Goal: Task Accomplishment & Management: Manage account settings

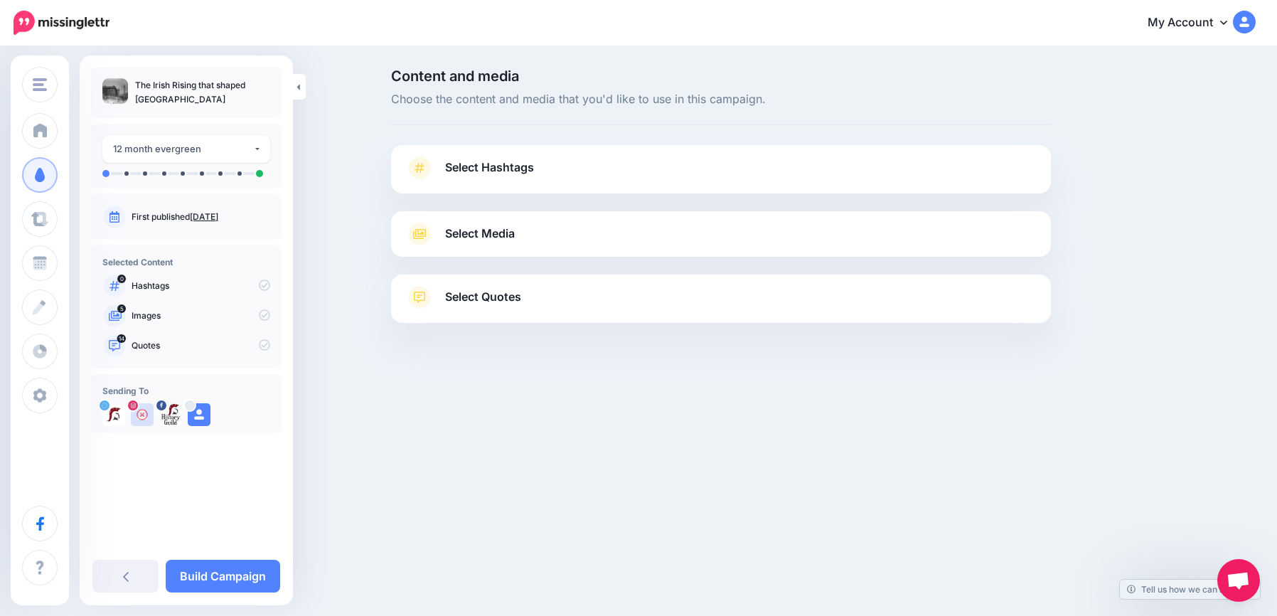
click at [502, 155] on div "Select Hashtags First let's make sure we're happy with the hashtags. Add, delet…" at bounding box center [721, 169] width 660 height 48
click at [502, 169] on span "Select Hashtags" at bounding box center [489, 167] width 89 height 19
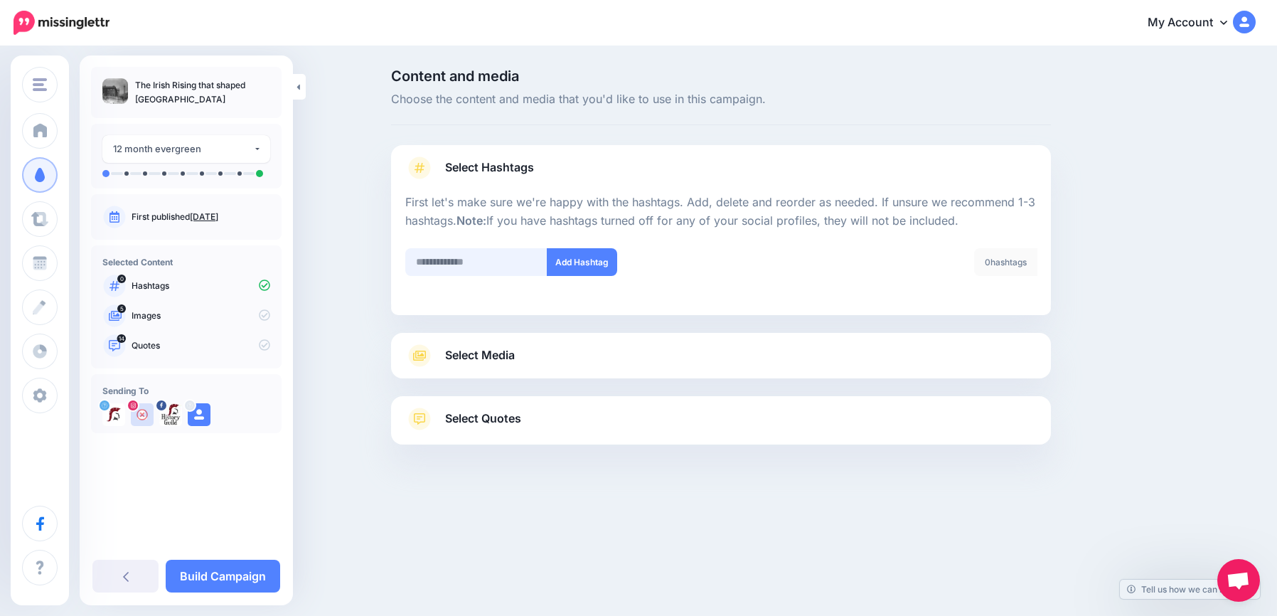
click at [462, 257] on input "text" at bounding box center [476, 262] width 142 height 28
type input "*******"
click at [567, 257] on button "Add Hashtag" at bounding box center [582, 262] width 70 height 28
click at [510, 353] on span "Select Media" at bounding box center [480, 355] width 70 height 19
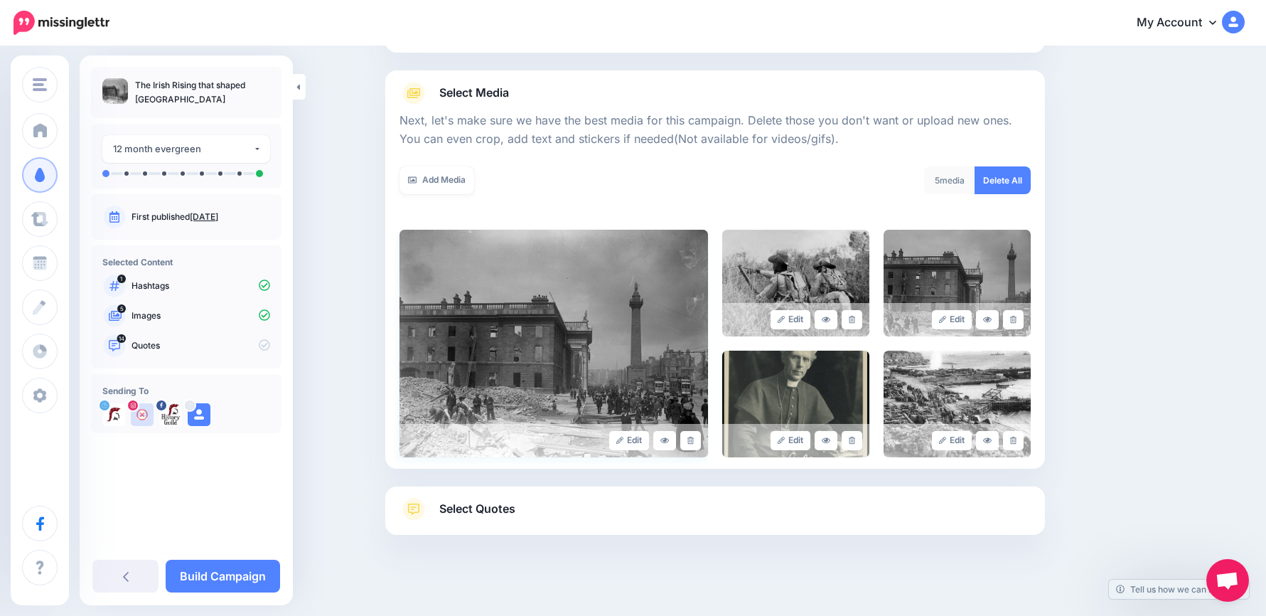
scroll to position [152, 0]
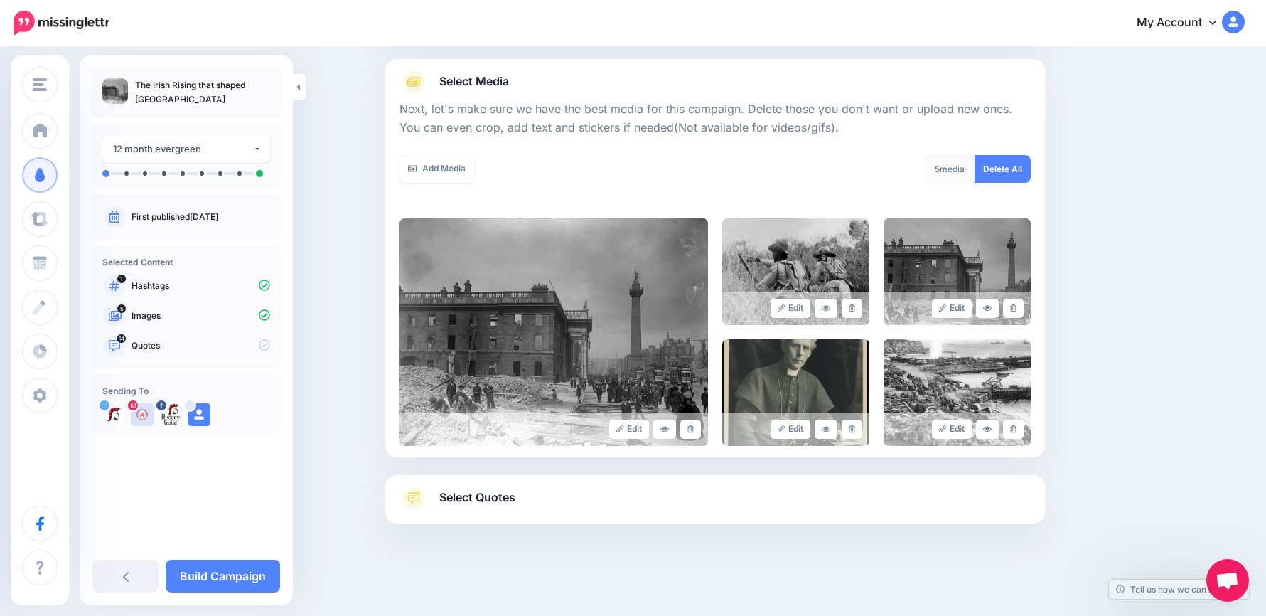
click at [599, 496] on link "Select Quotes" at bounding box center [715, 504] width 631 height 37
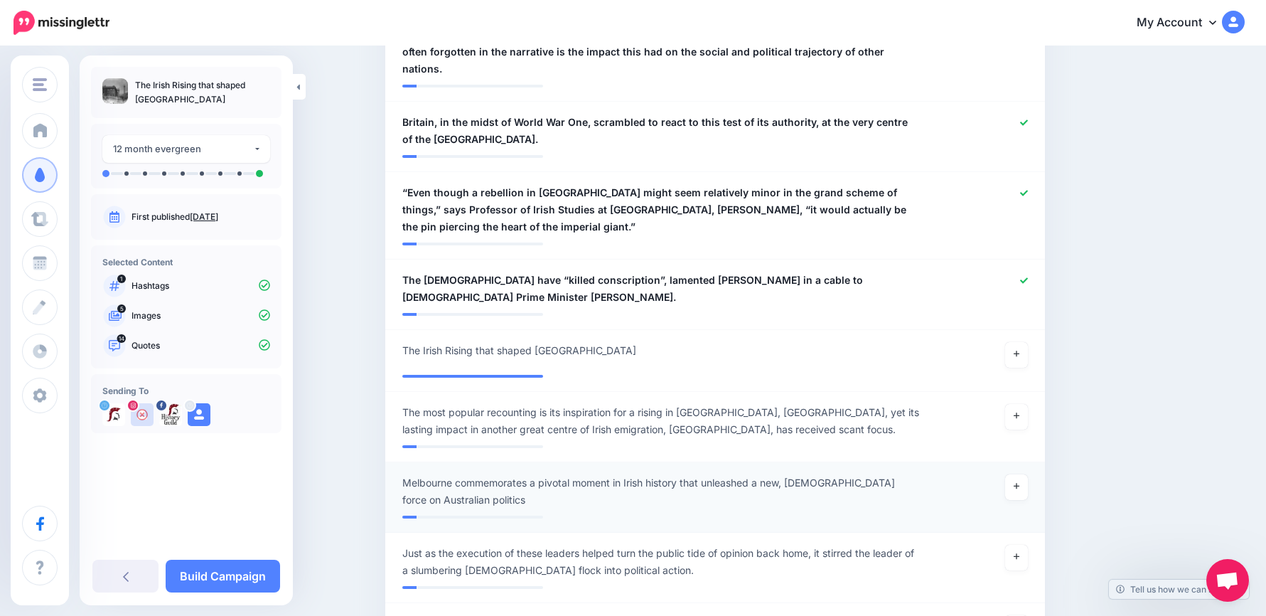
scroll to position [1351, 0]
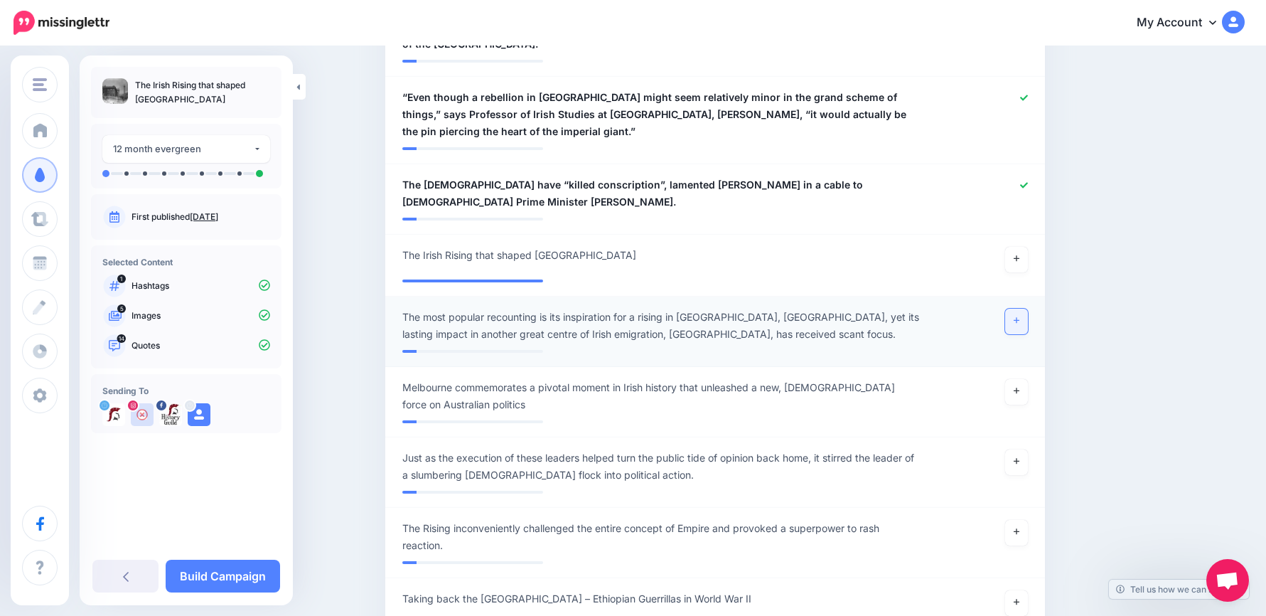
click at [1026, 309] on link at bounding box center [1016, 322] width 23 height 26
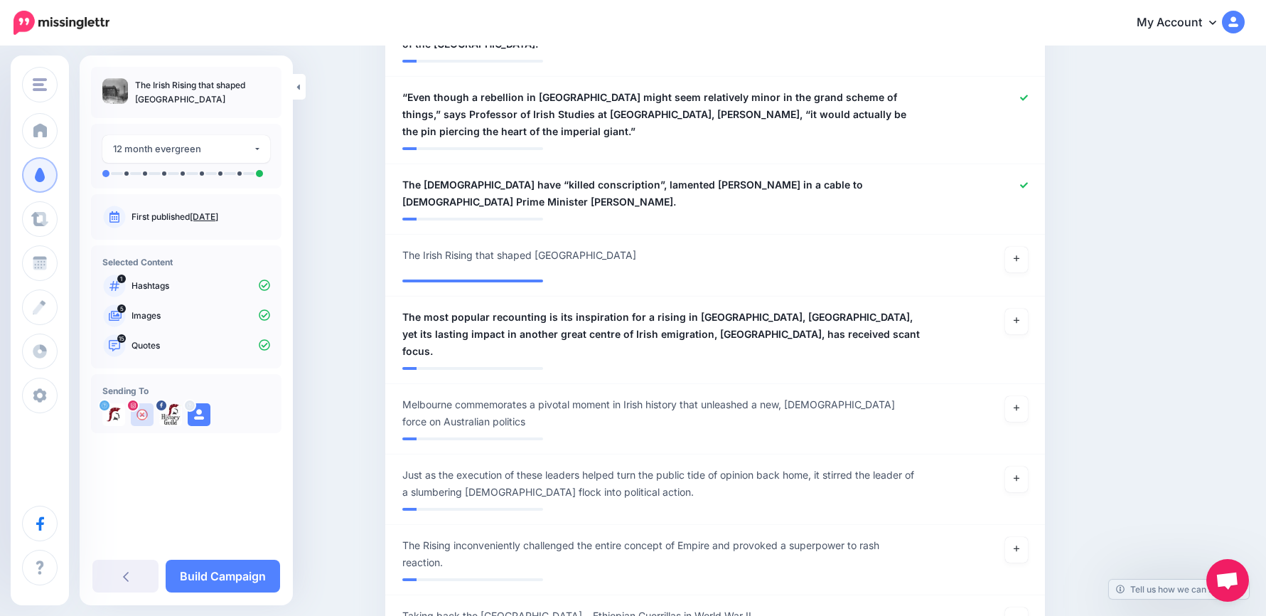
click at [240, 576] on link "Build Campaign" at bounding box center [223, 576] width 114 height 33
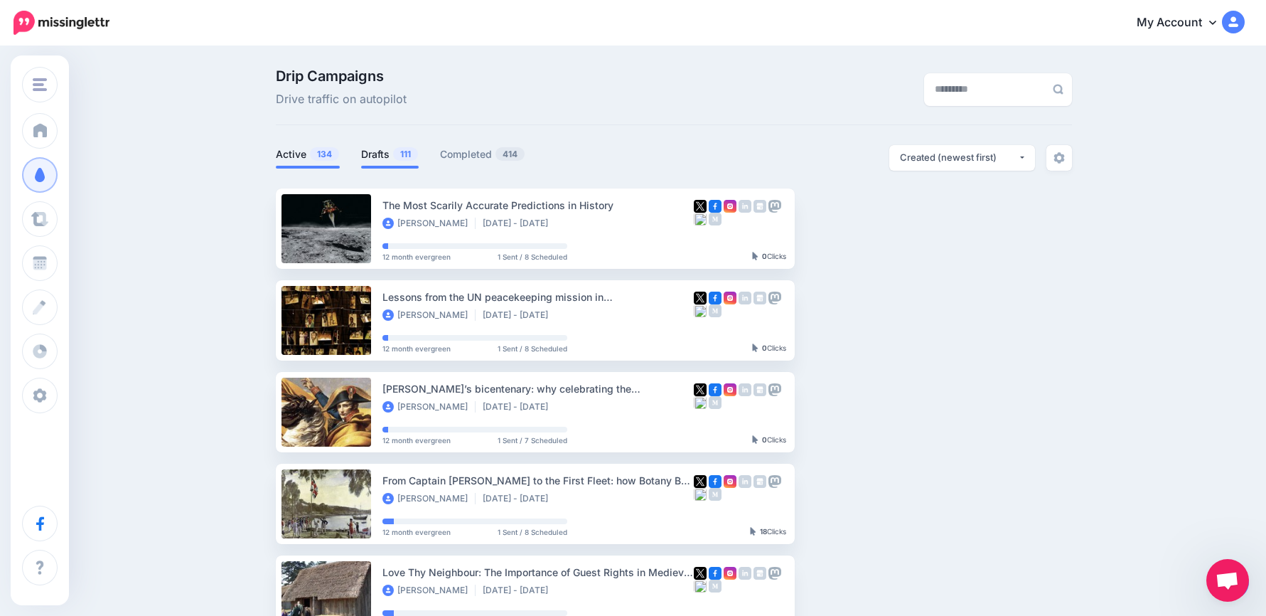
click at [392, 156] on link "Drafts 111" at bounding box center [390, 154] width 58 height 17
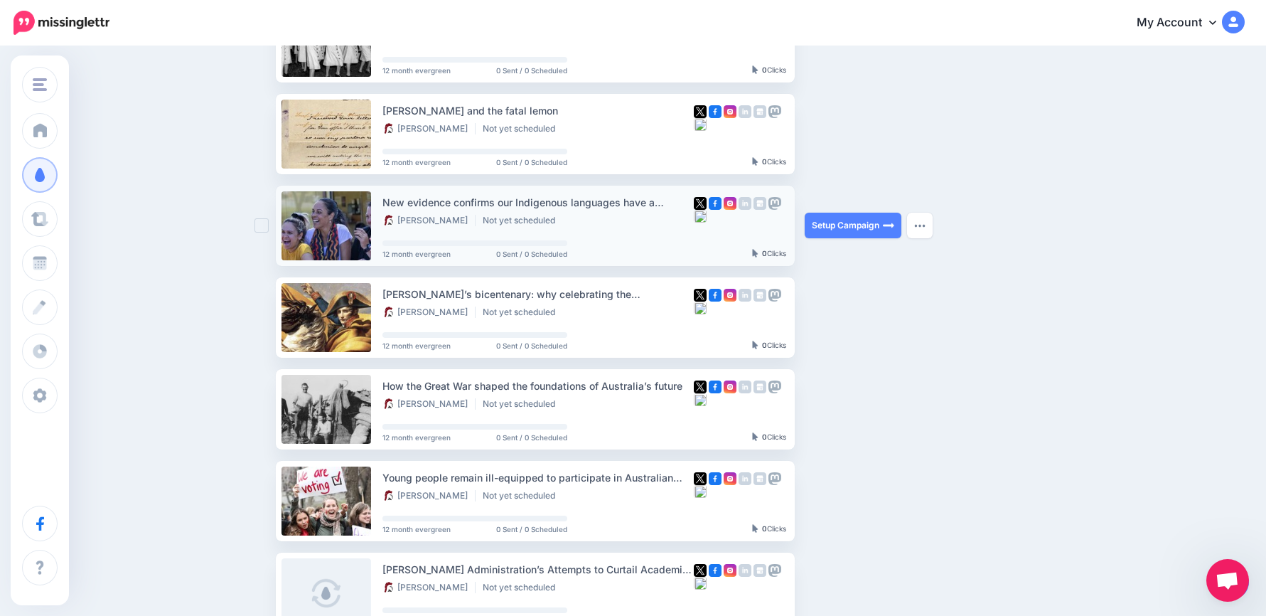
scroll to position [284, 0]
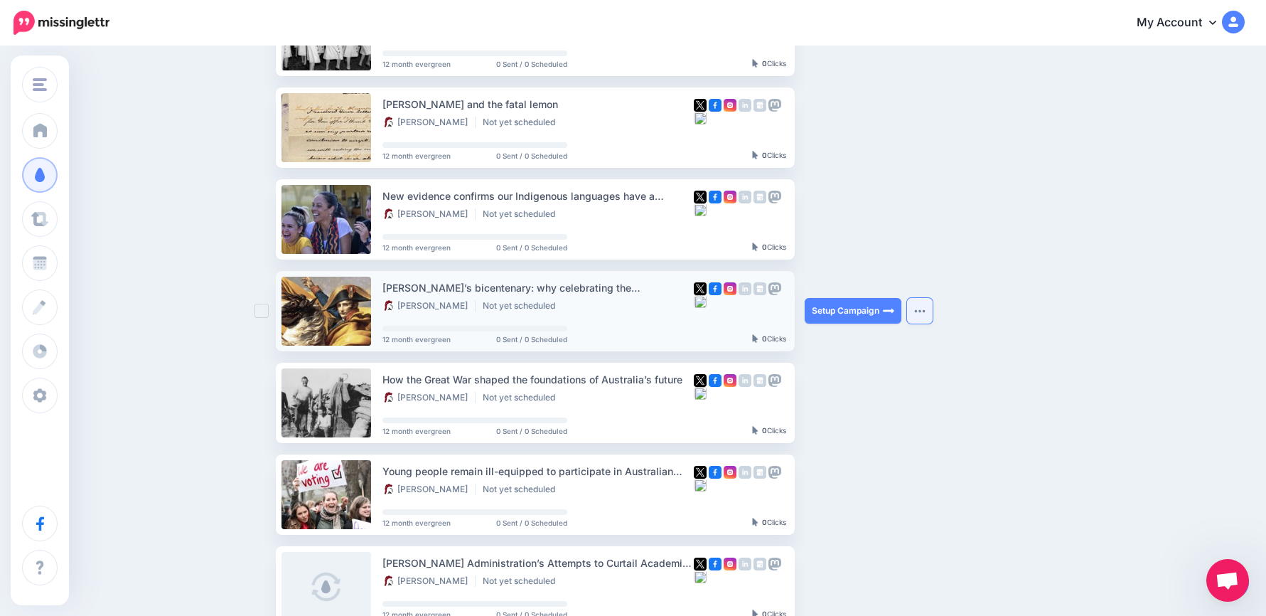
click at [925, 314] on button "button" at bounding box center [920, 311] width 26 height 26
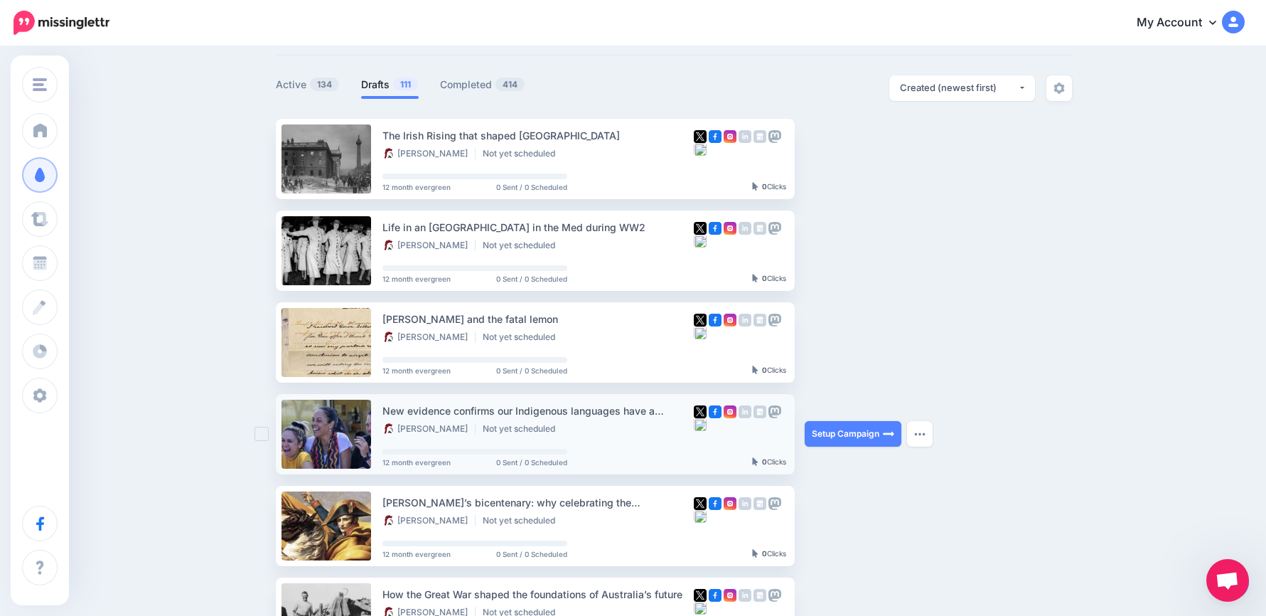
scroll to position [213, 0]
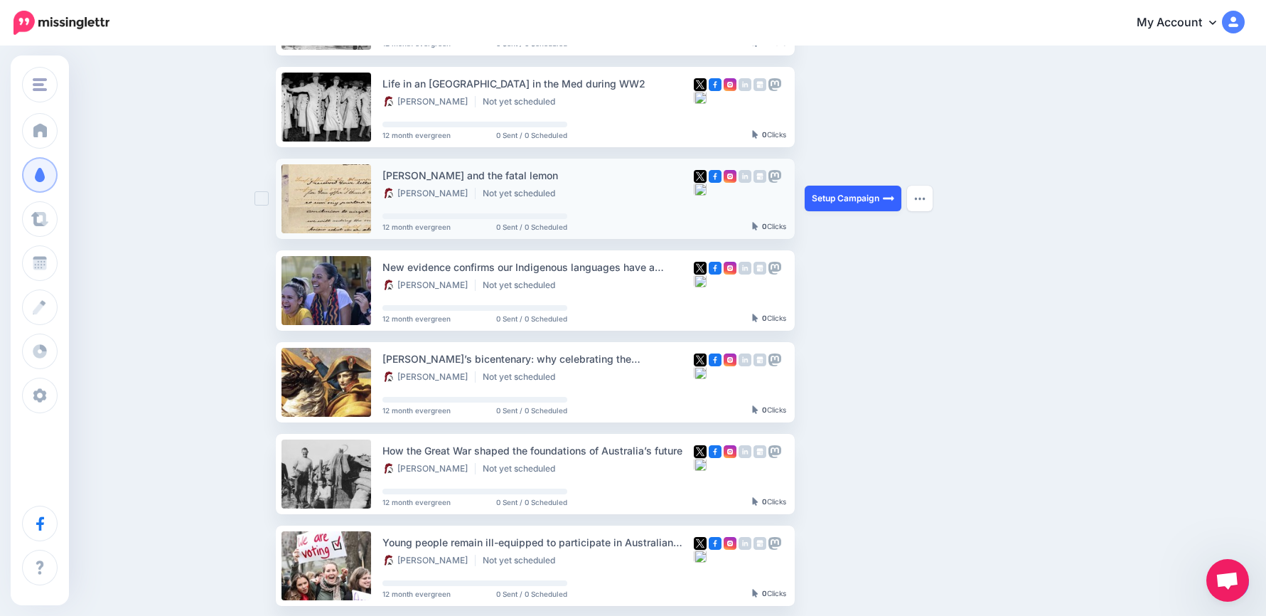
click at [844, 204] on link "Setup Campaign" at bounding box center [853, 199] width 97 height 26
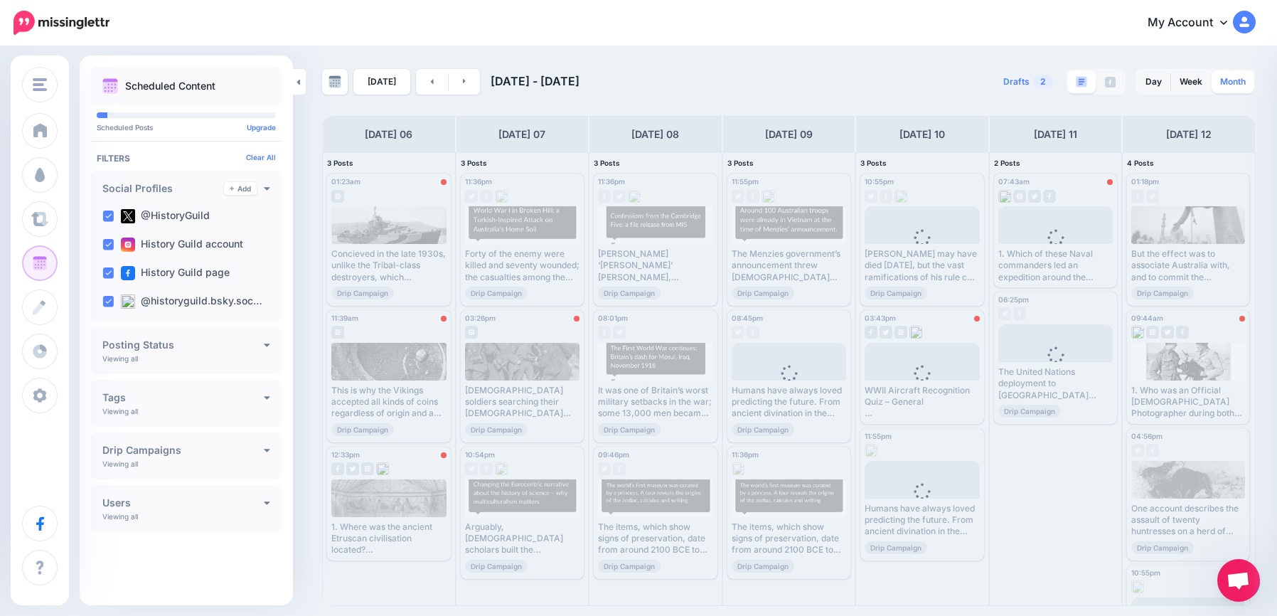
click at [1224, 84] on link "Month" at bounding box center [1233, 81] width 43 height 23
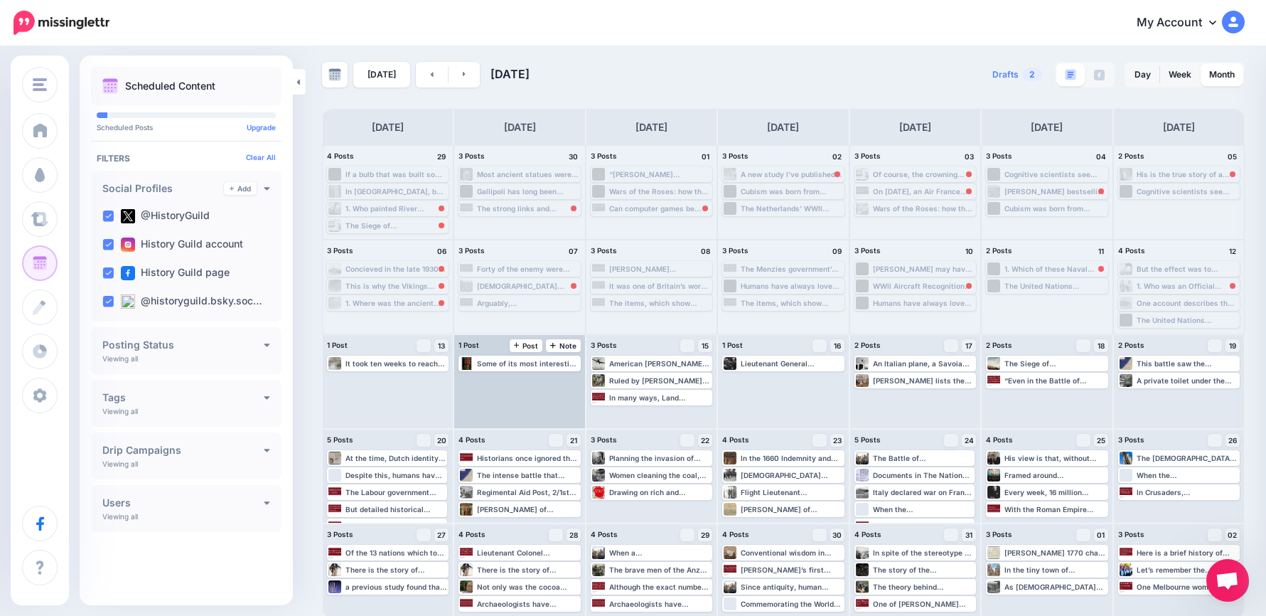
scroll to position [9, 0]
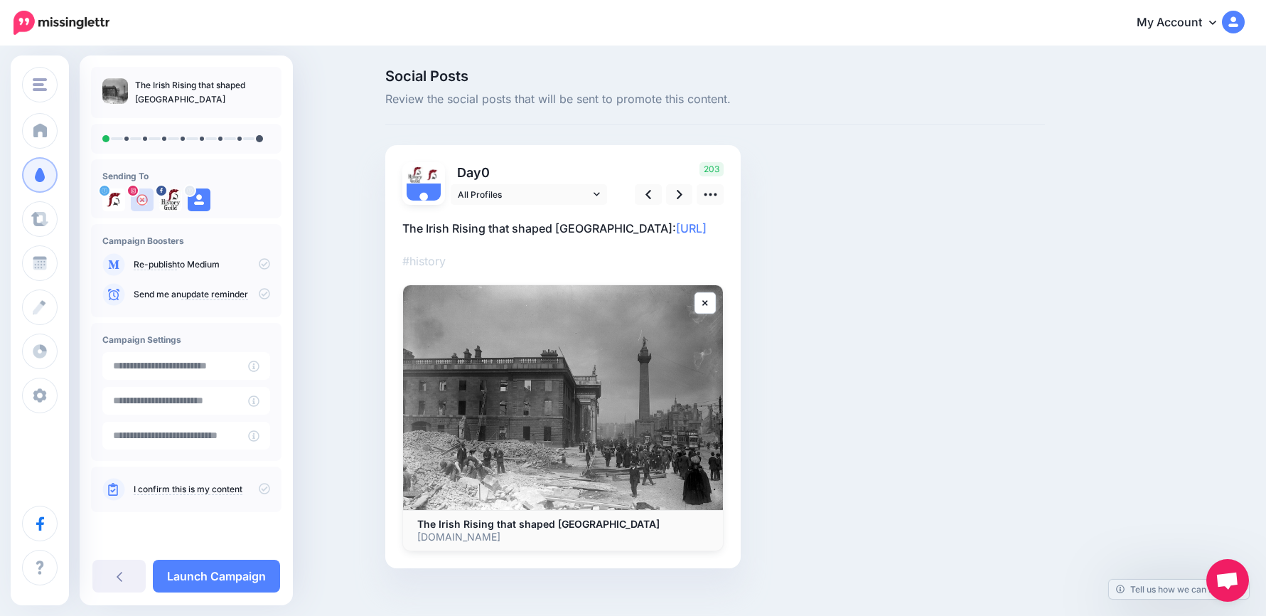
click at [563, 246] on div "#history" at bounding box center [562, 378] width 321 height 346
click at [724, 225] on p "The Irish Rising that shaped Australia: https://lttr.ai/Ajvkx" at bounding box center [562, 228] width 321 height 18
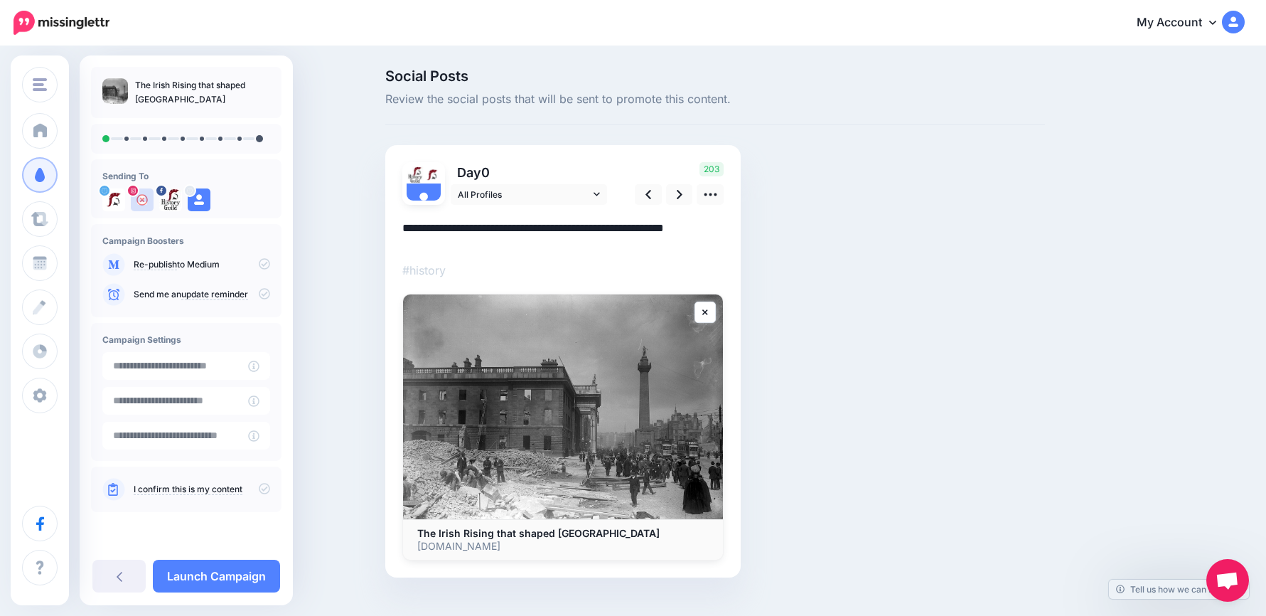
drag, startPoint x: 713, startPoint y: 226, endPoint x: 365, endPoint y: 220, distance: 347.7
click at [365, 220] on div "Social Posts Review the social posts that will be sent to promote this content.…" at bounding box center [633, 345] width 1266 height 594
paste textarea "**********"
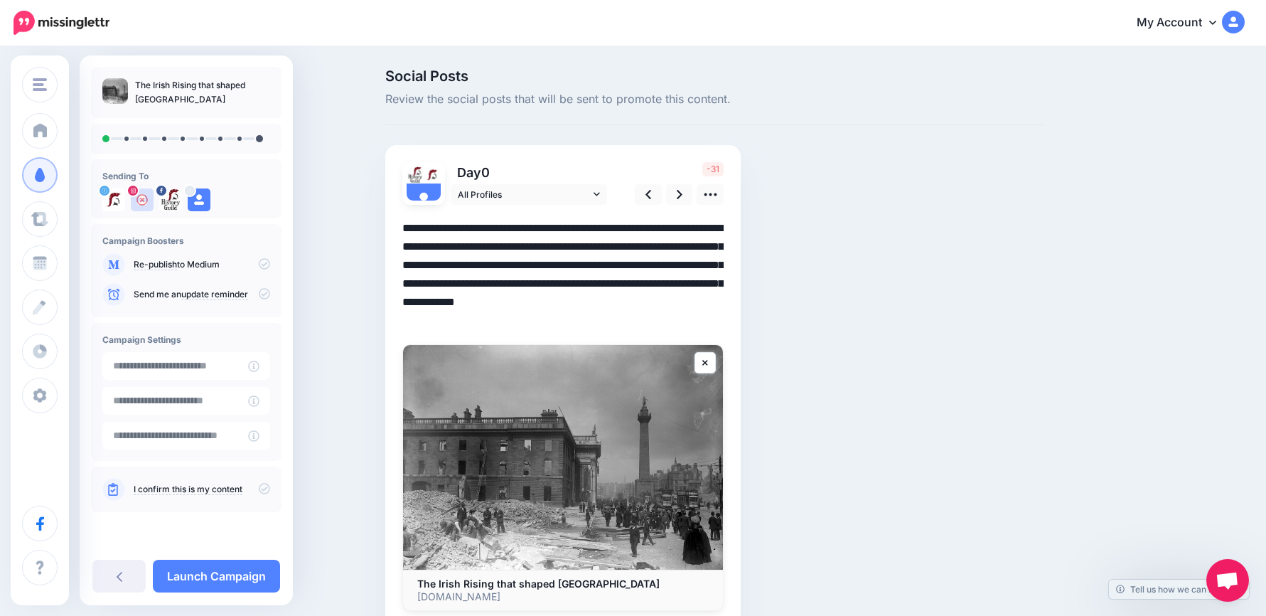
drag, startPoint x: 484, startPoint y: 284, endPoint x: 611, endPoint y: 330, distance: 134.7
click at [614, 333] on div "#history" at bounding box center [562, 408] width 321 height 406
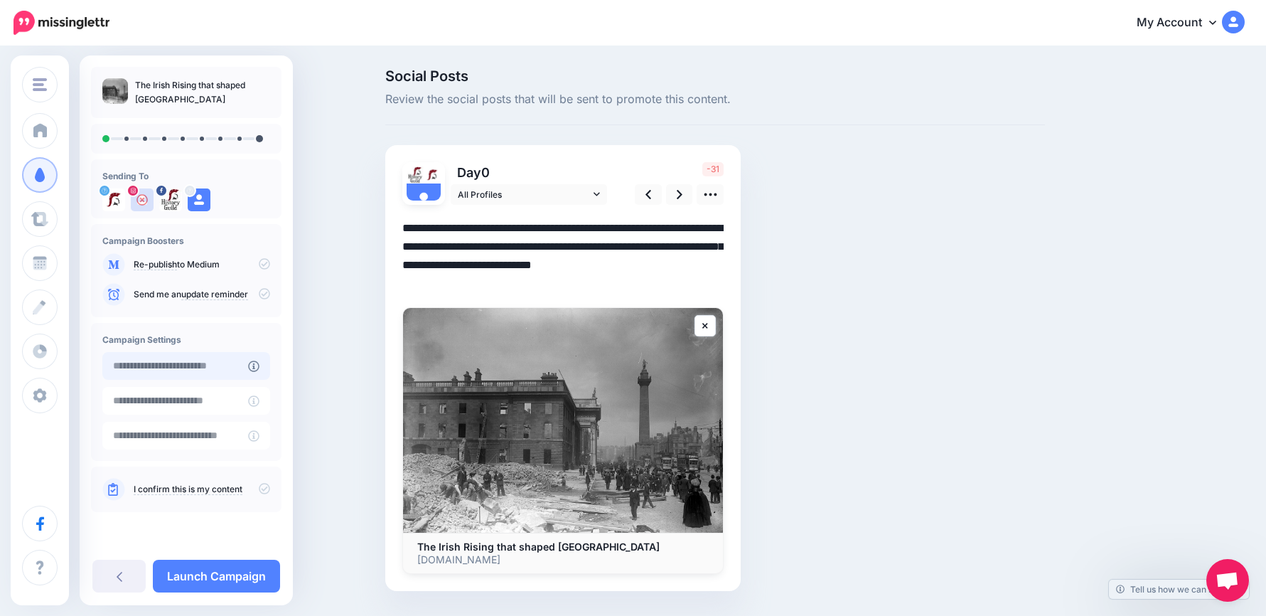
type textarea "**********"
click at [215, 360] on input "text" at bounding box center [175, 366] width 146 height 28
type input "**********"
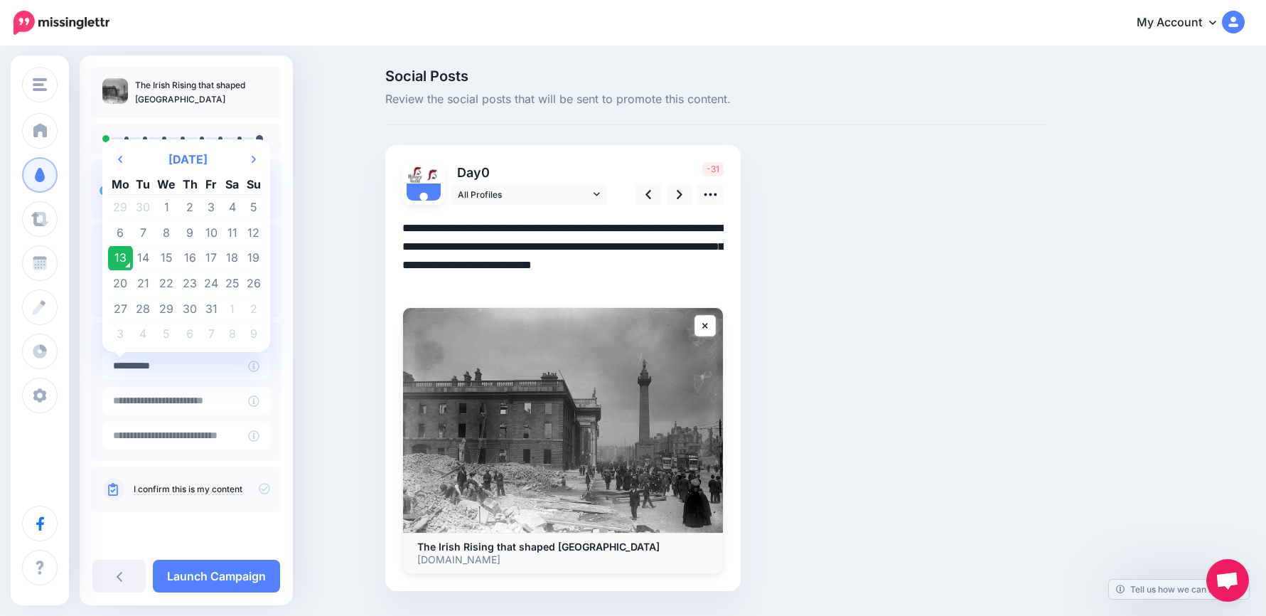
click at [124, 256] on td "13" at bounding box center [120, 258] width 25 height 26
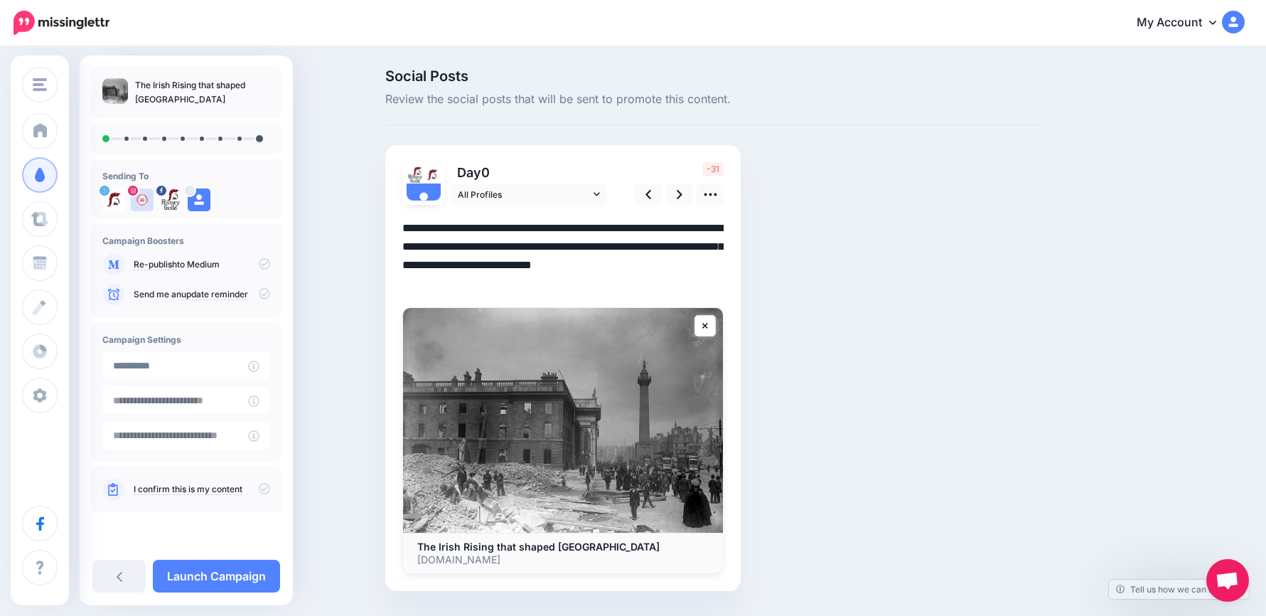
click at [546, 293] on textarea "**********" at bounding box center [562, 256] width 321 height 74
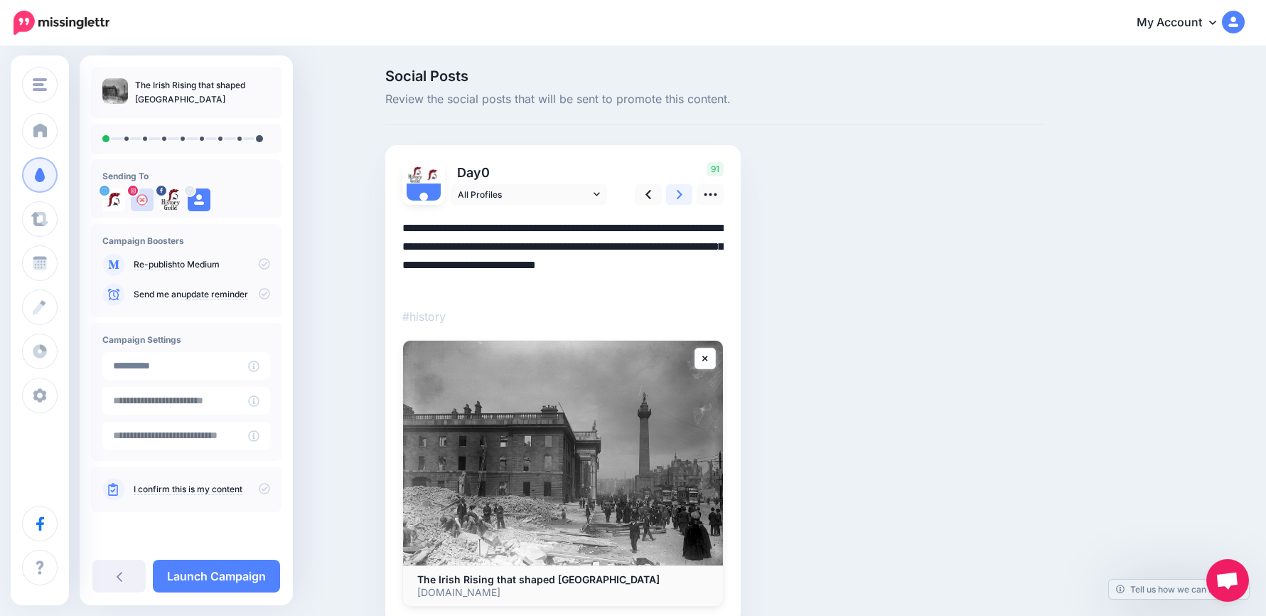
click at [679, 196] on link at bounding box center [679, 194] width 27 height 21
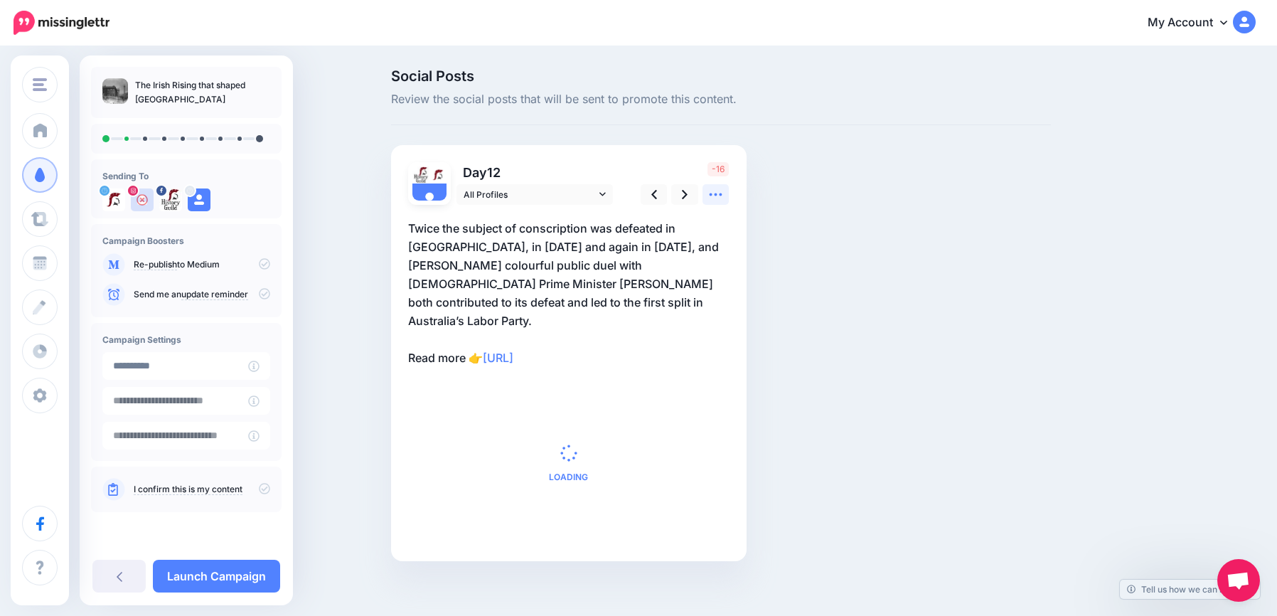
click at [704, 198] on link at bounding box center [715, 194] width 27 height 21
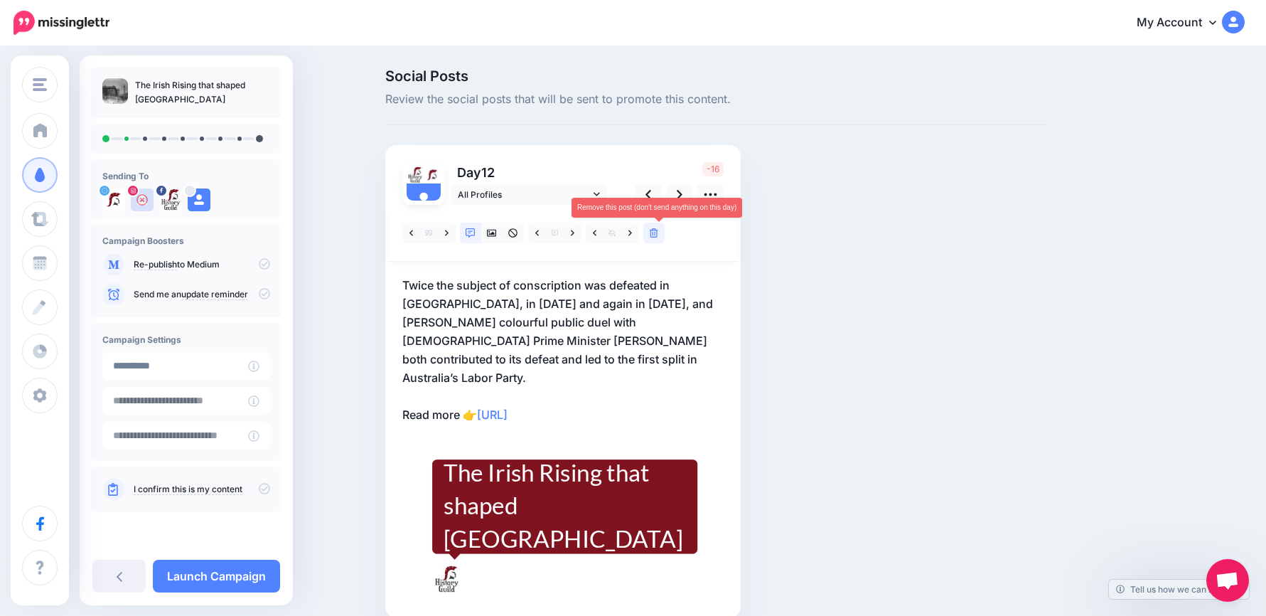
click at [665, 232] on link at bounding box center [653, 233] width 21 height 21
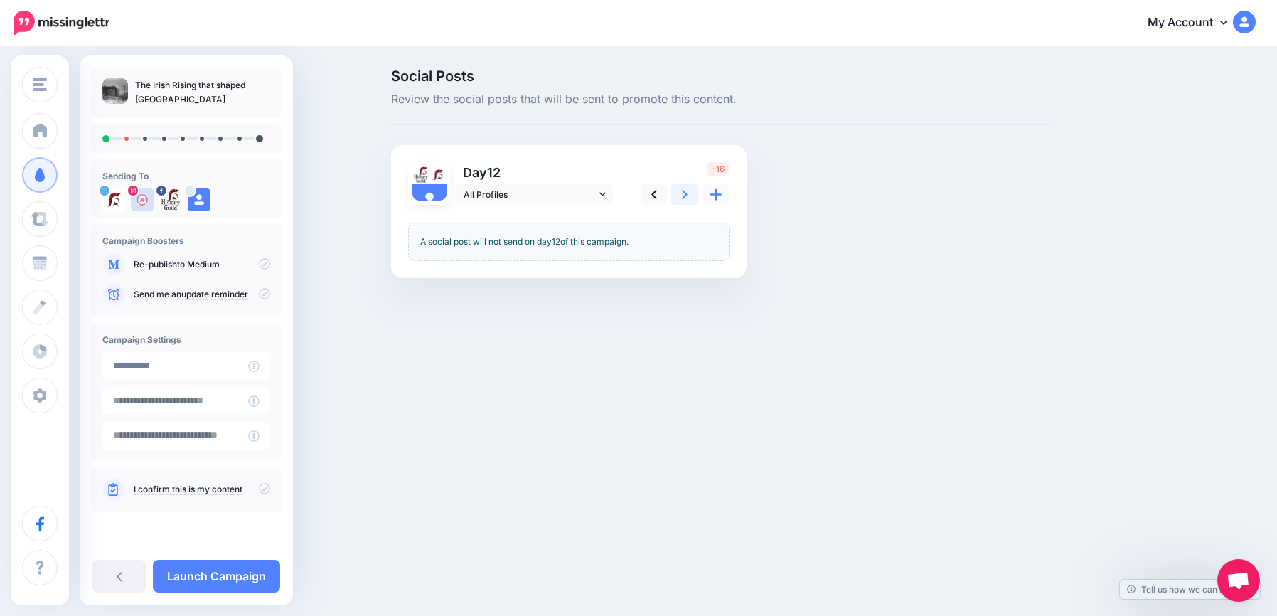
click at [679, 200] on link at bounding box center [684, 194] width 27 height 21
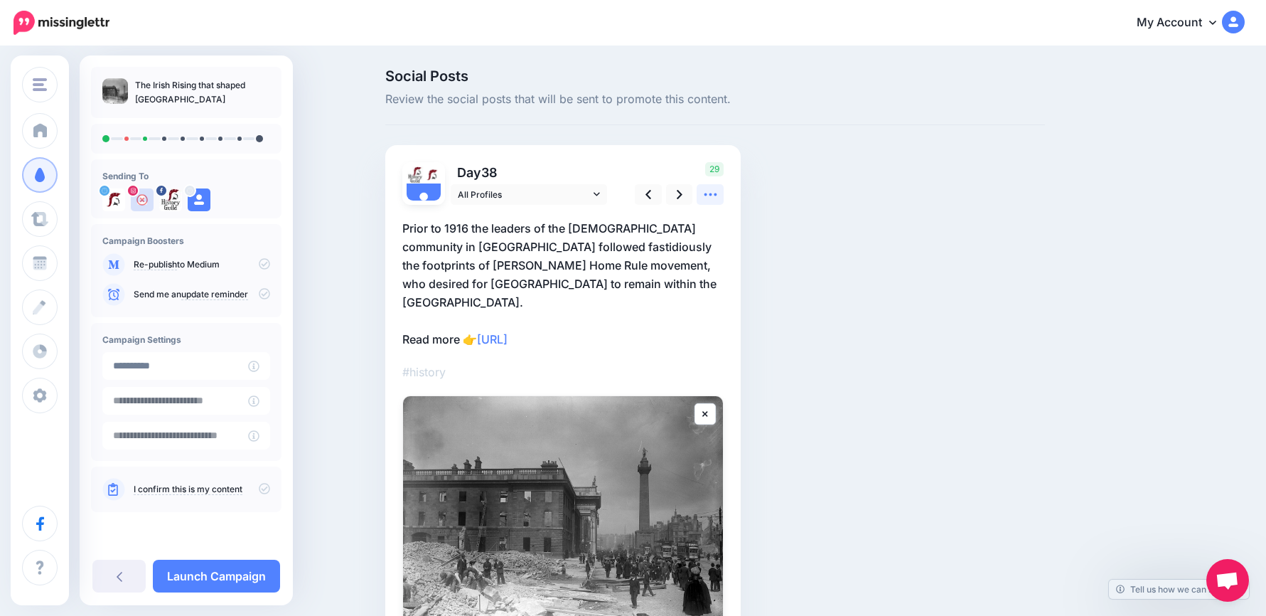
click at [712, 195] on icon at bounding box center [710, 194] width 13 height 3
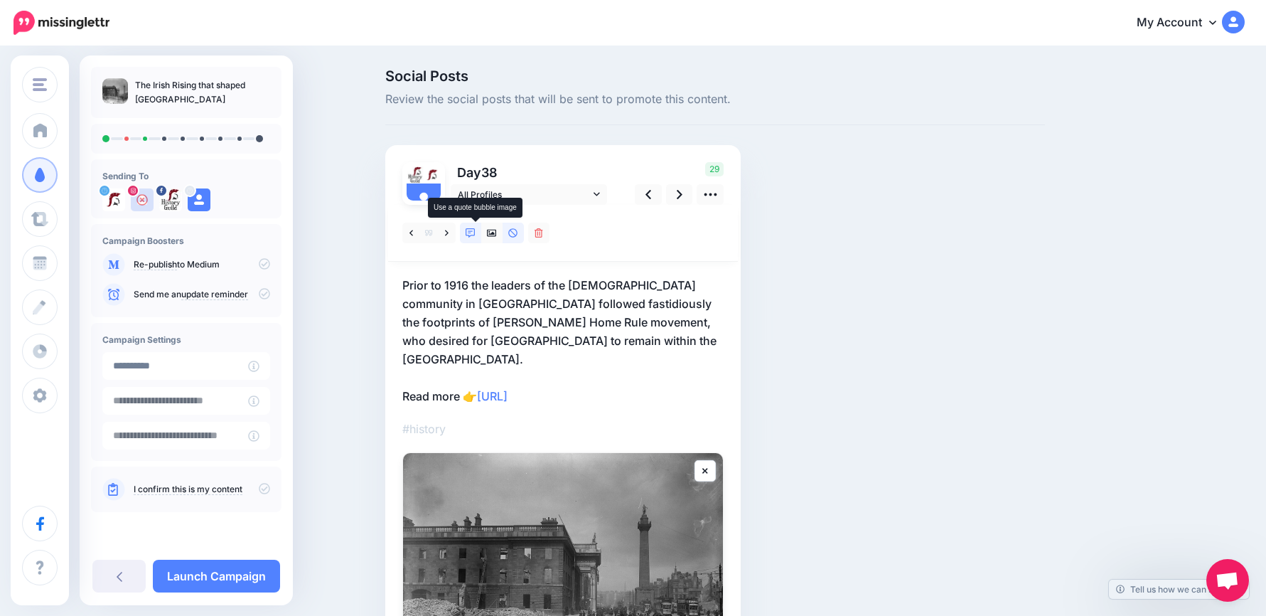
click at [473, 233] on icon at bounding box center [471, 233] width 10 height 10
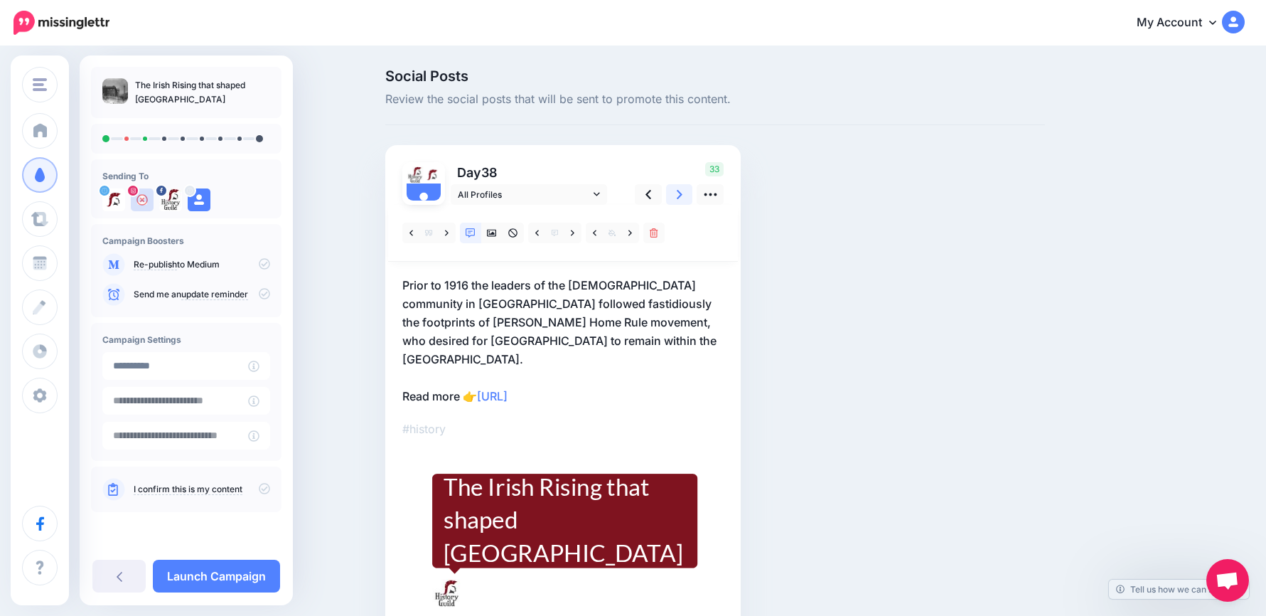
click at [683, 198] on icon at bounding box center [680, 194] width 6 height 15
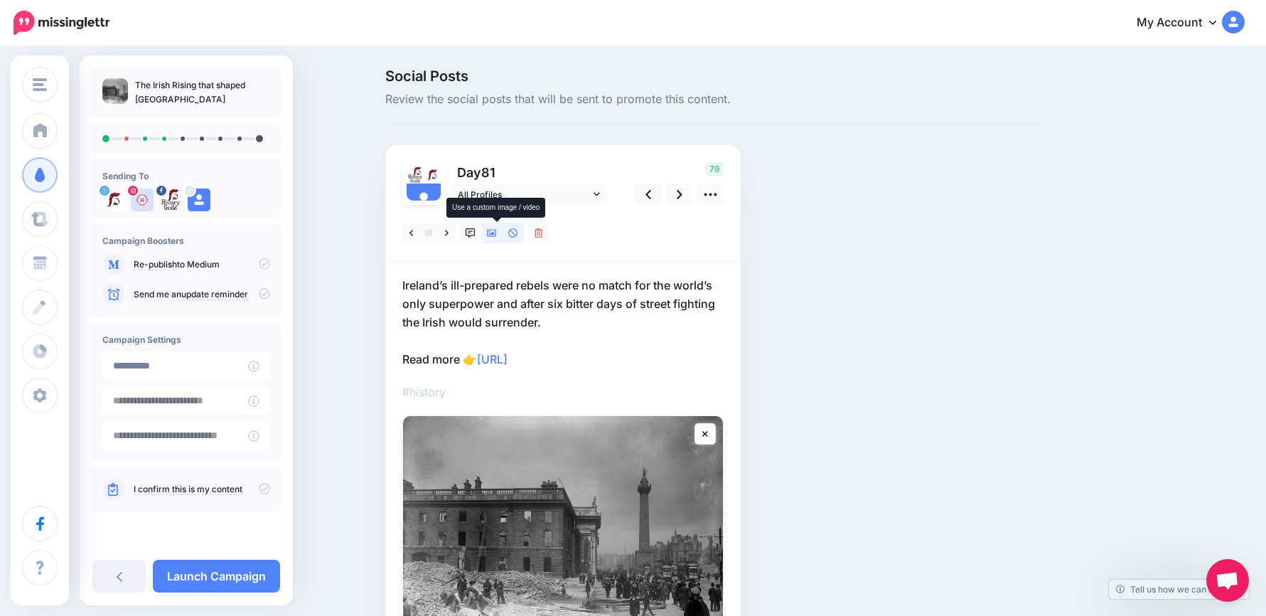
click at [497, 232] on icon at bounding box center [492, 233] width 10 height 7
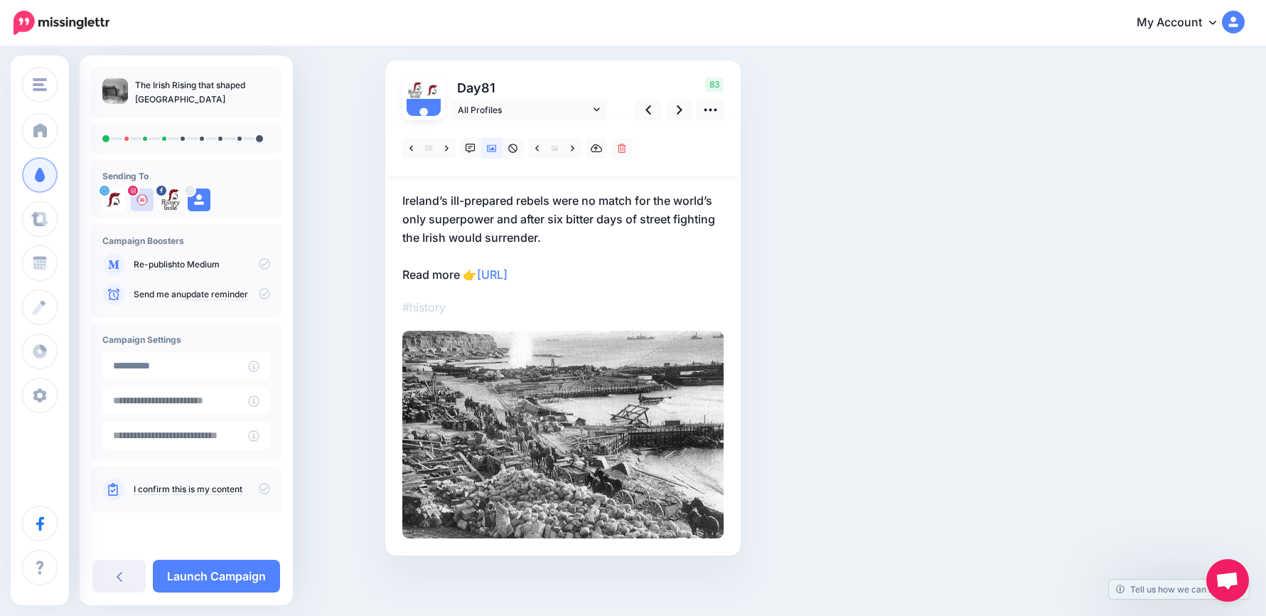
scroll to position [88, 0]
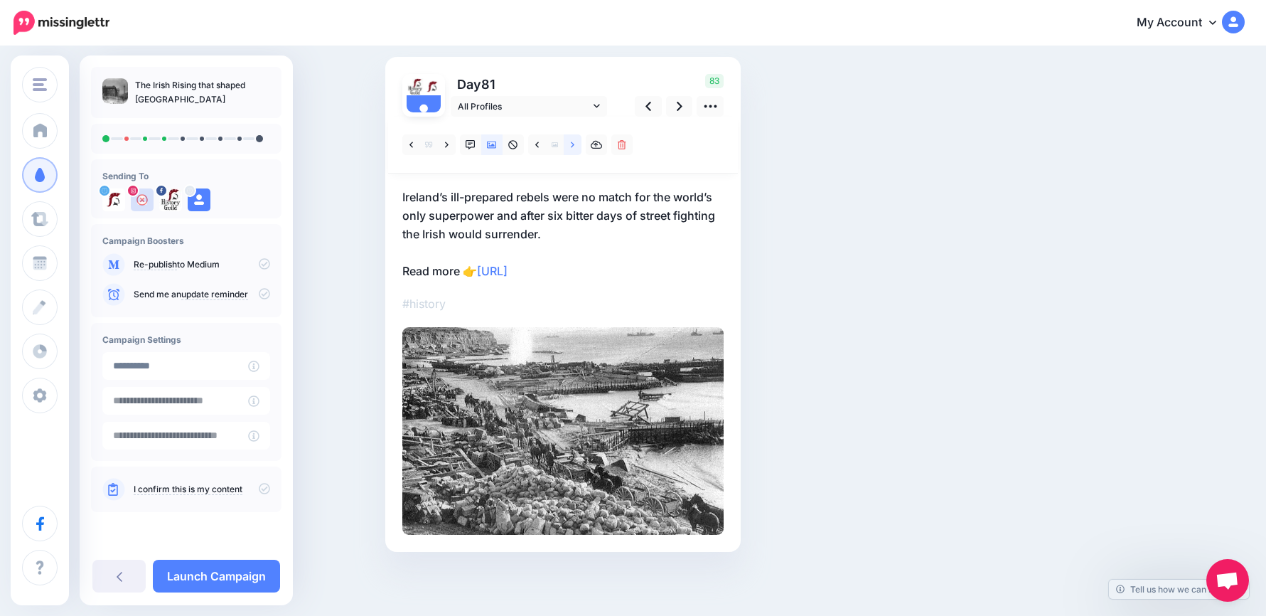
click at [581, 146] on link at bounding box center [573, 144] width 18 height 21
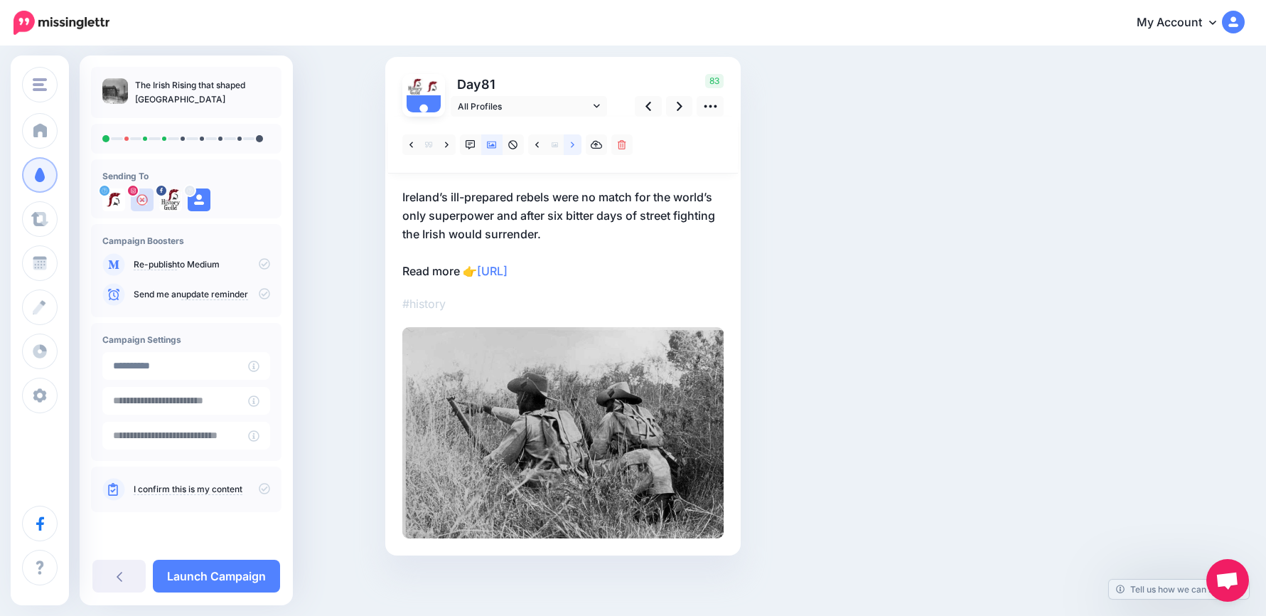
click at [580, 146] on link at bounding box center [573, 144] width 18 height 21
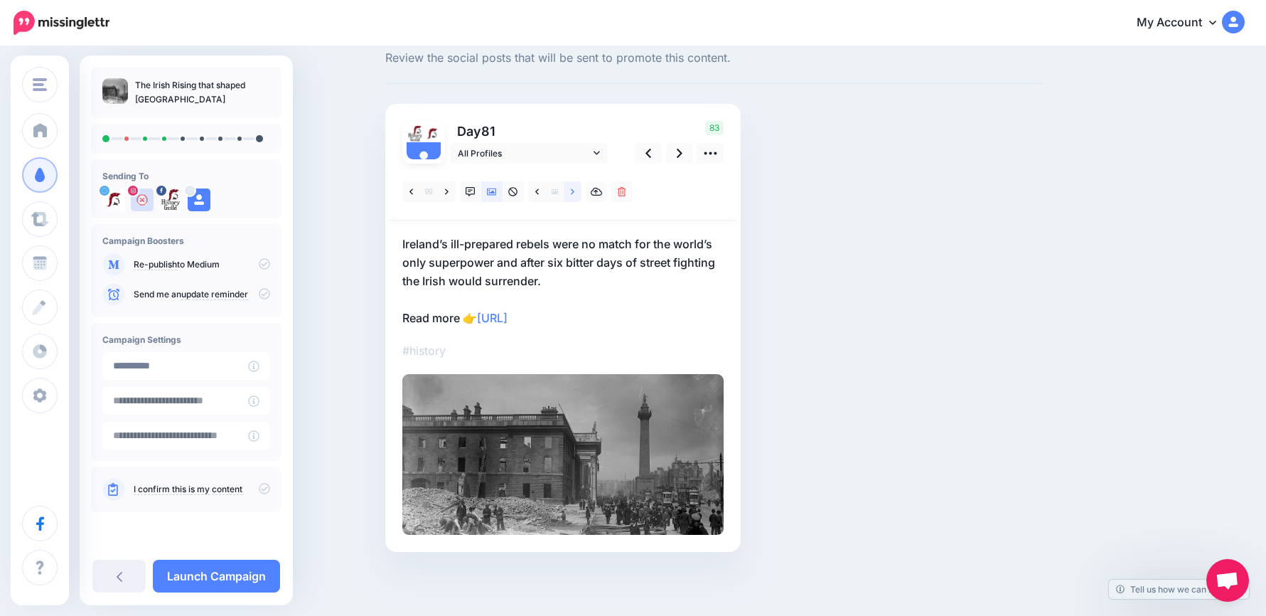
scroll to position [41, 0]
click at [580, 146] on span "All Profiles" at bounding box center [524, 153] width 132 height 15
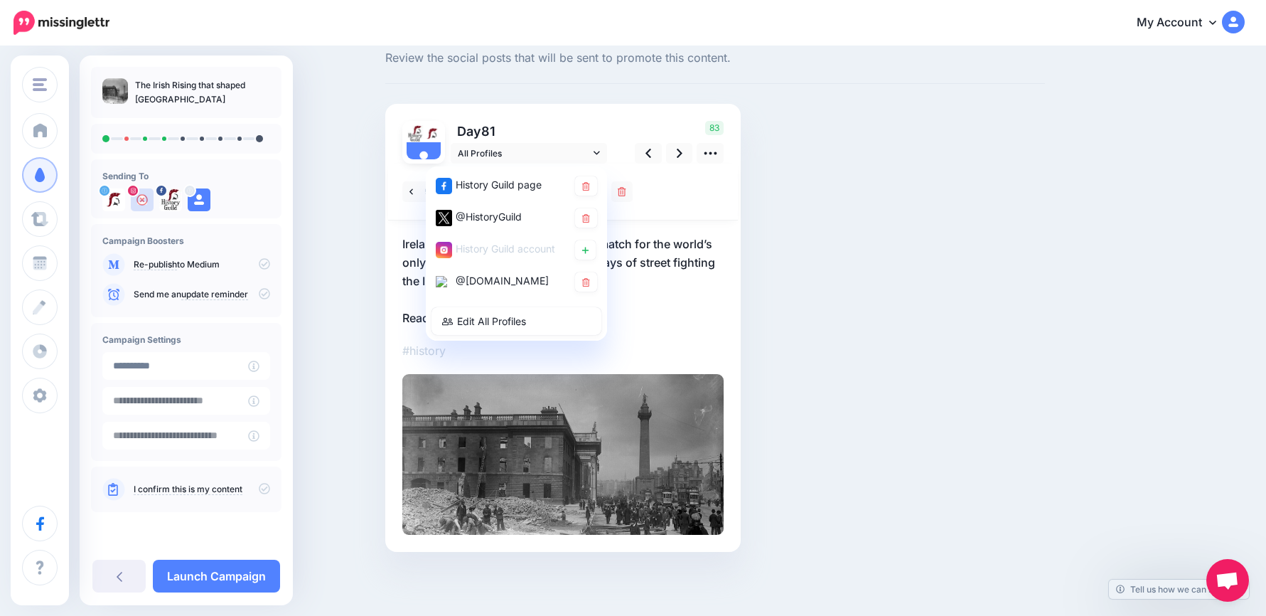
click at [604, 122] on p "Day 81" at bounding box center [530, 131] width 159 height 21
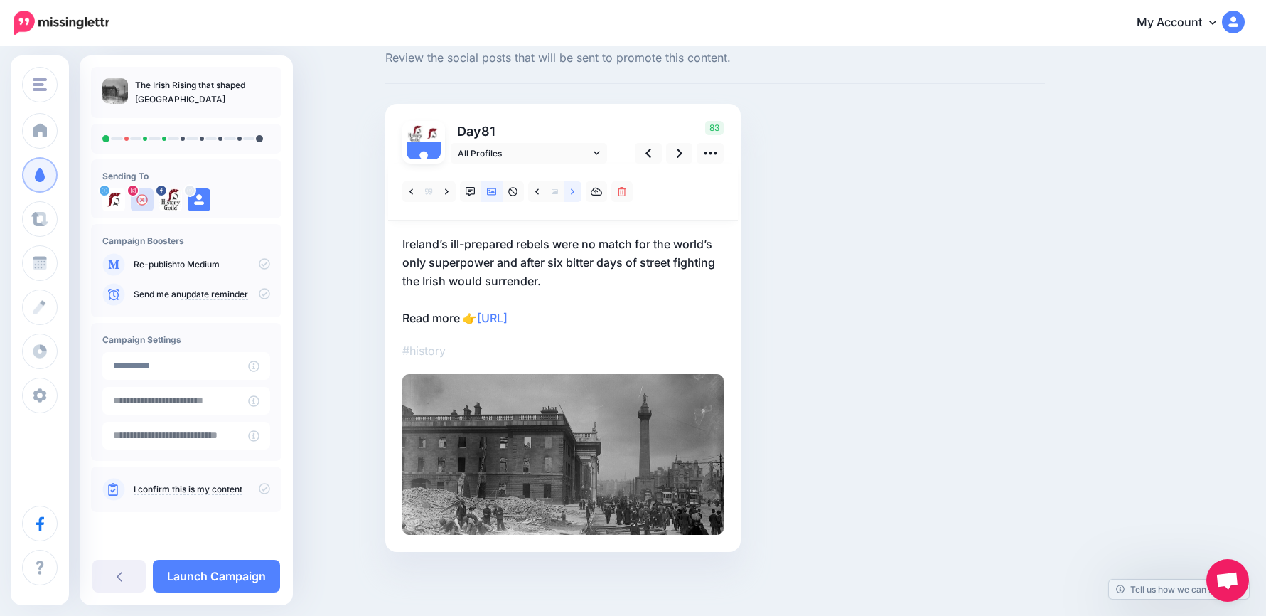
click at [575, 187] on link at bounding box center [573, 191] width 18 height 21
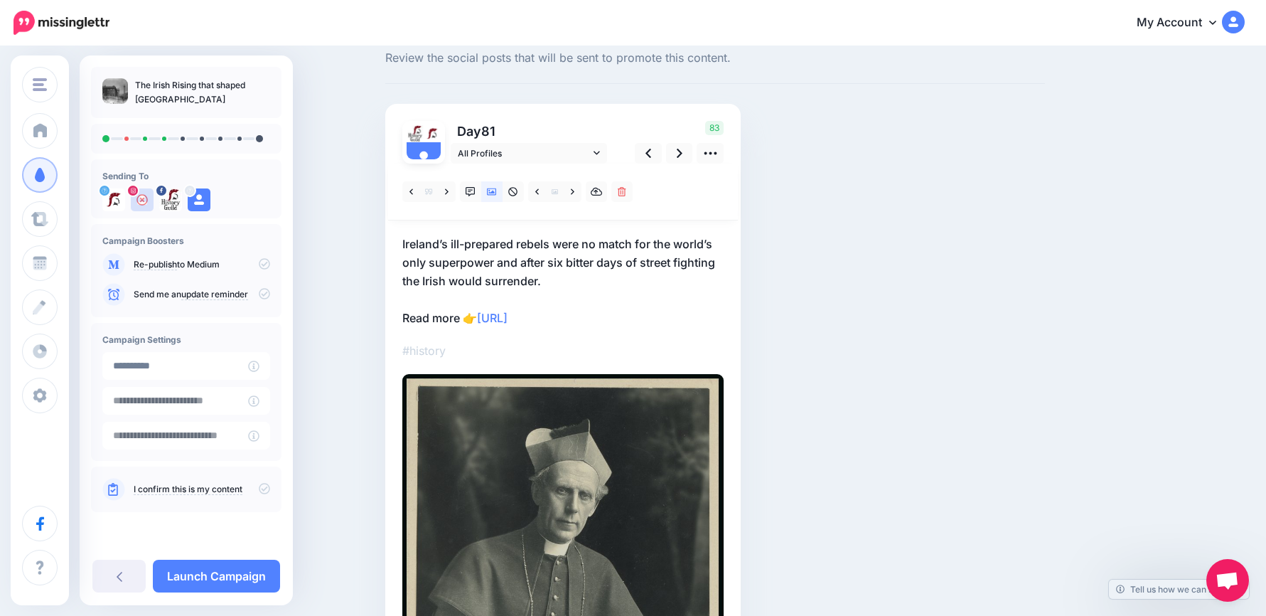
click at [561, 281] on p "Ireland’s ill-prepared rebels were no match for the world’s only superpower and…" at bounding box center [562, 281] width 321 height 92
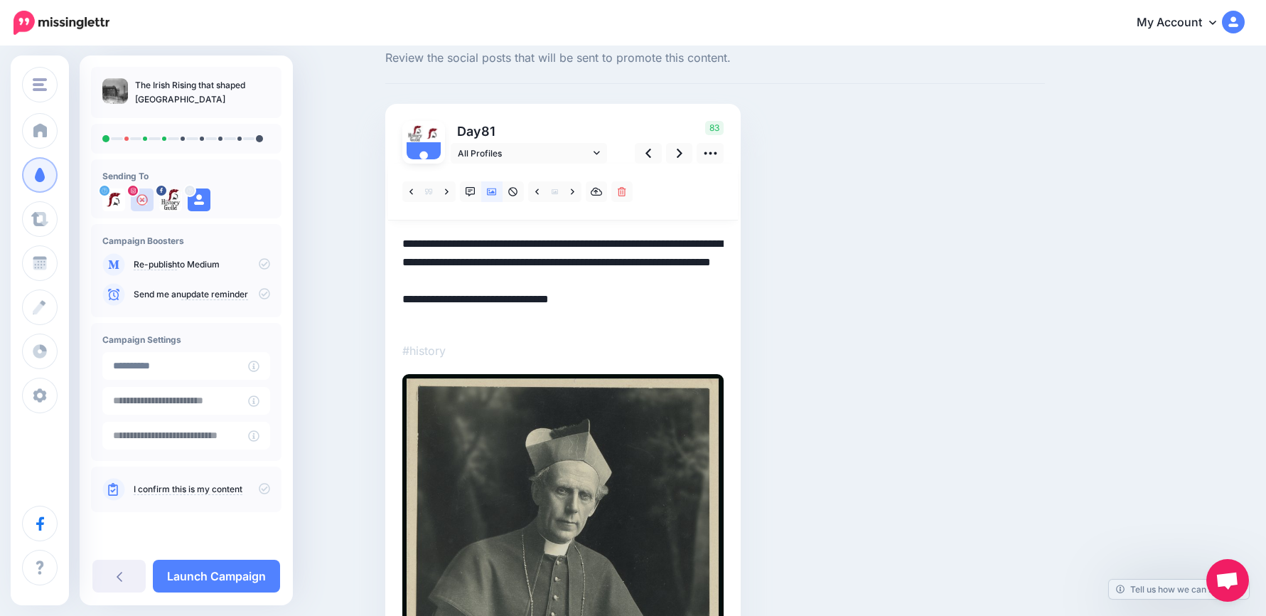
drag, startPoint x: 594, startPoint y: 281, endPoint x: 341, endPoint y: 228, distance: 258.0
click at [341, 228] on div "Social Posts Review the social posts that will be sent to promote this content.…" at bounding box center [633, 448] width 1266 height 884
paste textarea "**********"
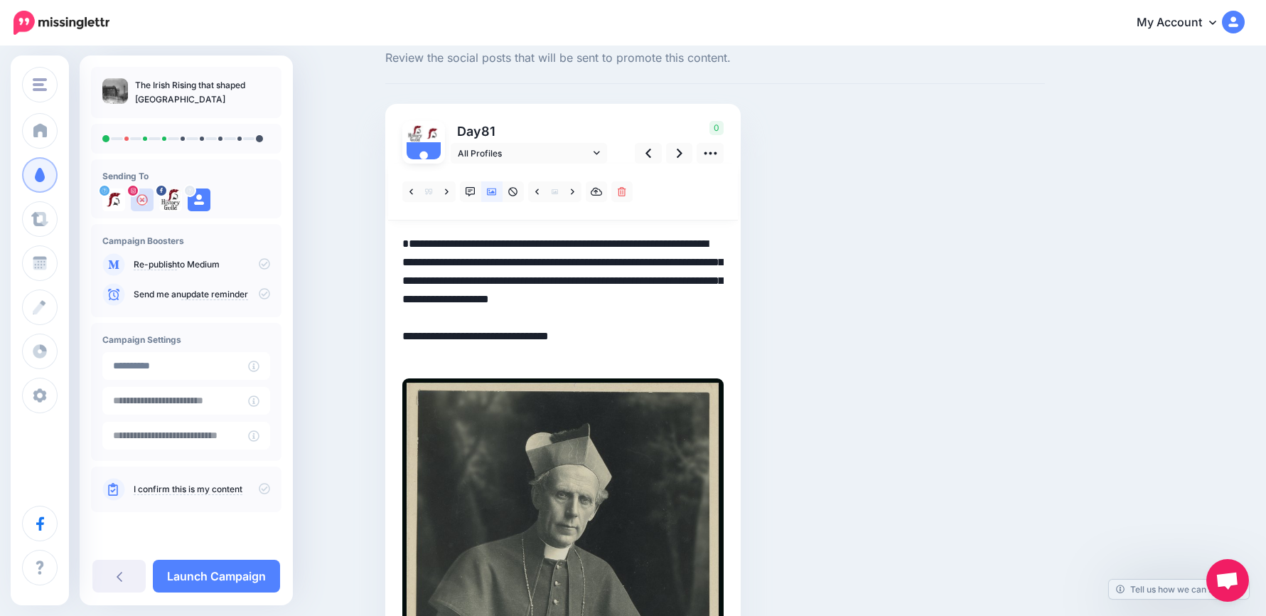
click at [413, 246] on textarea "**********" at bounding box center [562, 299] width 321 height 129
drag, startPoint x: 622, startPoint y: 361, endPoint x: 350, endPoint y: 243, distance: 296.8
click at [350, 243] on div "Social Posts Review the social posts that will be sent to promote this content.…" at bounding box center [633, 450] width 1266 height 889
click at [689, 157] on link at bounding box center [679, 153] width 27 height 21
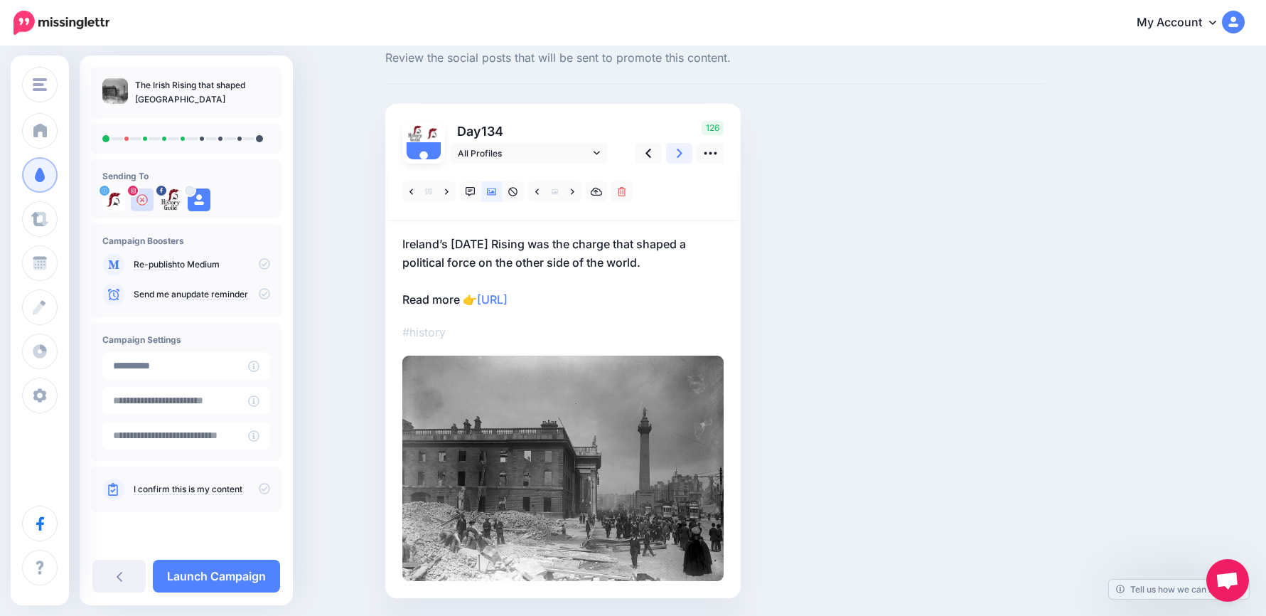
click at [689, 156] on link at bounding box center [679, 153] width 27 height 21
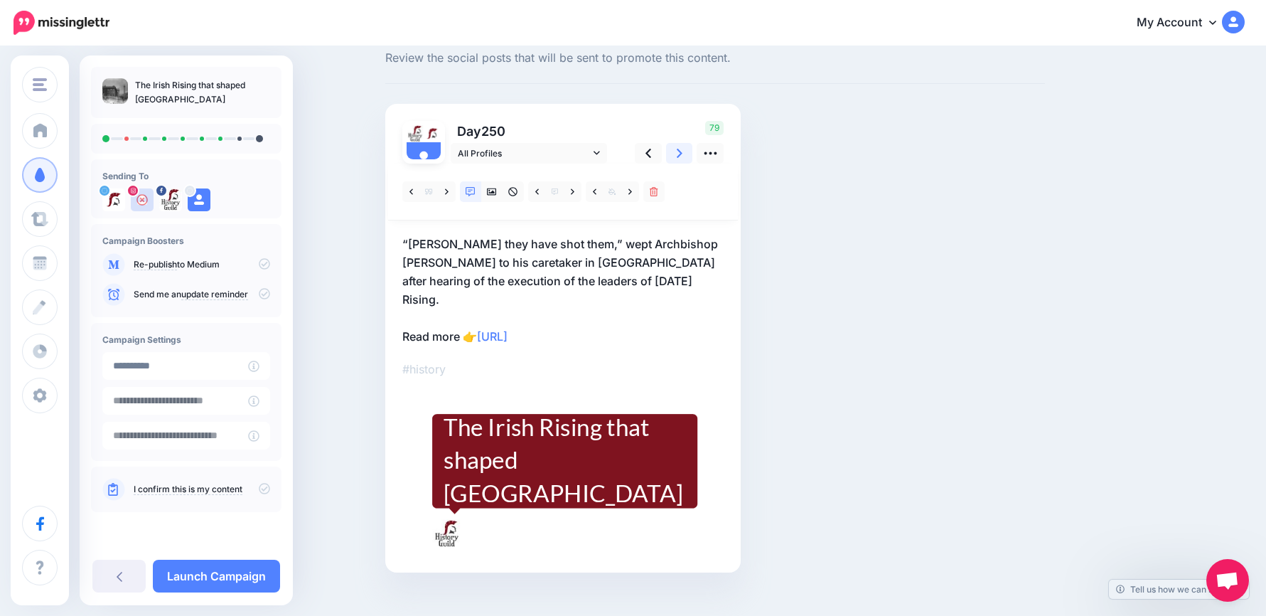
click at [689, 156] on link at bounding box center [679, 153] width 27 height 21
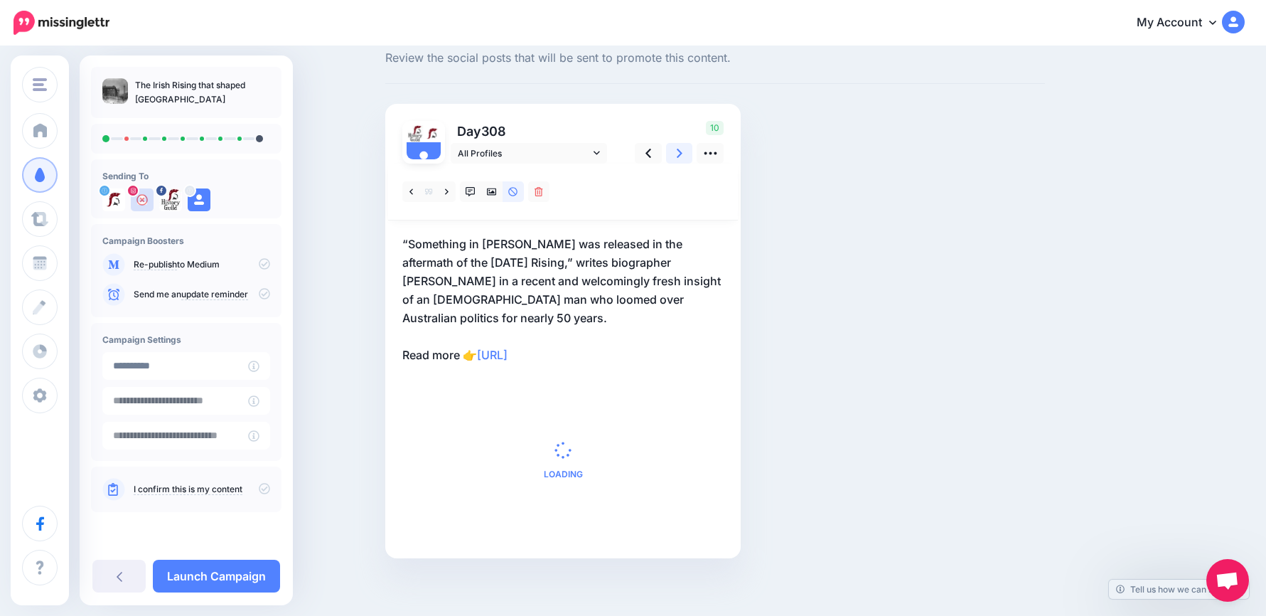
scroll to position [29, 0]
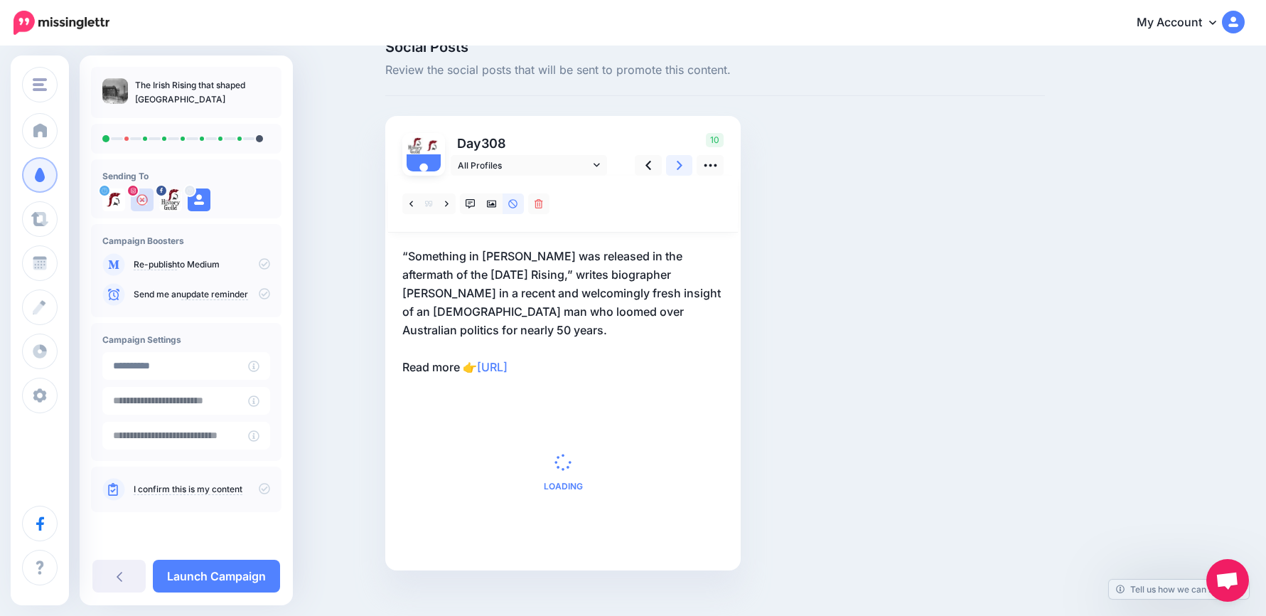
click at [683, 167] on icon at bounding box center [680, 165] width 6 height 9
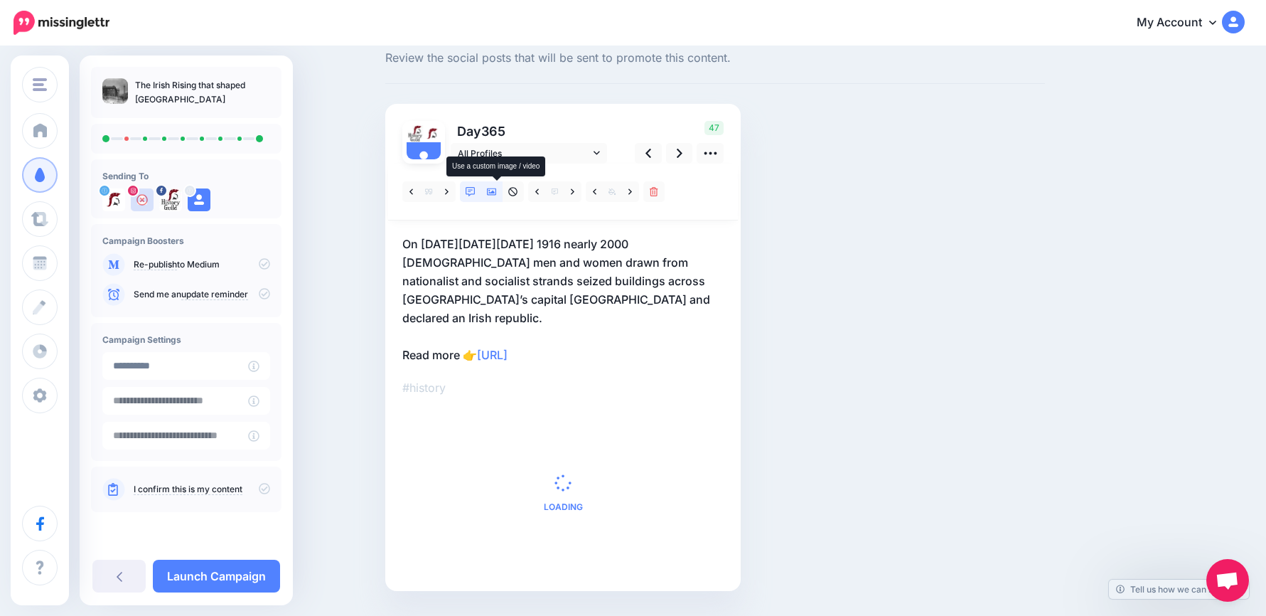
click at [494, 193] on icon at bounding box center [492, 192] width 10 height 10
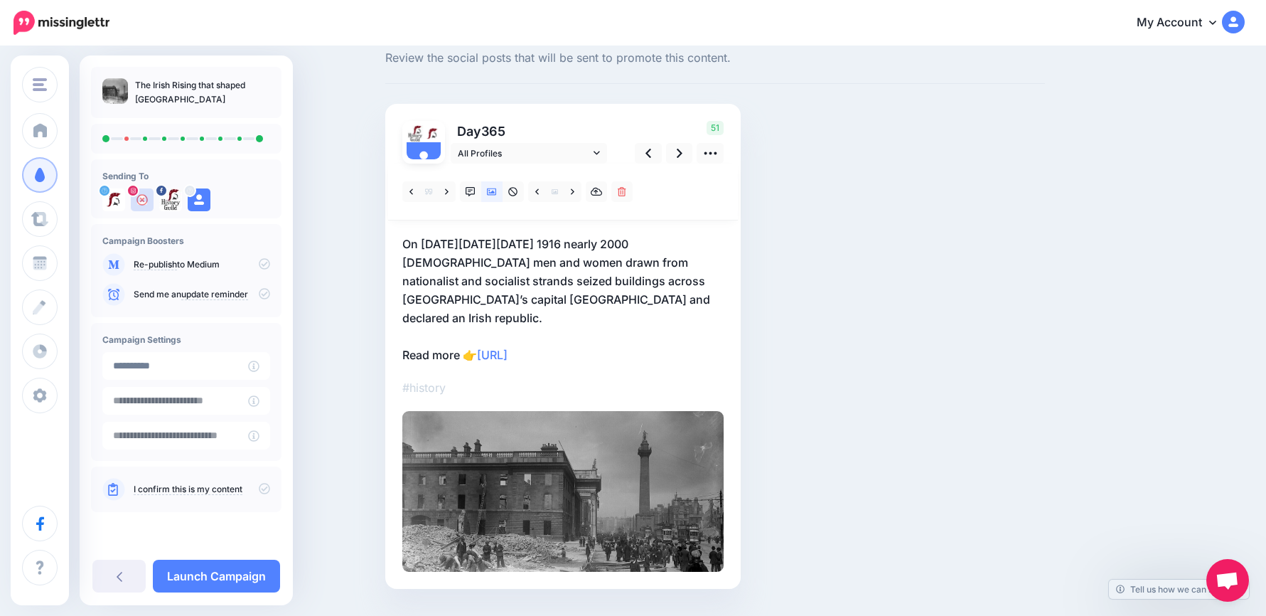
scroll to position [0, 0]
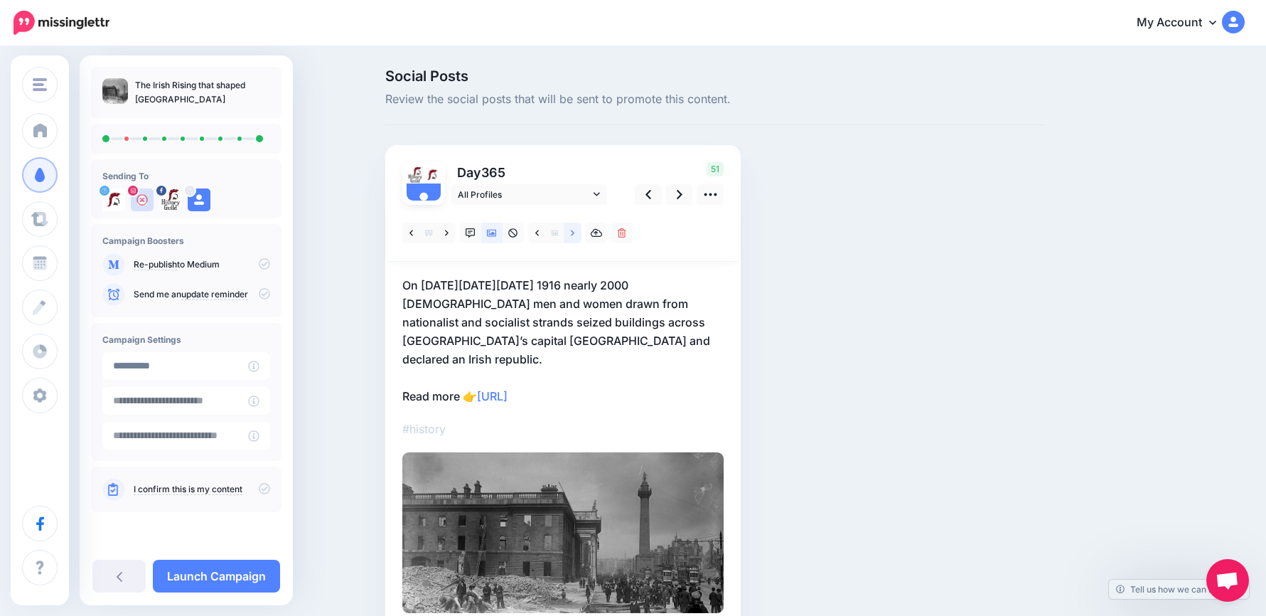
click at [574, 234] on icon at bounding box center [573, 233] width 4 height 6
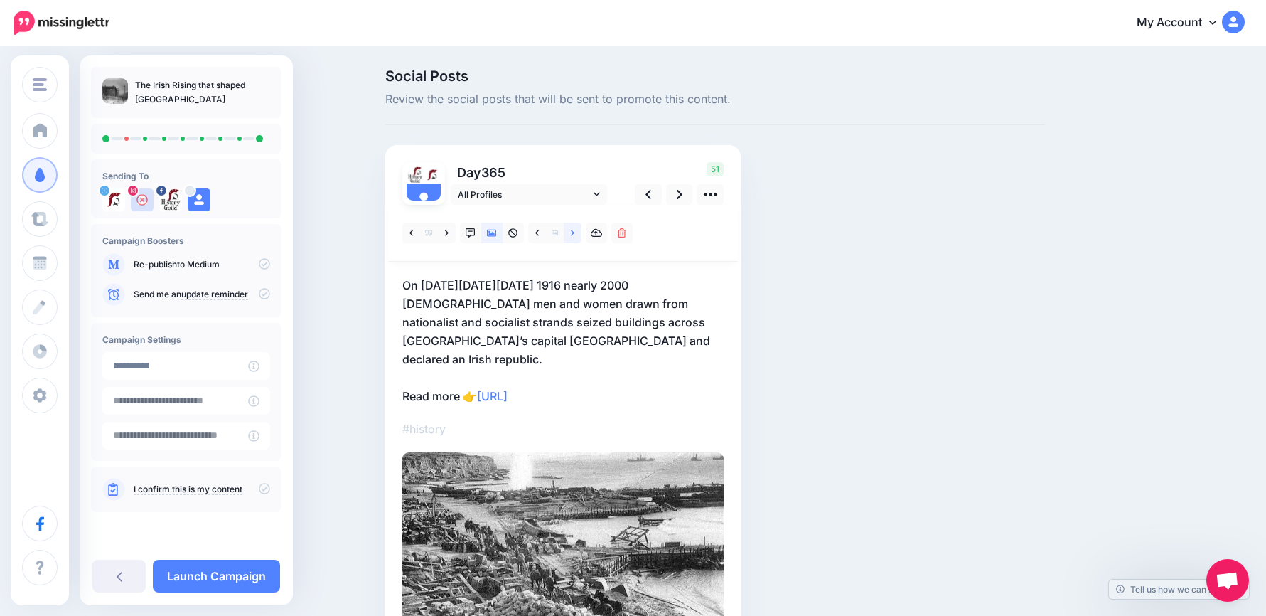
click at [574, 234] on icon at bounding box center [573, 233] width 4 height 6
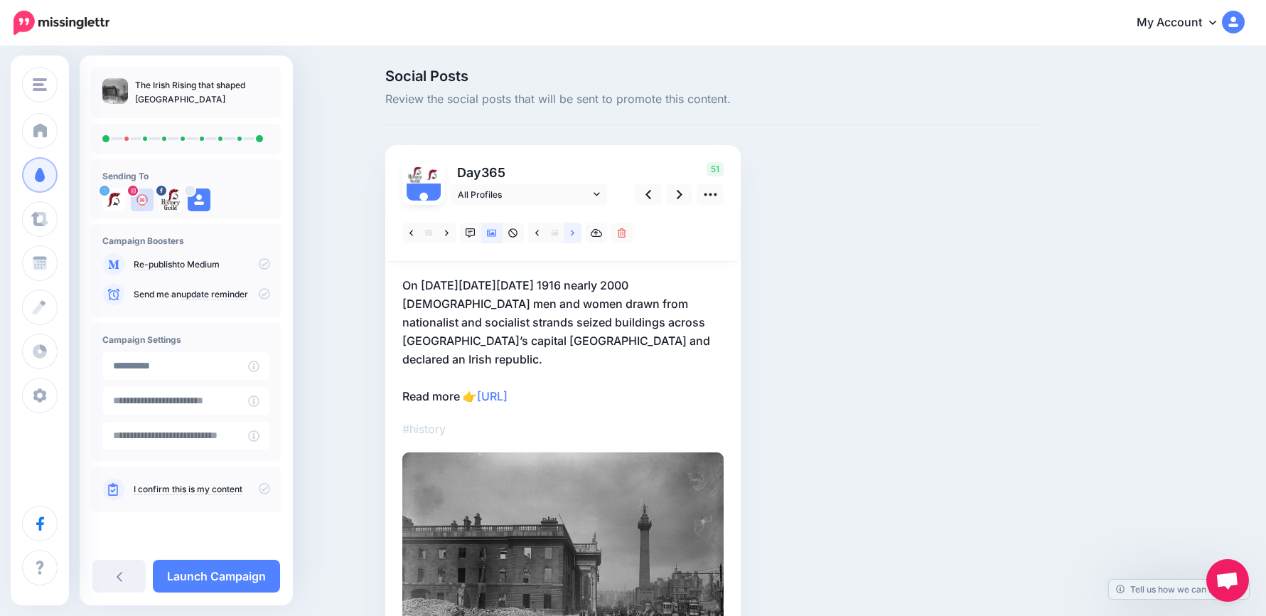
click at [574, 234] on icon at bounding box center [573, 233] width 4 height 6
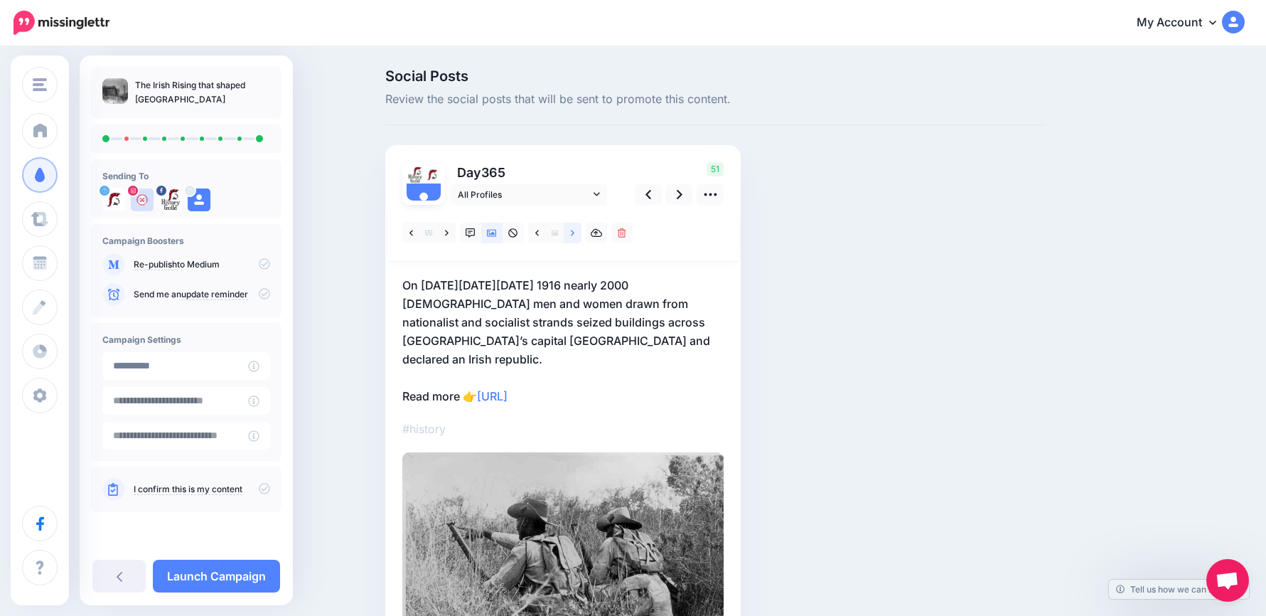
click at [574, 234] on icon at bounding box center [573, 233] width 4 height 6
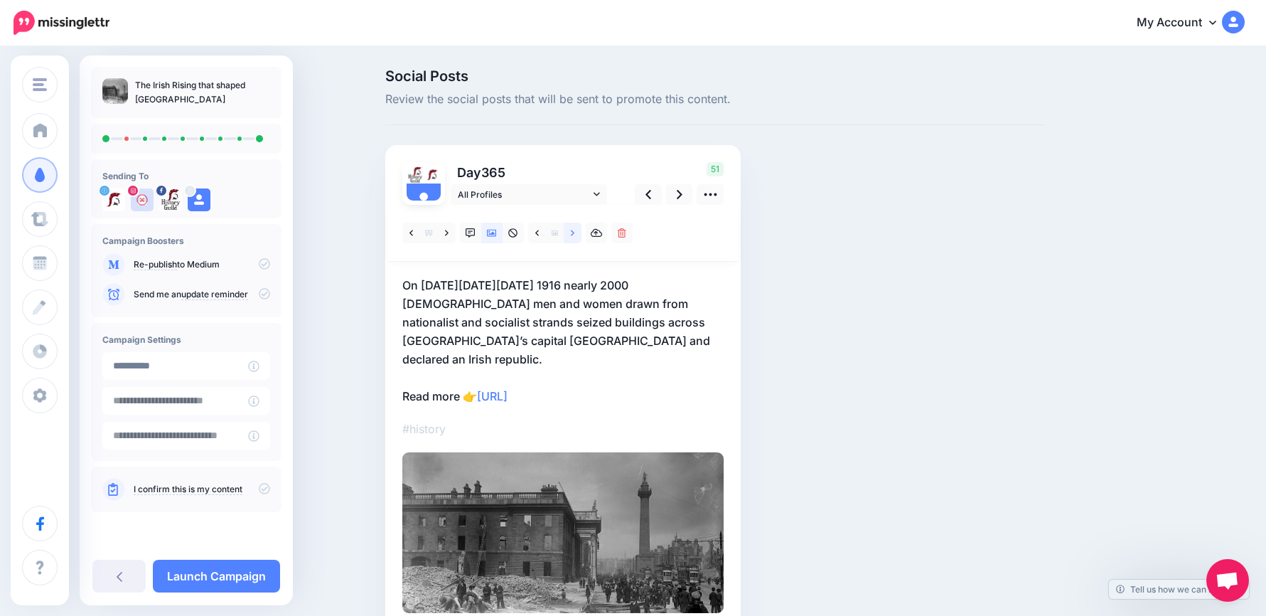
click at [574, 234] on icon at bounding box center [573, 233] width 4 height 6
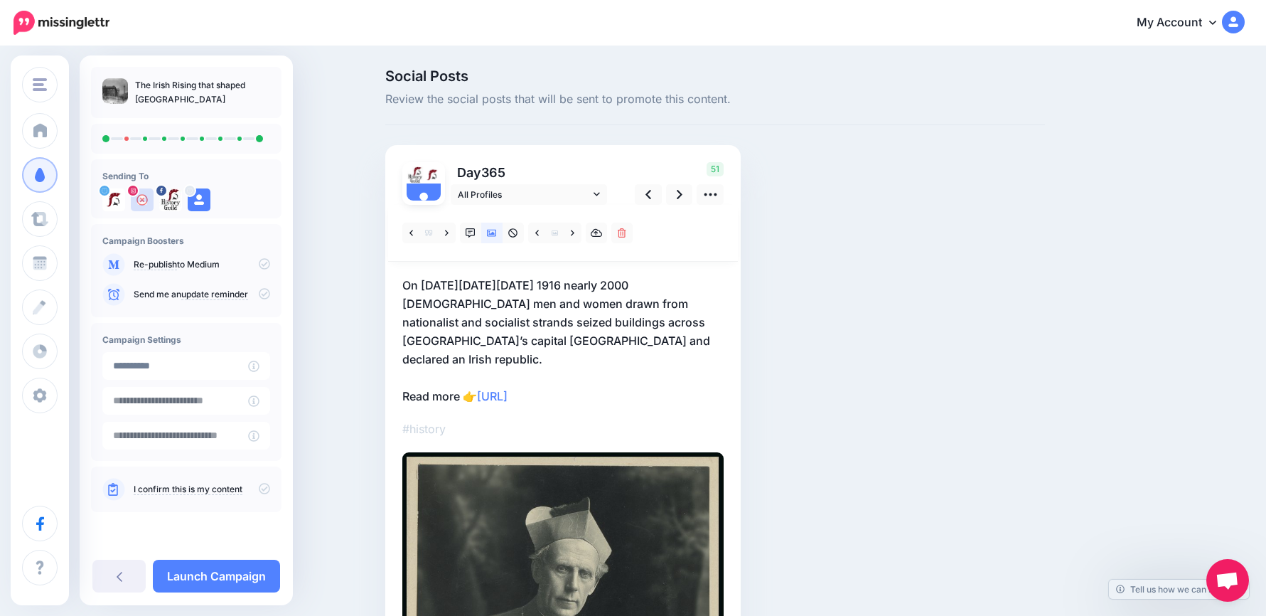
click at [619, 373] on p "On Easter Monday 1916 nearly 2000 Irish men and women drawn from nationalist an…" at bounding box center [562, 340] width 321 height 129
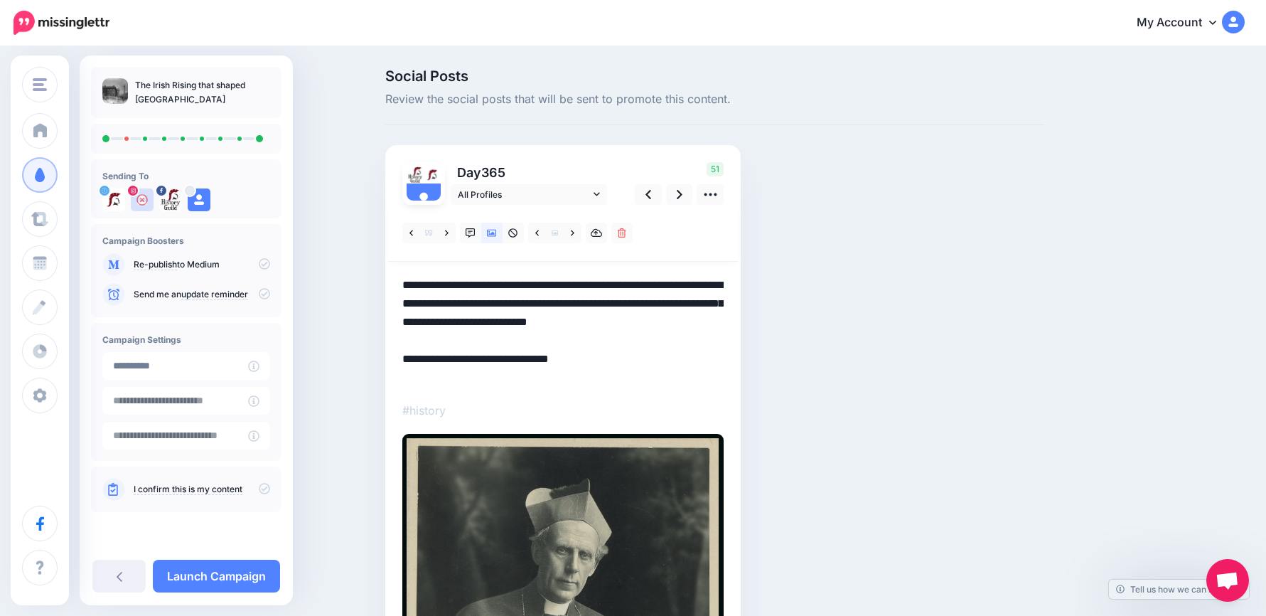
drag, startPoint x: 626, startPoint y: 378, endPoint x: 336, endPoint y: 263, distance: 311.2
click at [369, 285] on div "Social Posts Review the social posts that will be sent to promote this content.…" at bounding box center [633, 499] width 1266 height 903
click at [333, 262] on div "Social Posts Review the social posts that will be sent to promote this content.…" at bounding box center [633, 499] width 1266 height 903
drag, startPoint x: 611, startPoint y: 380, endPoint x: 412, endPoint y: 283, distance: 221.6
click at [425, 290] on textarea "**********" at bounding box center [562, 331] width 321 height 111
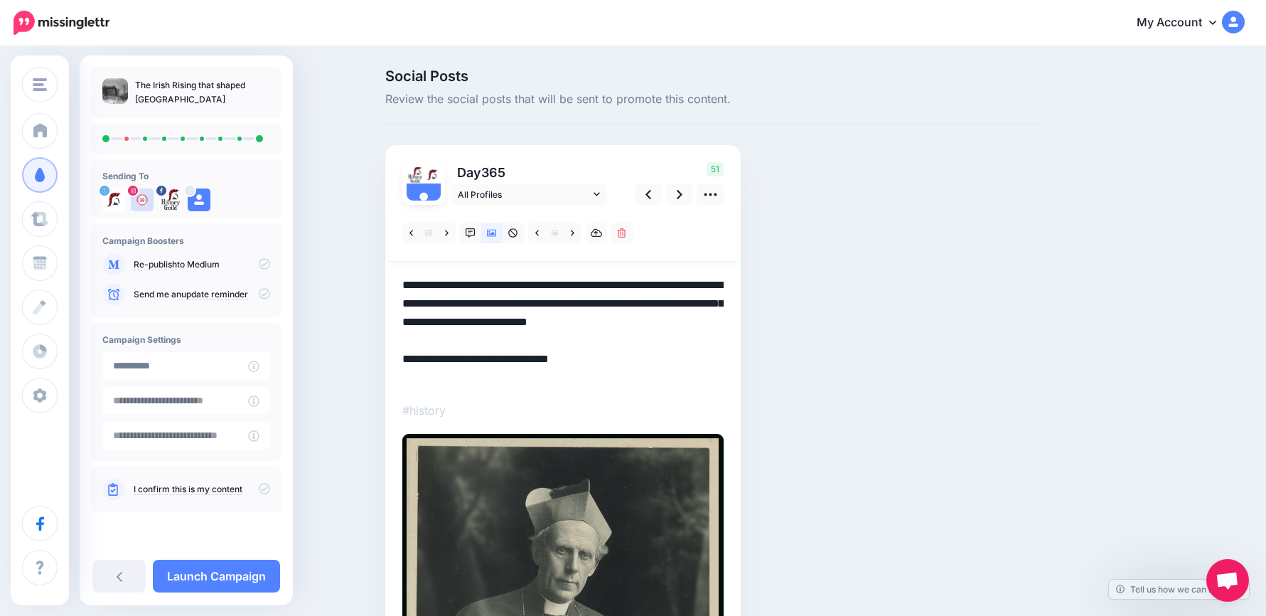
drag, startPoint x: 412, startPoint y: 283, endPoint x: 404, endPoint y: 281, distance: 8.8
click at [404, 281] on div "Day 365 All Profiles" at bounding box center [562, 516] width 355 height 742
drag, startPoint x: 616, startPoint y: 380, endPoint x: 411, endPoint y: 274, distance: 230.9
click at [411, 274] on div "#history" at bounding box center [562, 537] width 321 height 664
paste textarea "**********"
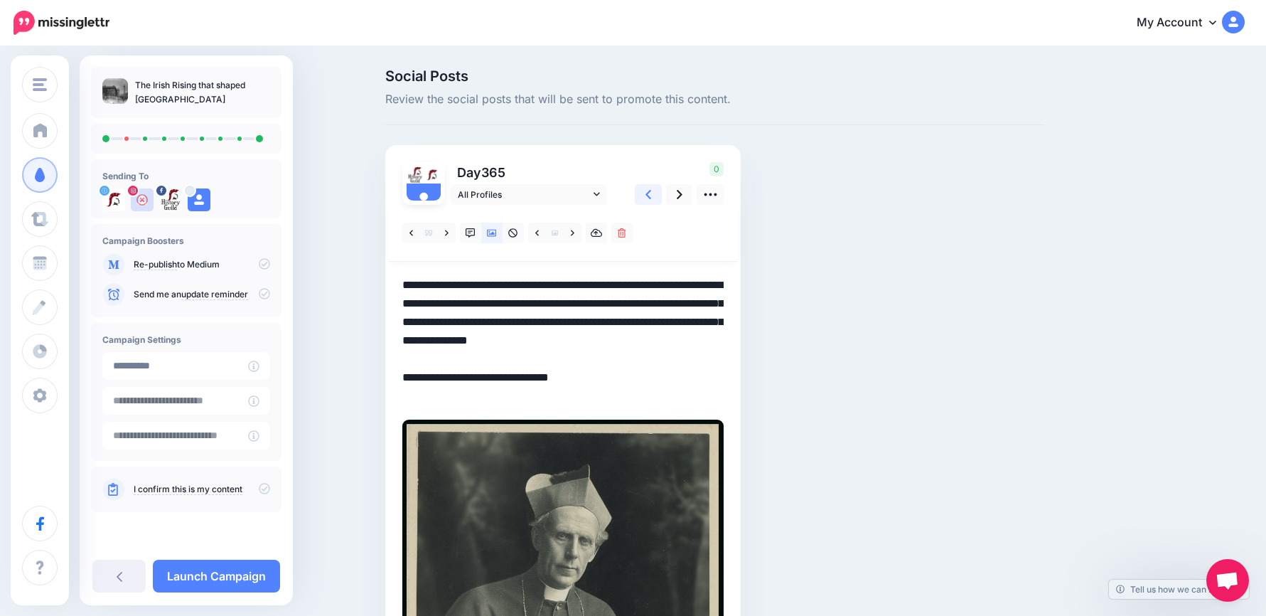
click at [658, 195] on link at bounding box center [648, 194] width 27 height 21
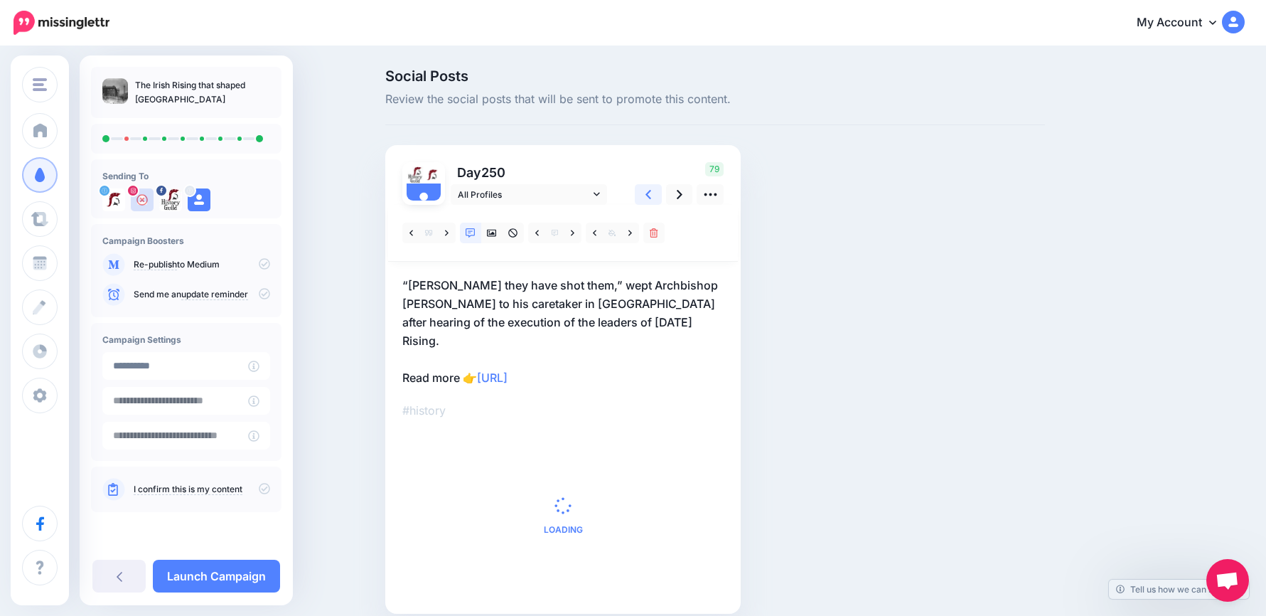
click at [658, 195] on link at bounding box center [648, 194] width 27 height 21
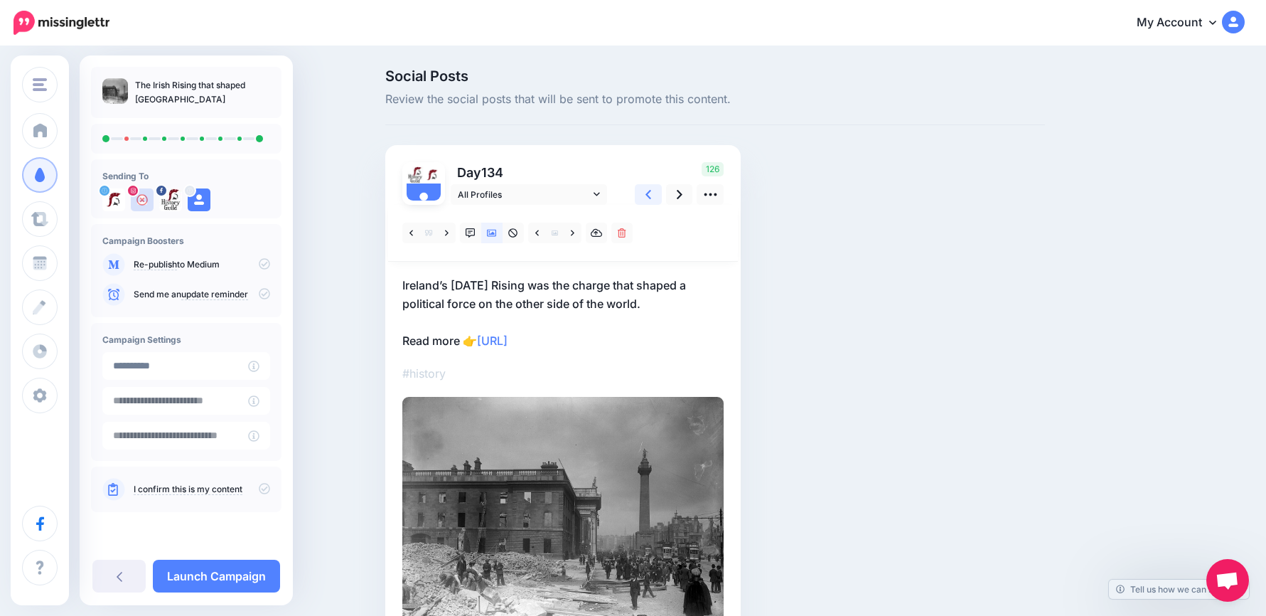
click at [658, 195] on link at bounding box center [648, 194] width 27 height 21
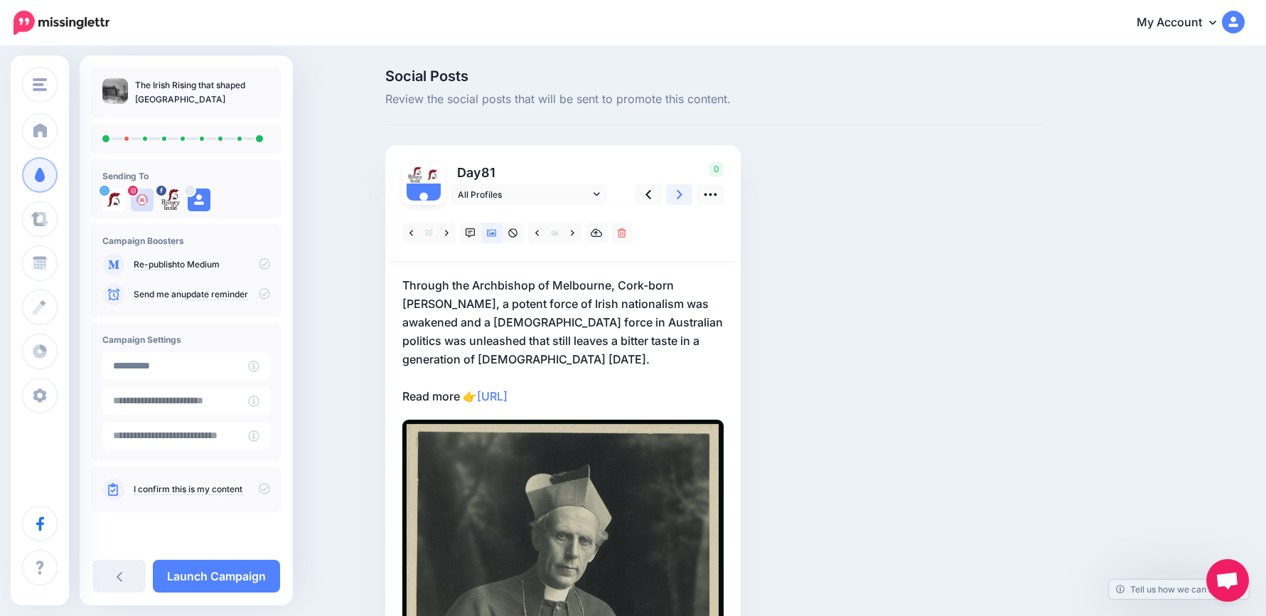
click at [681, 196] on link at bounding box center [679, 194] width 27 height 21
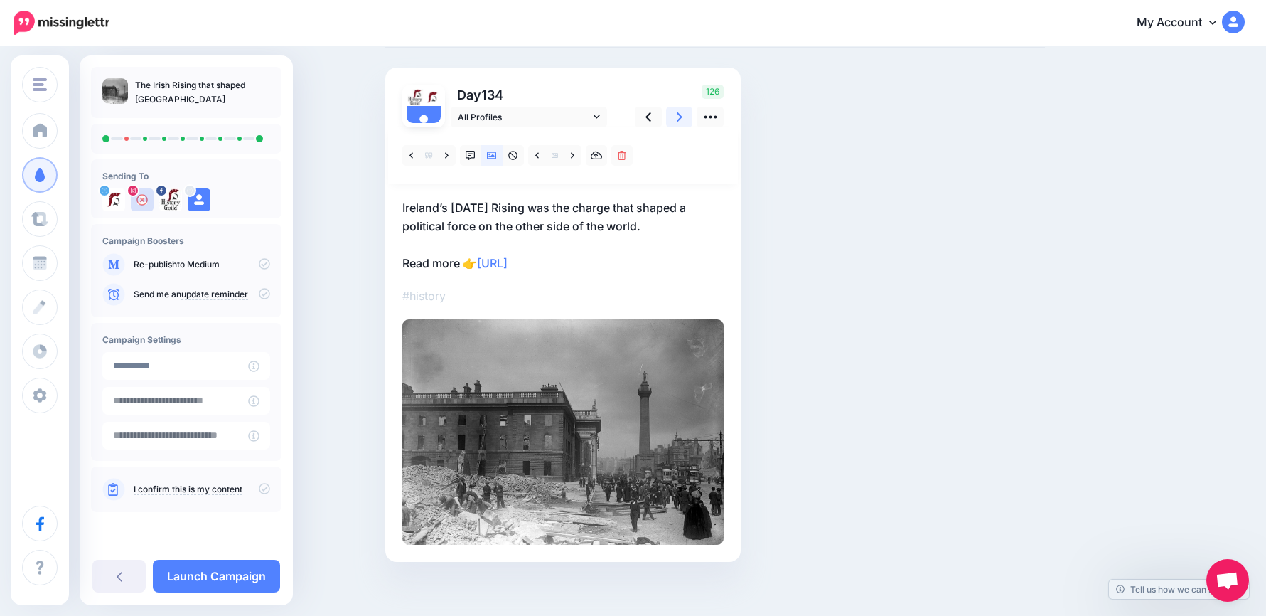
scroll to position [87, 0]
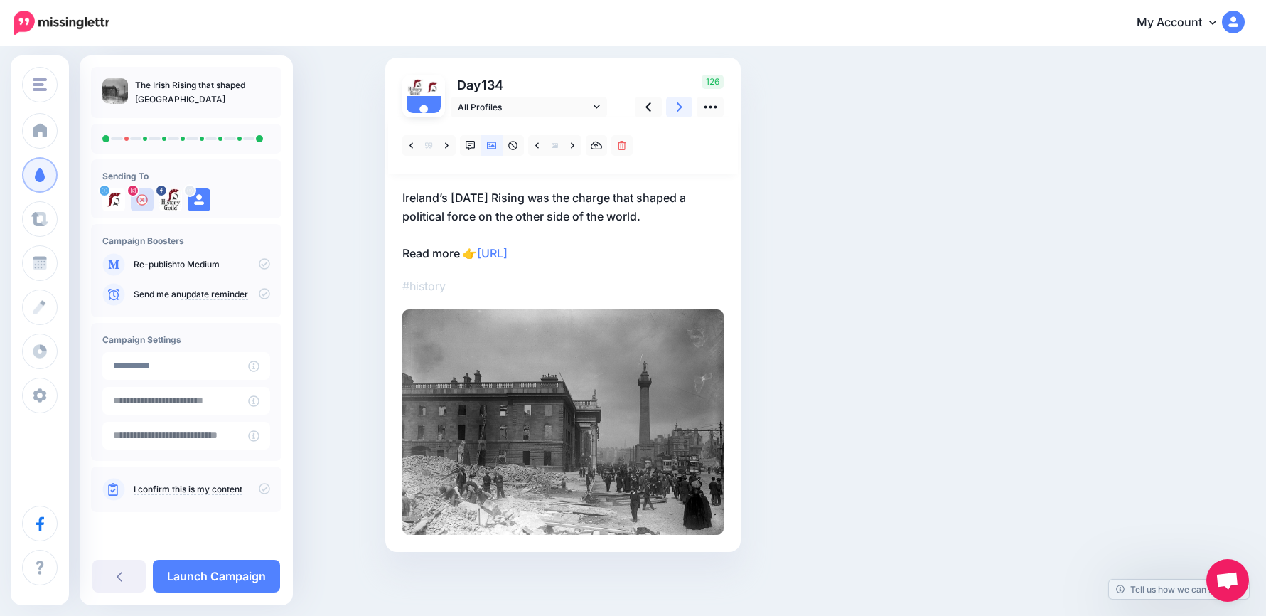
click at [692, 108] on link at bounding box center [679, 107] width 27 height 21
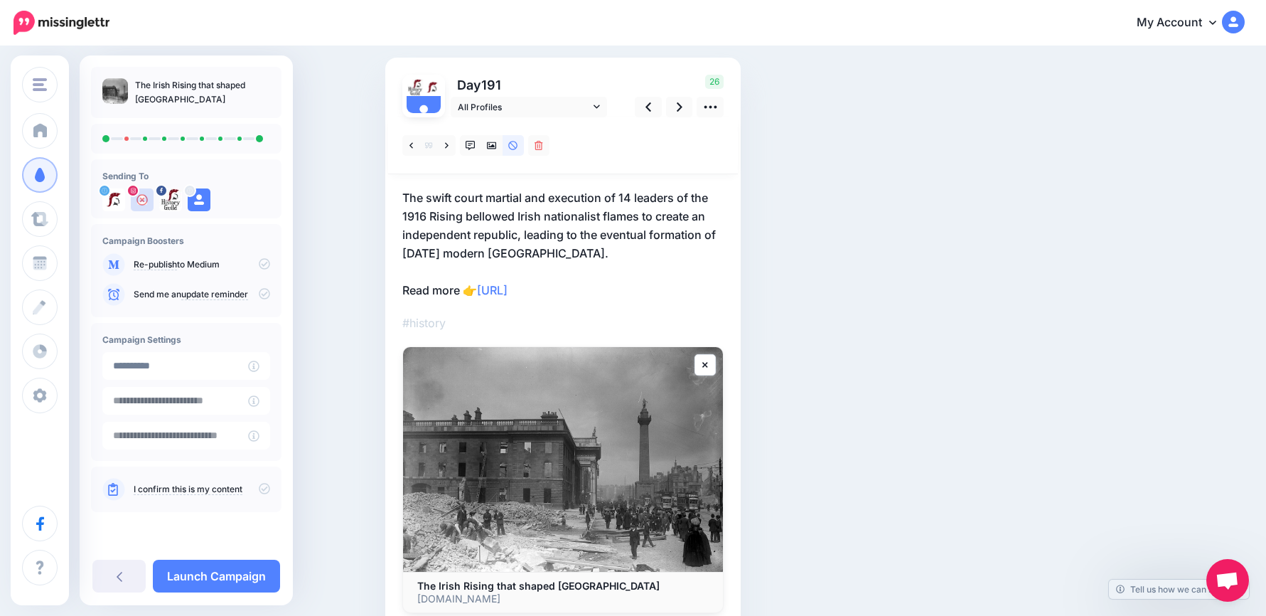
click at [649, 290] on p "The swift court martial and execution of 14 leaders of the 1916 Rising bellowed…" at bounding box center [562, 243] width 321 height 111
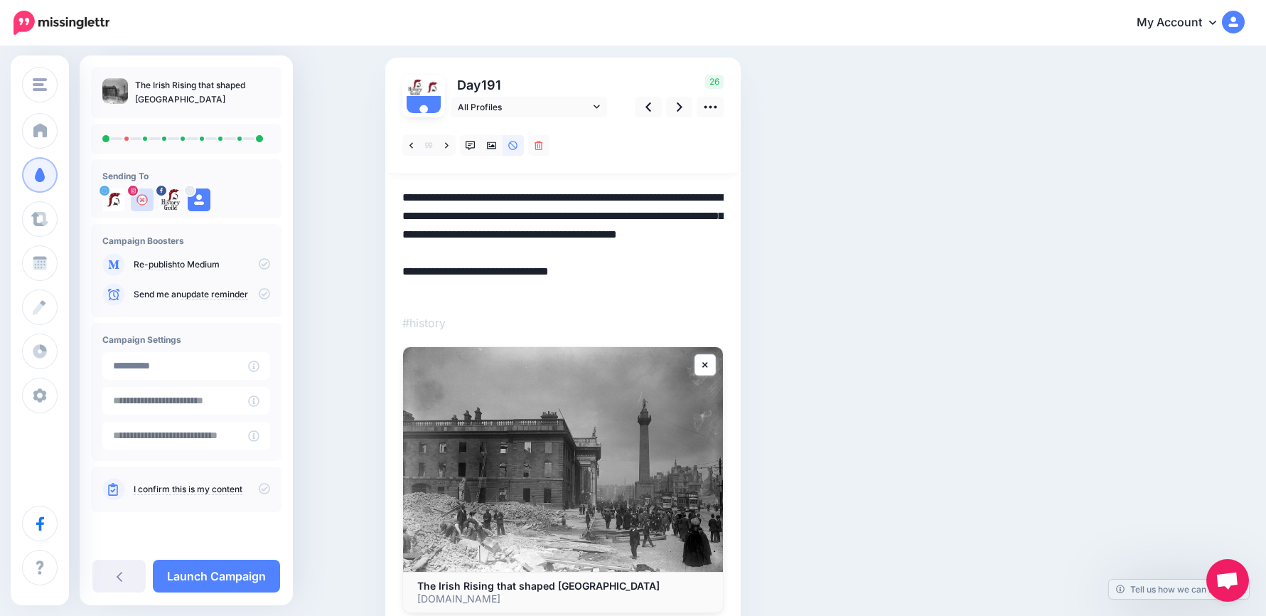
drag, startPoint x: 649, startPoint y: 290, endPoint x: 374, endPoint y: 267, distance: 276.1
click at [374, 267] on div "Social Posts Review the social posts that will be sent to promote this content.…" at bounding box center [633, 327] width 1266 height 734
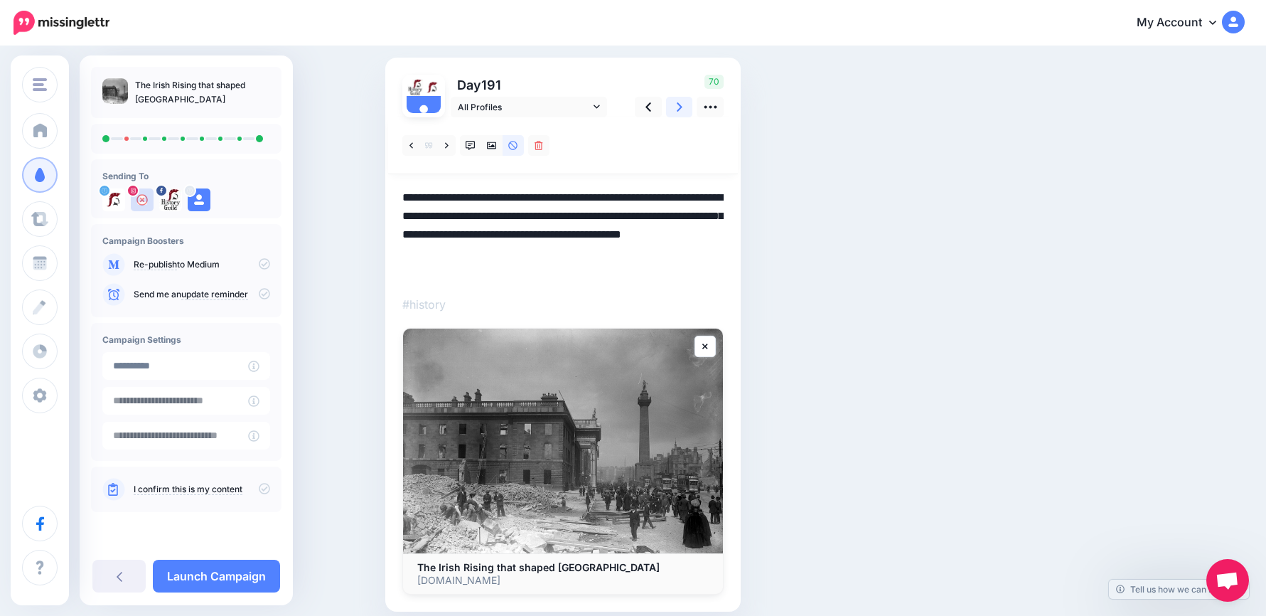
click at [689, 112] on link at bounding box center [679, 107] width 27 height 21
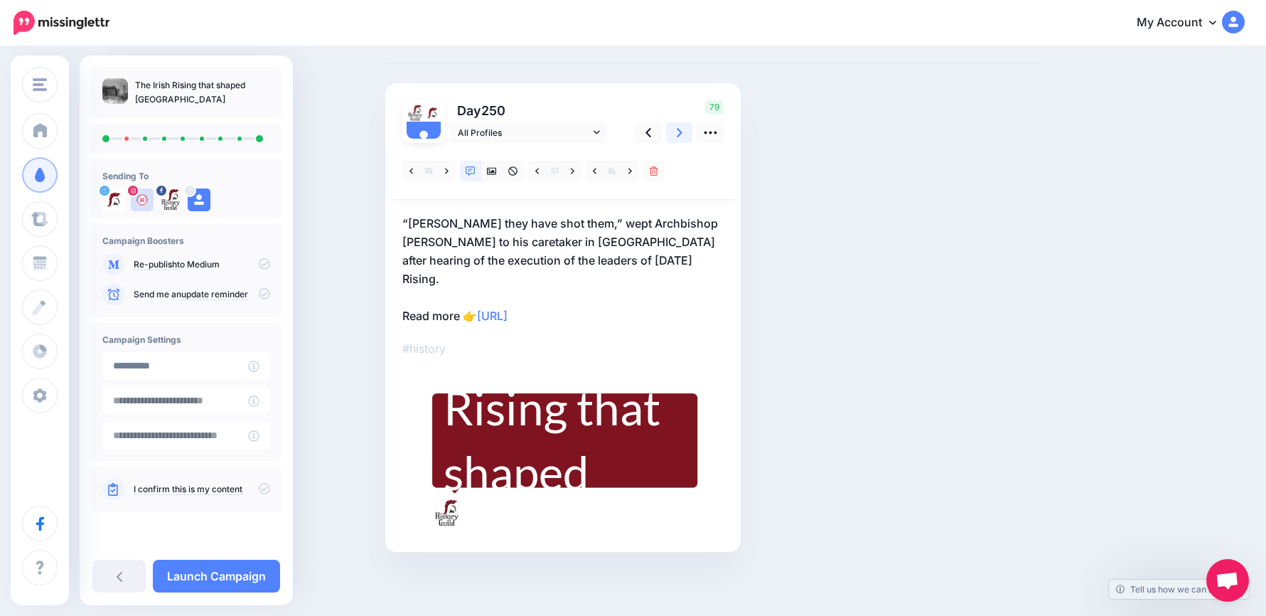
scroll to position [43, 0]
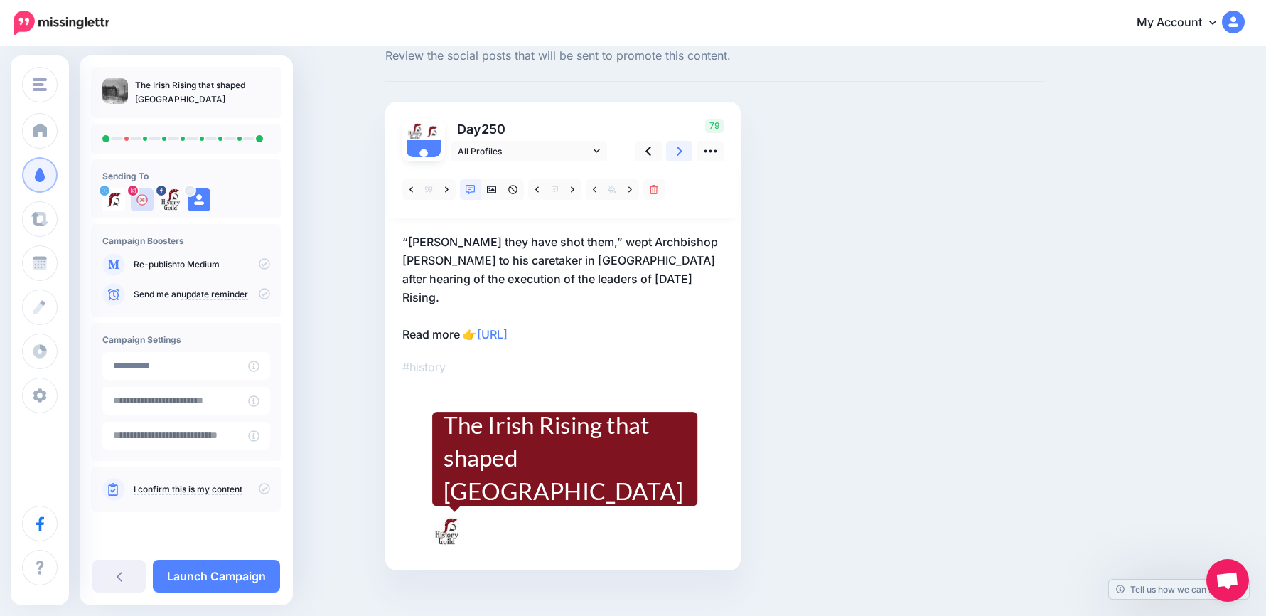
click at [683, 148] on icon at bounding box center [680, 150] width 6 height 9
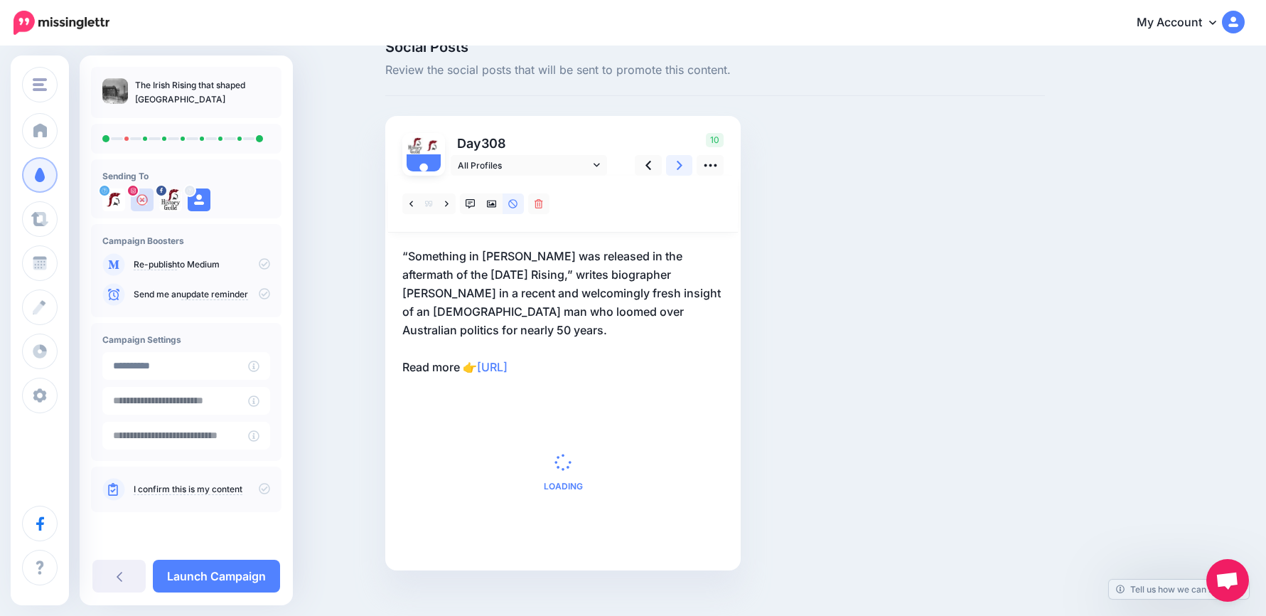
scroll to position [87, 0]
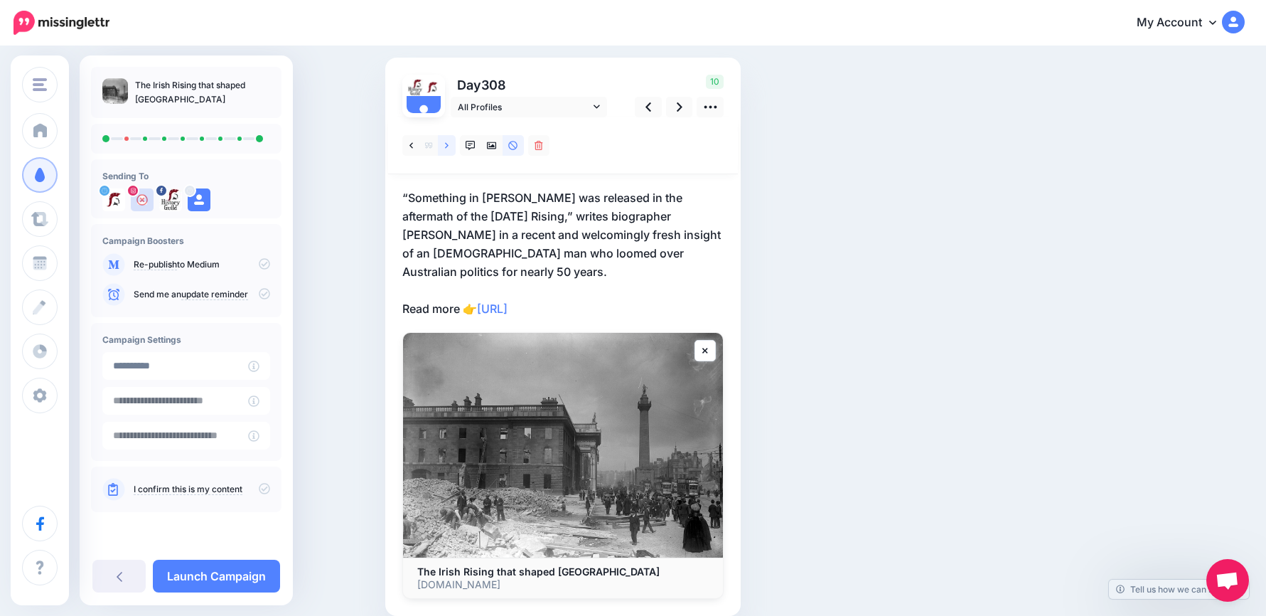
click at [449, 150] on icon at bounding box center [447, 146] width 4 height 10
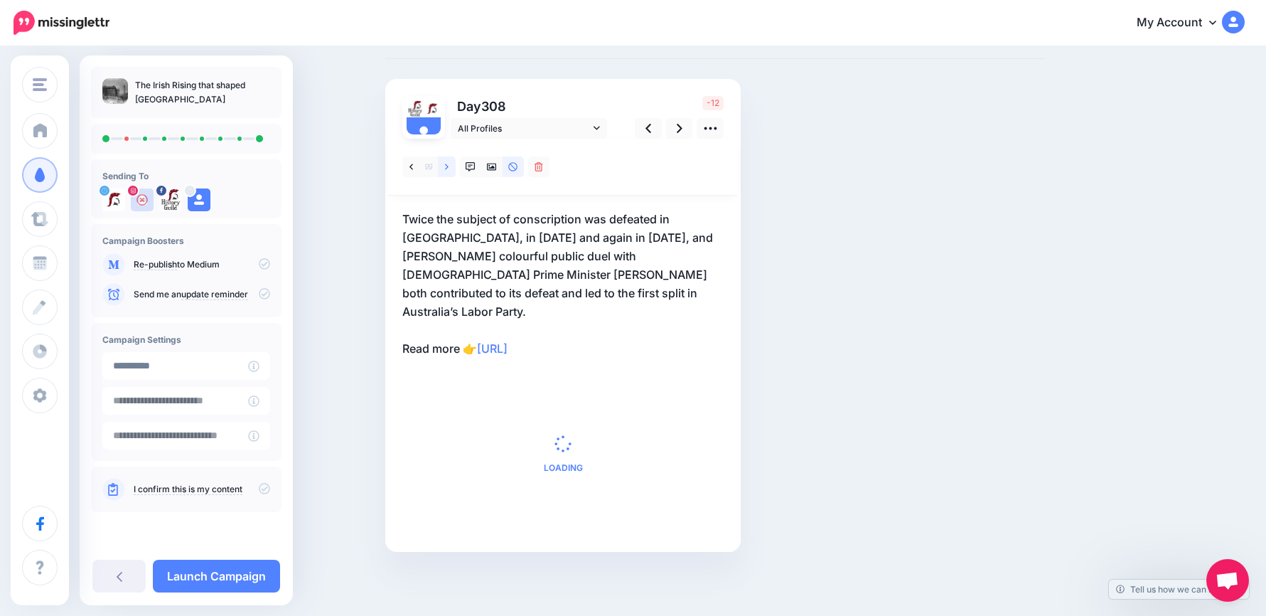
scroll to position [48, 0]
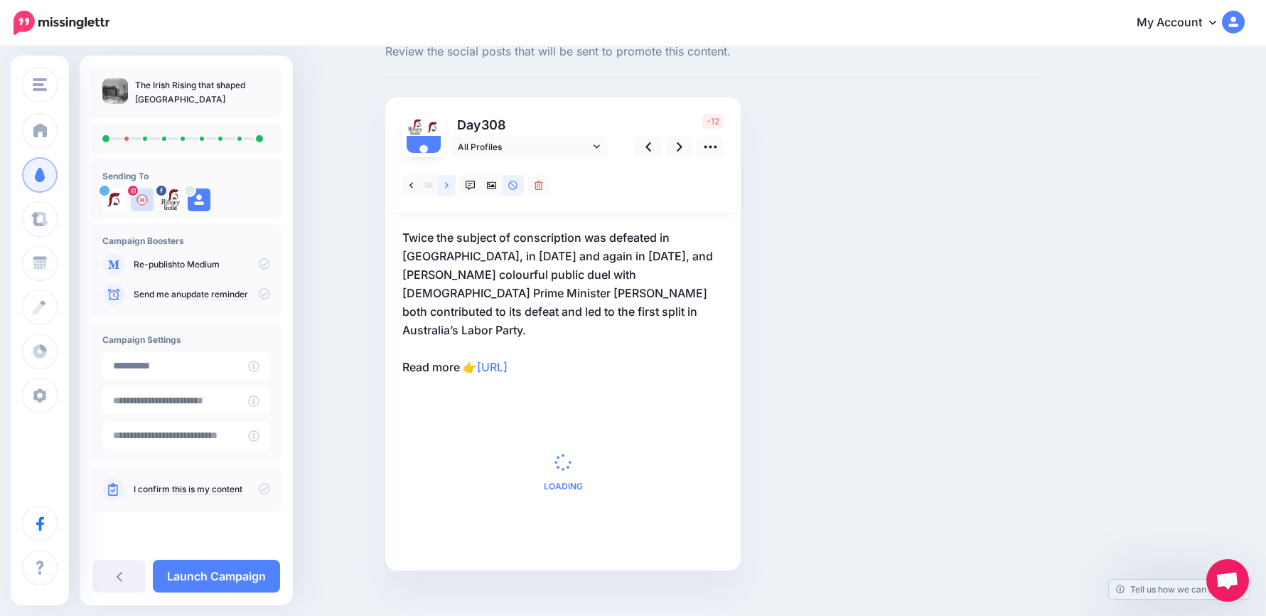
click at [449, 188] on icon at bounding box center [447, 185] width 4 height 6
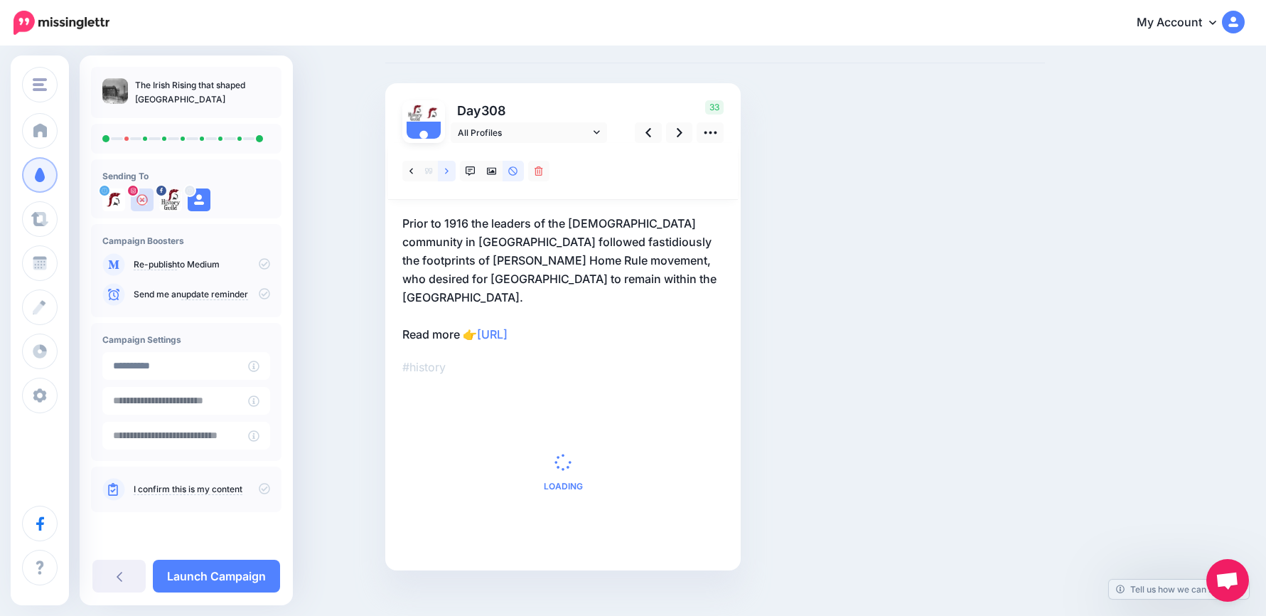
scroll to position [87, 0]
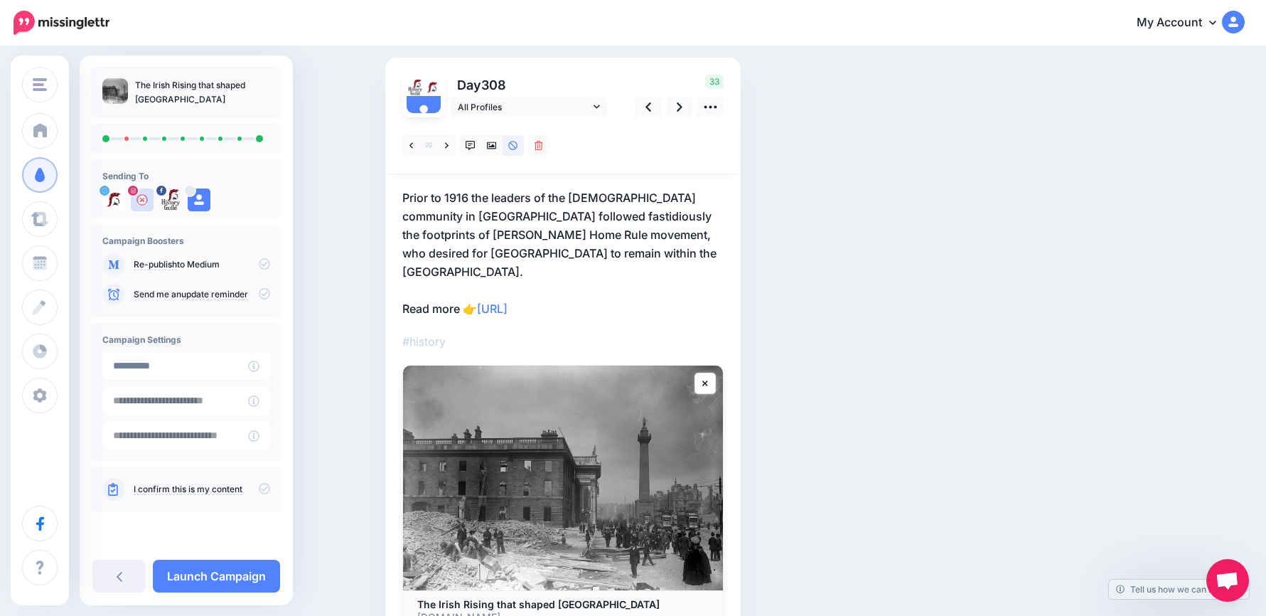
drag, startPoint x: 630, startPoint y: 296, endPoint x: 437, endPoint y: 266, distance: 195.7
click at [437, 266] on p "Prior to 1916 the leaders of the Irish community in Australia followed fastidio…" at bounding box center [562, 252] width 321 height 129
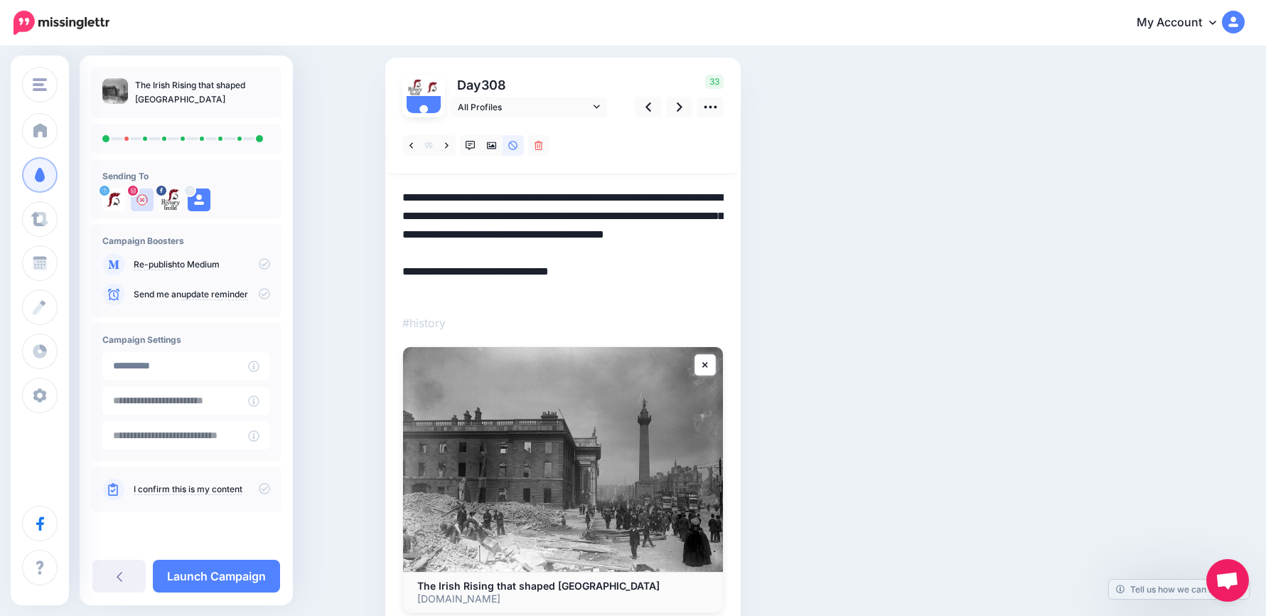
scroll to position [0, 0]
drag, startPoint x: 607, startPoint y: 294, endPoint x: 368, endPoint y: 270, distance: 240.0
click at [368, 270] on div "Social Posts Review the social posts that will be sent to promote this content.…" at bounding box center [633, 327] width 1266 height 734
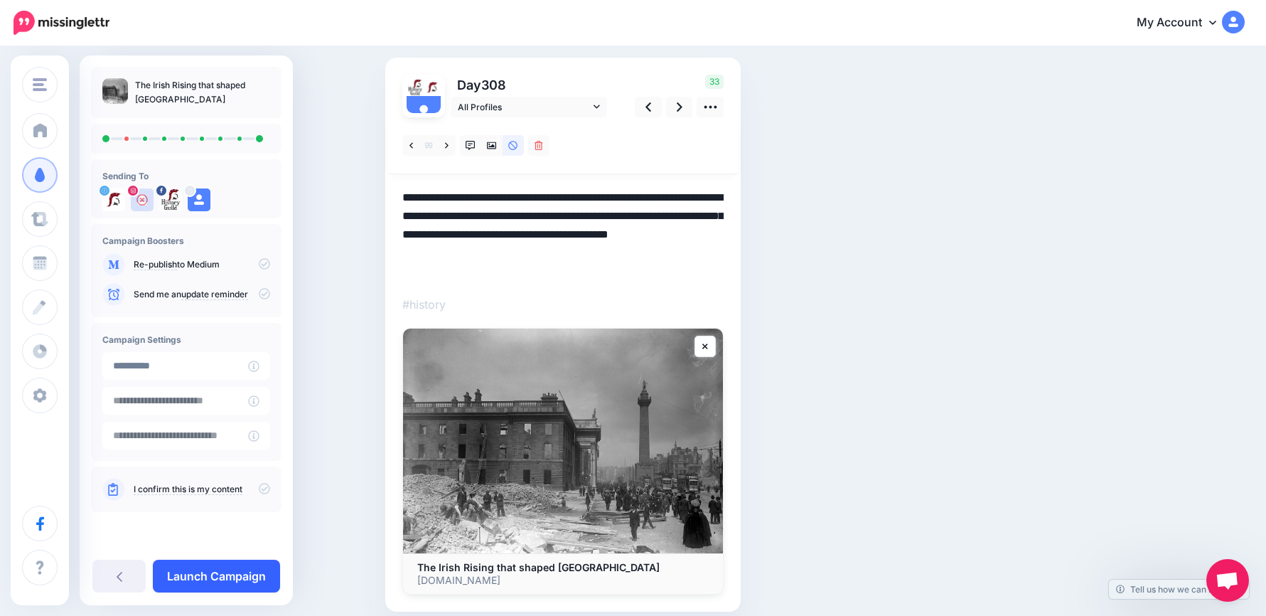
type textarea "**********"
click at [250, 572] on link "Launch Campaign" at bounding box center [216, 576] width 127 height 33
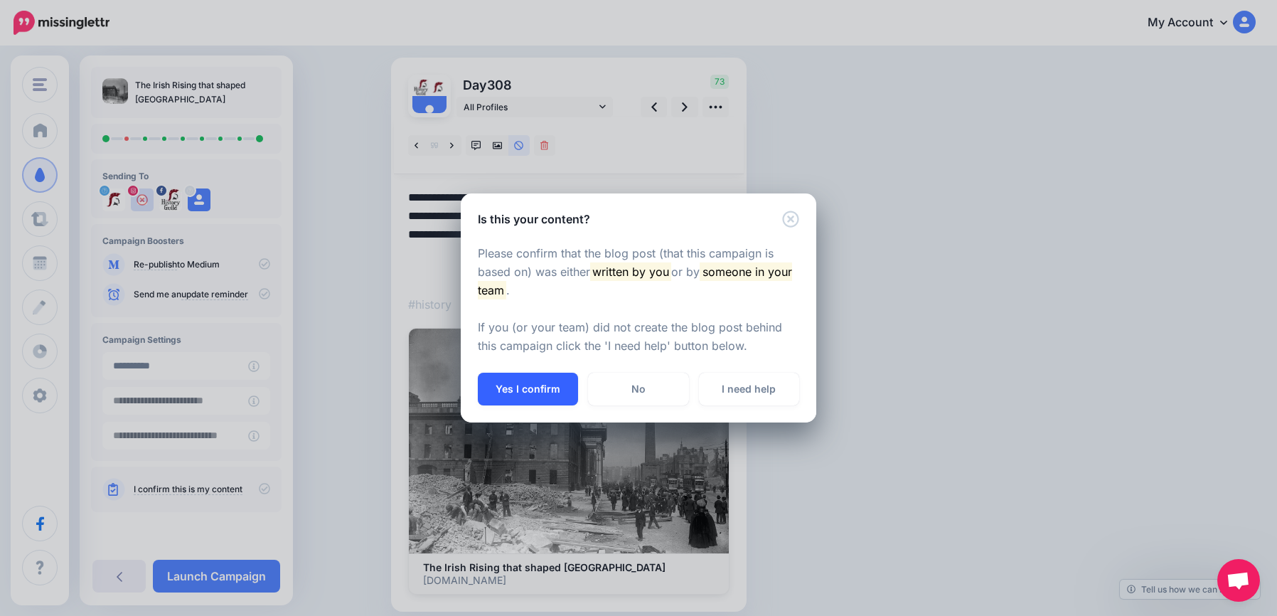
click at [541, 388] on button "Yes I confirm" at bounding box center [528, 389] width 100 height 33
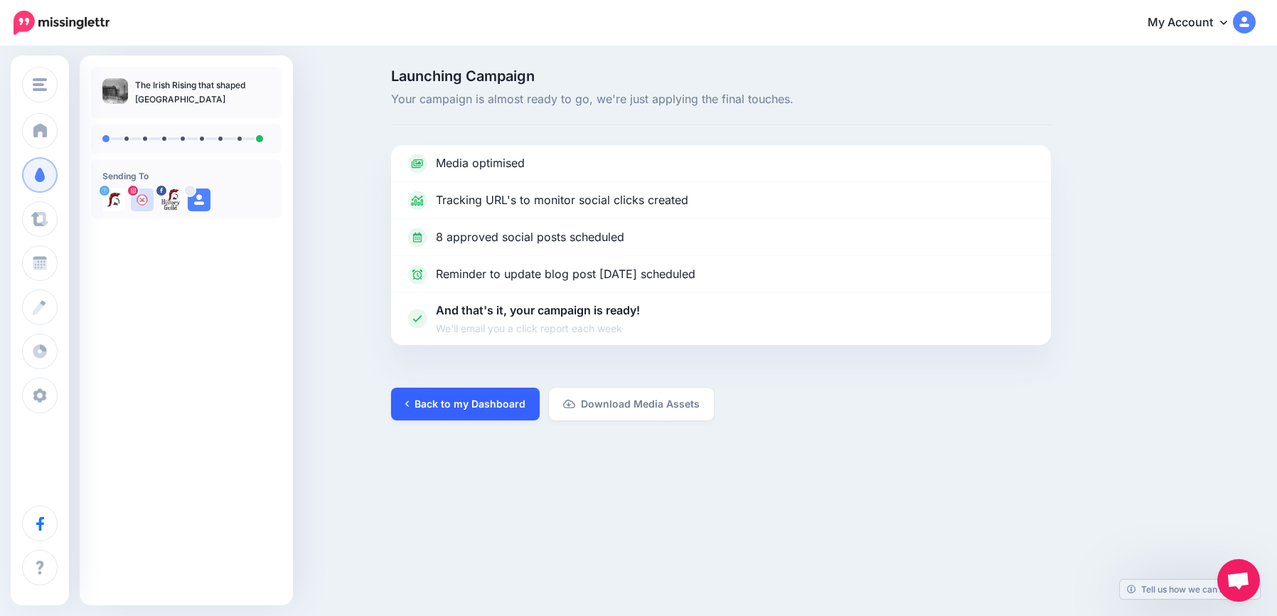
click at [478, 402] on link "Back to my Dashboard" at bounding box center [465, 403] width 149 height 33
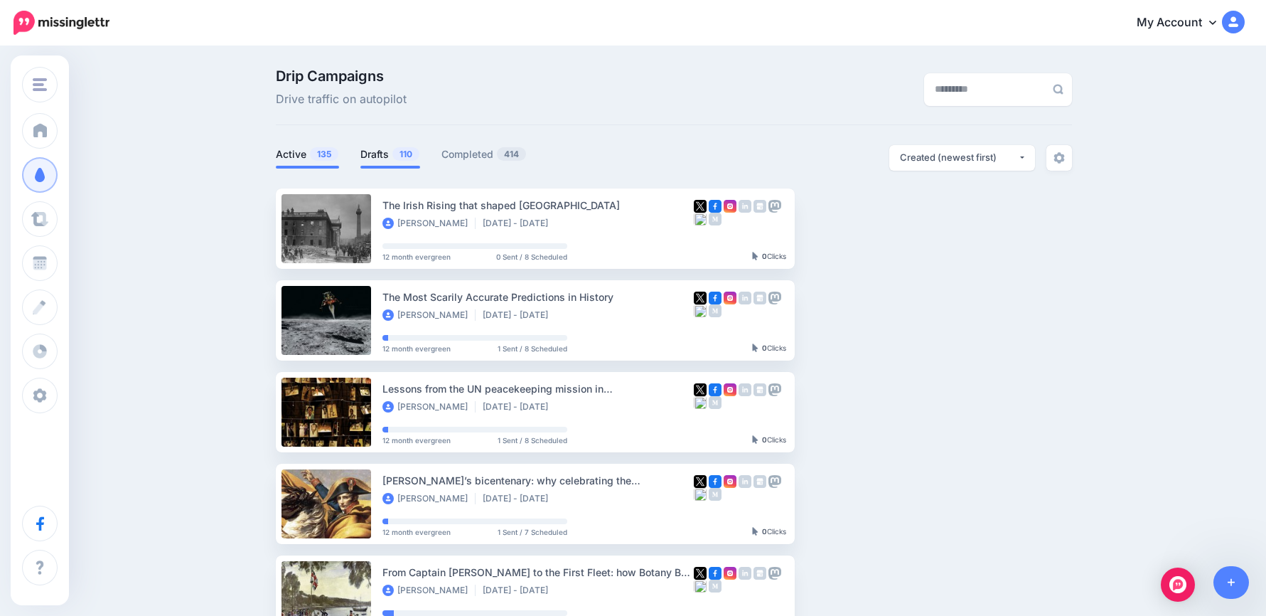
click at [380, 152] on link "Drafts 110" at bounding box center [390, 154] width 60 height 17
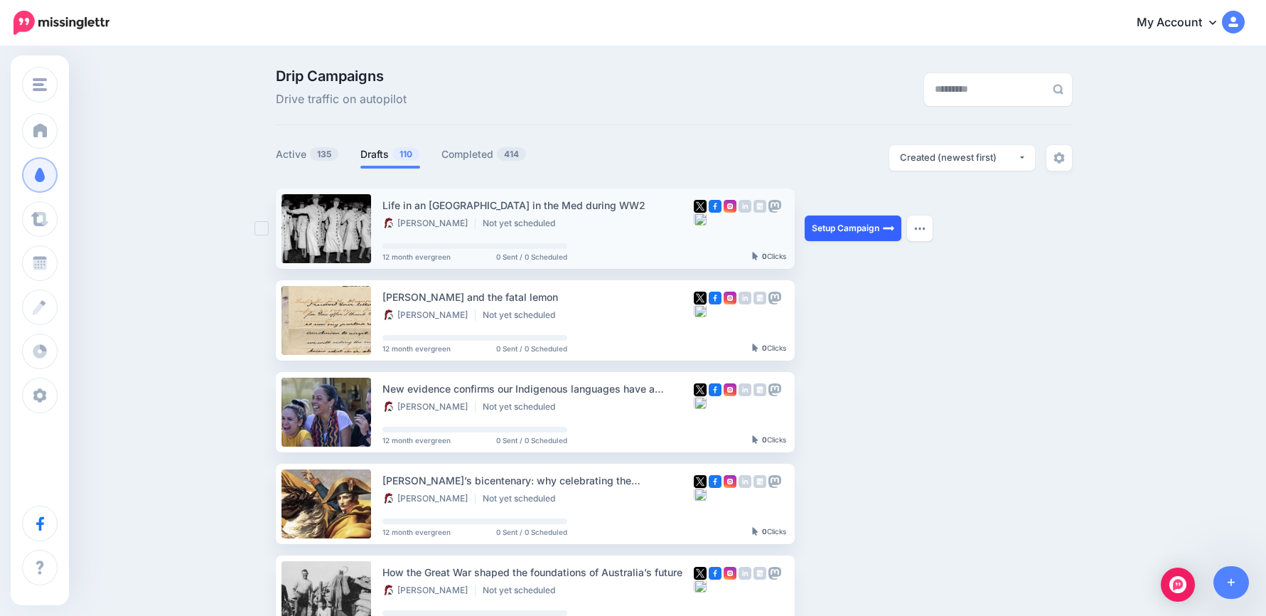
click at [843, 236] on link "Setup Campaign" at bounding box center [853, 228] width 97 height 26
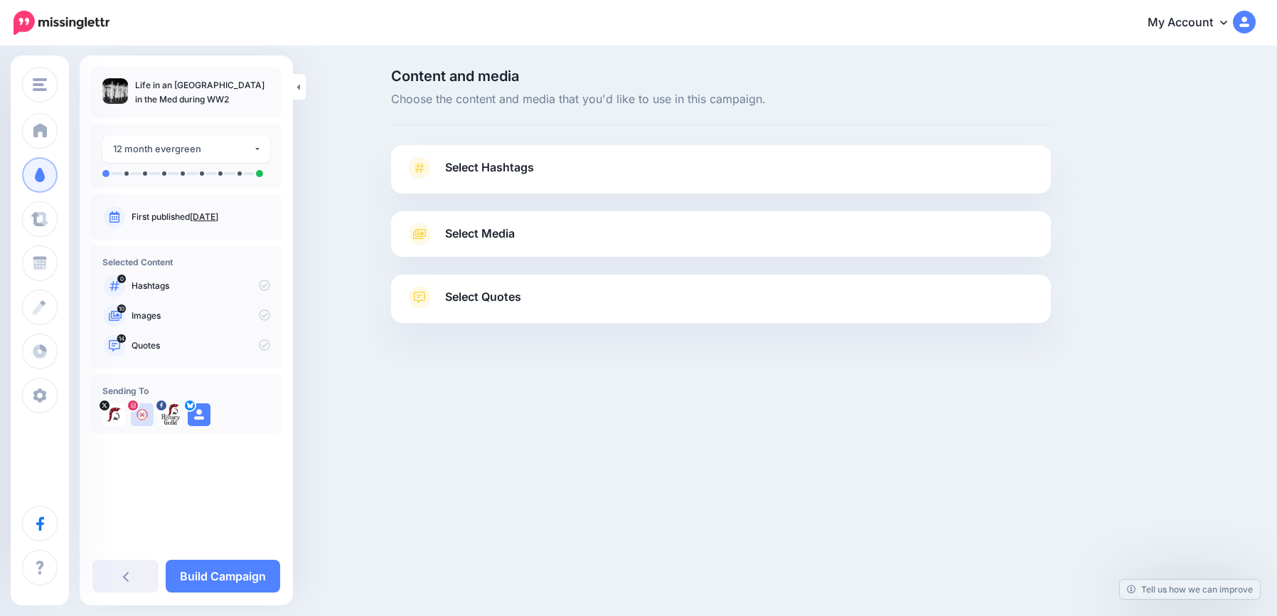
click at [577, 161] on link "Select Hashtags" at bounding box center [720, 174] width 631 height 37
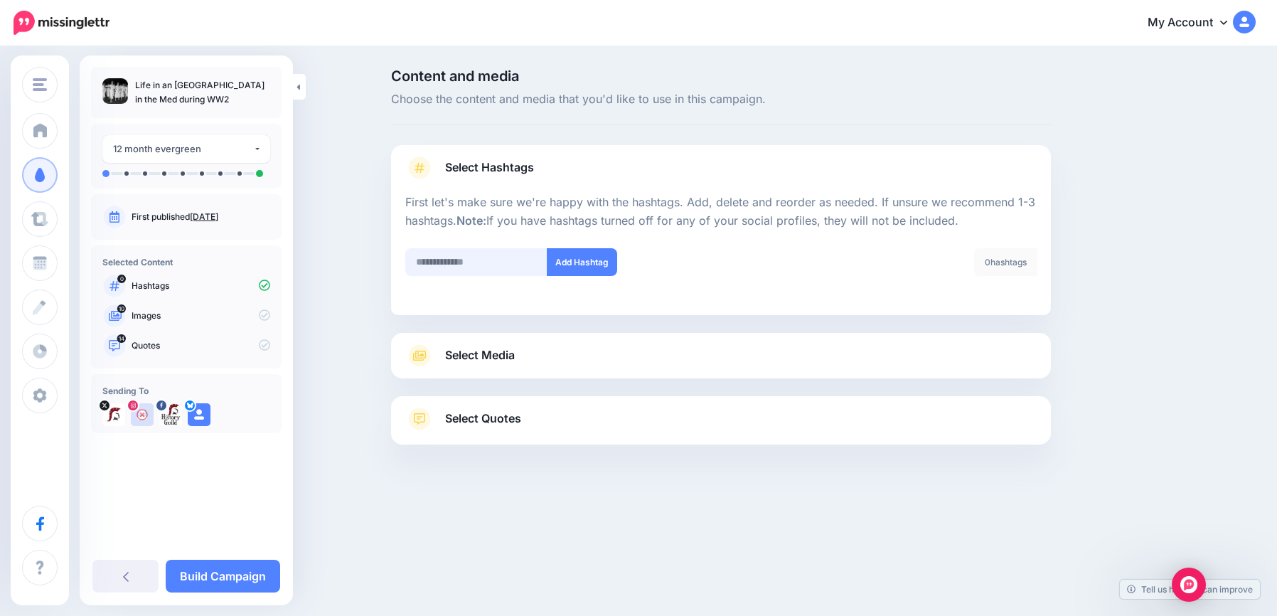
click at [488, 255] on input "text" at bounding box center [476, 262] width 142 height 28
type input "*******"
click at [532, 358] on link "Select Media" at bounding box center [720, 355] width 631 height 23
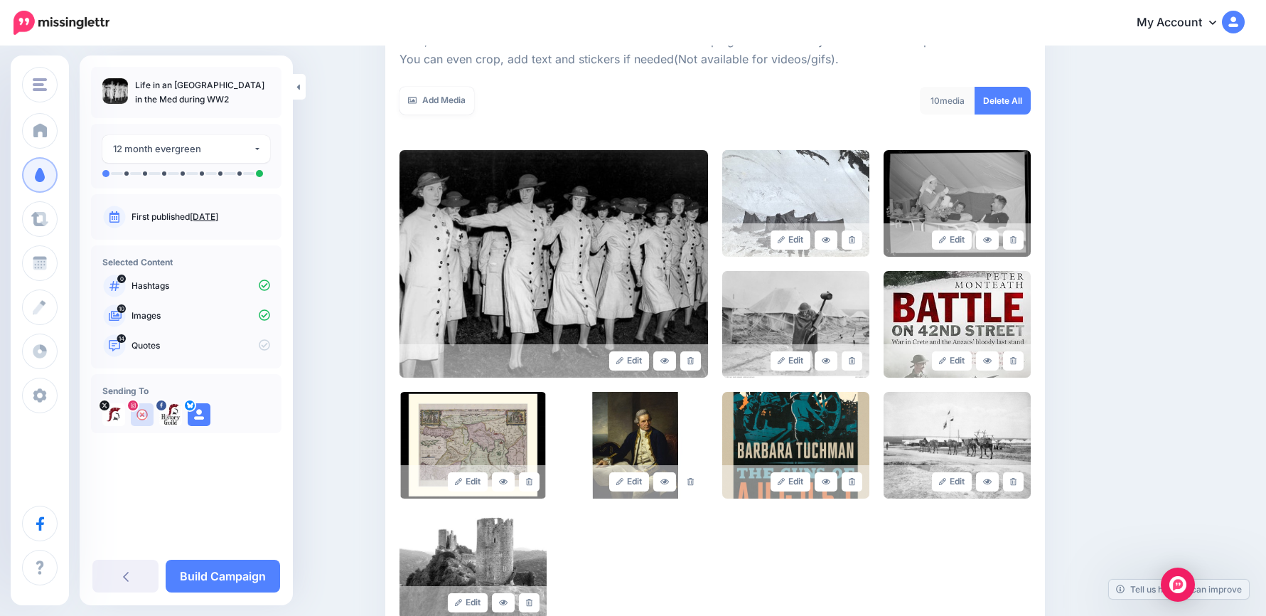
scroll to position [355, 0]
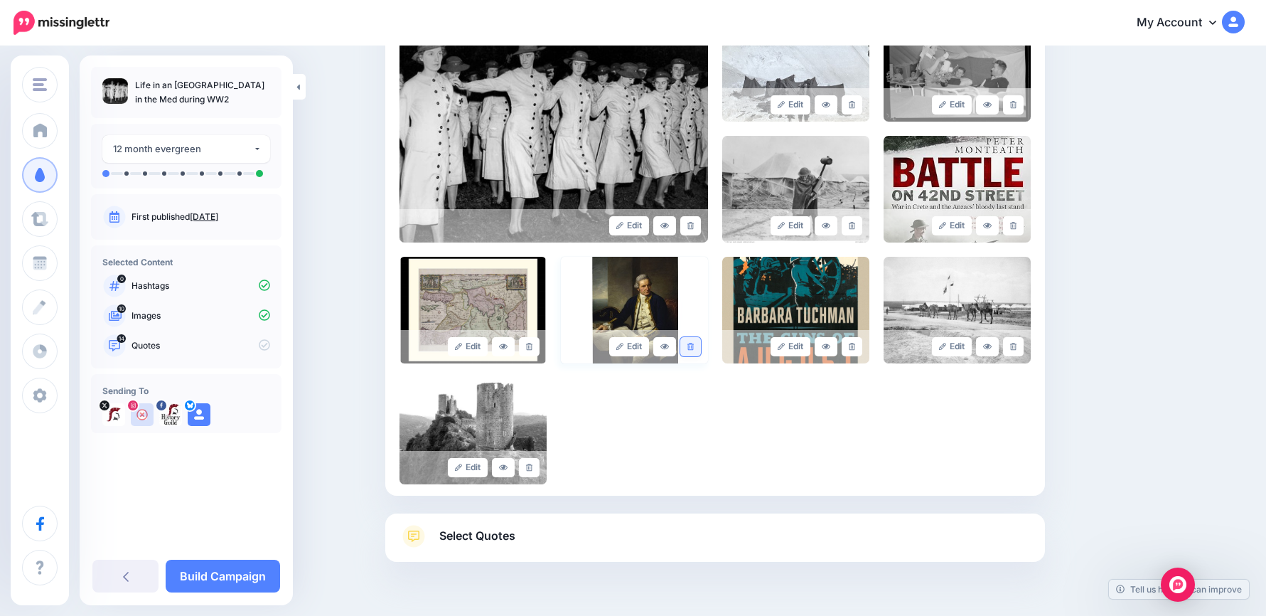
click at [697, 352] on link at bounding box center [690, 346] width 21 height 19
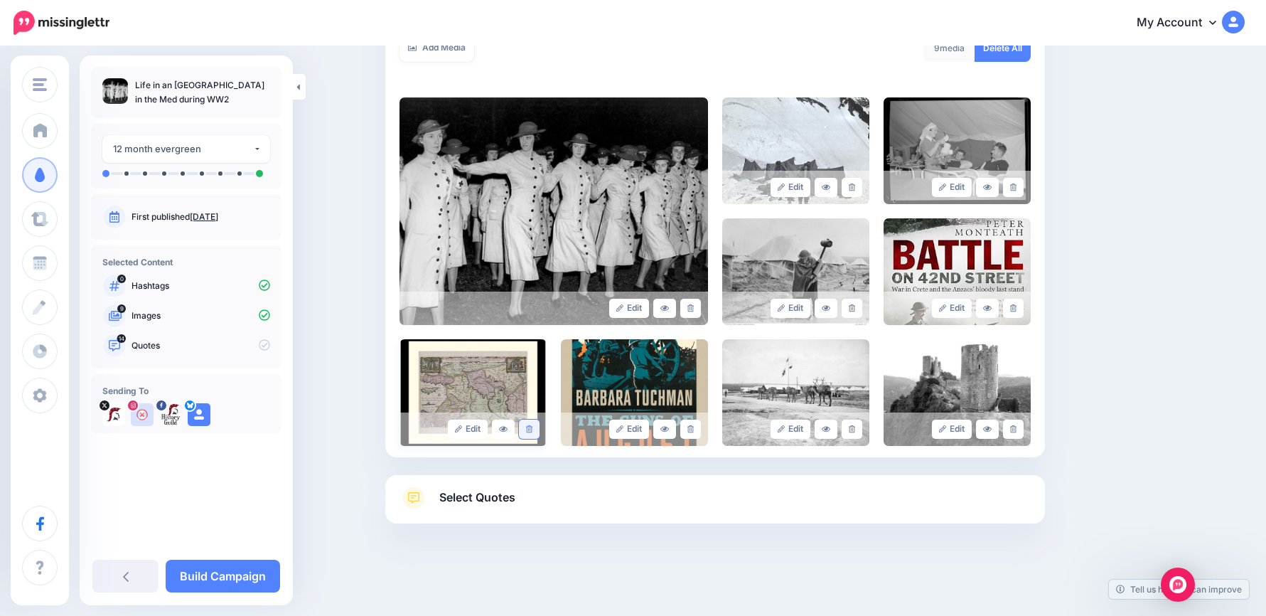
click at [535, 437] on link at bounding box center [529, 428] width 21 height 19
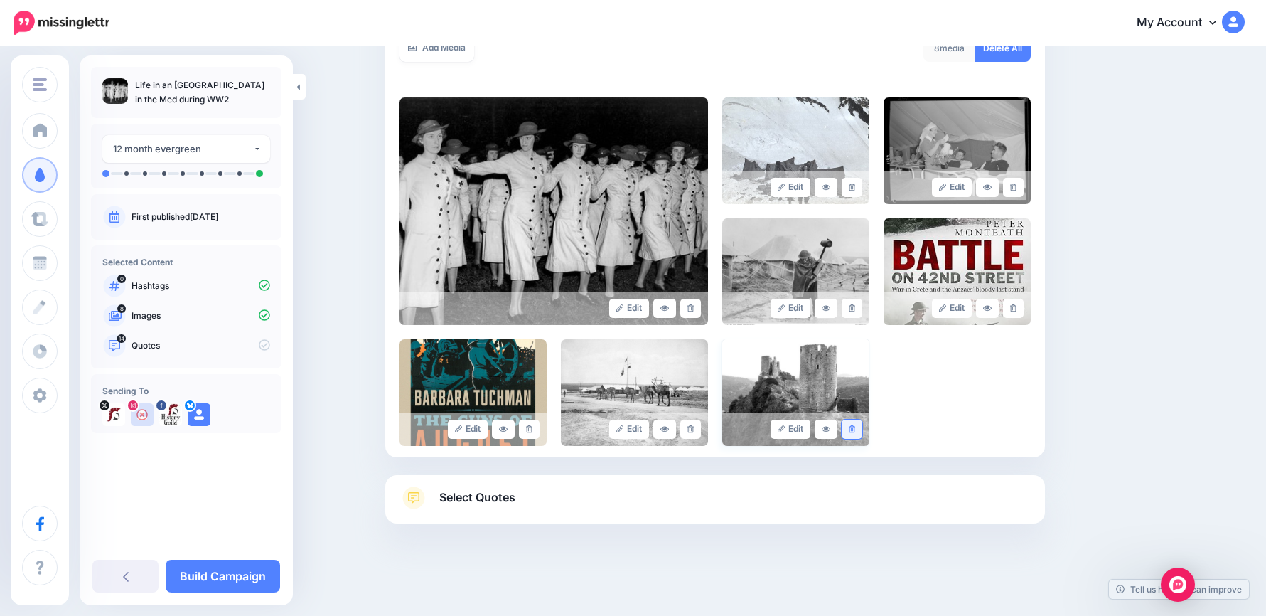
click at [855, 430] on icon at bounding box center [852, 429] width 6 height 8
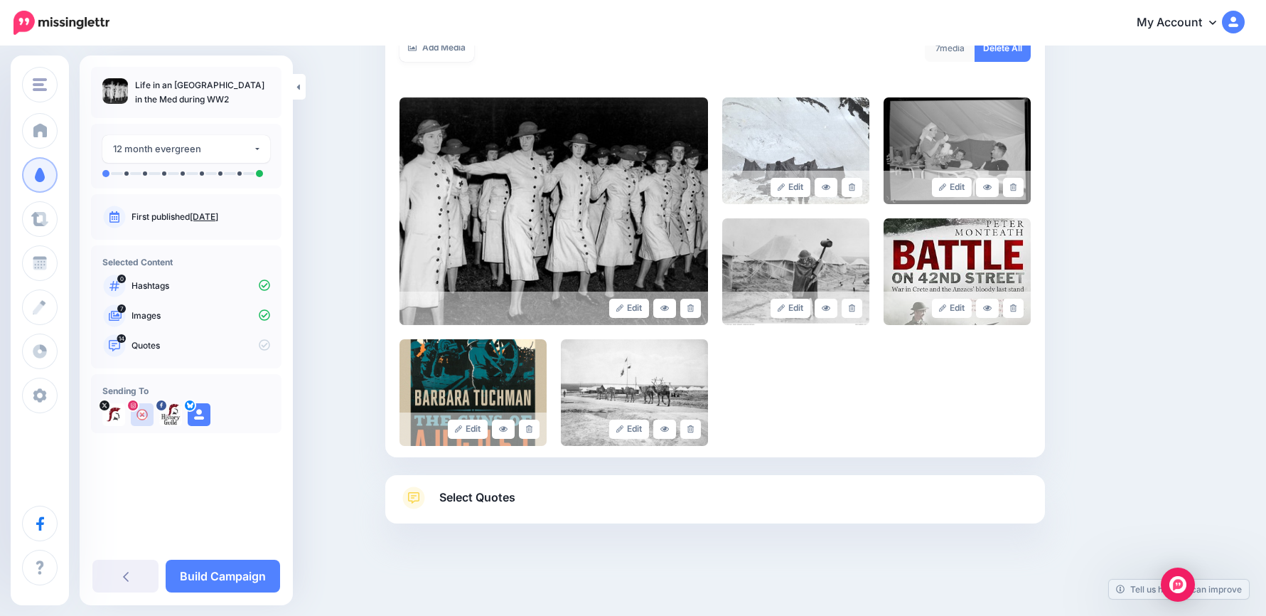
click at [679, 488] on link "Select Quotes" at bounding box center [715, 504] width 631 height 37
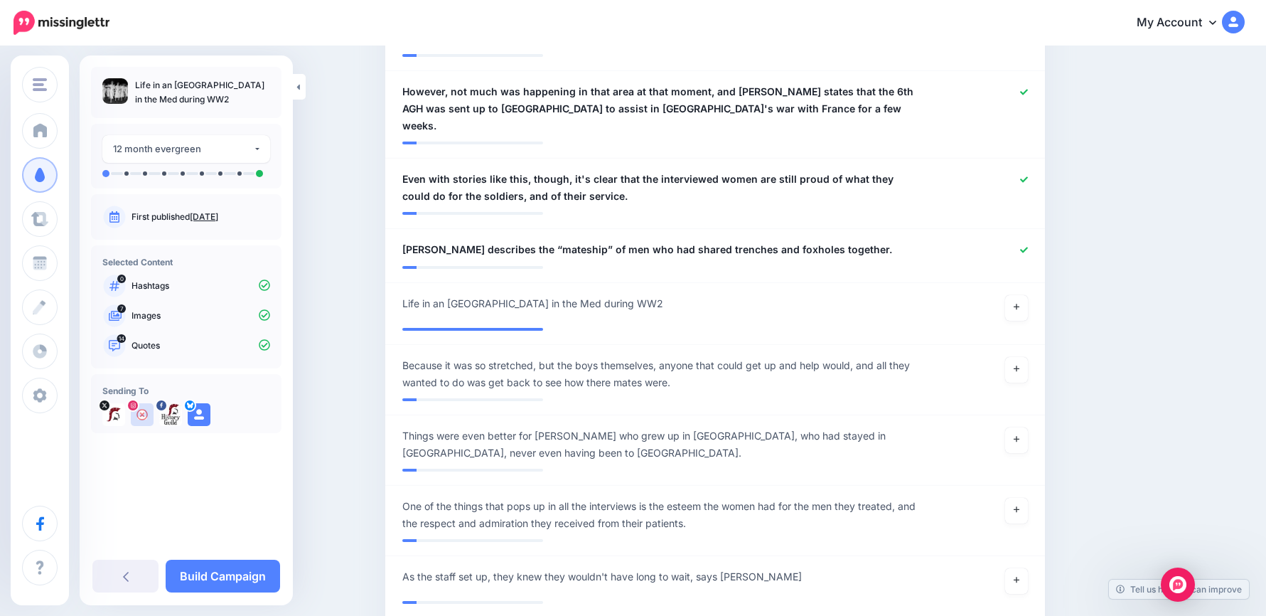
scroll to position [1481, 0]
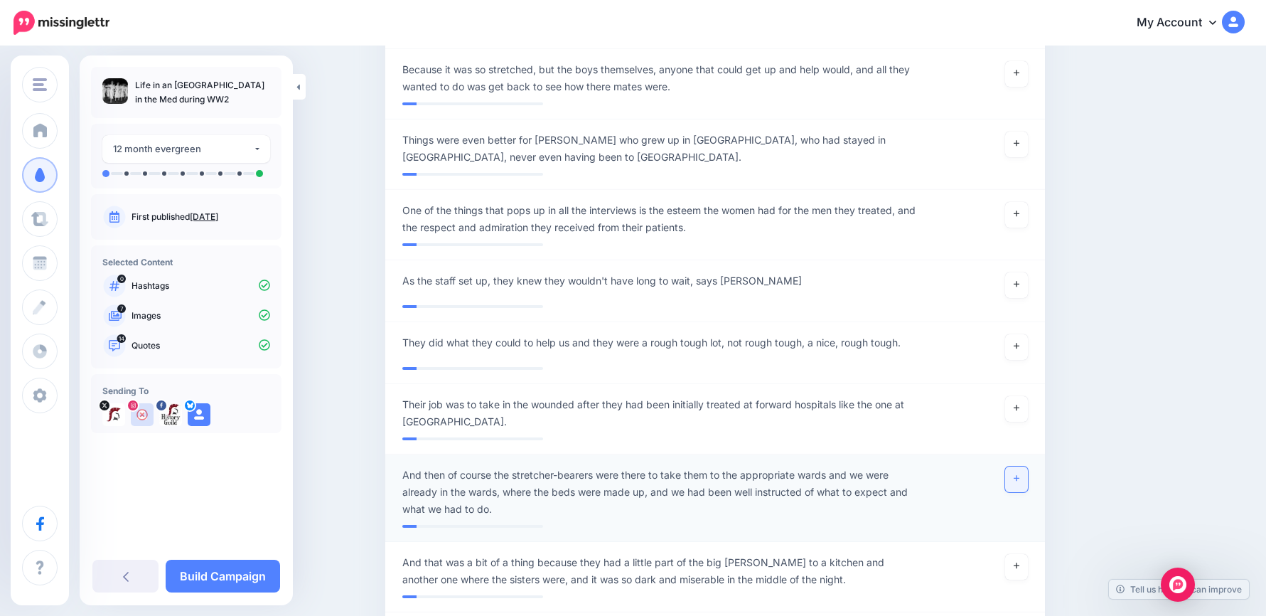
click at [1028, 466] on link at bounding box center [1016, 479] width 23 height 26
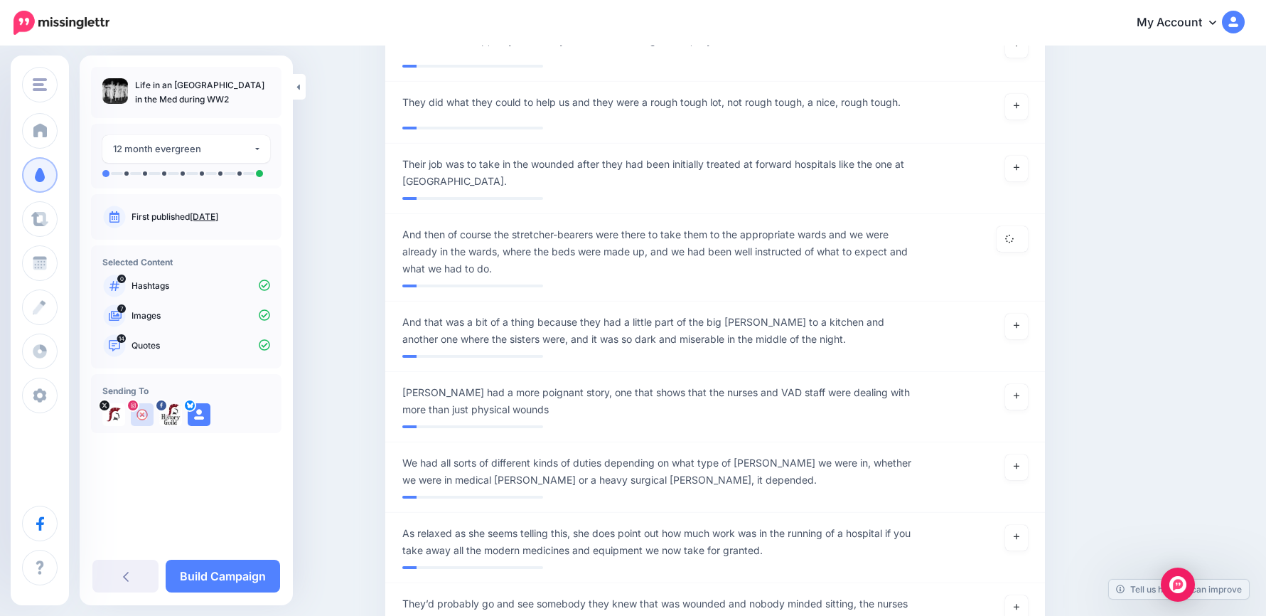
scroll to position [1908, 0]
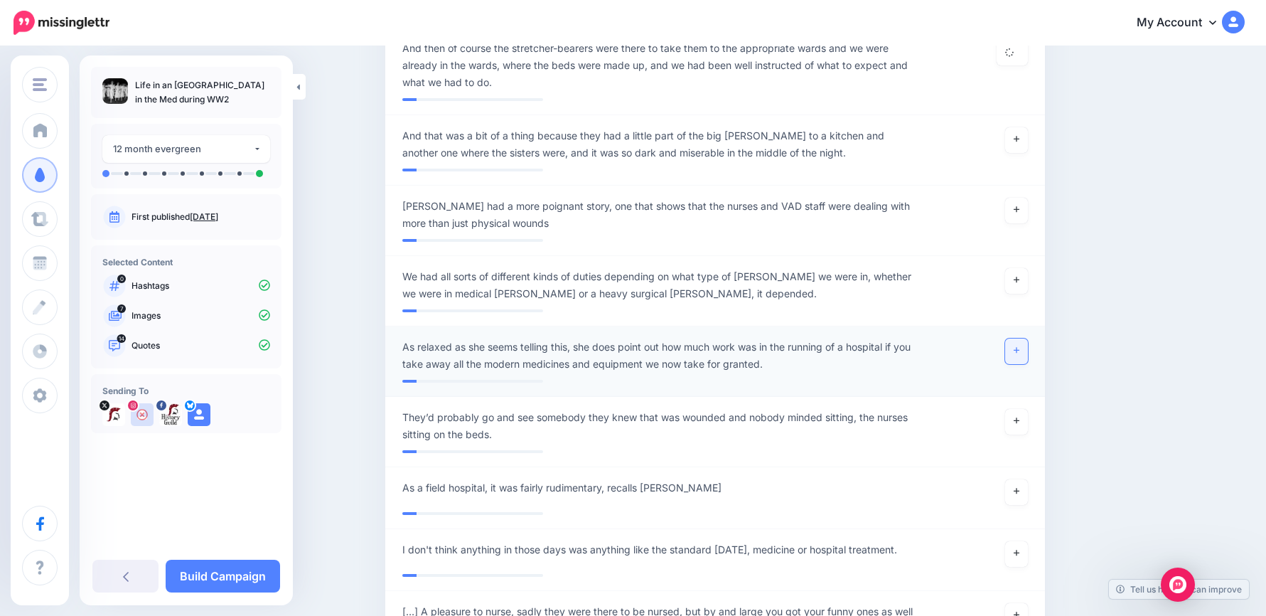
click at [1020, 346] on icon at bounding box center [1017, 350] width 6 height 8
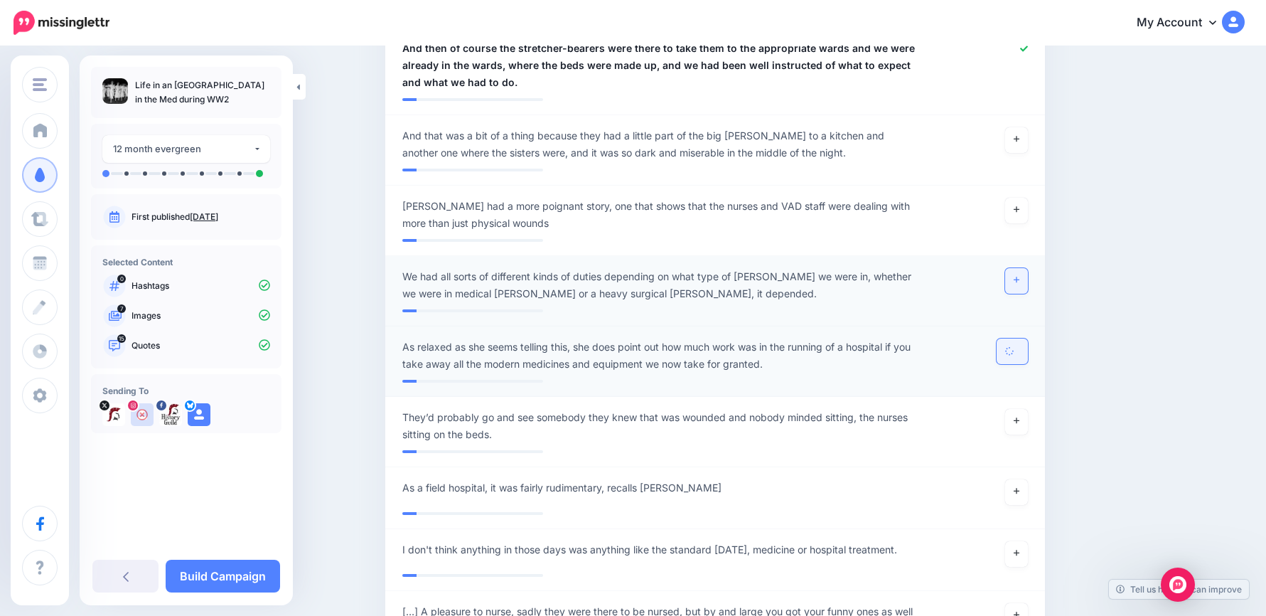
click at [1027, 268] on link at bounding box center [1016, 281] width 23 height 26
click at [1027, 198] on link at bounding box center [1016, 211] width 23 height 26
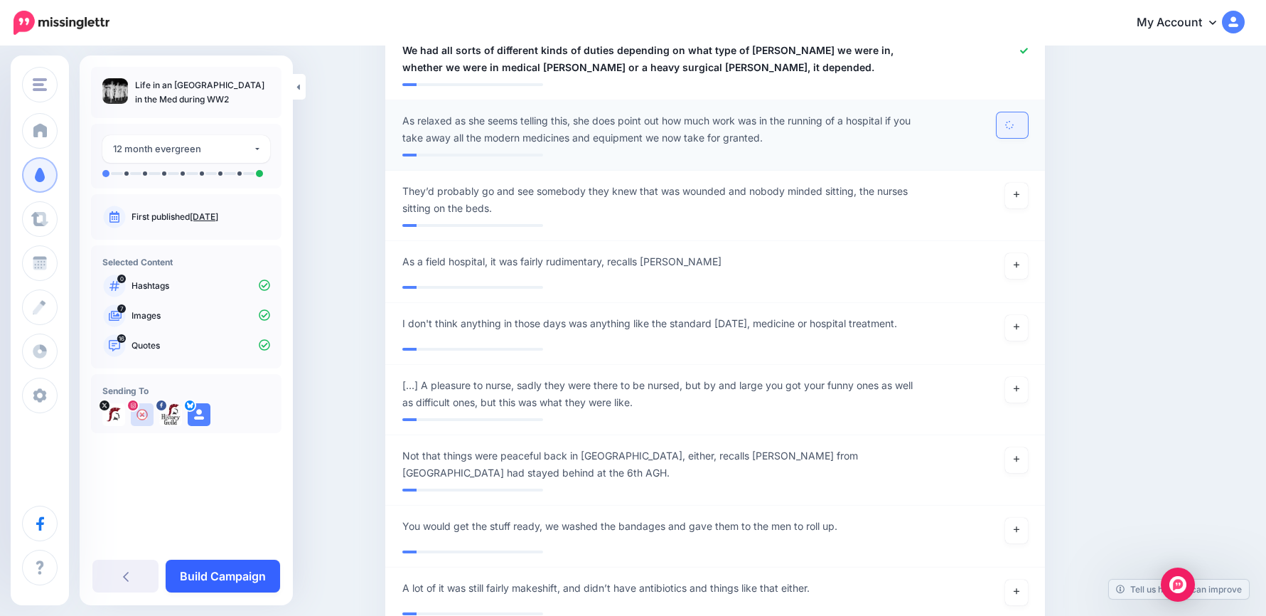
scroll to position [2192, 0]
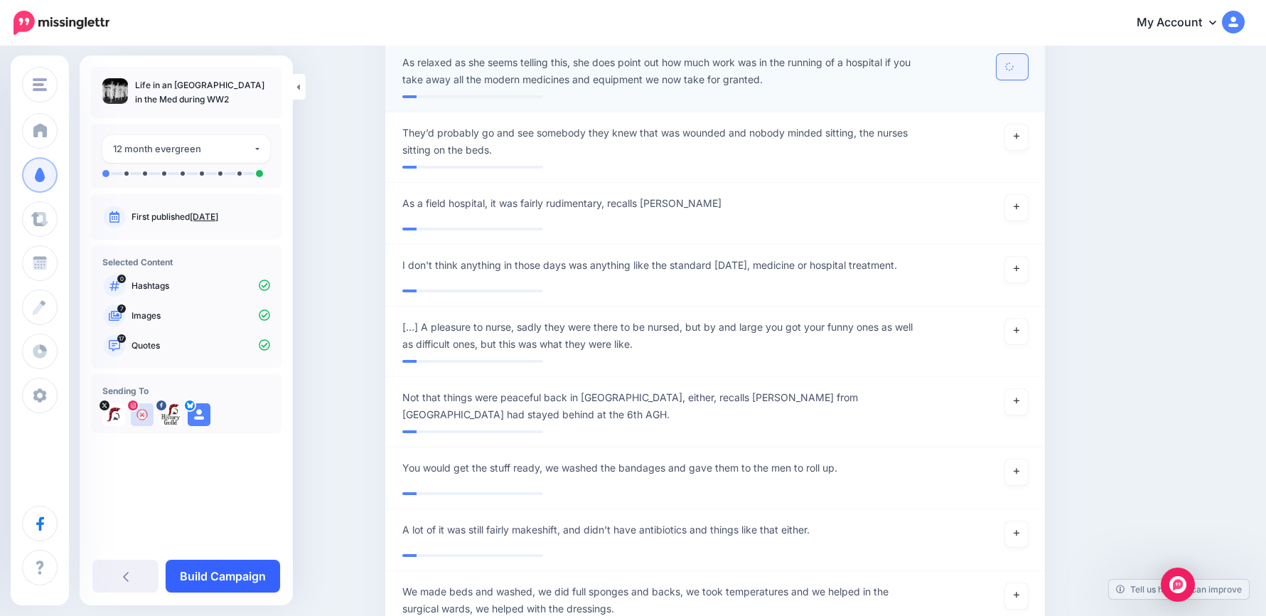
click at [250, 575] on link "Build Campaign" at bounding box center [223, 576] width 114 height 33
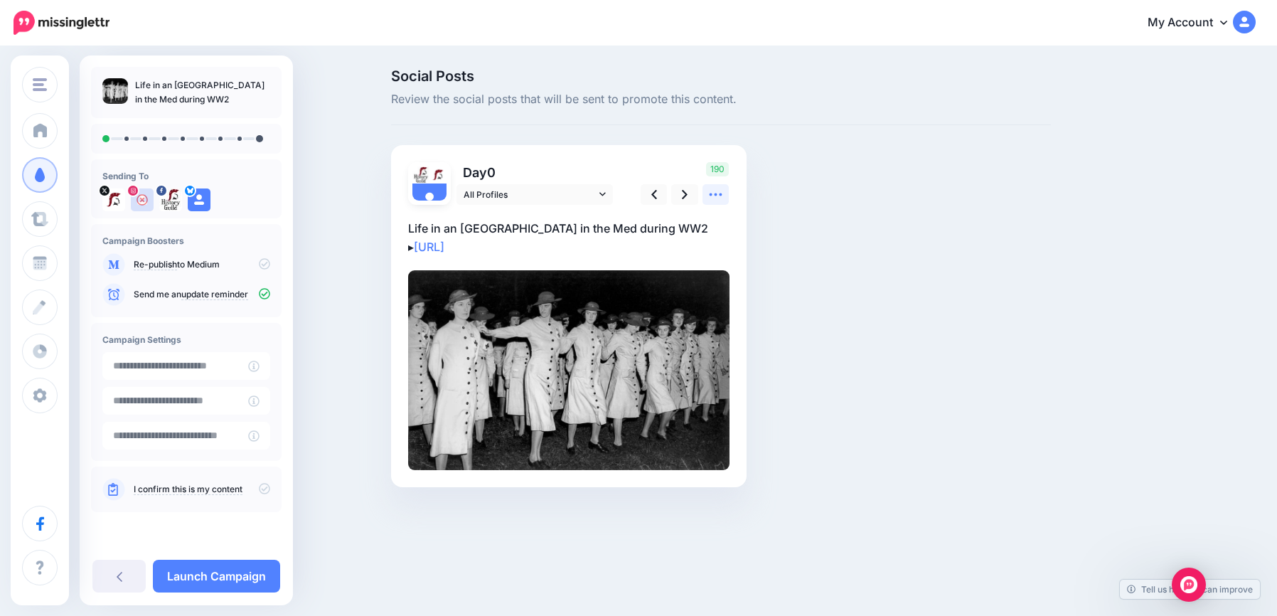
drag, startPoint x: 719, startPoint y: 197, endPoint x: 713, endPoint y: 202, distance: 7.6
click at [719, 197] on icon at bounding box center [715, 194] width 15 height 15
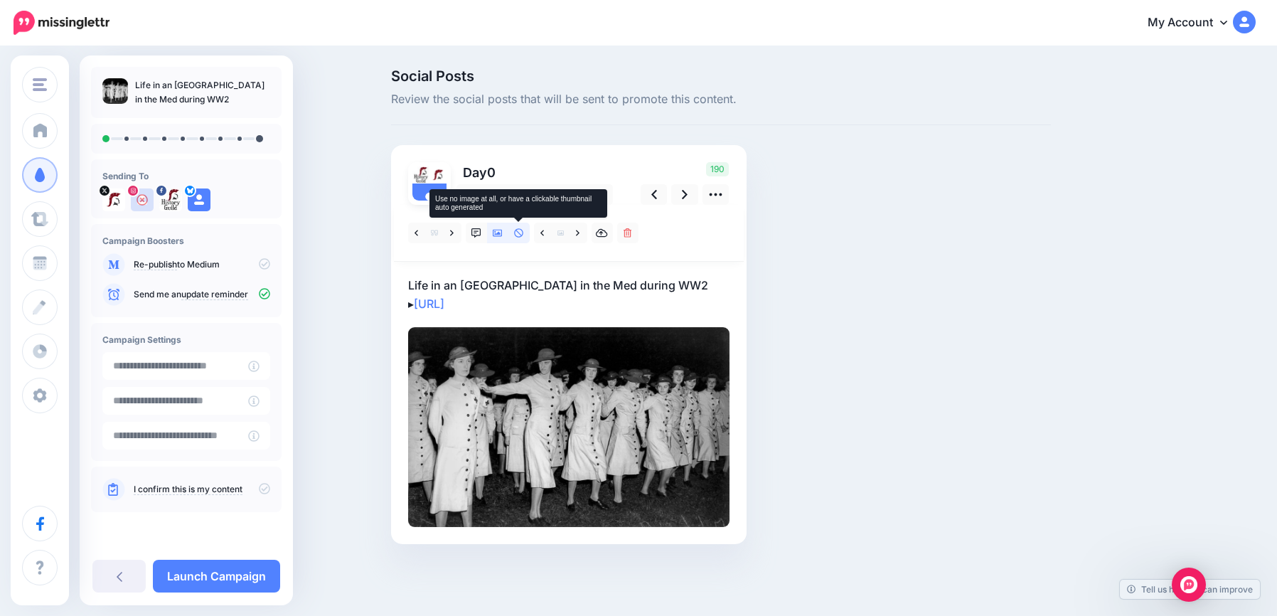
click at [515, 235] on icon at bounding box center [519, 233] width 10 height 10
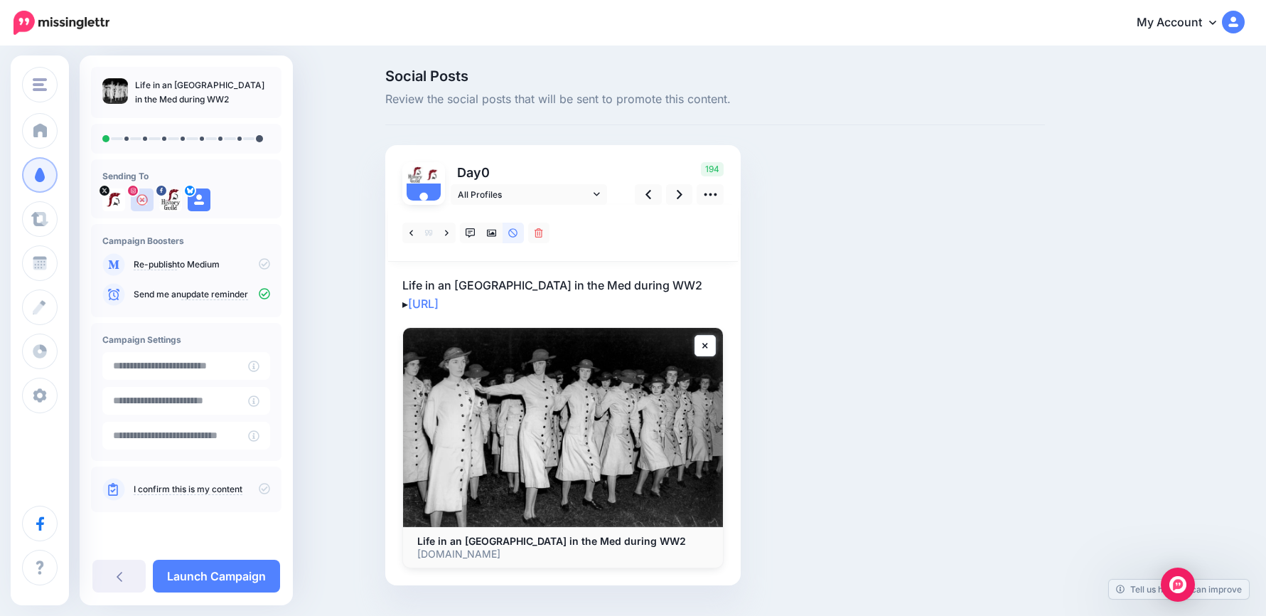
drag, startPoint x: 567, startPoint y: 305, endPoint x: 402, endPoint y: 268, distance: 169.7
click at [402, 268] on div "Day 0 All Profiles" at bounding box center [562, 365] width 355 height 440
drag, startPoint x: 402, startPoint y: 268, endPoint x: 473, endPoint y: 287, distance: 73.6
drag, startPoint x: 473, startPoint y: 287, endPoint x: 446, endPoint y: 296, distance: 28.6
drag, startPoint x: 446, startPoint y: 296, endPoint x: 397, endPoint y: 266, distance: 57.2
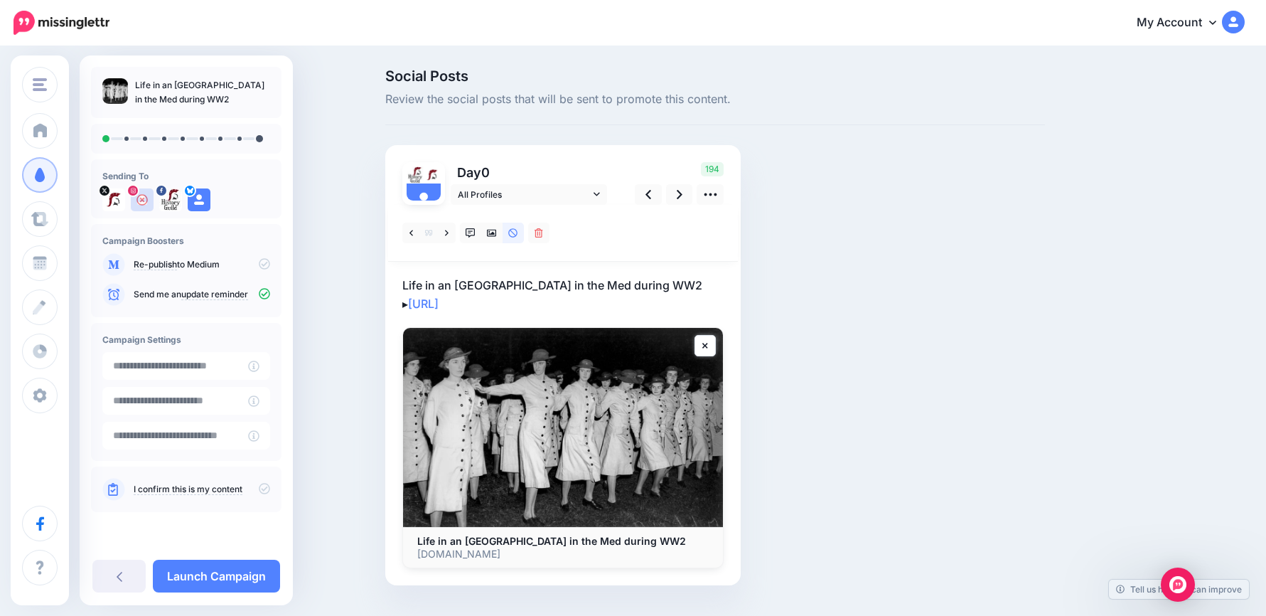
click at [358, 244] on div "Social Posts Review the social posts that will be sent to promote this content.…" at bounding box center [633, 348] width 1266 height 601
drag, startPoint x: 509, startPoint y: 289, endPoint x: 309, endPoint y: 255, distance: 203.4
click at [309, 255] on div "Social Posts Review the social posts that will be sent to promote this content.…" at bounding box center [633, 348] width 1266 height 601
drag, startPoint x: 309, startPoint y: 255, endPoint x: 486, endPoint y: 295, distance: 181.5
click at [562, 306] on p "Life in an Australian field hospital in the Med during WW2 ▸ https://lttr.ai/Aj…" at bounding box center [562, 294] width 321 height 37
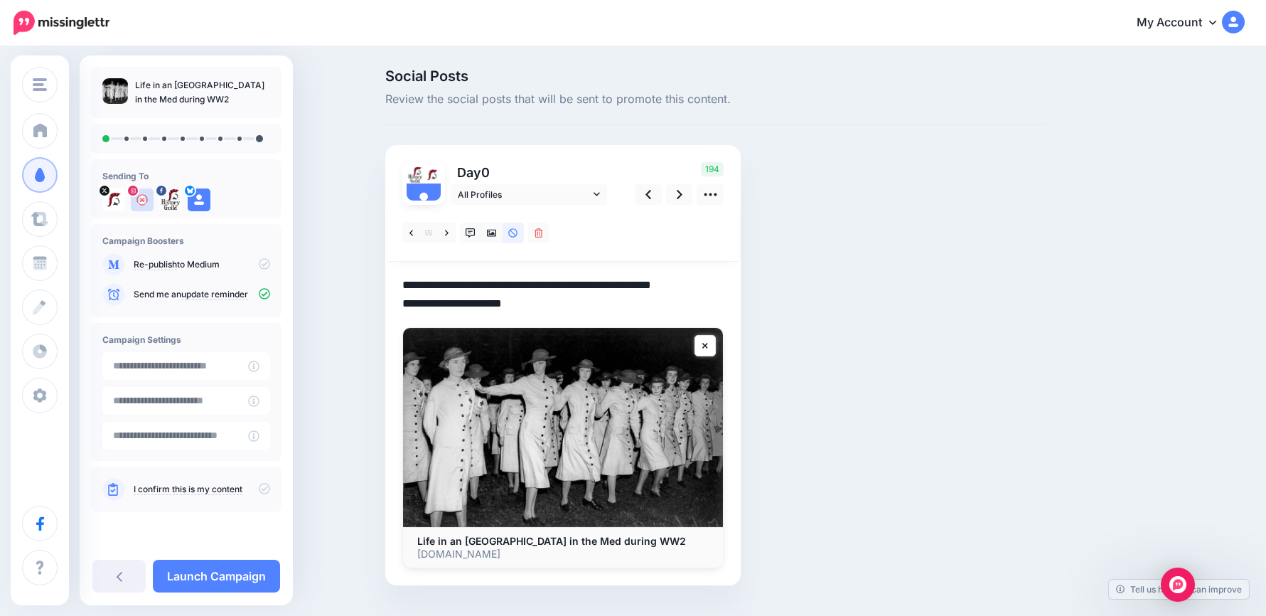
drag, startPoint x: 558, startPoint y: 307, endPoint x: 281, endPoint y: 254, distance: 282.4
click at [281, 255] on div "History Guild History Guild Add Workspace Dashboard Campaigns Curate Schedule C…" at bounding box center [633, 348] width 1266 height 601
paste textarea "**********"
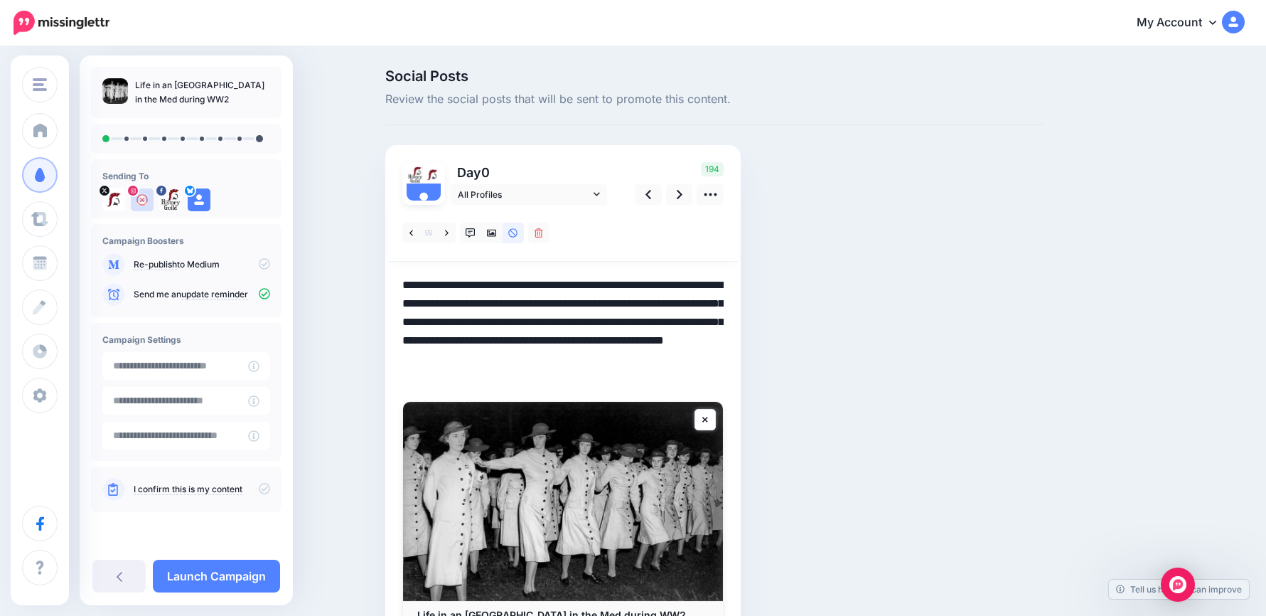
type textarea "**********"
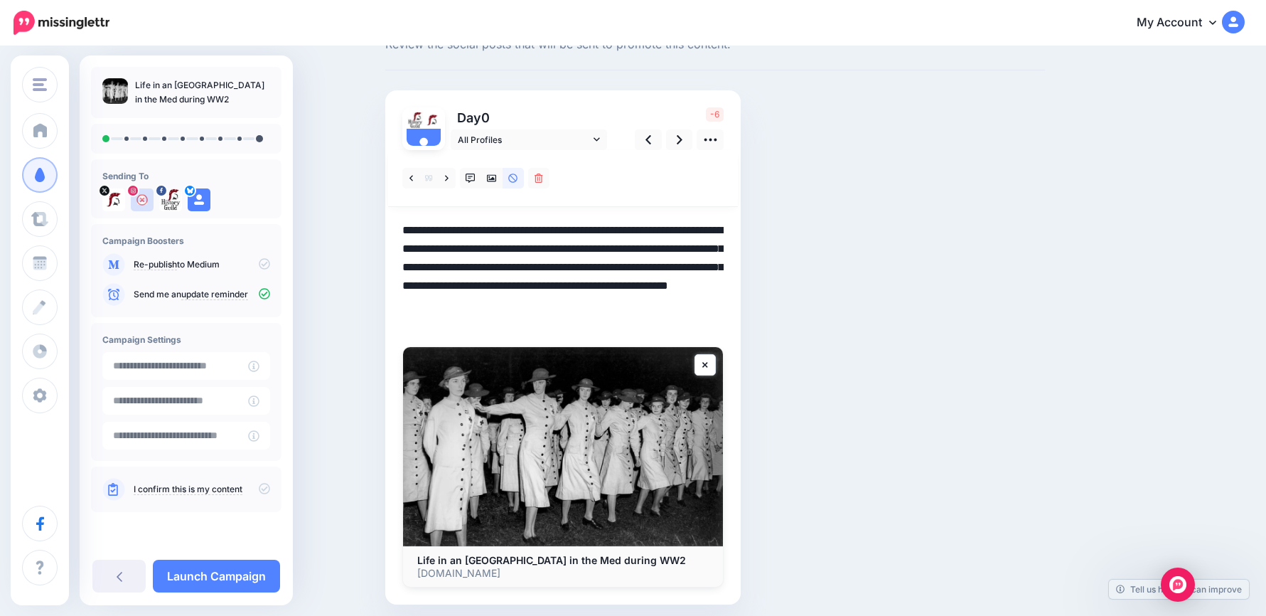
scroll to position [107, 0]
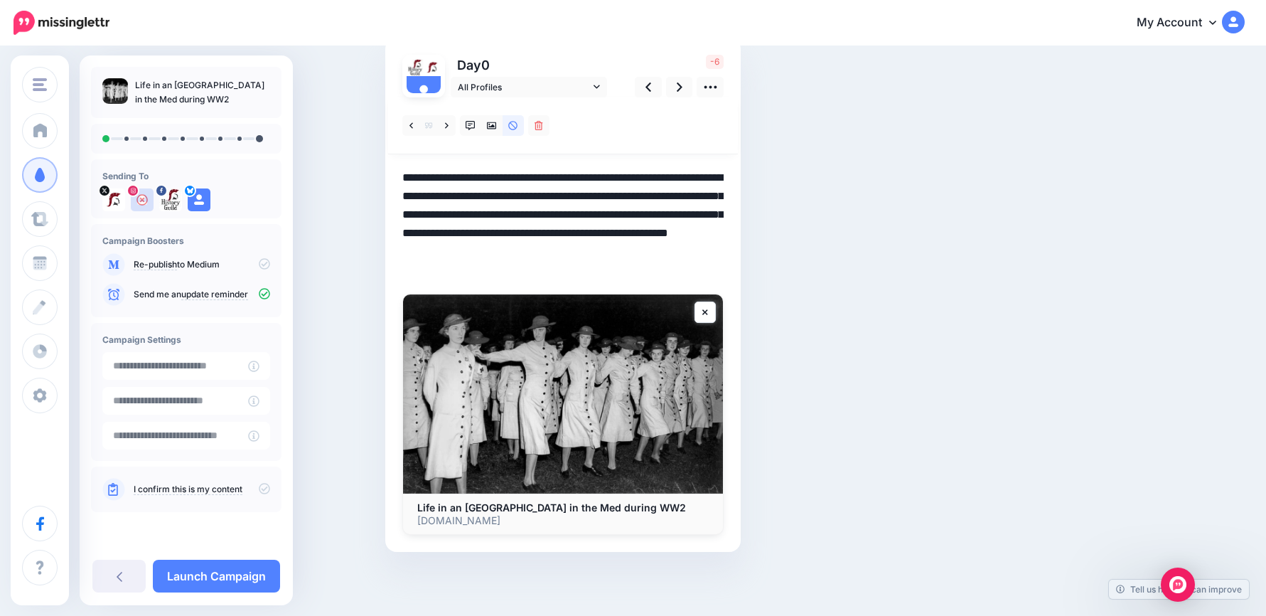
drag, startPoint x: 445, startPoint y: 193, endPoint x: 481, endPoint y: 225, distance: 48.3
click at [481, 225] on textarea "**********" at bounding box center [562, 224] width 321 height 111
click at [633, 269] on textarea "**********" at bounding box center [562, 224] width 321 height 111
drag, startPoint x: 557, startPoint y: 266, endPoint x: 338, endPoint y: 113, distance: 267.1
click at [338, 113] on div "Social Posts Review the social posts that will be sent to promote this content.…" at bounding box center [633, 277] width 1266 height 675
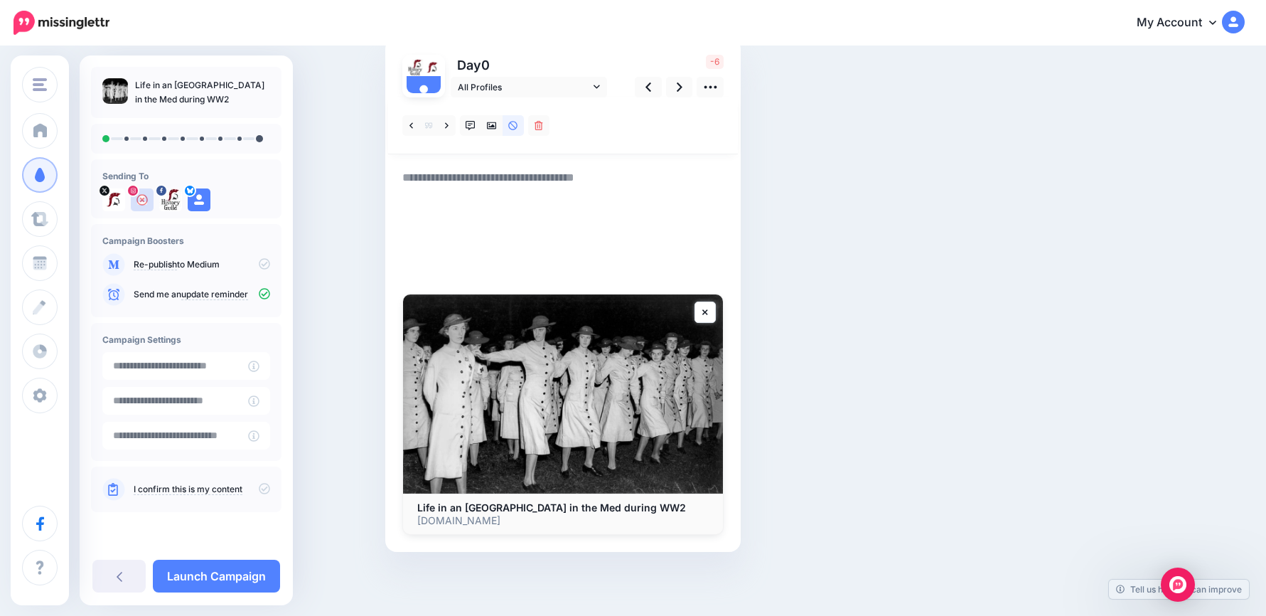
scroll to position [24, 0]
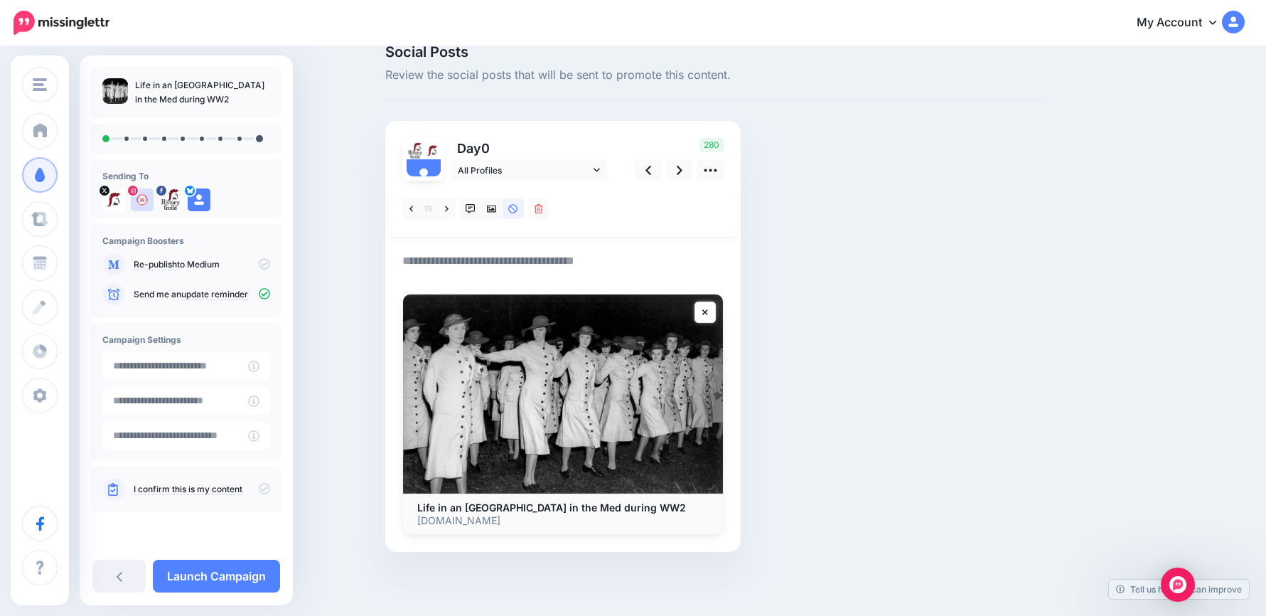
paste textarea "**********"
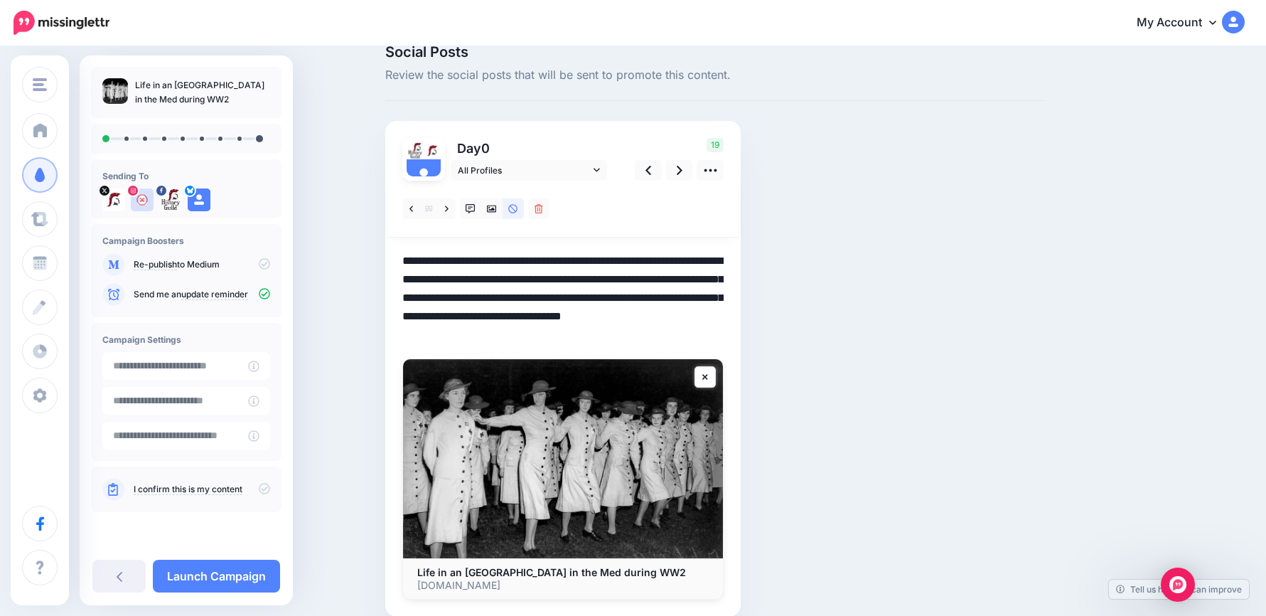
click at [408, 260] on textarea "**********" at bounding box center [562, 298] width 321 height 92
click at [609, 336] on textarea "**********" at bounding box center [562, 298] width 321 height 92
click at [683, 169] on icon at bounding box center [680, 170] width 6 height 15
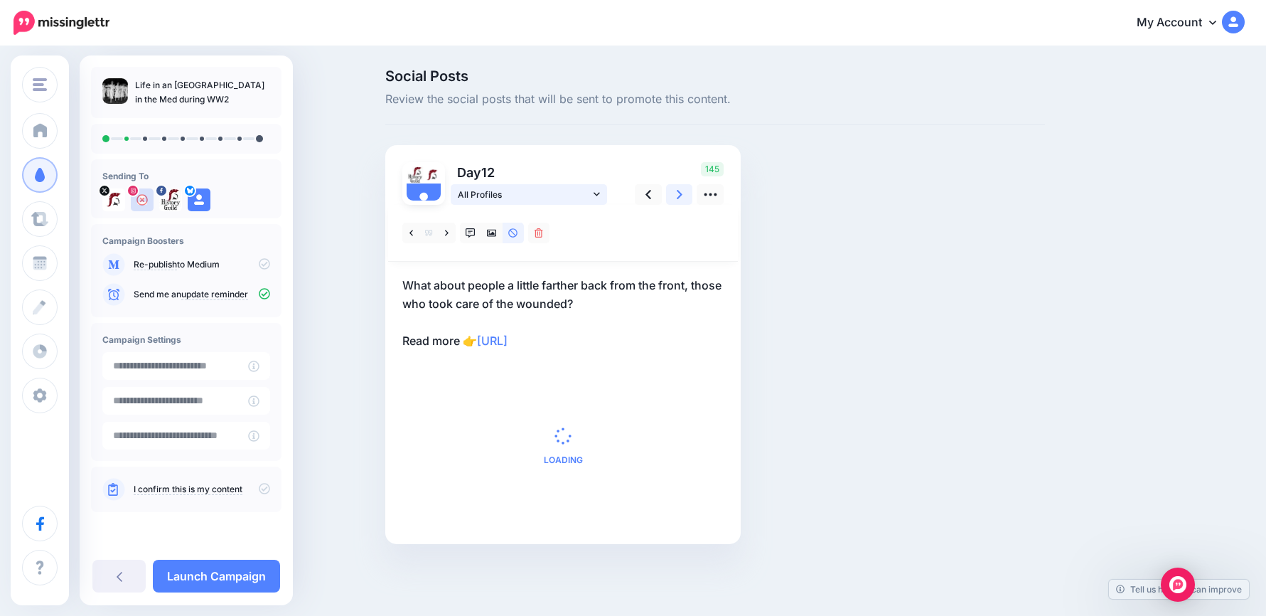
scroll to position [0, 0]
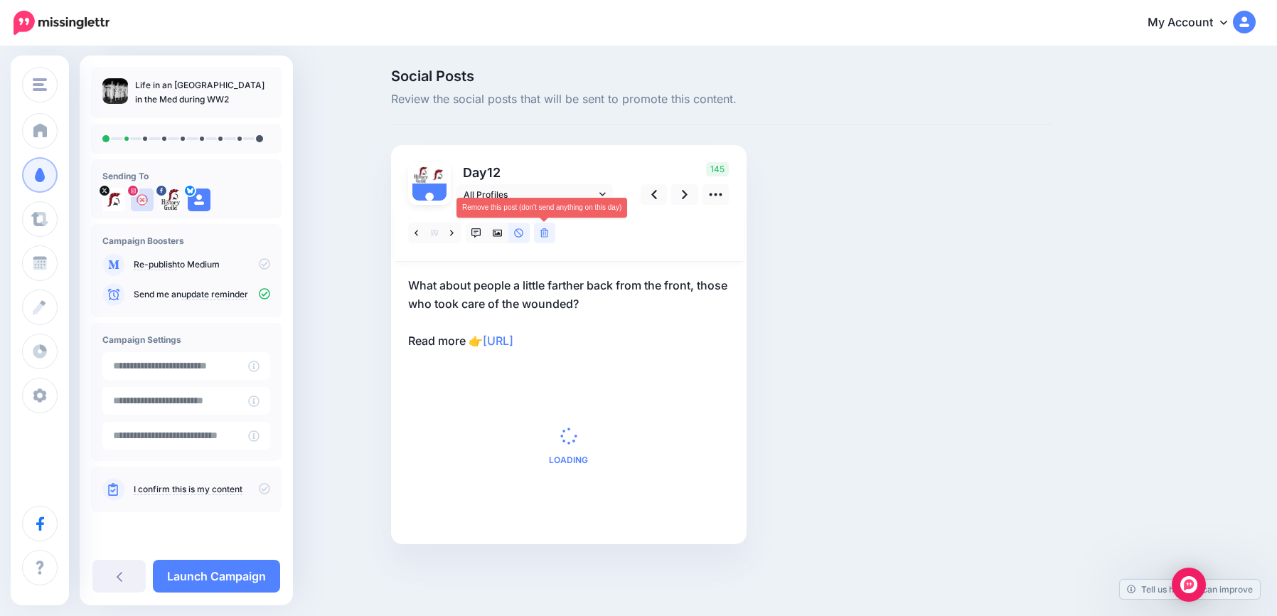
click at [543, 227] on link at bounding box center [544, 233] width 21 height 21
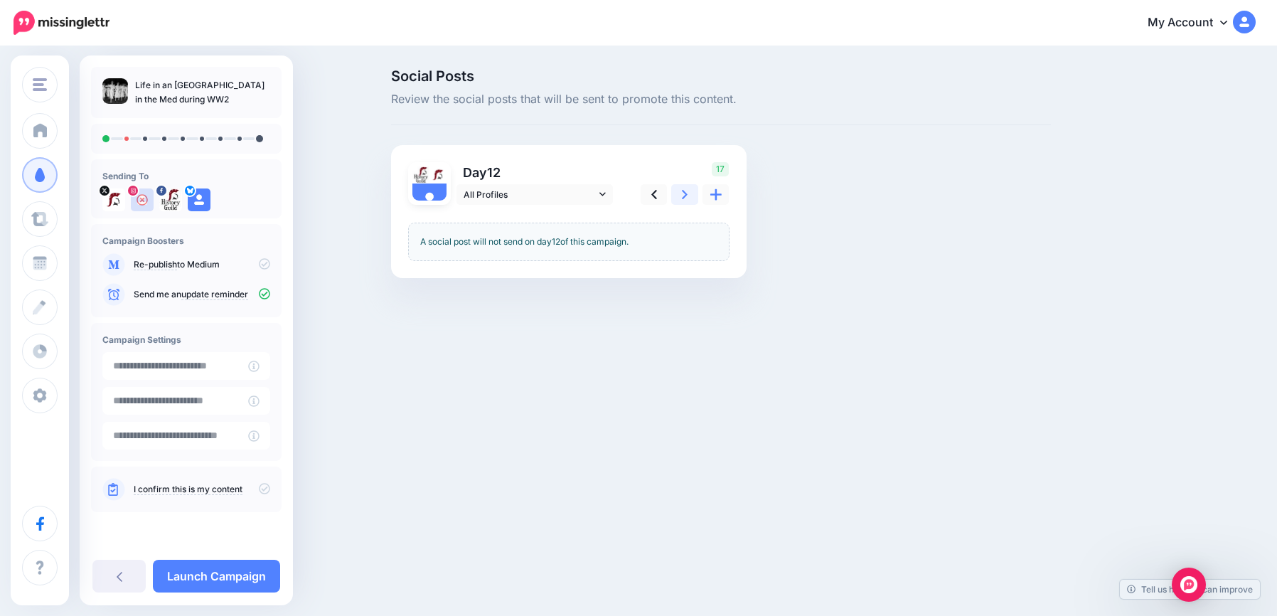
click at [675, 195] on link at bounding box center [684, 194] width 27 height 21
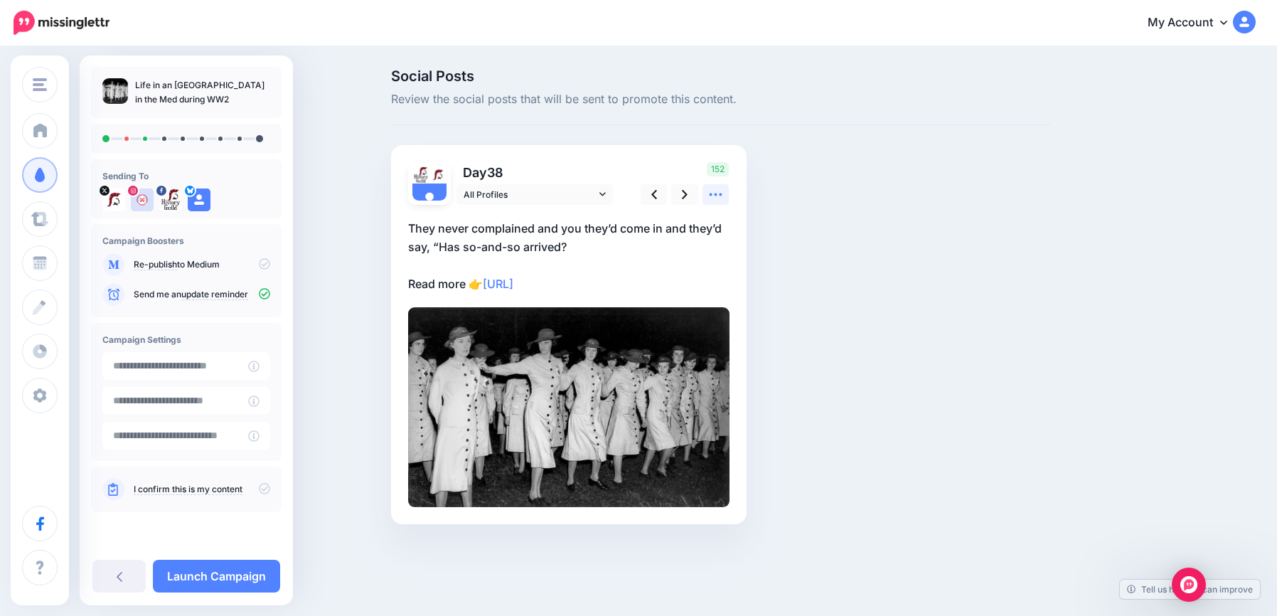
click at [722, 196] on icon at bounding box center [715, 194] width 15 height 15
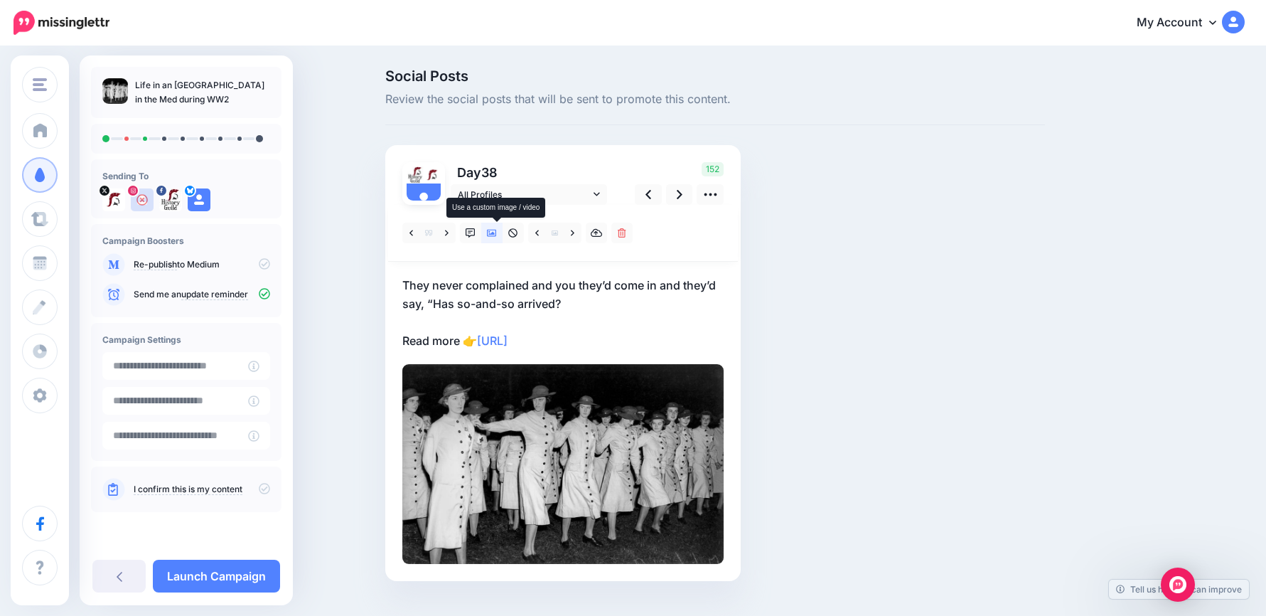
click at [497, 233] on icon at bounding box center [492, 233] width 10 height 10
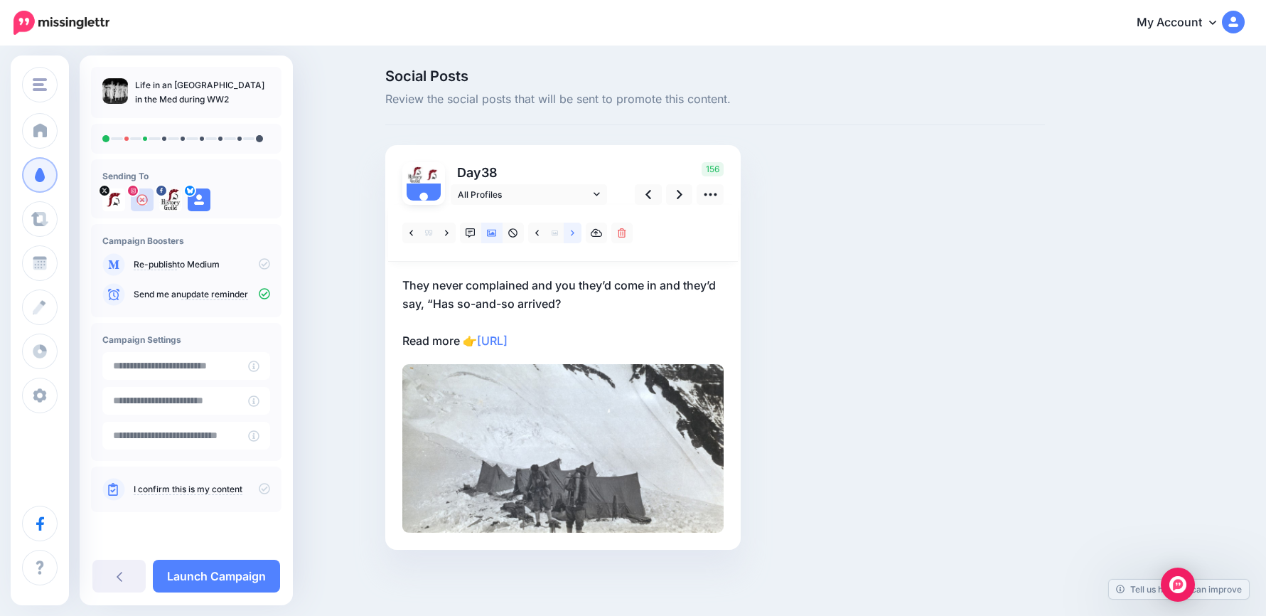
click at [574, 233] on icon at bounding box center [573, 233] width 4 height 10
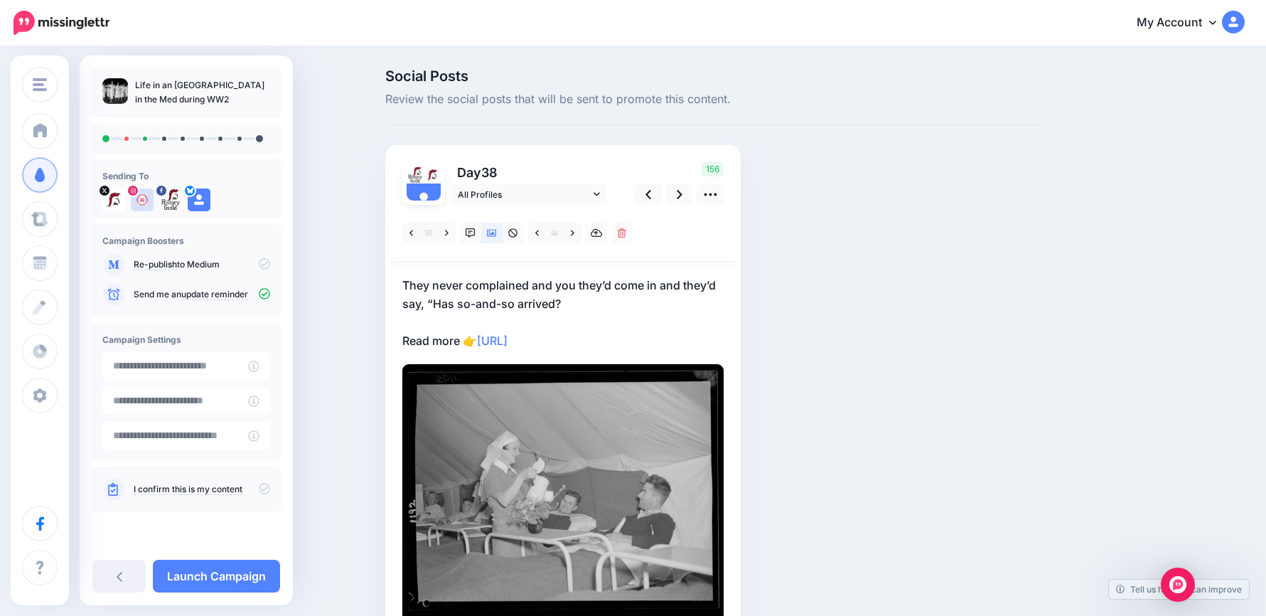
click at [586, 291] on p "They never complained and you they’d come in and they’d say, “Has so-and-so arr…" at bounding box center [562, 313] width 321 height 74
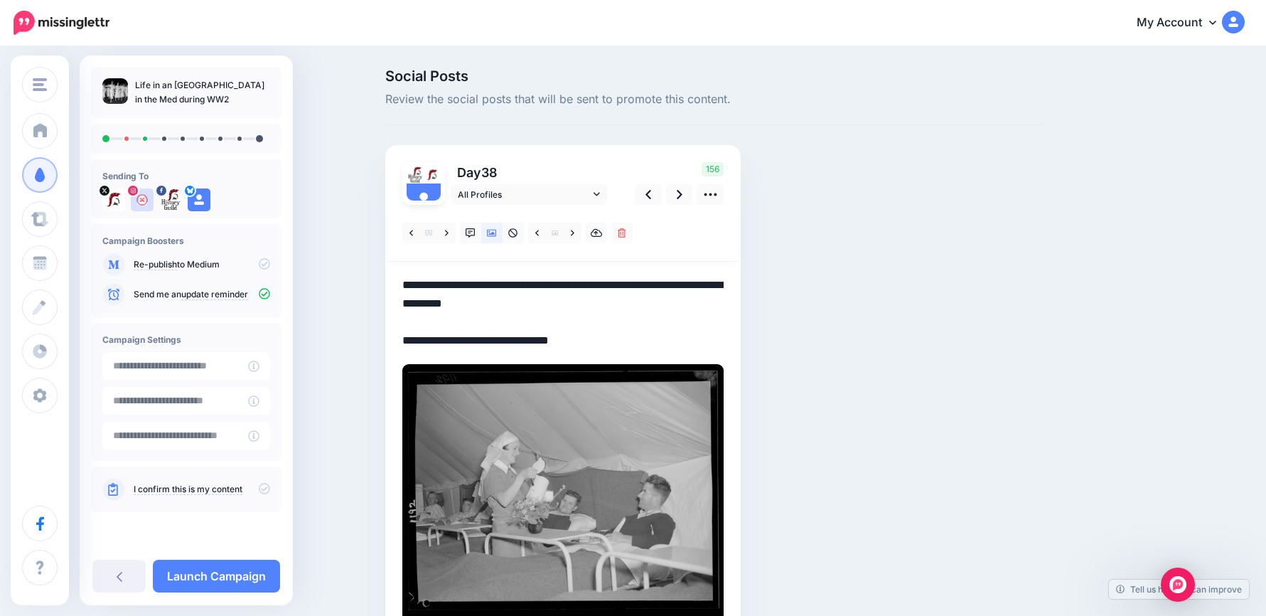
drag, startPoint x: 589, startPoint y: 301, endPoint x: 267, endPoint y: 241, distance: 328.4
click at [266, 239] on div "History Guild History Guild Add Workspace Dashboard Campaigns Curate Schedule C…" at bounding box center [633, 376] width 1266 height 656
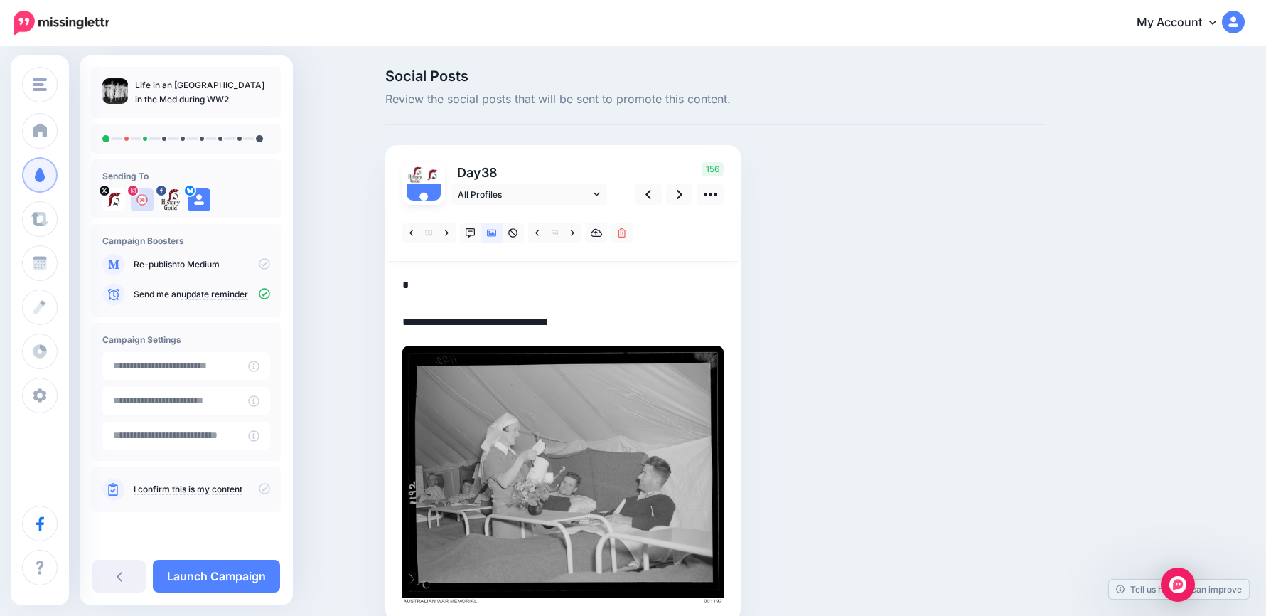
paste textarea "**********"
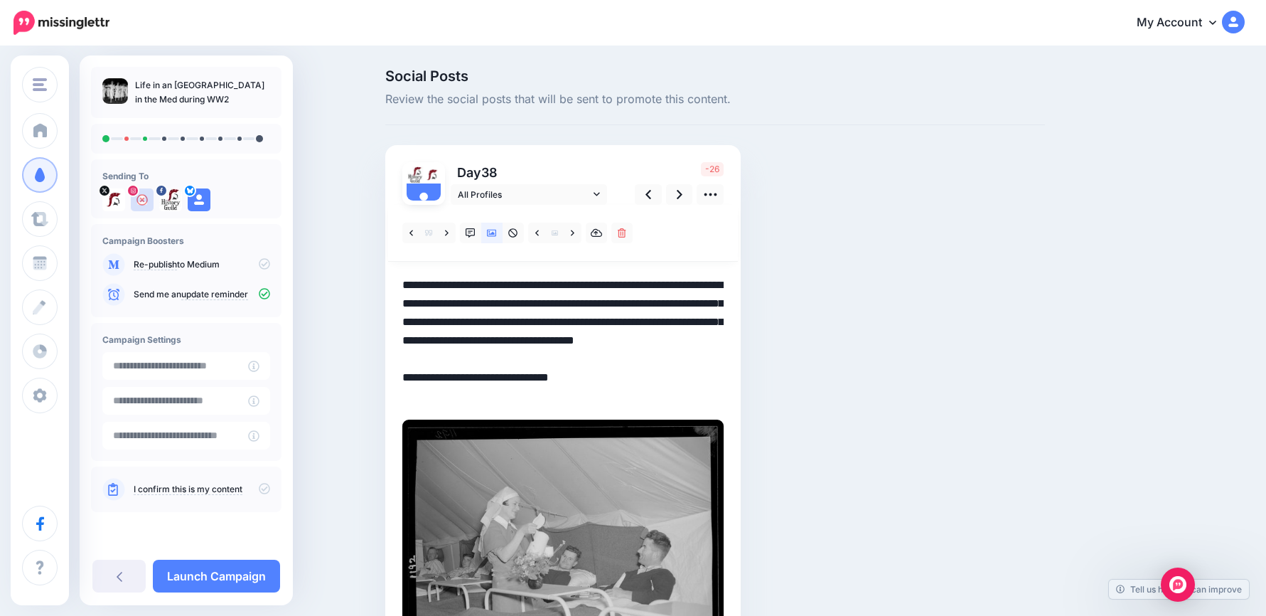
drag, startPoint x: 641, startPoint y: 355, endPoint x: 267, endPoint y: 256, distance: 386.8
click at [267, 256] on div "History Guild History Guild Add Workspace Dashboard Campaigns Curate Schedule C…" at bounding box center [633, 403] width 1266 height 711
paste textarea
click at [469, 394] on textarea "**********" at bounding box center [562, 340] width 321 height 129
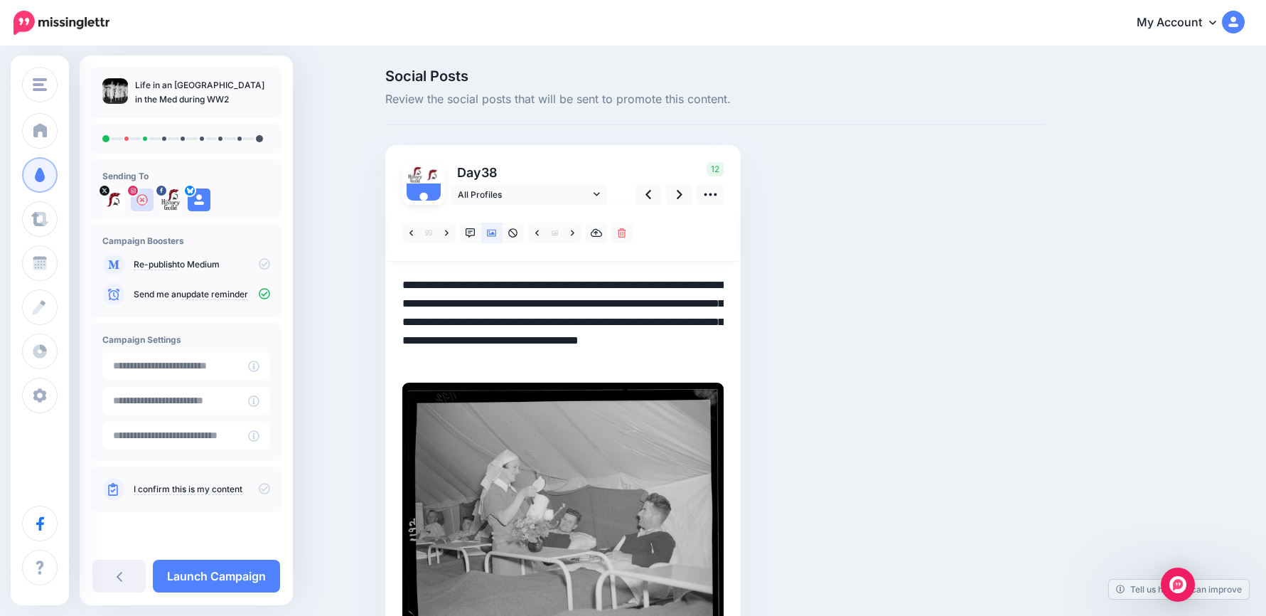
drag, startPoint x: 587, startPoint y: 358, endPoint x: 262, endPoint y: 259, distance: 340.3
click at [262, 259] on div "History Guild History Guild Add Workspace Dashboard Campaigns Curate Schedule C…" at bounding box center [633, 385] width 1266 height 674
click at [683, 191] on icon at bounding box center [680, 194] width 6 height 9
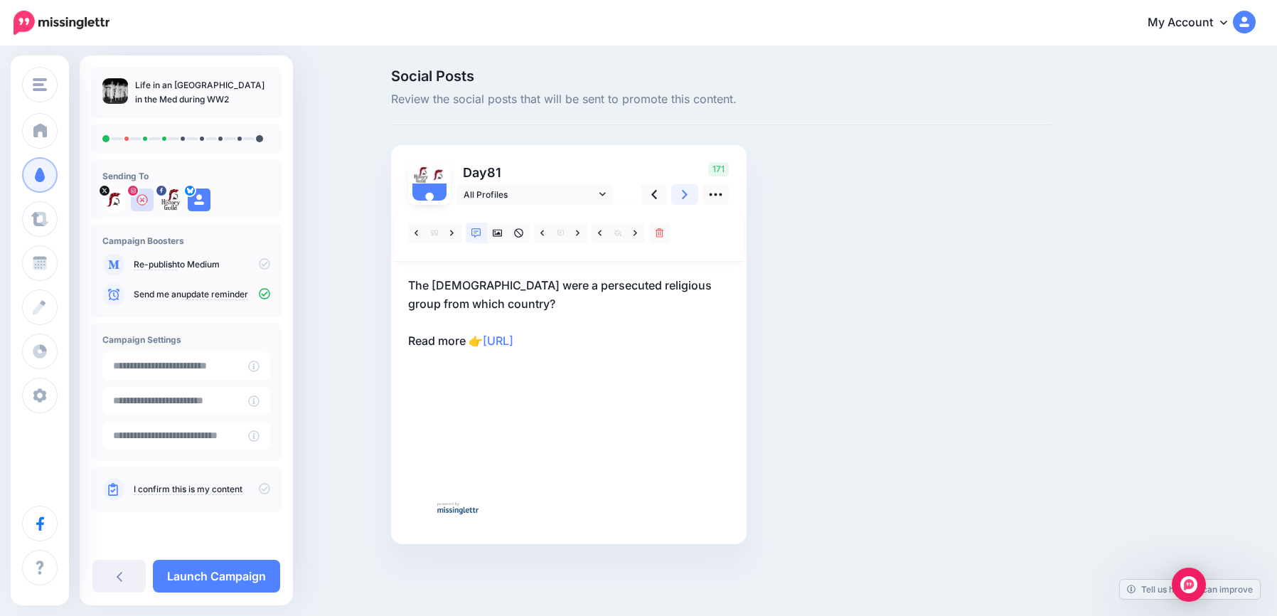
click at [683, 191] on icon at bounding box center [685, 194] width 6 height 9
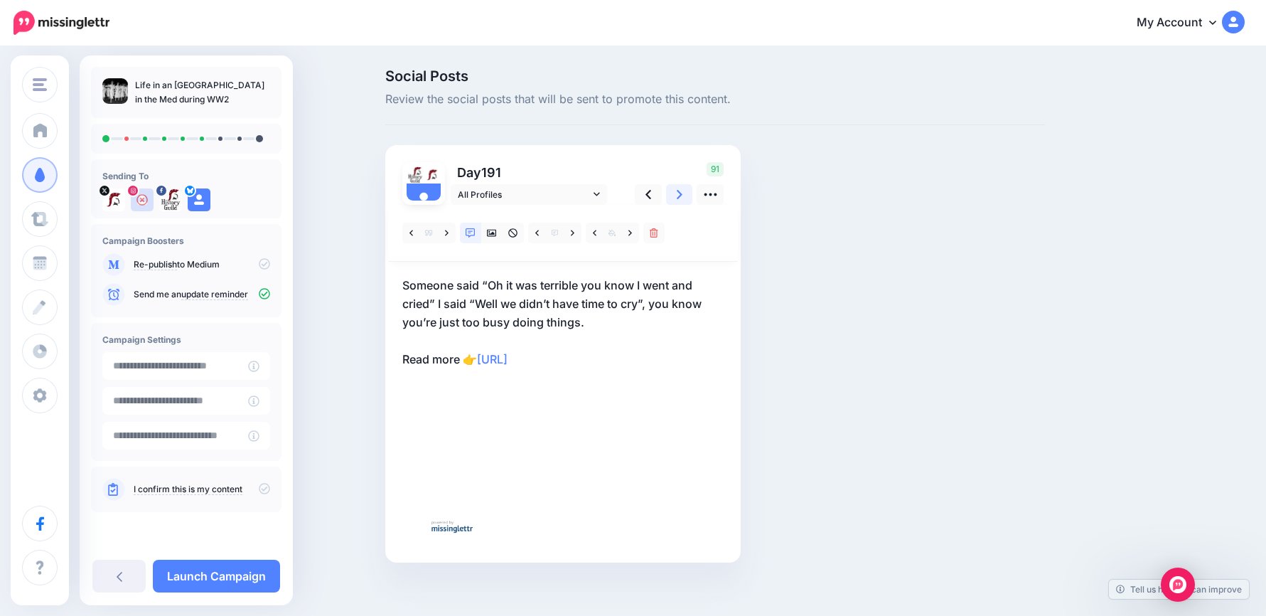
click at [683, 191] on icon at bounding box center [680, 194] width 6 height 9
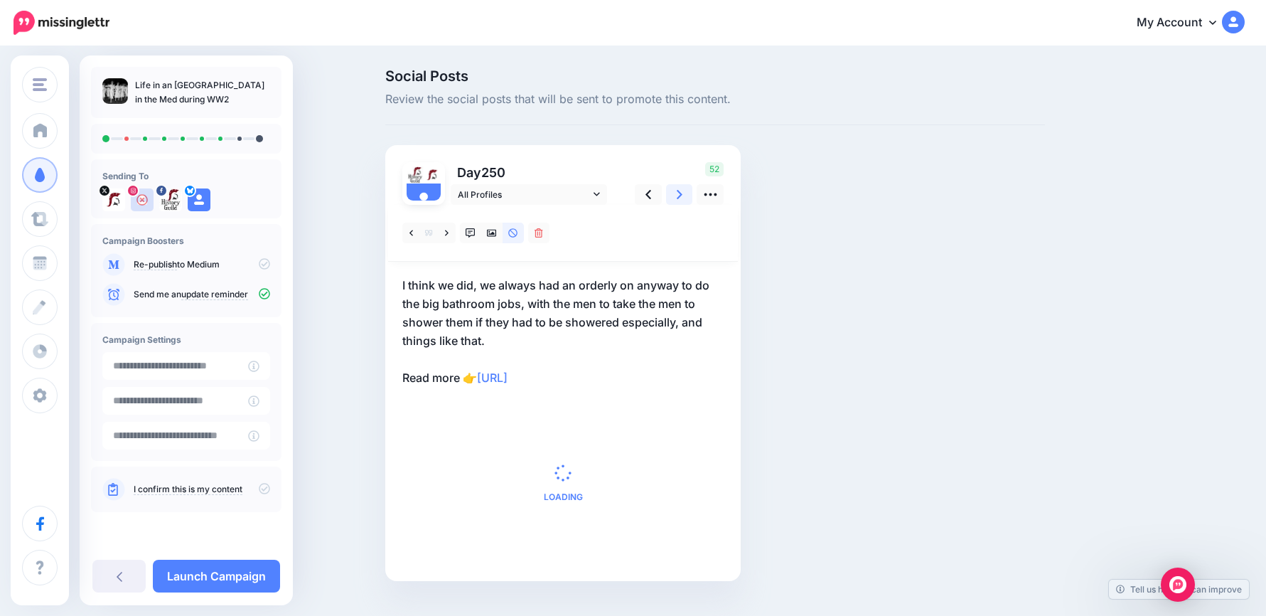
click at [683, 191] on icon at bounding box center [680, 194] width 6 height 9
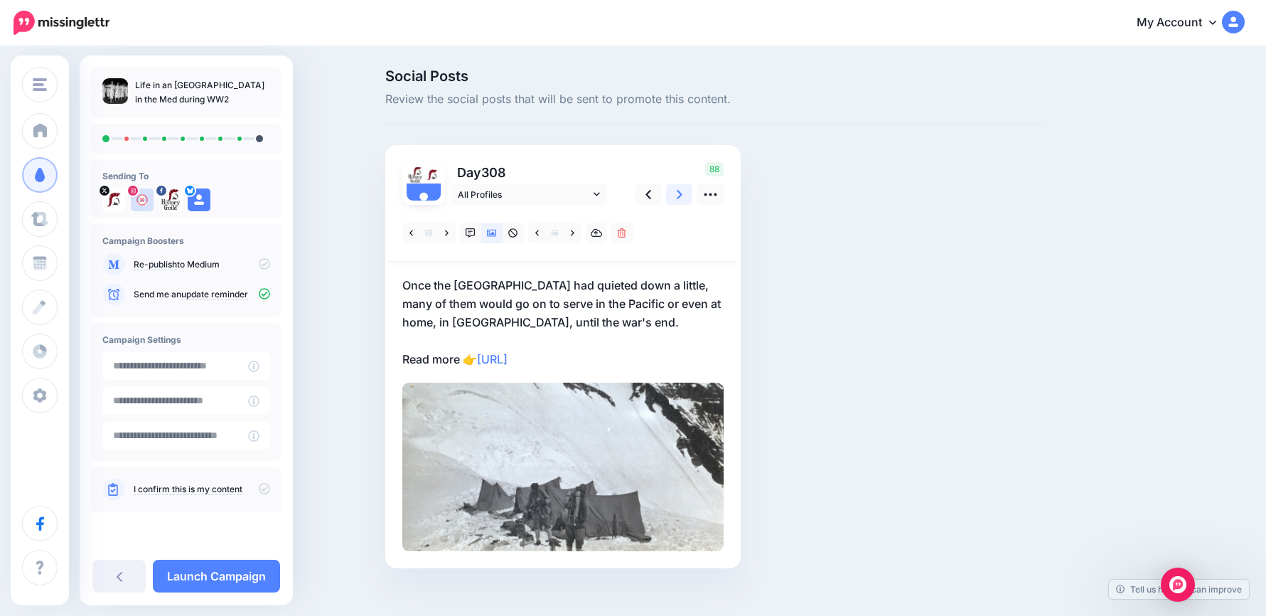
click at [678, 197] on link at bounding box center [679, 194] width 27 height 21
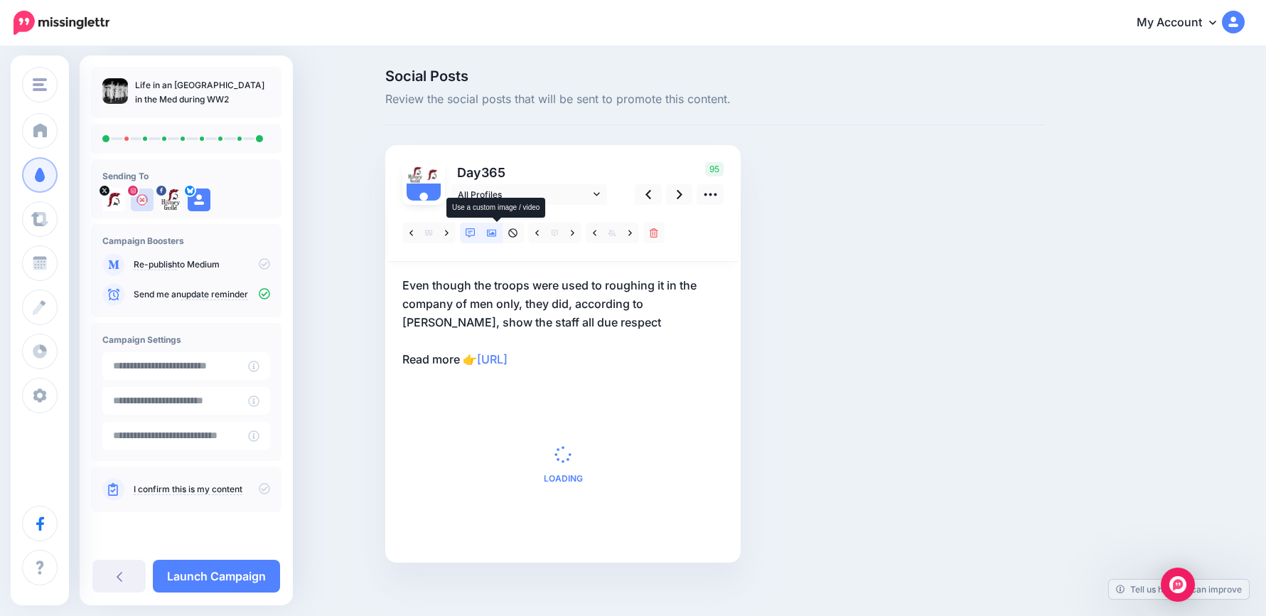
click at [496, 235] on icon at bounding box center [492, 233] width 10 height 7
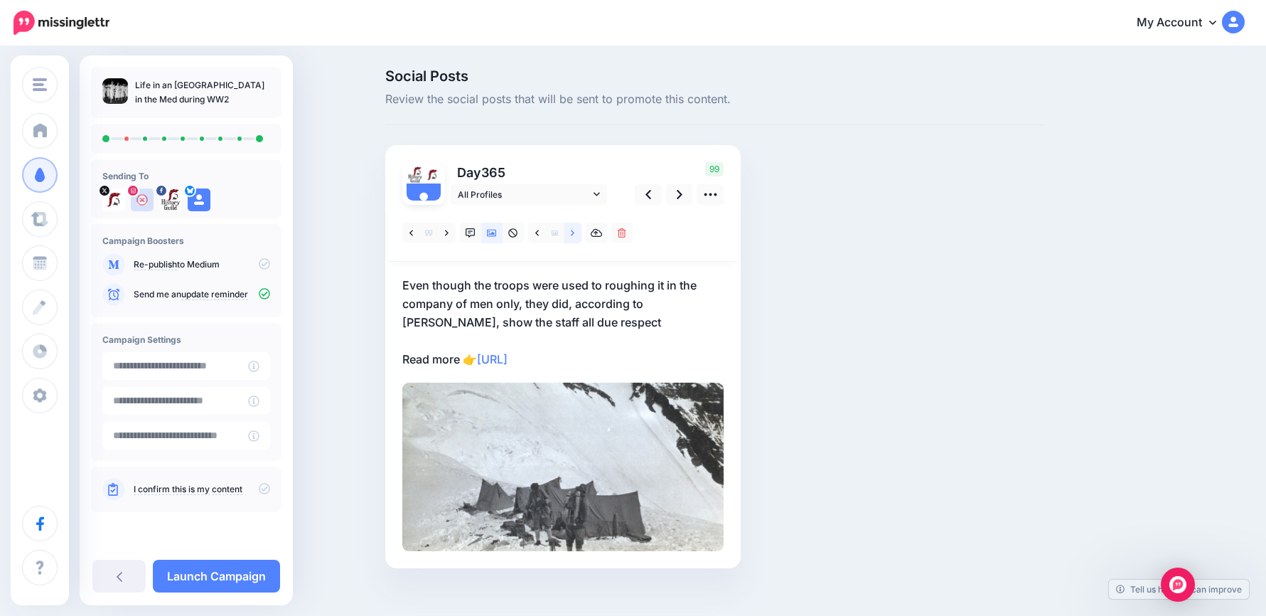
click at [582, 232] on link at bounding box center [573, 233] width 18 height 21
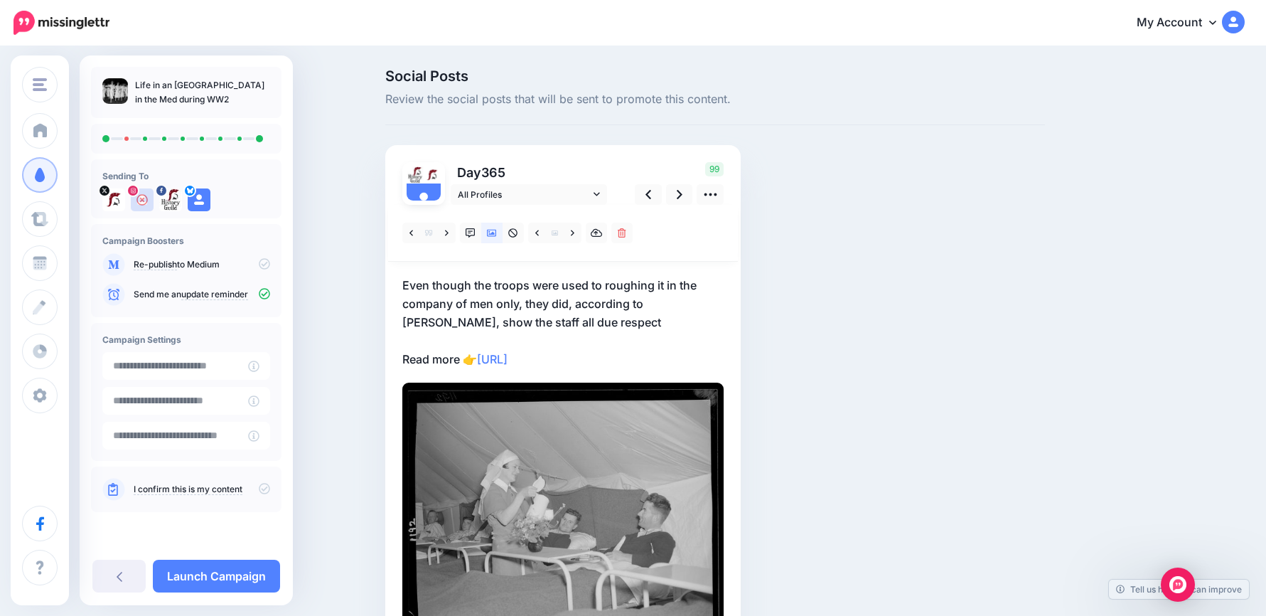
click at [602, 355] on p "Even though the troops were used to roughing it in the company of men only, the…" at bounding box center [562, 322] width 321 height 92
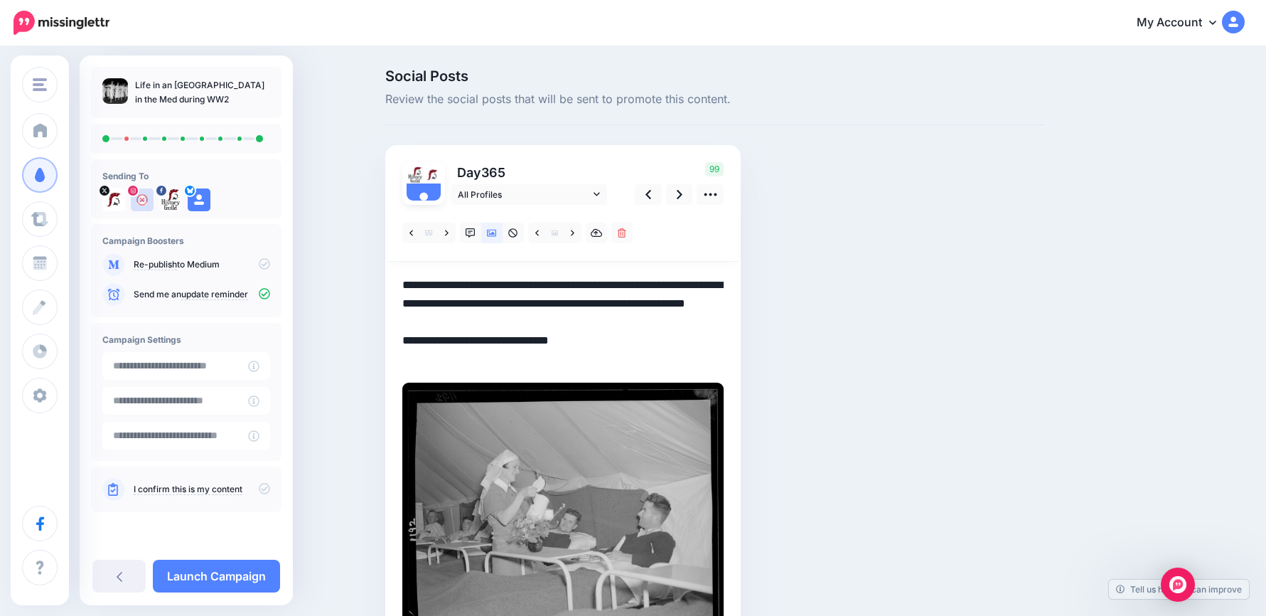
drag, startPoint x: 584, startPoint y: 351, endPoint x: 371, endPoint y: 285, distance: 223.3
click at [371, 285] on div "Social Posts Review the social posts that will be sent to promote this content.…" at bounding box center [633, 385] width 1266 height 674
paste textarea "**********"
click at [651, 194] on icon at bounding box center [649, 194] width 6 height 15
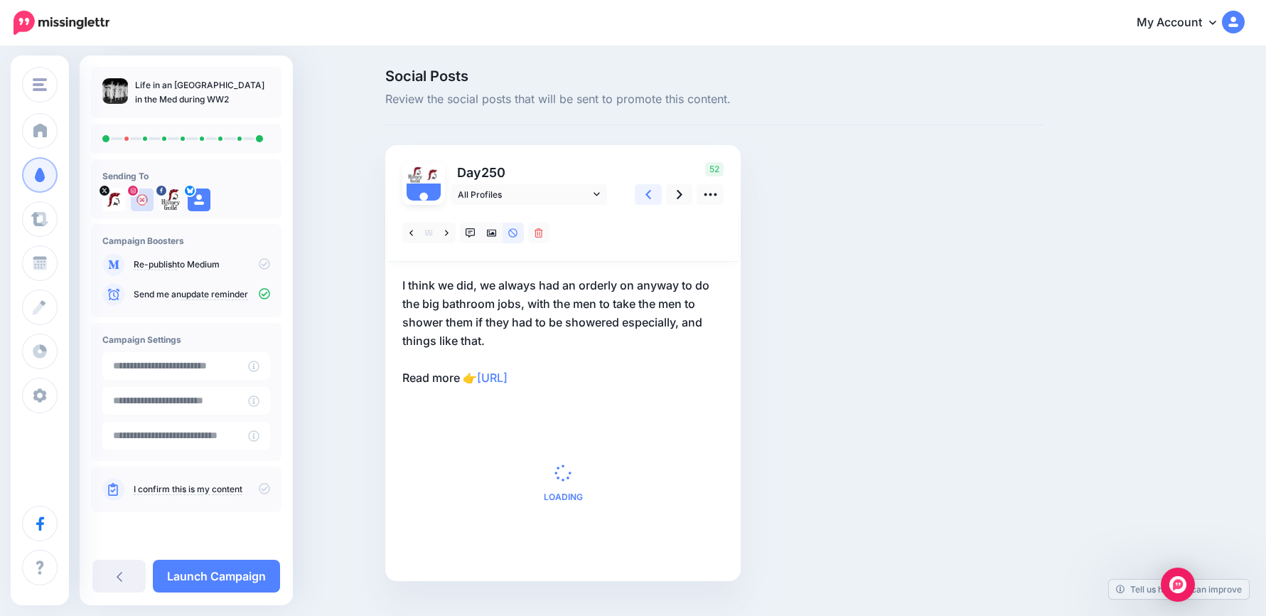
click at [651, 194] on icon at bounding box center [649, 194] width 6 height 15
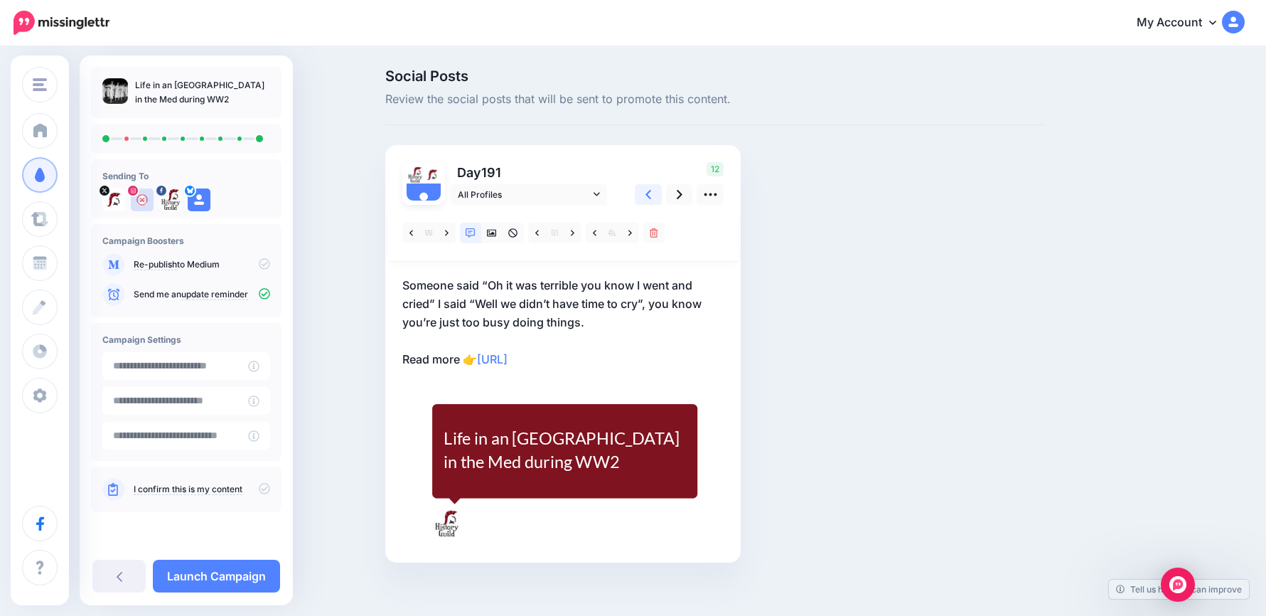
click at [651, 194] on icon at bounding box center [649, 194] width 6 height 15
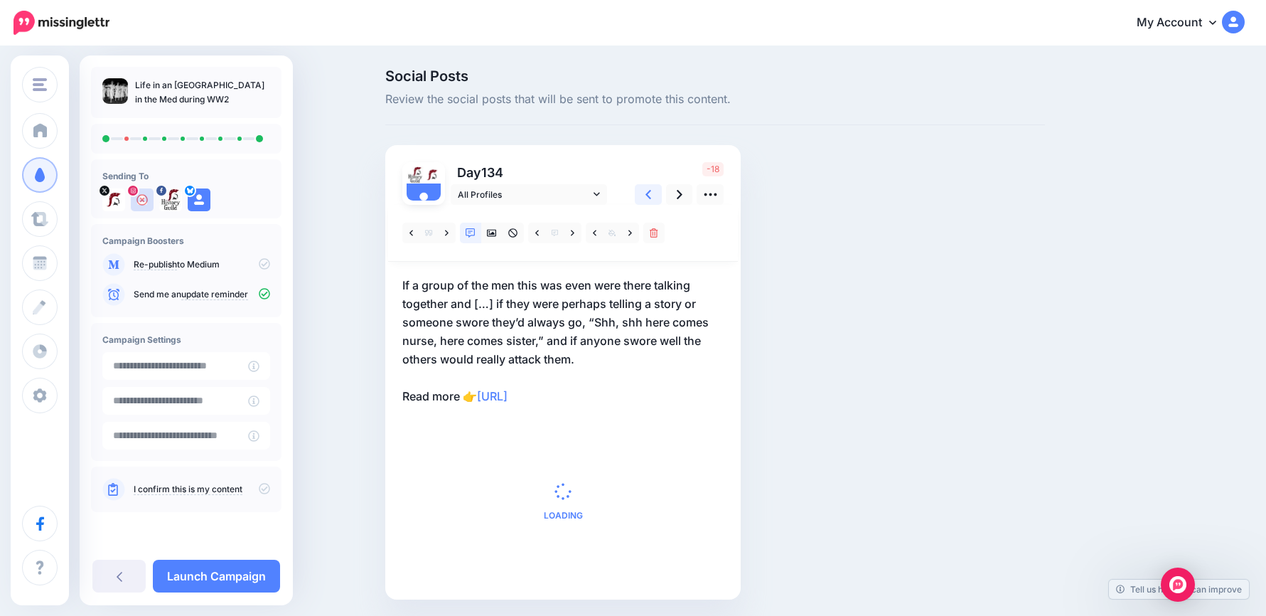
click at [651, 194] on icon at bounding box center [649, 194] width 6 height 15
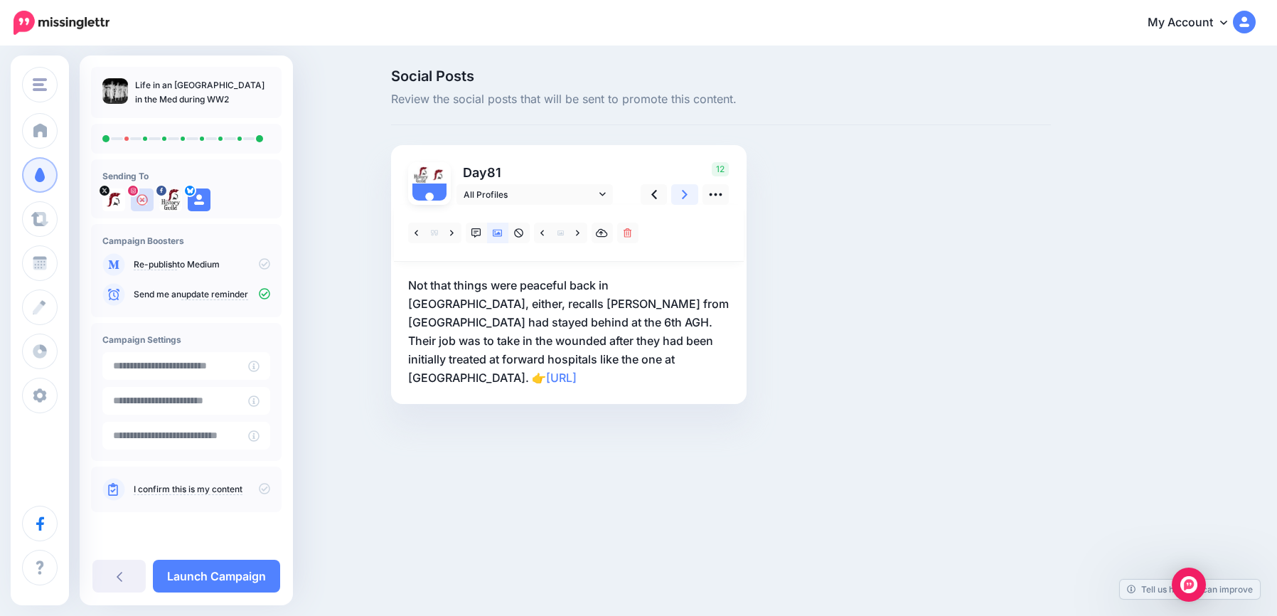
click at [683, 193] on icon at bounding box center [685, 194] width 6 height 15
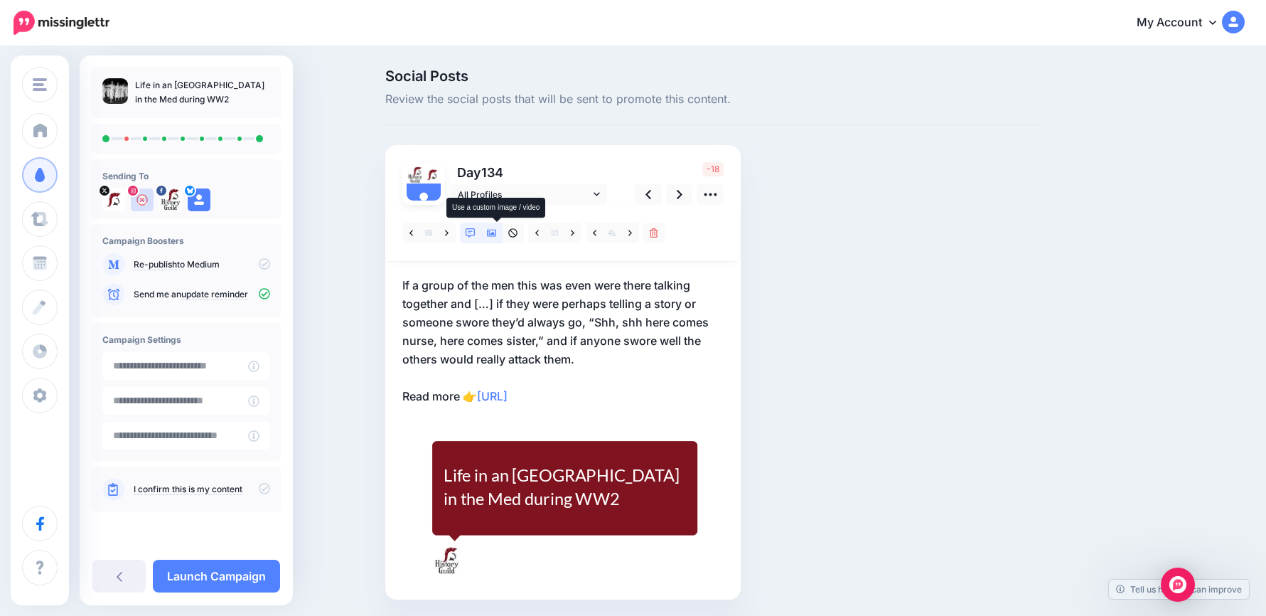
click at [496, 234] on icon at bounding box center [492, 233] width 10 height 7
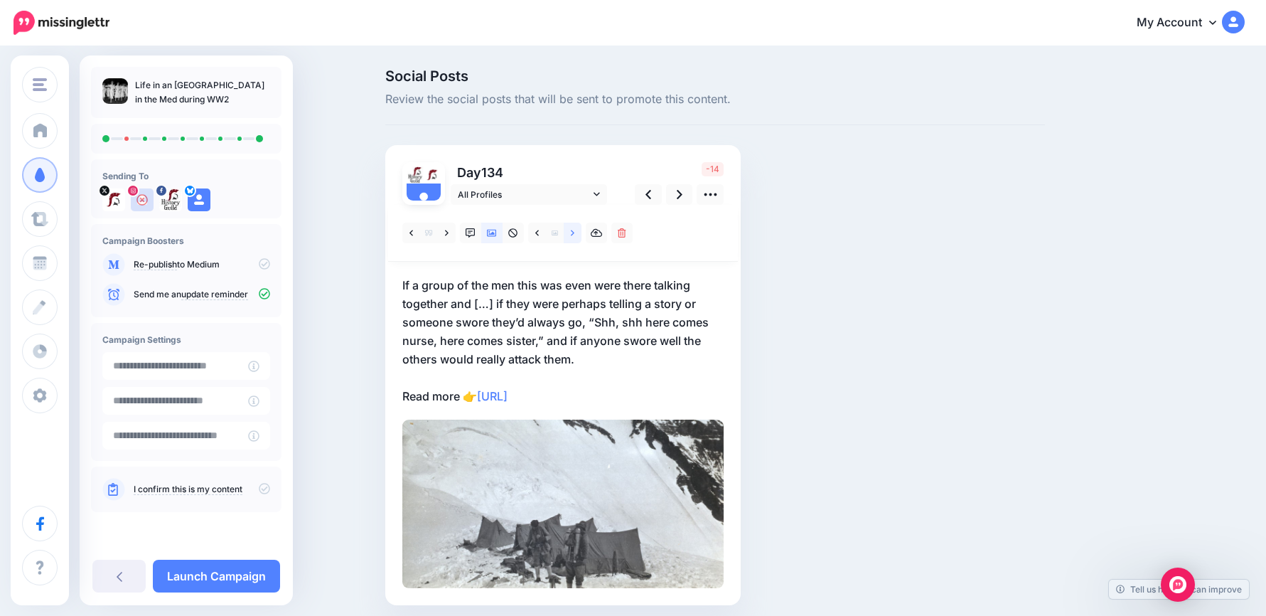
click at [580, 232] on link at bounding box center [573, 233] width 18 height 21
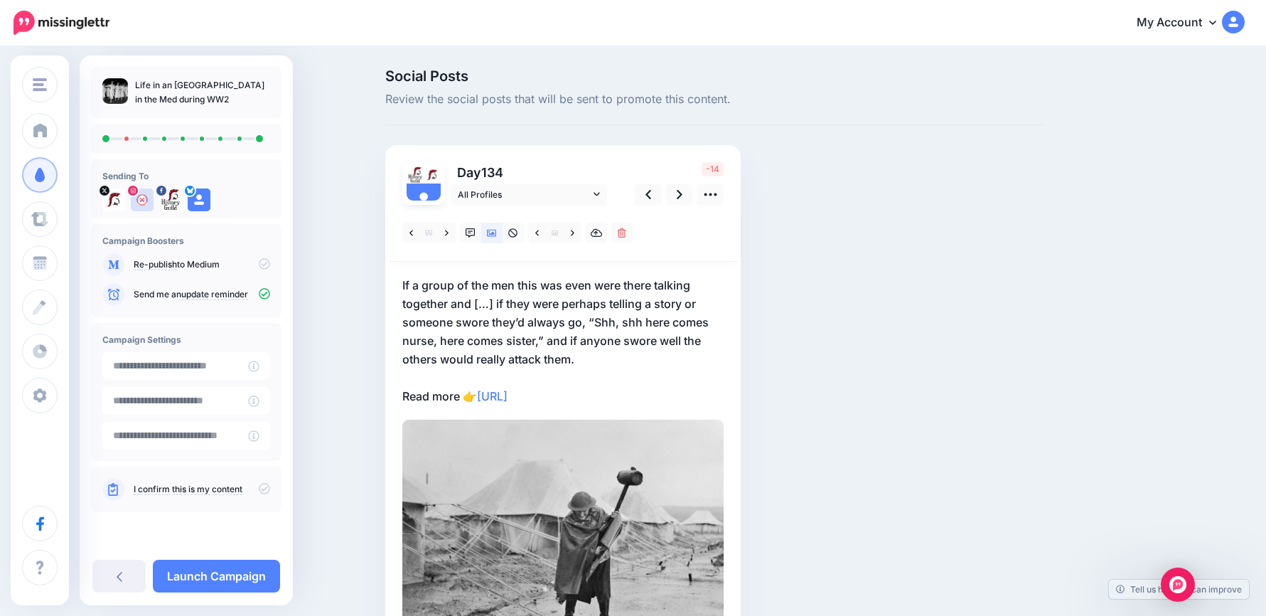
click at [611, 357] on p "If a group of the men this was even were there talking together and […] if they…" at bounding box center [562, 340] width 321 height 129
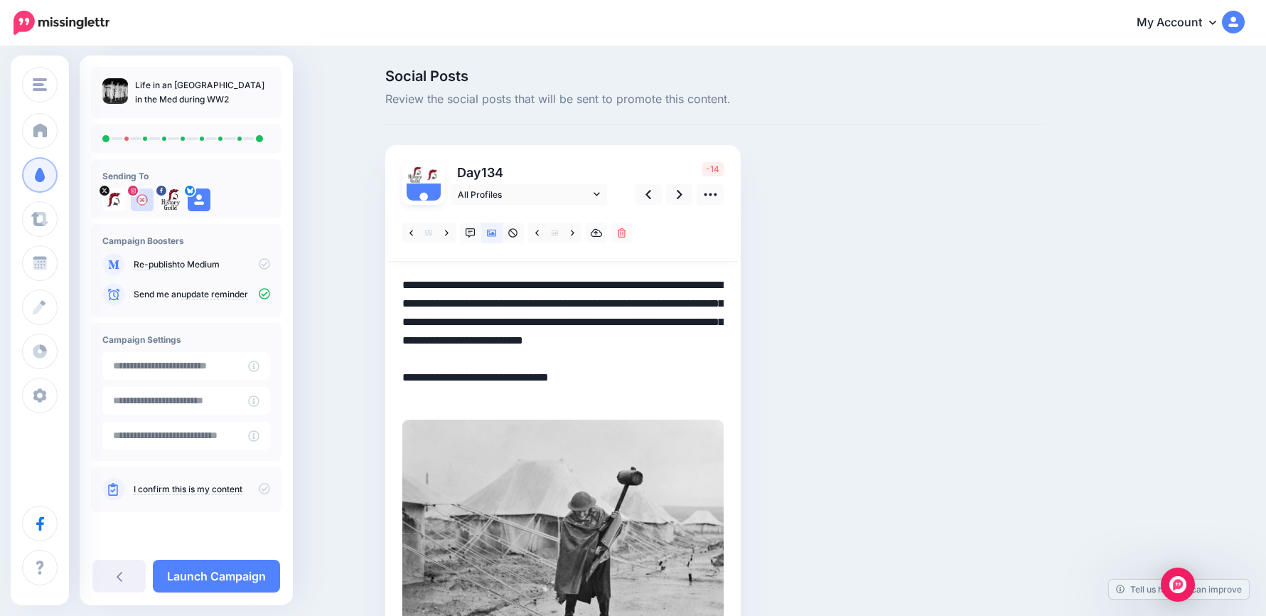
drag, startPoint x: 611, startPoint y: 357, endPoint x: 295, endPoint y: 276, distance: 325.9
click at [296, 277] on div "Social Posts Review the social posts that will be sent to promote this content.…" at bounding box center [633, 394] width 1266 height 692
paste textarea
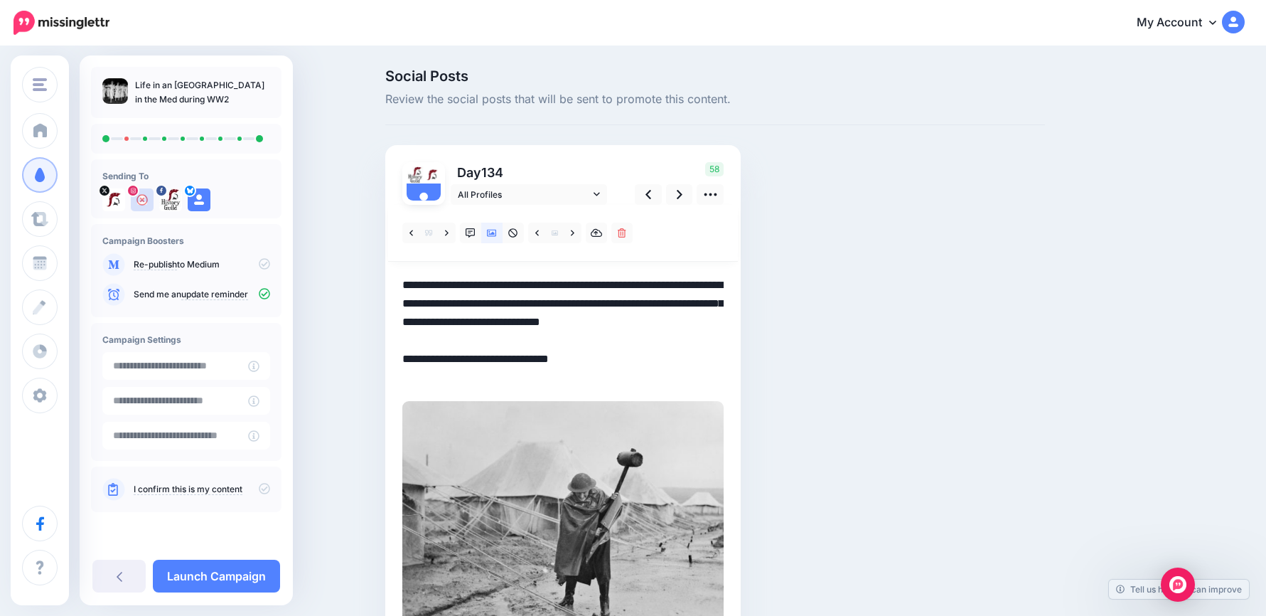
drag, startPoint x: 608, startPoint y: 376, endPoint x: 343, endPoint y: 274, distance: 283.4
click at [343, 274] on div "Social Posts Review the social posts that will be sent to promote this content.…" at bounding box center [633, 384] width 1266 height 673
click at [688, 196] on link at bounding box center [679, 194] width 27 height 21
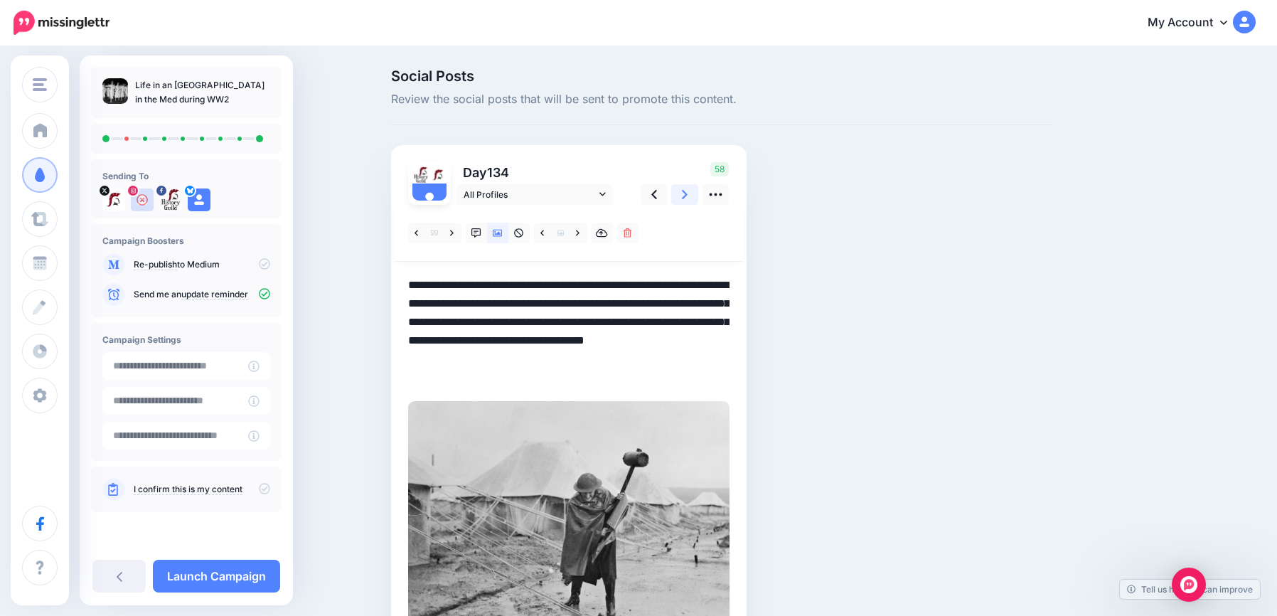
click at [685, 196] on icon at bounding box center [685, 194] width 6 height 9
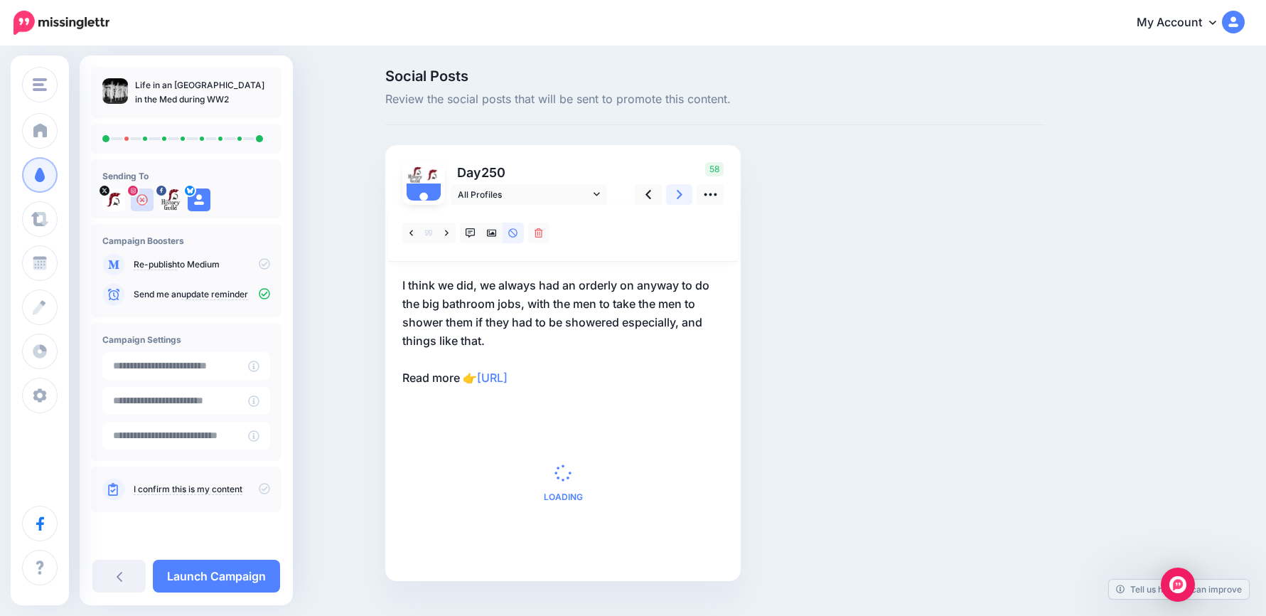
click at [683, 196] on icon at bounding box center [680, 194] width 6 height 9
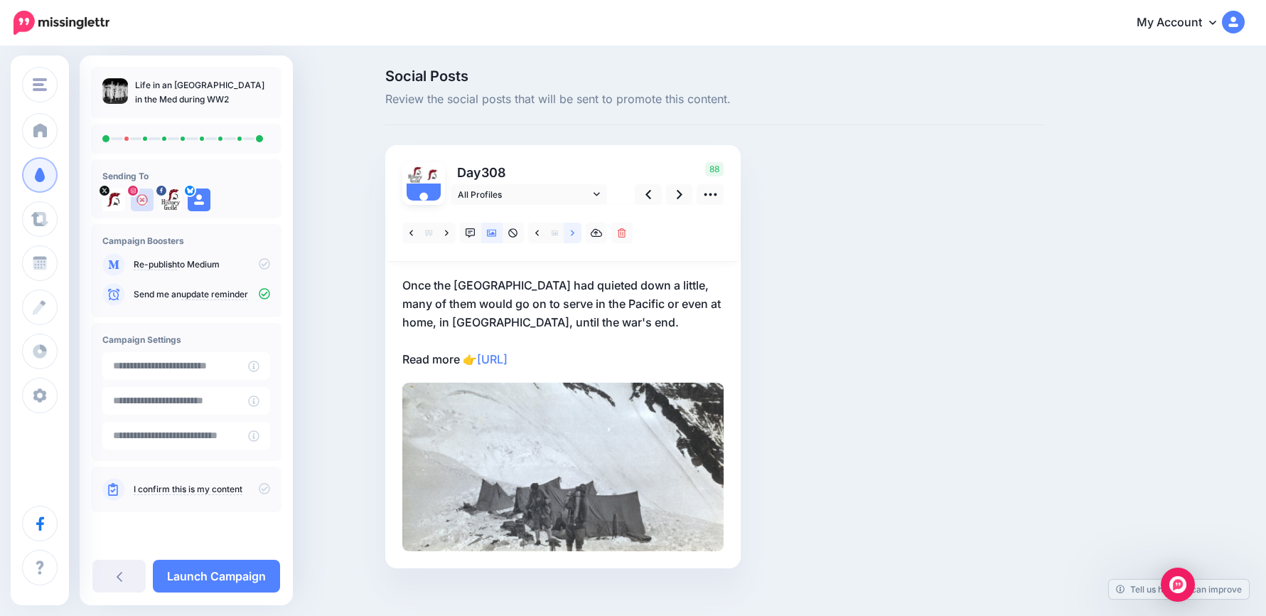
click at [574, 235] on icon at bounding box center [573, 233] width 4 height 6
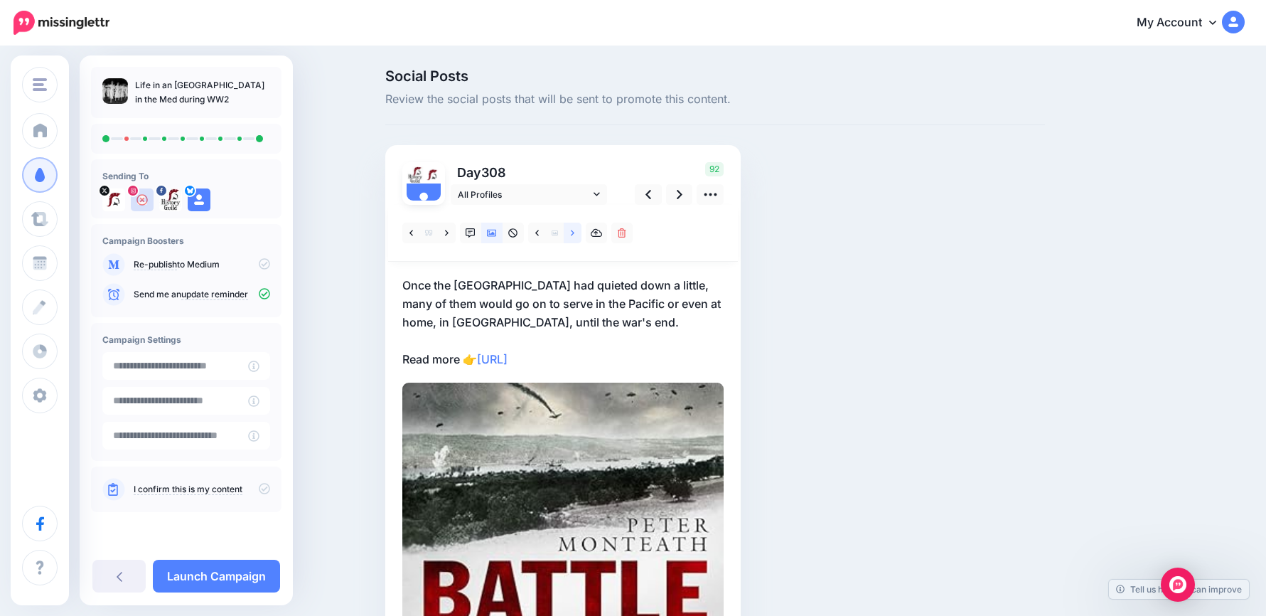
click at [574, 235] on icon at bounding box center [573, 233] width 4 height 6
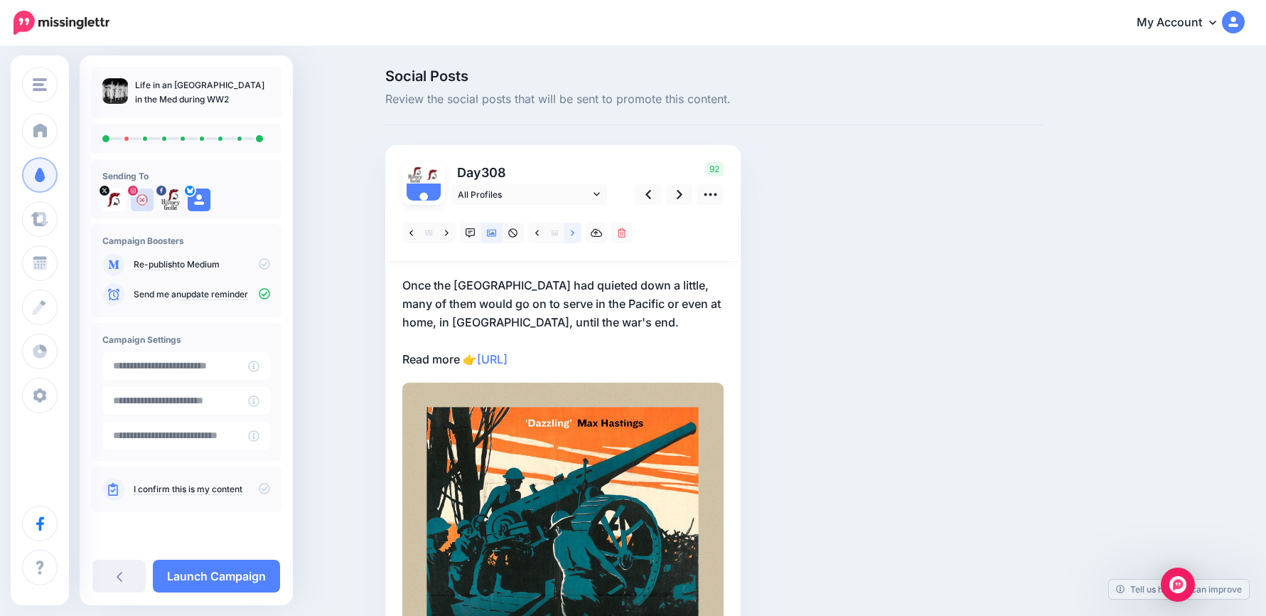
click at [574, 235] on icon at bounding box center [573, 233] width 4 height 6
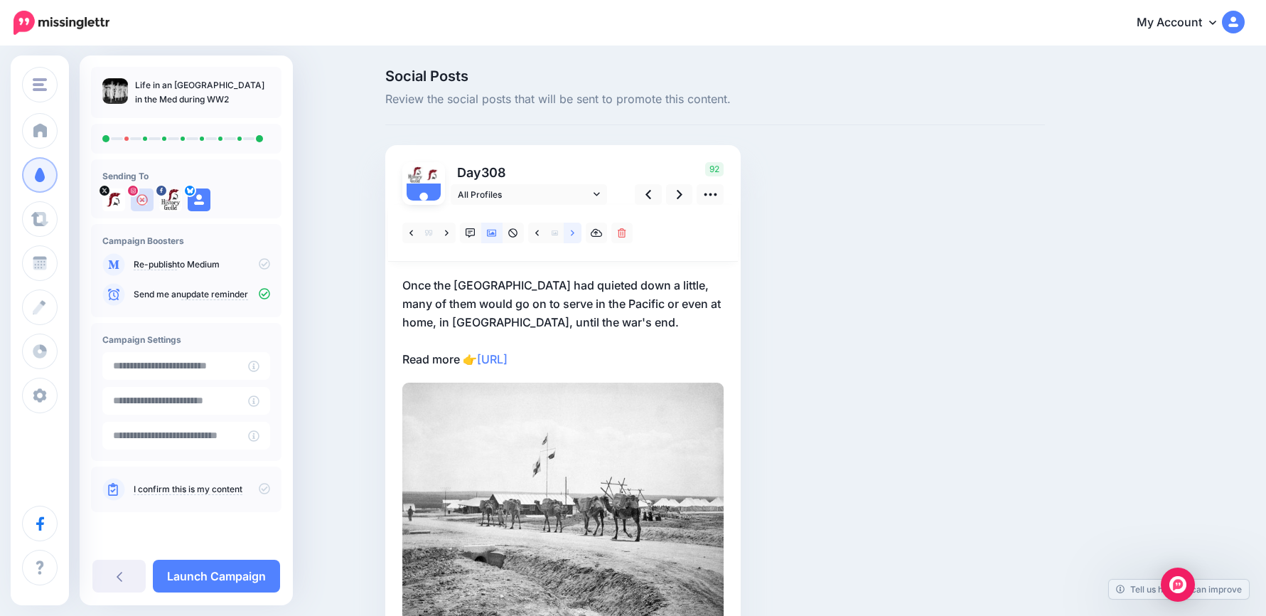
click at [574, 235] on icon at bounding box center [573, 233] width 4 height 6
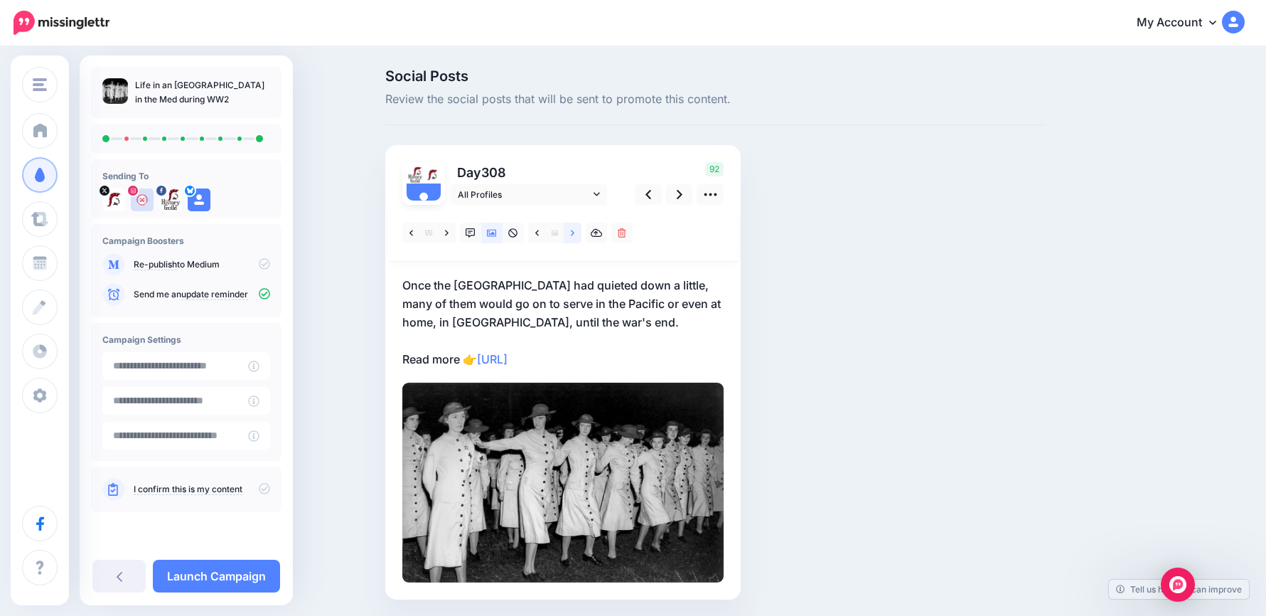
click at [574, 235] on icon at bounding box center [573, 233] width 4 height 6
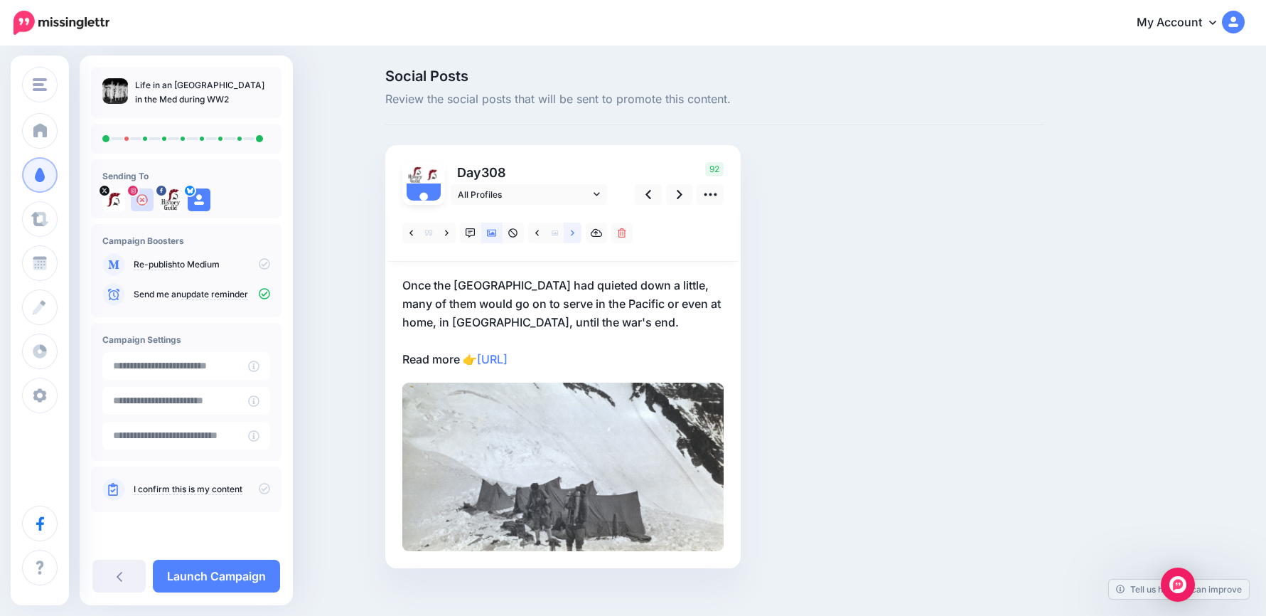
click at [574, 235] on icon at bounding box center [573, 233] width 4 height 6
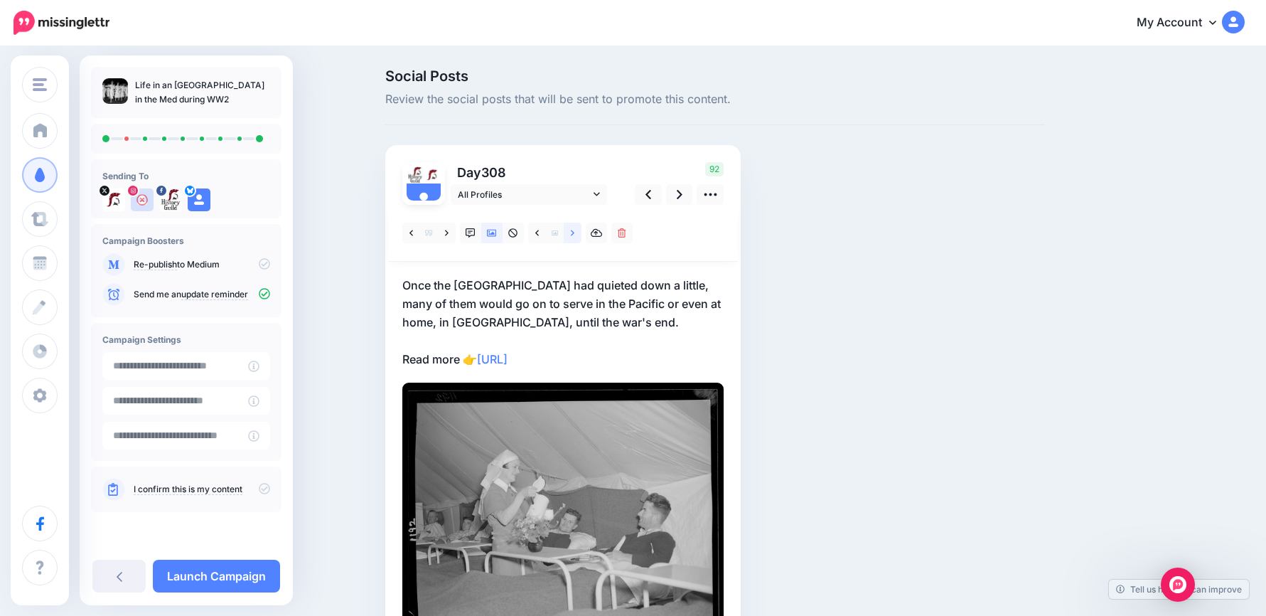
click at [574, 235] on icon at bounding box center [573, 233] width 4 height 6
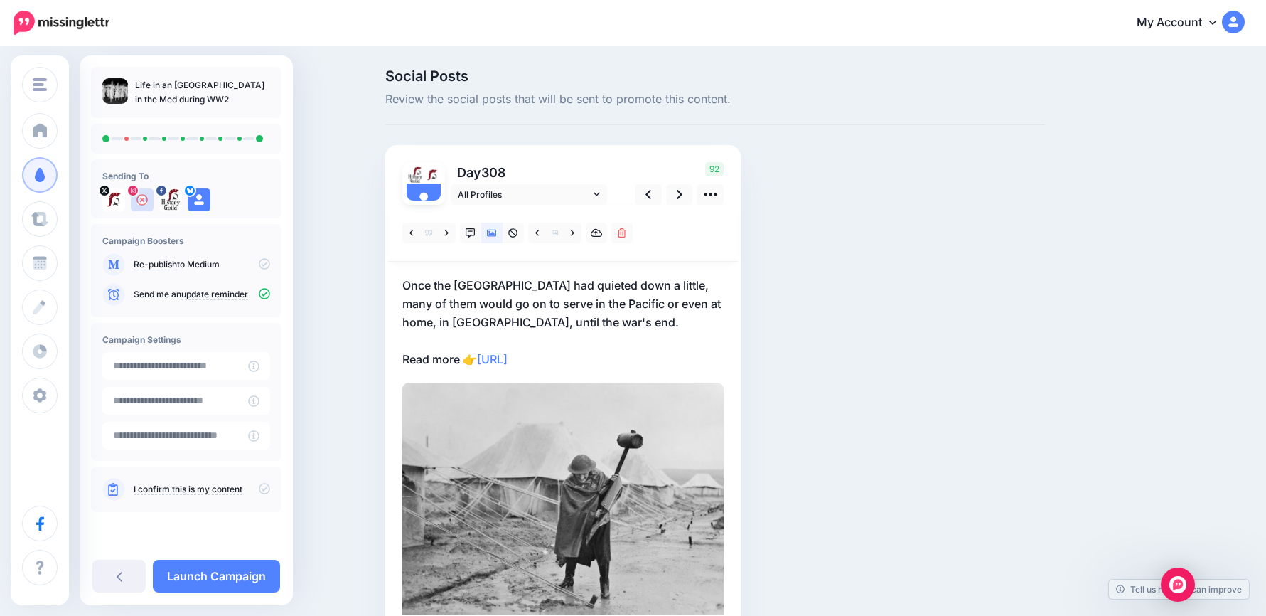
click at [606, 350] on p "Once the Middle East had quieted down a little, many of them would go on to ser…" at bounding box center [562, 322] width 321 height 92
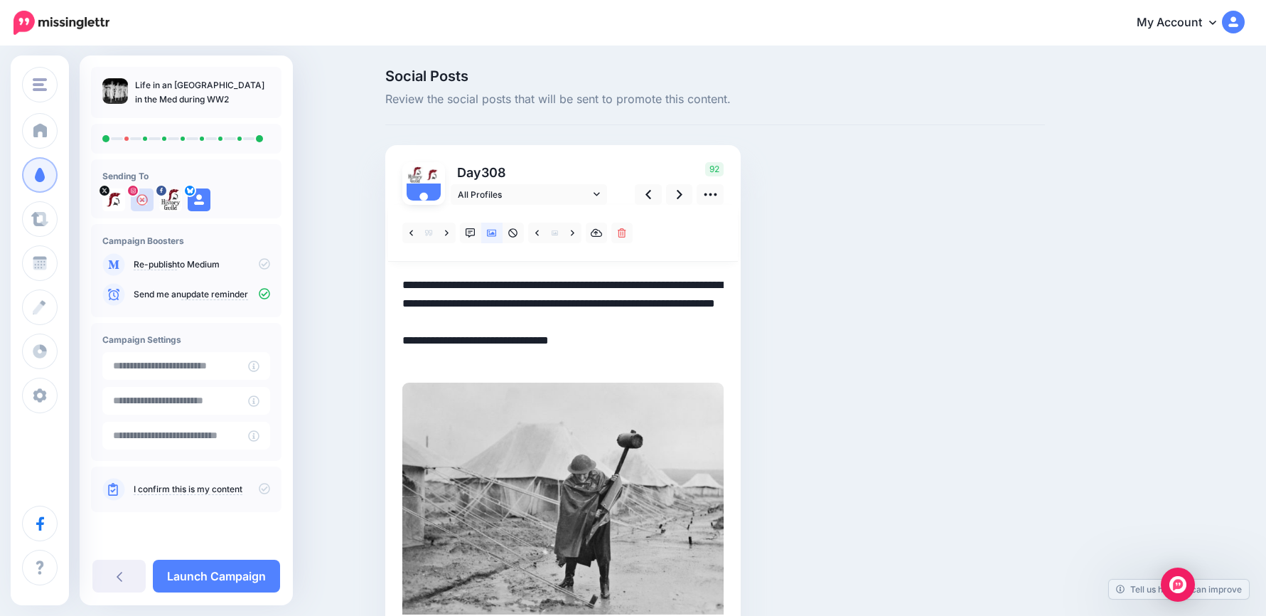
drag, startPoint x: 628, startPoint y: 361, endPoint x: 362, endPoint y: 263, distance: 283.4
click at [362, 263] on div "Social Posts Review the social posts that will be sent to promote this content.…" at bounding box center [633, 375] width 1266 height 655
paste textarea "**********"
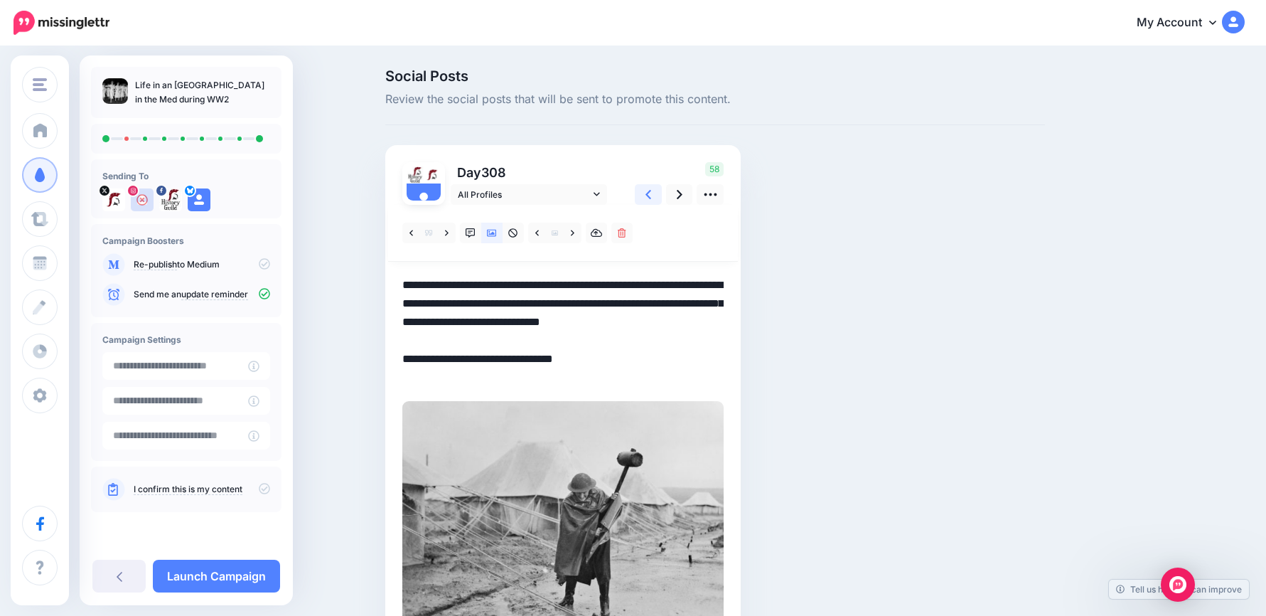
click at [648, 191] on link at bounding box center [648, 194] width 27 height 21
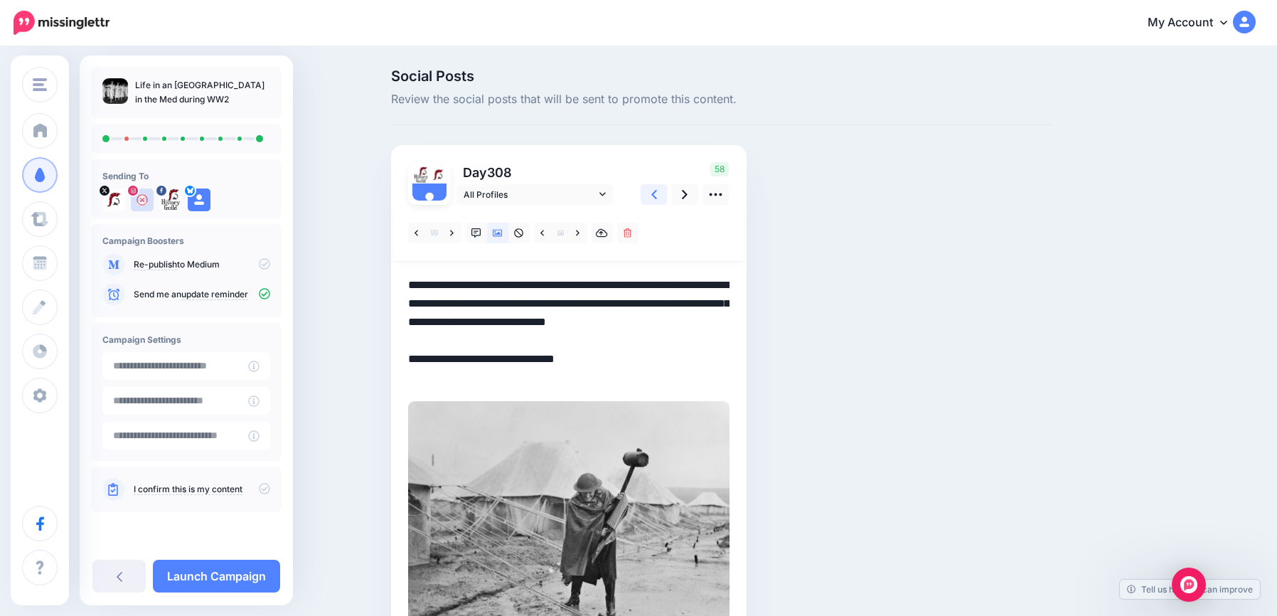
click at [648, 191] on link at bounding box center [654, 194] width 27 height 21
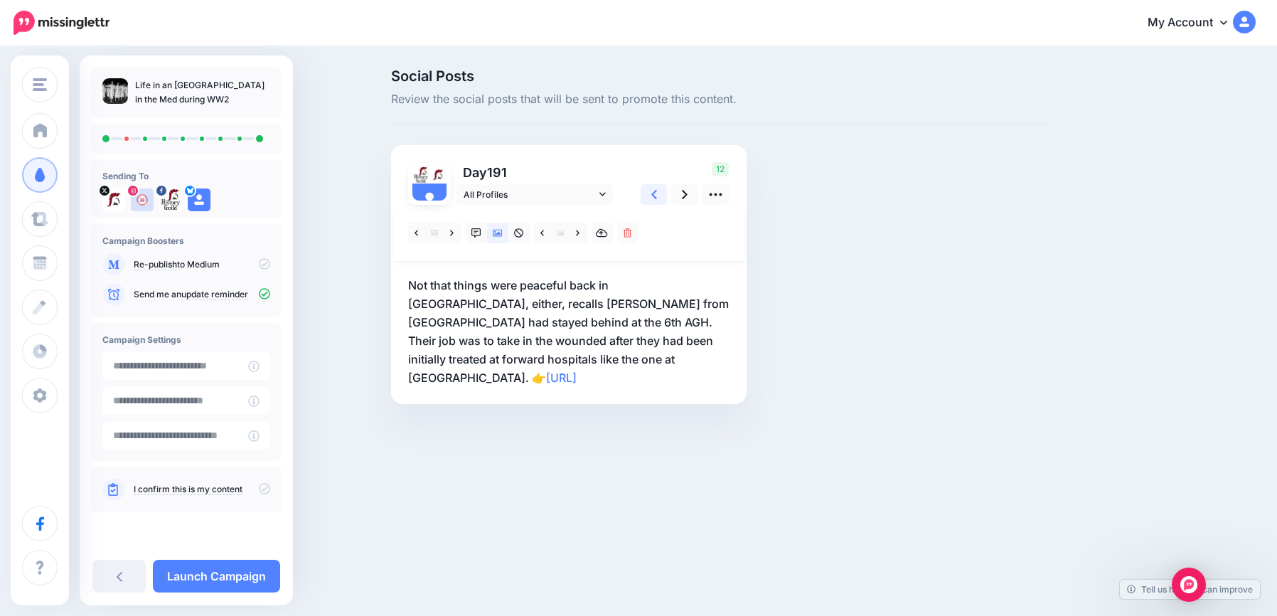
click at [648, 191] on link at bounding box center [654, 194] width 27 height 21
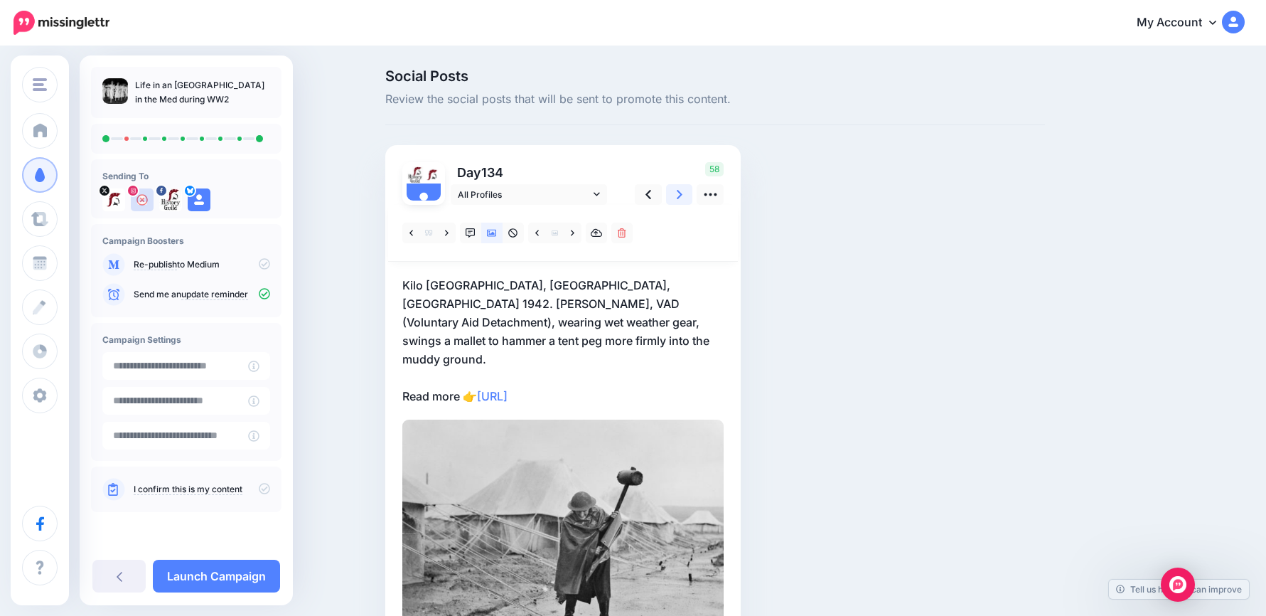
click at [680, 193] on link at bounding box center [679, 194] width 27 height 21
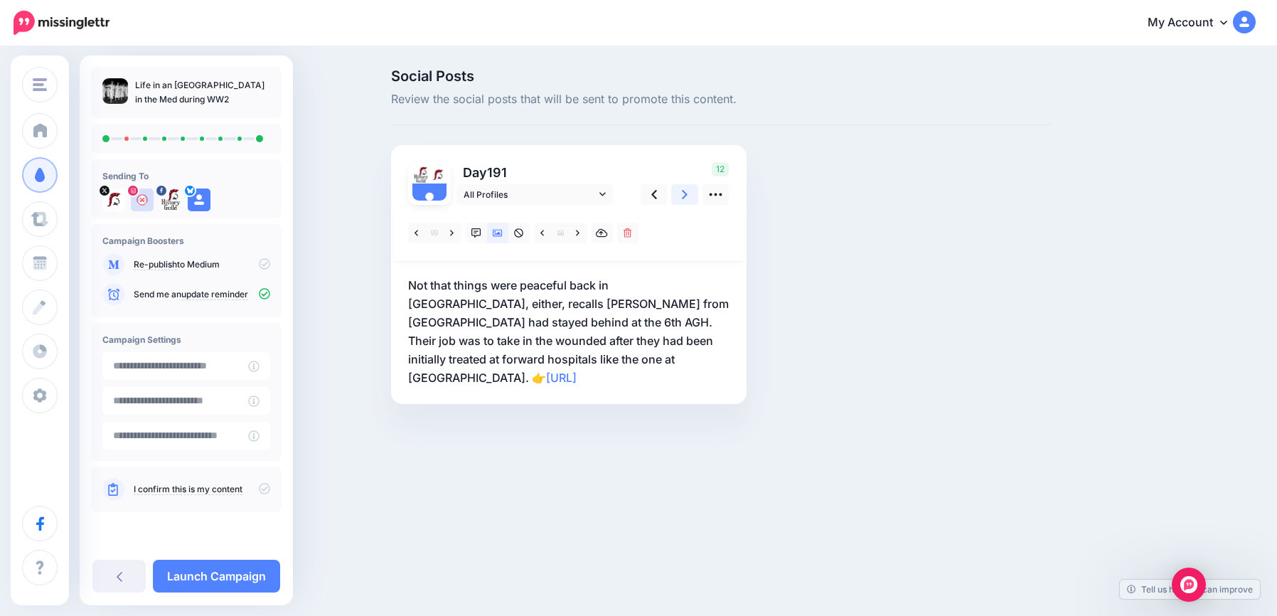
click at [693, 194] on link at bounding box center [684, 194] width 27 height 21
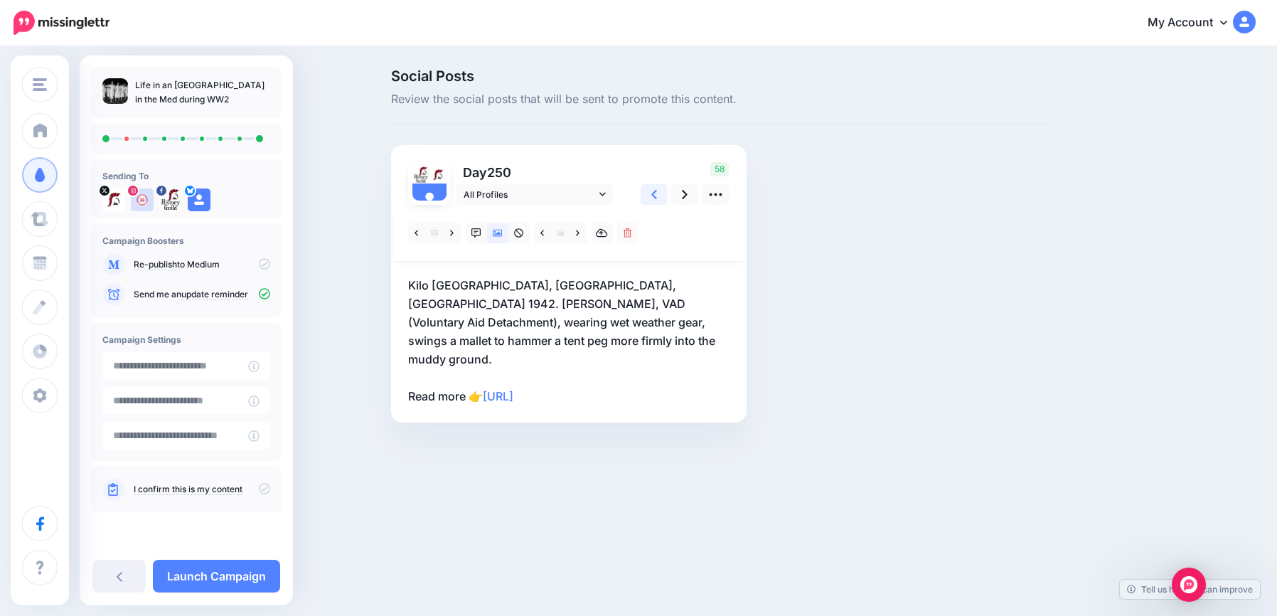
click at [652, 196] on icon at bounding box center [654, 194] width 6 height 9
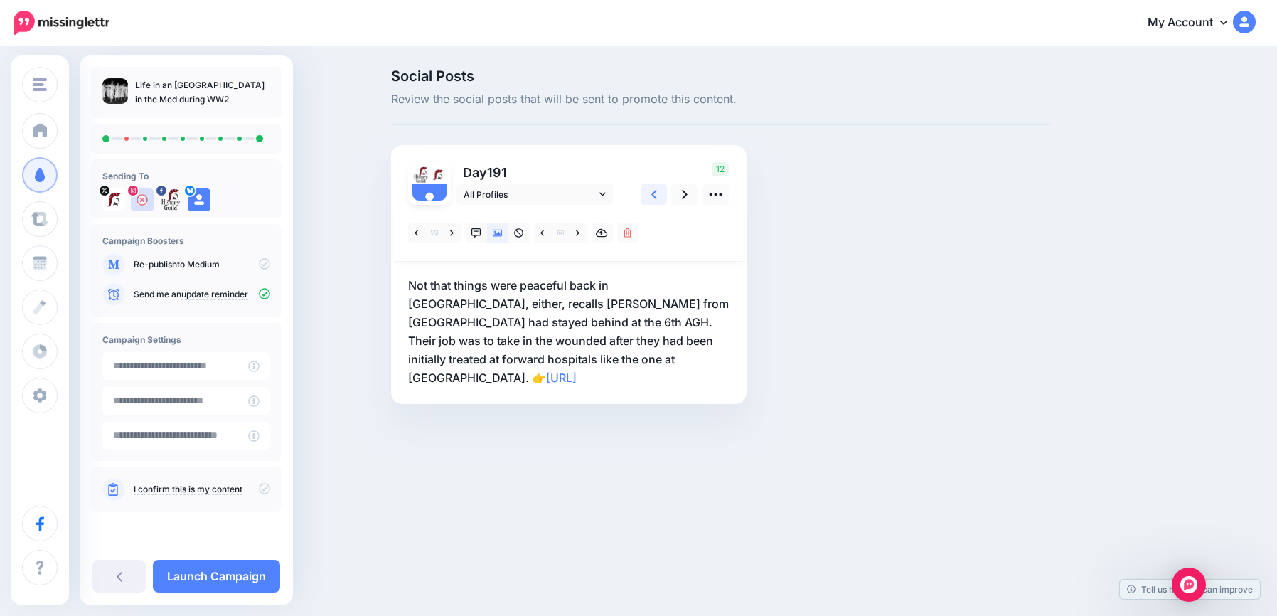
click at [652, 196] on icon at bounding box center [654, 194] width 6 height 9
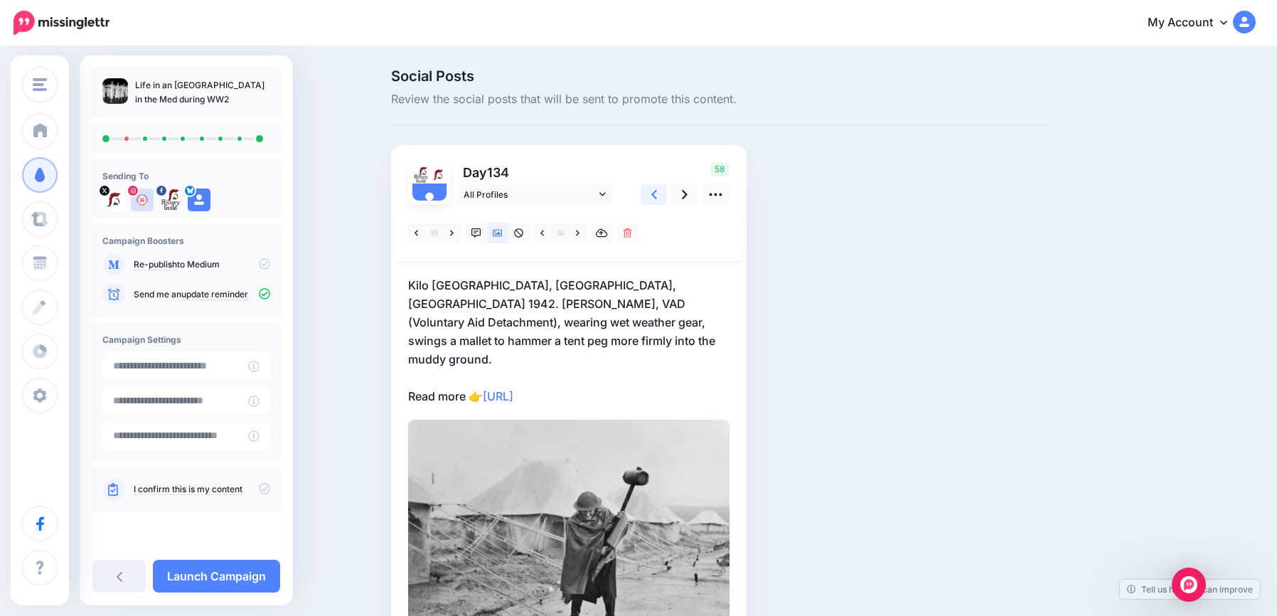
click at [652, 196] on icon at bounding box center [654, 194] width 6 height 9
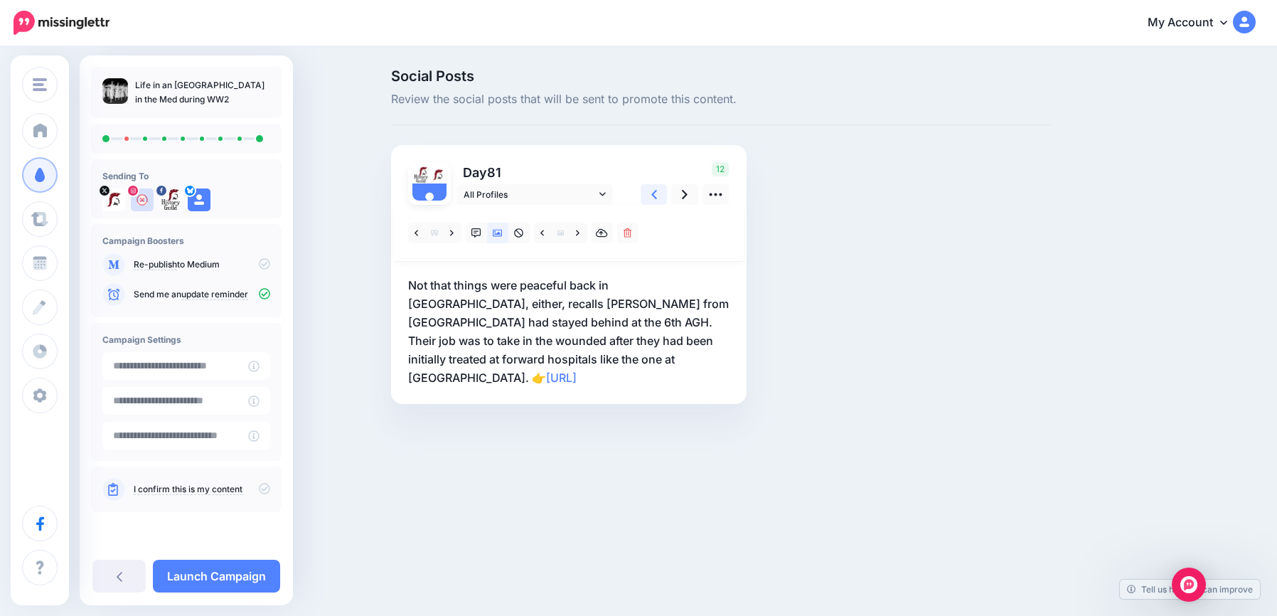
click at [652, 196] on icon at bounding box center [654, 194] width 6 height 9
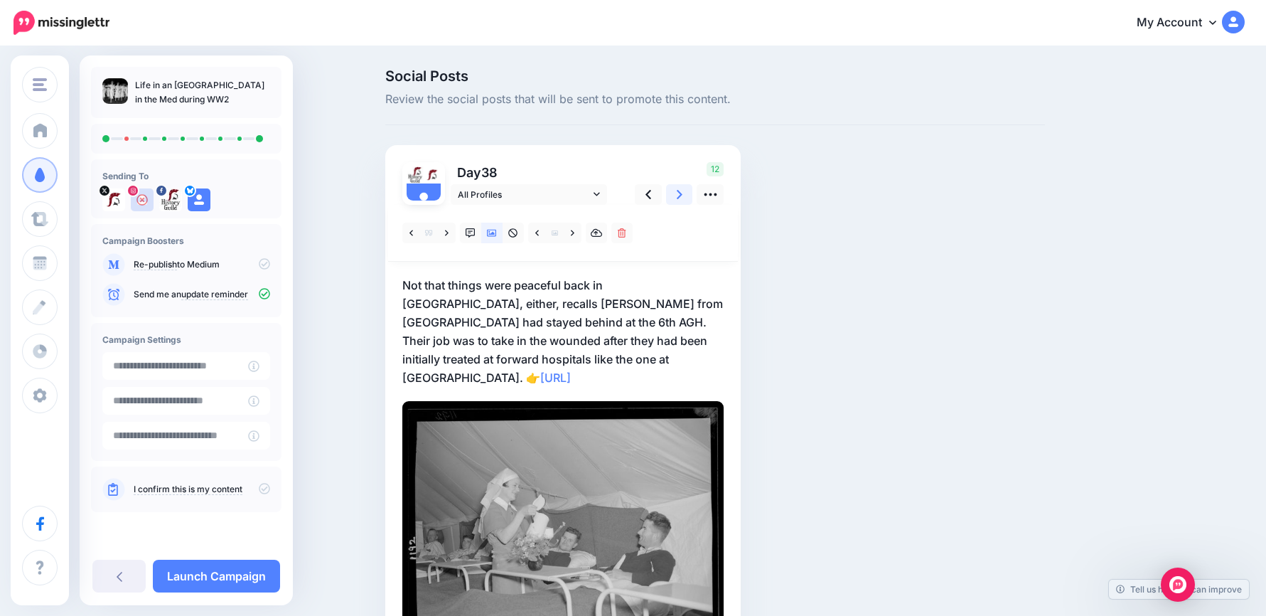
click at [681, 197] on link at bounding box center [679, 194] width 27 height 21
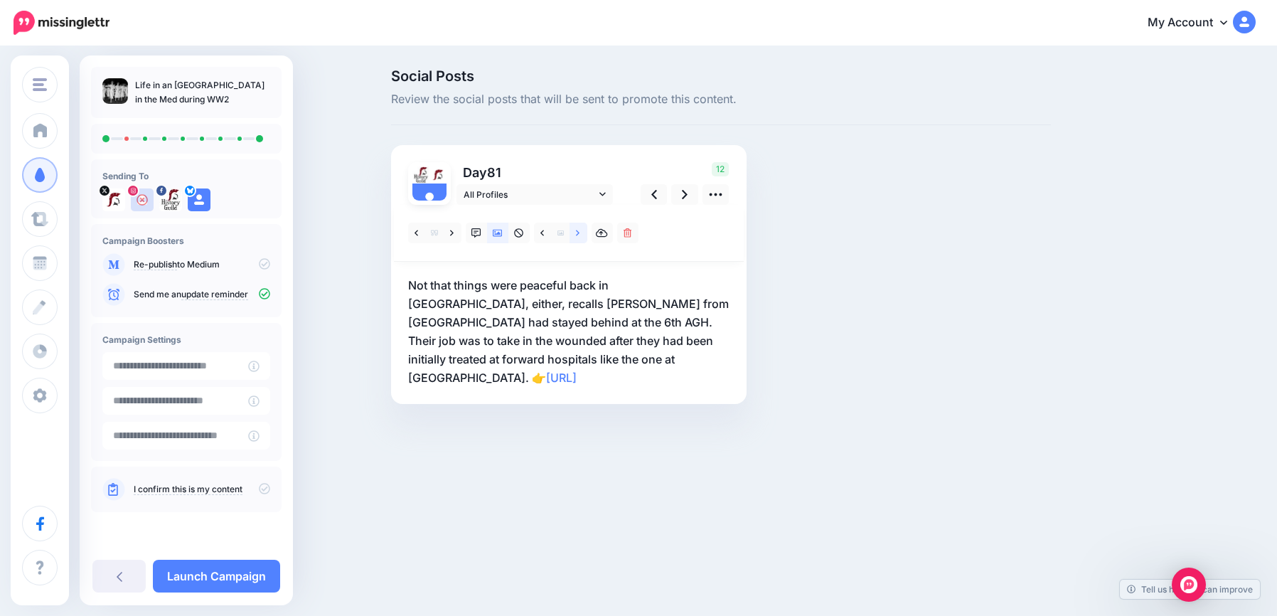
click at [578, 232] on icon at bounding box center [578, 233] width 4 height 6
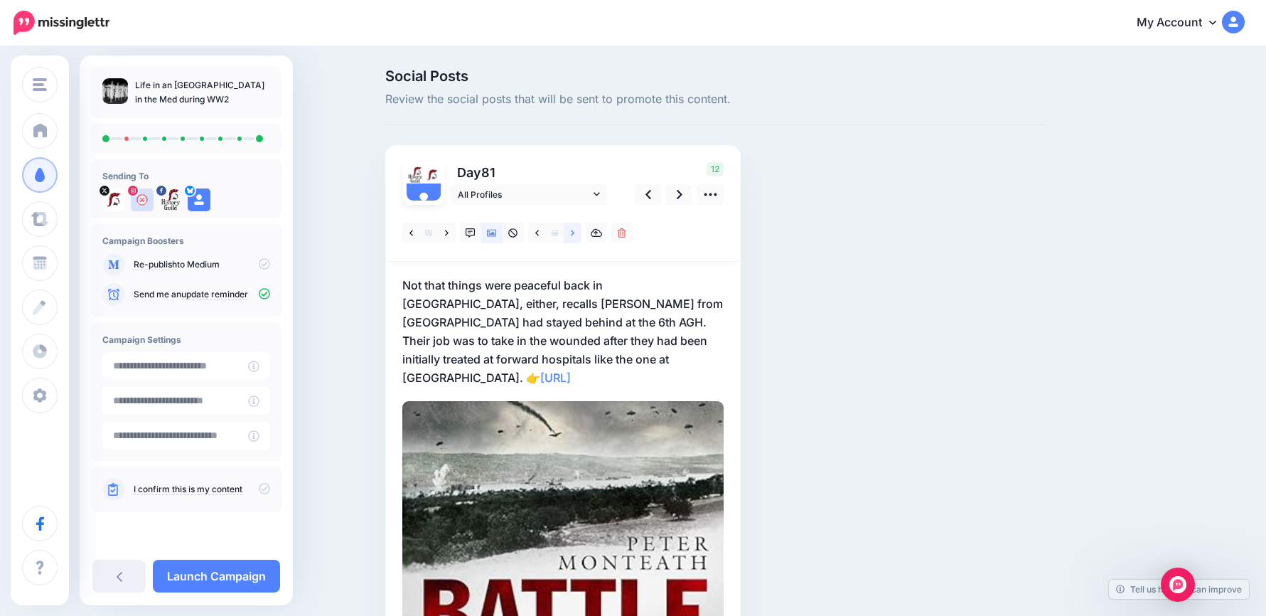
click at [574, 232] on icon at bounding box center [573, 233] width 4 height 6
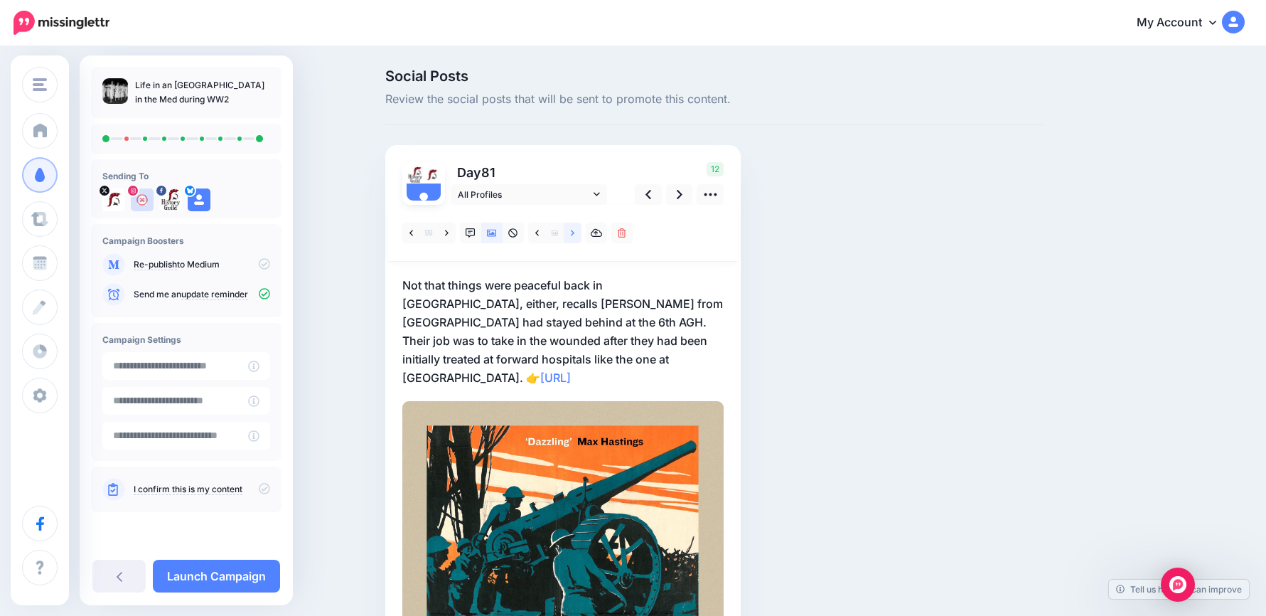
click at [574, 232] on icon at bounding box center [573, 233] width 4 height 6
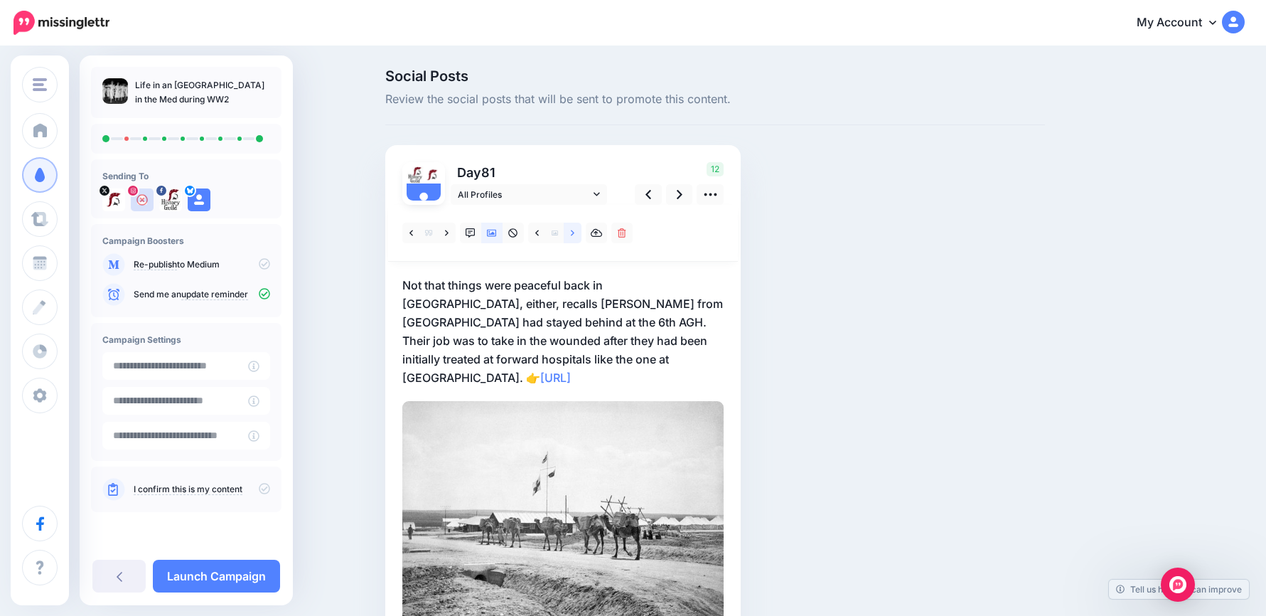
click at [574, 232] on icon at bounding box center [573, 233] width 4 height 6
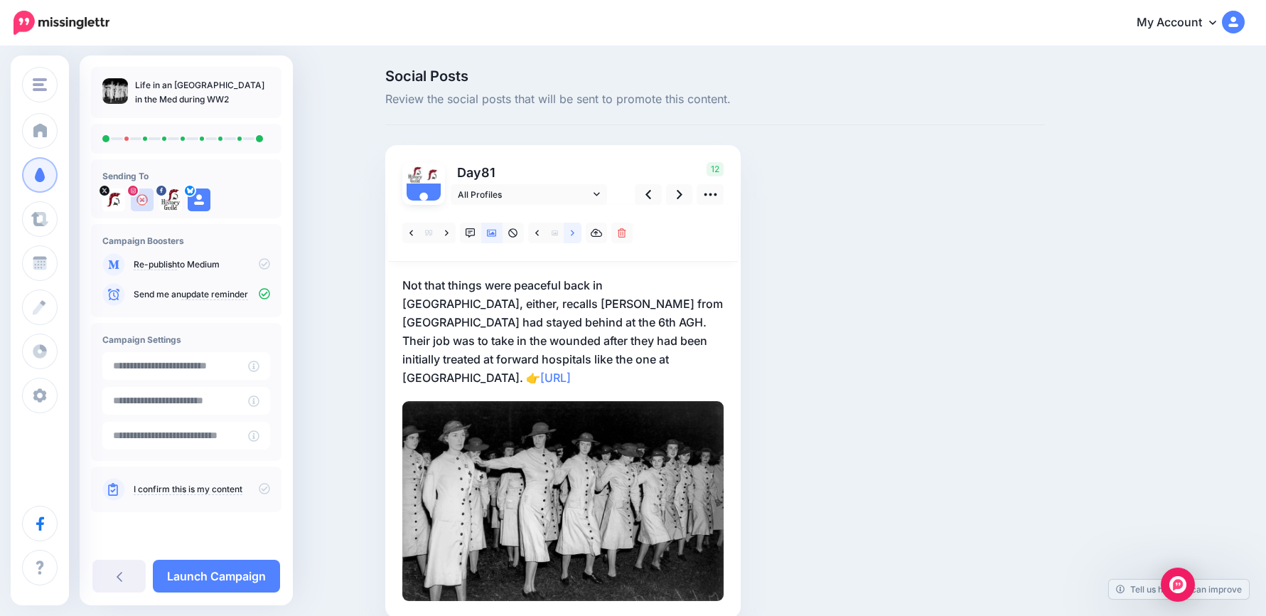
click at [574, 232] on icon at bounding box center [573, 233] width 4 height 6
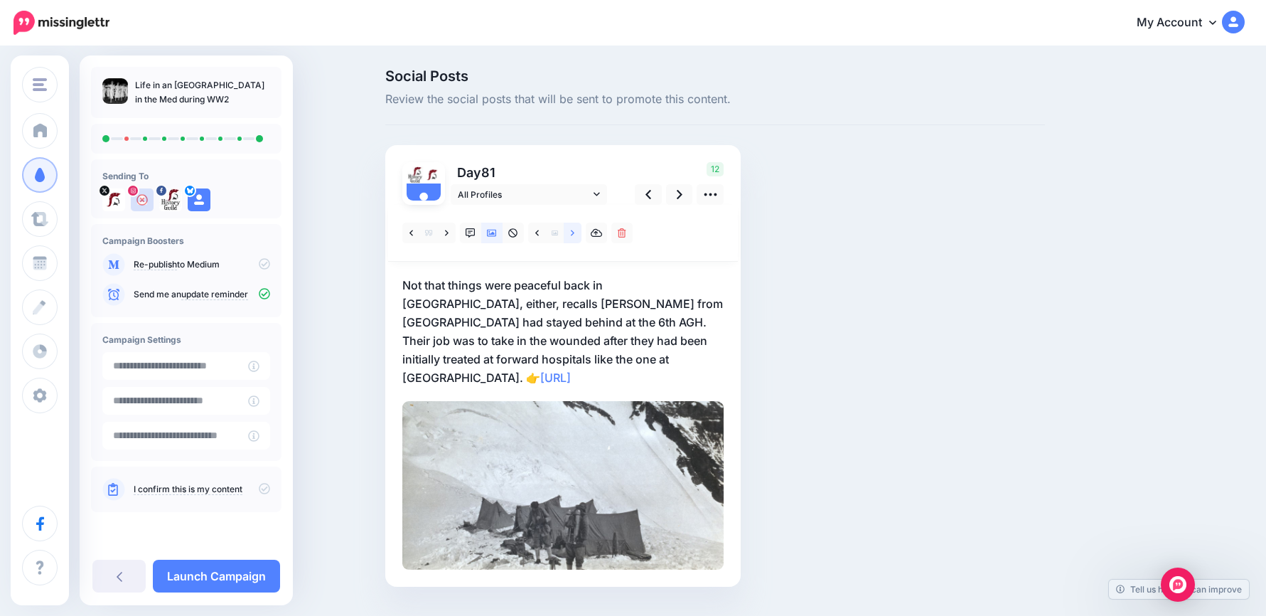
click at [574, 232] on icon at bounding box center [573, 233] width 4 height 6
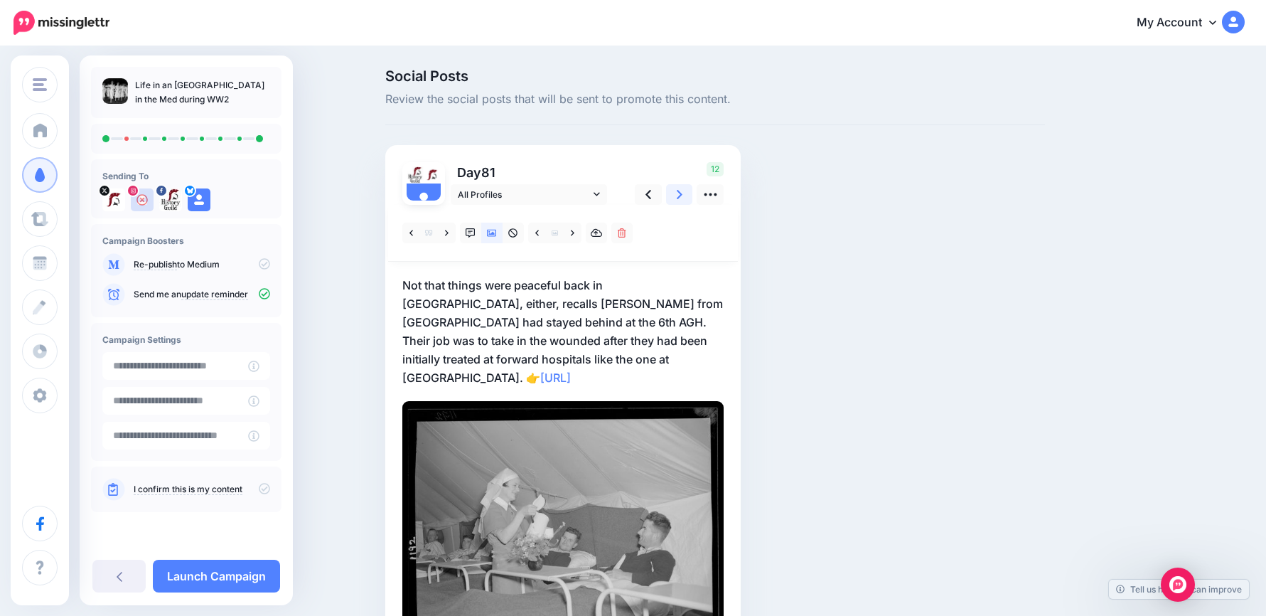
click at [683, 192] on icon at bounding box center [680, 194] width 6 height 9
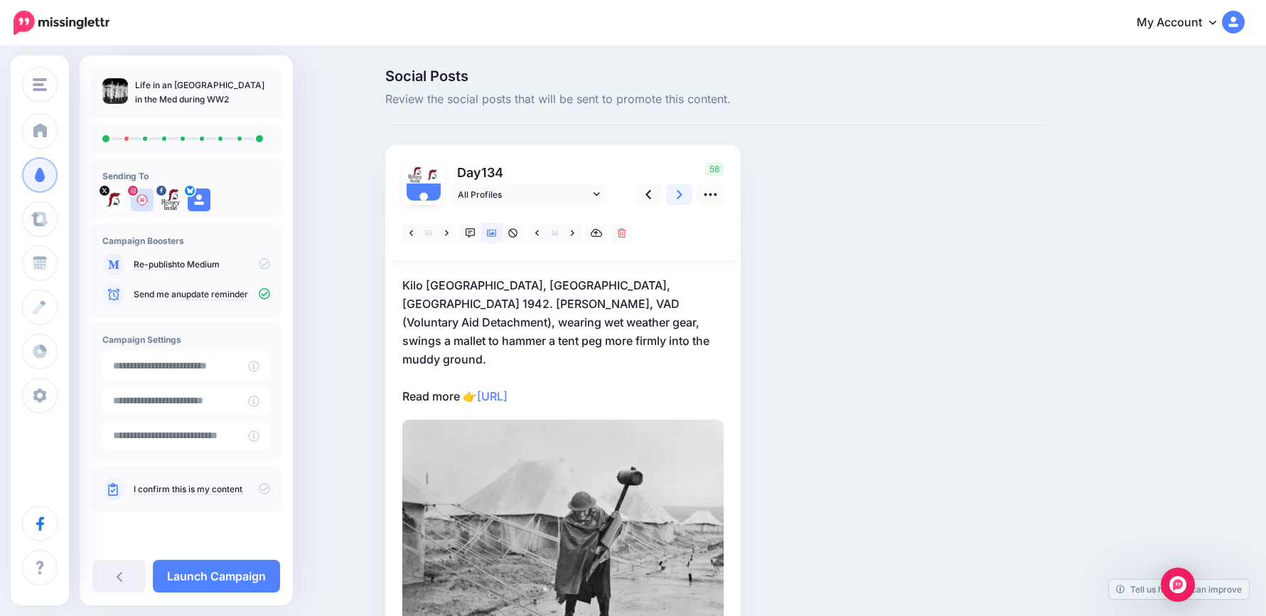
click at [683, 192] on icon at bounding box center [680, 194] width 6 height 9
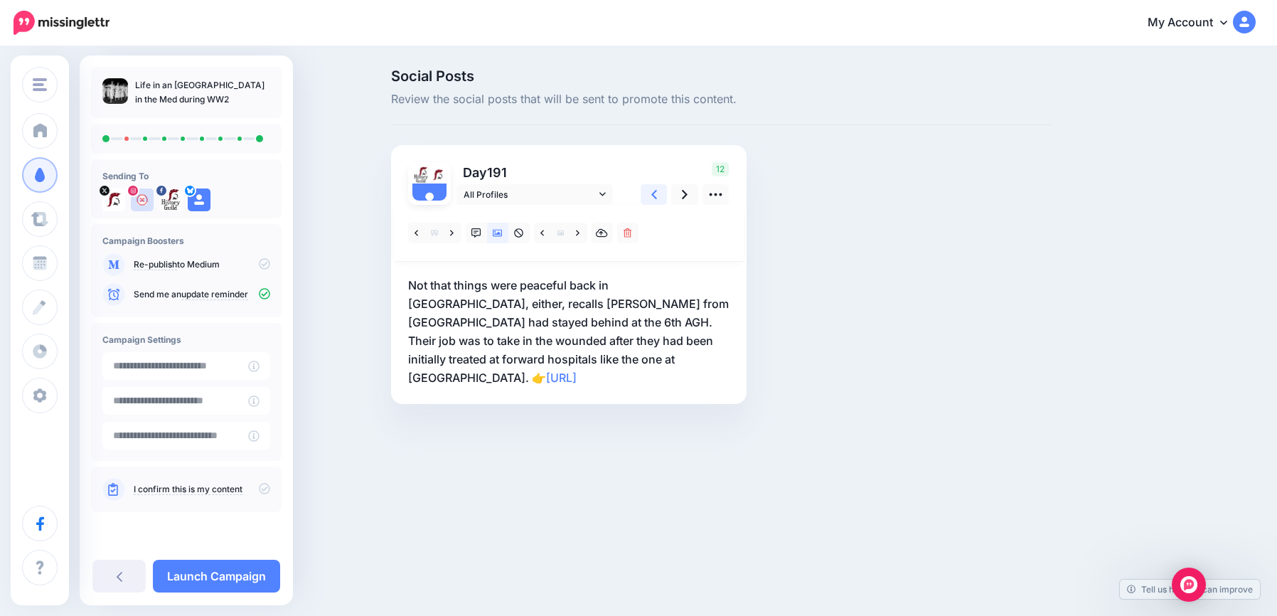
click at [653, 197] on icon at bounding box center [654, 194] width 6 height 9
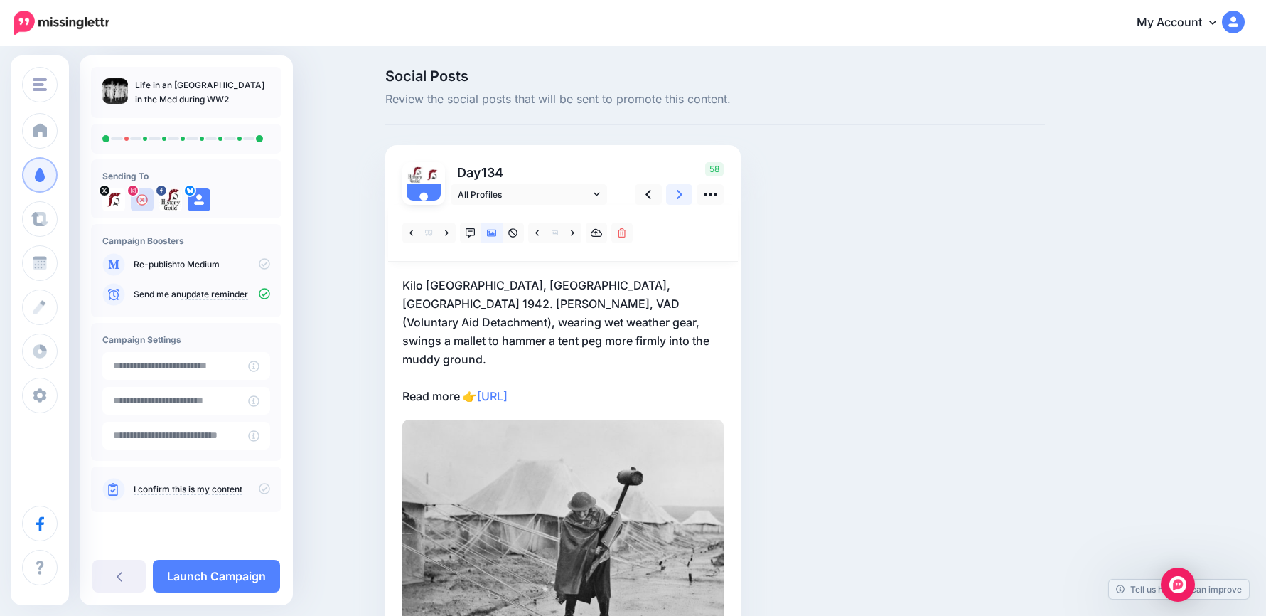
click at [683, 197] on icon at bounding box center [680, 194] width 6 height 9
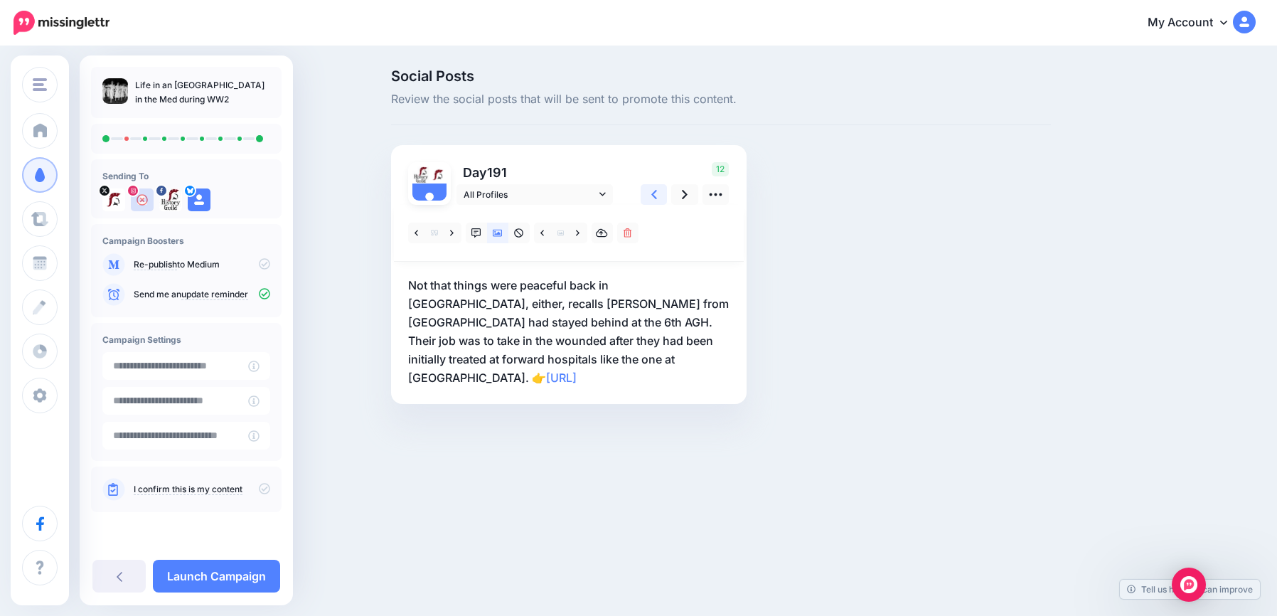
click at [648, 196] on link at bounding box center [654, 194] width 27 height 21
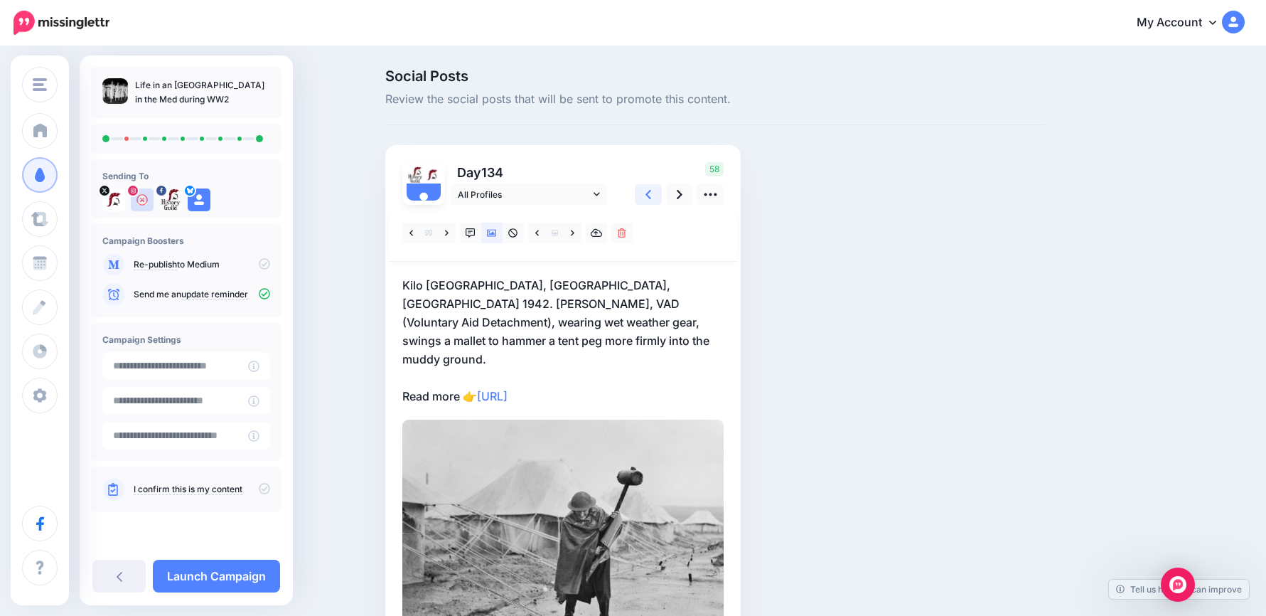
click at [648, 196] on link at bounding box center [648, 194] width 27 height 21
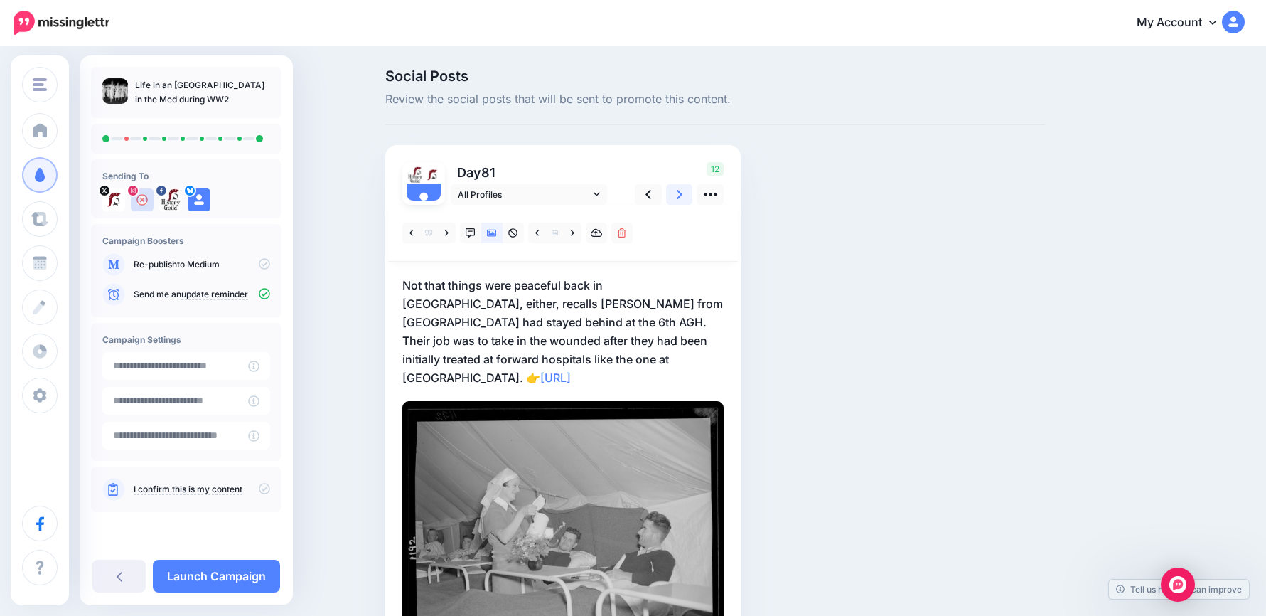
click at [679, 195] on link at bounding box center [679, 194] width 27 height 21
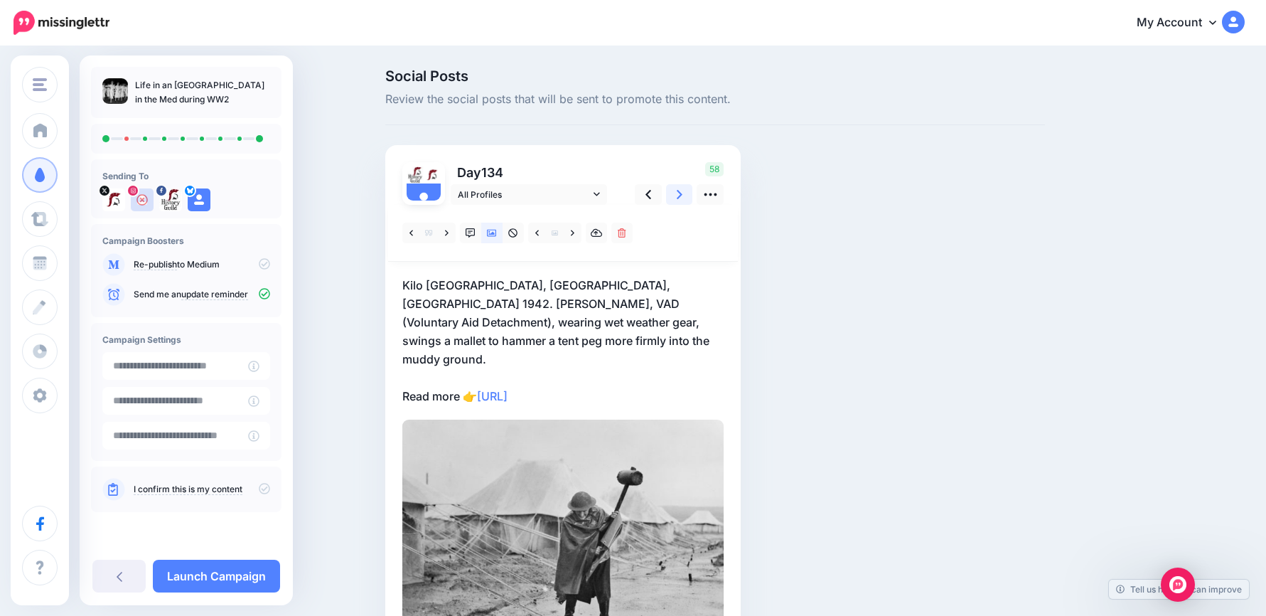
click at [679, 195] on link at bounding box center [679, 194] width 27 height 21
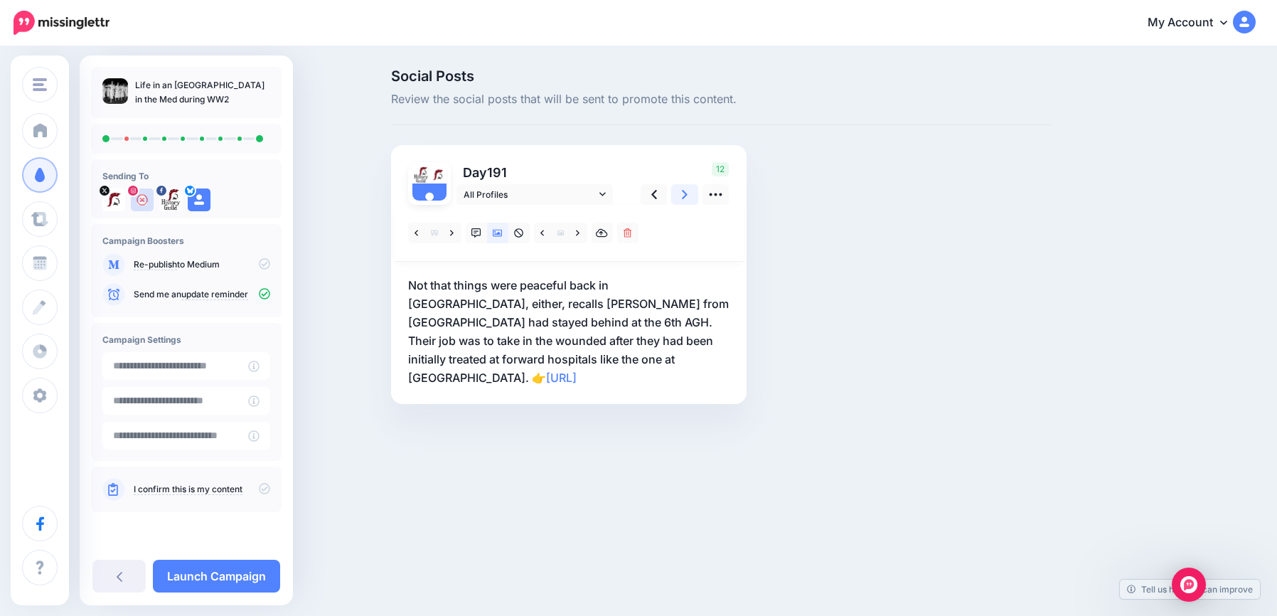
click at [679, 195] on link at bounding box center [684, 194] width 27 height 21
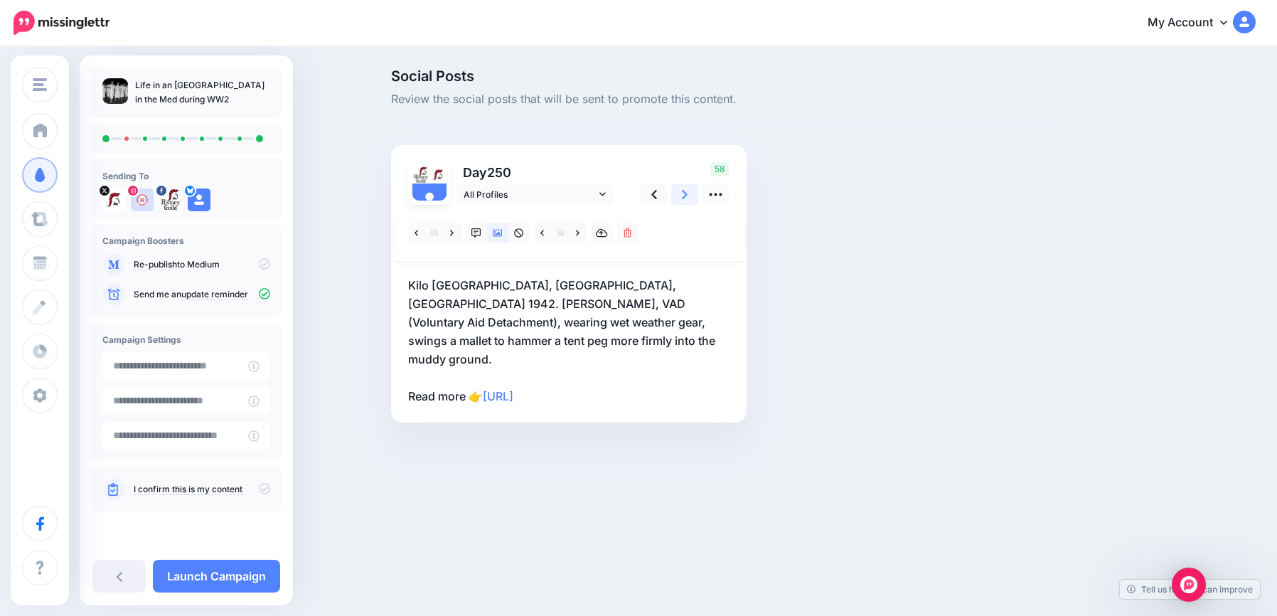
click at [679, 195] on link at bounding box center [684, 194] width 27 height 21
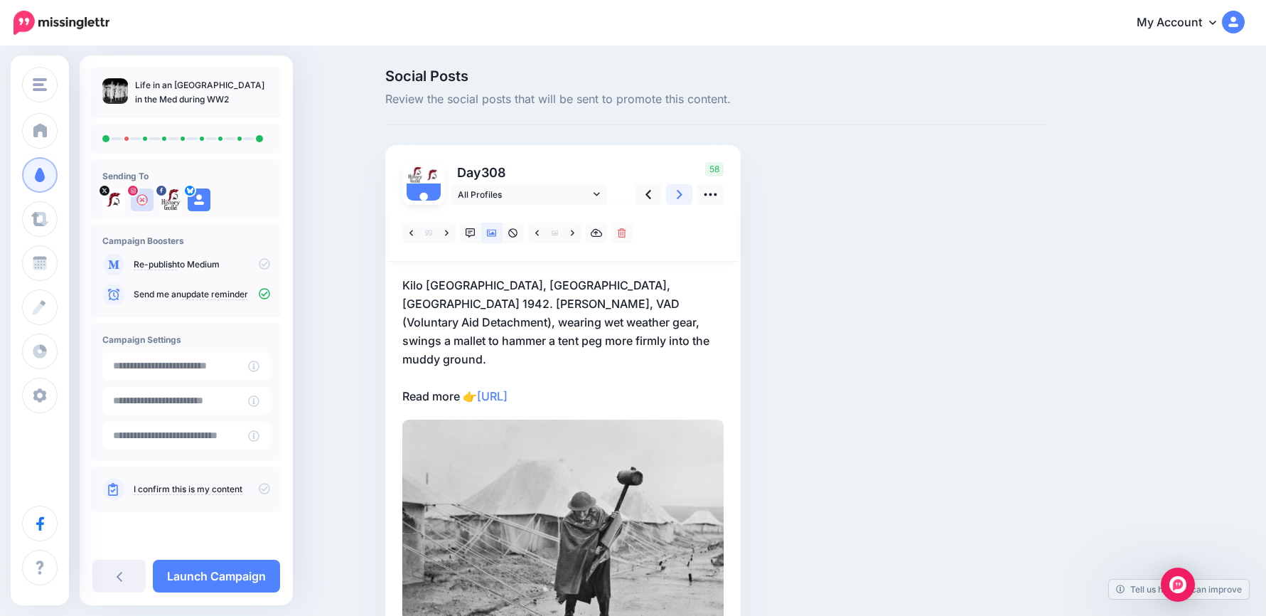
click at [679, 195] on link at bounding box center [679, 194] width 27 height 21
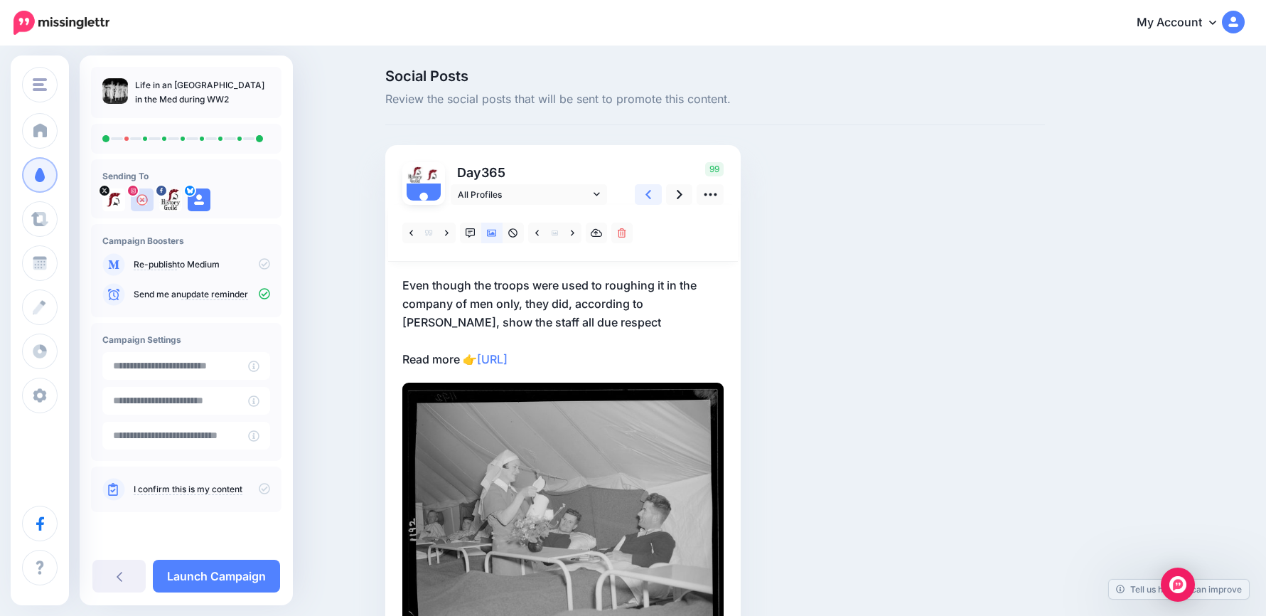
click at [651, 192] on icon at bounding box center [649, 194] width 6 height 15
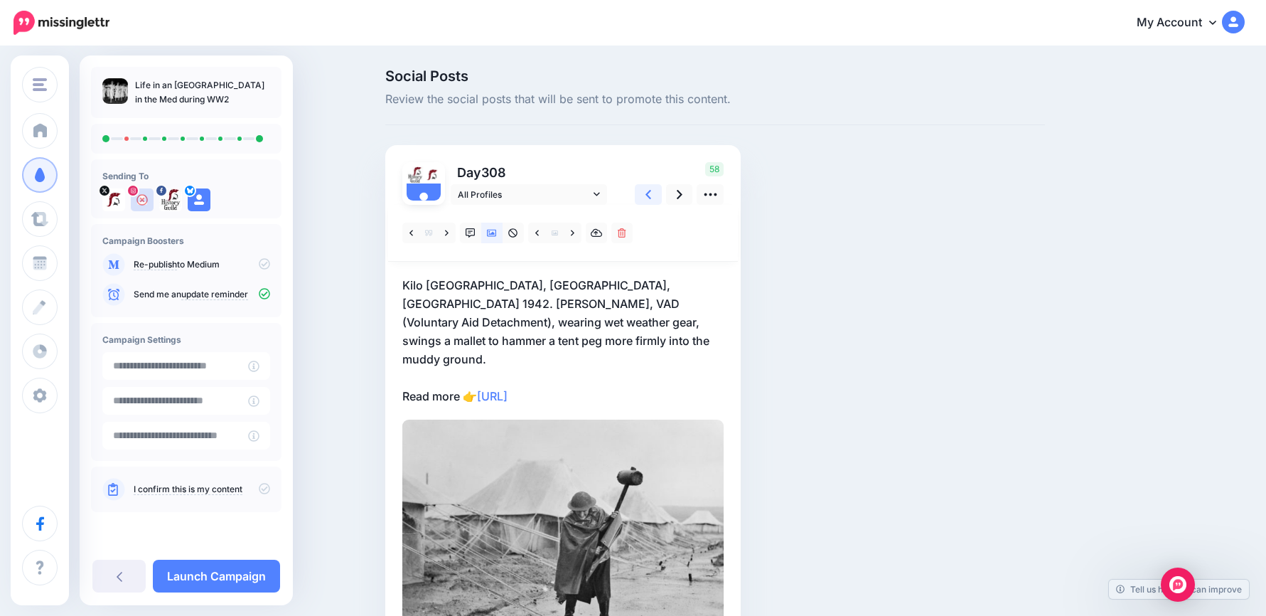
click at [651, 192] on icon at bounding box center [649, 194] width 6 height 15
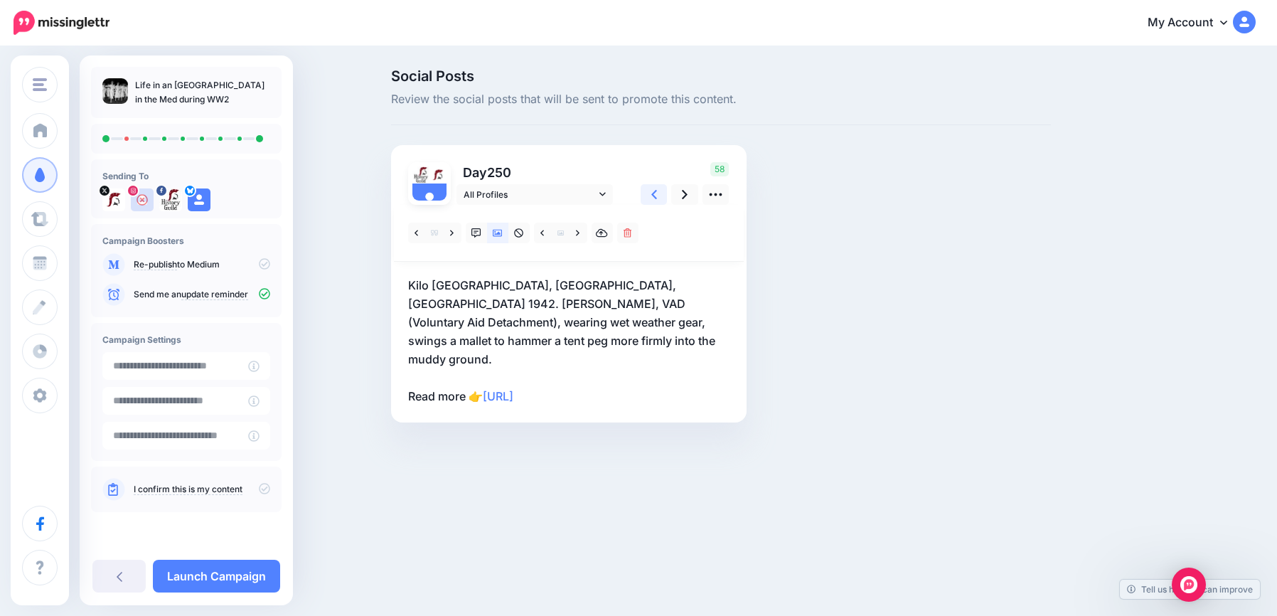
click at [648, 194] on link at bounding box center [654, 194] width 27 height 21
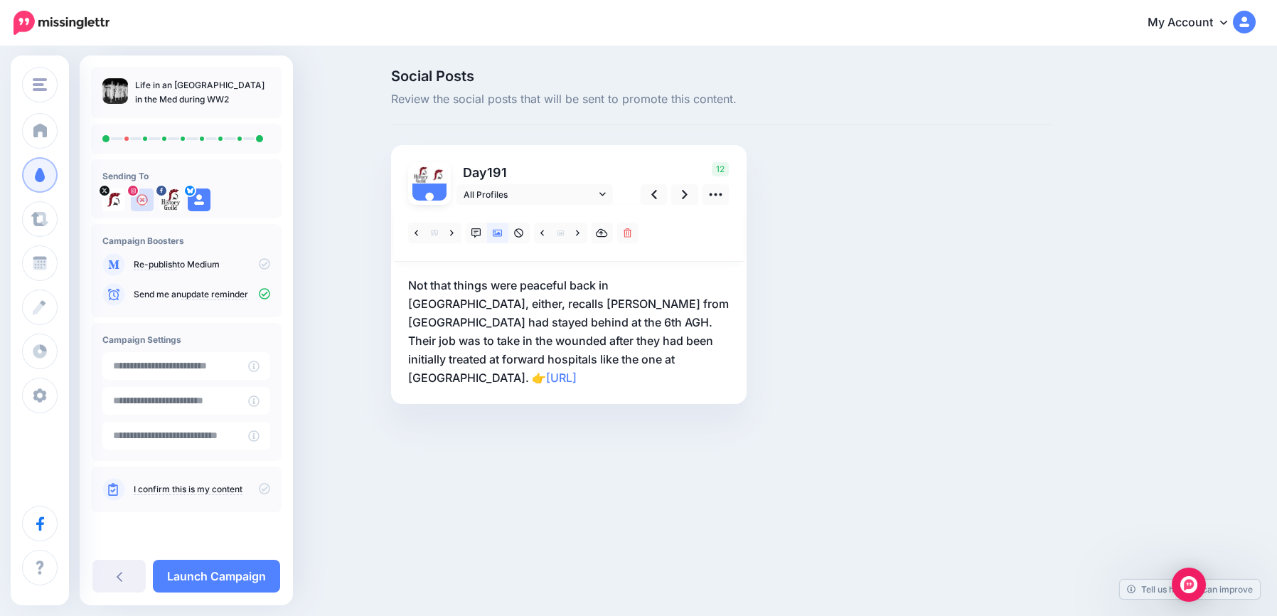
click at [584, 357] on p "Not that things were peaceful back in Gaza, either, recalls Jessie Timcke from …" at bounding box center [568, 331] width 321 height 111
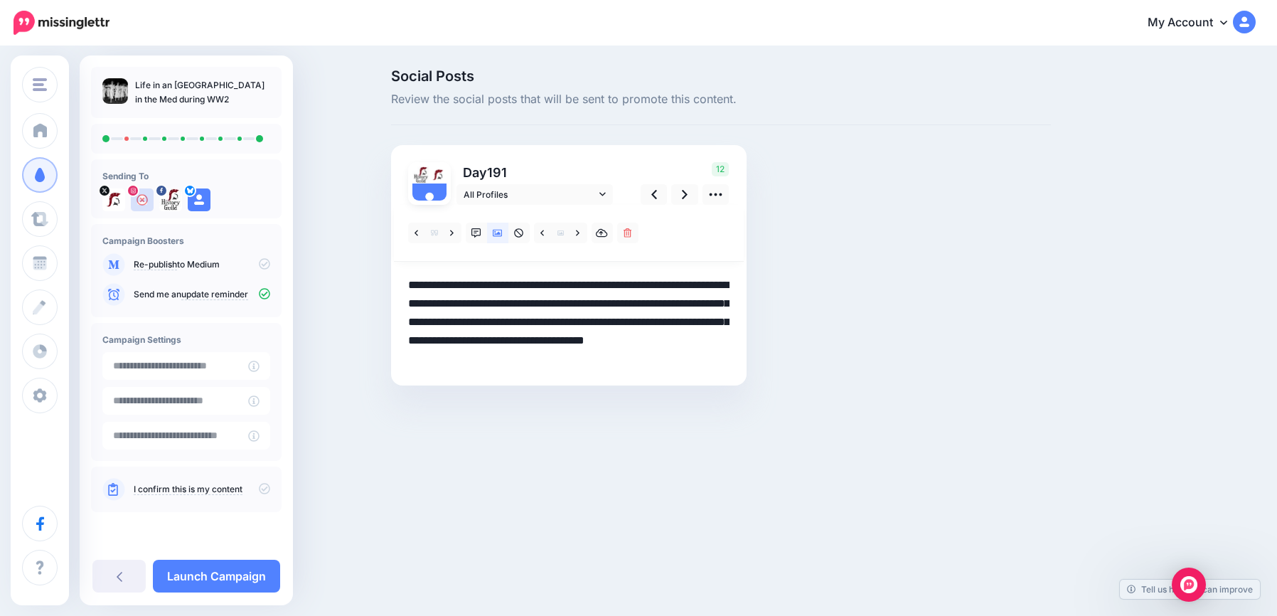
drag, startPoint x: 592, startPoint y: 360, endPoint x: 346, endPoint y: 262, distance: 264.8
click at [346, 262] on div "Social Posts Review the social posts that will be sent to promote this content.…" at bounding box center [638, 249] width 1277 height 402
click at [685, 198] on icon at bounding box center [685, 194] width 6 height 15
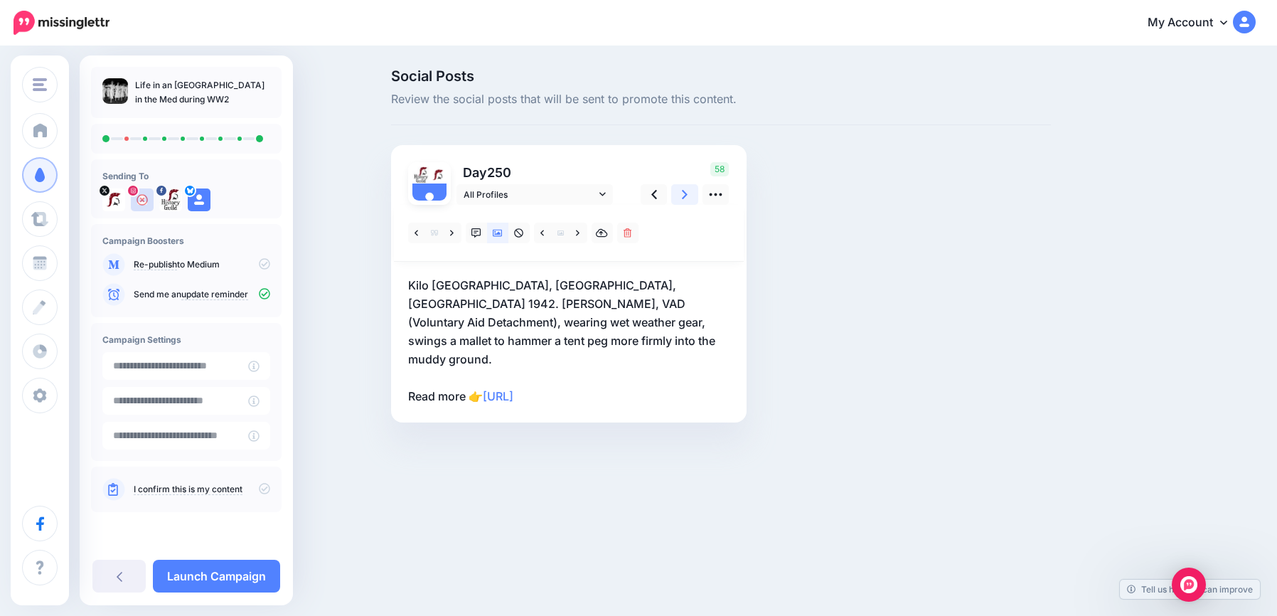
click at [685, 198] on icon at bounding box center [685, 194] width 6 height 15
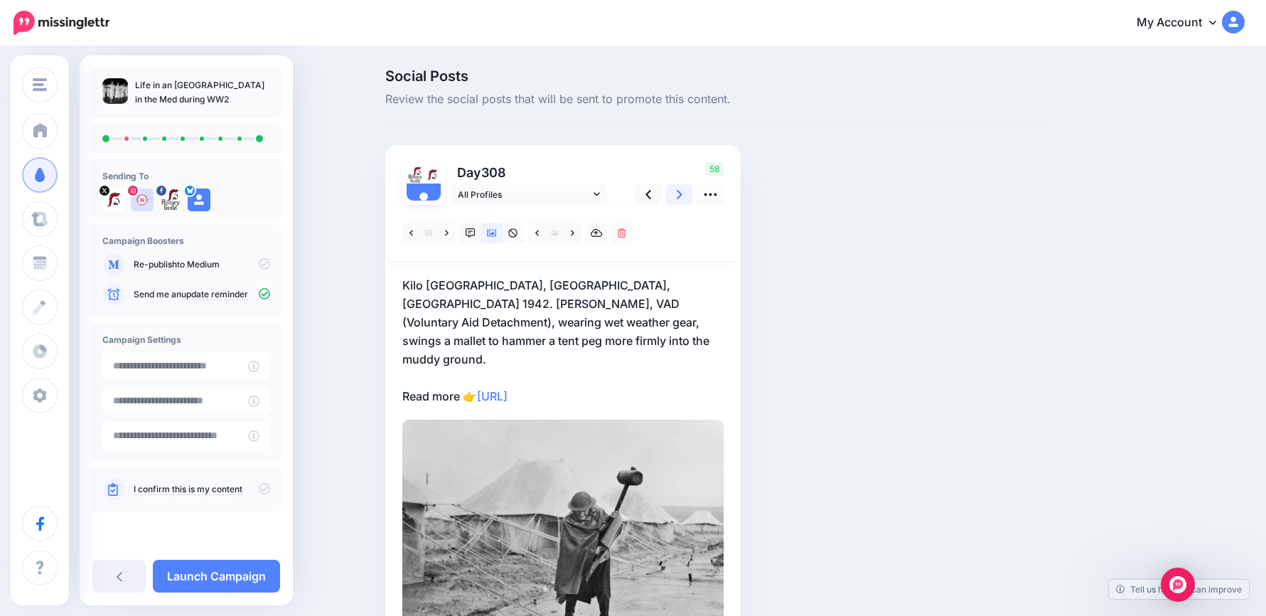
click at [683, 198] on icon at bounding box center [680, 194] width 6 height 15
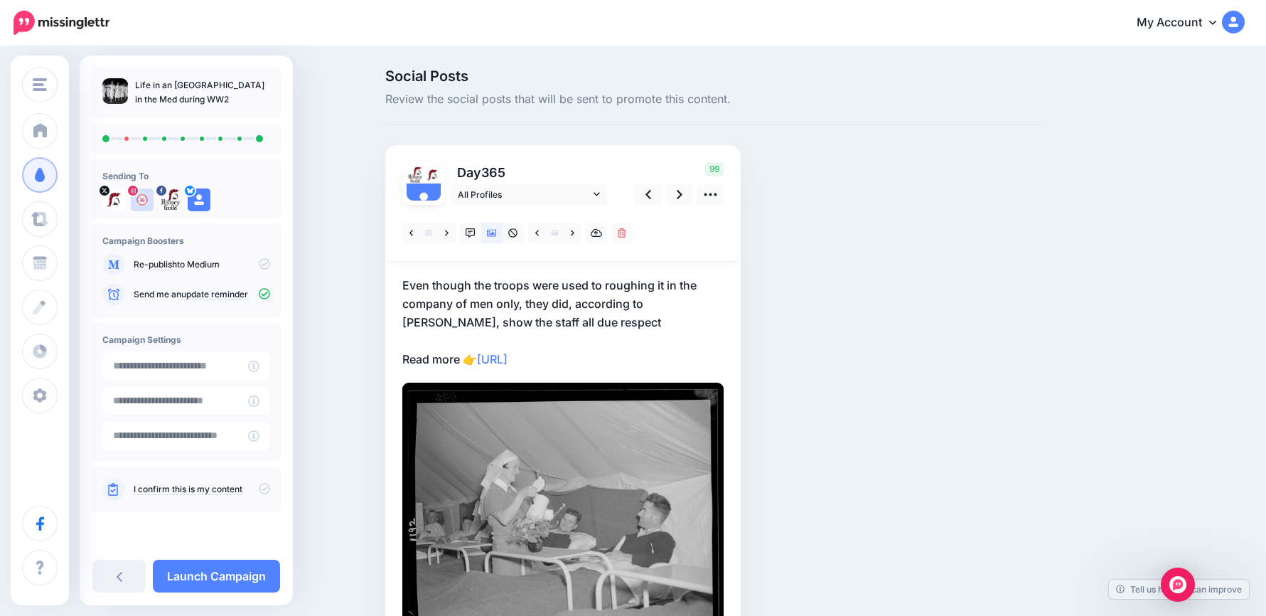
click at [619, 347] on p "Even though the troops were used to roughing it in the company of men only, the…" at bounding box center [562, 322] width 321 height 92
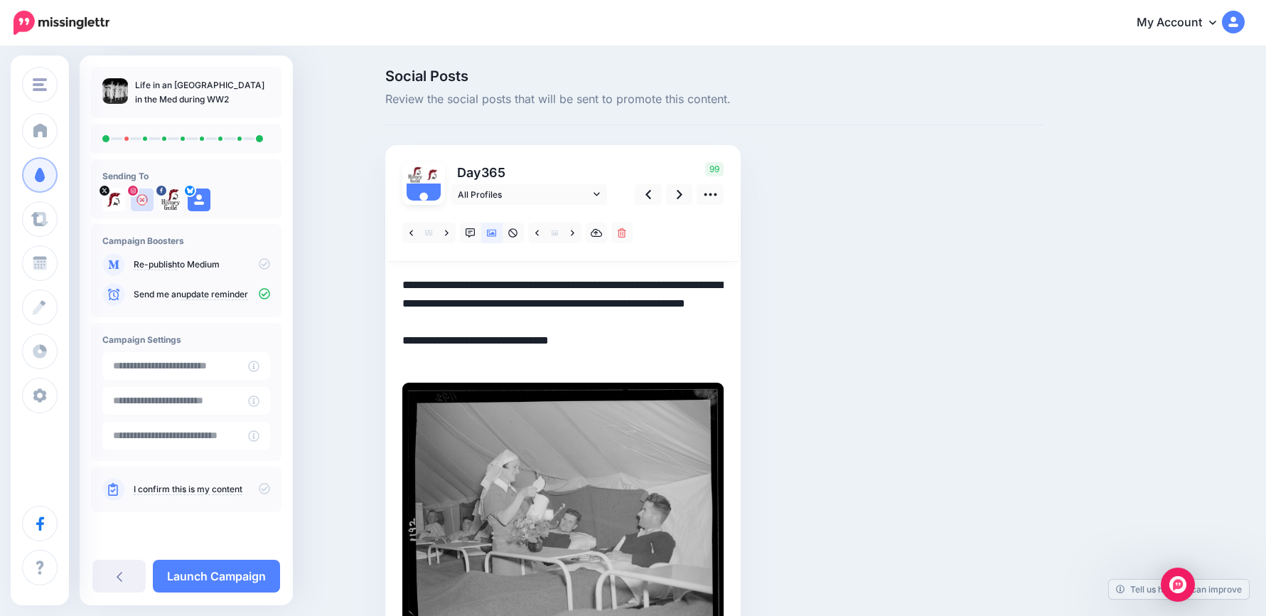
drag, startPoint x: 631, startPoint y: 353, endPoint x: 300, endPoint y: 257, distance: 344.9
click at [300, 257] on div "Social Posts Review the social posts that will be sent to promote this content.…" at bounding box center [633, 385] width 1266 height 674
paste textarea "**********"
click at [651, 193] on icon at bounding box center [649, 194] width 6 height 9
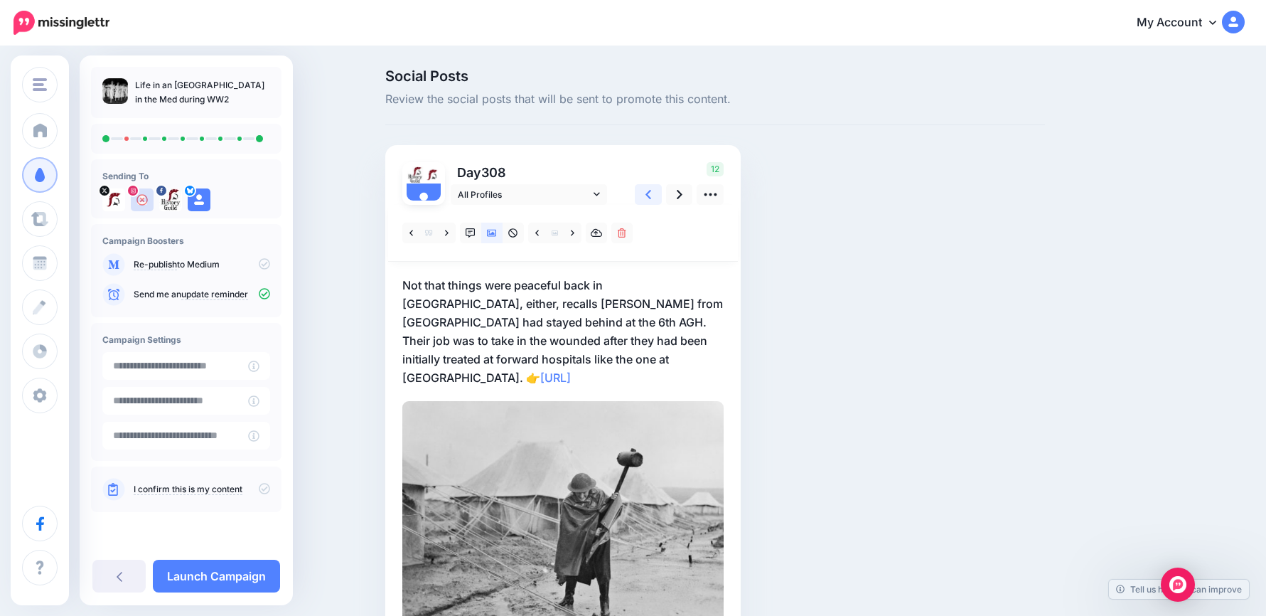
click at [651, 193] on icon at bounding box center [649, 194] width 6 height 9
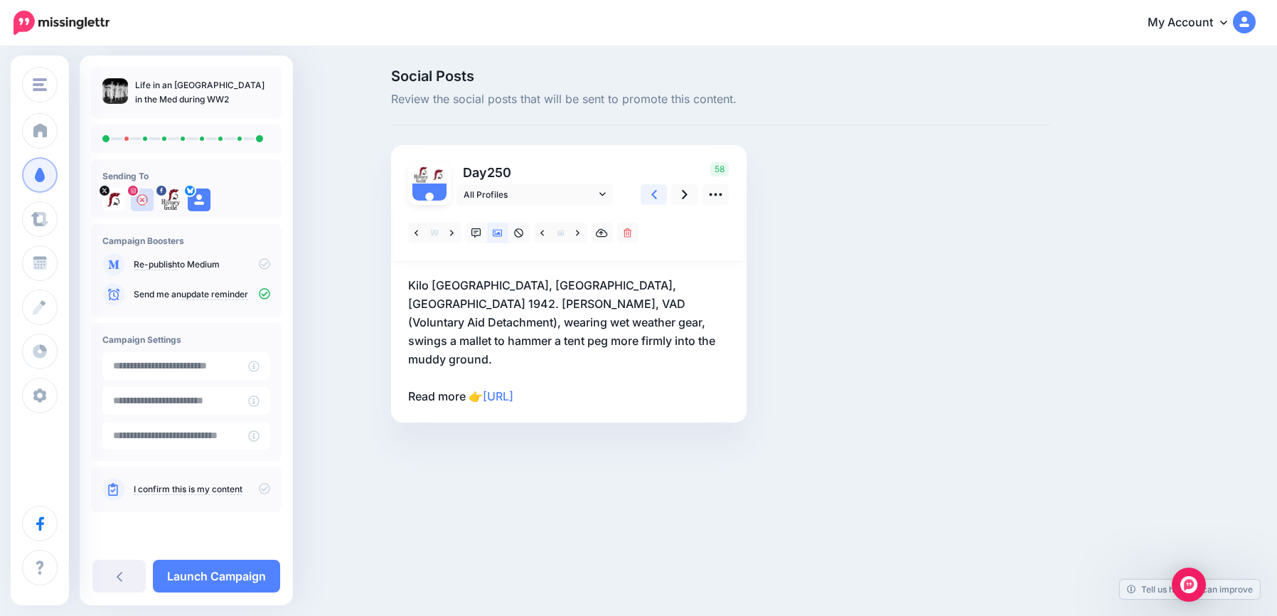
click at [654, 193] on icon at bounding box center [654, 194] width 6 height 9
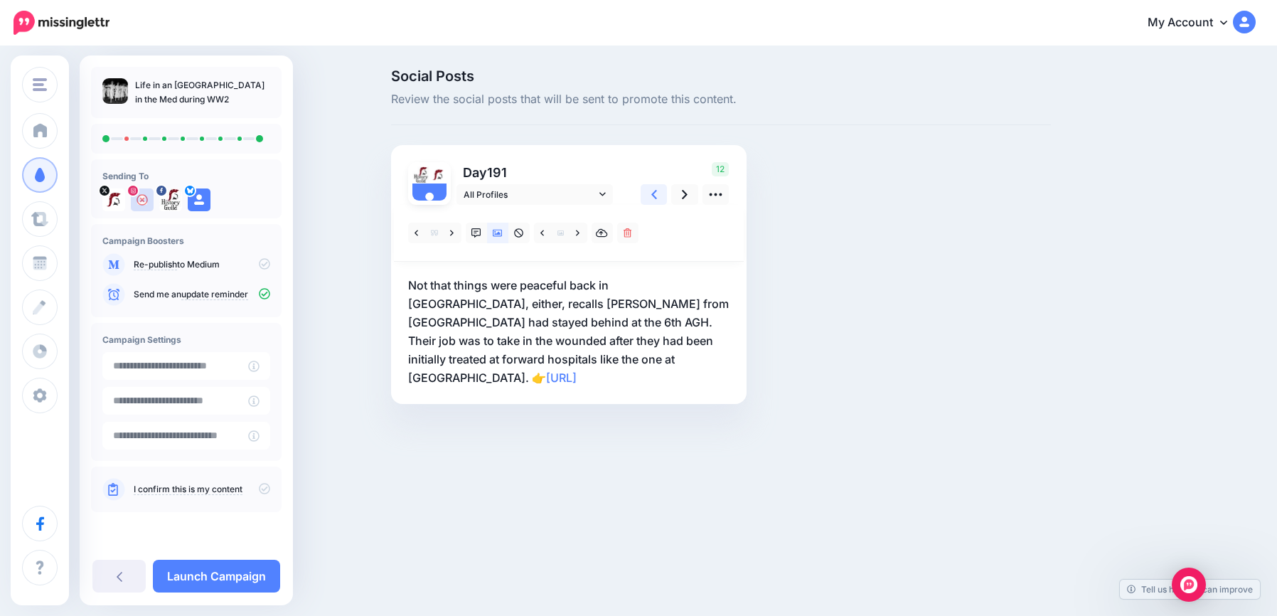
click at [654, 193] on icon at bounding box center [654, 194] width 6 height 9
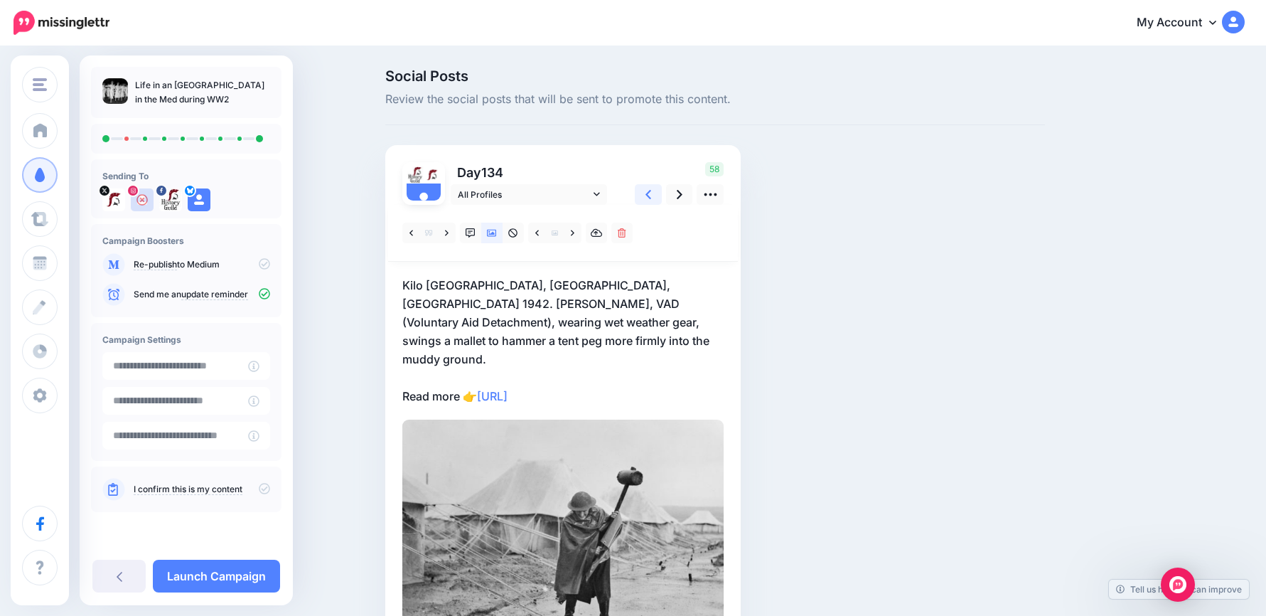
click at [651, 193] on icon at bounding box center [649, 194] width 6 height 9
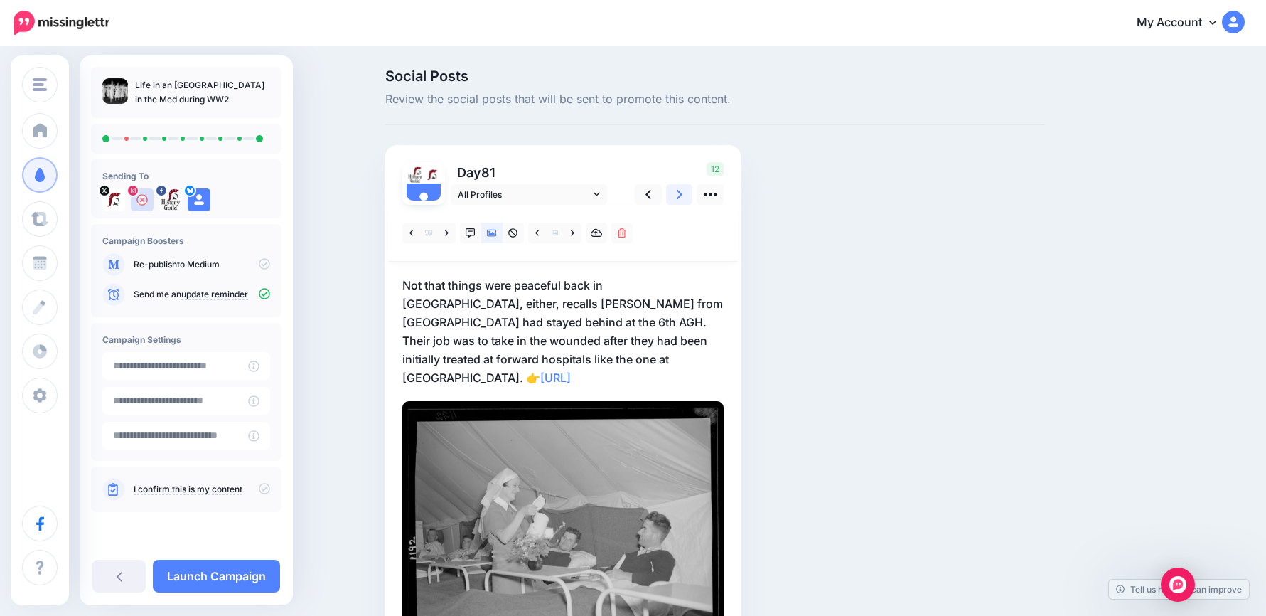
click at [676, 193] on link at bounding box center [679, 194] width 27 height 21
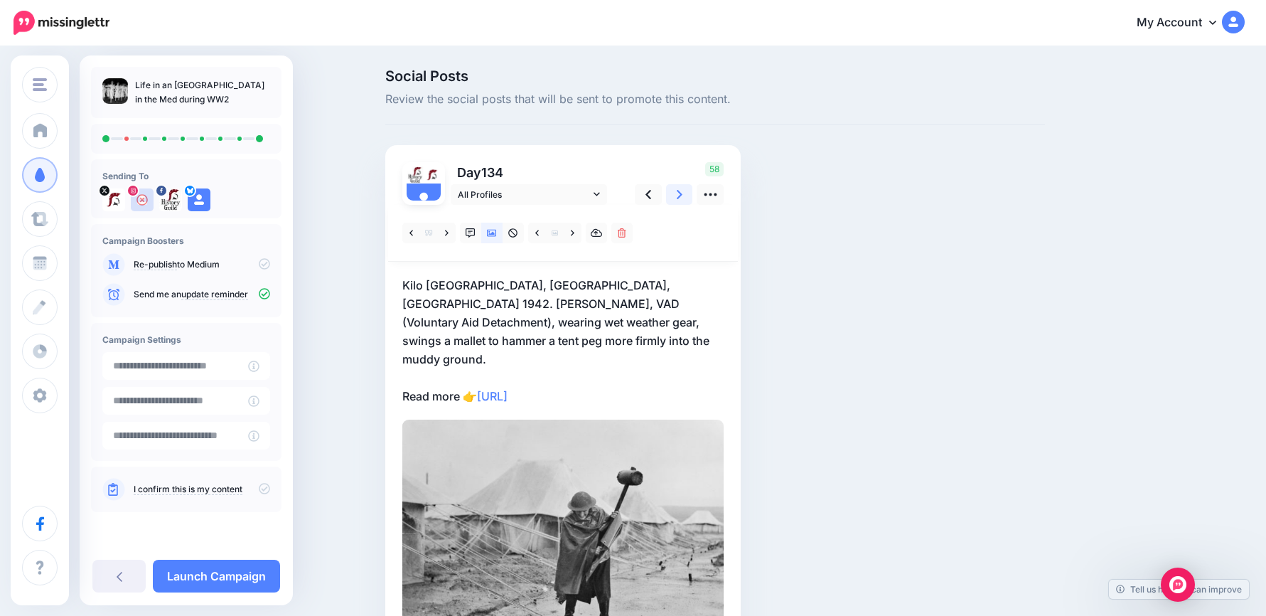
click at [676, 193] on link at bounding box center [679, 194] width 27 height 21
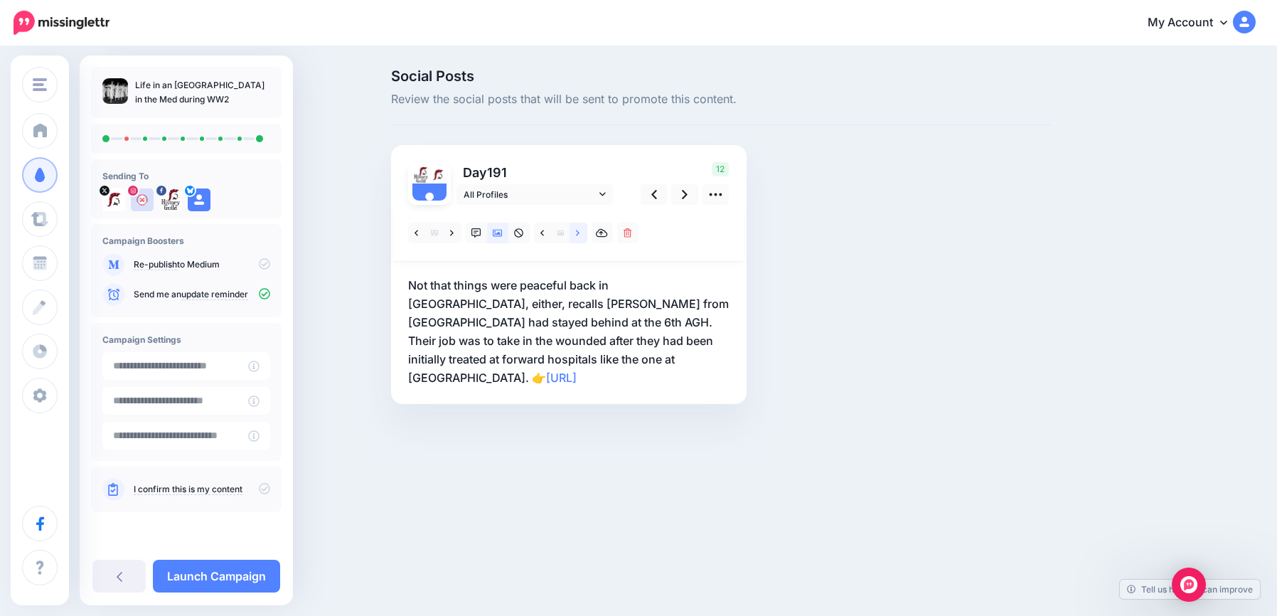
click at [581, 231] on link at bounding box center [578, 233] width 18 height 21
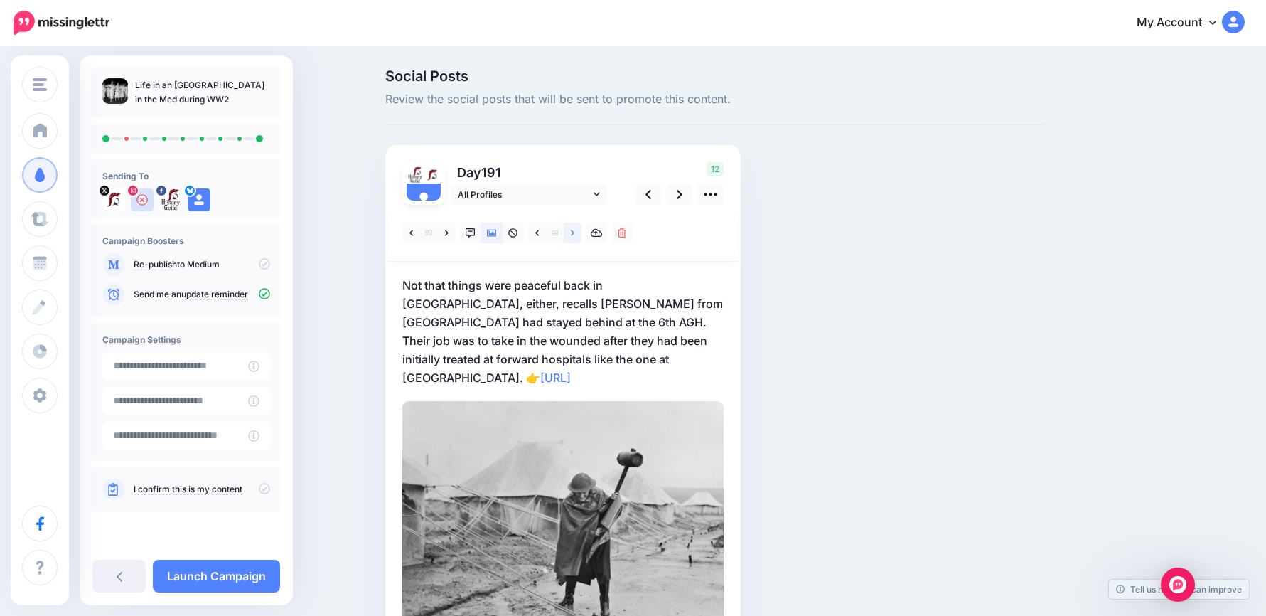
click at [581, 231] on link at bounding box center [573, 233] width 18 height 21
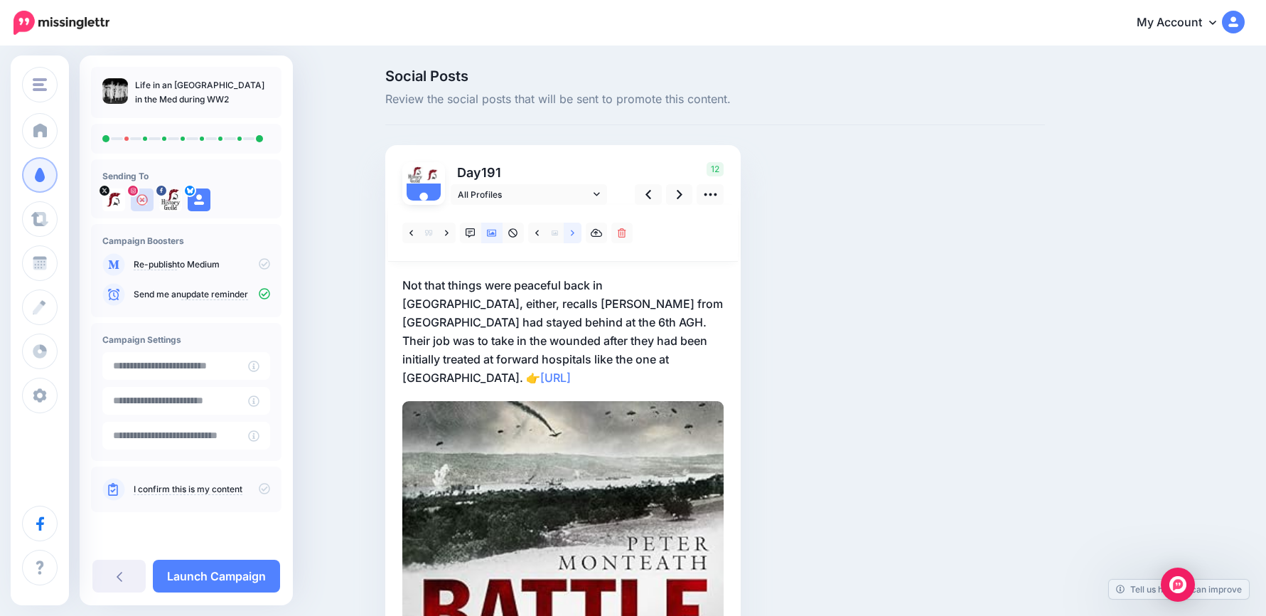
click at [581, 231] on link at bounding box center [573, 233] width 18 height 21
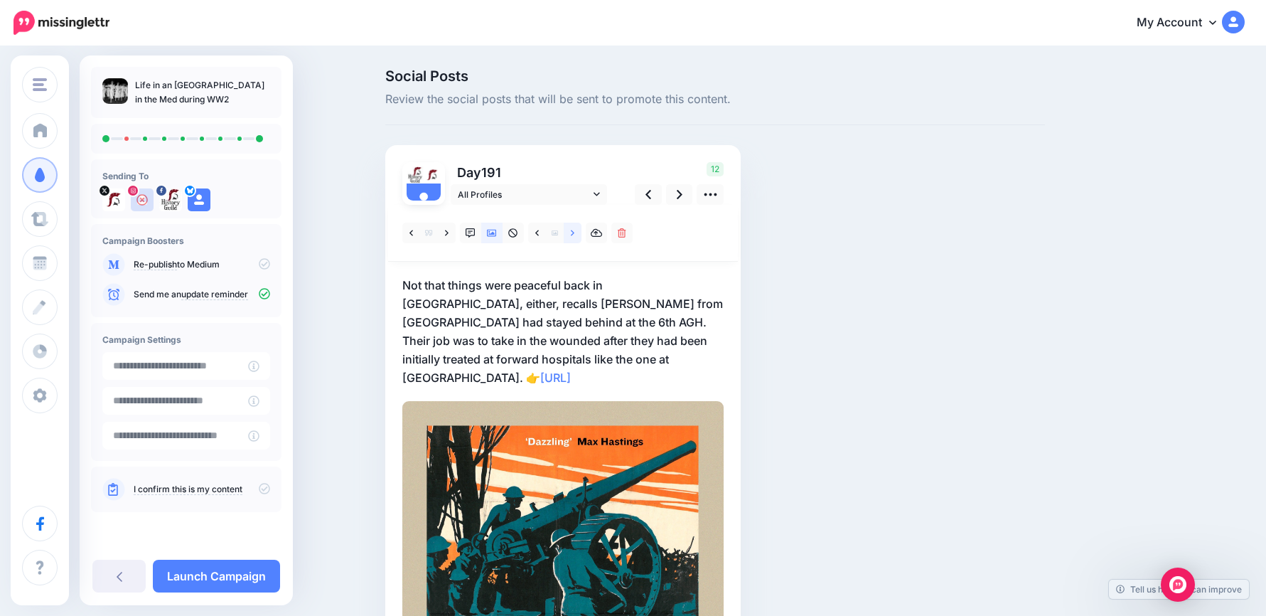
click at [581, 231] on link at bounding box center [573, 233] width 18 height 21
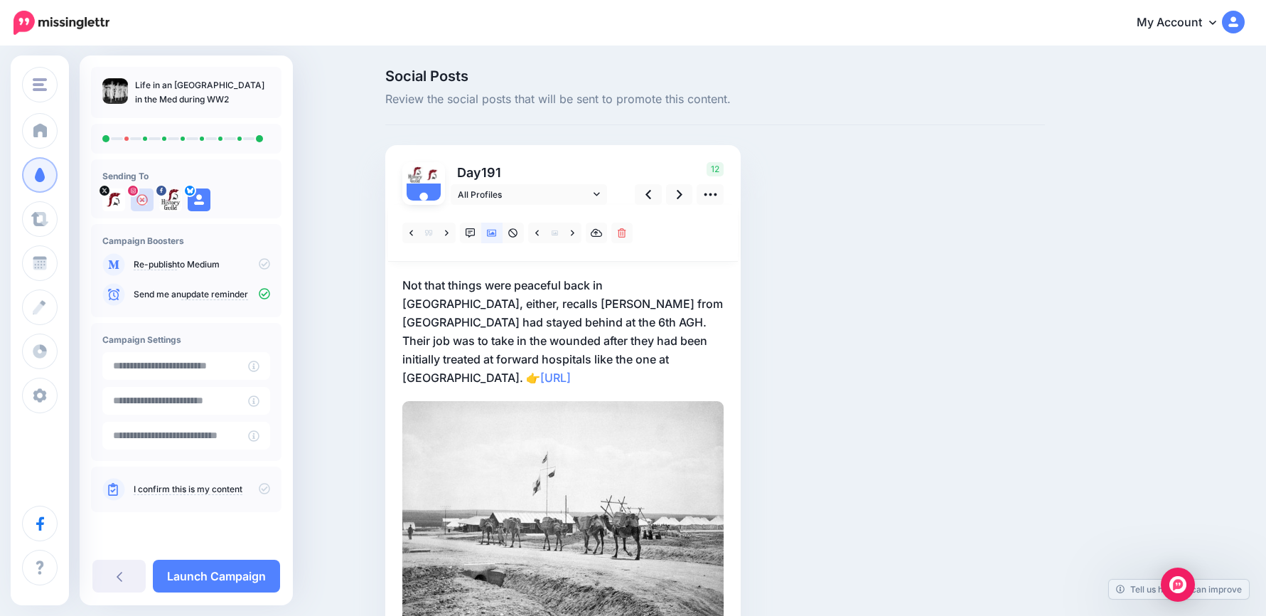
click at [599, 349] on p "Not that things were peaceful back in Gaza, either, recalls Jessie Timcke from …" at bounding box center [562, 331] width 321 height 111
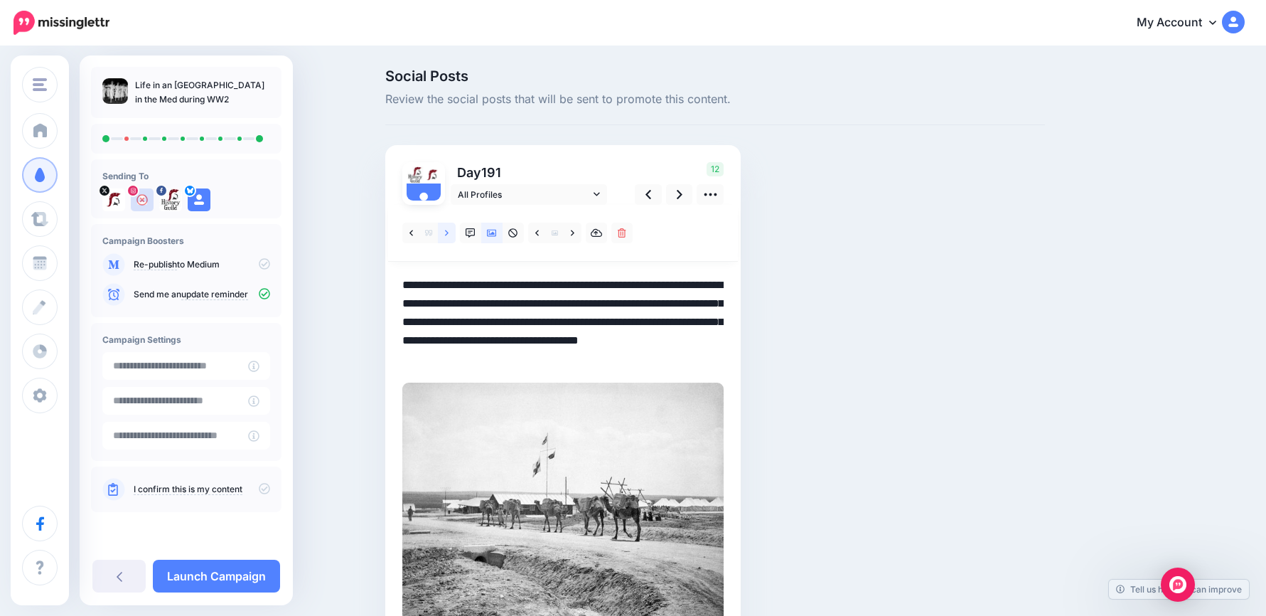
click at [449, 232] on icon at bounding box center [447, 233] width 4 height 6
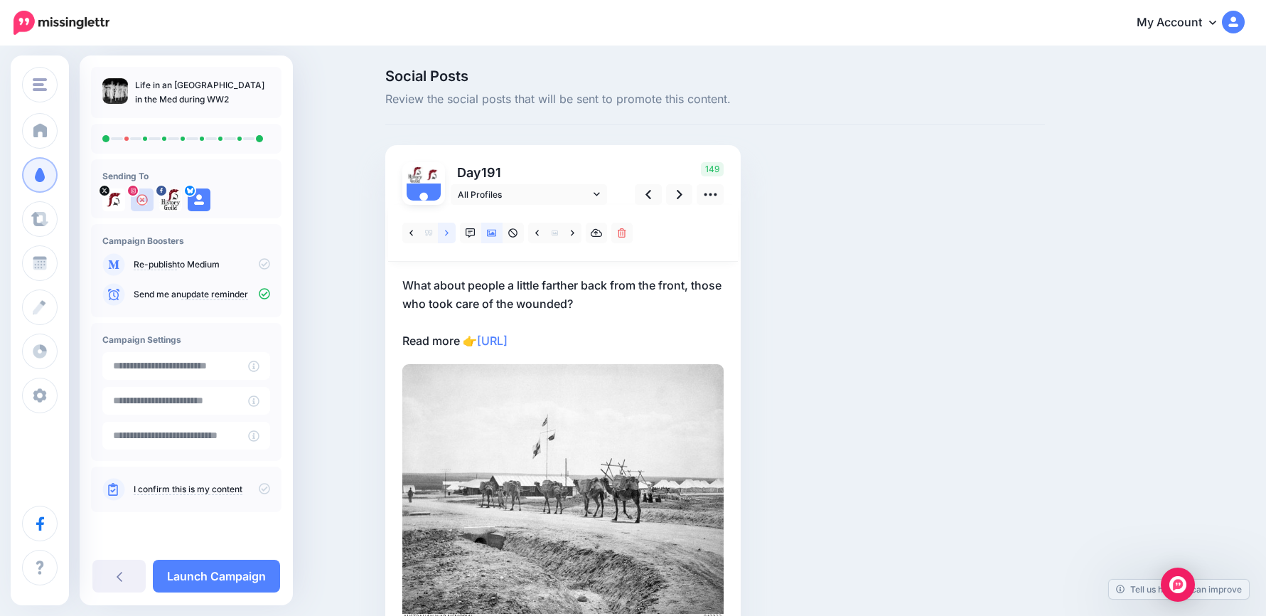
click at [449, 232] on icon at bounding box center [447, 233] width 4 height 6
click at [449, 232] on icon at bounding box center [447, 233] width 4 height 10
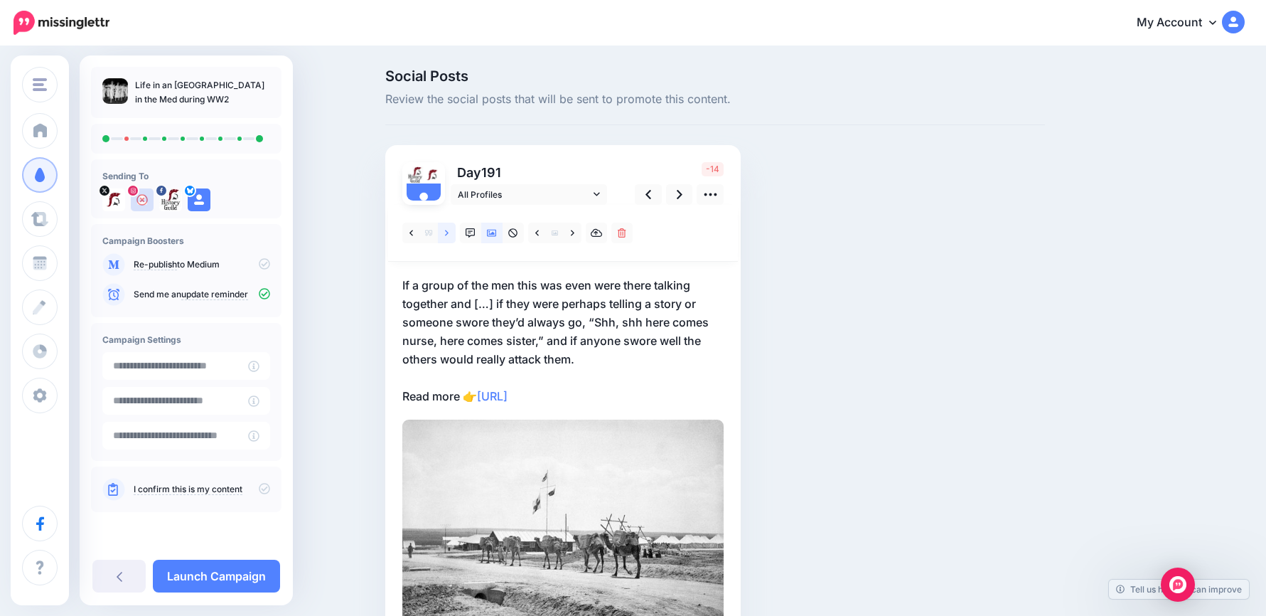
click at [449, 232] on icon at bounding box center [447, 233] width 4 height 10
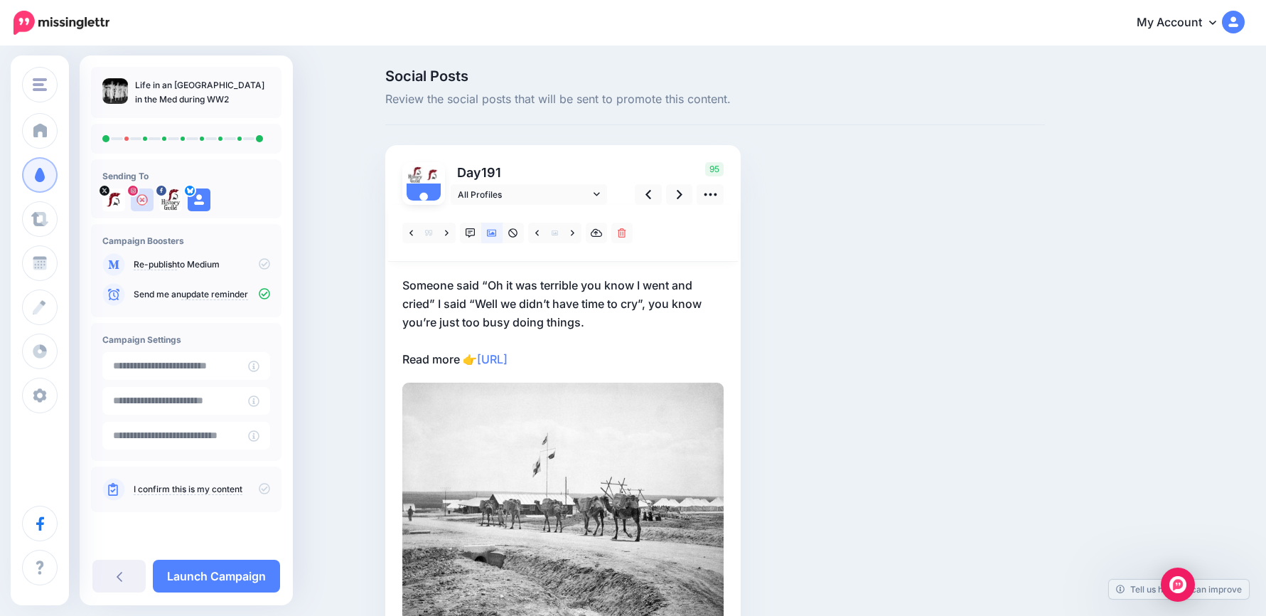
click at [613, 325] on p "Someone said “Oh it was terrible you know I went and cried” I said “Well we did…" at bounding box center [562, 322] width 321 height 92
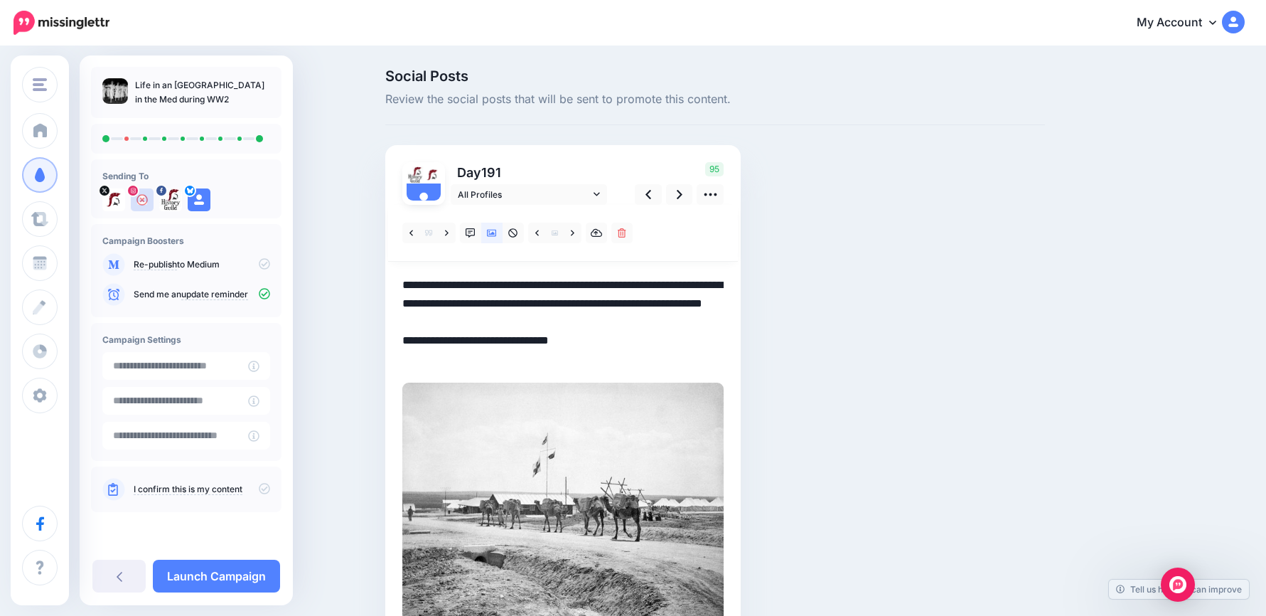
drag, startPoint x: 525, startPoint y: 302, endPoint x: 317, endPoint y: 265, distance: 211.6
click at [317, 265] on div "Social Posts Review the social posts that will be sent to promote this content.…" at bounding box center [633, 384] width 1266 height 672
paste textarea
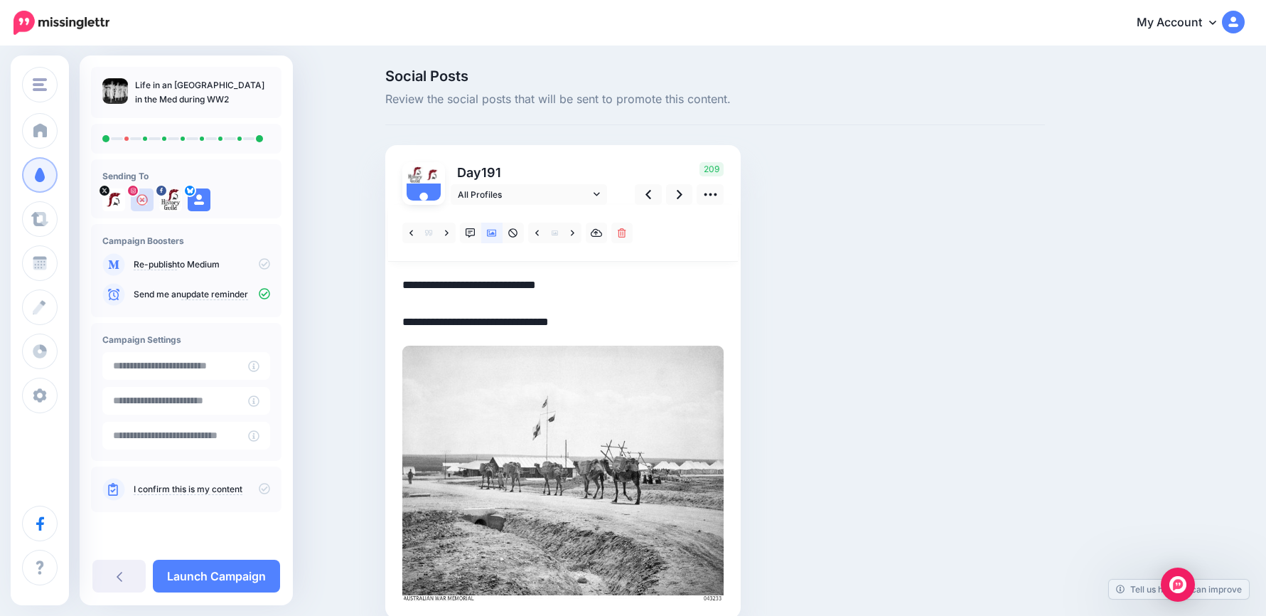
drag, startPoint x: 624, startPoint y: 326, endPoint x: 327, endPoint y: 242, distance: 308.8
click at [327, 242] on div "Social Posts Review the social posts that will be sent to promote this content.…" at bounding box center [633, 365] width 1266 height 635
type textarea "**********"
click at [683, 190] on icon at bounding box center [680, 194] width 6 height 15
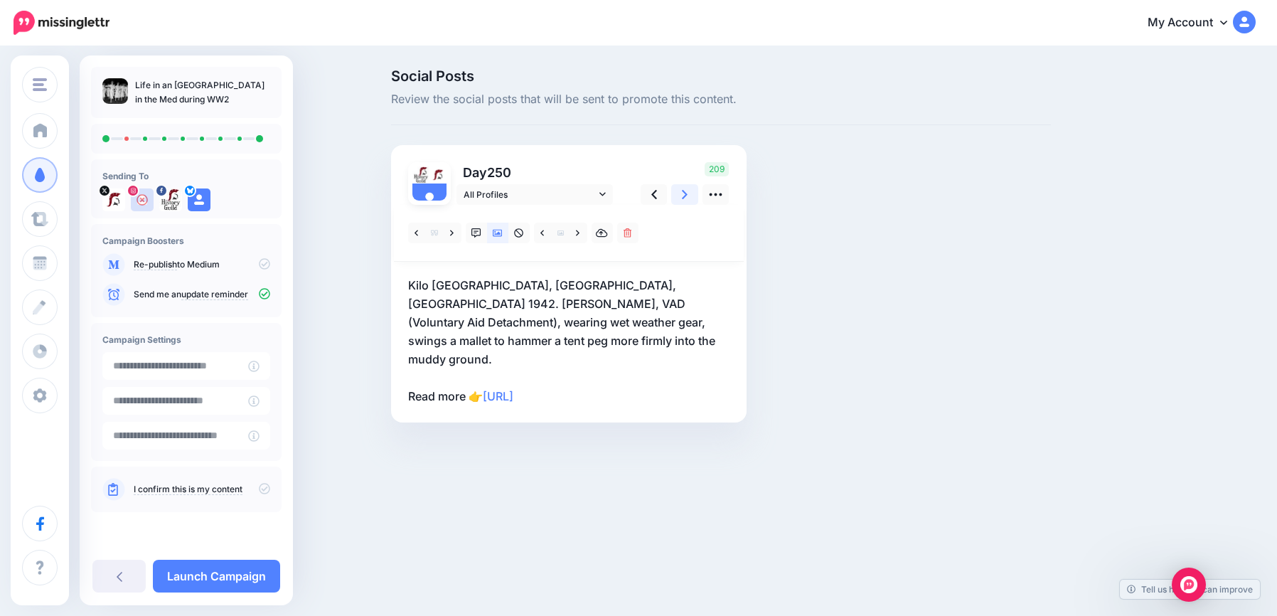
click at [685, 190] on icon at bounding box center [685, 194] width 6 height 15
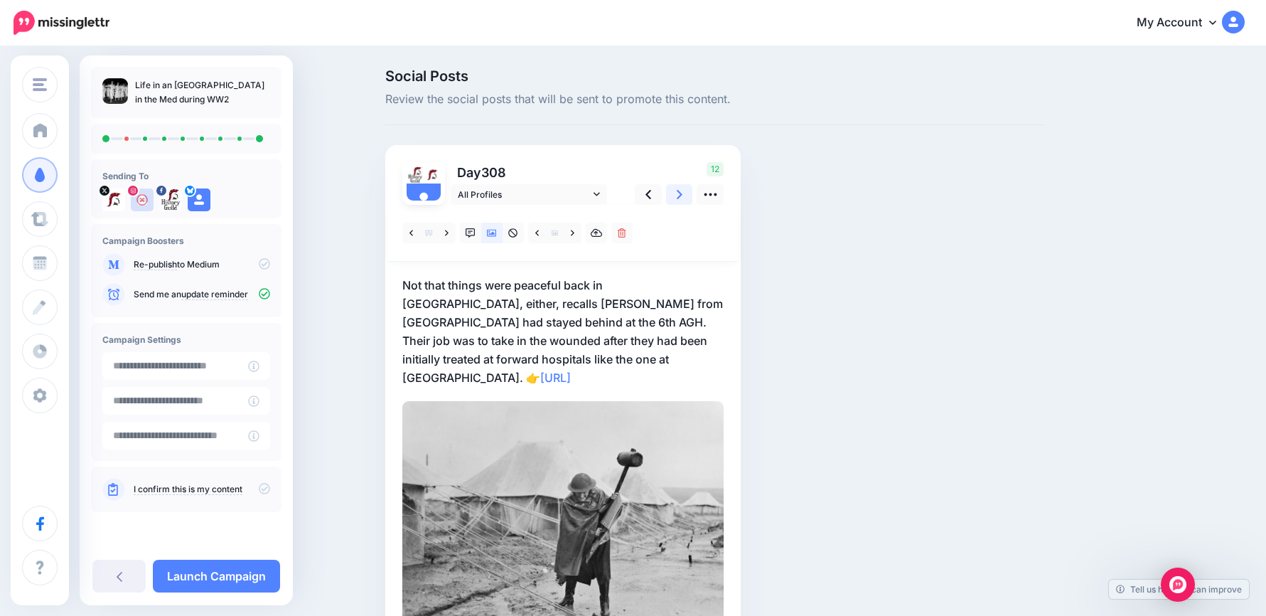
click at [683, 190] on icon at bounding box center [680, 194] width 6 height 15
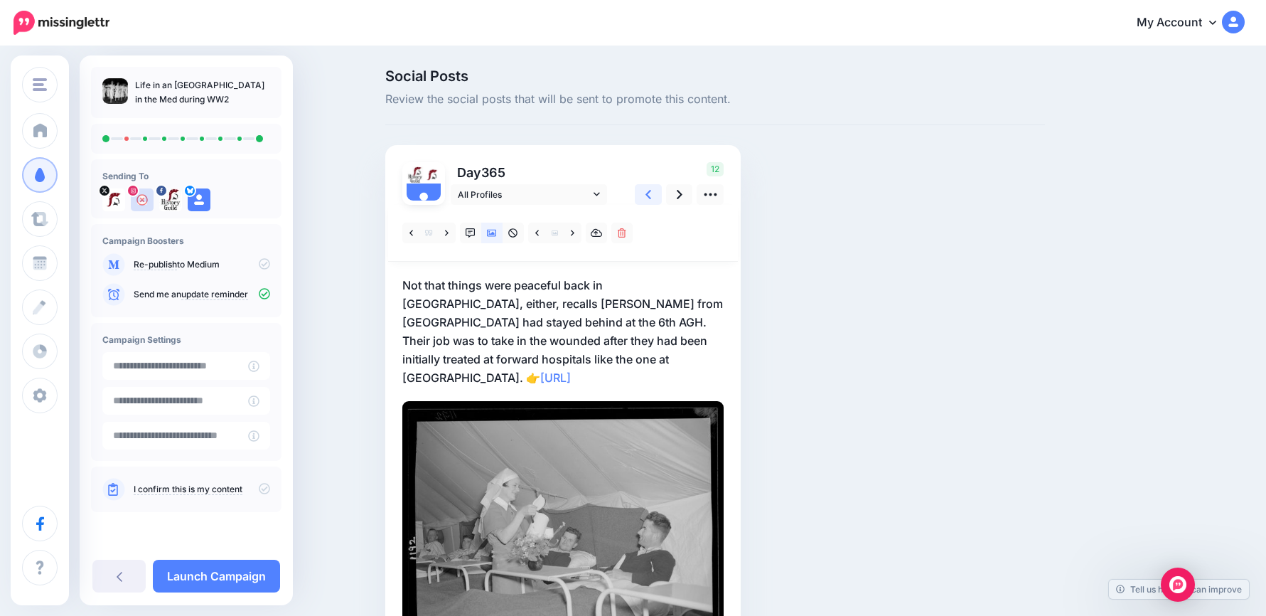
click at [649, 190] on link at bounding box center [648, 194] width 27 height 21
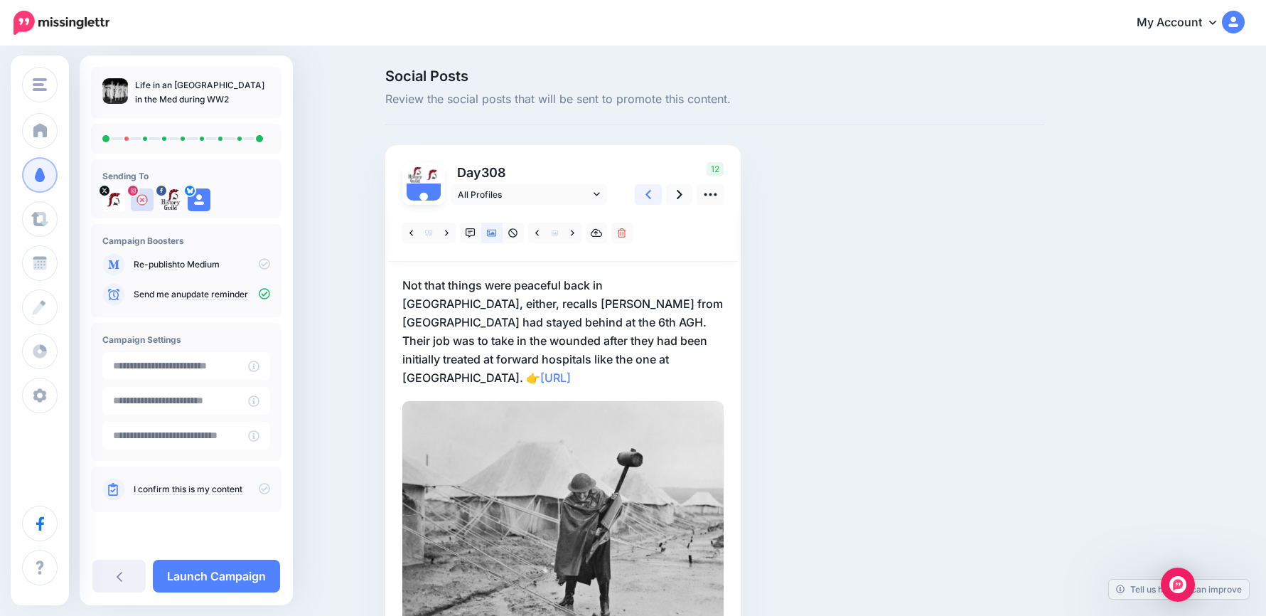
click at [650, 193] on link at bounding box center [648, 194] width 27 height 21
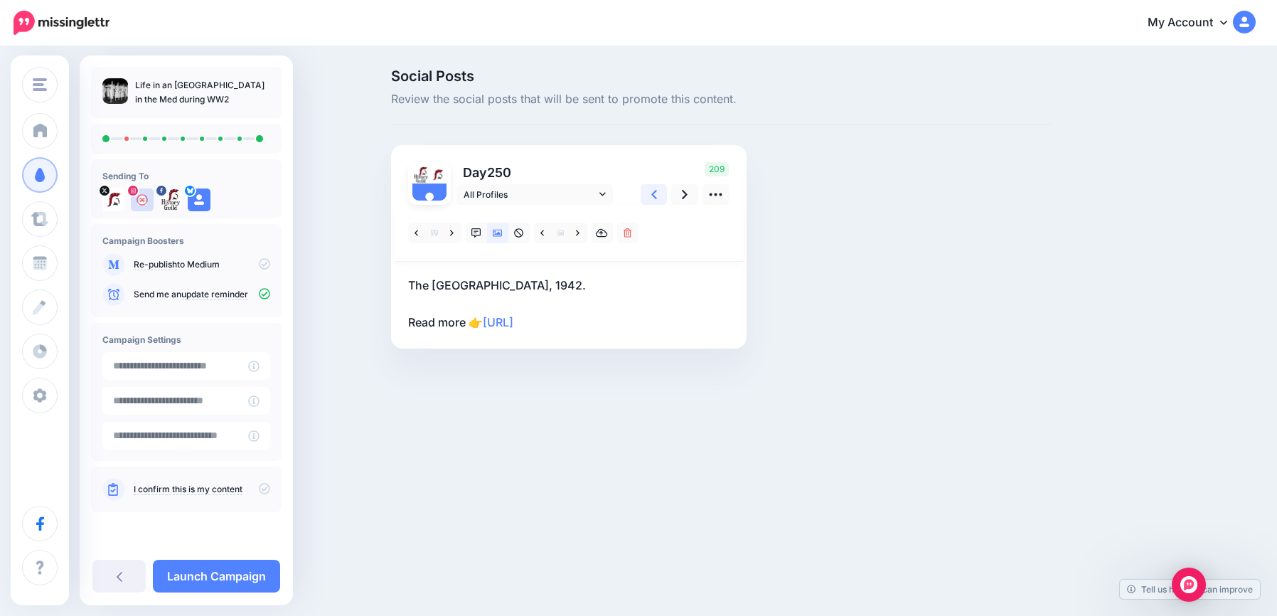
click at [648, 196] on link at bounding box center [654, 194] width 27 height 21
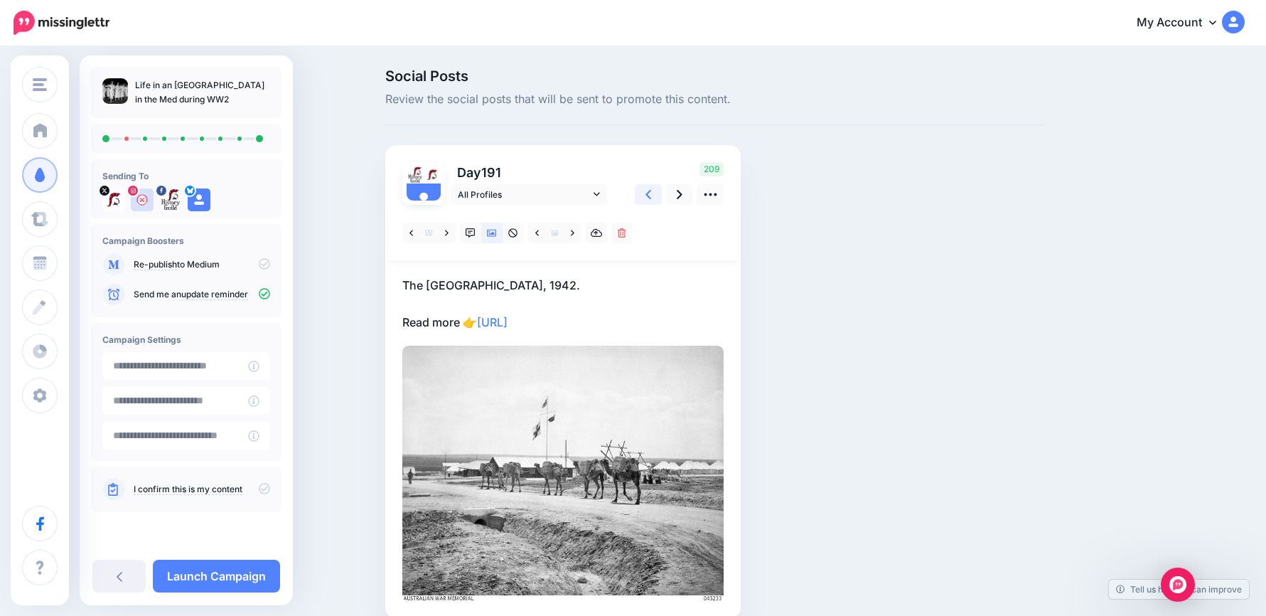
click at [648, 196] on link at bounding box center [648, 194] width 27 height 21
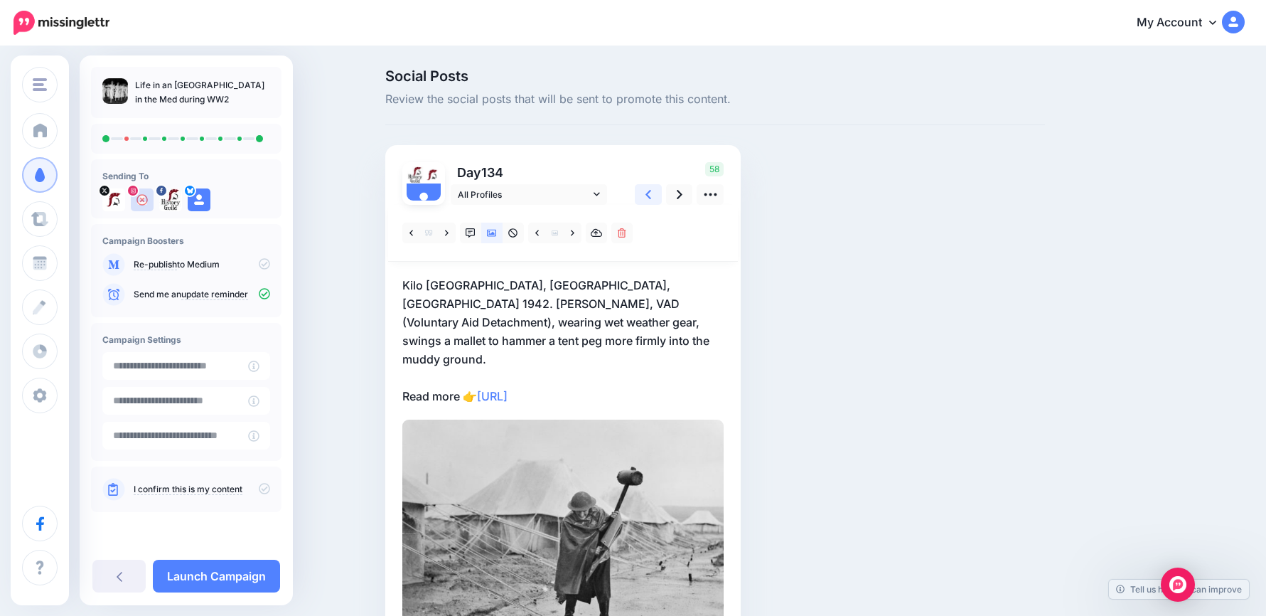
click at [648, 196] on link at bounding box center [648, 194] width 27 height 21
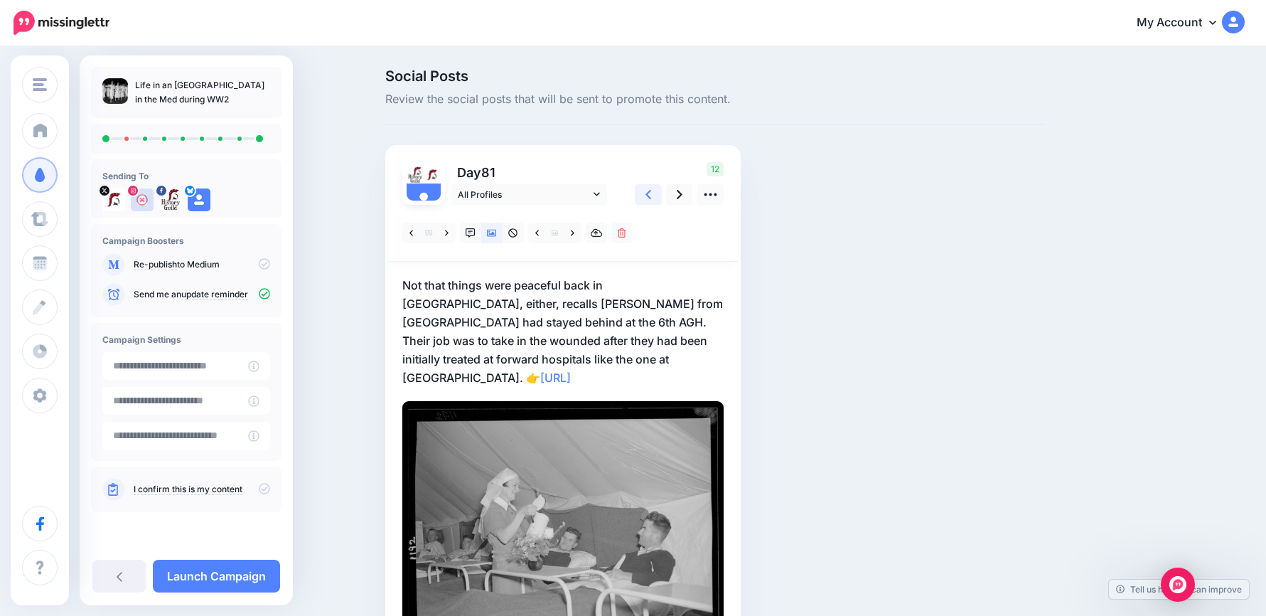
click at [648, 196] on link at bounding box center [648, 194] width 27 height 21
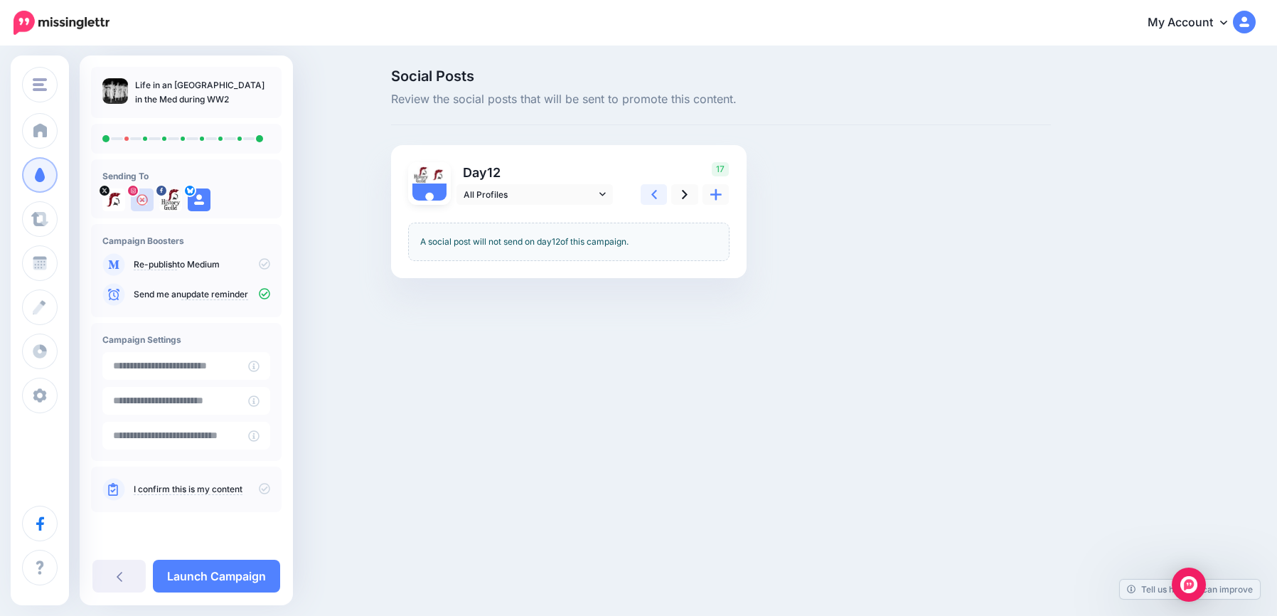
click at [648, 196] on link at bounding box center [654, 194] width 27 height 21
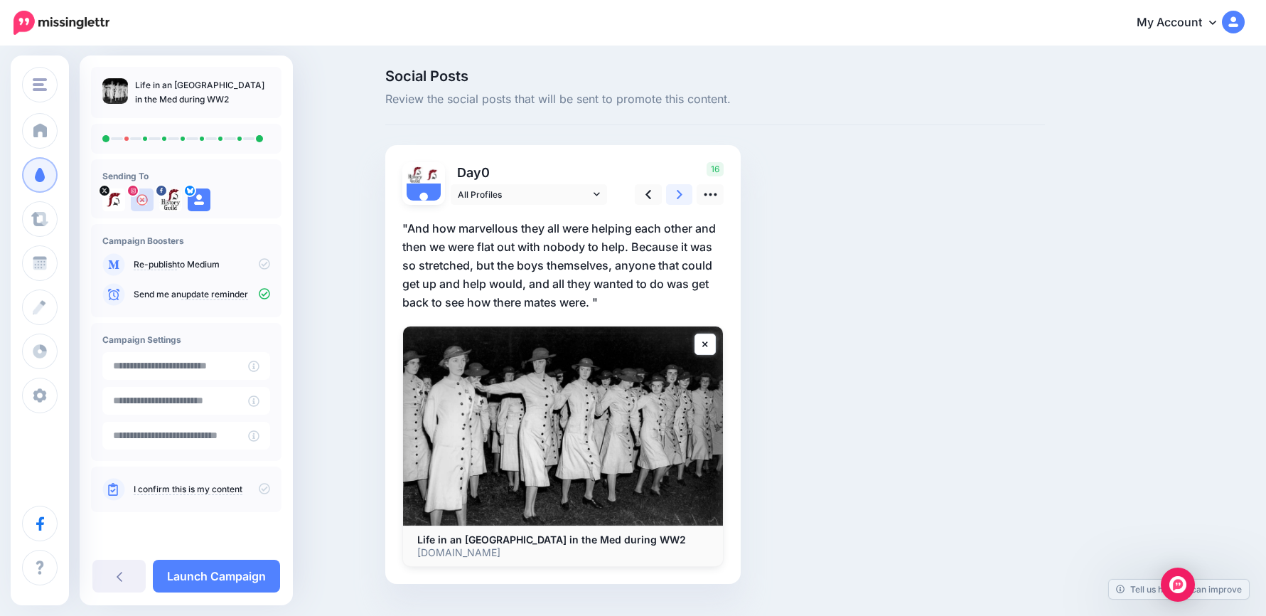
click at [683, 192] on icon at bounding box center [680, 194] width 6 height 15
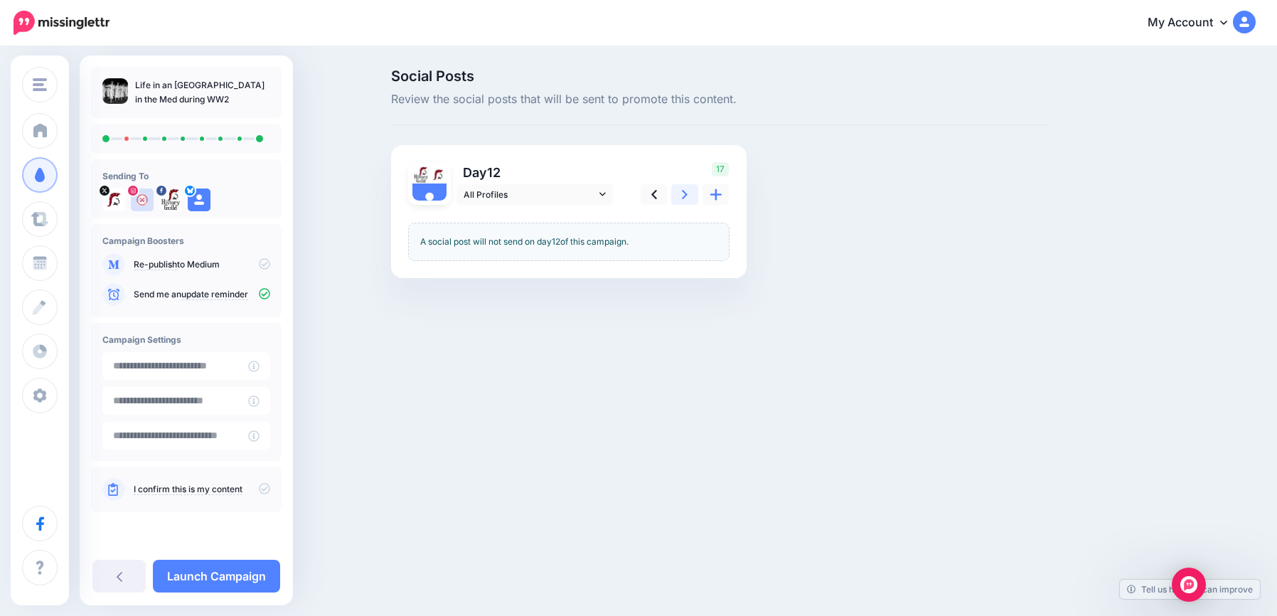
click at [686, 192] on icon at bounding box center [685, 194] width 6 height 15
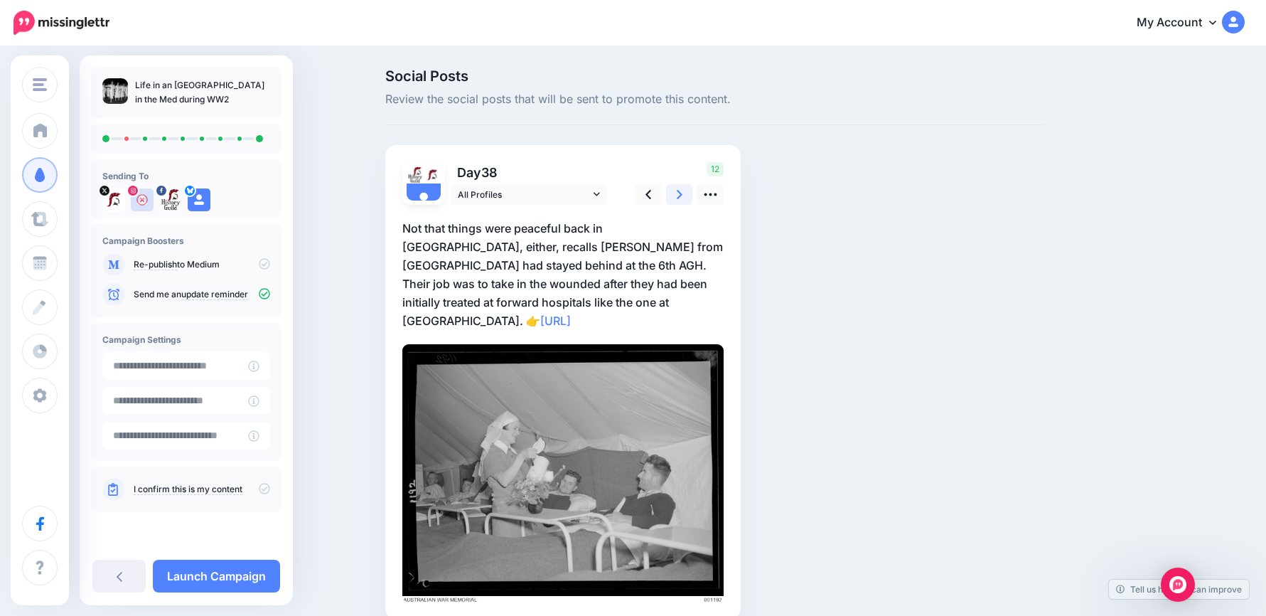
click at [688, 192] on link at bounding box center [679, 194] width 27 height 21
click at [651, 188] on icon at bounding box center [649, 194] width 6 height 15
click at [680, 196] on link at bounding box center [679, 194] width 27 height 21
click at [659, 195] on link at bounding box center [648, 194] width 27 height 21
click at [671, 196] on link at bounding box center [679, 194] width 27 height 21
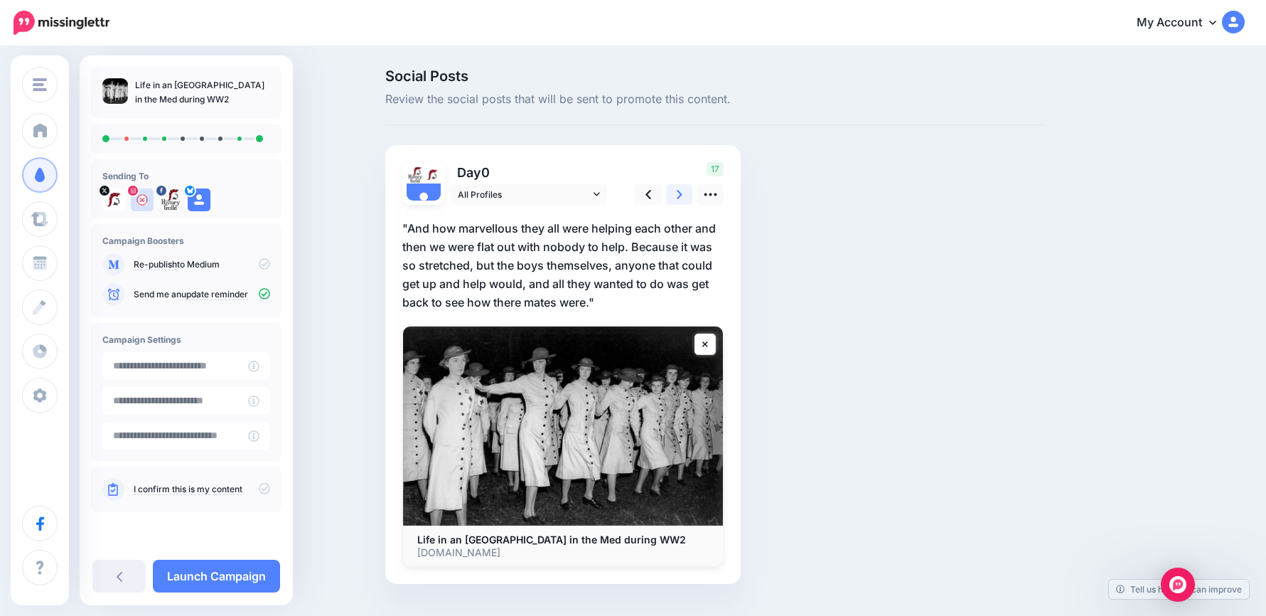
click at [683, 195] on icon at bounding box center [680, 194] width 6 height 15
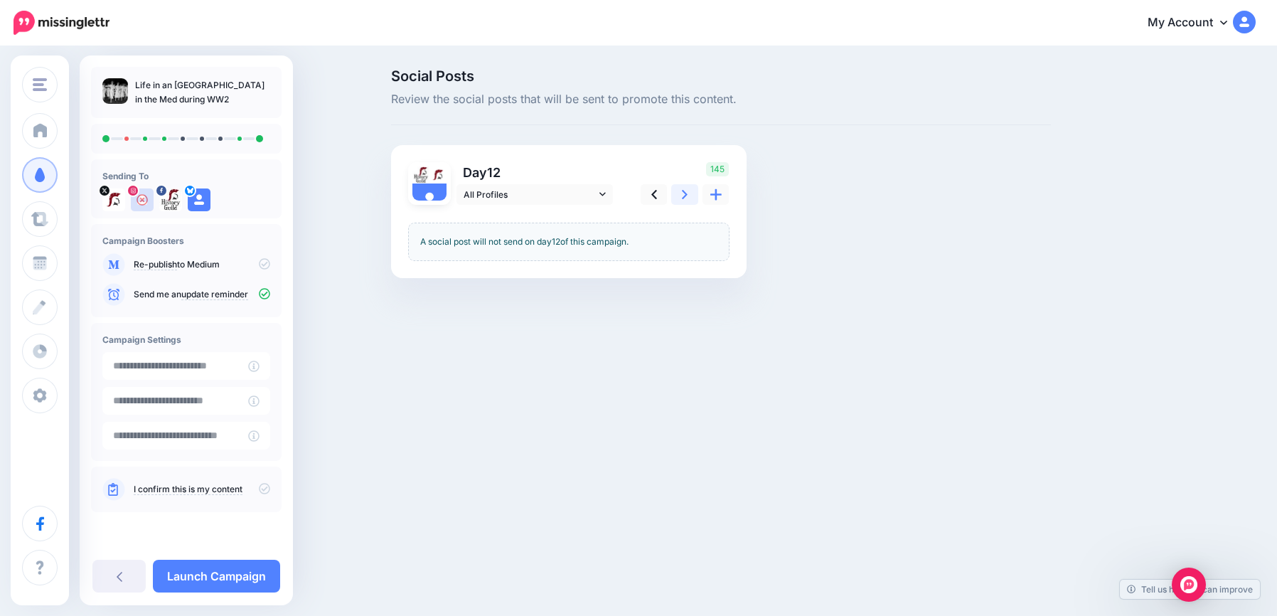
click at [683, 195] on icon at bounding box center [685, 194] width 6 height 15
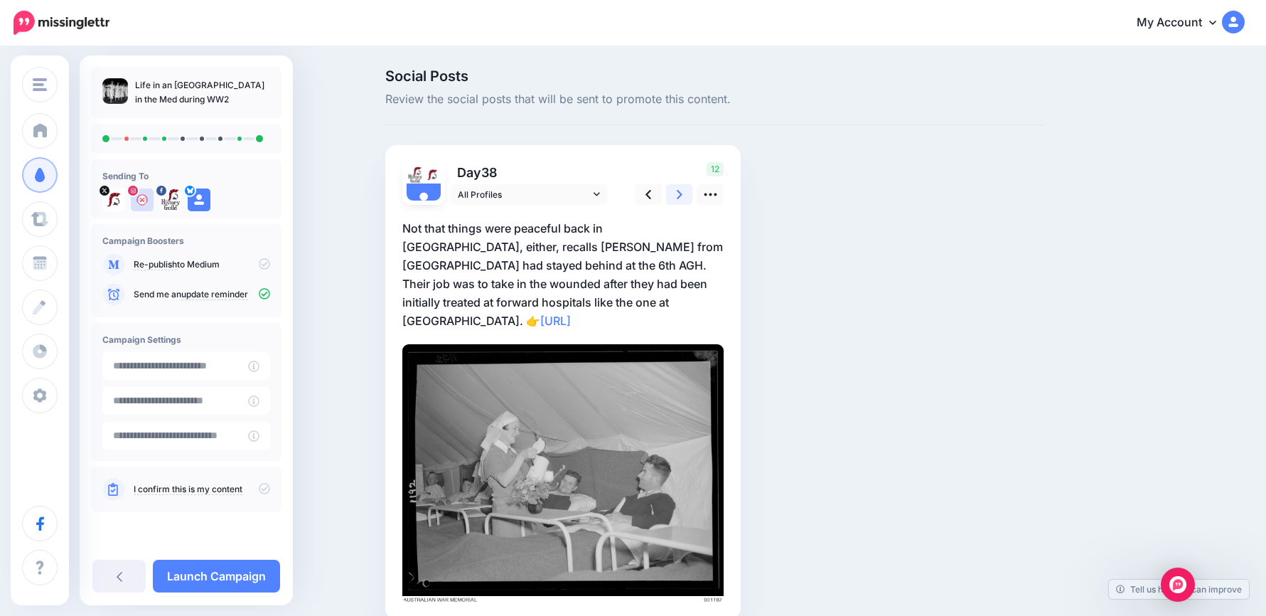
click at [683, 195] on icon at bounding box center [680, 194] width 6 height 15
click at [651, 191] on icon at bounding box center [649, 194] width 6 height 15
click at [676, 193] on link at bounding box center [679, 194] width 27 height 21
click at [650, 191] on link at bounding box center [648, 194] width 27 height 21
click at [676, 193] on link at bounding box center [679, 194] width 27 height 21
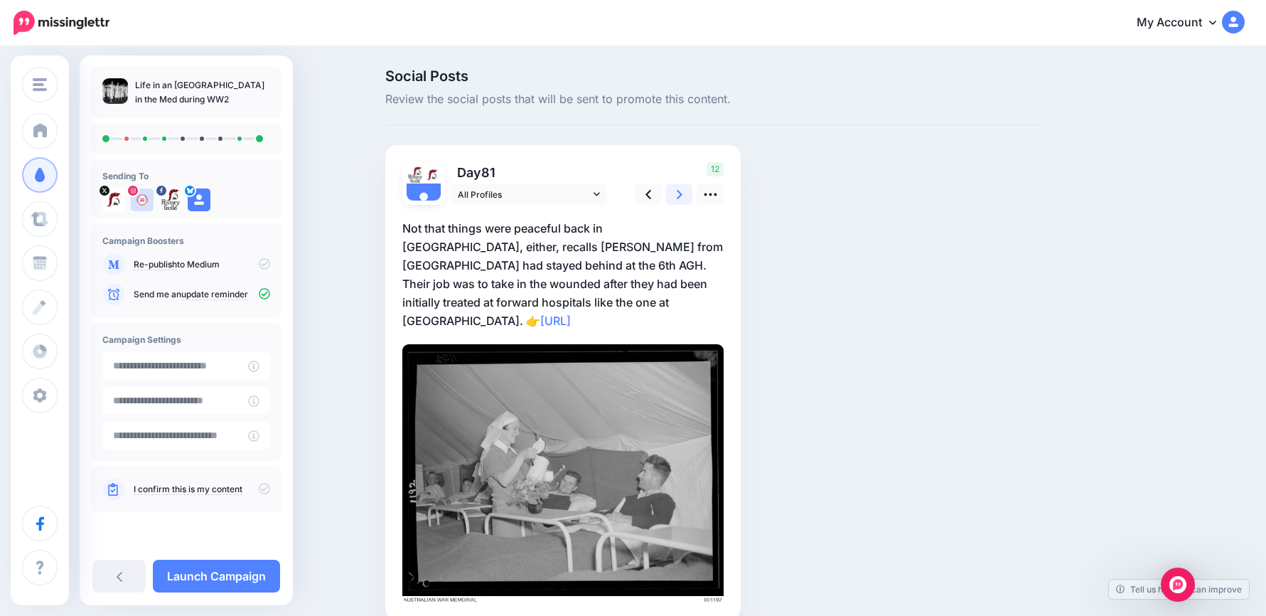
click at [676, 193] on link at bounding box center [679, 194] width 27 height 21
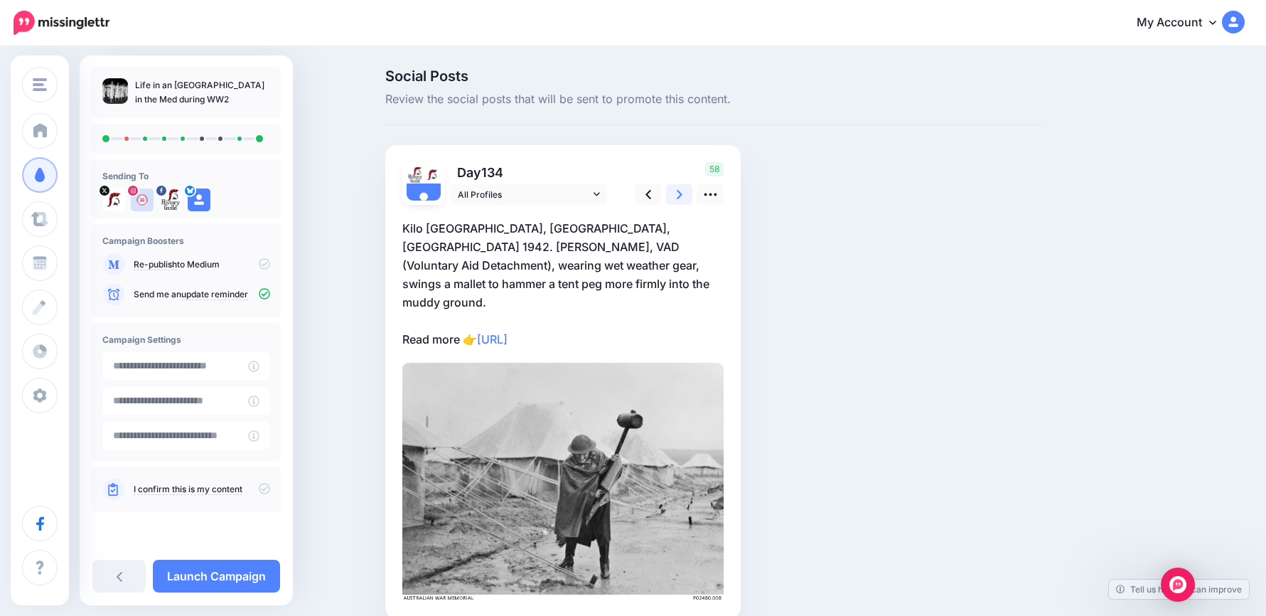
click at [676, 193] on link at bounding box center [679, 194] width 27 height 21
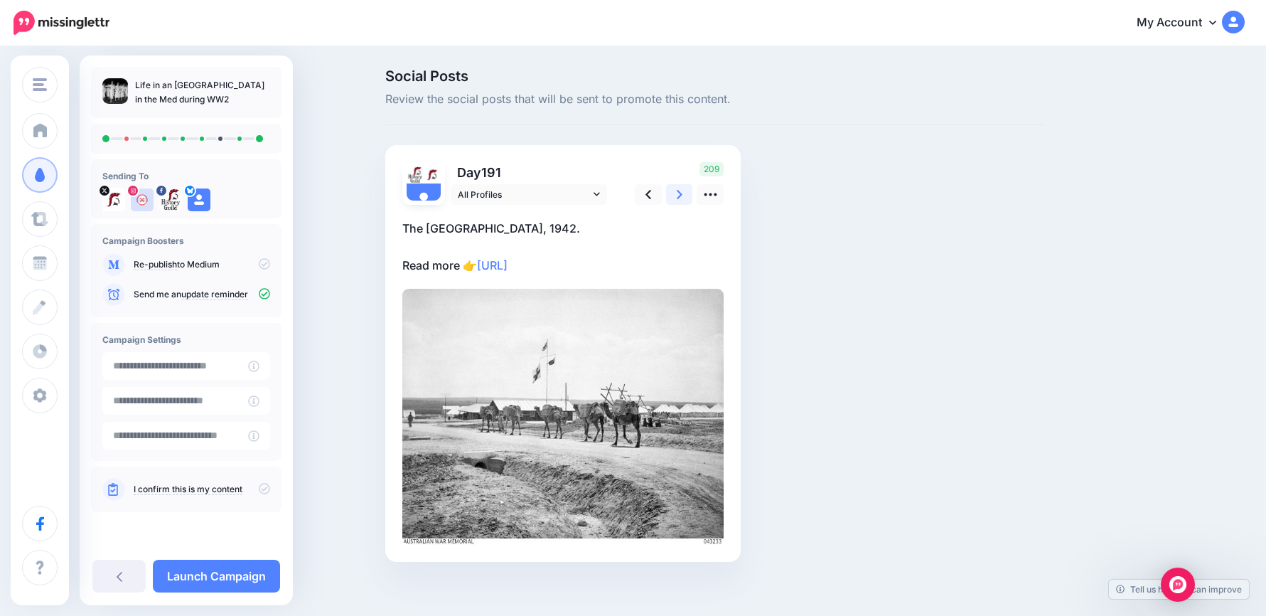
click at [676, 193] on link at bounding box center [679, 194] width 27 height 21
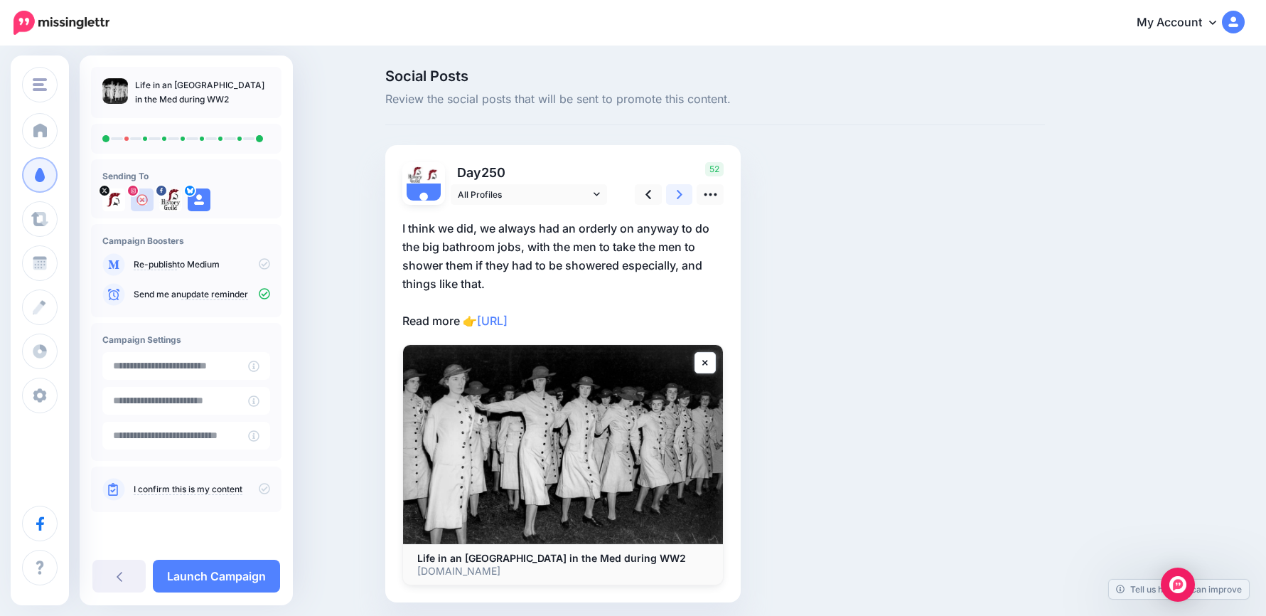
click at [676, 193] on link at bounding box center [679, 194] width 27 height 21
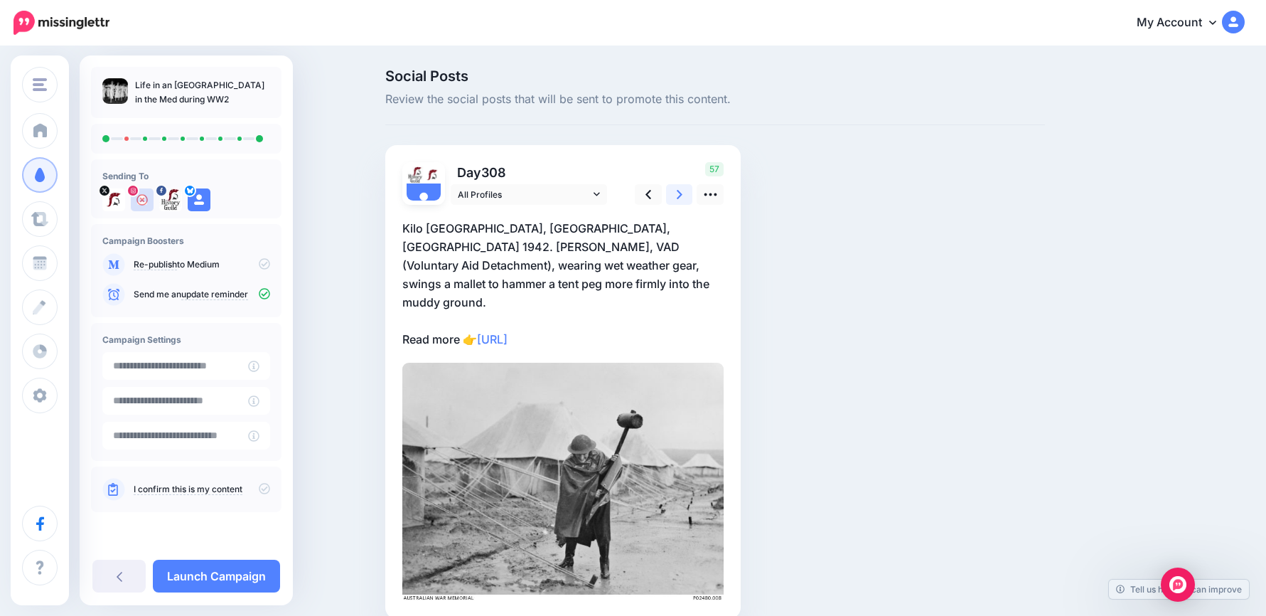
click at [676, 193] on link at bounding box center [679, 194] width 27 height 21
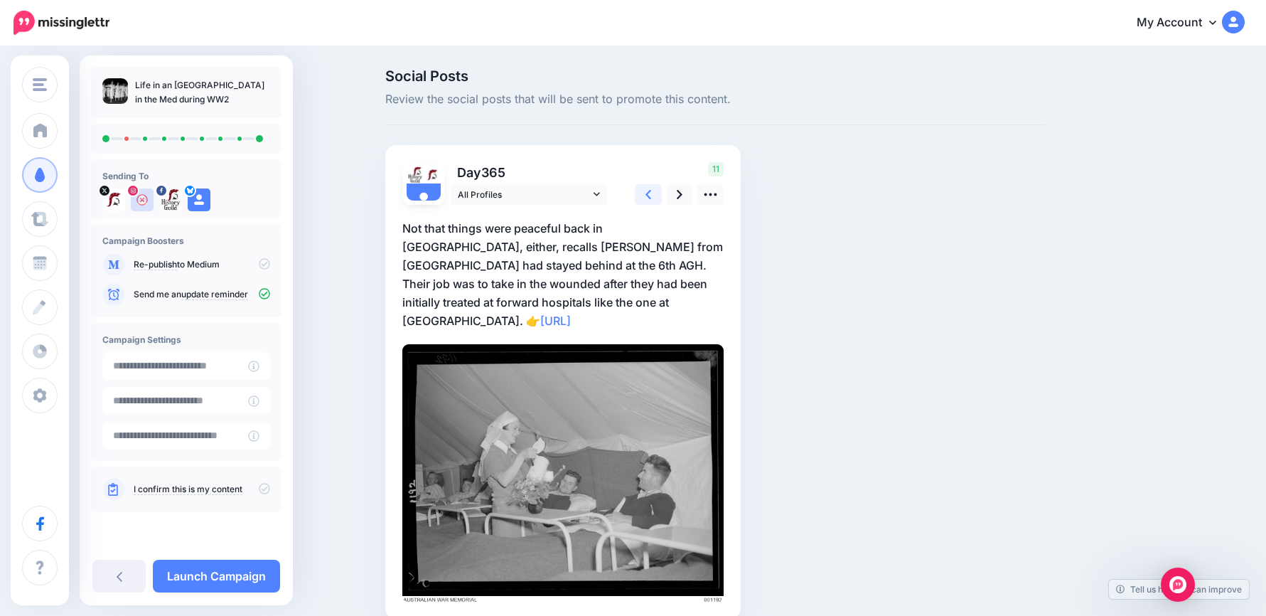
click at [651, 193] on icon at bounding box center [649, 194] width 6 height 15
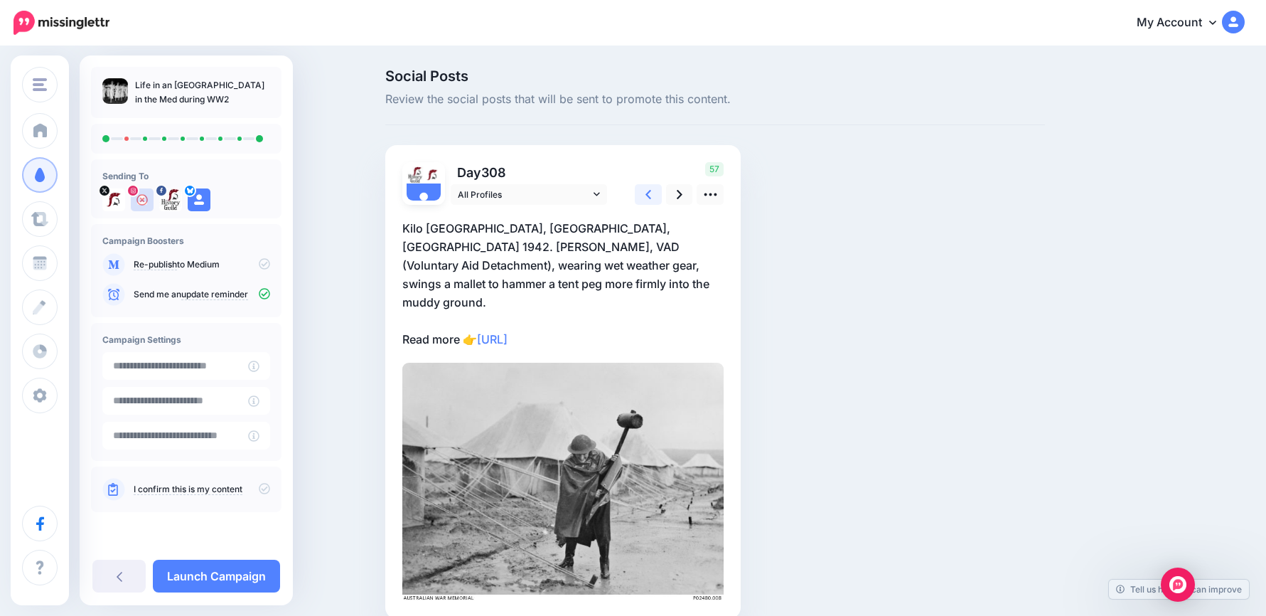
click at [651, 193] on icon at bounding box center [649, 194] width 6 height 15
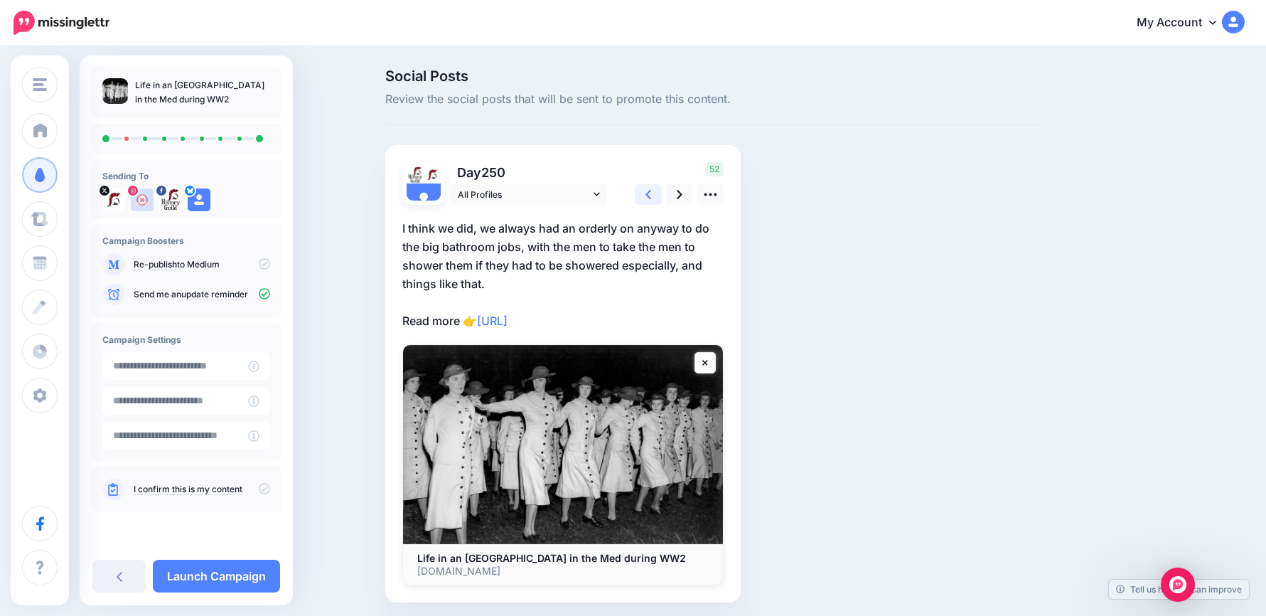
click at [651, 193] on icon at bounding box center [649, 194] width 6 height 15
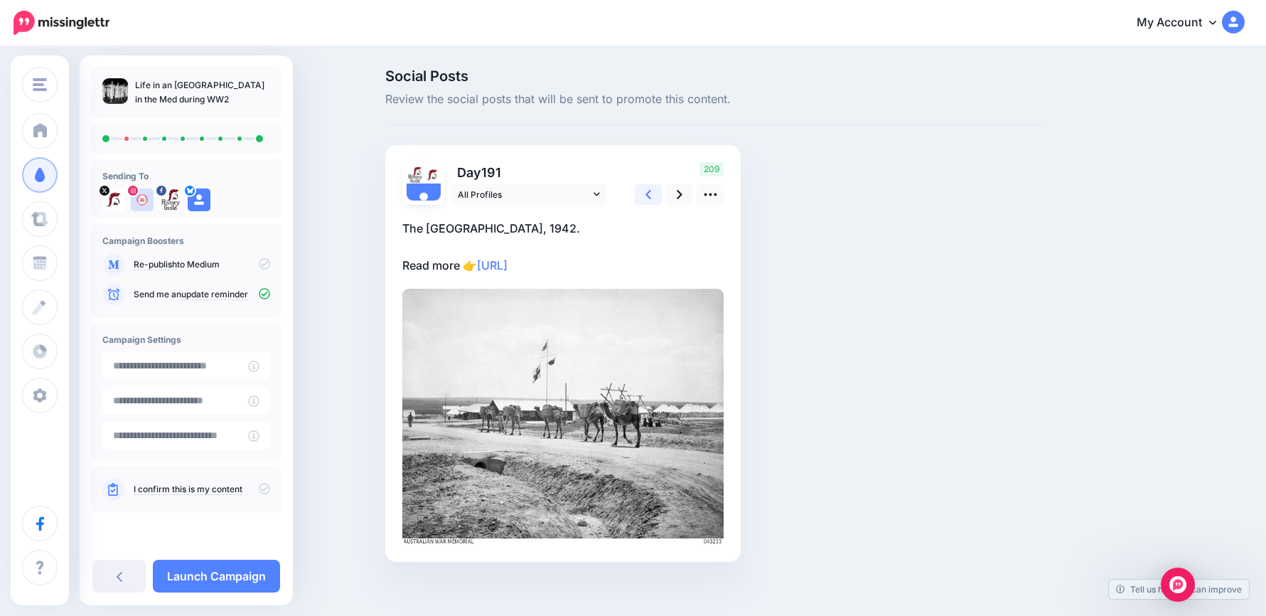
click at [651, 193] on icon at bounding box center [649, 194] width 6 height 15
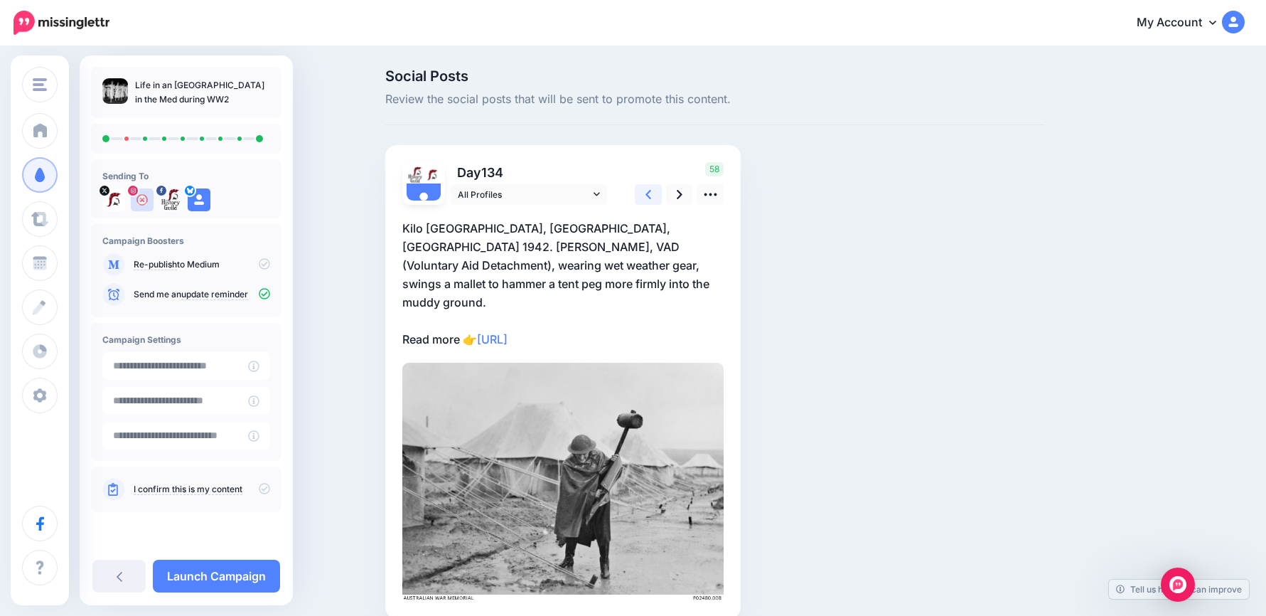
click at [651, 193] on icon at bounding box center [649, 194] width 6 height 15
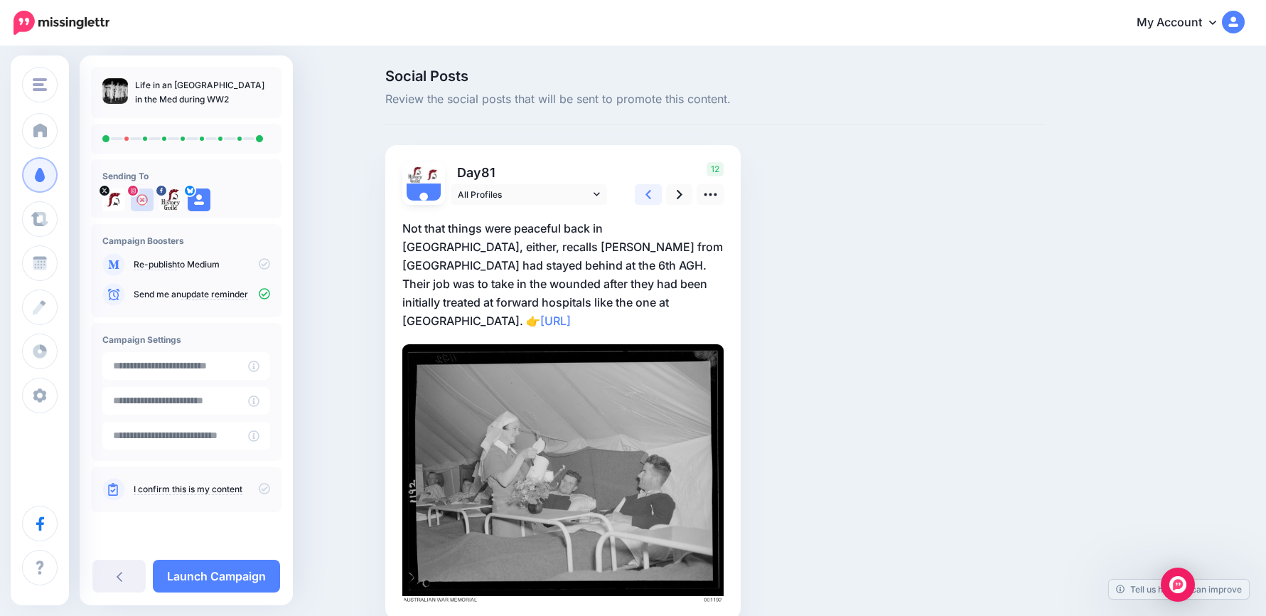
click at [651, 193] on icon at bounding box center [649, 194] width 6 height 15
click at [683, 194] on icon at bounding box center [680, 194] width 6 height 9
click at [715, 196] on icon at bounding box center [710, 194] width 15 height 15
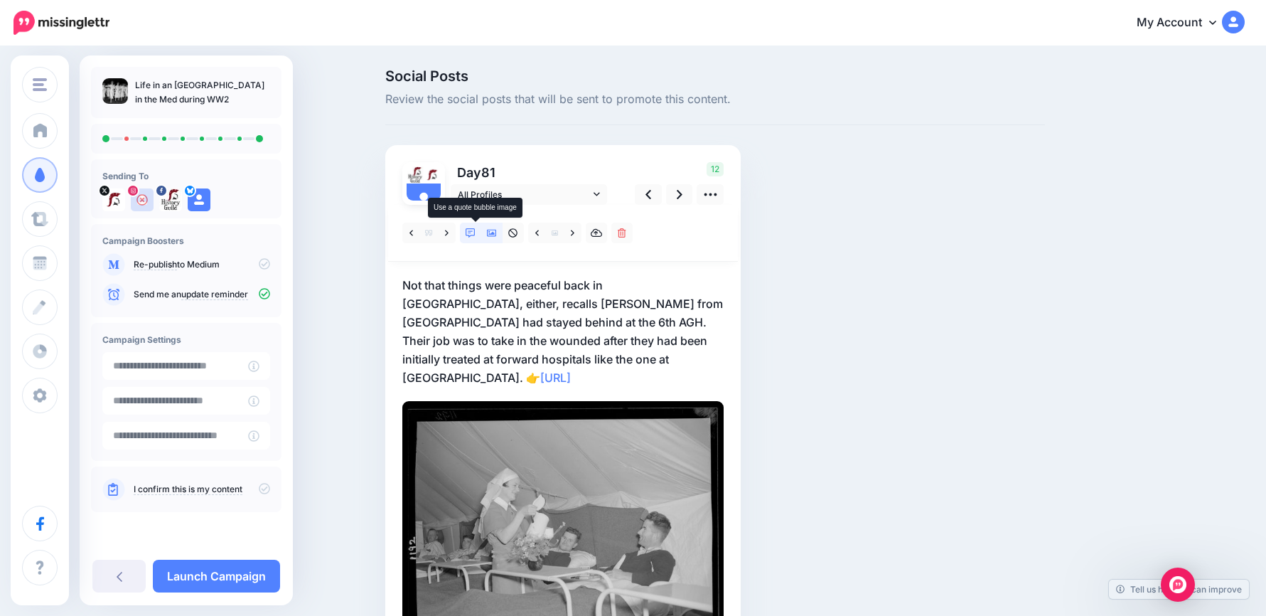
click at [476, 230] on icon at bounding box center [471, 233] width 10 height 10
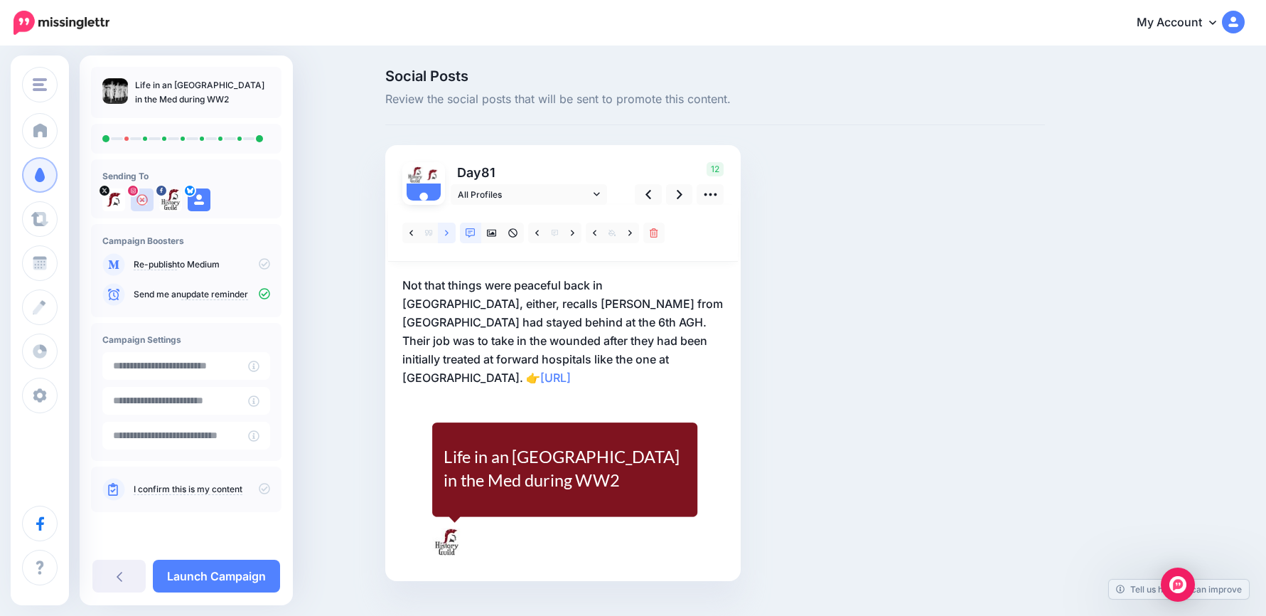
click at [449, 232] on link at bounding box center [447, 233] width 18 height 21
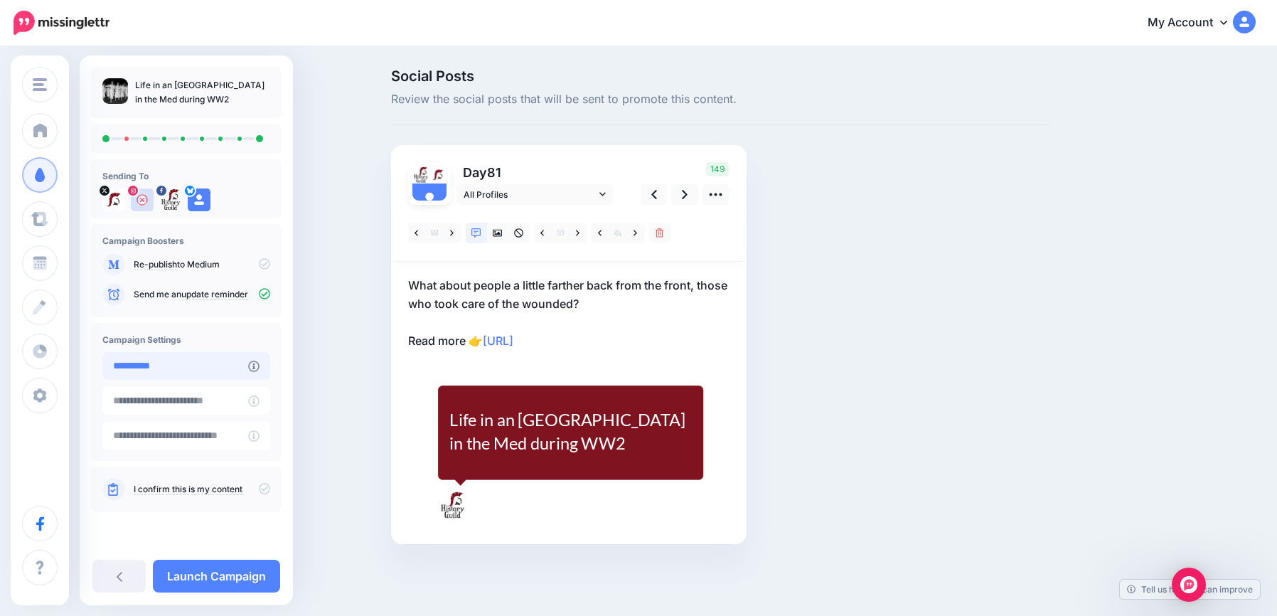
click at [191, 370] on input "**********" at bounding box center [175, 366] width 146 height 28
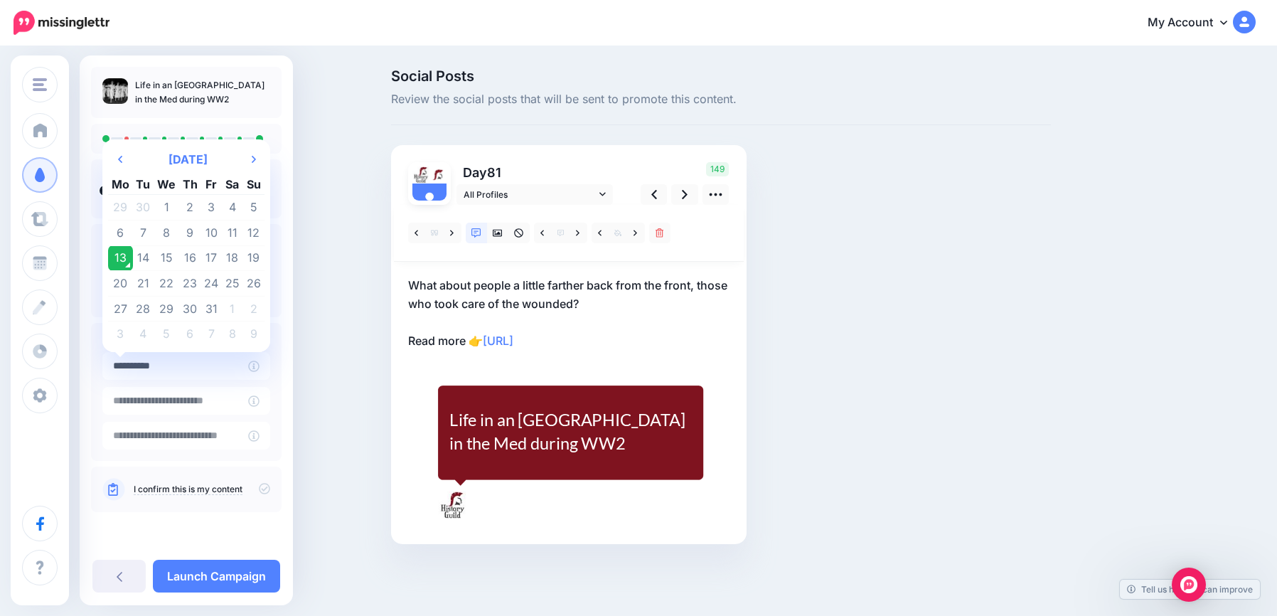
click at [139, 261] on td "14" at bounding box center [143, 258] width 21 height 26
type input "**********"
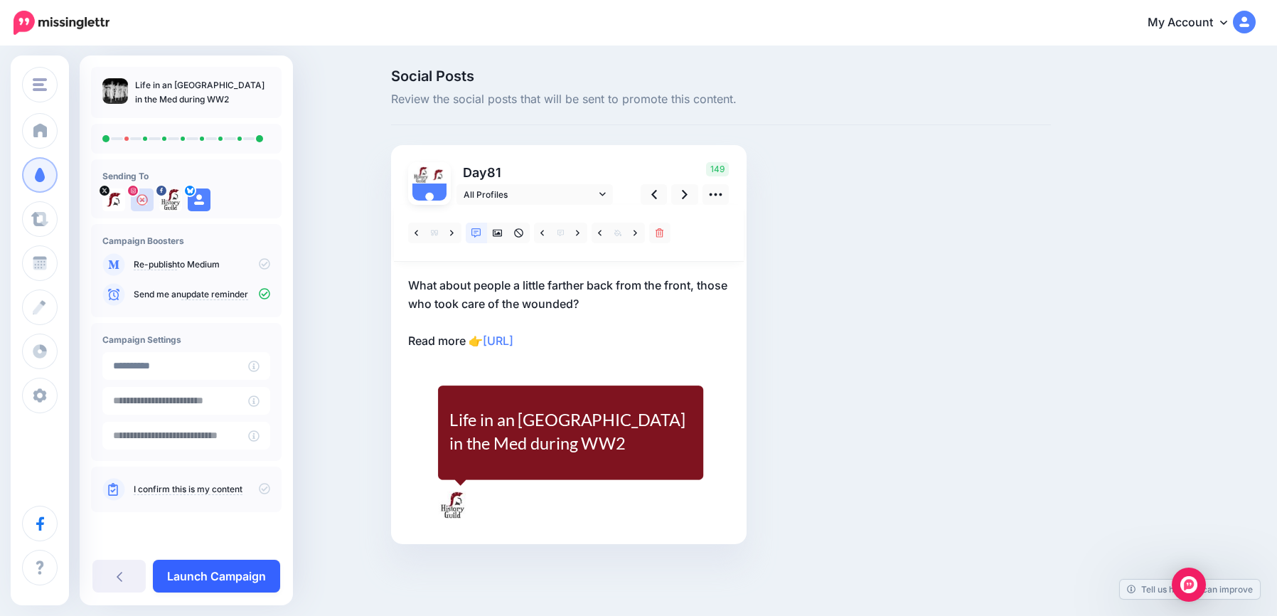
click at [242, 569] on link "Launch Campaign" at bounding box center [216, 576] width 127 height 33
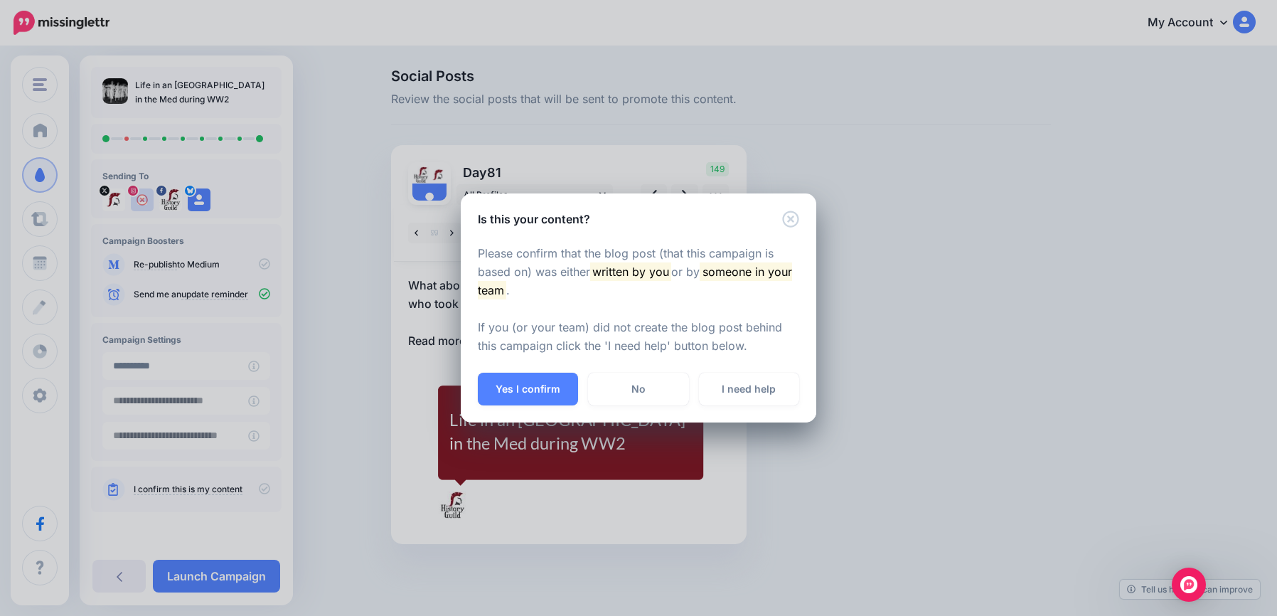
drag, startPoint x: 528, startPoint y: 381, endPoint x: 506, endPoint y: 398, distance: 28.4
click at [528, 382] on button "Yes I confirm" at bounding box center [528, 389] width 100 height 33
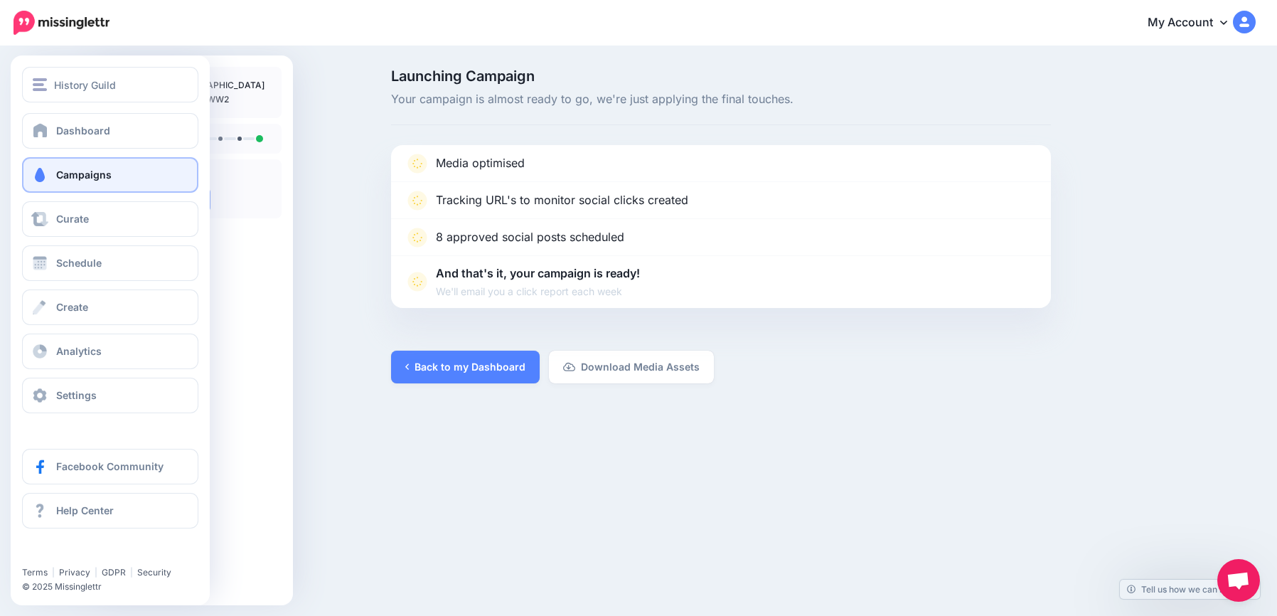
click at [65, 173] on span "Campaigns" at bounding box center [83, 175] width 55 height 12
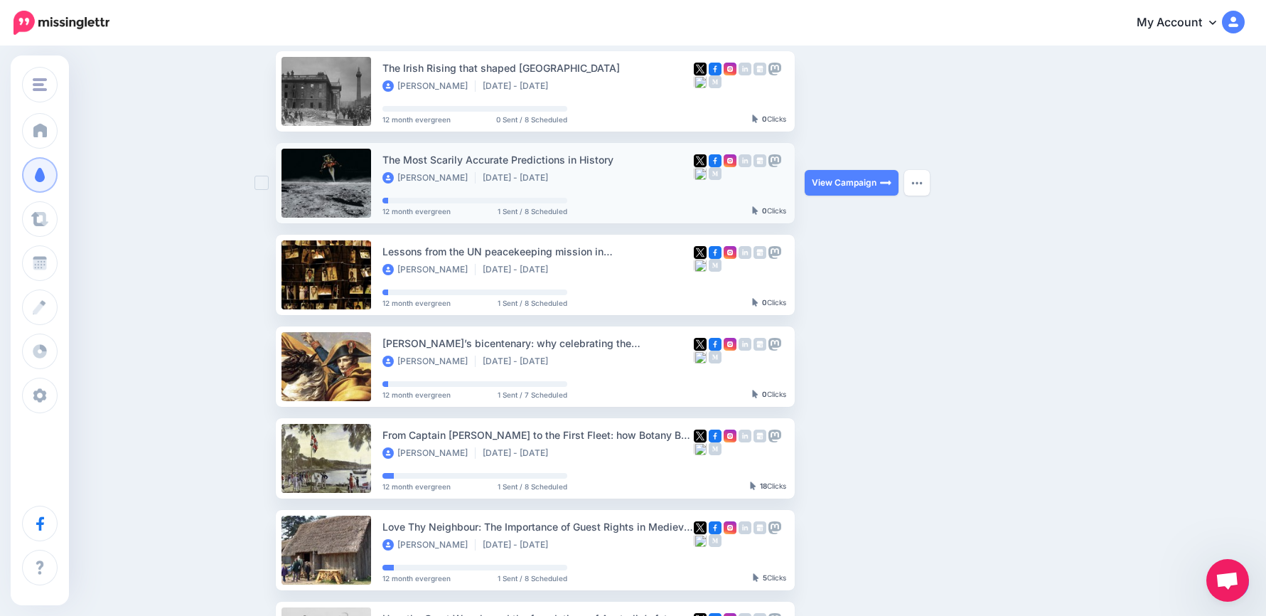
scroll to position [213, 0]
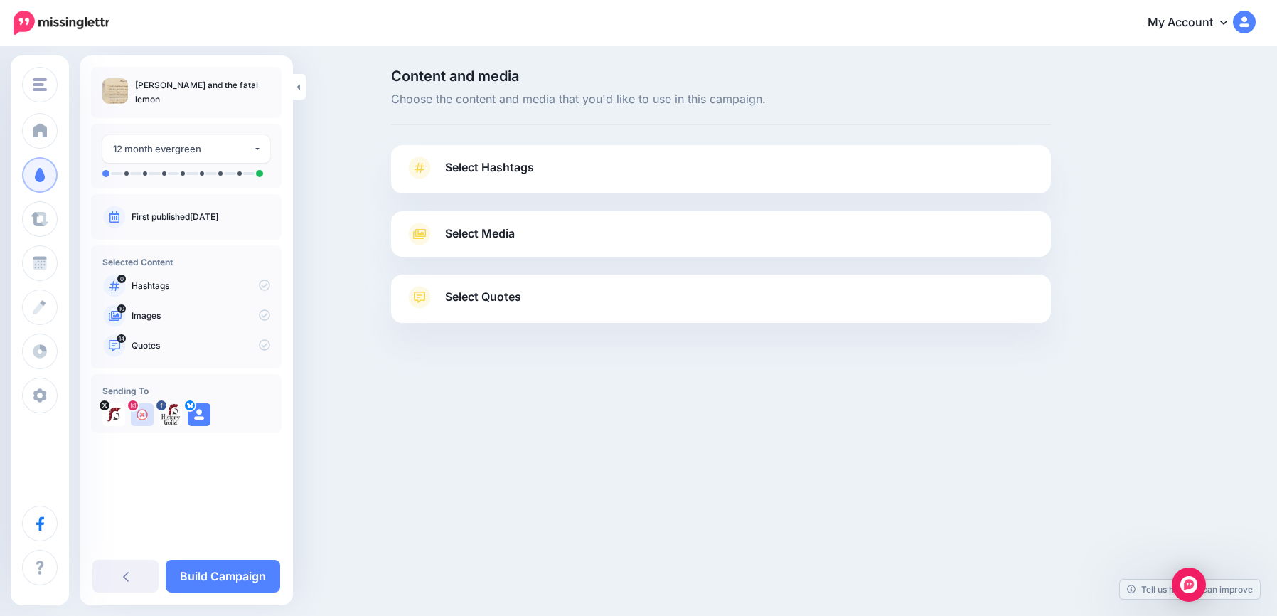
click at [481, 176] on span "Select Hashtags" at bounding box center [489, 167] width 89 height 19
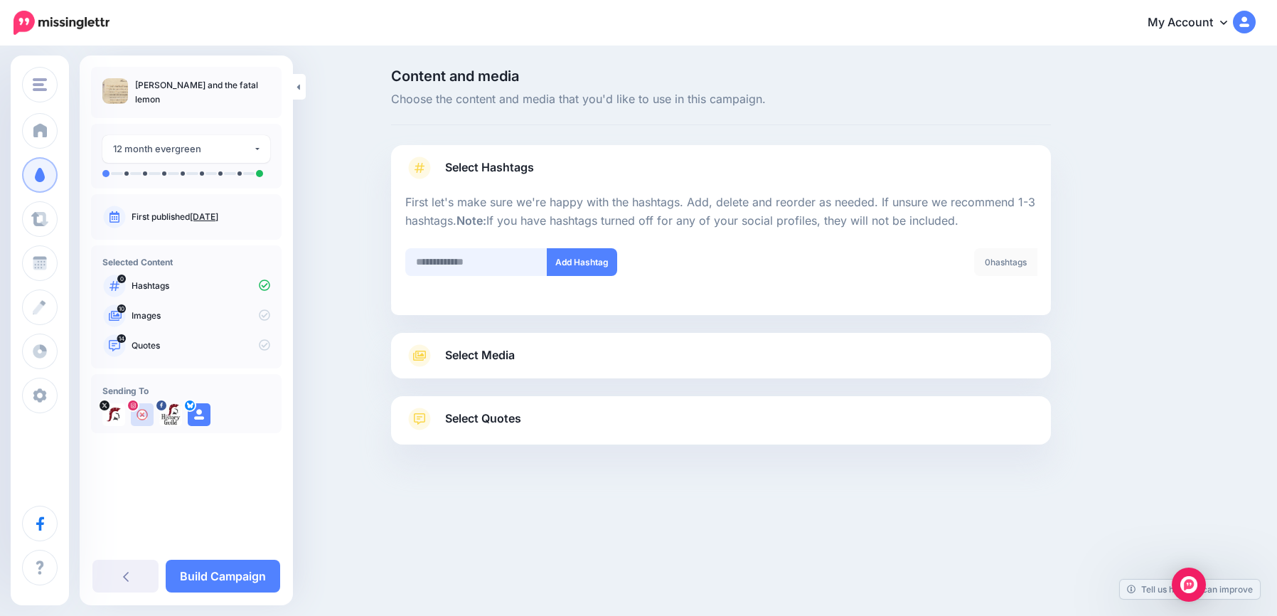
click at [492, 257] on input "text" at bounding box center [476, 262] width 142 height 28
type input "*******"
click at [556, 347] on link "Select Media" at bounding box center [720, 355] width 631 height 23
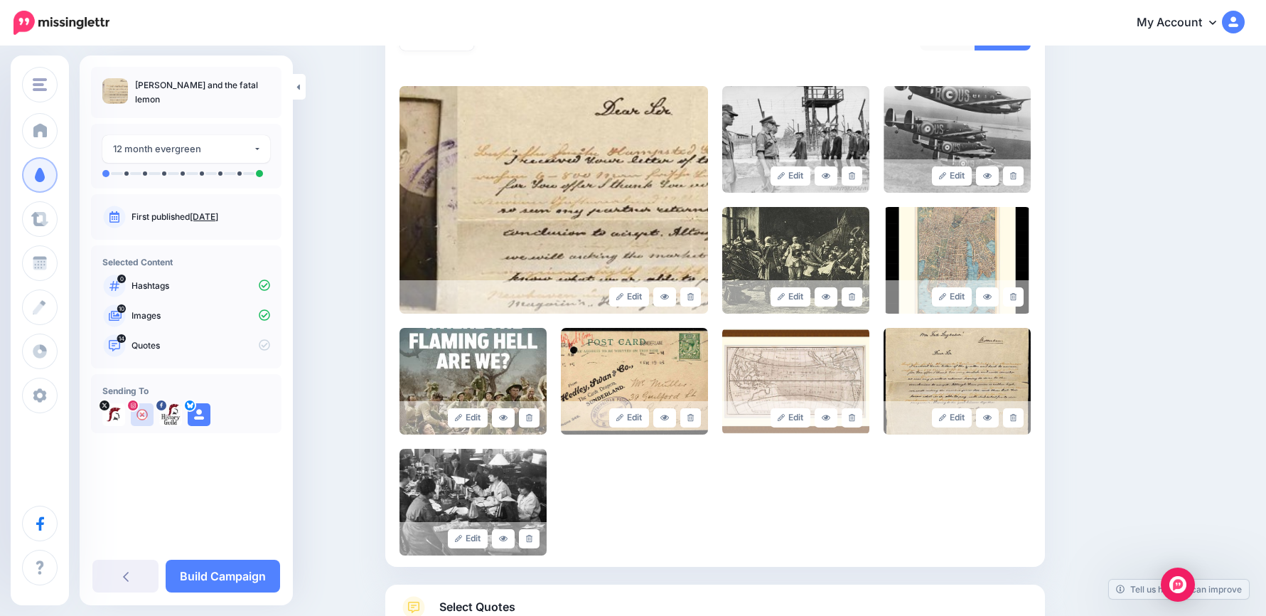
scroll to position [394, 0]
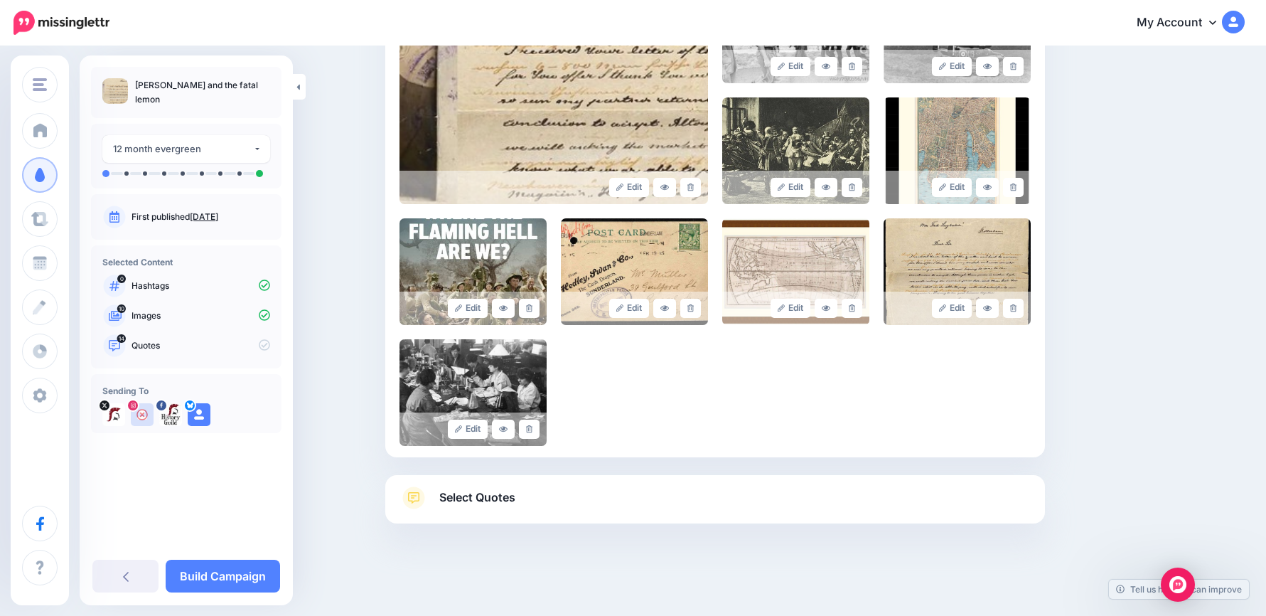
click at [581, 500] on link "Select Quotes" at bounding box center [715, 504] width 631 height 37
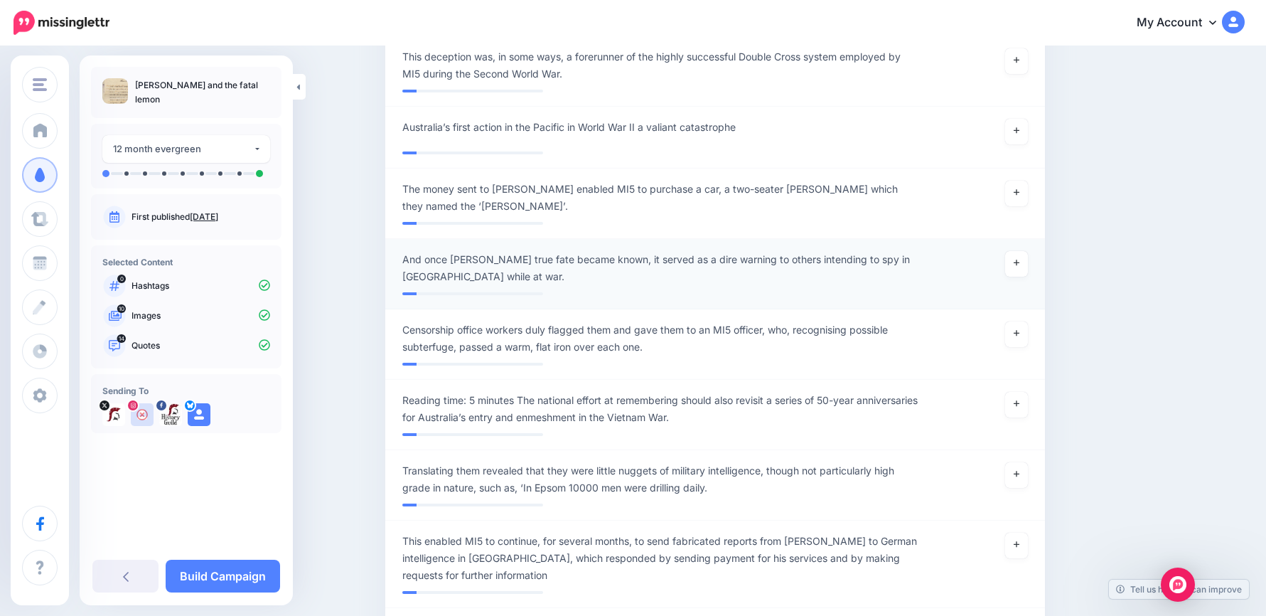
scroll to position [1958, 0]
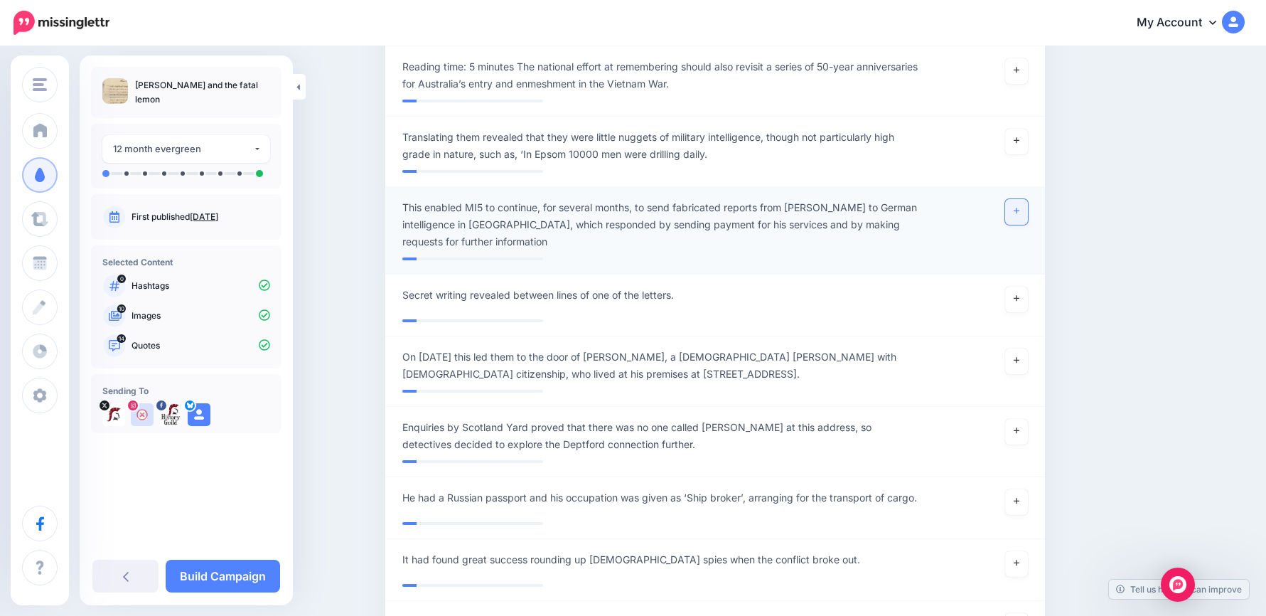
click at [1028, 199] on link at bounding box center [1016, 212] width 23 height 26
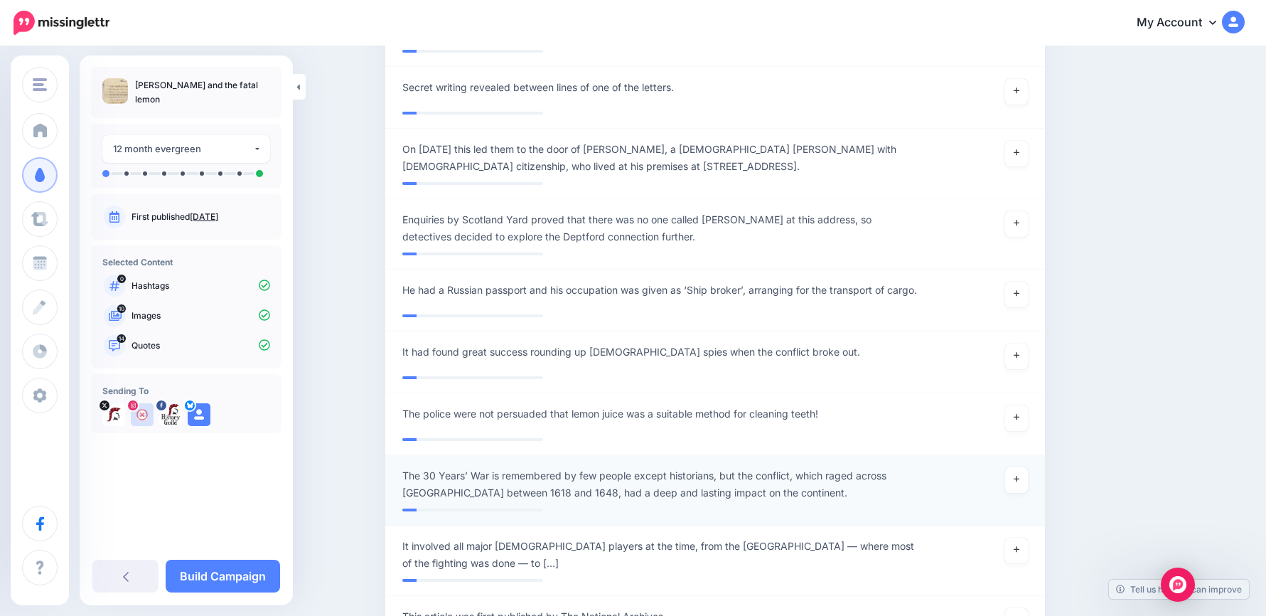
scroll to position [2314, 0]
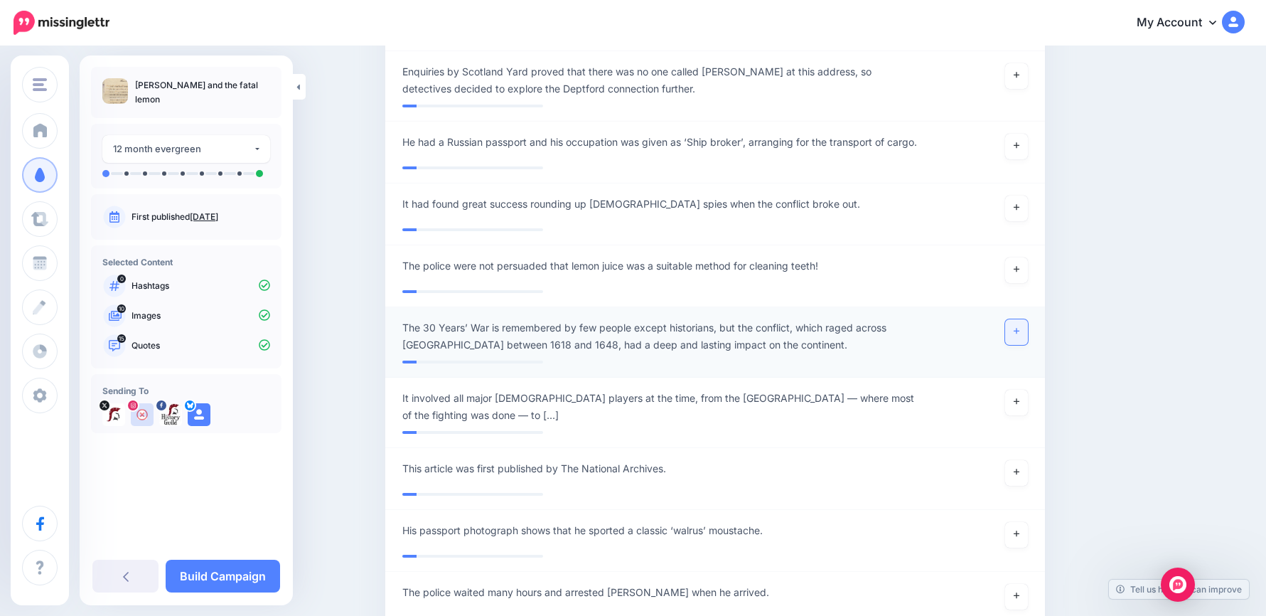
click at [1025, 319] on link at bounding box center [1016, 332] width 23 height 26
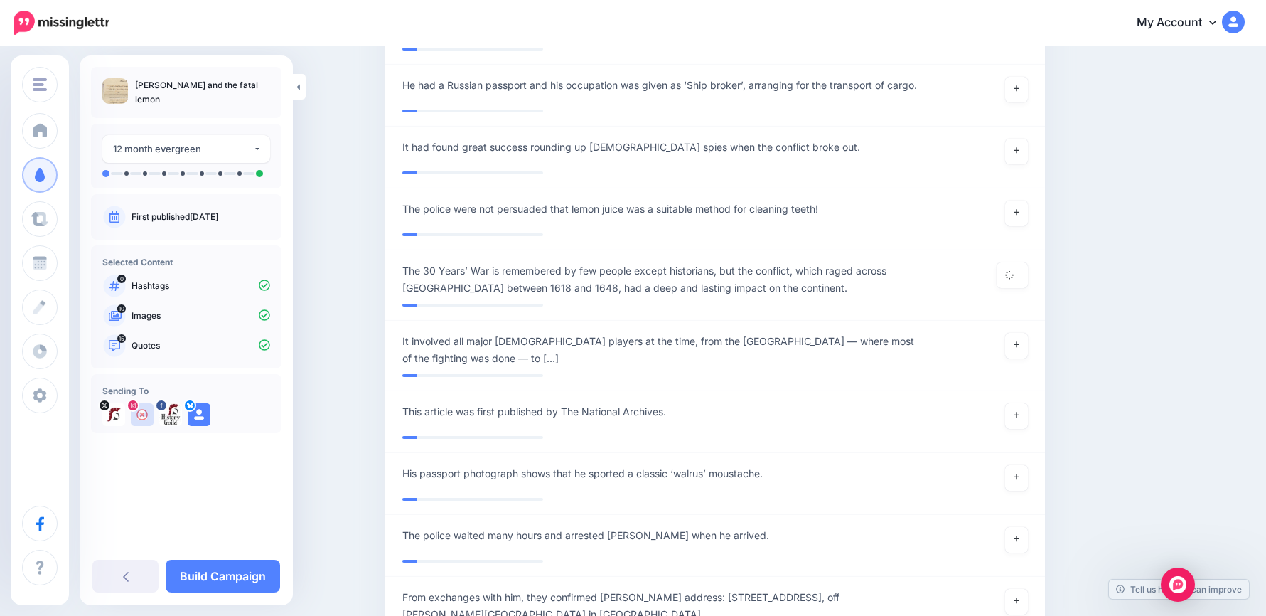
scroll to position [2882, 0]
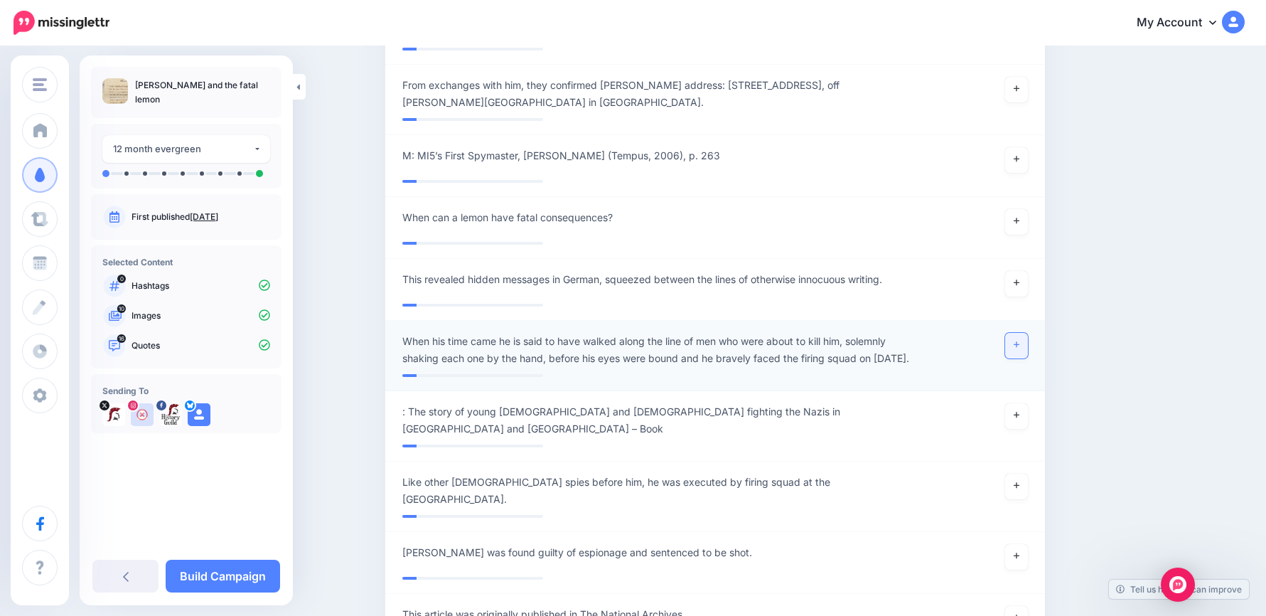
click at [1020, 341] on icon at bounding box center [1017, 345] width 6 height 8
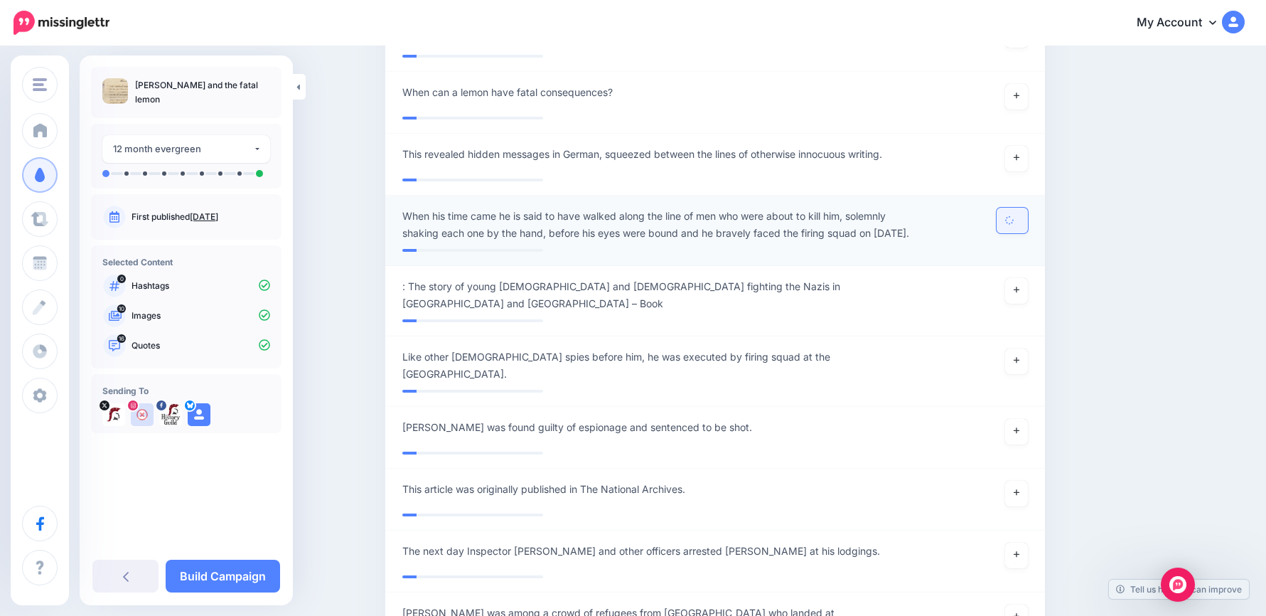
scroll to position [3309, 0]
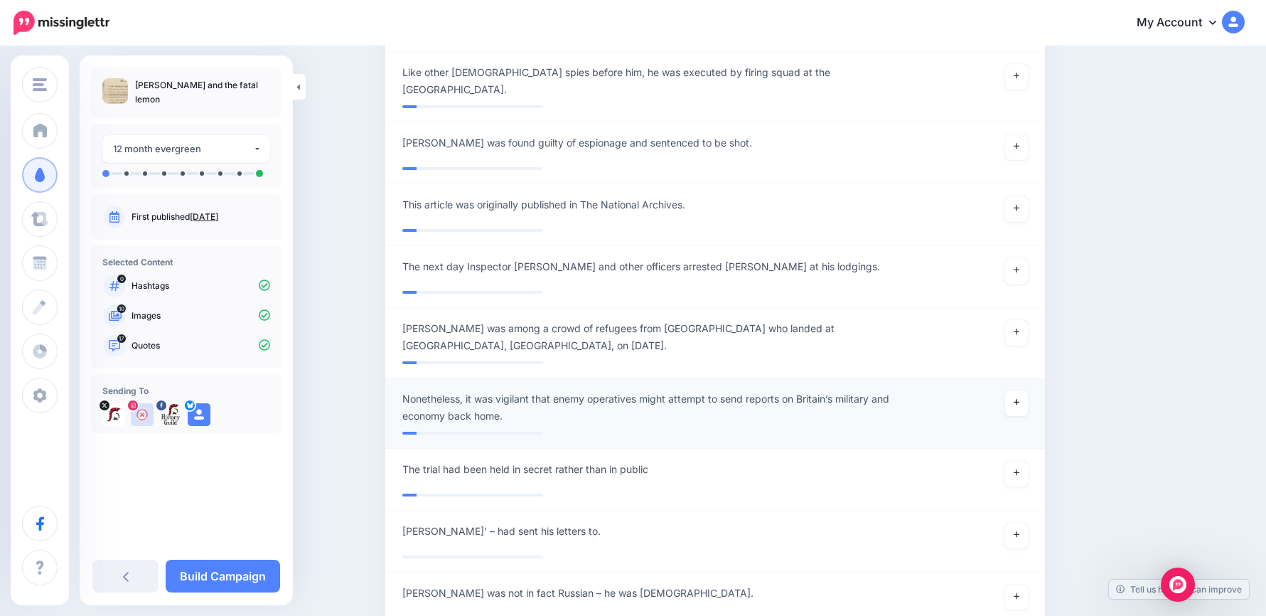
drag, startPoint x: 1028, startPoint y: 361, endPoint x: 967, endPoint y: 394, distance: 69.3
click at [1027, 390] on link at bounding box center [1016, 403] width 23 height 26
click at [252, 568] on link "Build Campaign" at bounding box center [223, 576] width 114 height 33
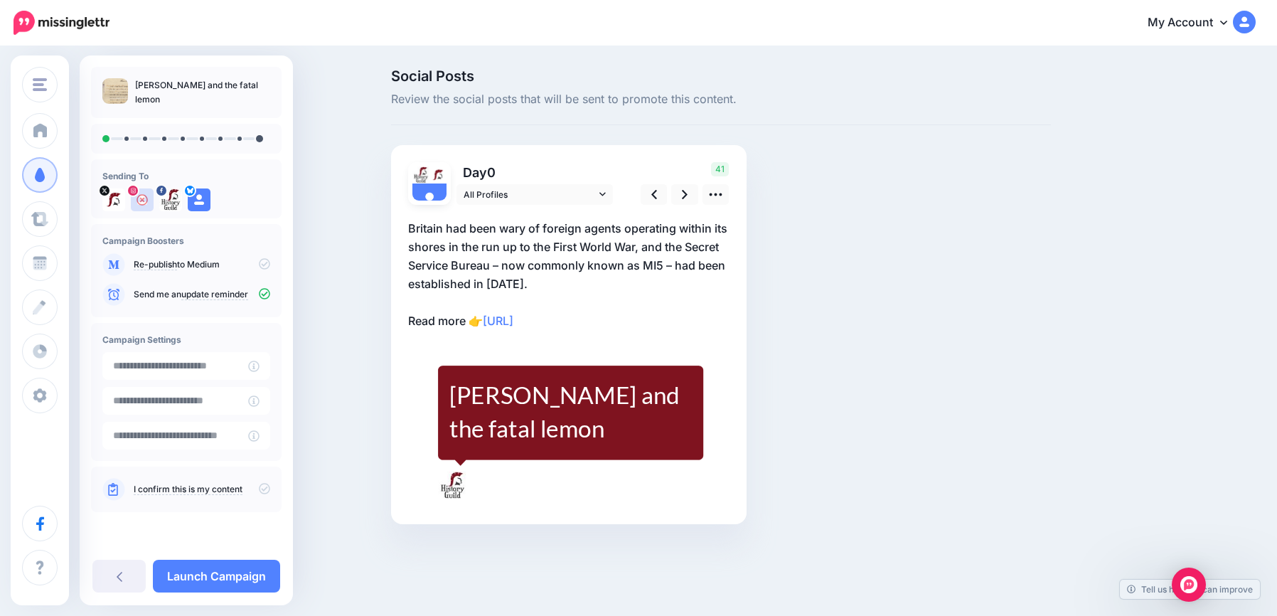
click at [547, 262] on p "Britain had been wary of foreign agents operating within its shores in the run …" at bounding box center [568, 274] width 321 height 111
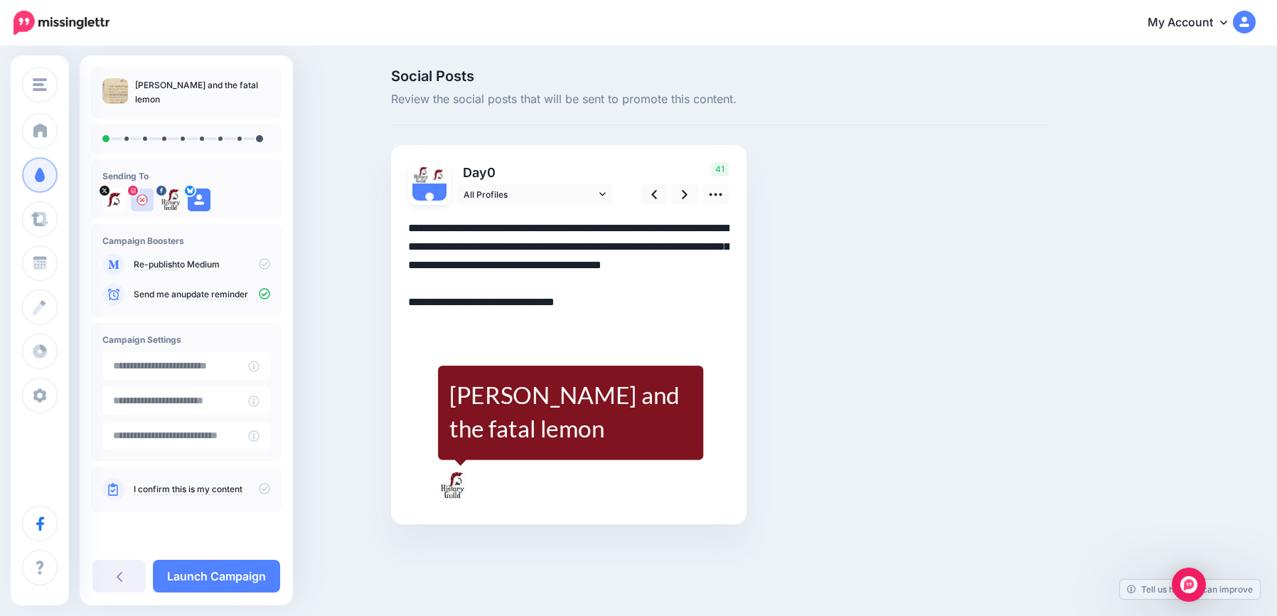
drag, startPoint x: 552, startPoint y: 276, endPoint x: 331, endPoint y: 186, distance: 238.8
click at [331, 186] on div "Social Posts Review the social posts that will be sent to promote this content.…" at bounding box center [638, 318] width 1277 height 540
drag, startPoint x: 512, startPoint y: 246, endPoint x: 444, endPoint y: 250, distance: 68.3
click at [444, 250] on textarea "**********" at bounding box center [568, 274] width 321 height 111
click at [563, 282] on textarea "**********" at bounding box center [568, 274] width 321 height 111
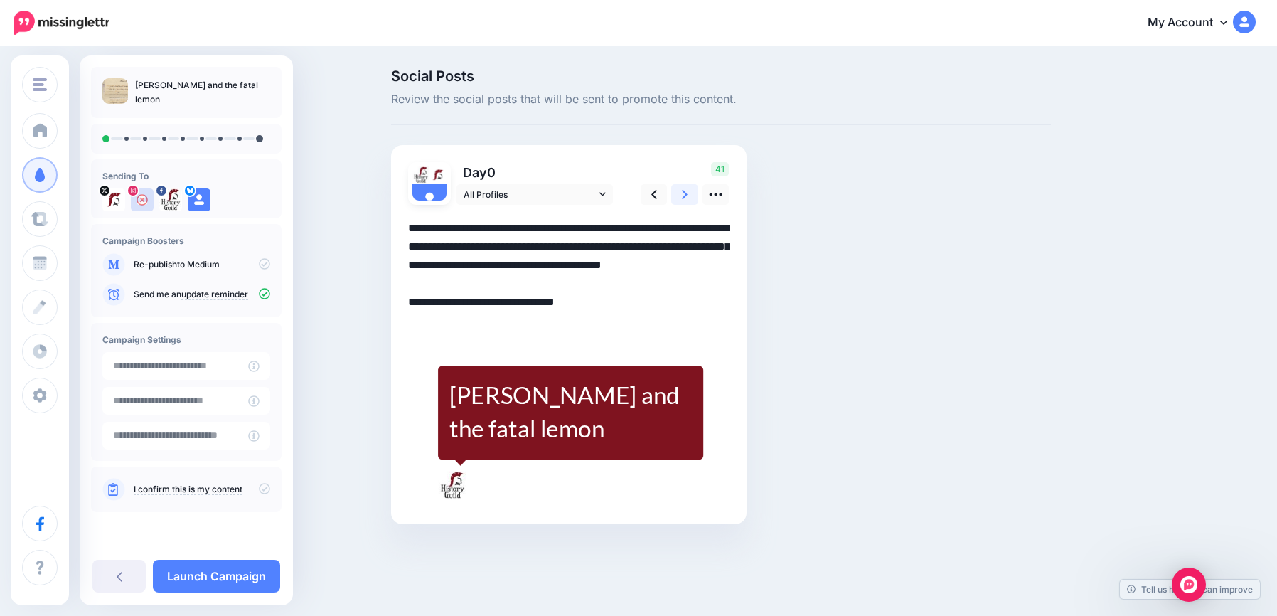
click at [690, 190] on link at bounding box center [684, 194] width 27 height 21
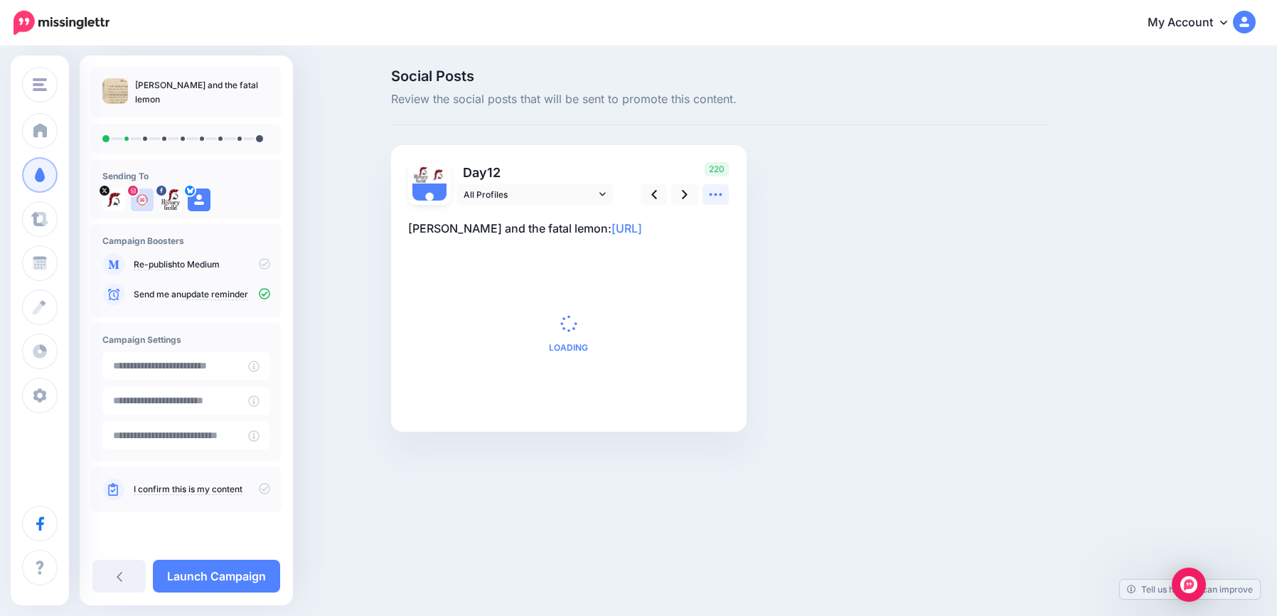
click at [707, 191] on link at bounding box center [715, 194] width 27 height 21
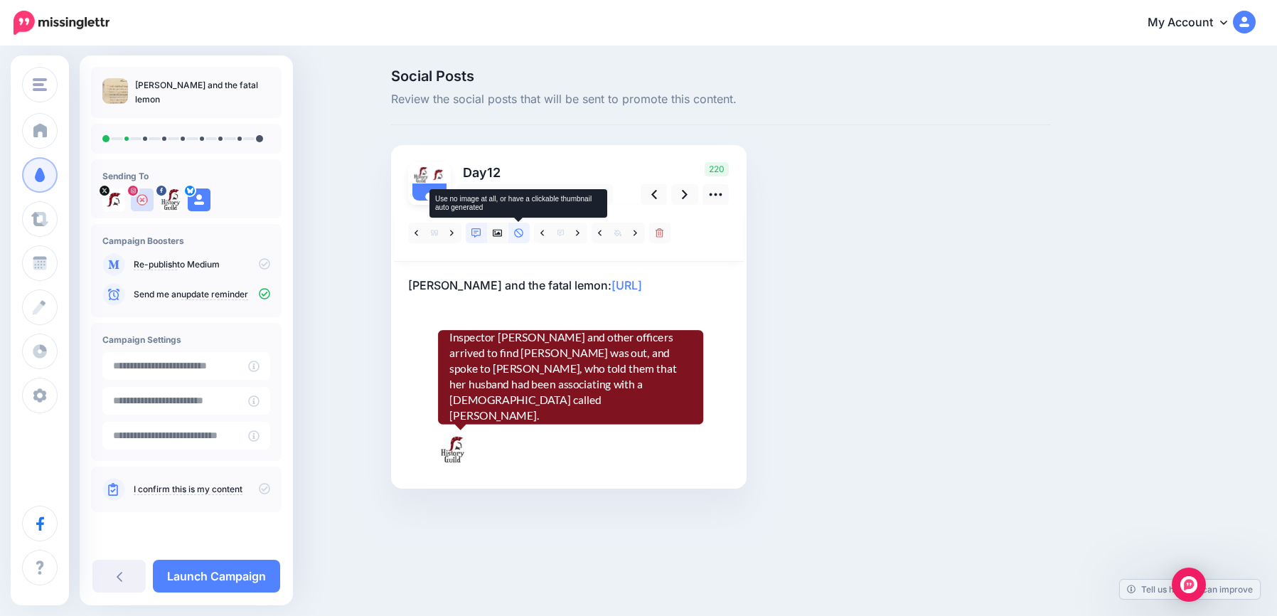
click at [521, 232] on icon at bounding box center [519, 233] width 10 height 10
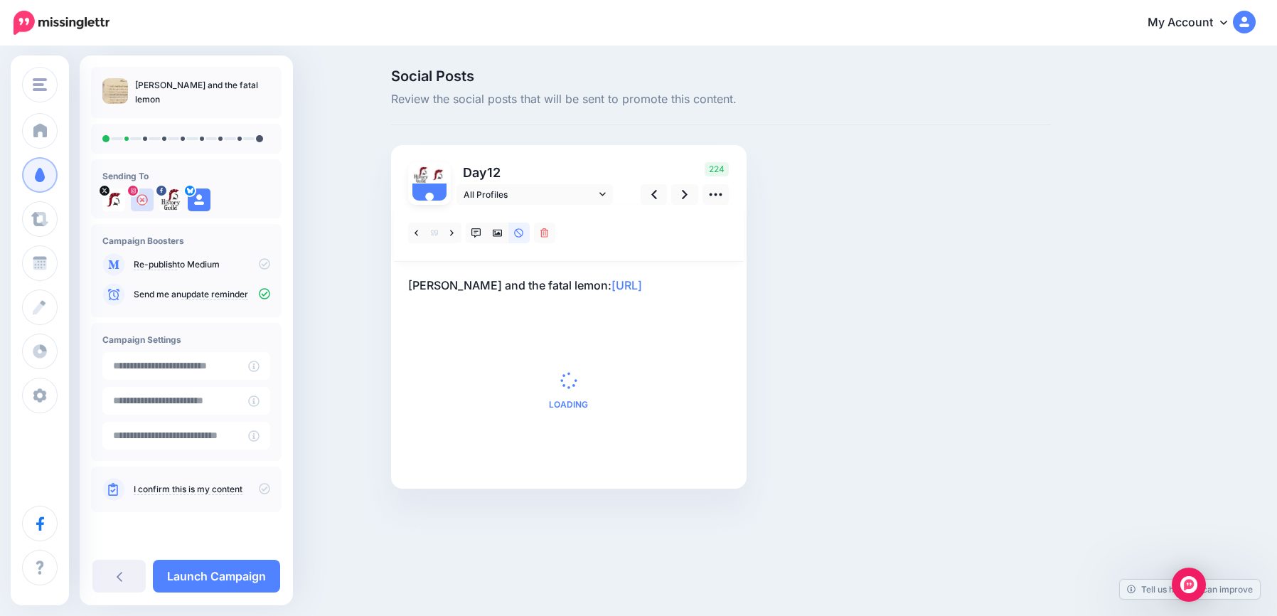
click at [710, 281] on p "[PERSON_NAME] and the fatal lemon: [URL]" at bounding box center [568, 285] width 321 height 18
drag, startPoint x: 713, startPoint y: 281, endPoint x: 340, endPoint y: 247, distance: 374.8
click at [340, 247] on div "Social Posts Review the social posts that will be sent to promote this content.…" at bounding box center [638, 305] width 1277 height 514
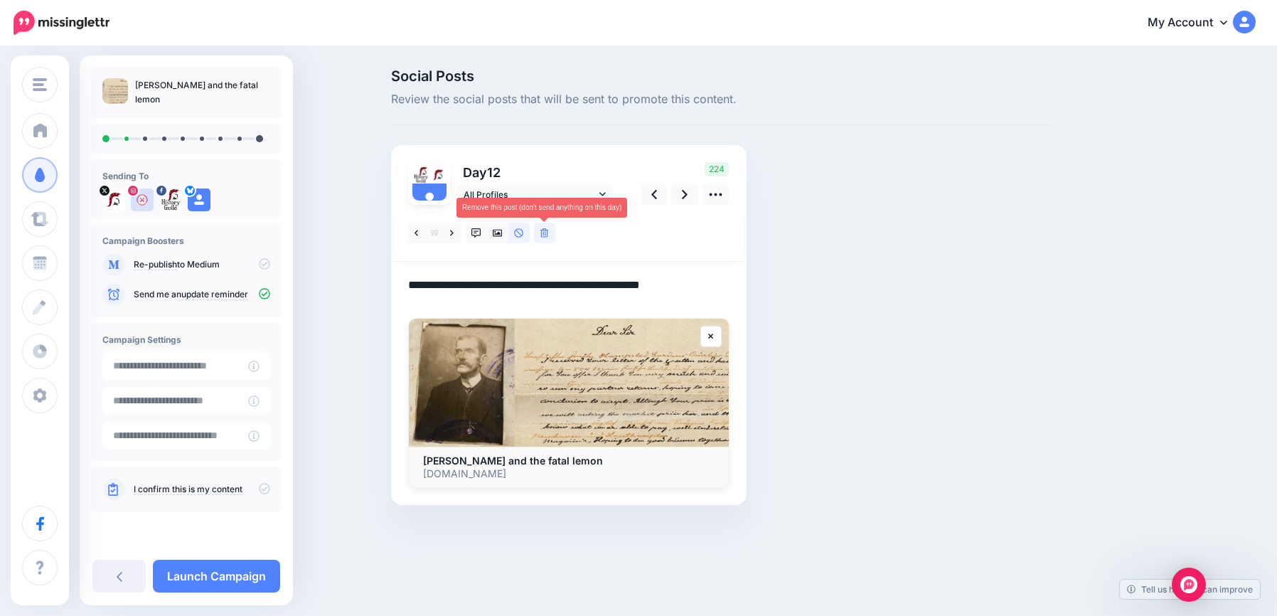
click at [538, 232] on link at bounding box center [544, 233] width 21 height 21
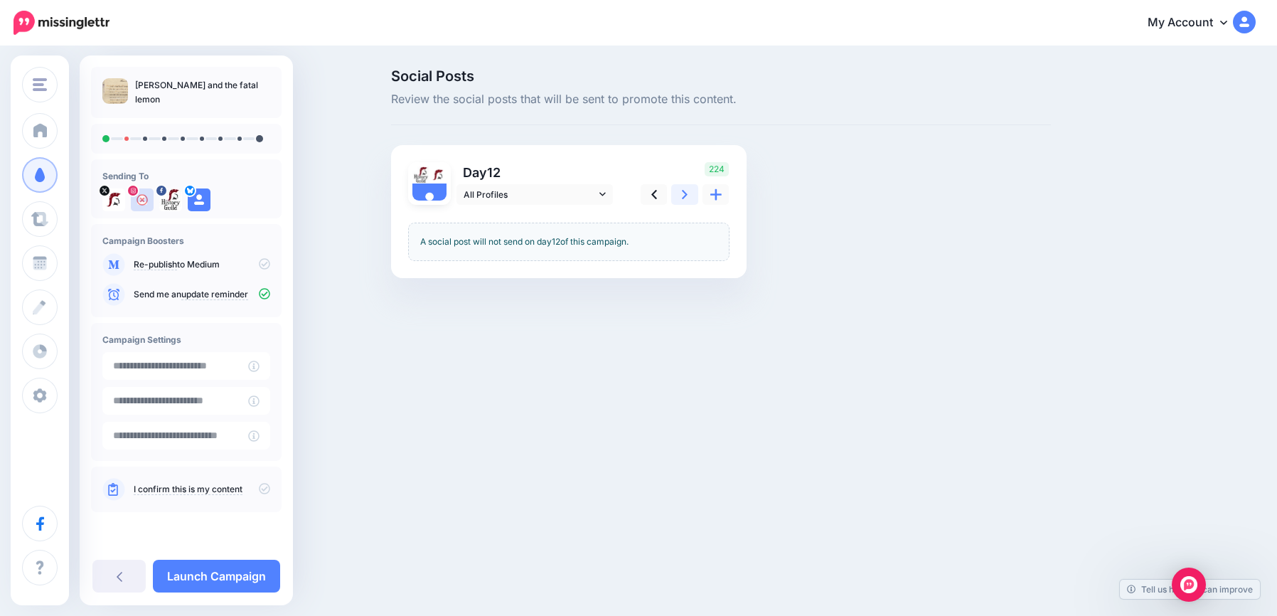
click at [683, 198] on icon at bounding box center [685, 194] width 6 height 9
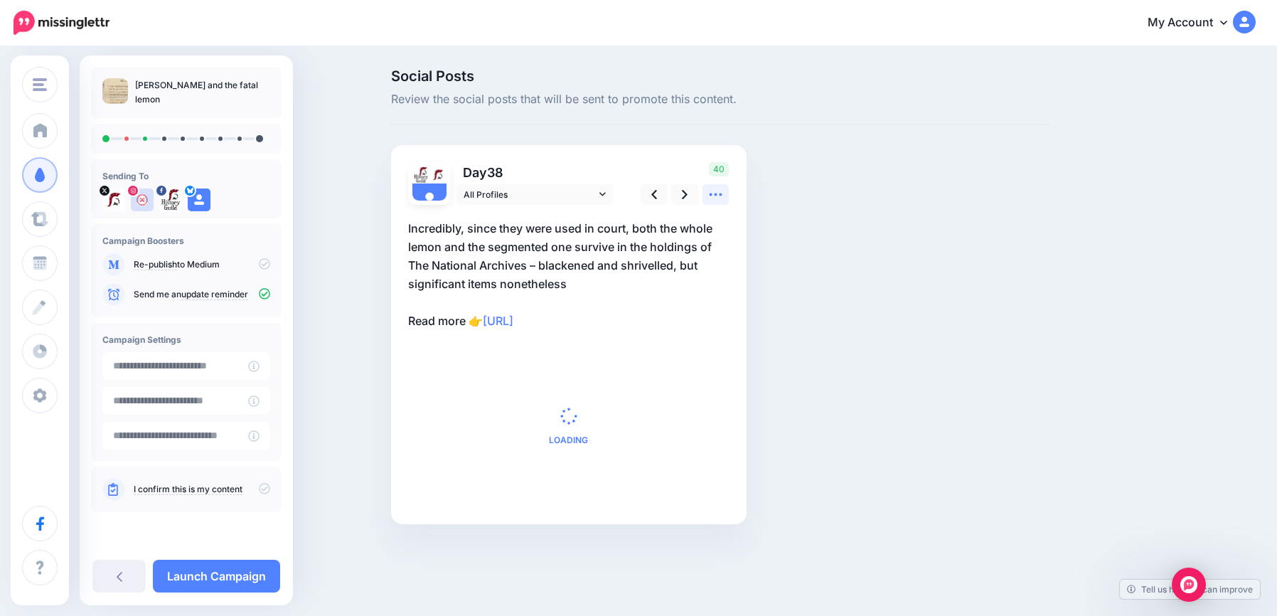
click at [724, 197] on link at bounding box center [715, 194] width 27 height 21
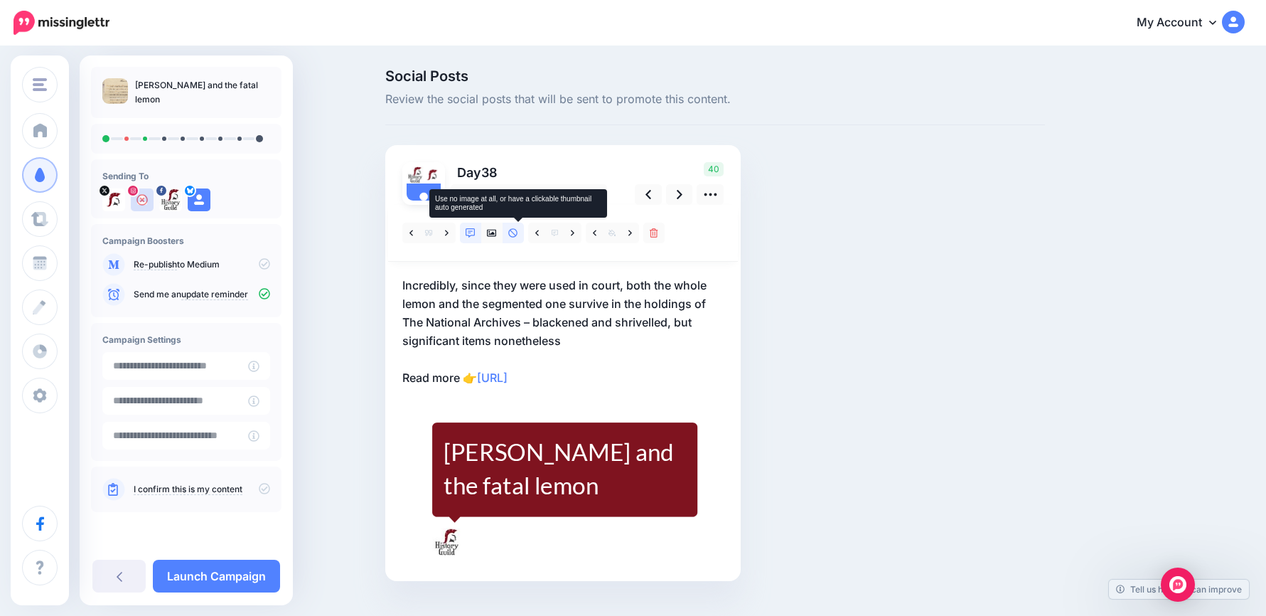
click at [516, 232] on icon at bounding box center [513, 233] width 10 height 10
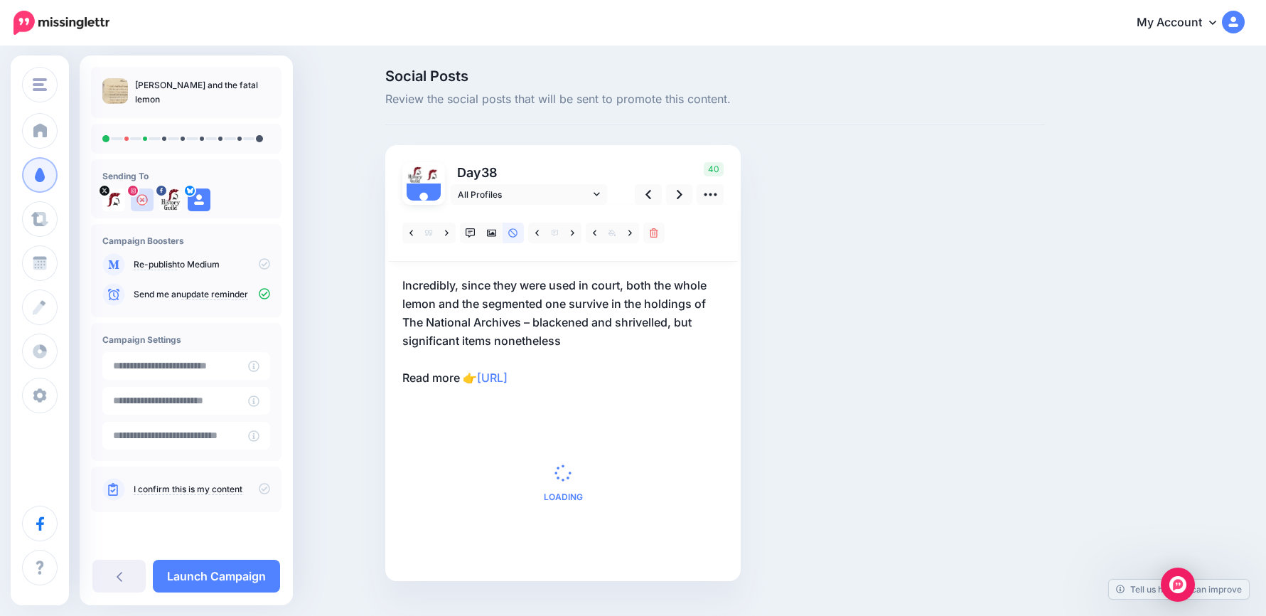
click at [604, 331] on p "Incredibly, since they were used in court, both the whole lemon and the segment…" at bounding box center [562, 331] width 321 height 111
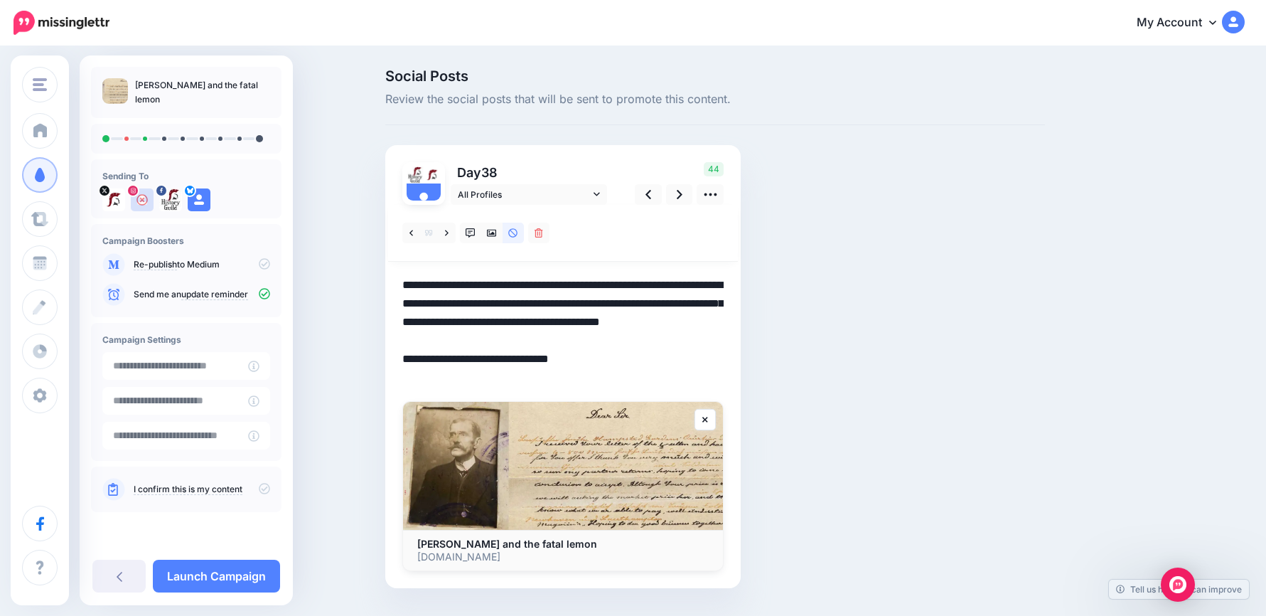
drag, startPoint x: 636, startPoint y: 362, endPoint x: 291, endPoint y: 229, distance: 369.6
click at [291, 229] on div "History Guild History Guild Add Workspace Dashboard Campaigns Curate Schedule C…" at bounding box center [633, 350] width 1266 height 604
drag, startPoint x: 616, startPoint y: 368, endPoint x: 369, endPoint y: 260, distance: 269.3
click at [362, 257] on div "Social Posts Review the social posts that will be sent to promote this content.…" at bounding box center [633, 350] width 1266 height 604
paste textarea
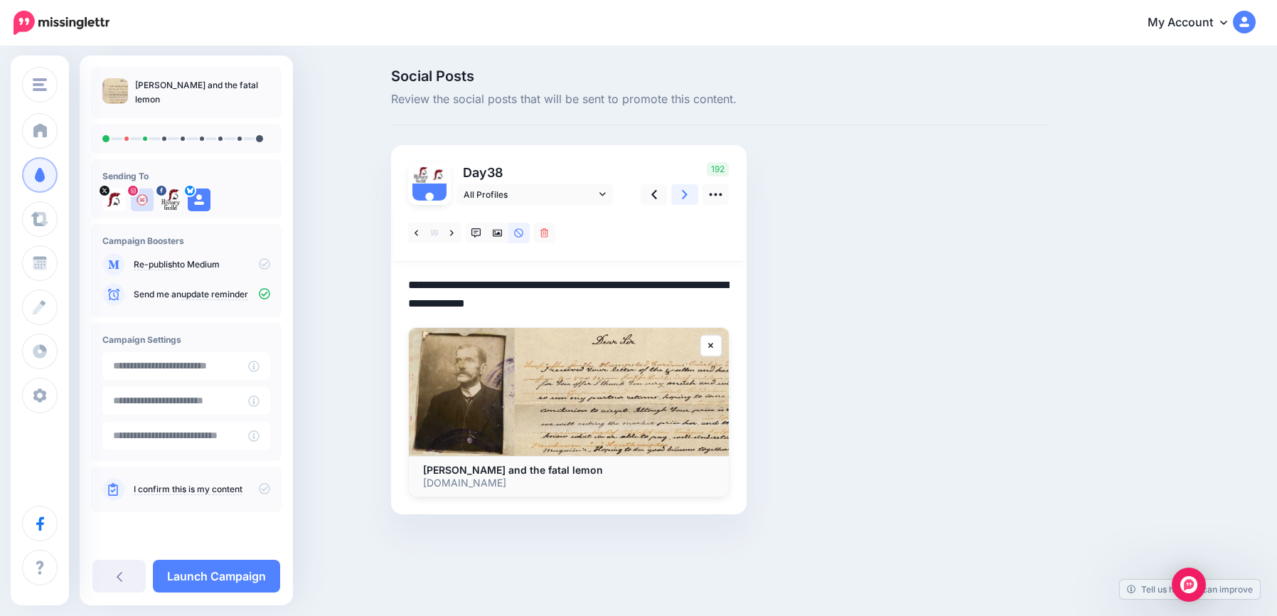
click at [685, 199] on icon at bounding box center [685, 194] width 6 height 15
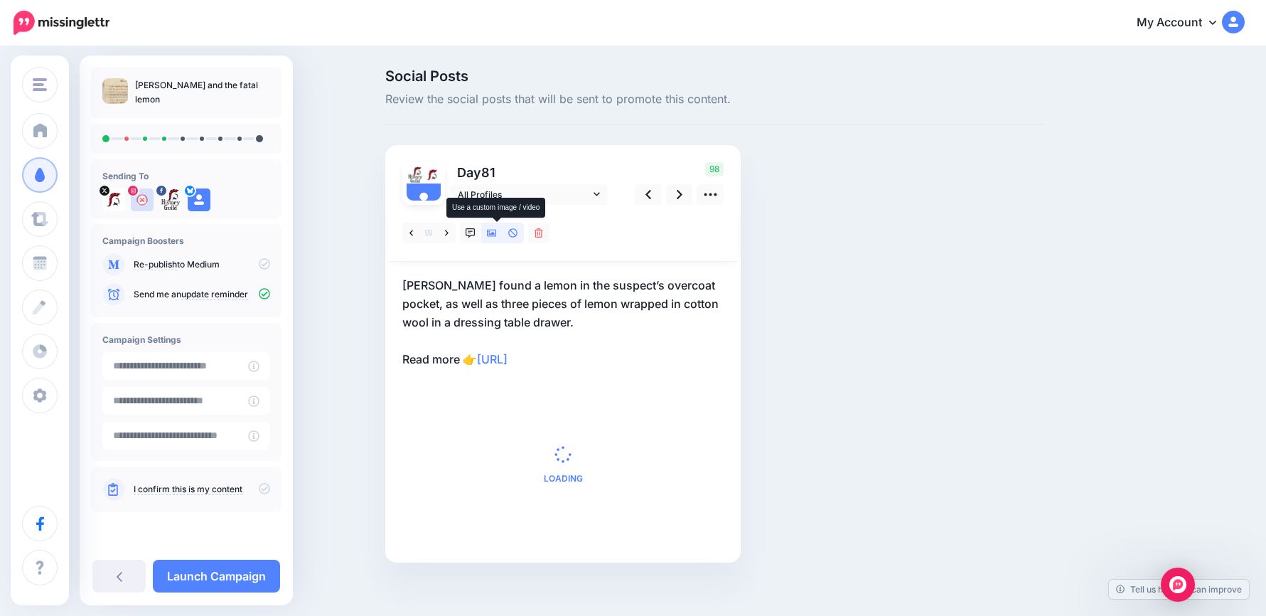
click at [497, 233] on icon at bounding box center [492, 233] width 10 height 7
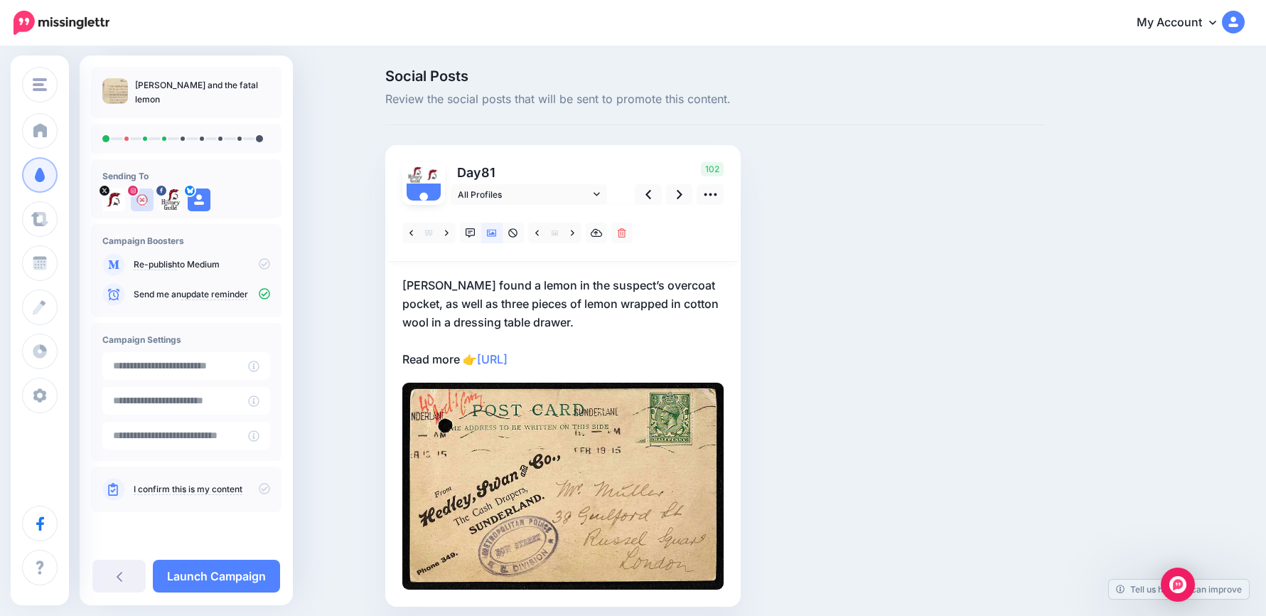
click at [550, 314] on p "Parker found a lemon in the suspect’s overcoat pocket, as well as three pieces …" at bounding box center [562, 322] width 321 height 92
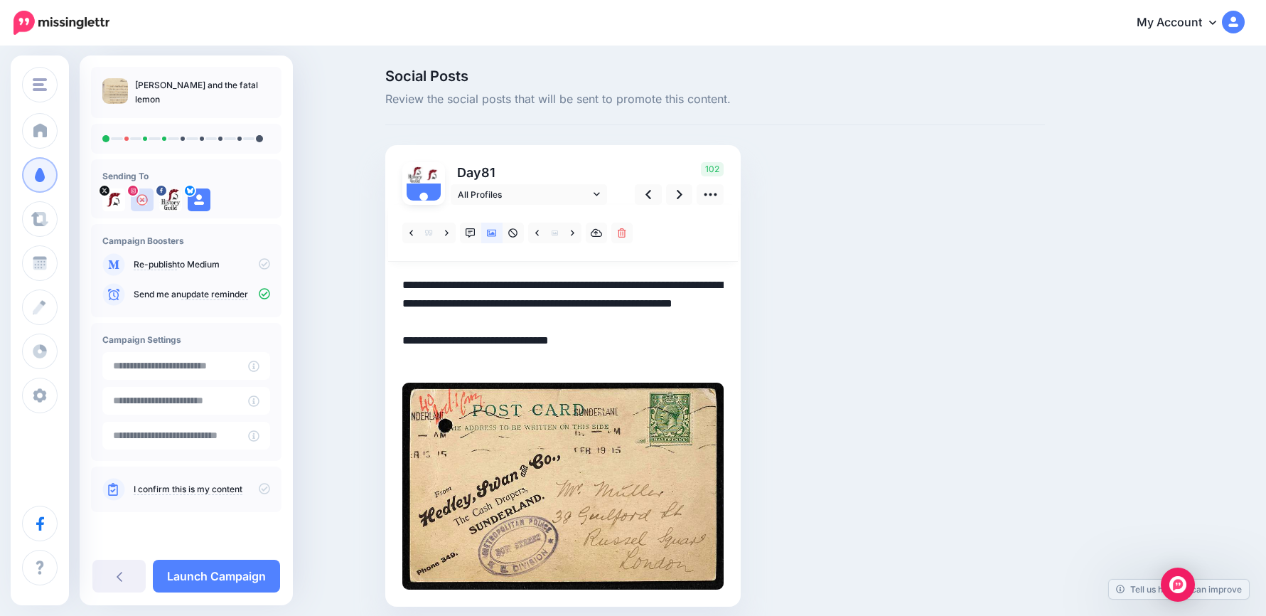
drag, startPoint x: 552, startPoint y: 315, endPoint x: 347, endPoint y: 239, distance: 218.4
click at [347, 239] on div "Social Posts Review the social posts that will be sent to promote this content.…" at bounding box center [633, 359] width 1266 height 623
paste textarea
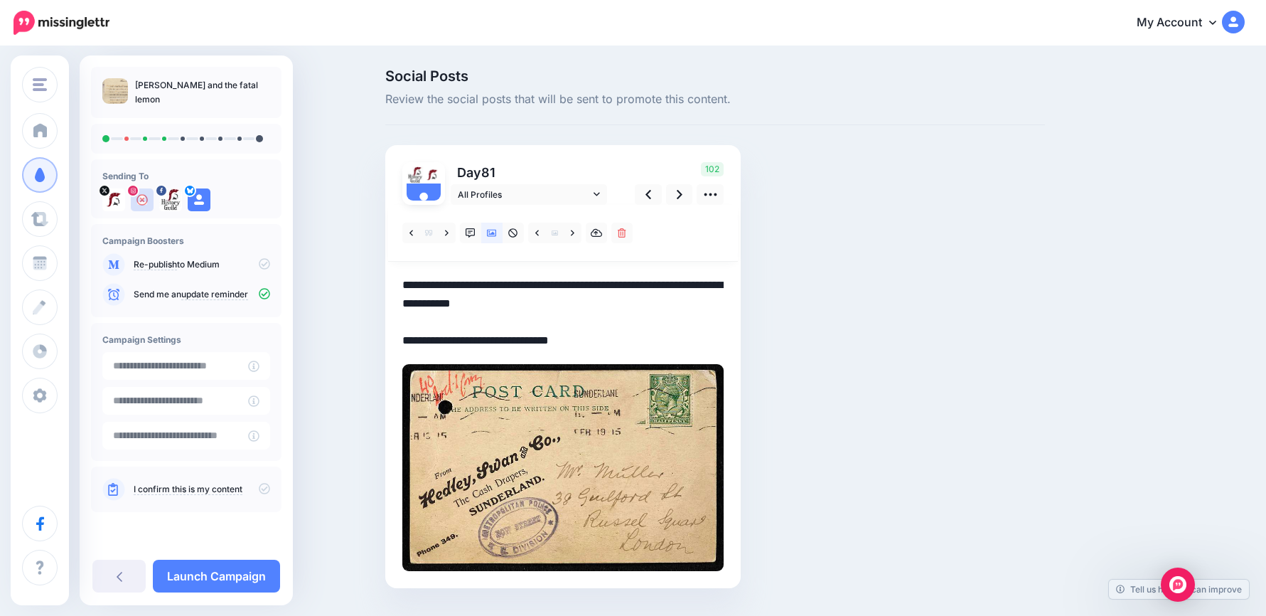
click at [410, 286] on textarea "**********" at bounding box center [562, 313] width 321 height 74
click at [557, 286] on textarea "**********" at bounding box center [562, 313] width 321 height 74
click at [611, 301] on textarea "**********" at bounding box center [562, 313] width 321 height 74
drag, startPoint x: 621, startPoint y: 301, endPoint x: 555, endPoint y: 286, distance: 68.5
click at [555, 286] on textarea "**********" at bounding box center [562, 313] width 321 height 74
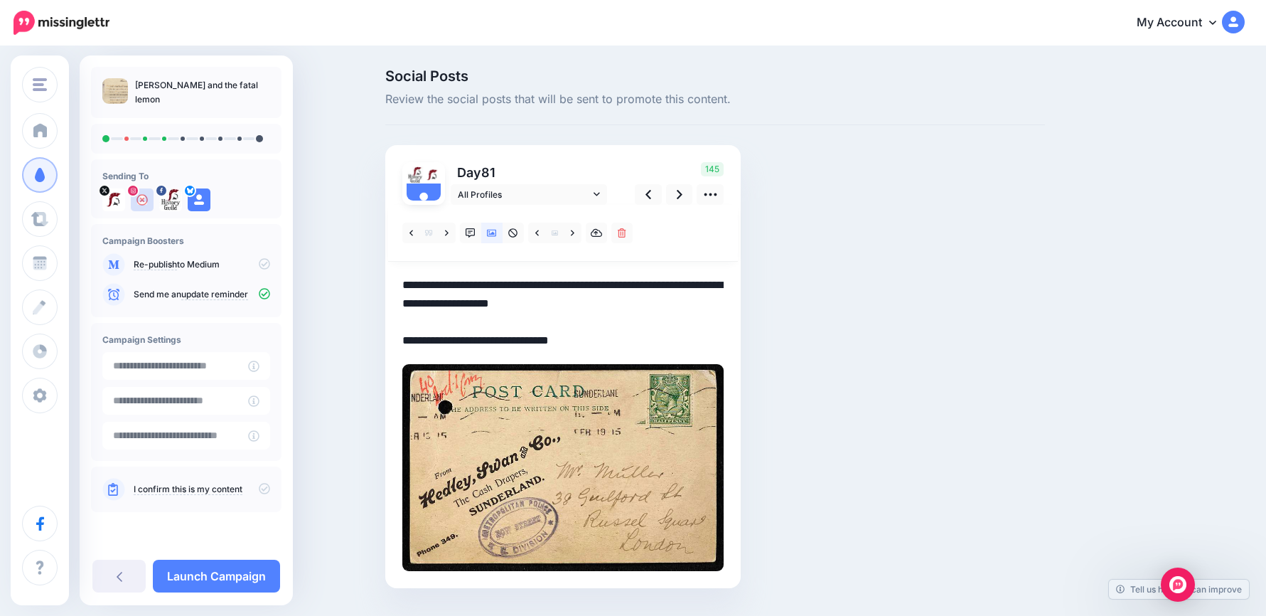
click at [636, 314] on textarea "**********" at bounding box center [562, 313] width 321 height 74
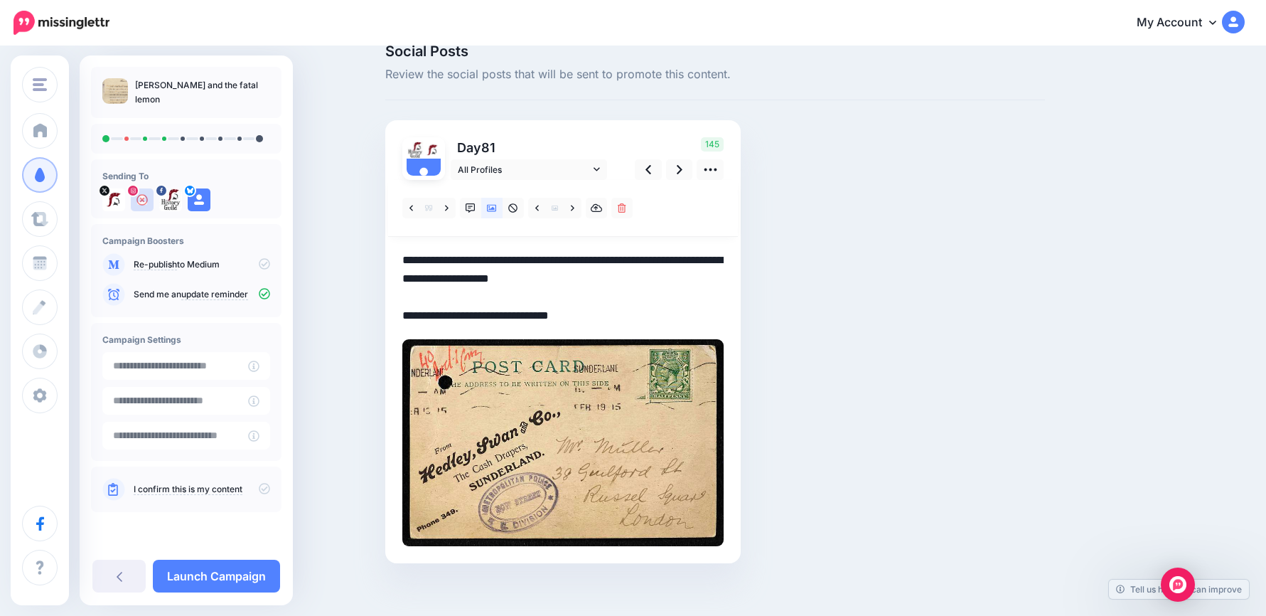
scroll to position [36, 0]
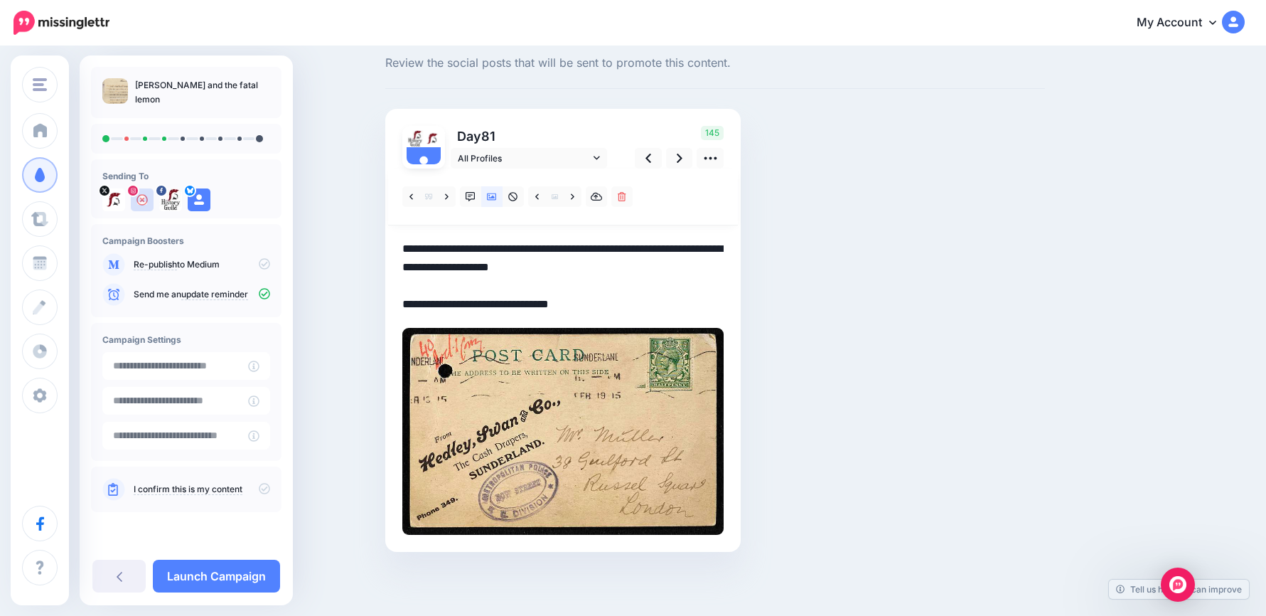
drag, startPoint x: 384, startPoint y: 225, endPoint x: 332, endPoint y: 206, distance: 55.1
click at [329, 204] on div "Social Posts Review the social posts that will be sent to promote this content.…" at bounding box center [633, 313] width 1266 height 604
click at [693, 158] on link at bounding box center [679, 158] width 27 height 21
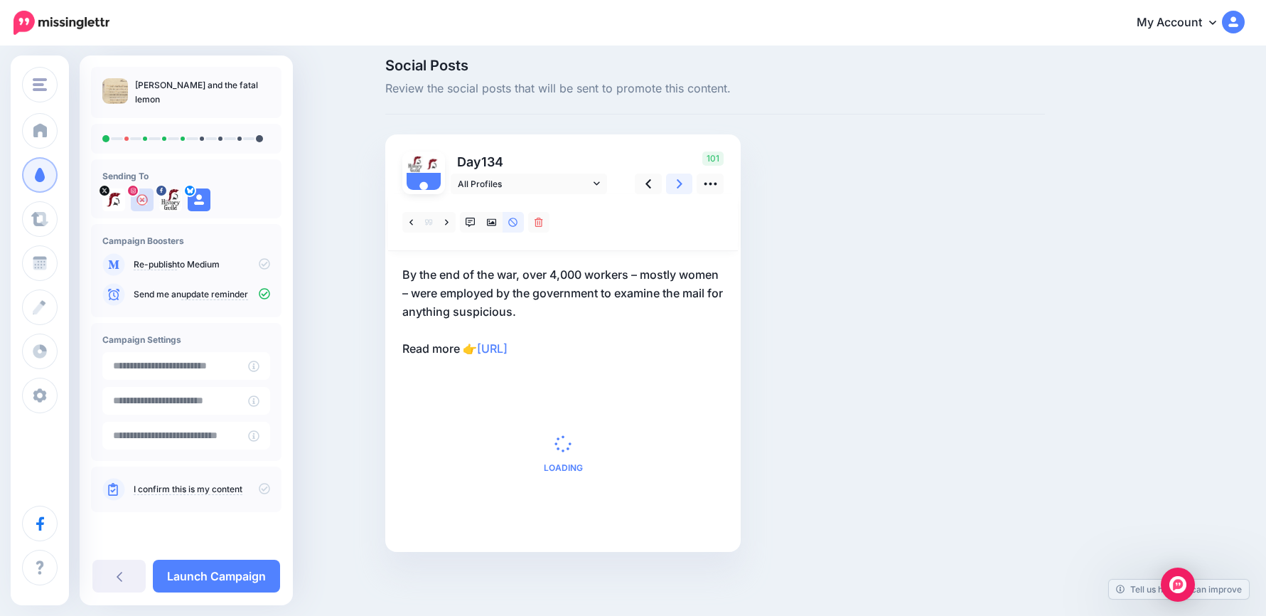
scroll to position [11, 0]
click at [693, 158] on div "101" at bounding box center [677, 172] width 114 height 43
drag, startPoint x: 693, startPoint y: 158, endPoint x: 684, endPoint y: 192, distance: 35.4
click at [685, 192] on link at bounding box center [679, 183] width 27 height 21
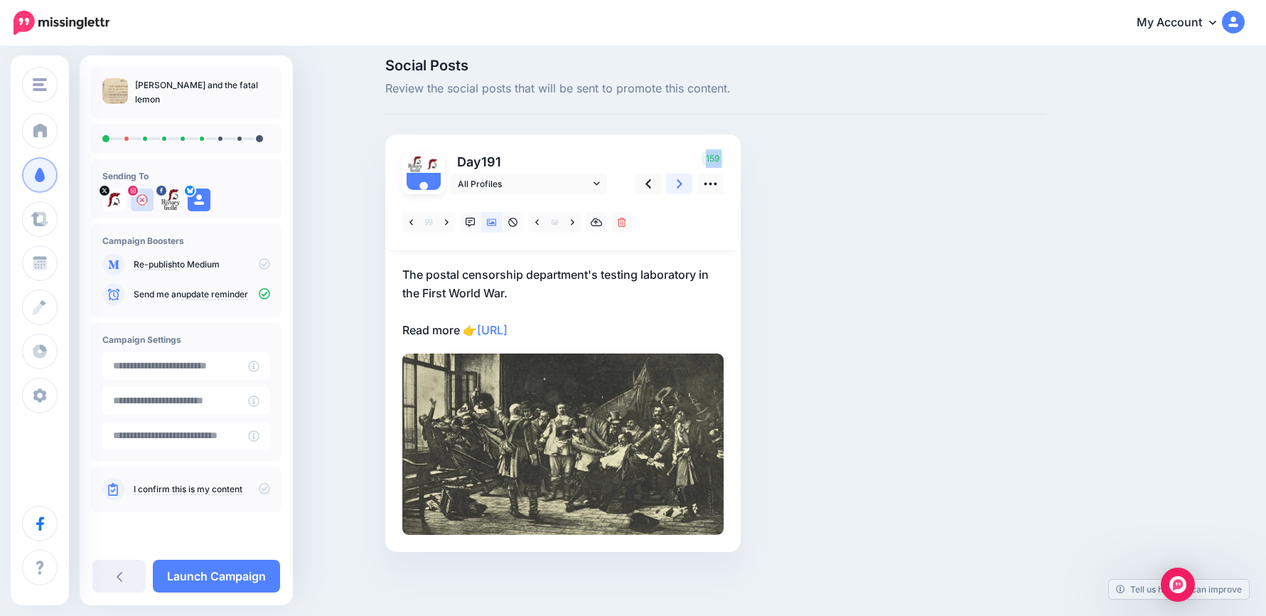
scroll to position [0, 0]
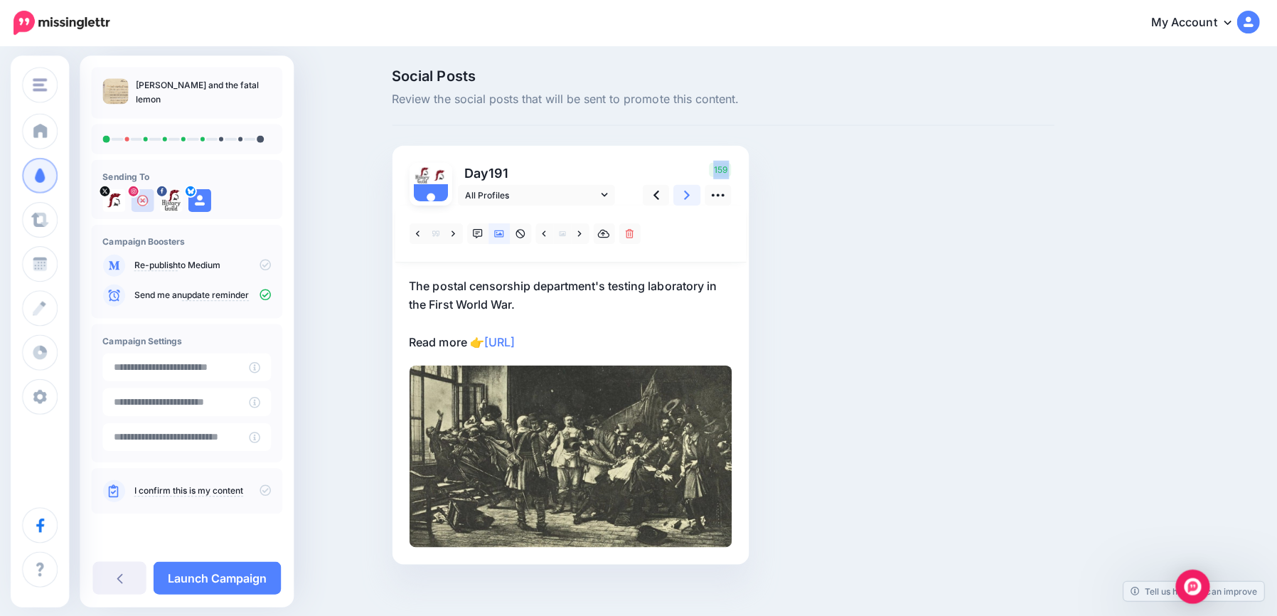
click at [683, 192] on icon at bounding box center [685, 194] width 6 height 9
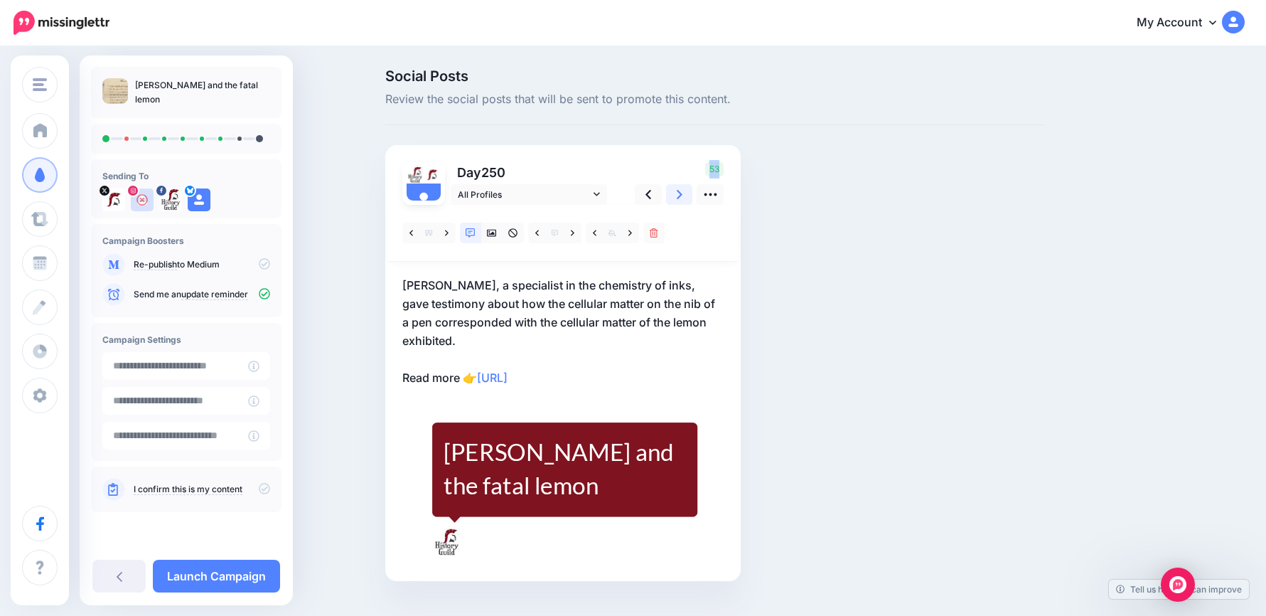
click at [683, 192] on icon at bounding box center [680, 194] width 6 height 9
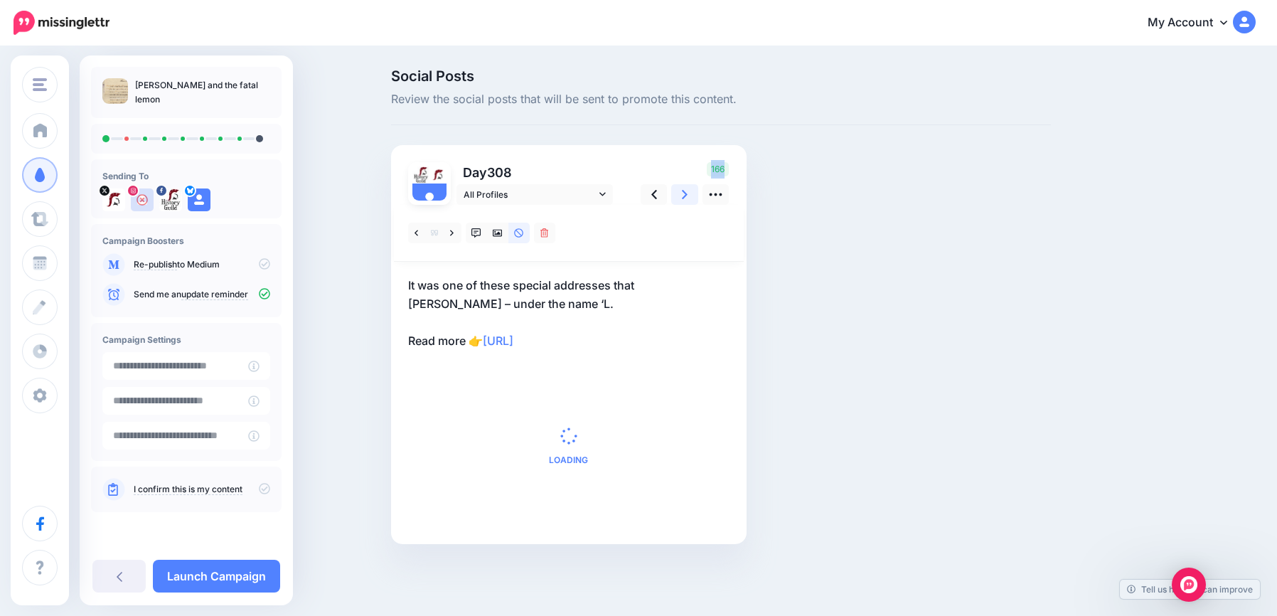
click at [684, 193] on icon at bounding box center [685, 194] width 6 height 15
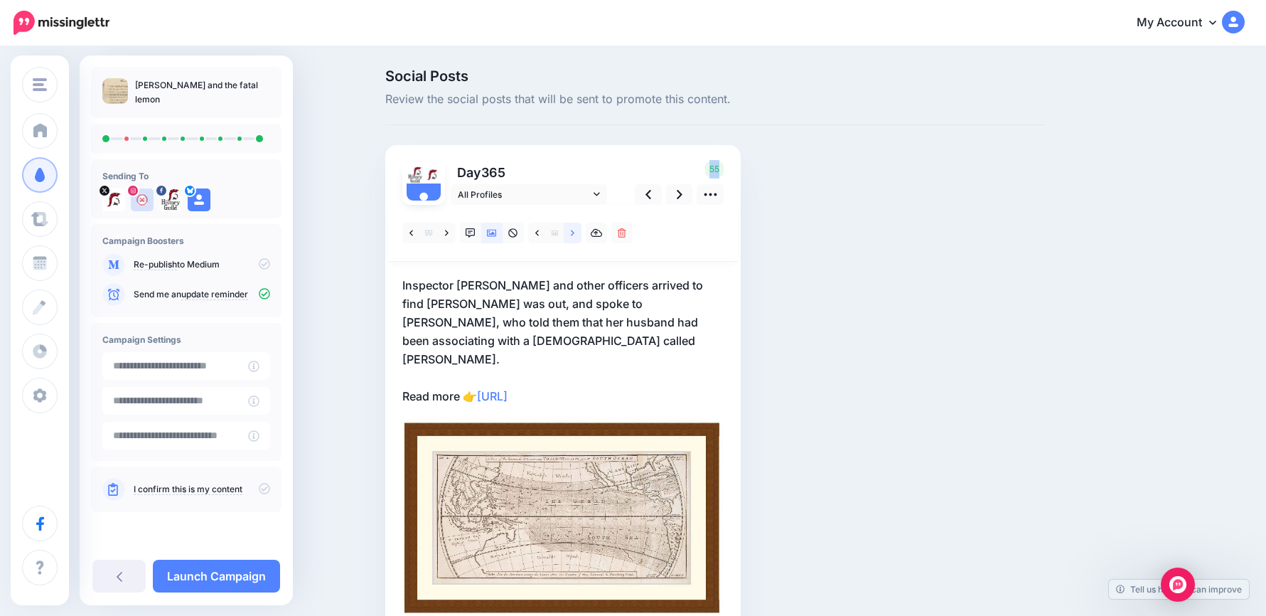
click at [581, 232] on link at bounding box center [573, 233] width 18 height 21
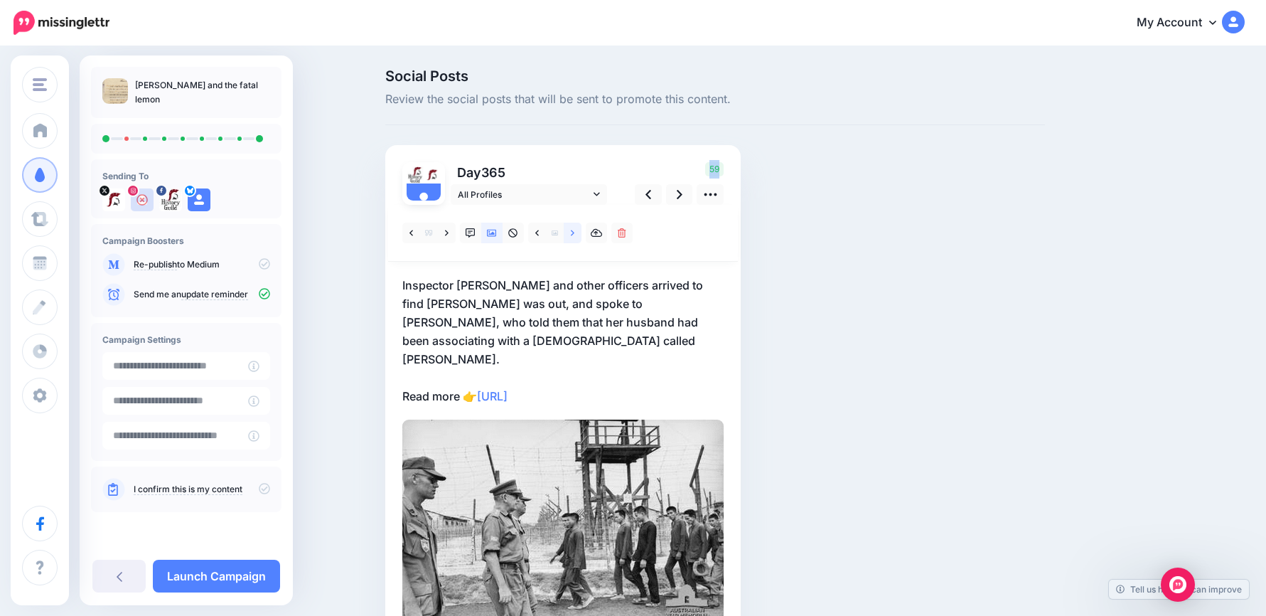
click at [581, 232] on link at bounding box center [573, 233] width 18 height 21
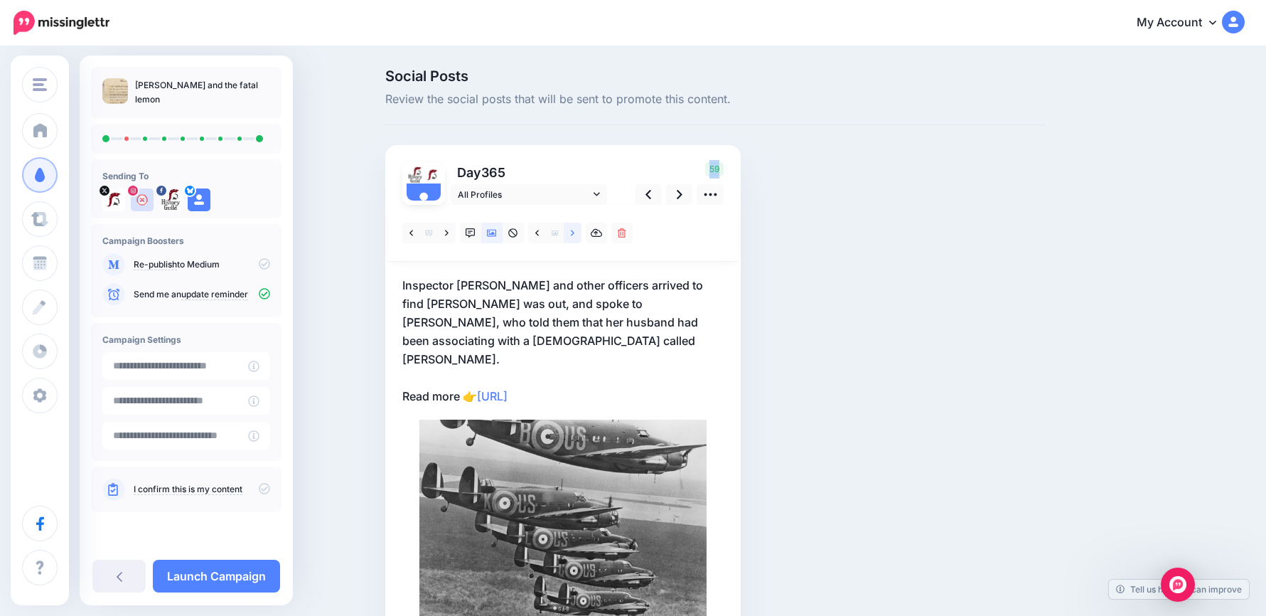
click at [581, 232] on link at bounding box center [573, 233] width 18 height 21
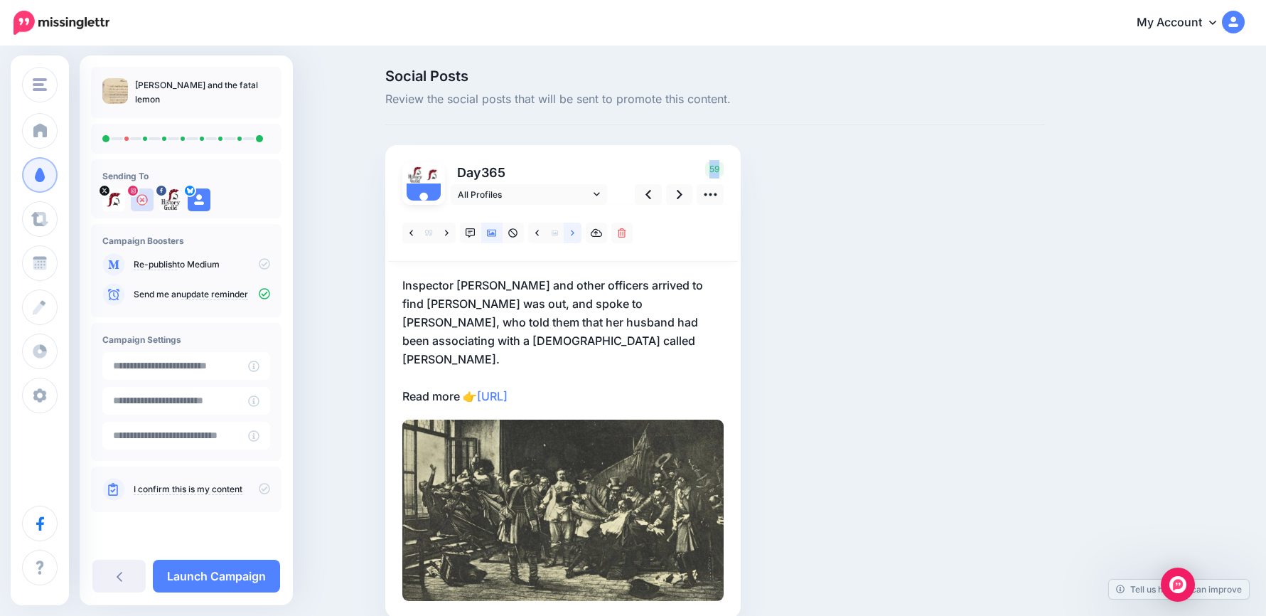
click at [581, 232] on link at bounding box center [573, 233] width 18 height 21
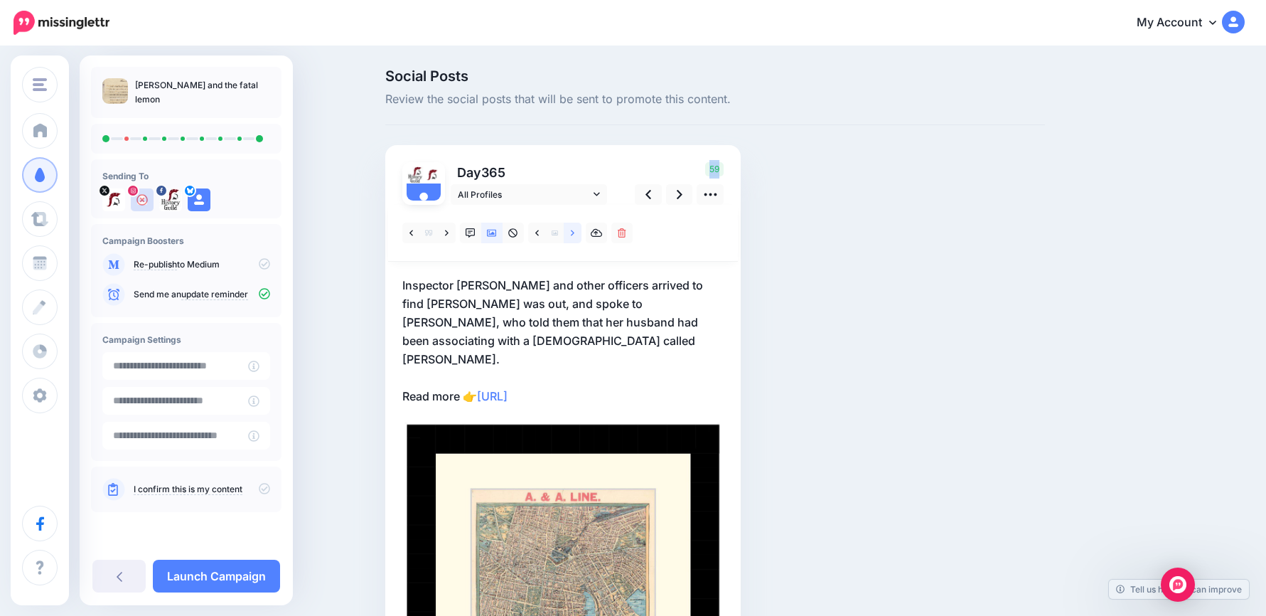
click at [581, 232] on link at bounding box center [573, 233] width 18 height 21
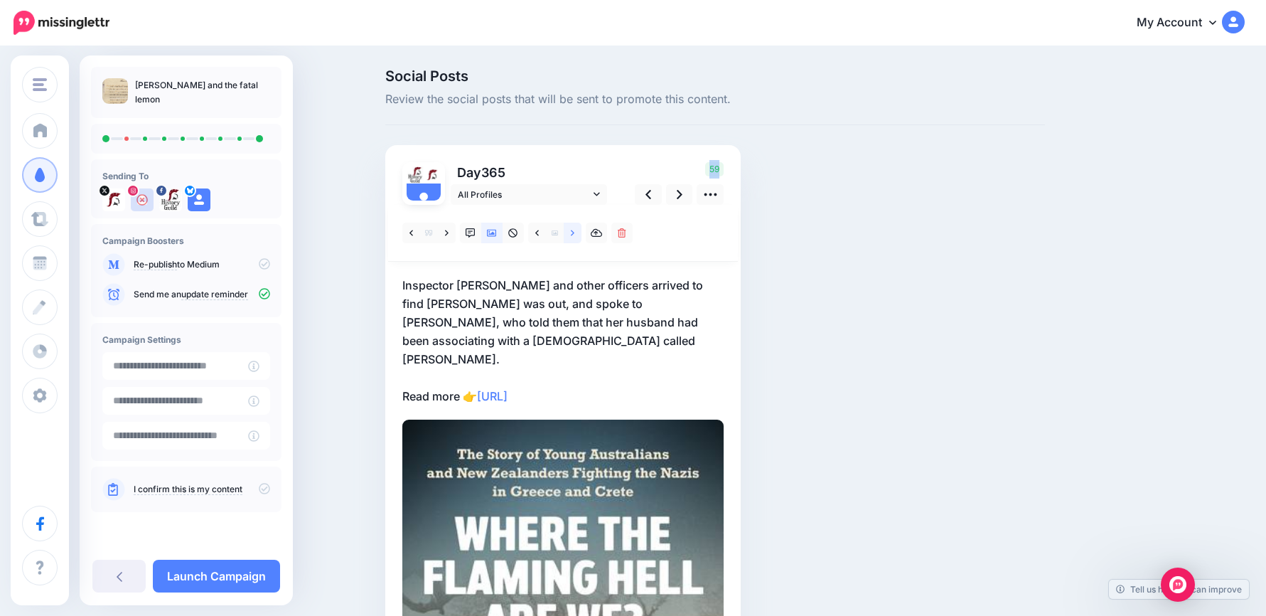
click at [581, 232] on link at bounding box center [573, 233] width 18 height 21
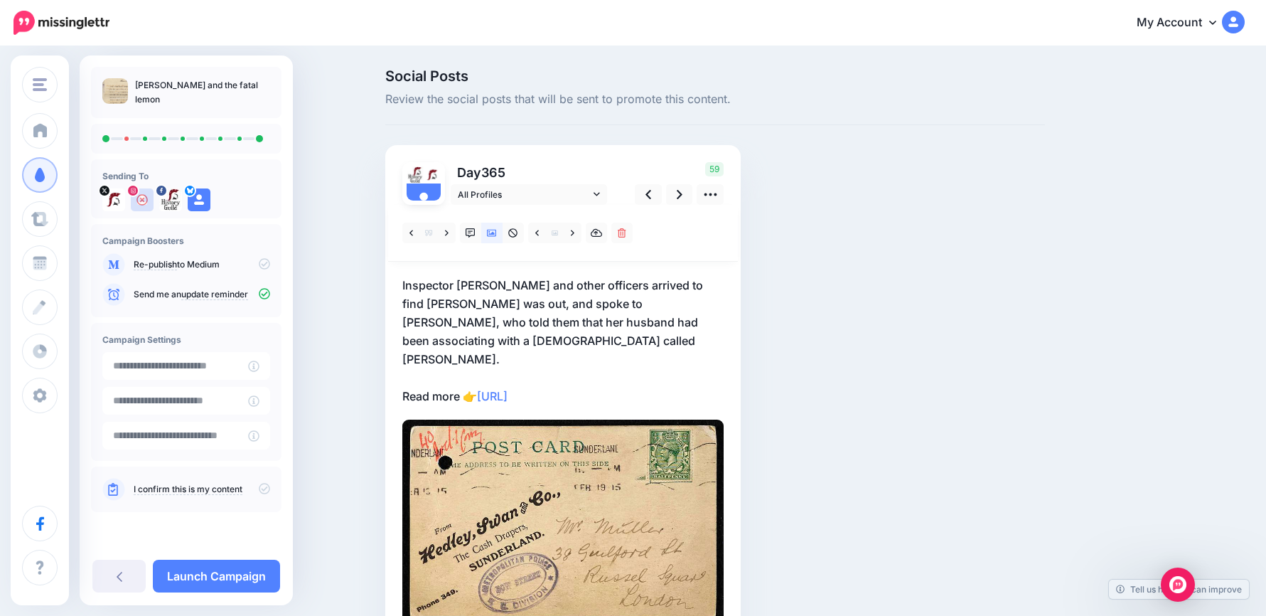
click at [619, 365] on p "Inspector George Riley and other officers arrived to find Hahn was out, and spo…" at bounding box center [562, 340] width 321 height 129
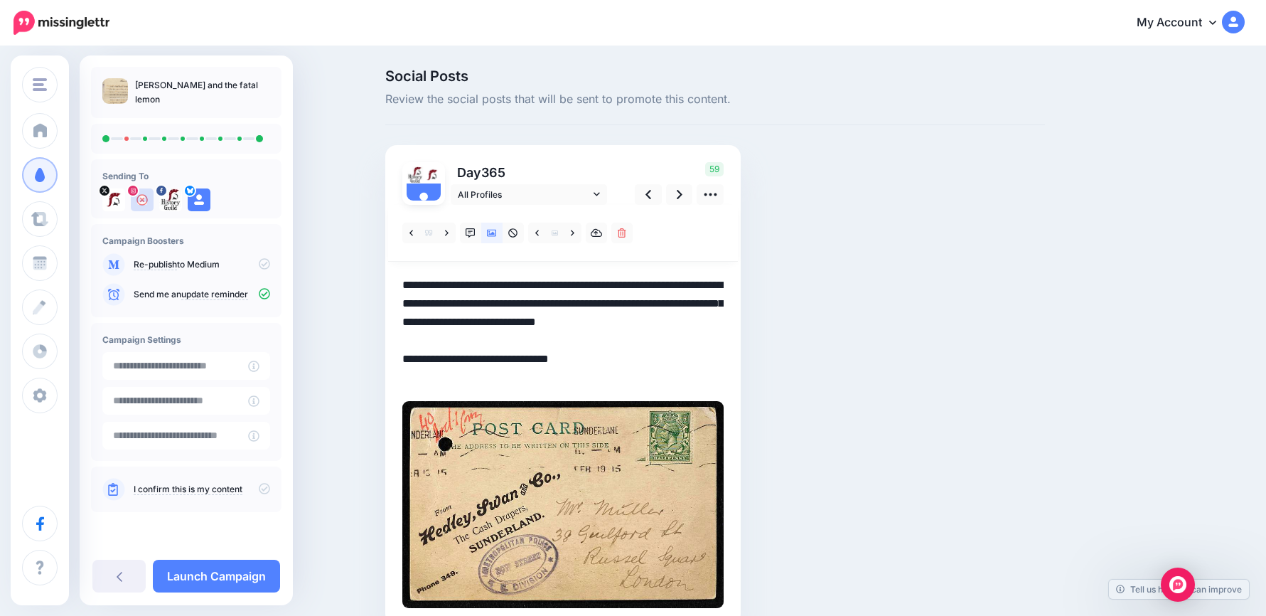
drag, startPoint x: 569, startPoint y: 355, endPoint x: 338, endPoint y: 256, distance: 251.3
click at [338, 256] on div "Social Posts Review the social posts that will be sent to promote this content.…" at bounding box center [633, 368] width 1266 height 641
paste textarea
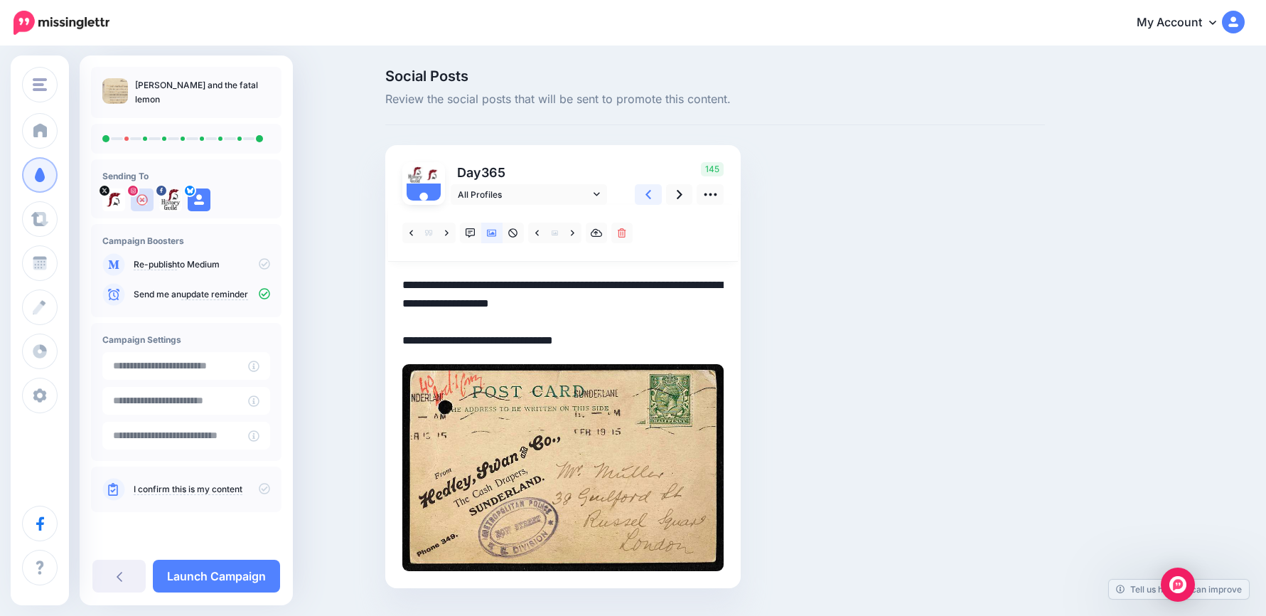
click at [651, 198] on icon at bounding box center [649, 194] width 6 height 15
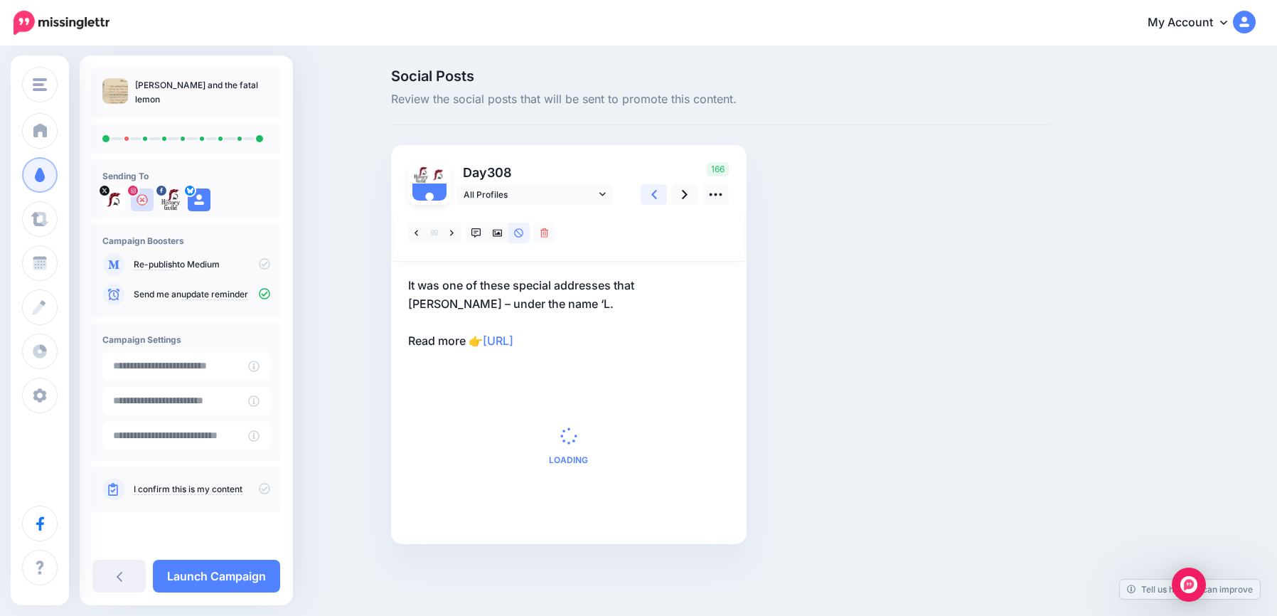
click at [653, 198] on icon at bounding box center [654, 194] width 6 height 15
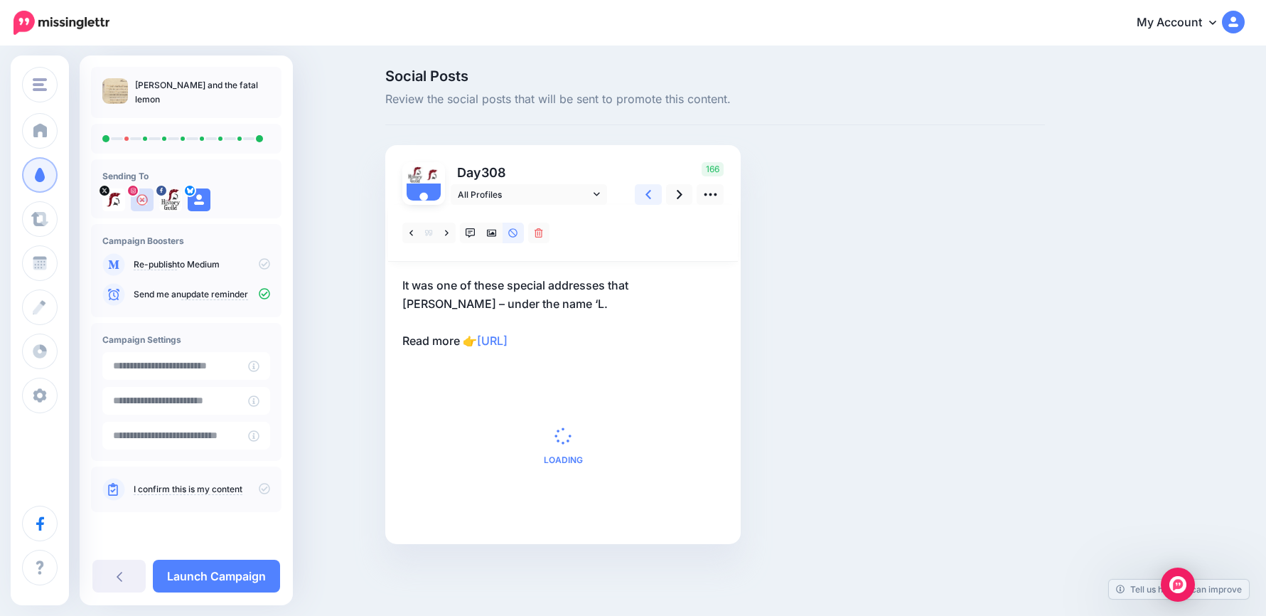
click at [651, 198] on icon at bounding box center [649, 194] width 6 height 15
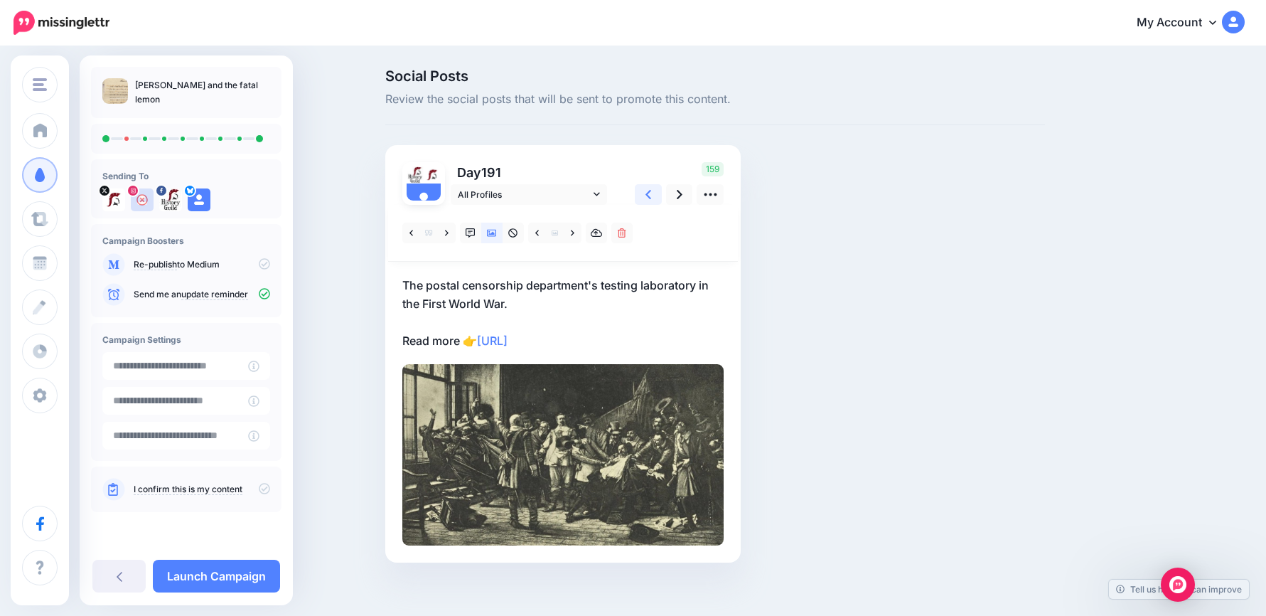
click at [651, 198] on icon at bounding box center [649, 194] width 6 height 15
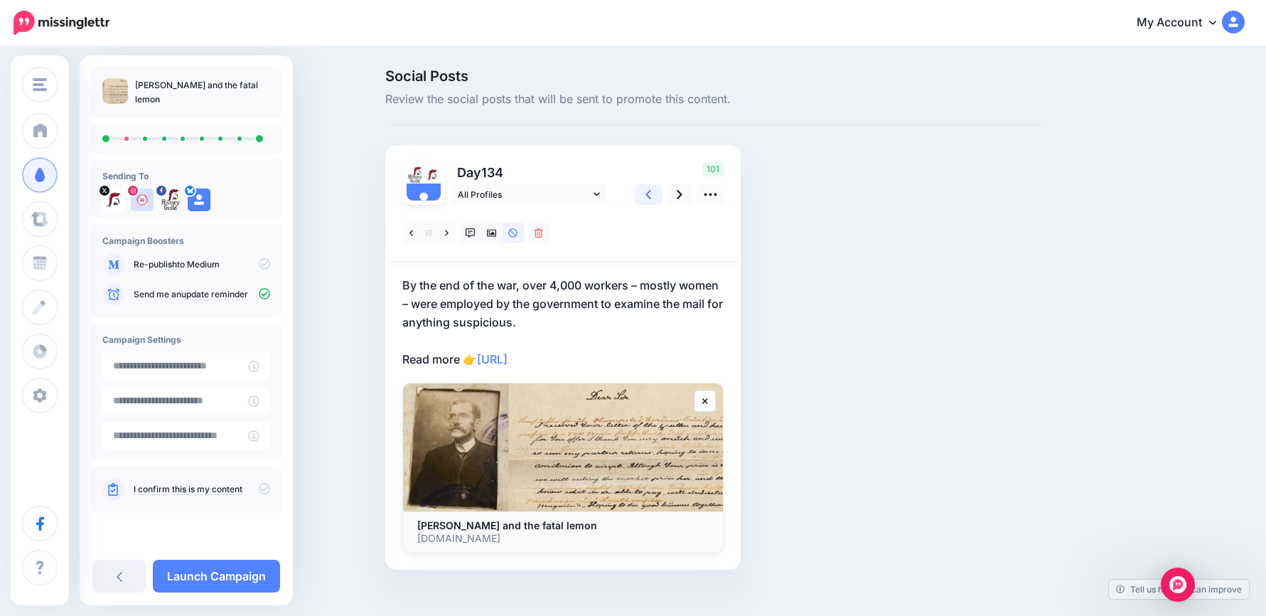
click at [651, 198] on icon at bounding box center [649, 194] width 6 height 15
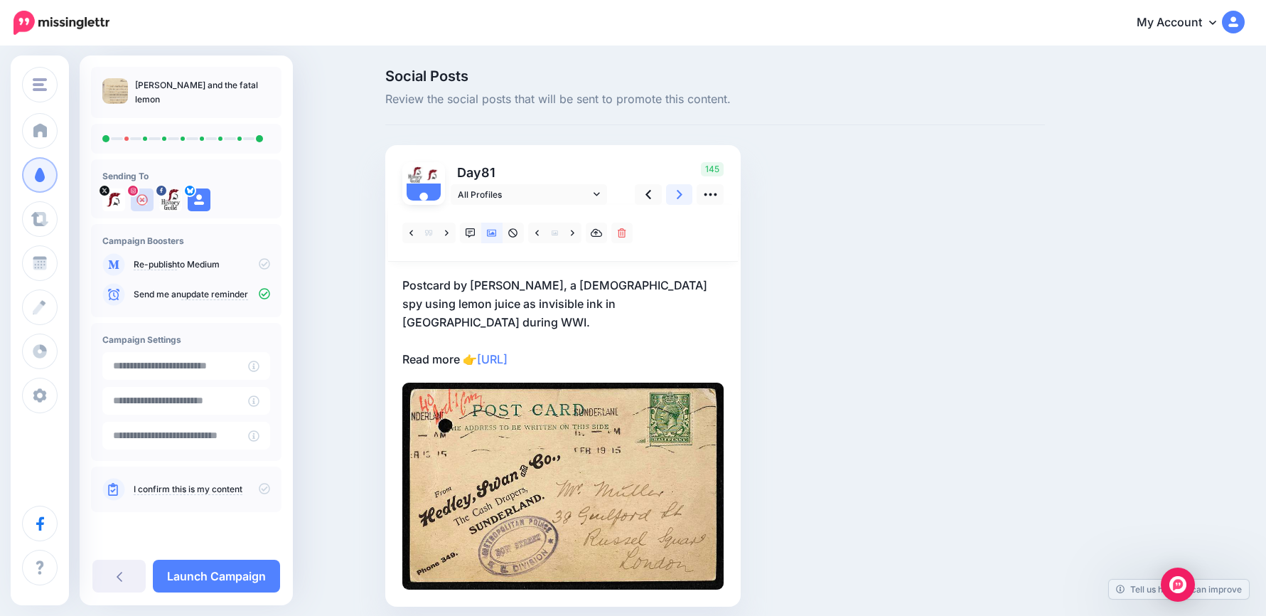
click at [675, 197] on link at bounding box center [679, 194] width 27 height 21
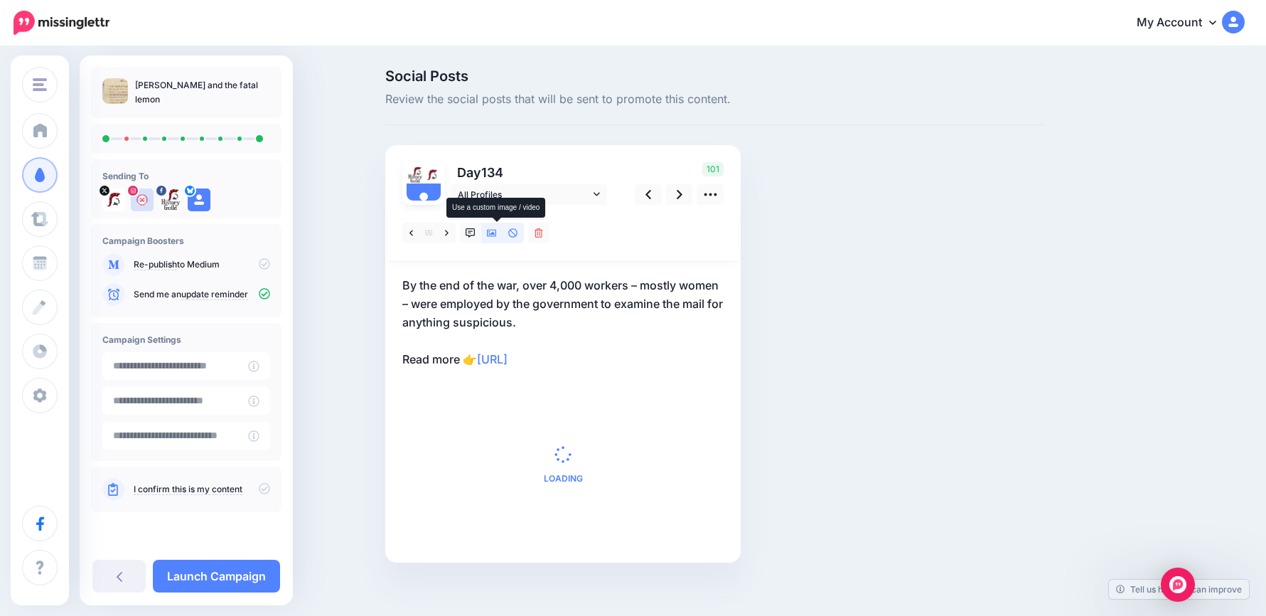
click at [497, 232] on icon at bounding box center [492, 233] width 10 height 10
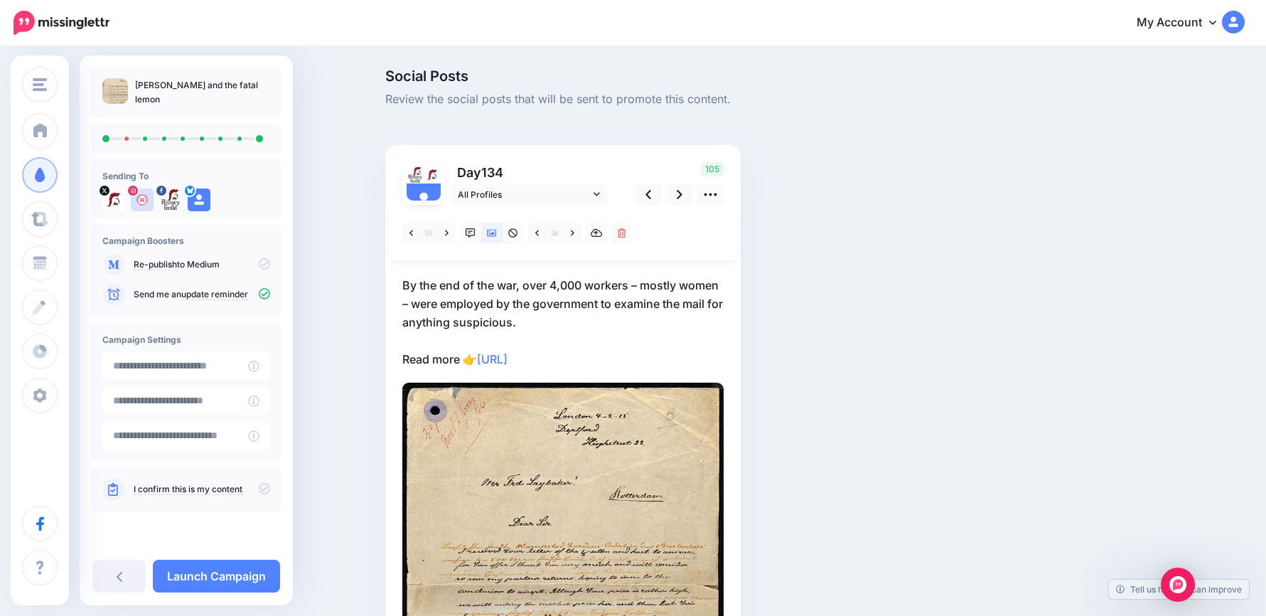
click at [556, 318] on p "By the end of the war, over 4,000 workers – mostly women – were employed by the…" at bounding box center [562, 322] width 321 height 92
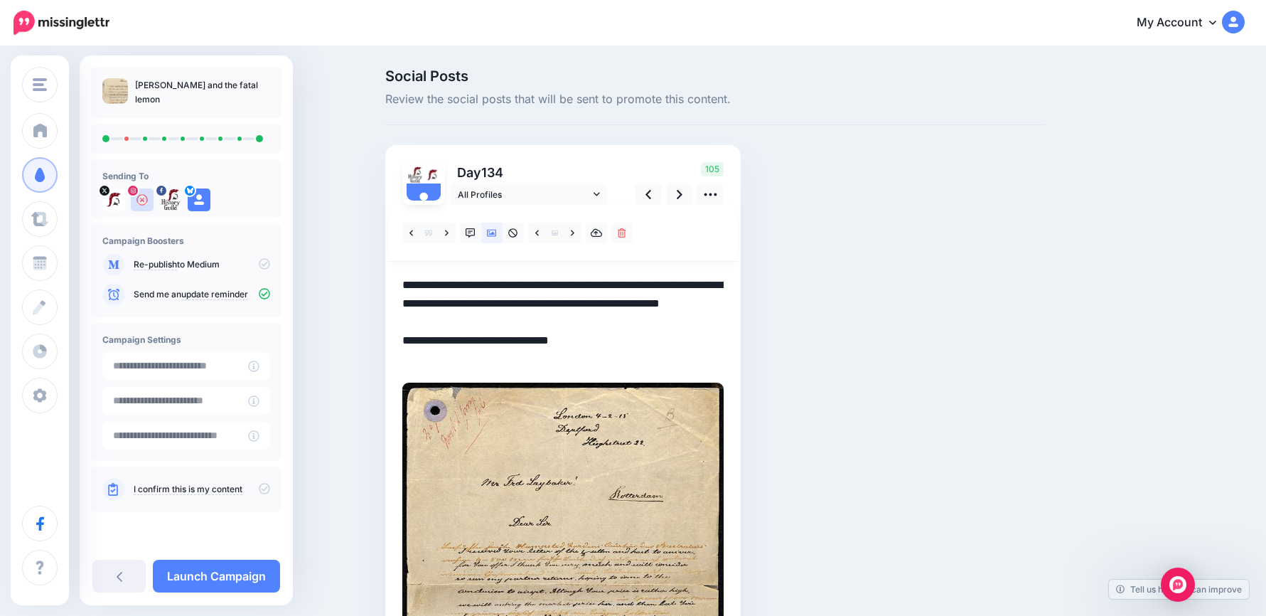
drag, startPoint x: 507, startPoint y: 306, endPoint x: 338, endPoint y: 266, distance: 173.8
click at [338, 266] on div "Social Posts Review the social posts that will be sent to promote this content.…" at bounding box center [633, 456] width 1266 height 817
paste textarea
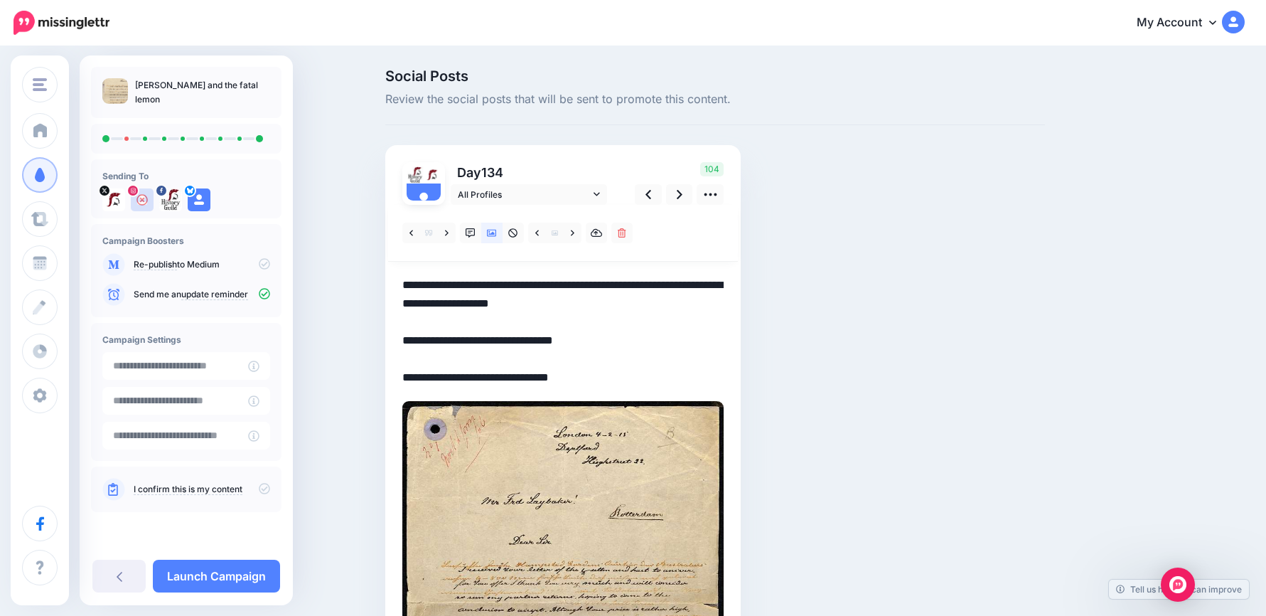
click at [493, 287] on textarea "**********" at bounding box center [562, 331] width 321 height 111
drag, startPoint x: 453, startPoint y: 283, endPoint x: 373, endPoint y: 278, distance: 79.8
click at [375, 279] on div "Social Posts Review the social posts that will be sent to promote this content.…" at bounding box center [633, 465] width 1266 height 835
paste textarea "**********"
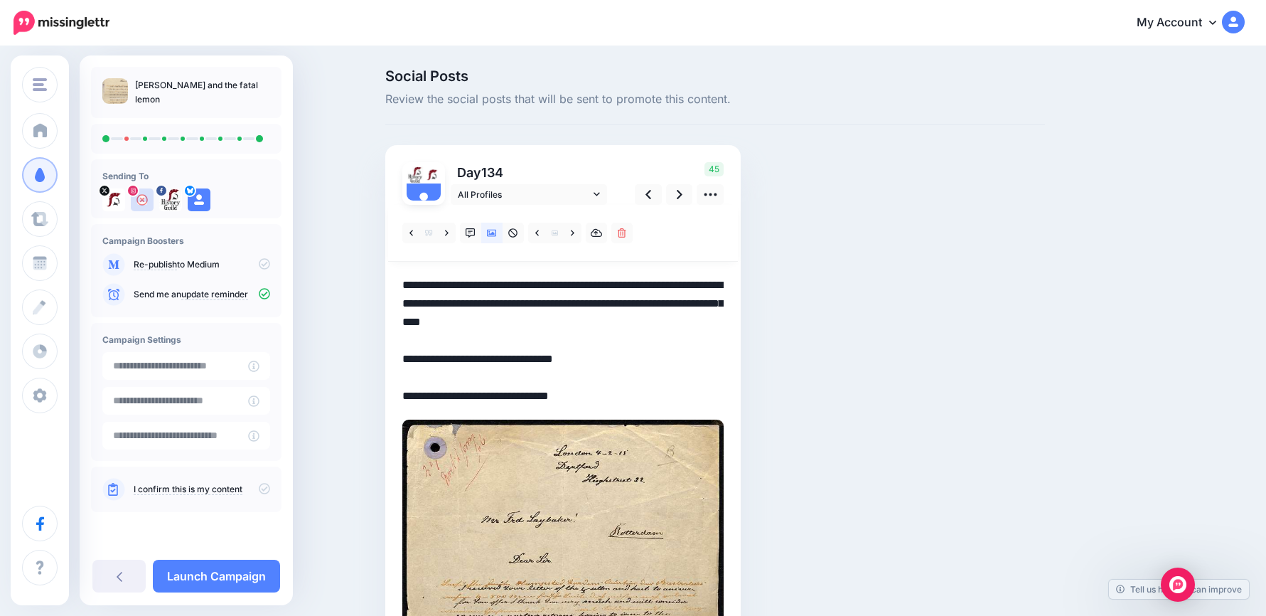
drag, startPoint x: 612, startPoint y: 368, endPoint x: 390, endPoint y: 345, distance: 223.1
click at [390, 345] on div "Day 134 All Profiles" at bounding box center [562, 491] width 355 height 692
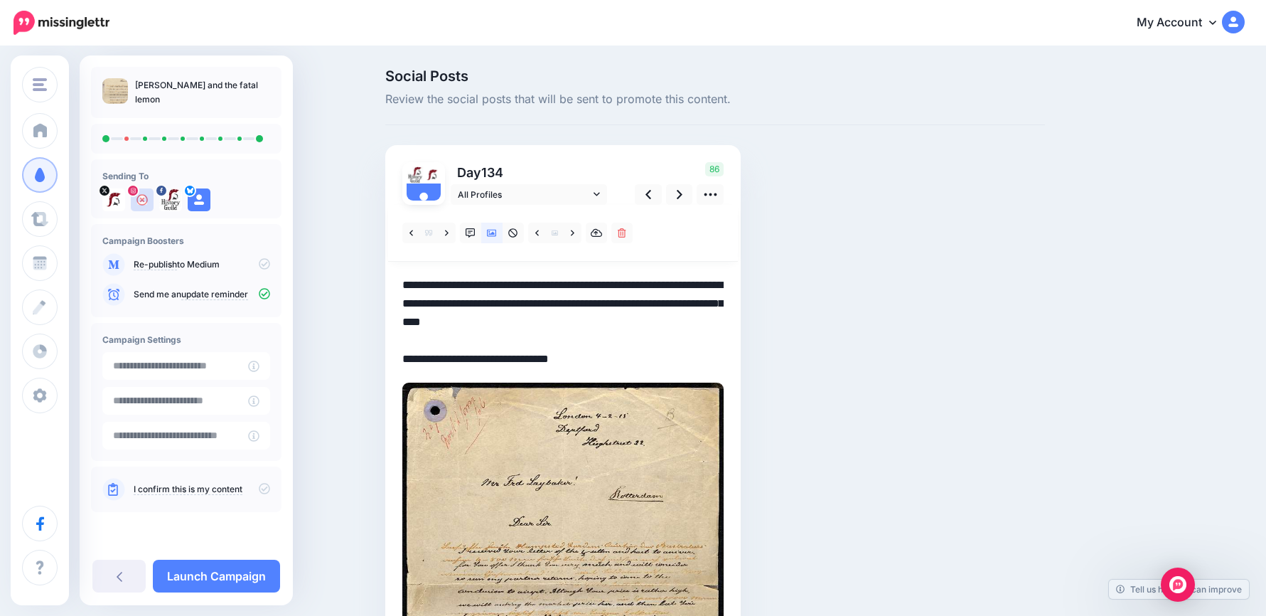
drag, startPoint x: 619, startPoint y: 359, endPoint x: 350, endPoint y: 252, distance: 290.1
click at [350, 252] on div "Social Posts Review the social posts that will be sent to promote this content.…" at bounding box center [633, 456] width 1266 height 817
click at [692, 191] on link at bounding box center [679, 194] width 27 height 21
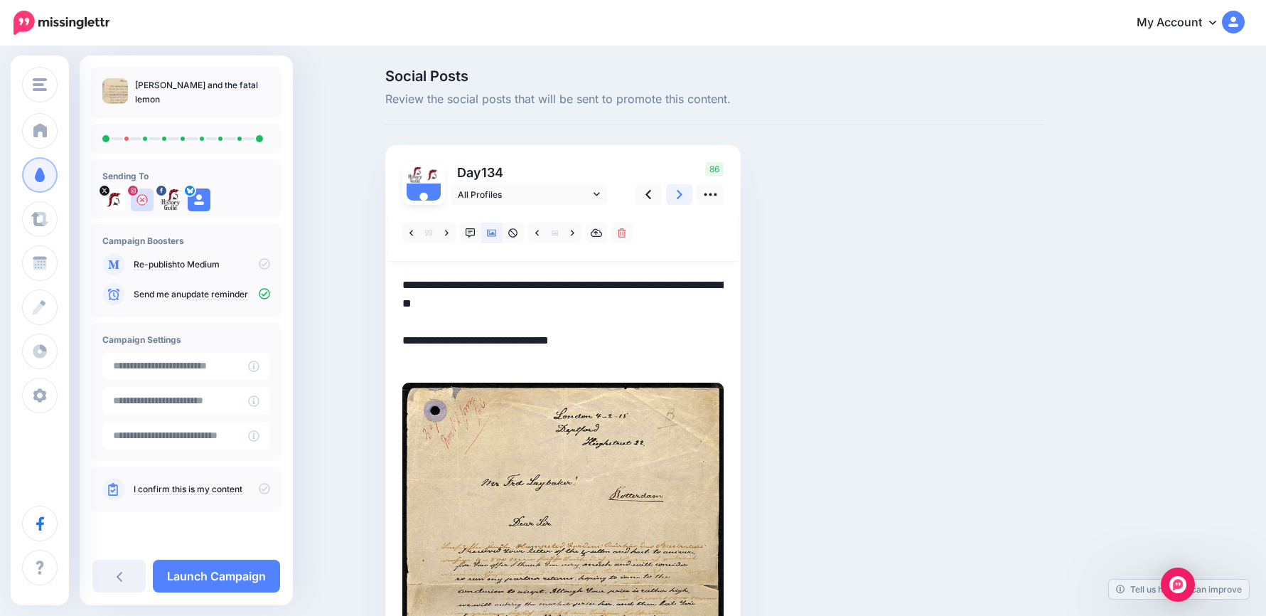
click at [691, 191] on link at bounding box center [679, 194] width 27 height 21
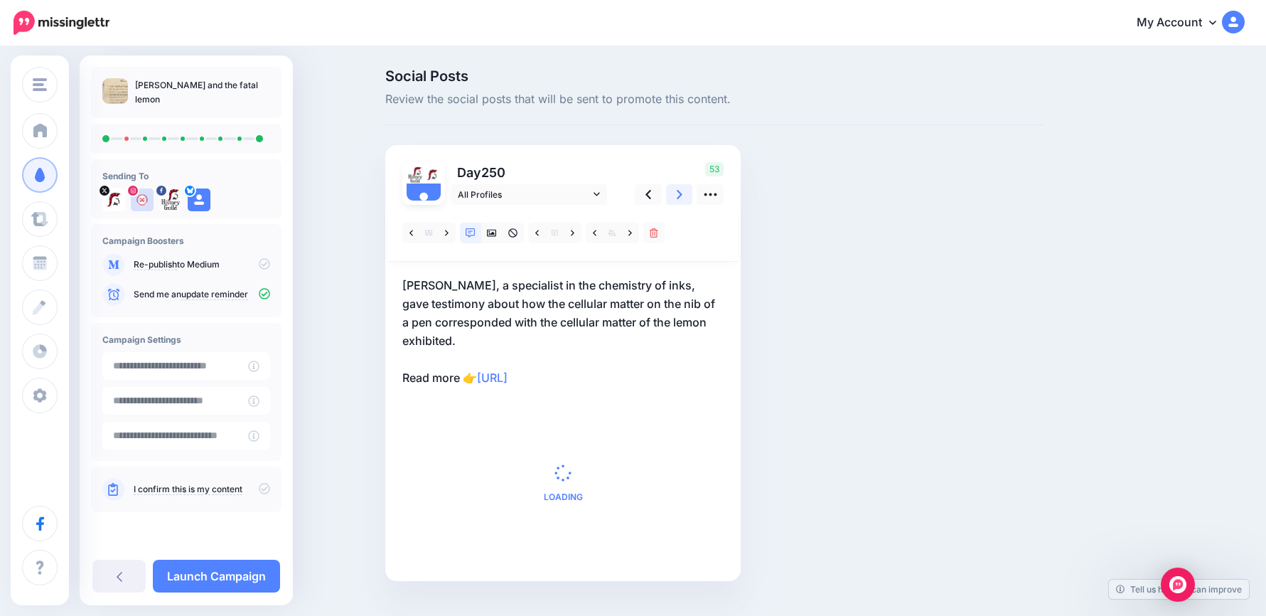
click at [691, 191] on link at bounding box center [679, 194] width 27 height 21
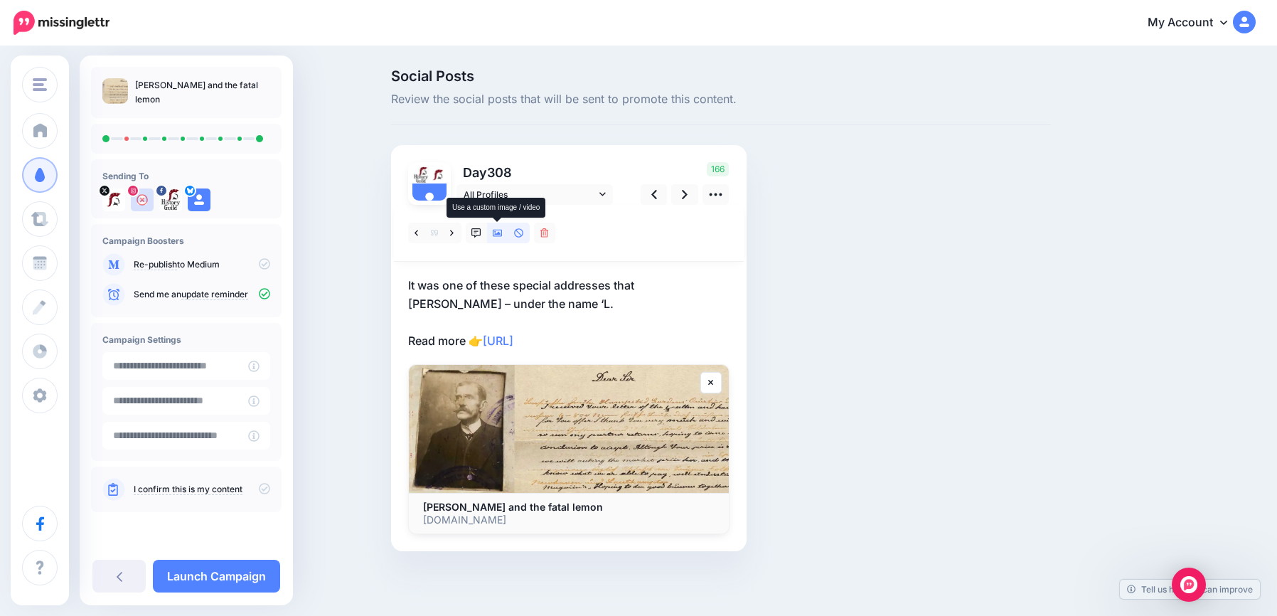
click at [493, 228] on icon at bounding box center [498, 233] width 10 height 10
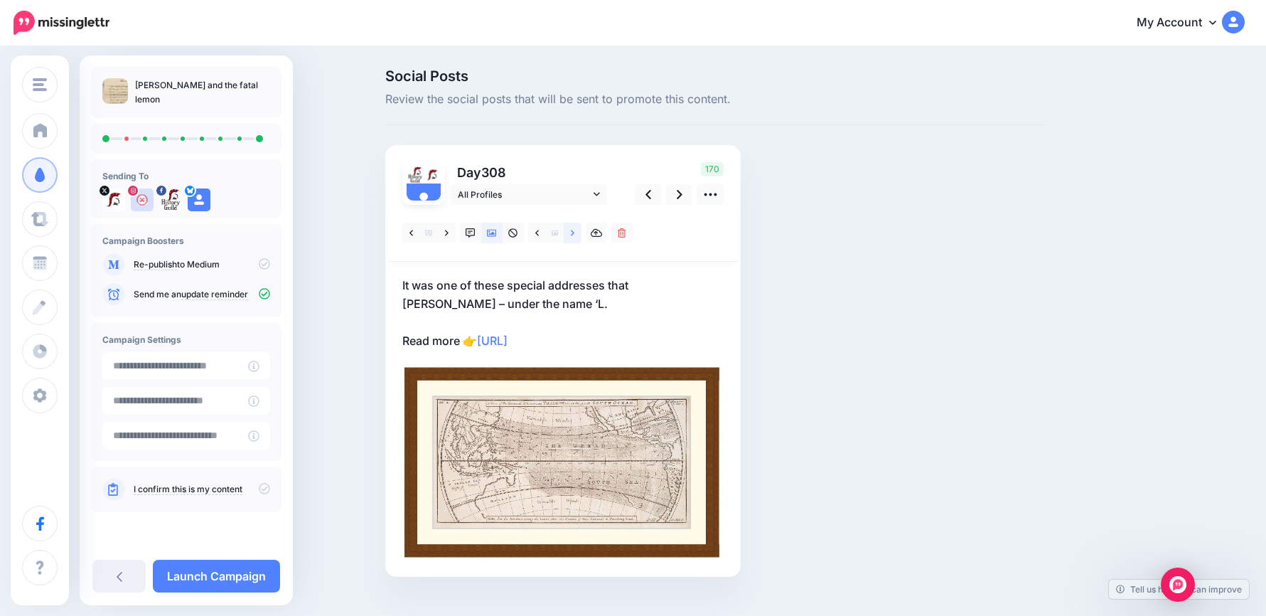
click at [582, 234] on link at bounding box center [573, 233] width 18 height 21
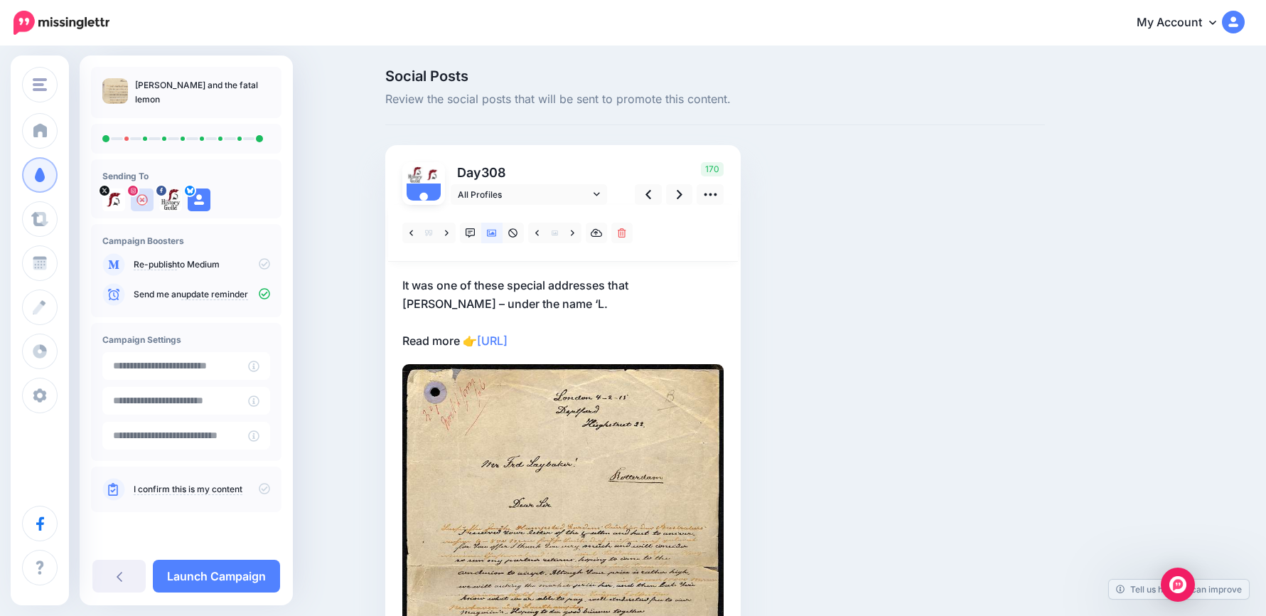
click at [584, 304] on p "It was one of these special addresses that Muller – under the name ‘L. Read mor…" at bounding box center [562, 313] width 321 height 74
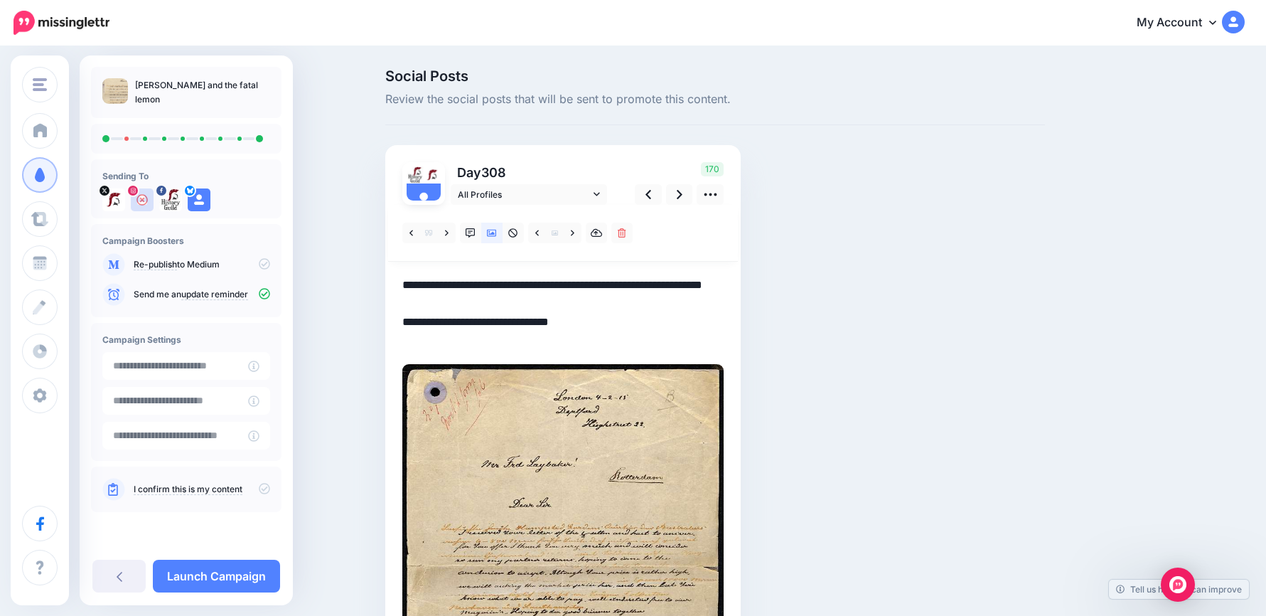
drag, startPoint x: 629, startPoint y: 343, endPoint x: 385, endPoint y: 271, distance: 254.9
click at [385, 271] on div "Social Posts Review the social posts that will be sent to promote this content.…" at bounding box center [715, 447] width 681 height 756
paste textarea "**********"
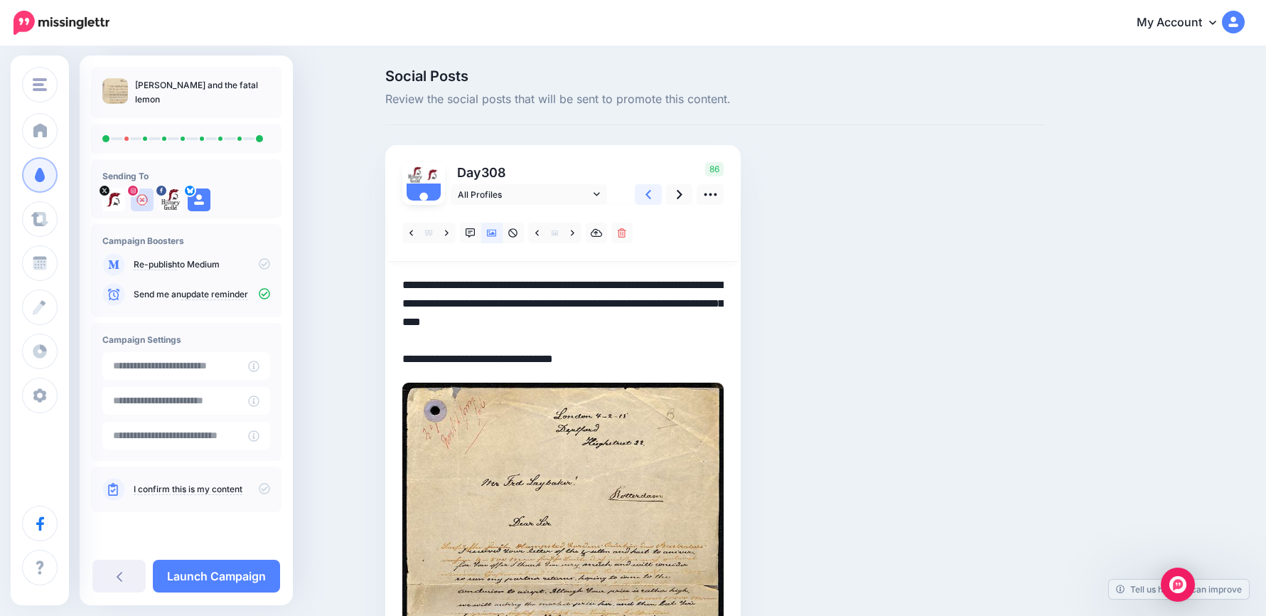
type textarea "**********"
click at [660, 201] on link at bounding box center [648, 194] width 27 height 21
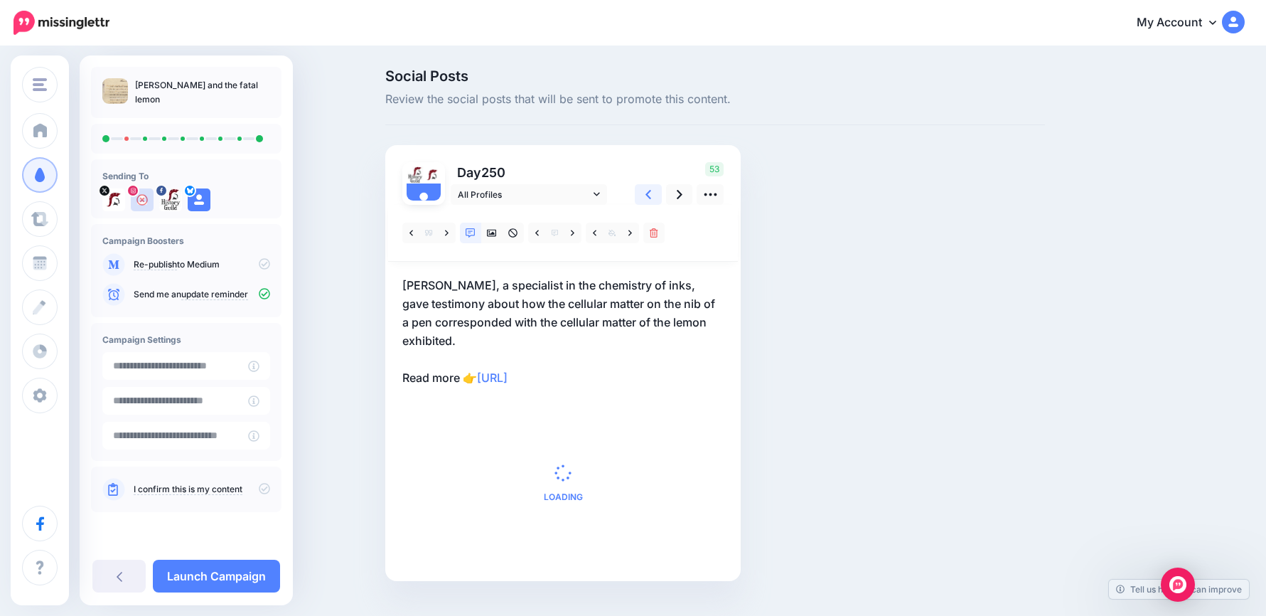
click at [660, 201] on link at bounding box center [648, 194] width 27 height 21
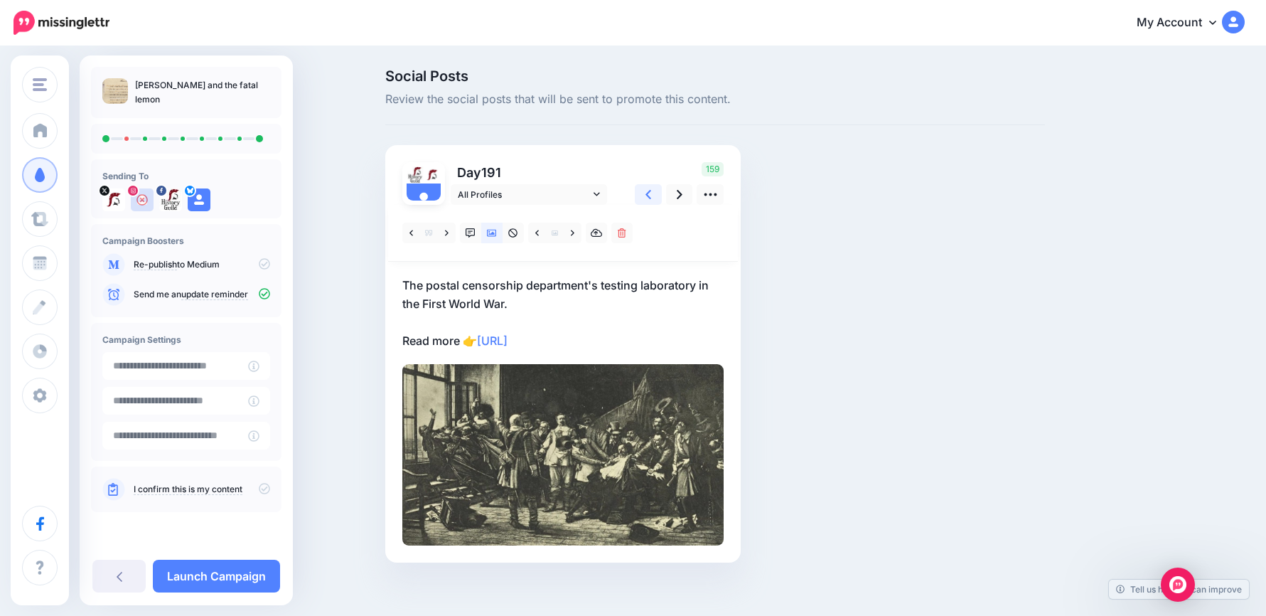
click at [660, 201] on link at bounding box center [648, 194] width 27 height 21
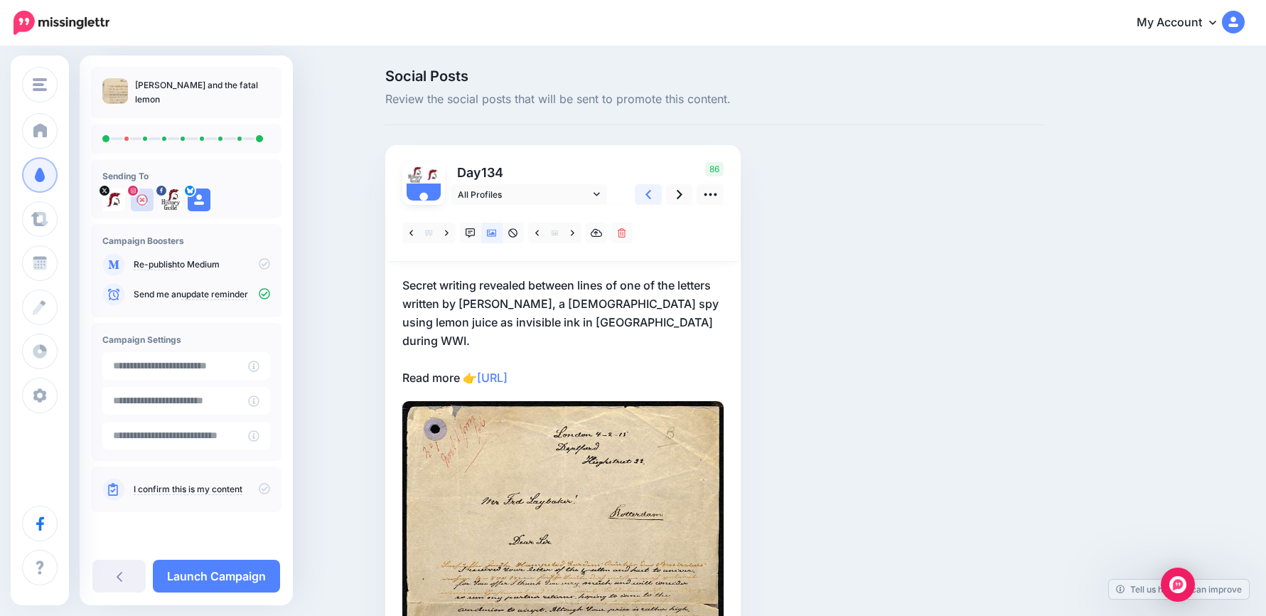
click at [660, 201] on link at bounding box center [648, 194] width 27 height 21
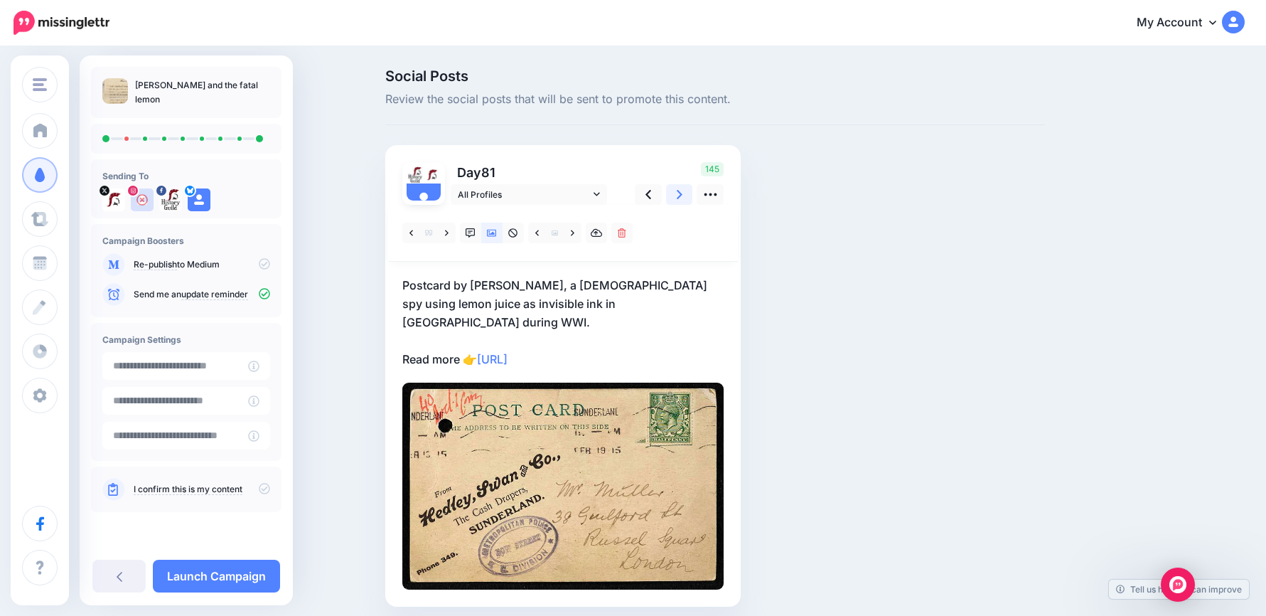
click at [690, 200] on link at bounding box center [679, 194] width 27 height 21
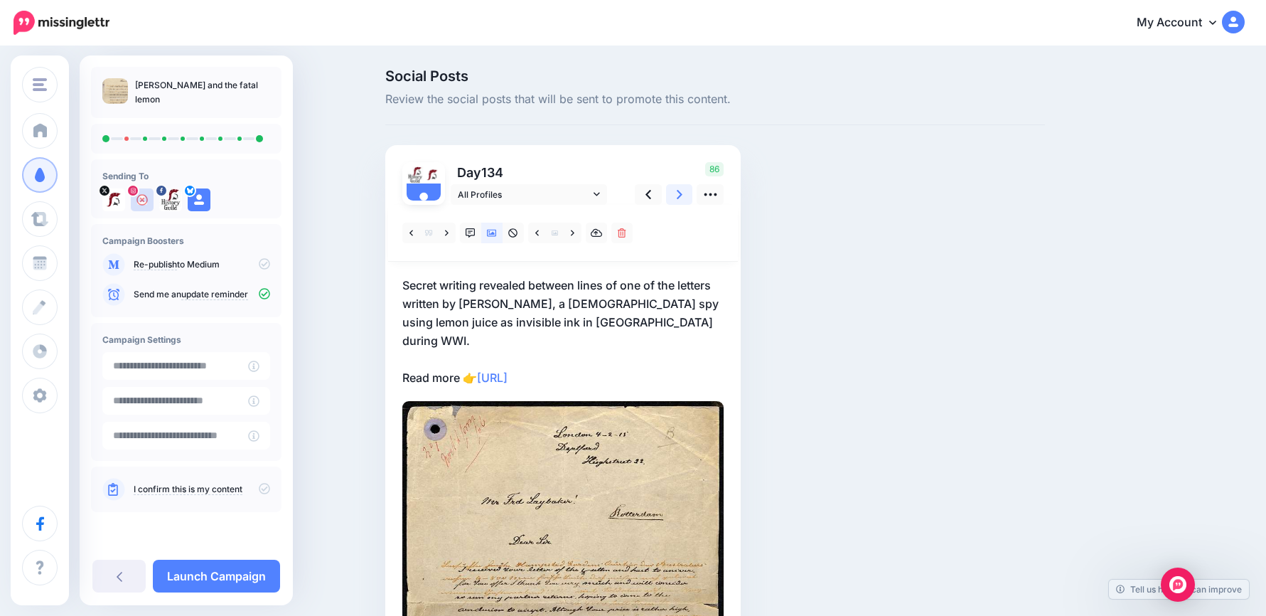
click at [690, 200] on link at bounding box center [679, 194] width 27 height 21
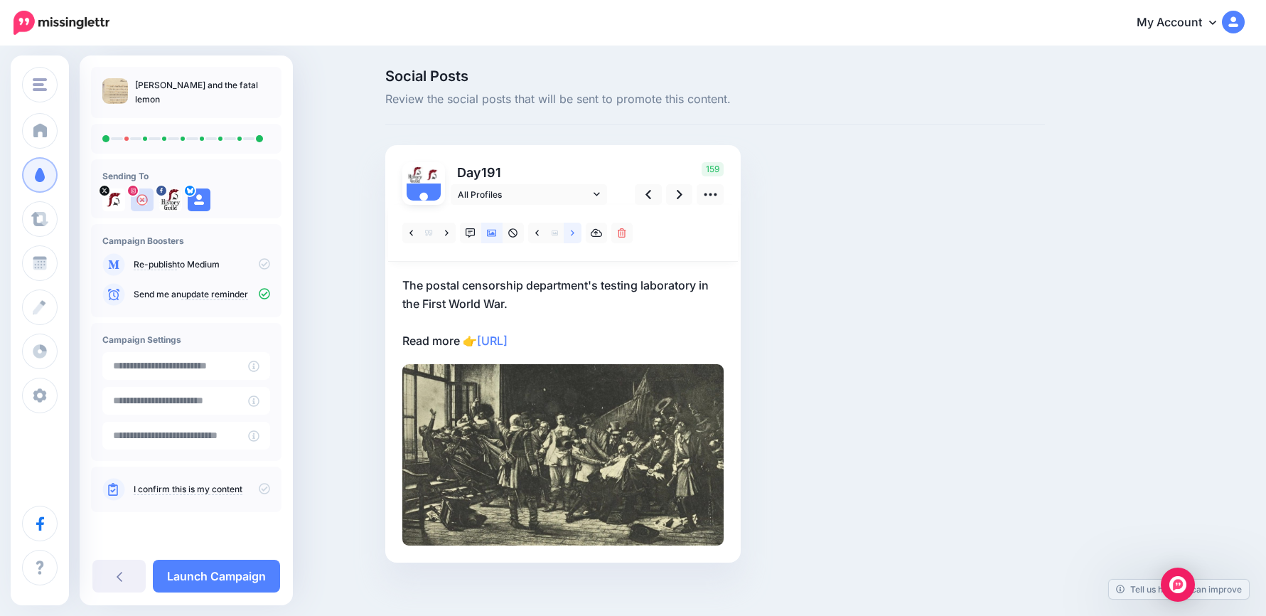
click at [574, 228] on icon at bounding box center [573, 233] width 4 height 10
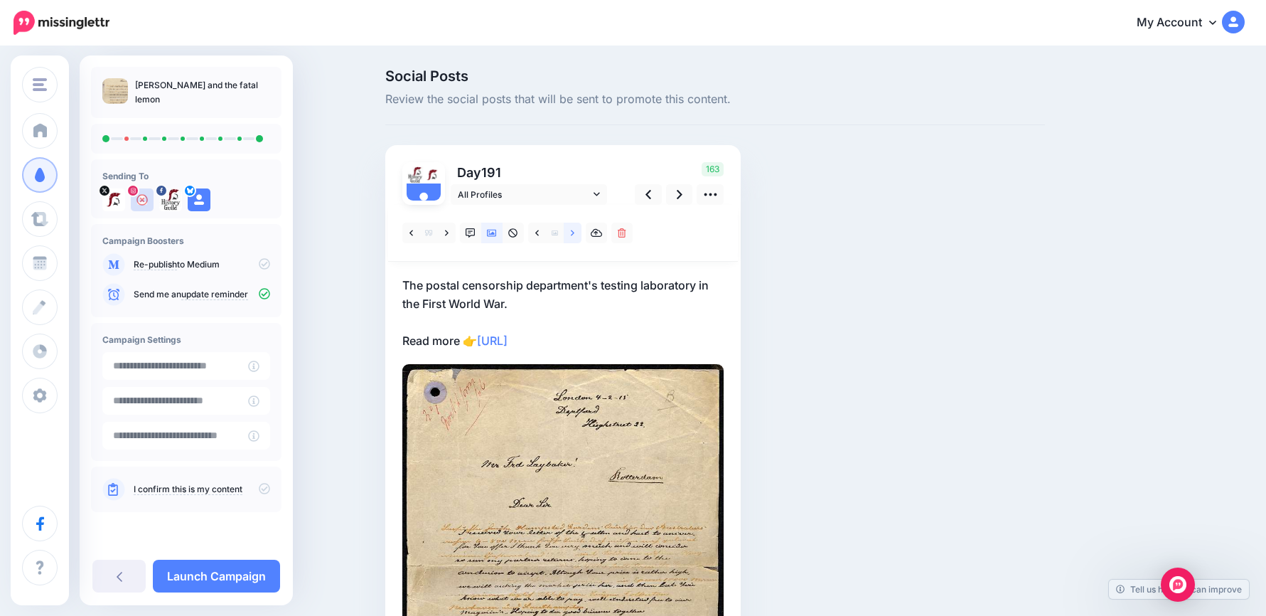
click at [574, 231] on icon at bounding box center [573, 233] width 4 height 6
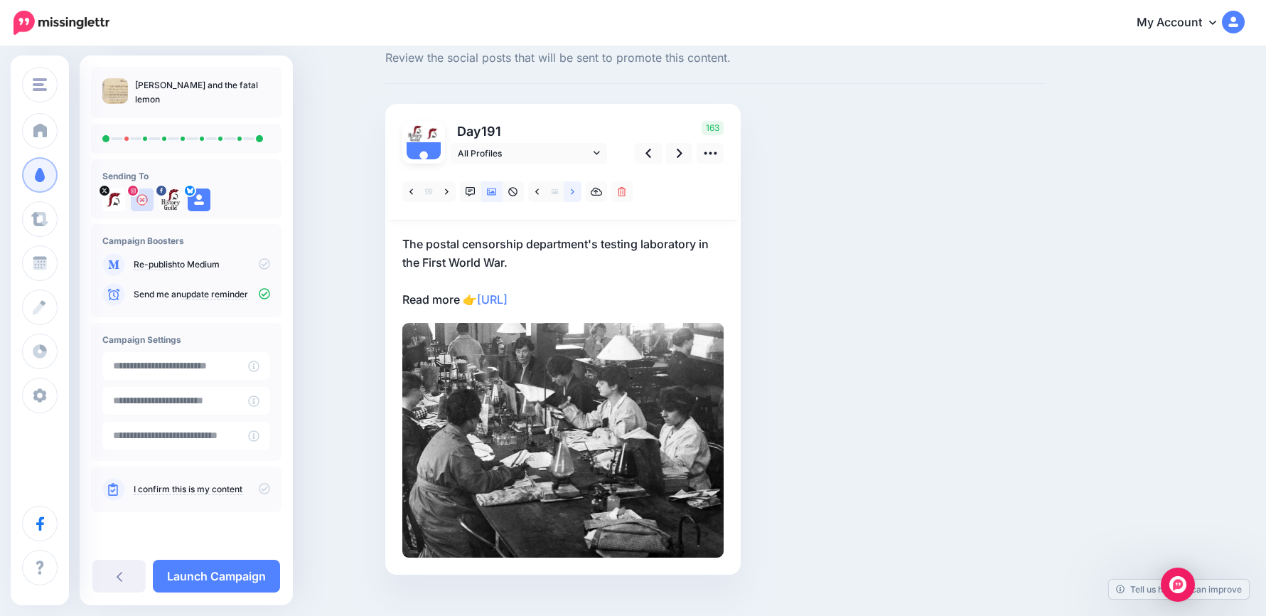
scroll to position [64, 0]
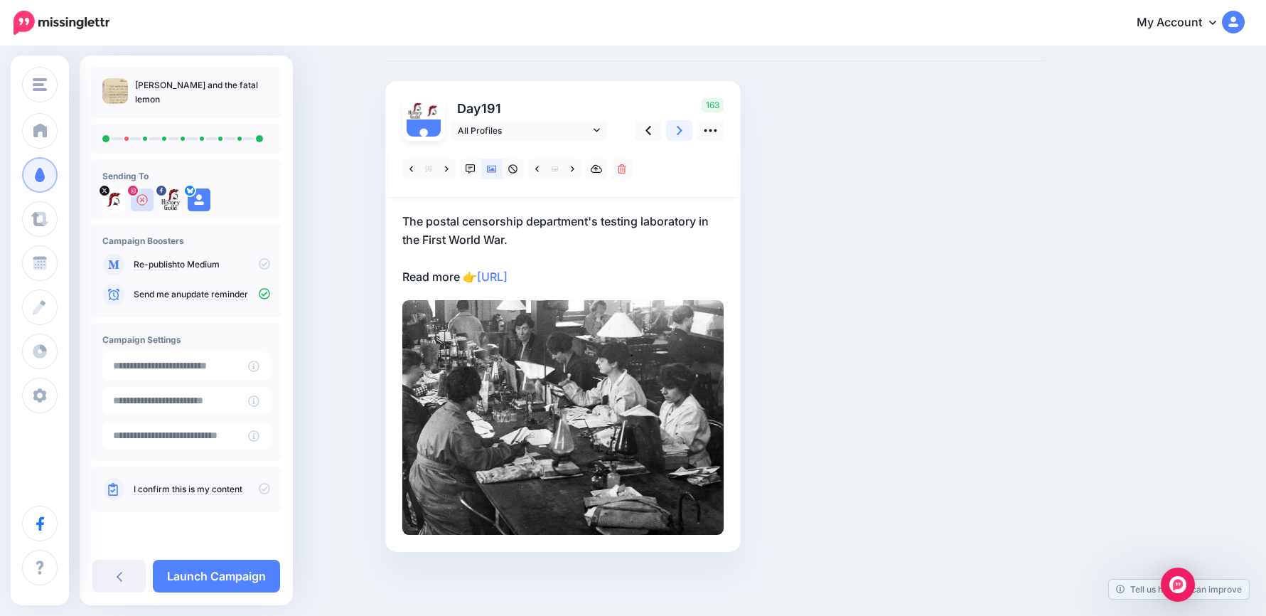
click at [693, 129] on link at bounding box center [679, 130] width 27 height 21
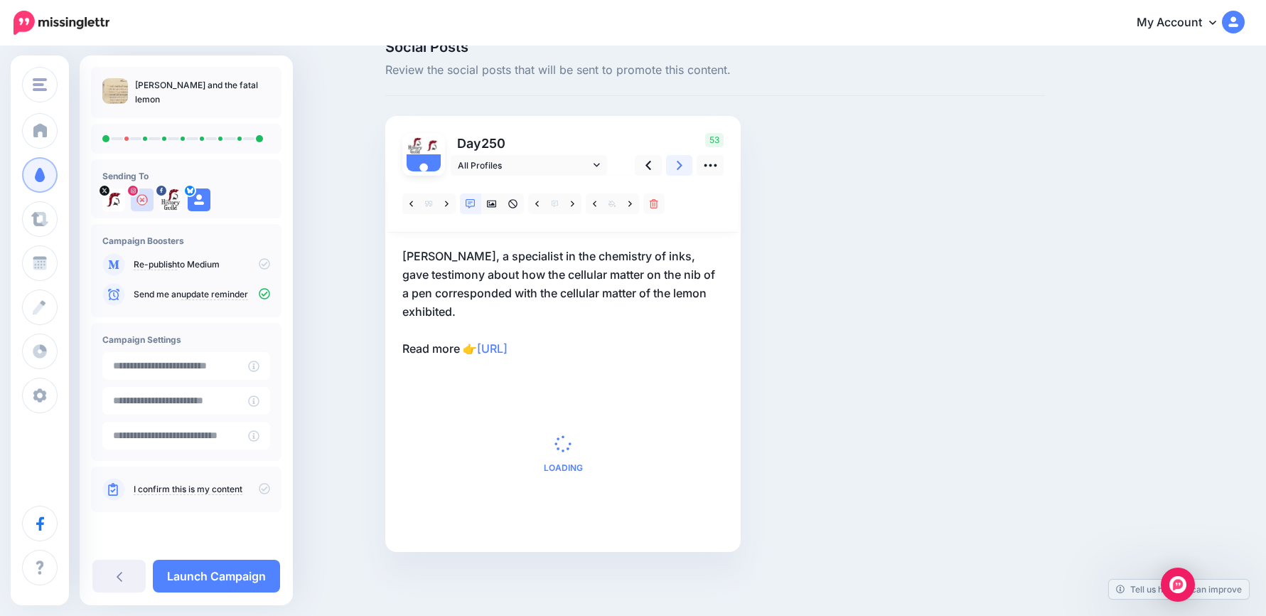
scroll to position [29, 0]
click at [651, 166] on icon at bounding box center [649, 165] width 6 height 15
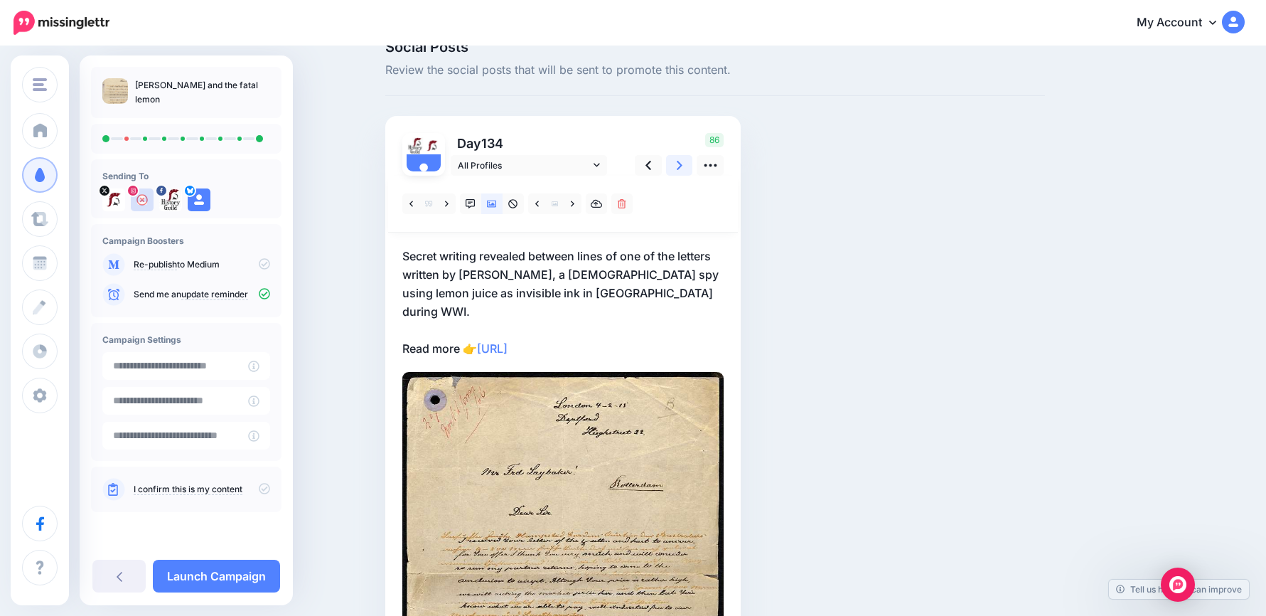
click at [674, 170] on link at bounding box center [679, 165] width 27 height 21
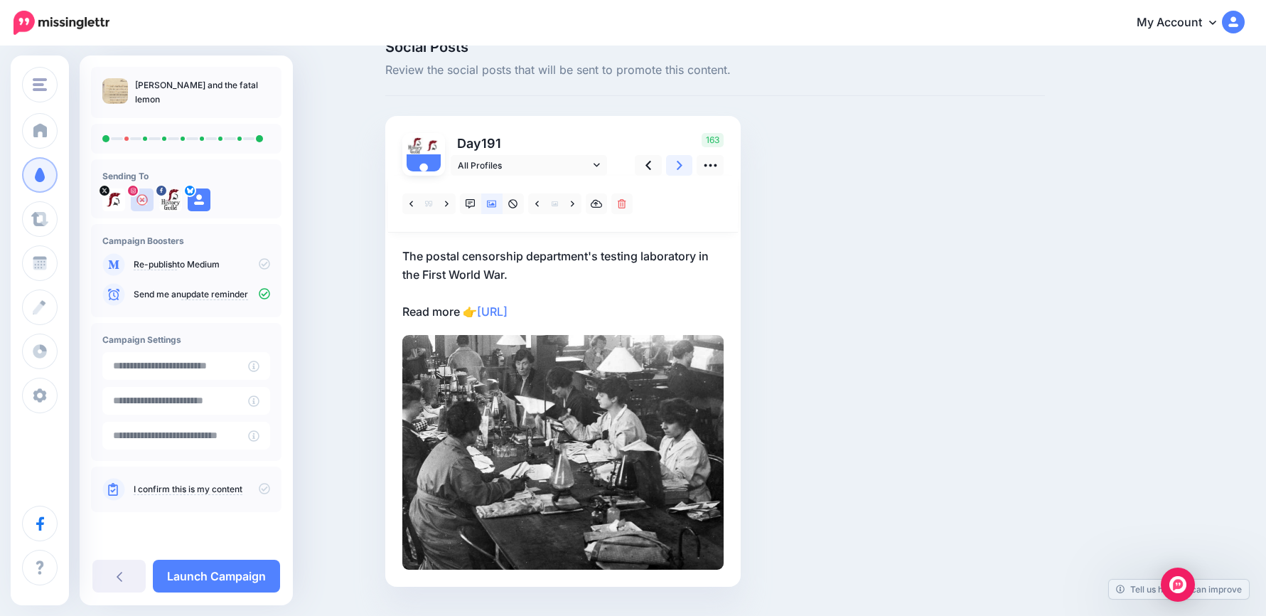
click at [674, 170] on link at bounding box center [679, 165] width 27 height 21
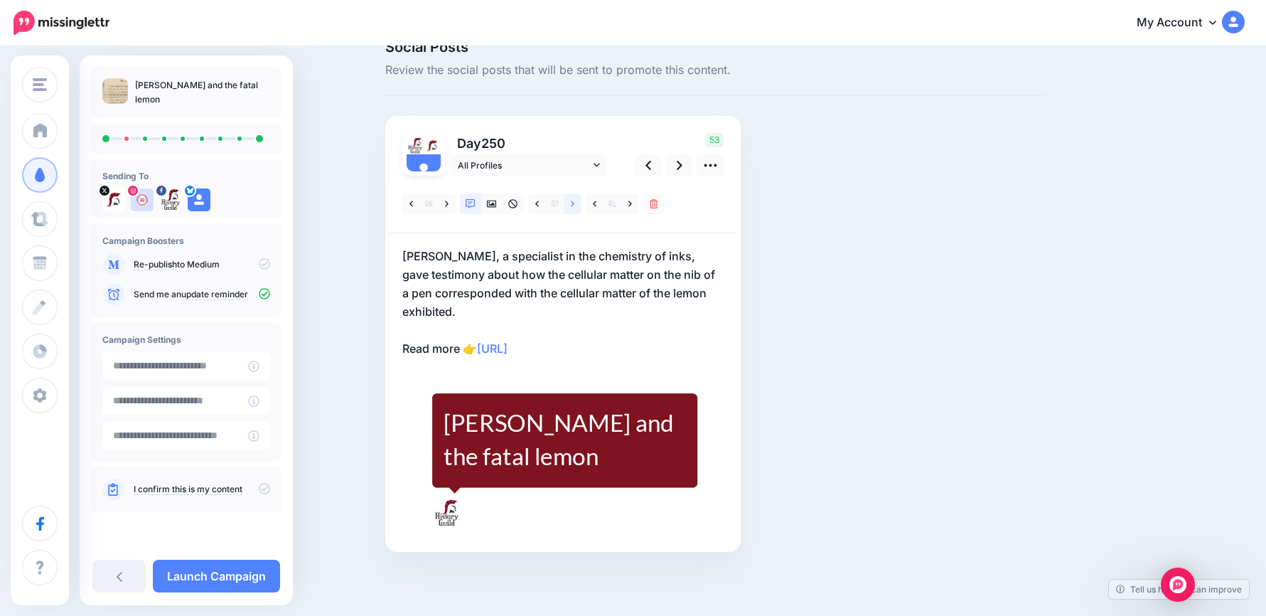
click at [574, 208] on icon at bounding box center [573, 204] width 4 height 10
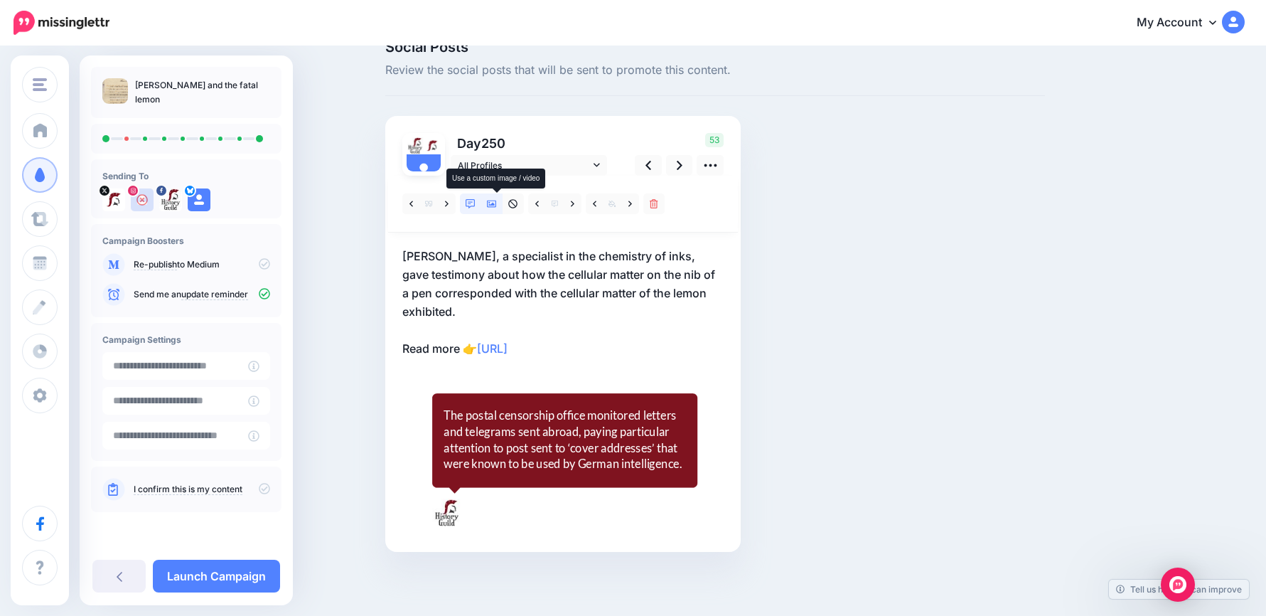
click at [497, 203] on icon at bounding box center [492, 203] width 10 height 7
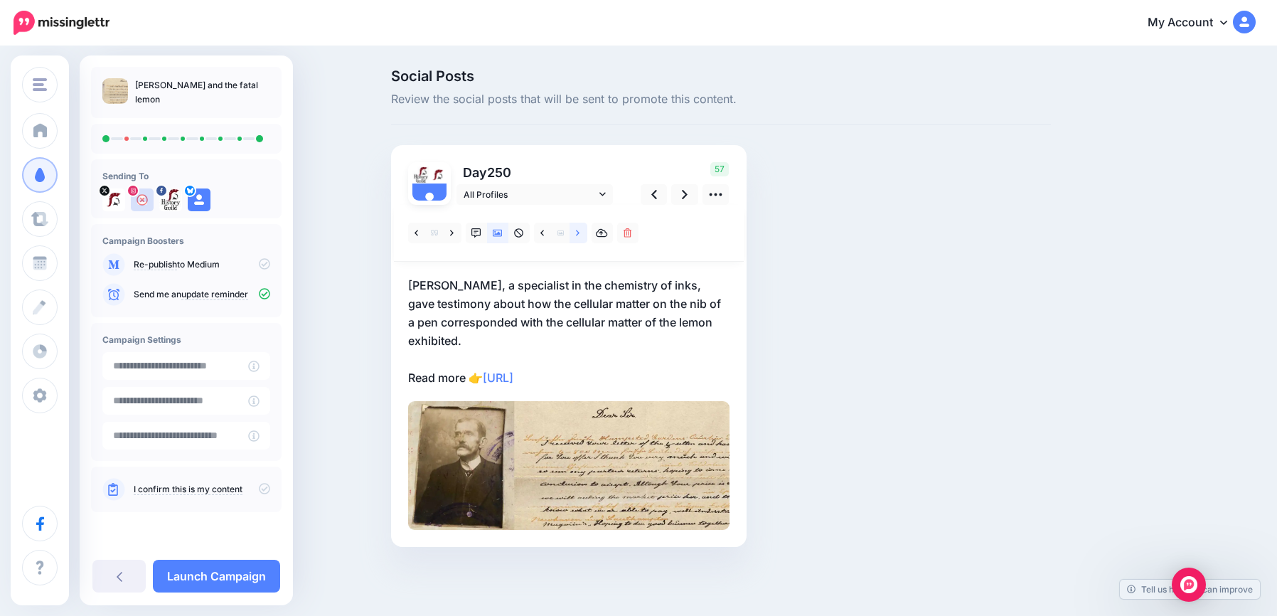
click at [576, 230] on icon at bounding box center [578, 233] width 4 height 10
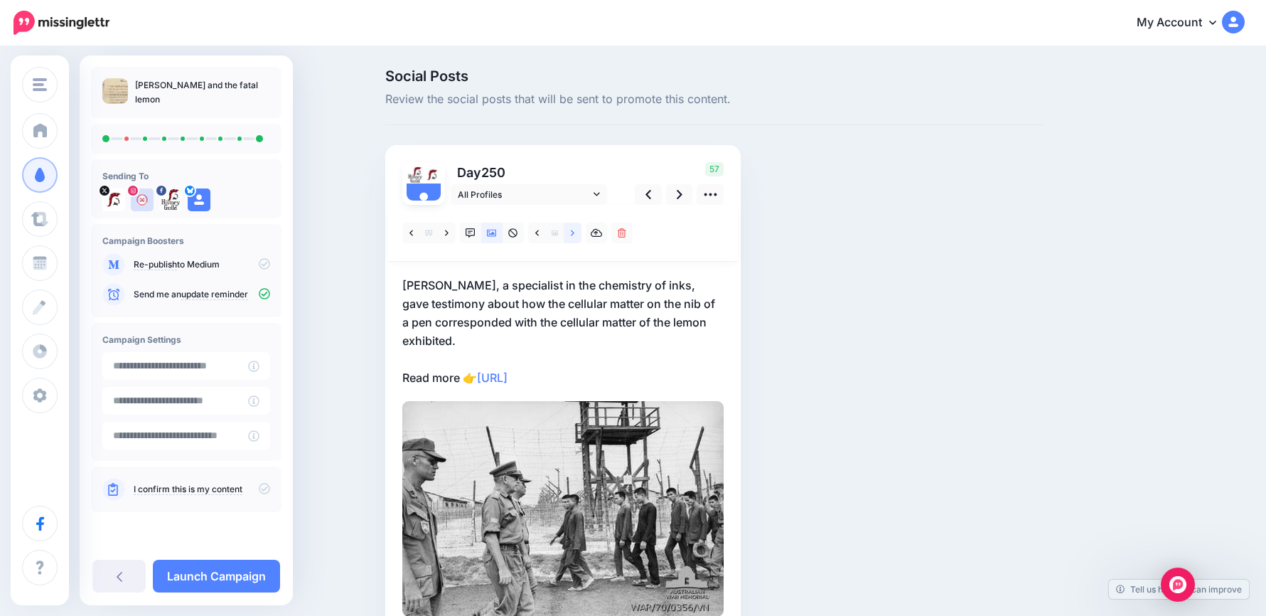
click at [574, 230] on icon at bounding box center [573, 233] width 4 height 10
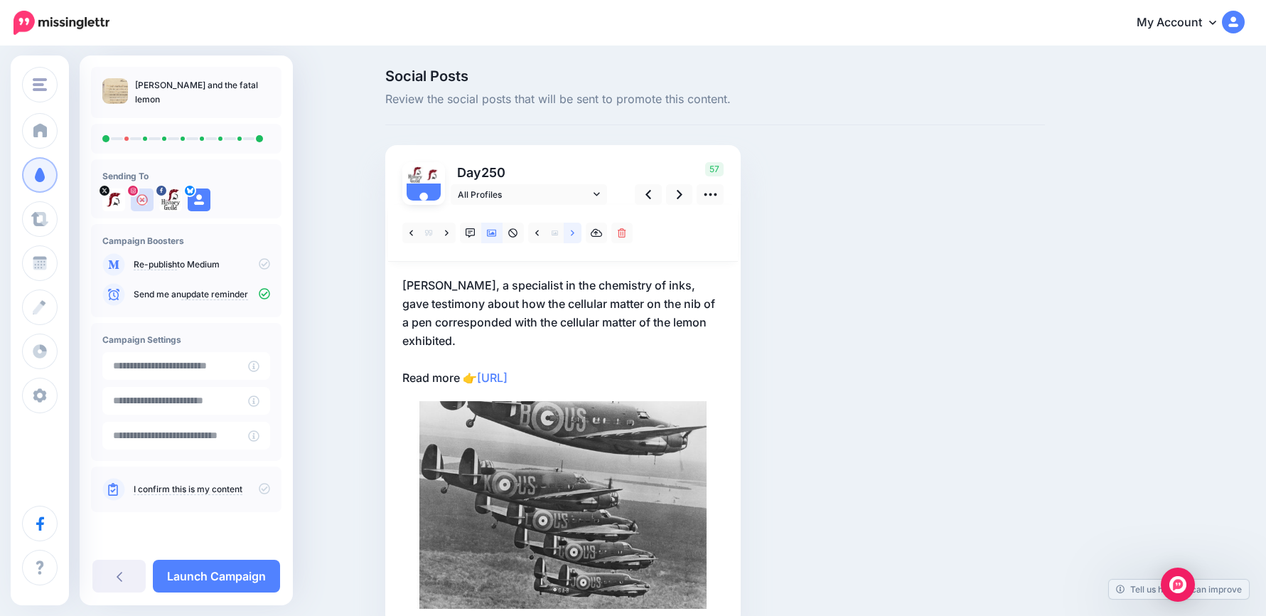
click at [574, 230] on icon at bounding box center [573, 233] width 4 height 10
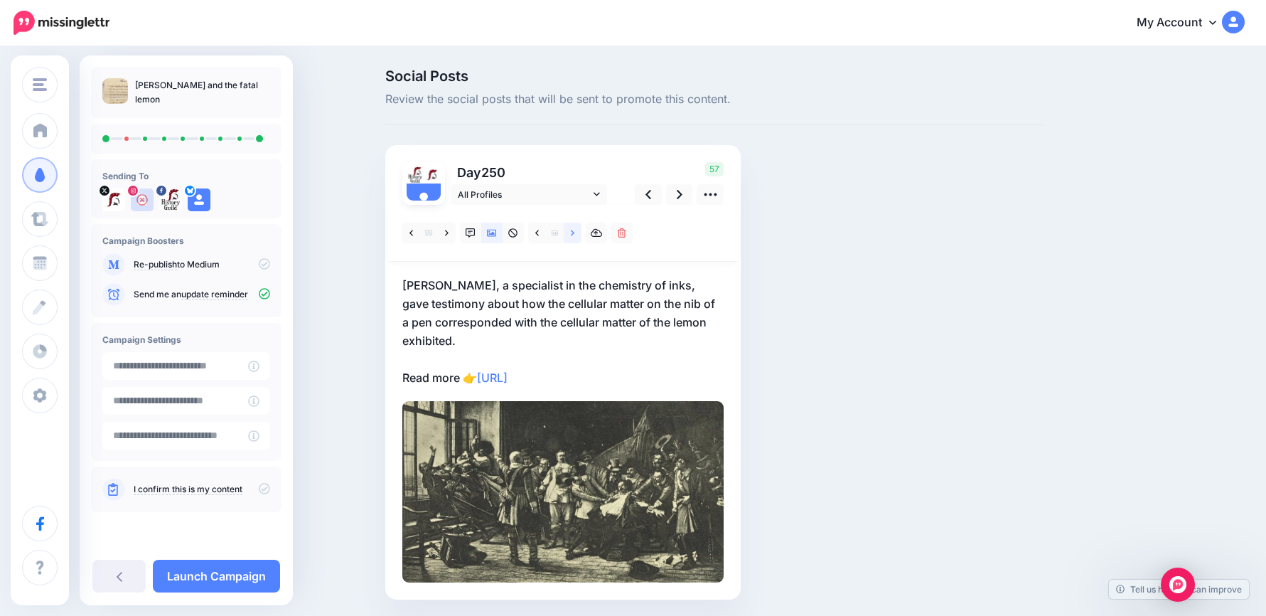
click at [575, 230] on link at bounding box center [573, 233] width 18 height 21
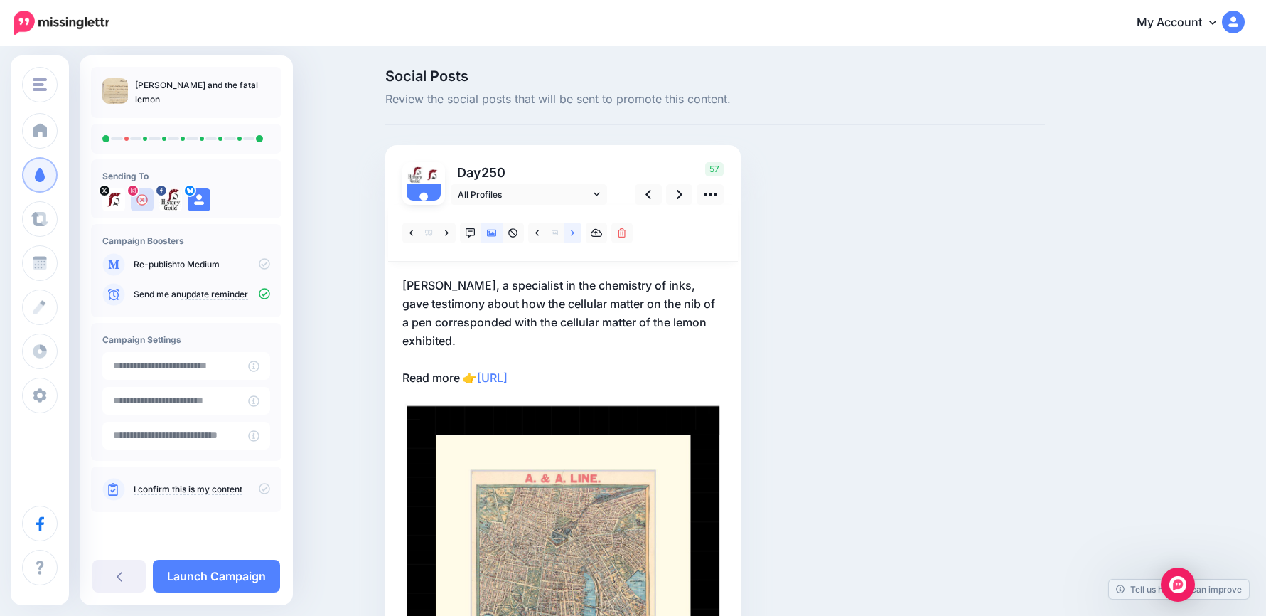
click at [575, 230] on link at bounding box center [573, 233] width 18 height 21
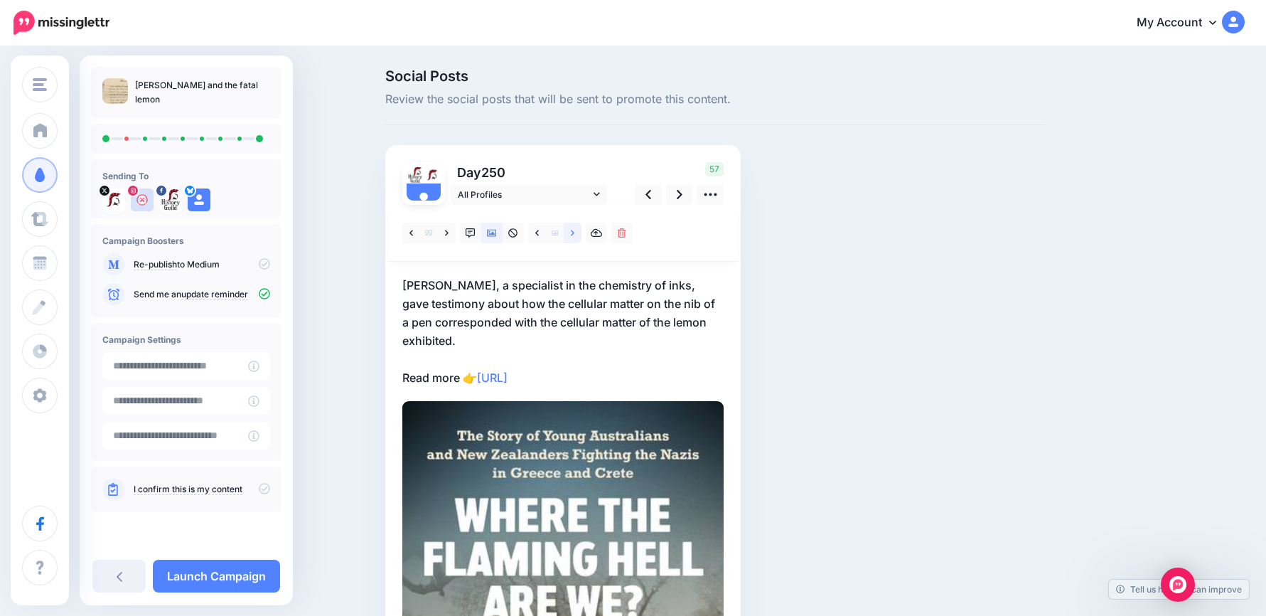
click at [575, 230] on link at bounding box center [573, 233] width 18 height 21
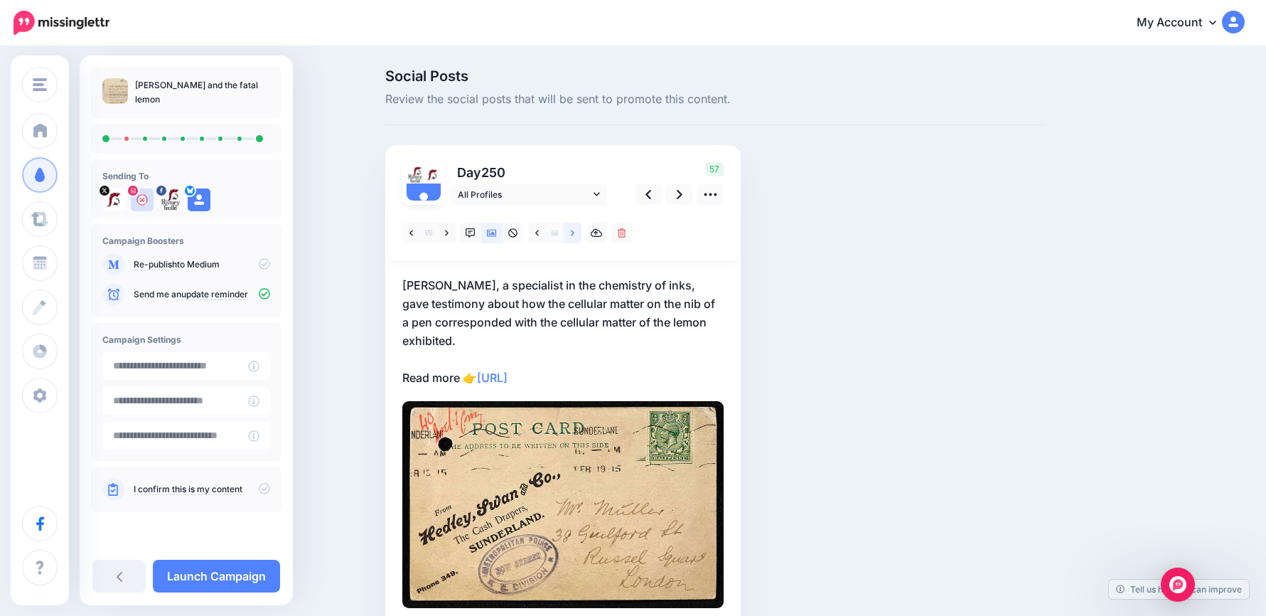
click at [575, 230] on link at bounding box center [573, 233] width 18 height 21
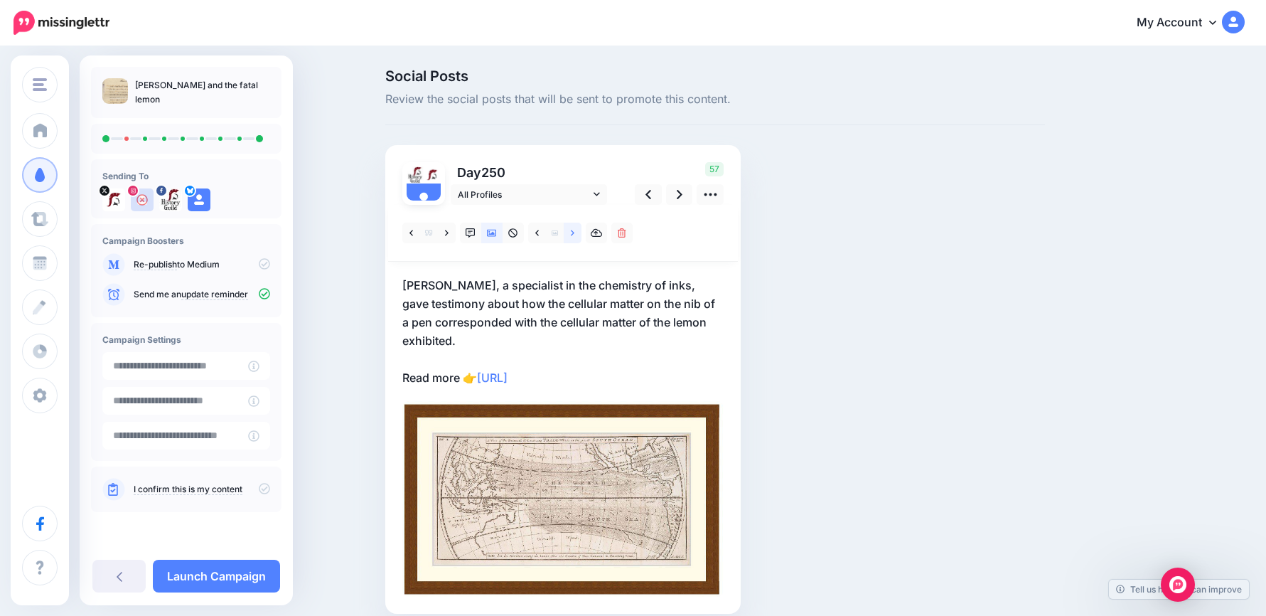
click at [575, 230] on link at bounding box center [573, 233] width 18 height 21
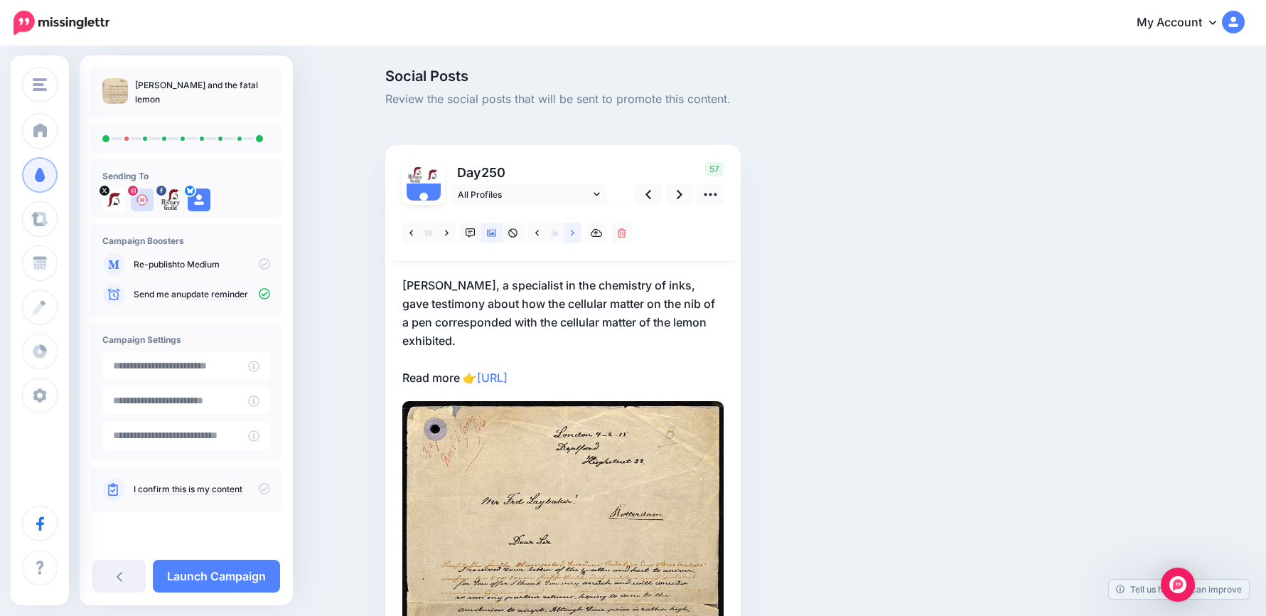
click at [575, 230] on link at bounding box center [573, 233] width 18 height 21
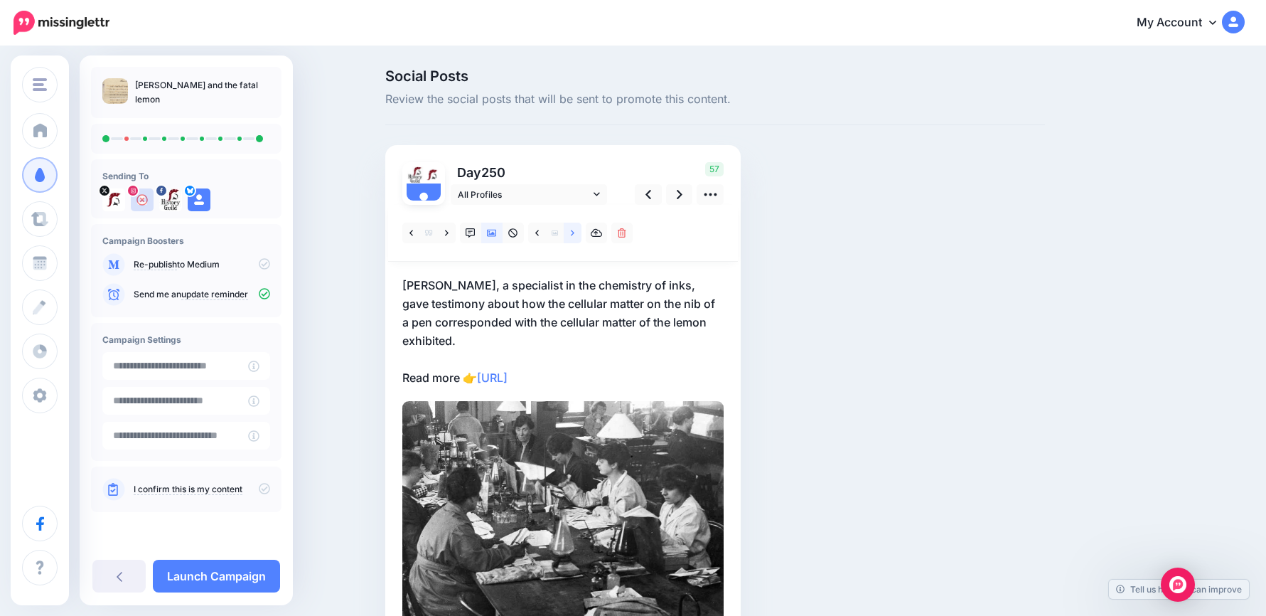
click at [575, 230] on link at bounding box center [573, 233] width 18 height 21
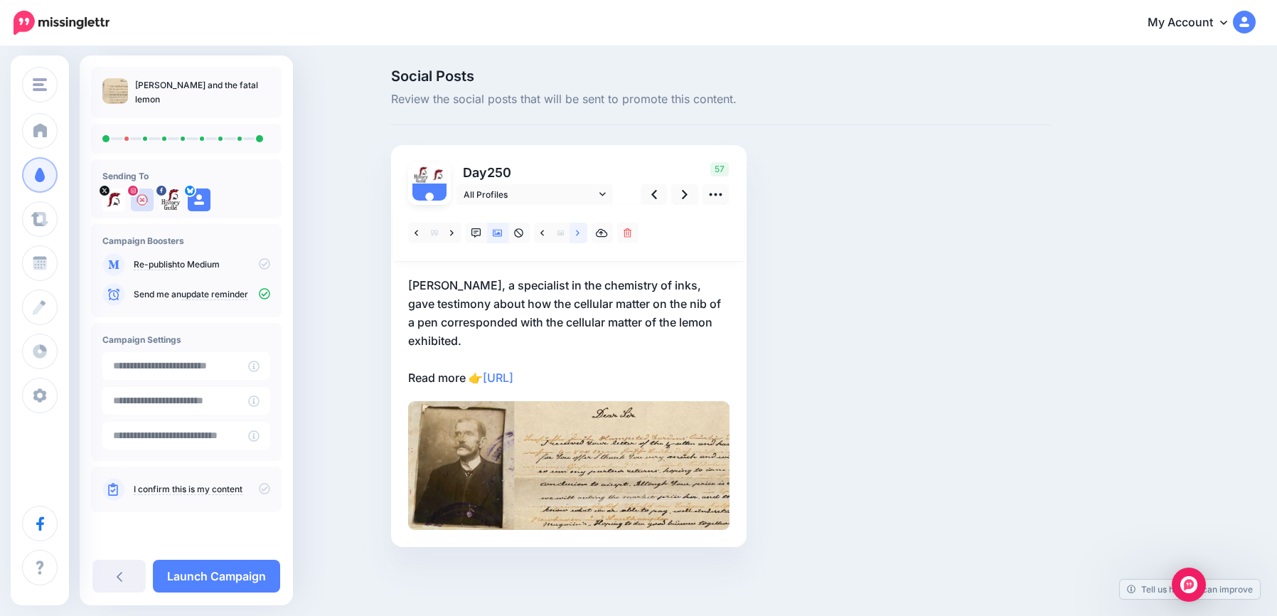
click at [575, 230] on link at bounding box center [578, 233] width 18 height 21
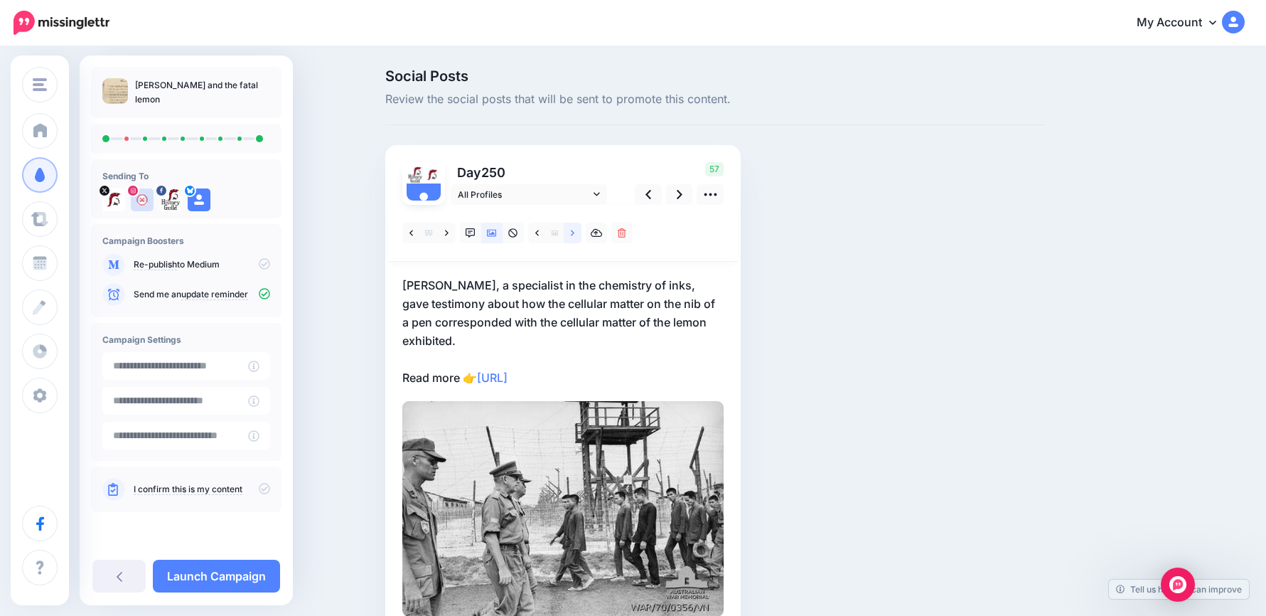
click at [575, 230] on link at bounding box center [573, 233] width 18 height 21
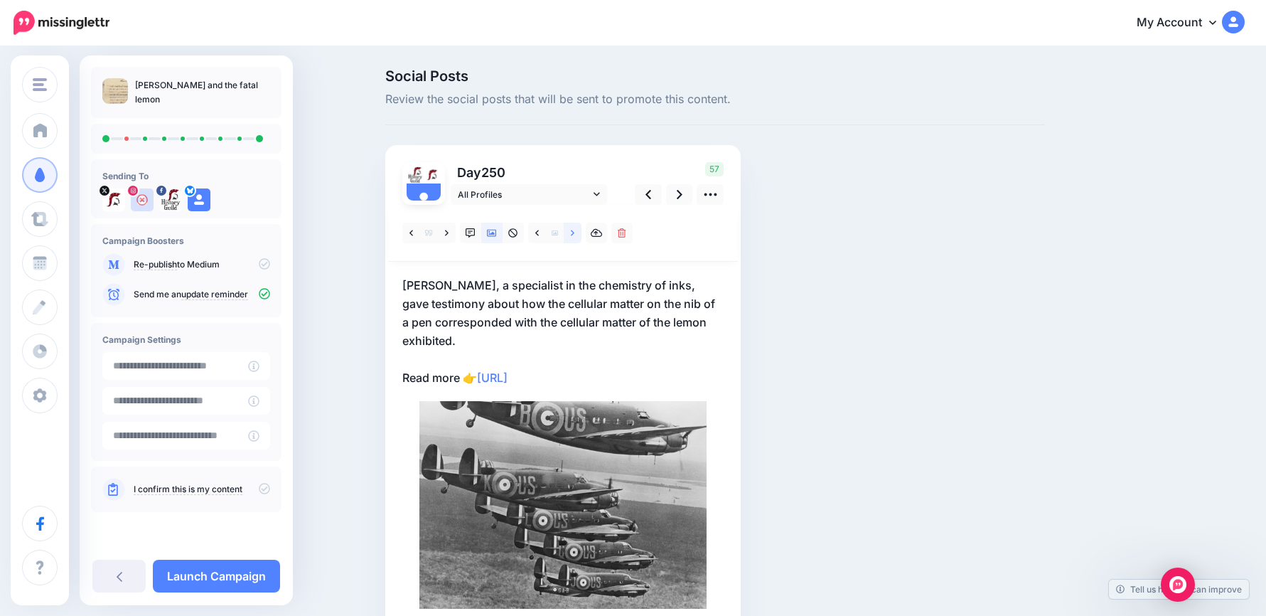
click at [575, 230] on link at bounding box center [573, 233] width 18 height 21
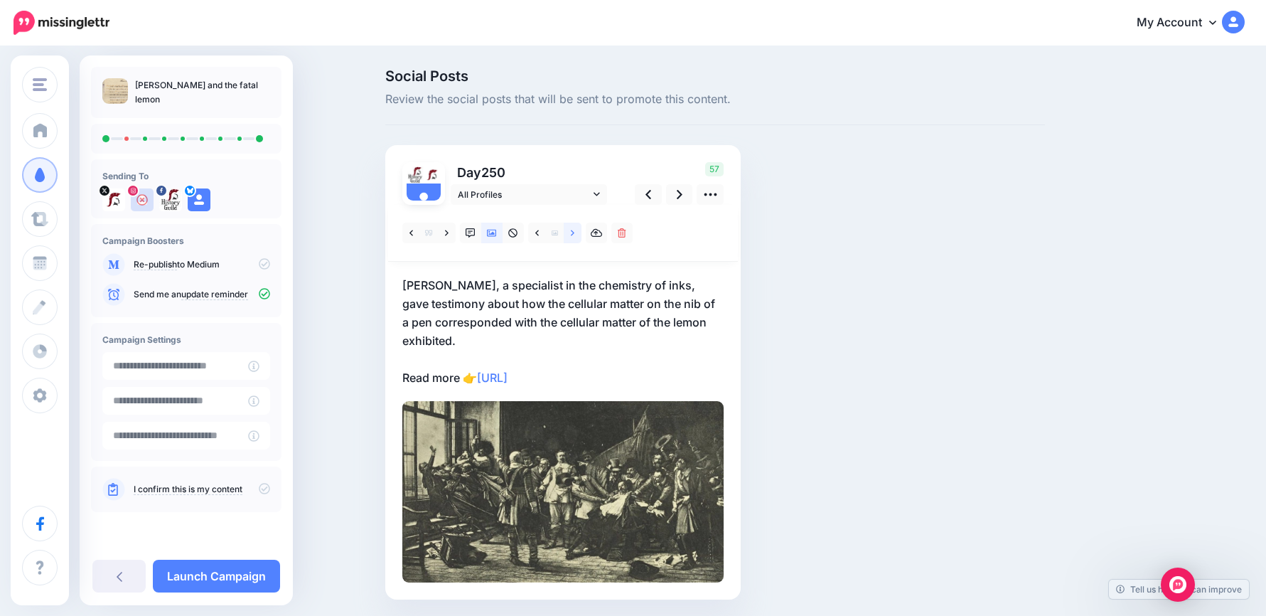
click at [575, 230] on link at bounding box center [573, 233] width 18 height 21
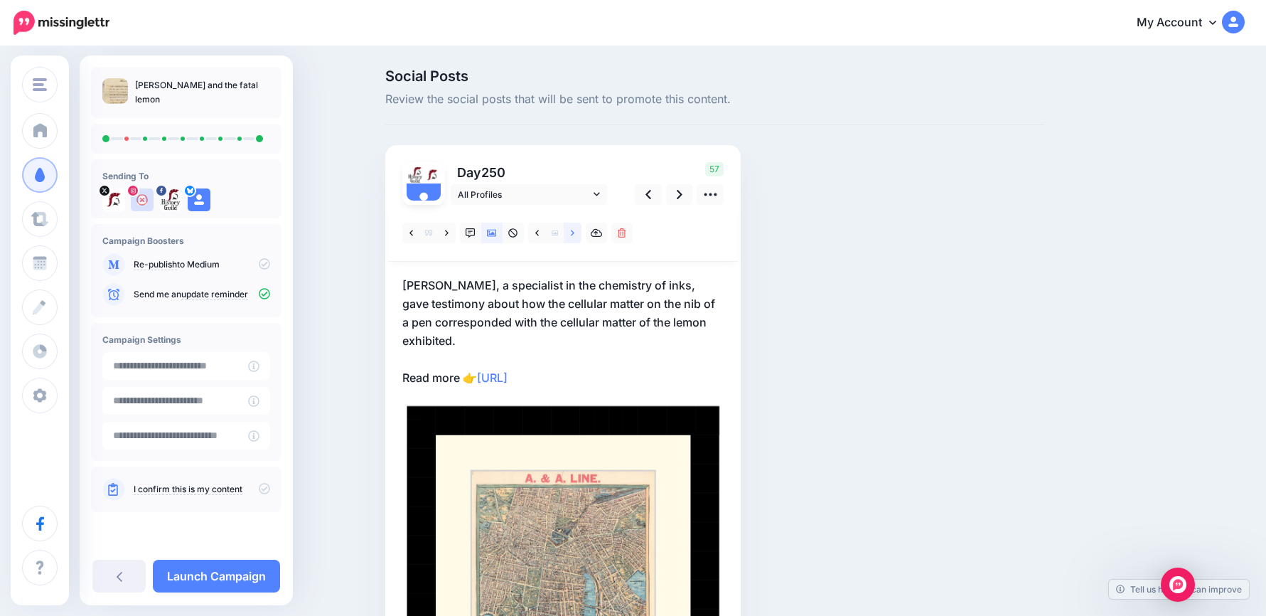
click at [575, 230] on link at bounding box center [573, 233] width 18 height 21
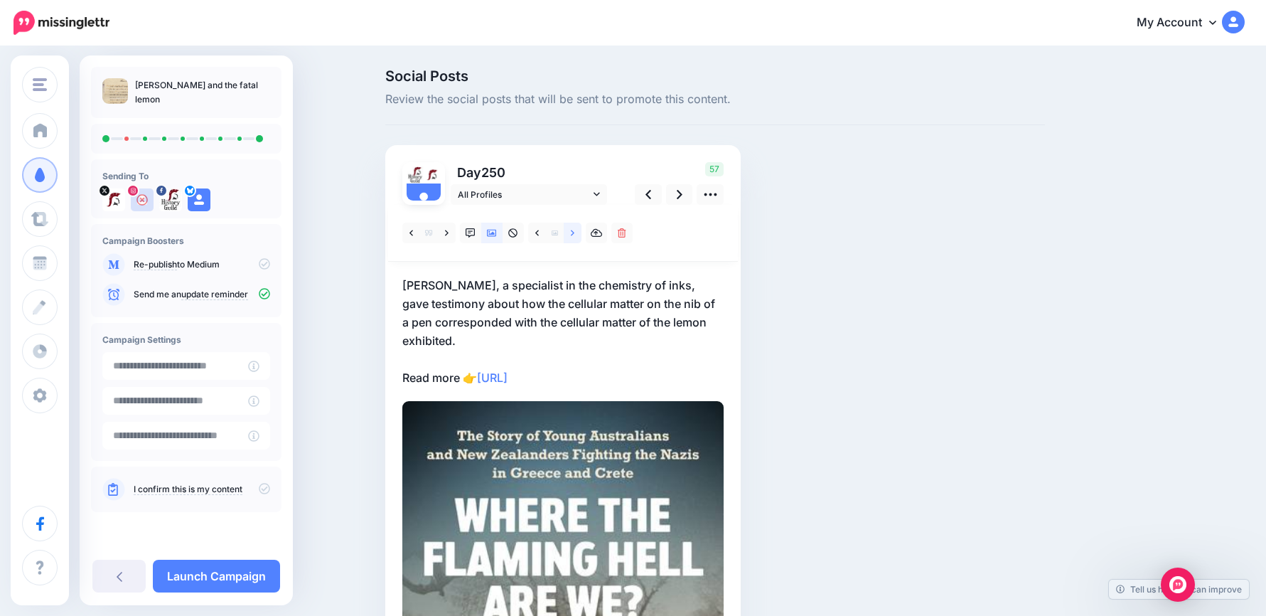
click at [575, 230] on link at bounding box center [573, 233] width 18 height 21
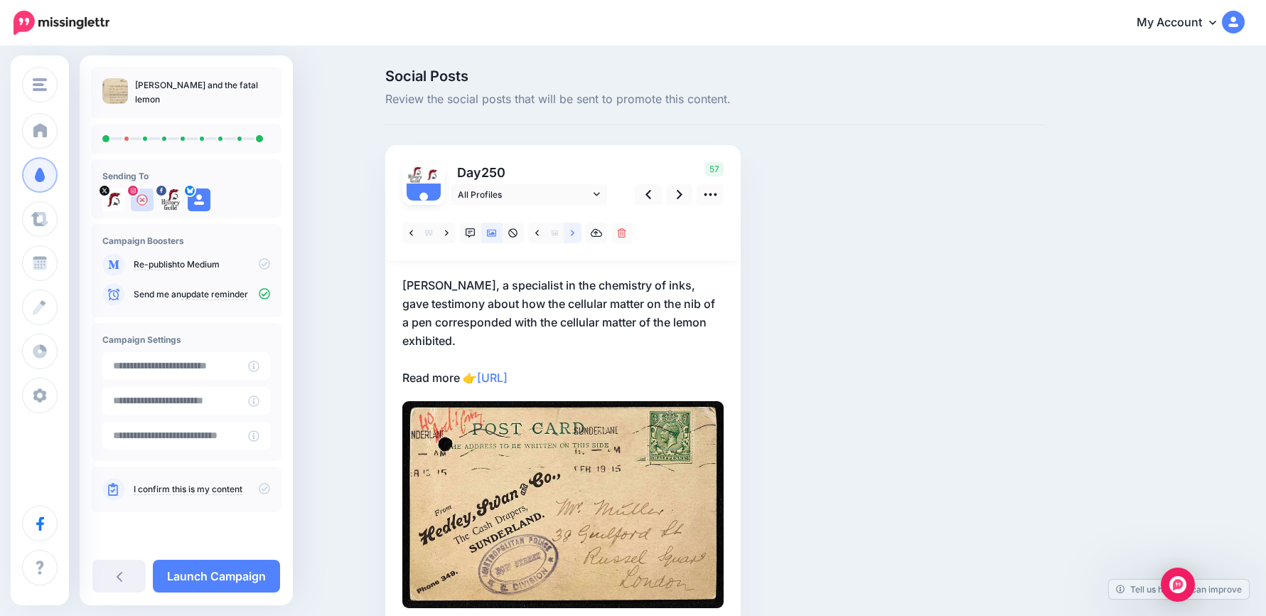
click at [575, 230] on link at bounding box center [573, 233] width 18 height 21
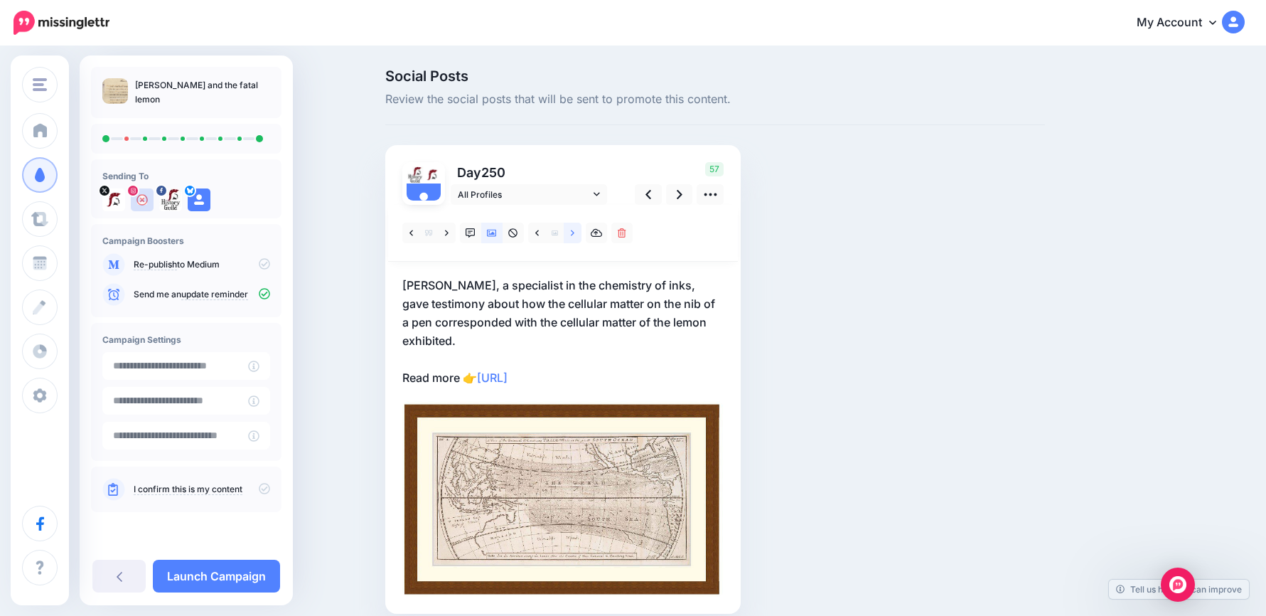
click at [575, 230] on link at bounding box center [573, 233] width 18 height 21
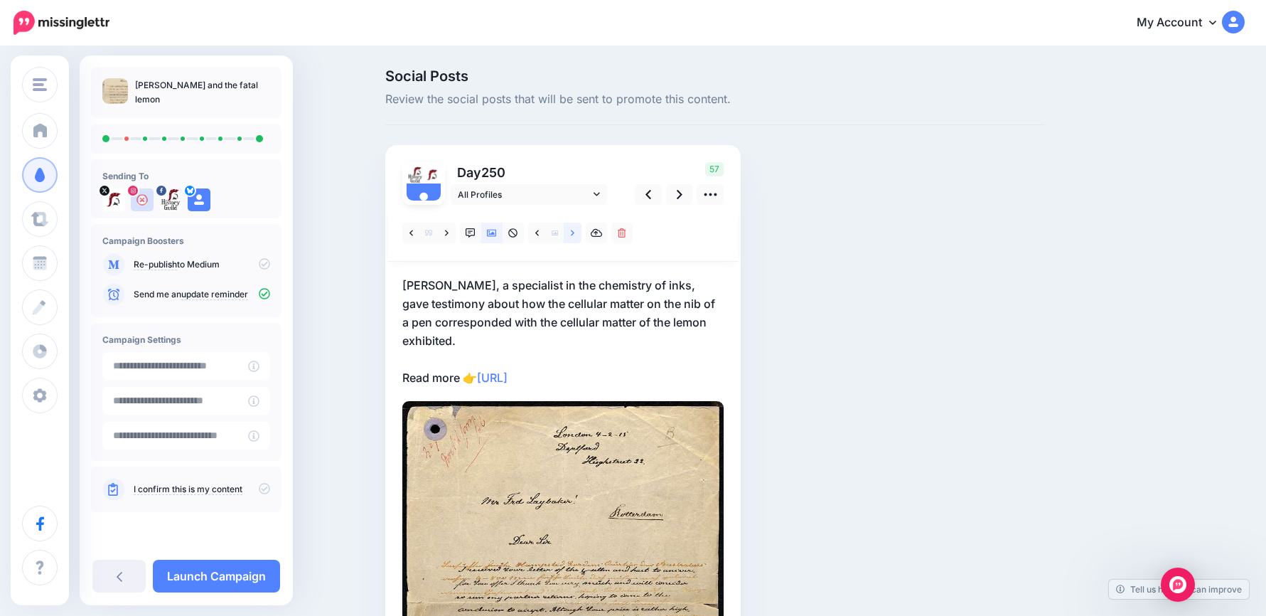
click at [575, 230] on link at bounding box center [573, 233] width 18 height 21
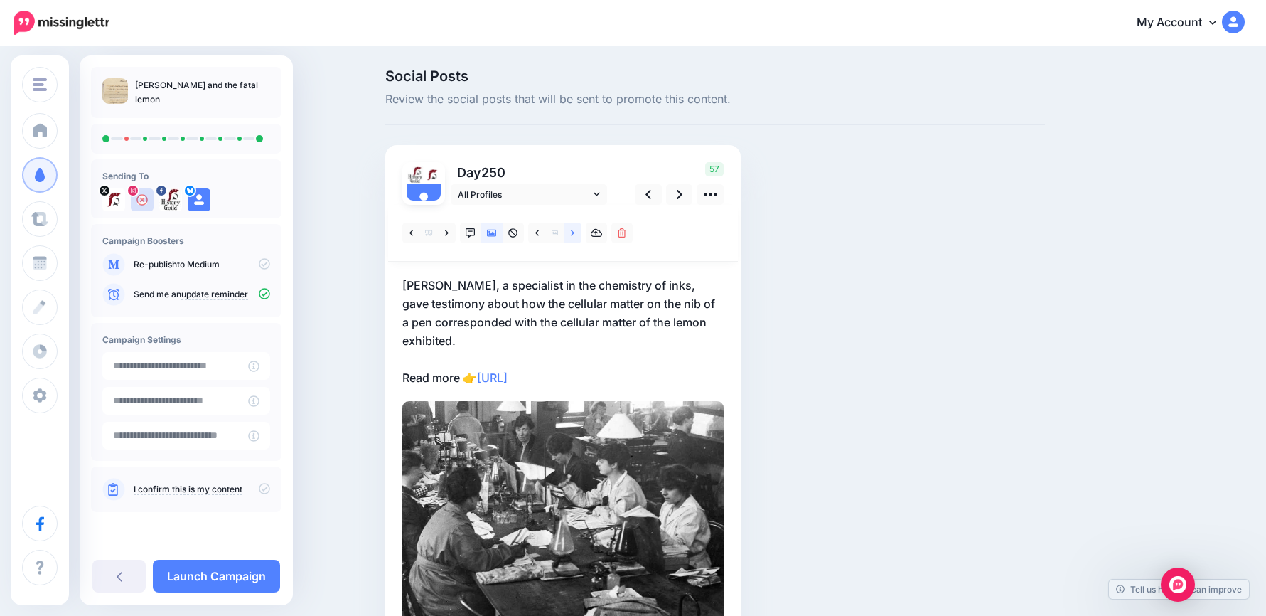
click at [575, 230] on link at bounding box center [573, 233] width 18 height 21
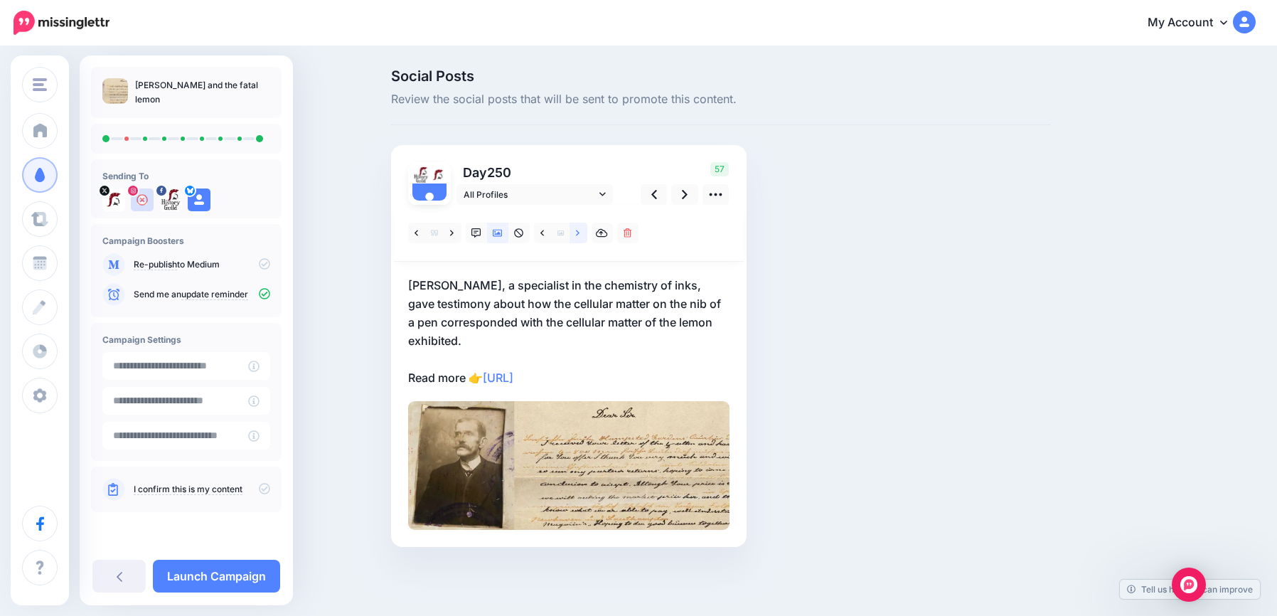
click at [575, 230] on link at bounding box center [578, 233] width 18 height 21
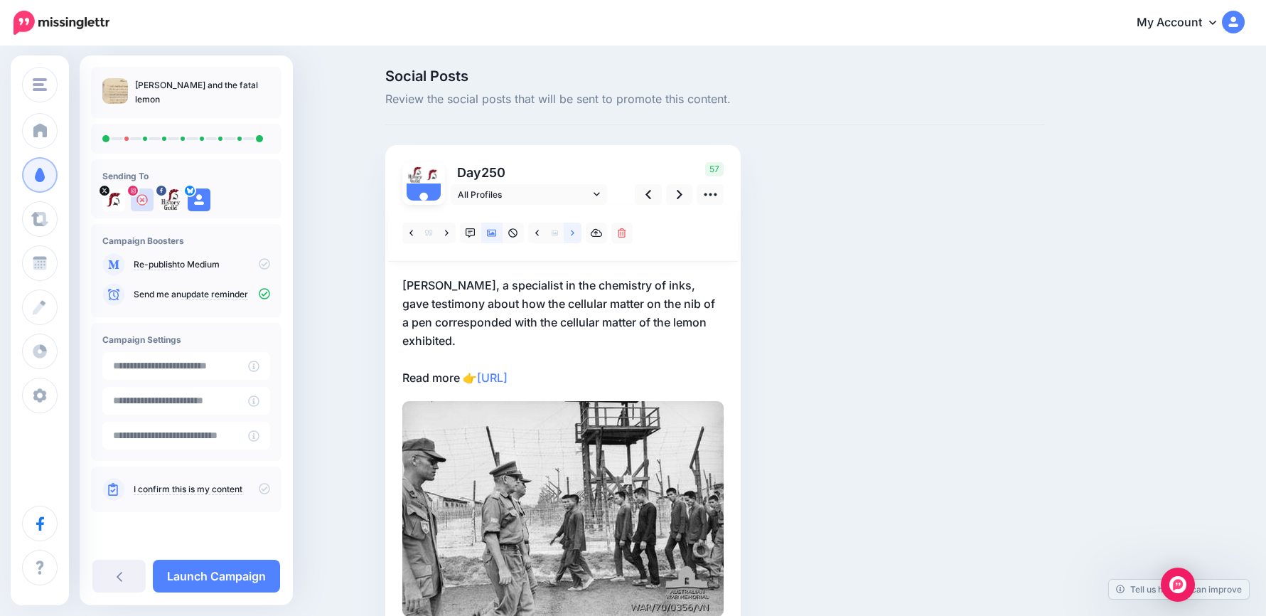
click at [575, 230] on link at bounding box center [573, 233] width 18 height 21
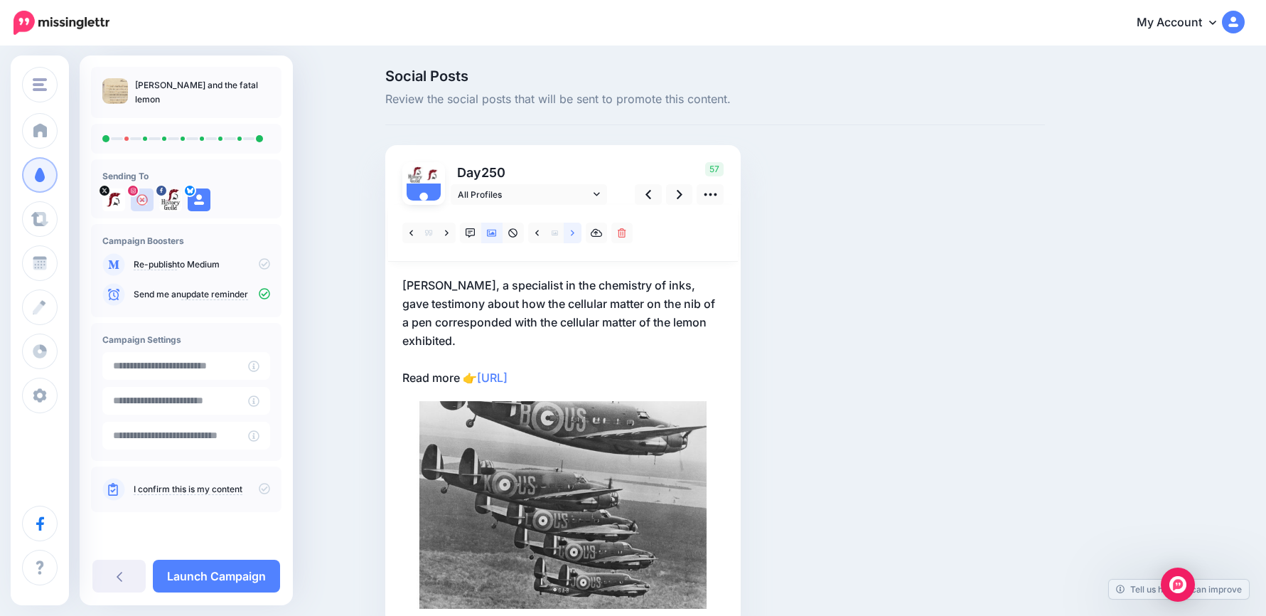
click at [575, 230] on link at bounding box center [573, 233] width 18 height 21
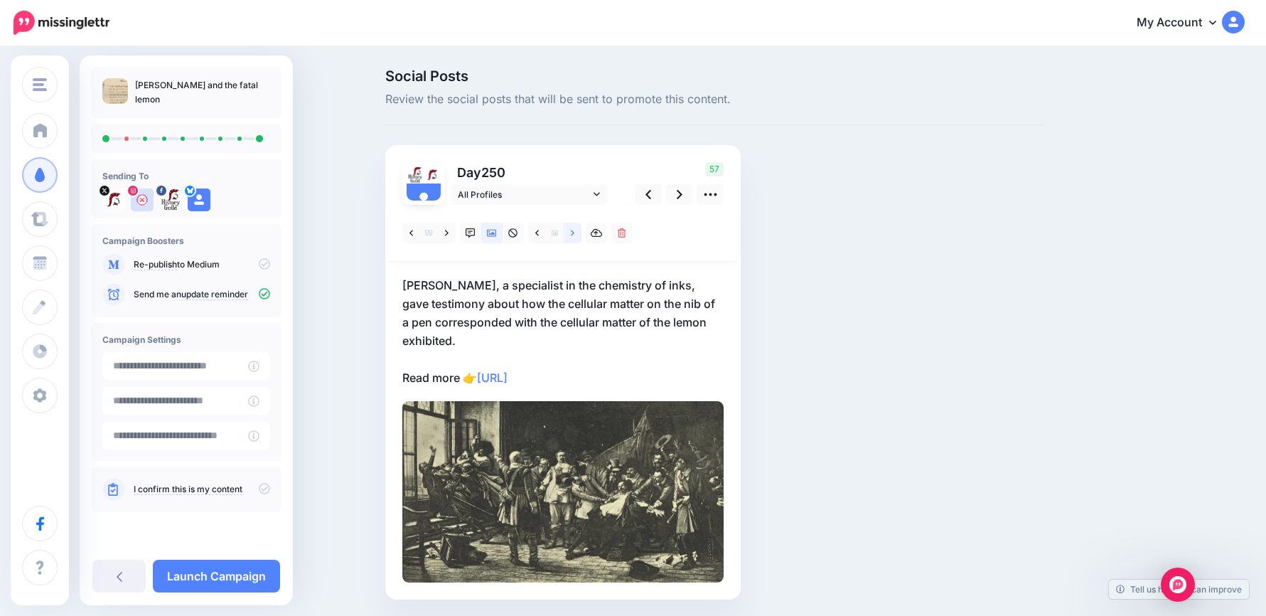
click at [575, 230] on link at bounding box center [573, 233] width 18 height 21
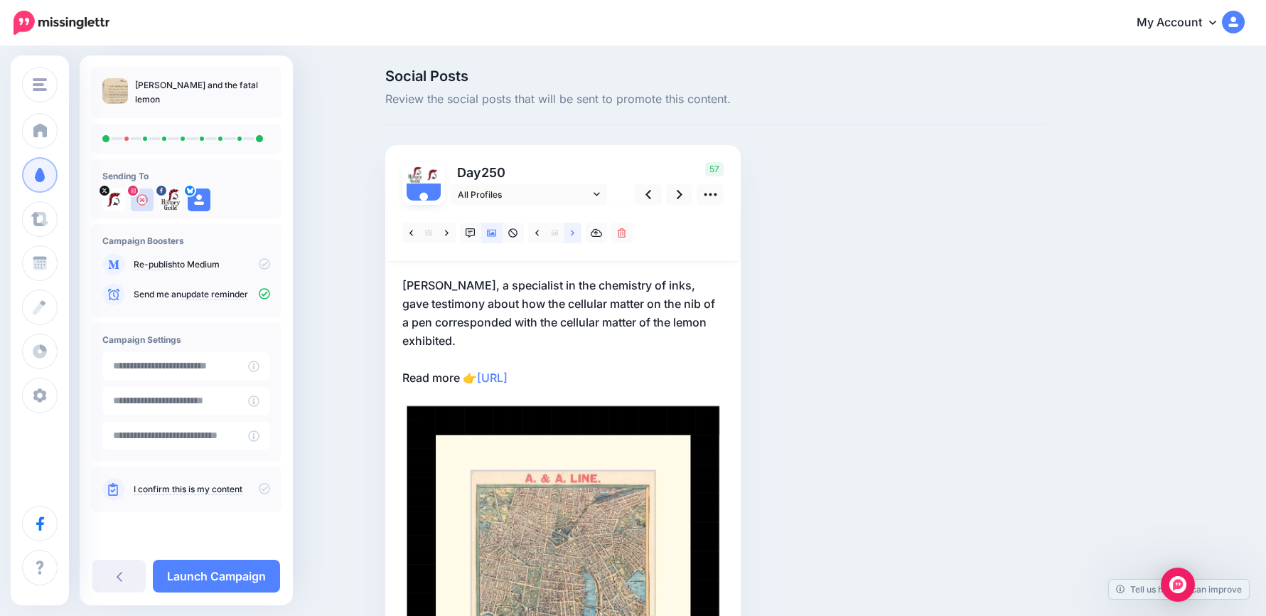
click at [575, 230] on link at bounding box center [573, 233] width 18 height 21
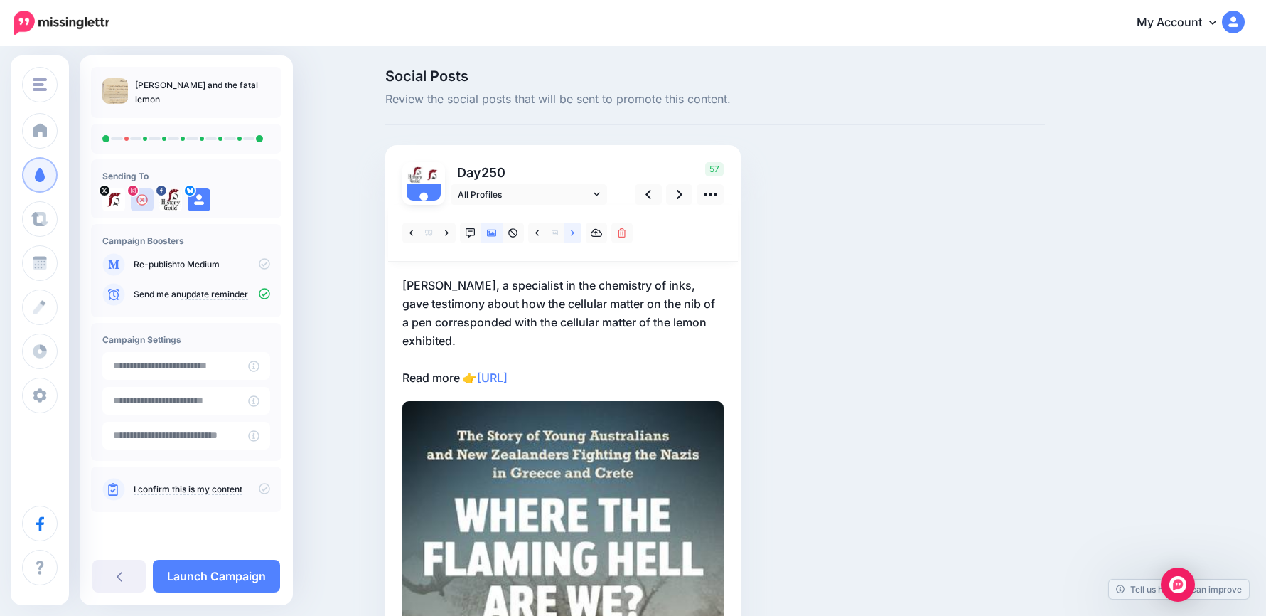
click at [575, 230] on link at bounding box center [573, 233] width 18 height 21
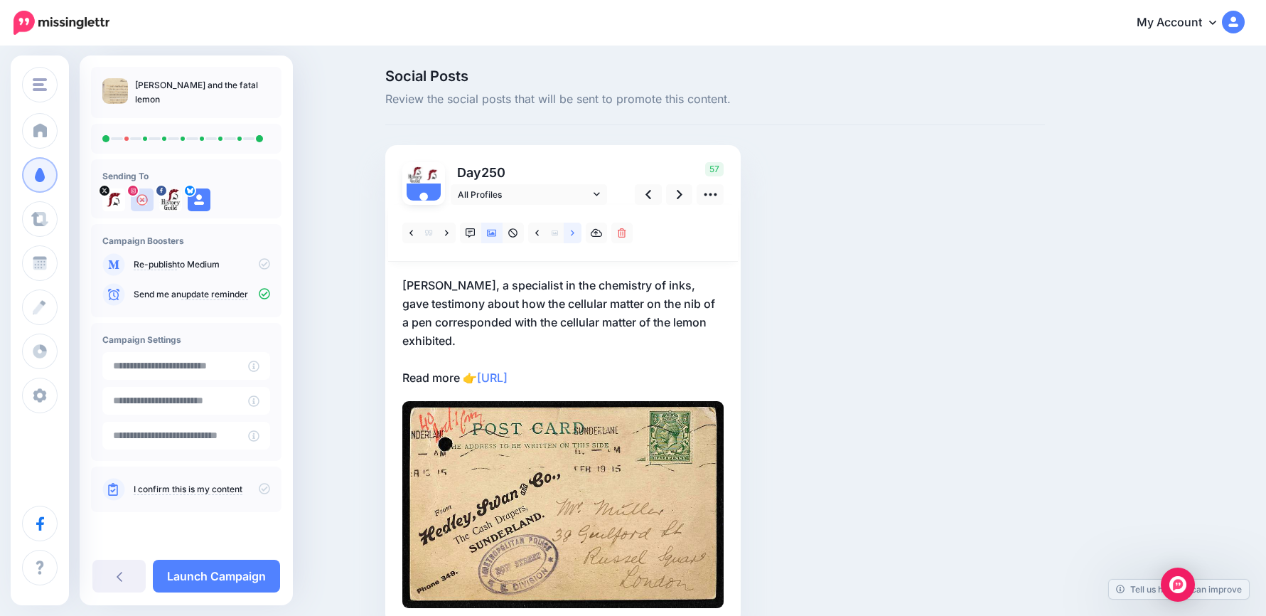
click at [575, 230] on link at bounding box center [573, 233] width 18 height 21
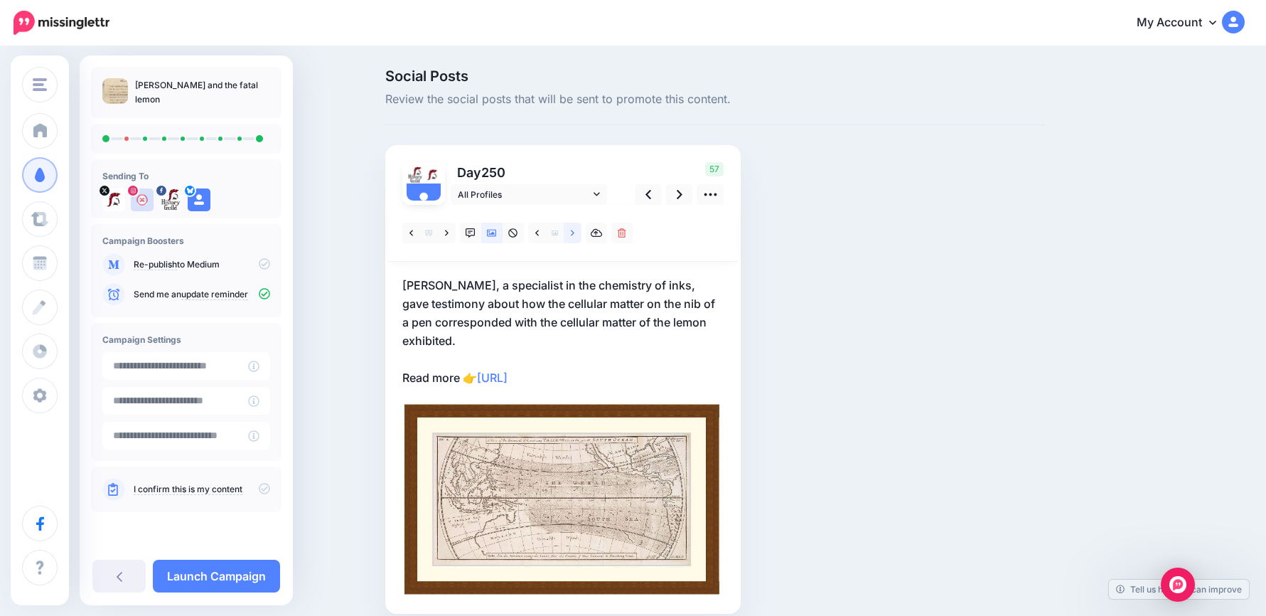
click at [575, 230] on link at bounding box center [573, 233] width 18 height 21
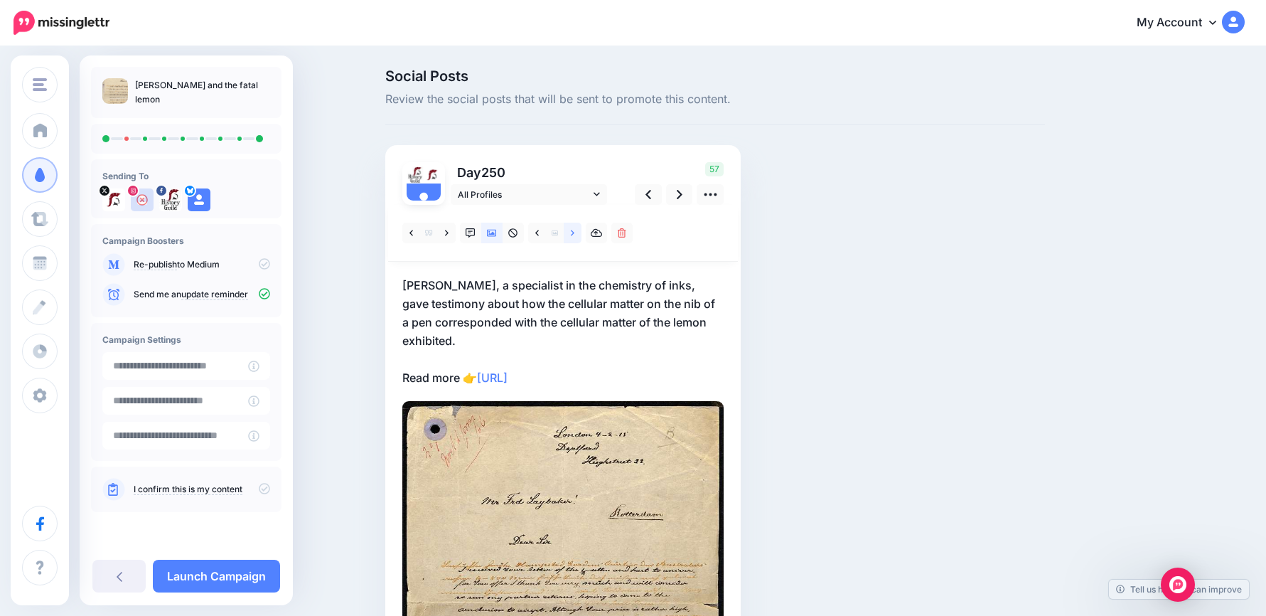
click at [575, 230] on link at bounding box center [573, 233] width 18 height 21
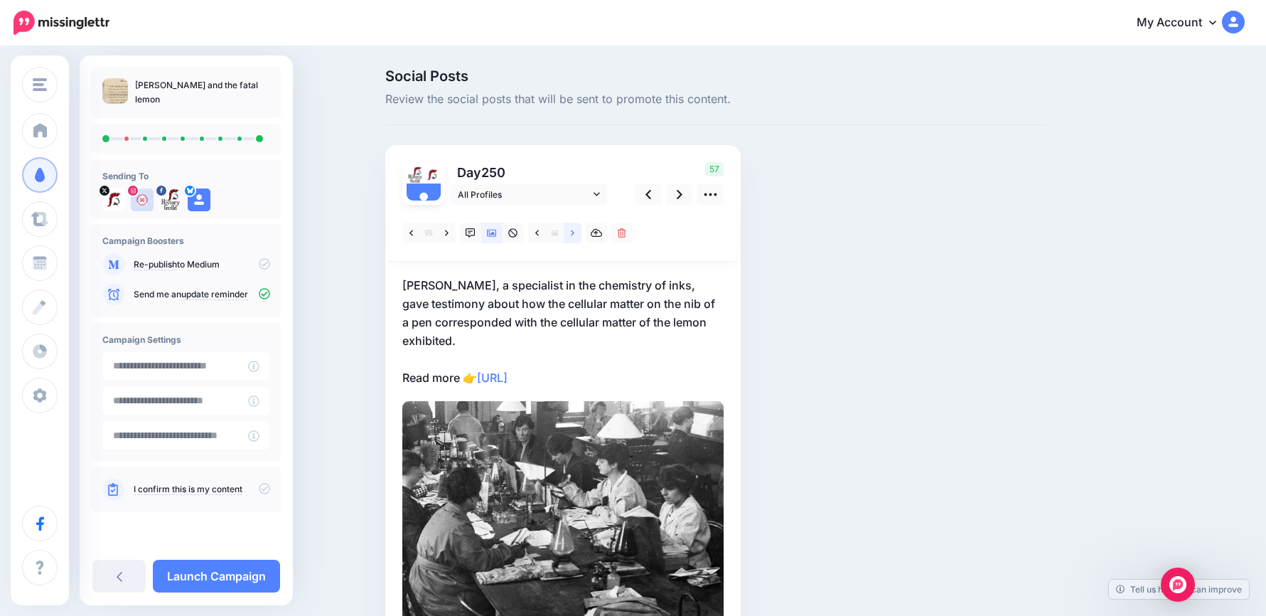
click at [575, 230] on link at bounding box center [573, 233] width 18 height 21
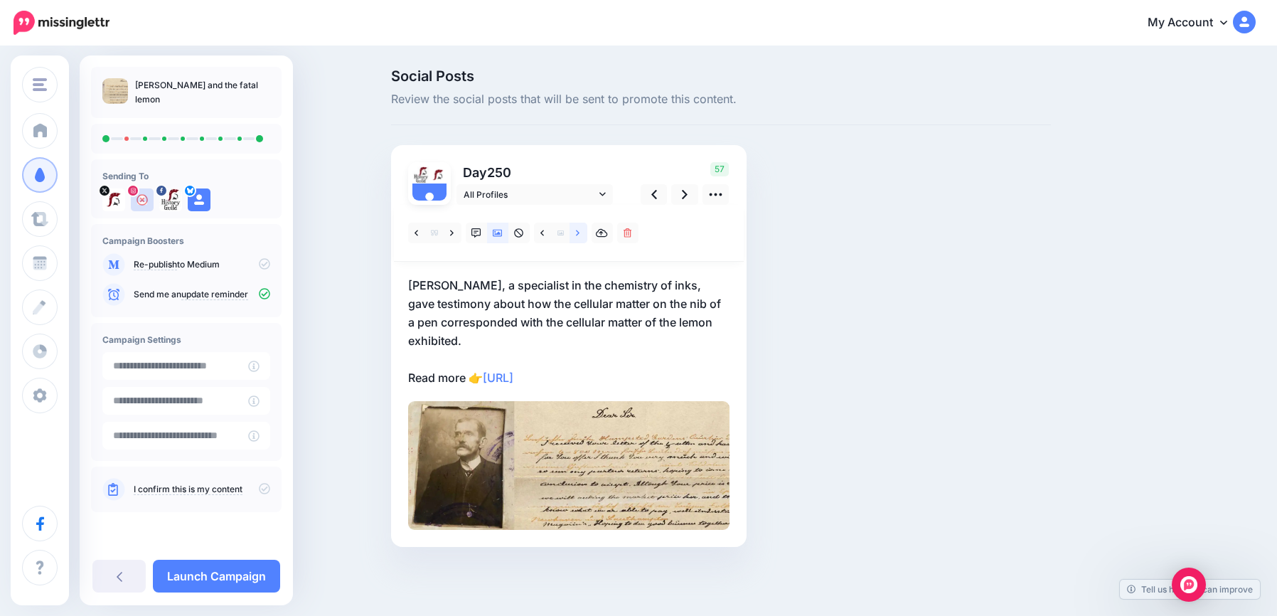
click at [575, 230] on link at bounding box center [578, 233] width 18 height 21
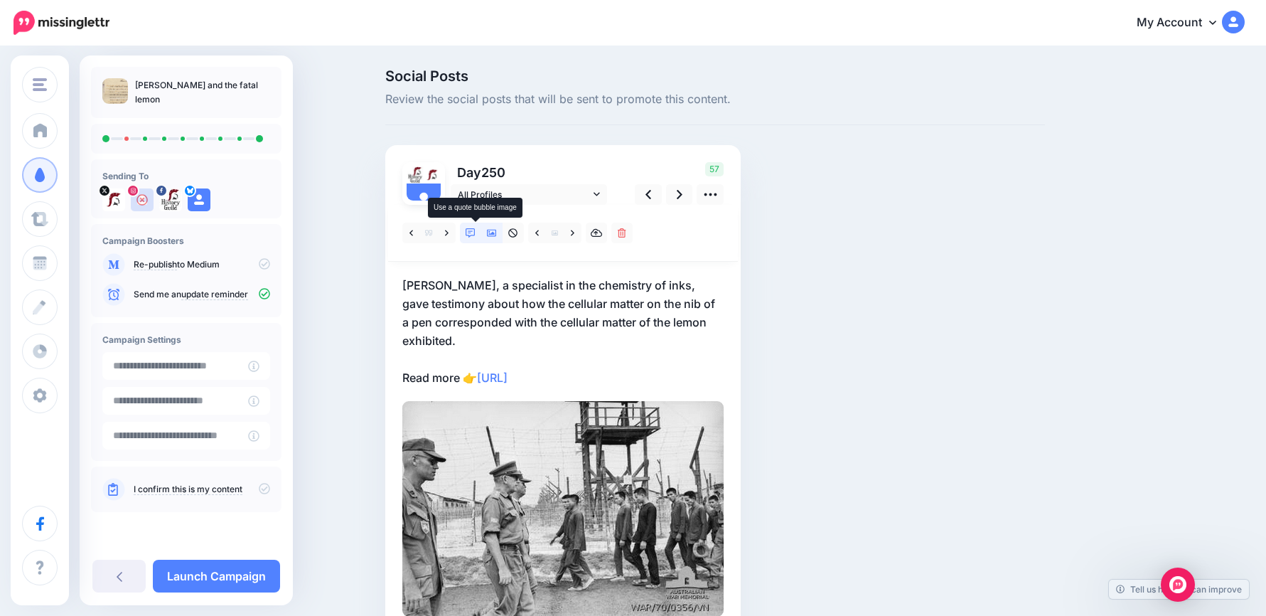
click at [471, 230] on icon at bounding box center [471, 233] width 10 height 10
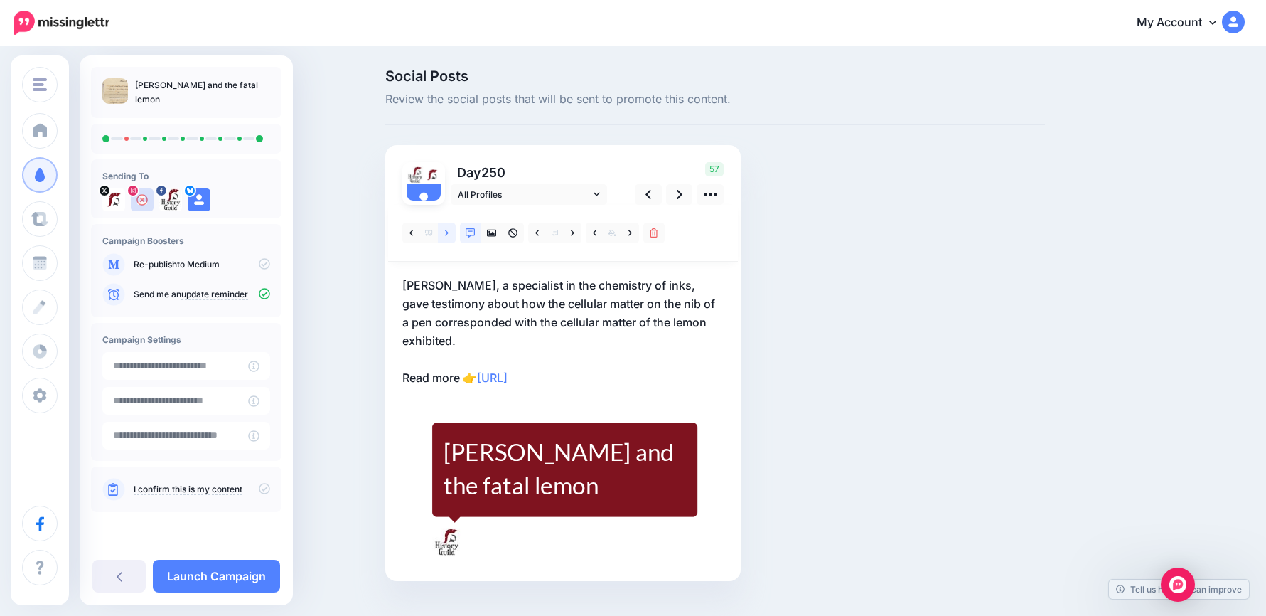
click at [449, 230] on icon at bounding box center [447, 233] width 4 height 10
click at [497, 233] on icon at bounding box center [492, 233] width 10 height 7
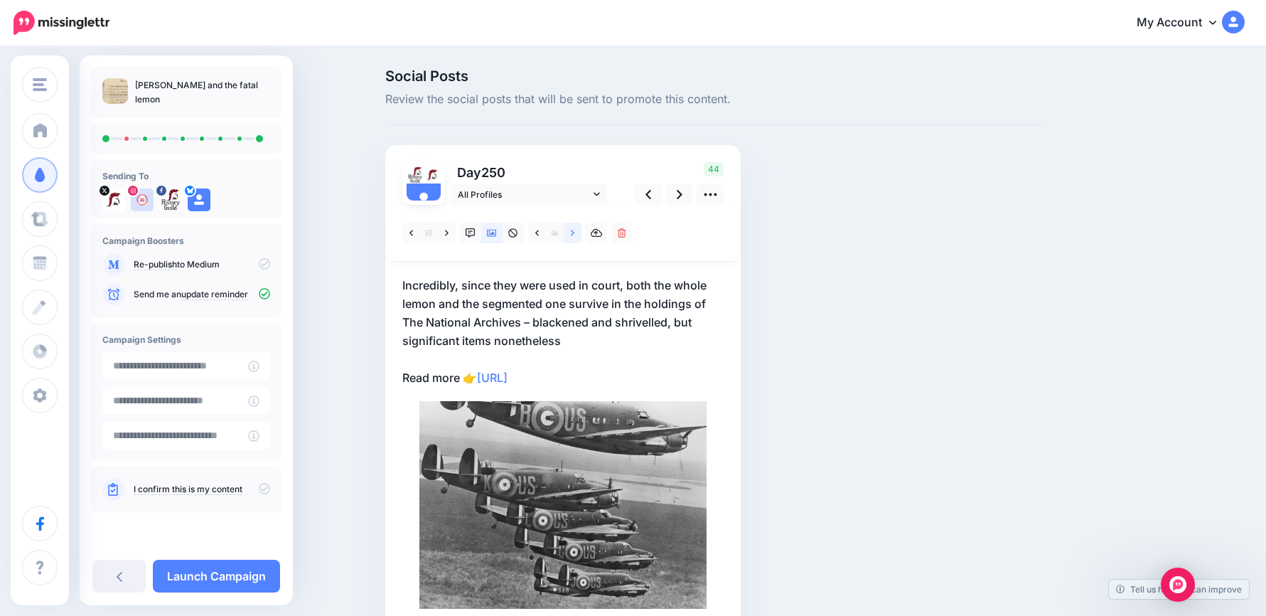
click at [574, 235] on icon at bounding box center [573, 233] width 4 height 6
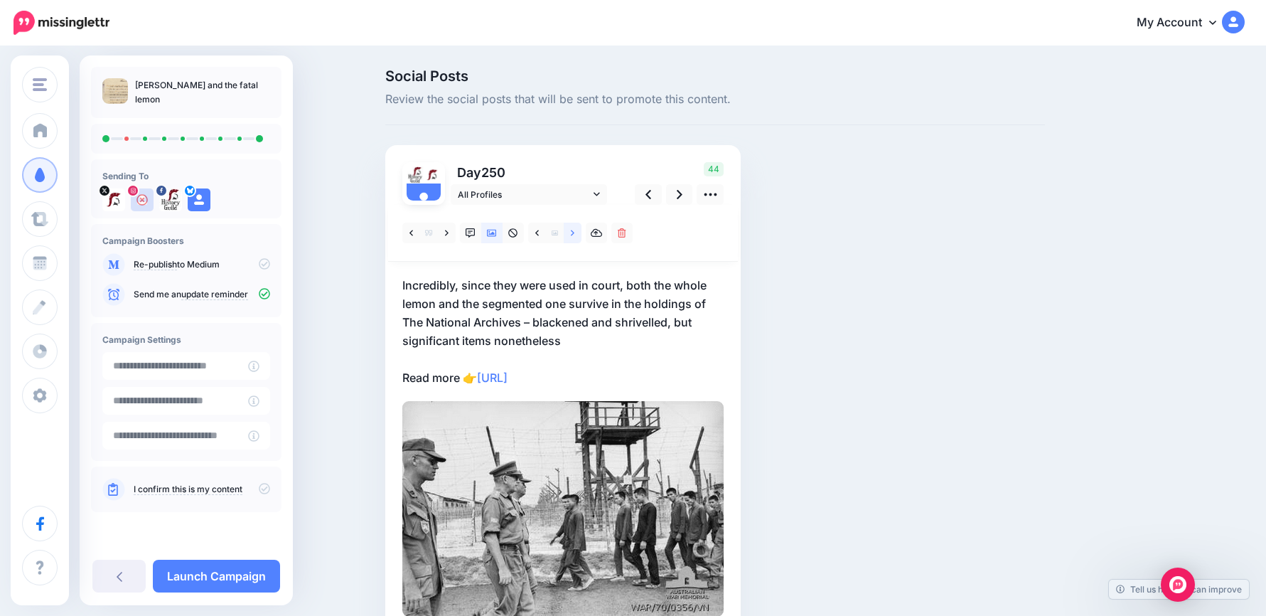
click at [574, 235] on icon at bounding box center [573, 233] width 4 height 6
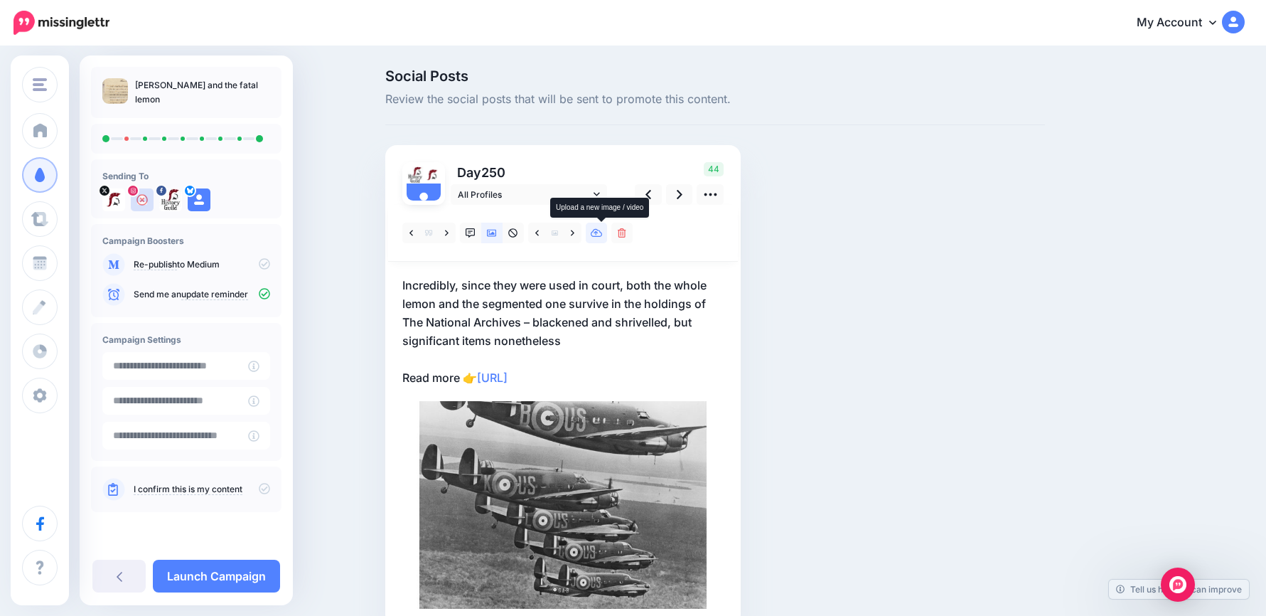
click at [601, 235] on icon at bounding box center [597, 233] width 12 height 10
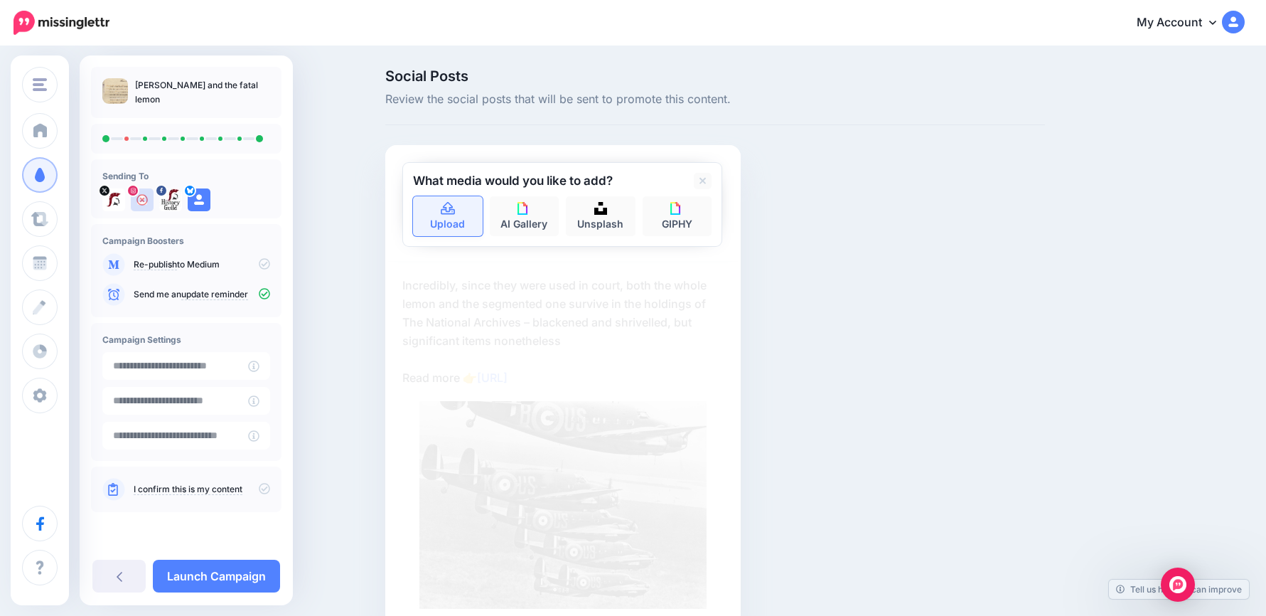
click at [464, 212] on link "Upload" at bounding box center [448, 216] width 70 height 40
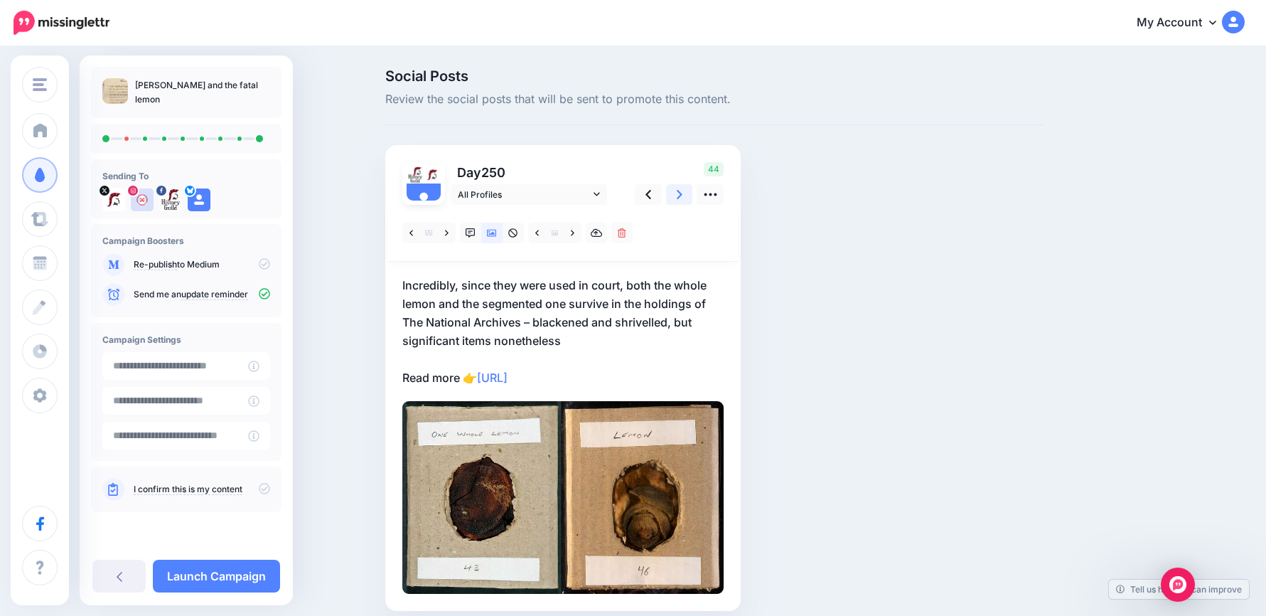
click at [683, 195] on icon at bounding box center [680, 194] width 6 height 15
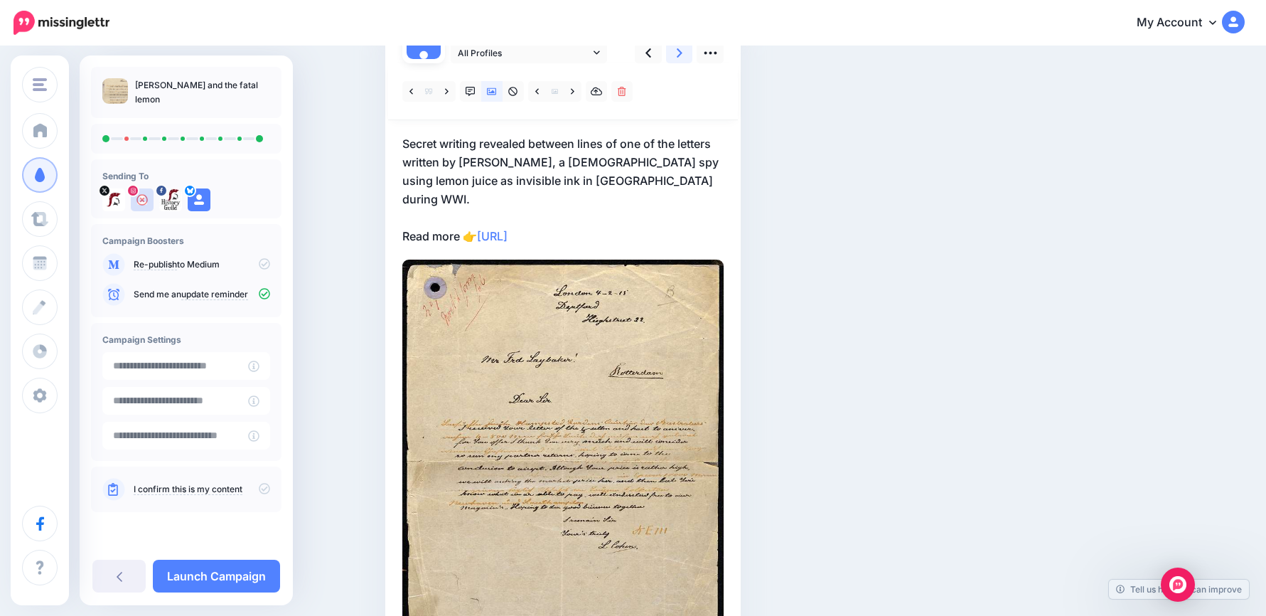
scroll to position [249, 0]
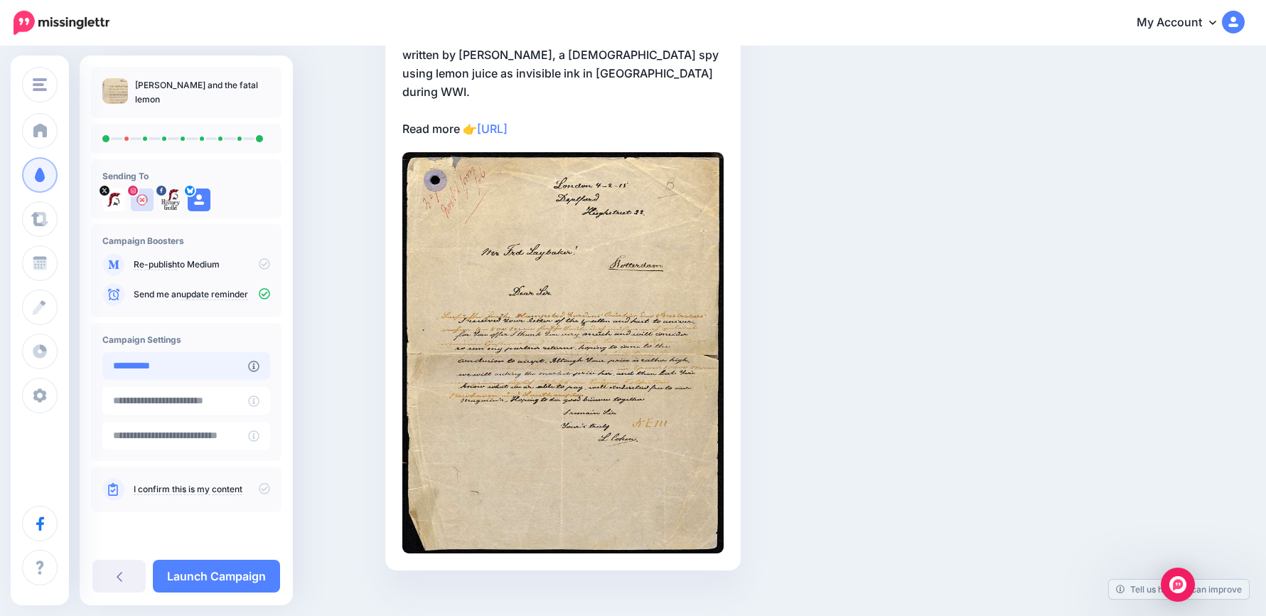
click at [236, 365] on input "**********" at bounding box center [175, 366] width 146 height 28
click at [213, 368] on input "**********" at bounding box center [175, 366] width 146 height 28
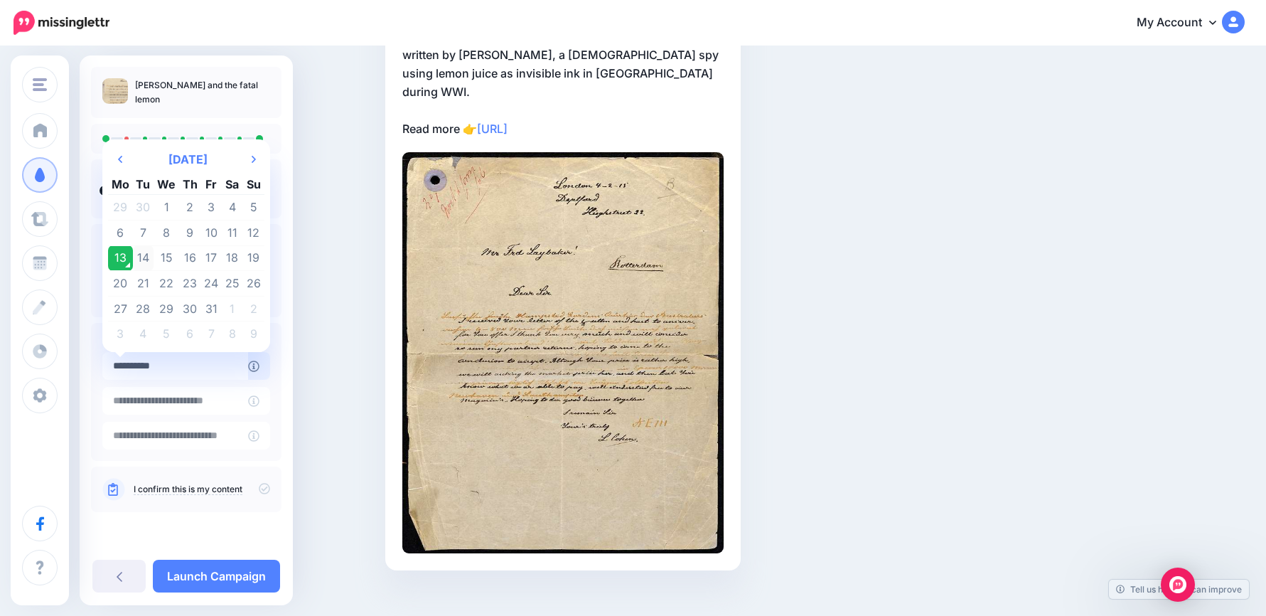
click at [142, 254] on td "14" at bounding box center [143, 258] width 21 height 26
type input "**********"
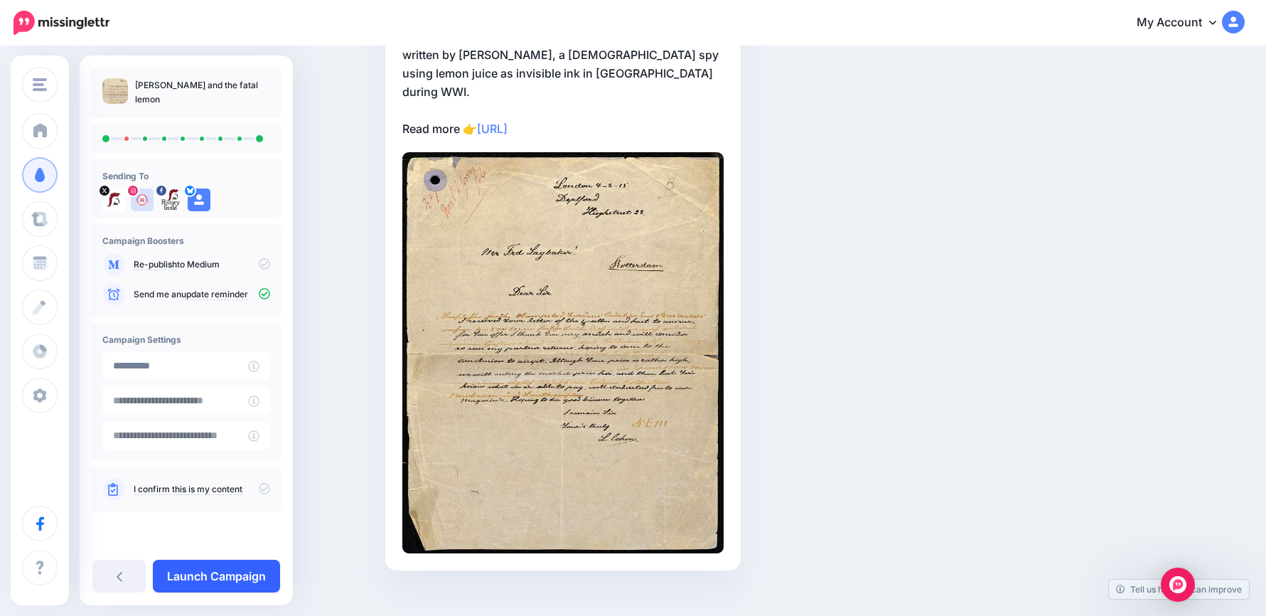
click at [242, 573] on link "Launch Campaign" at bounding box center [216, 576] width 127 height 33
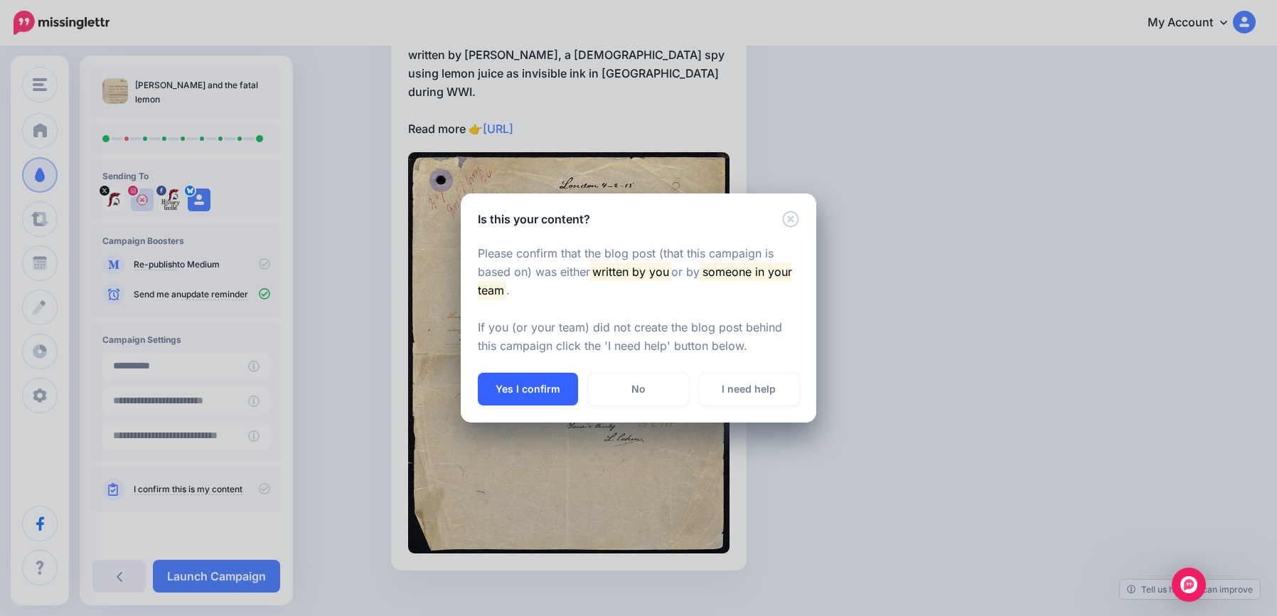
click at [545, 385] on button "Yes I confirm" at bounding box center [528, 389] width 100 height 33
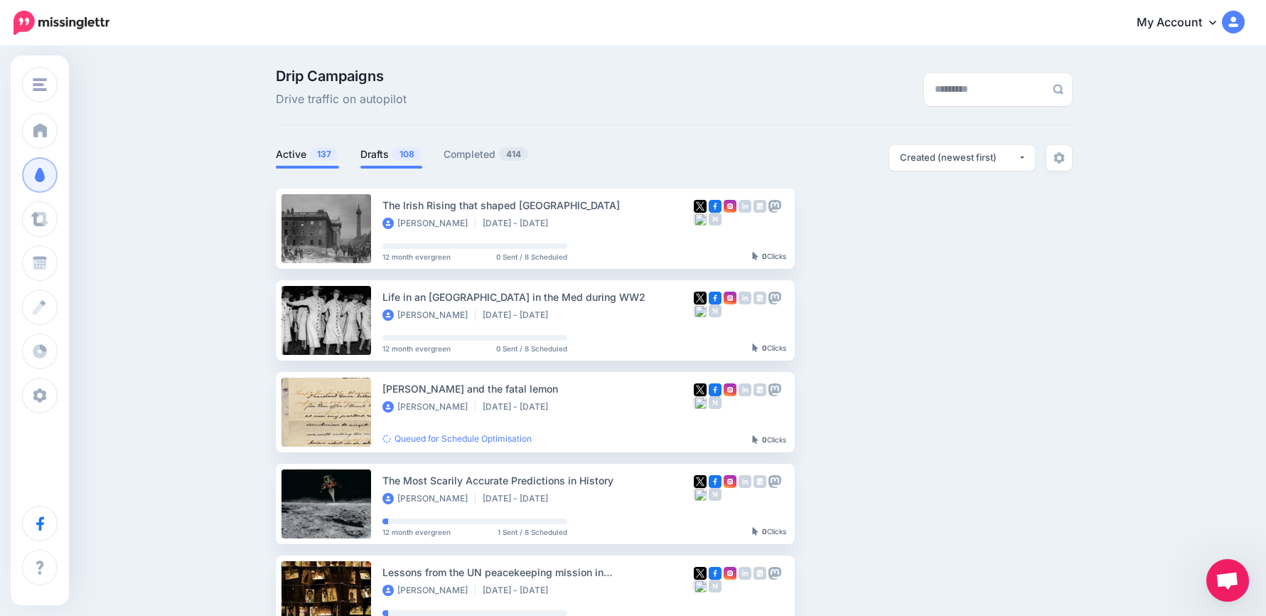
click at [380, 154] on link "Drafts 108" at bounding box center [391, 154] width 62 height 17
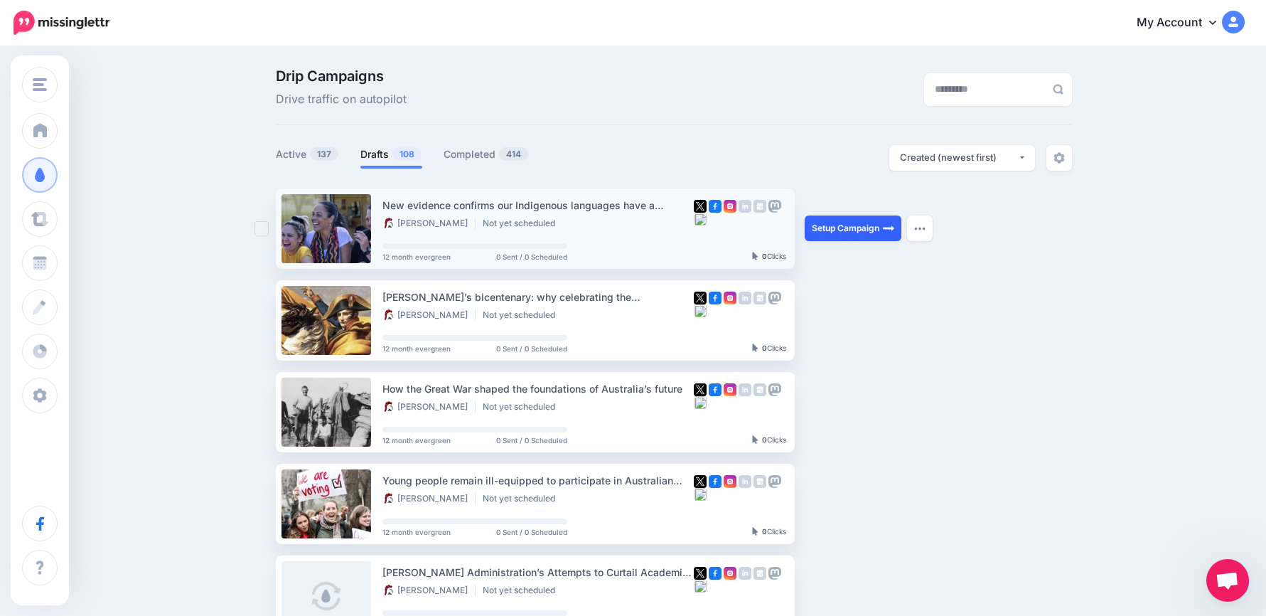
click at [848, 228] on link "Setup Campaign" at bounding box center [853, 228] width 97 height 26
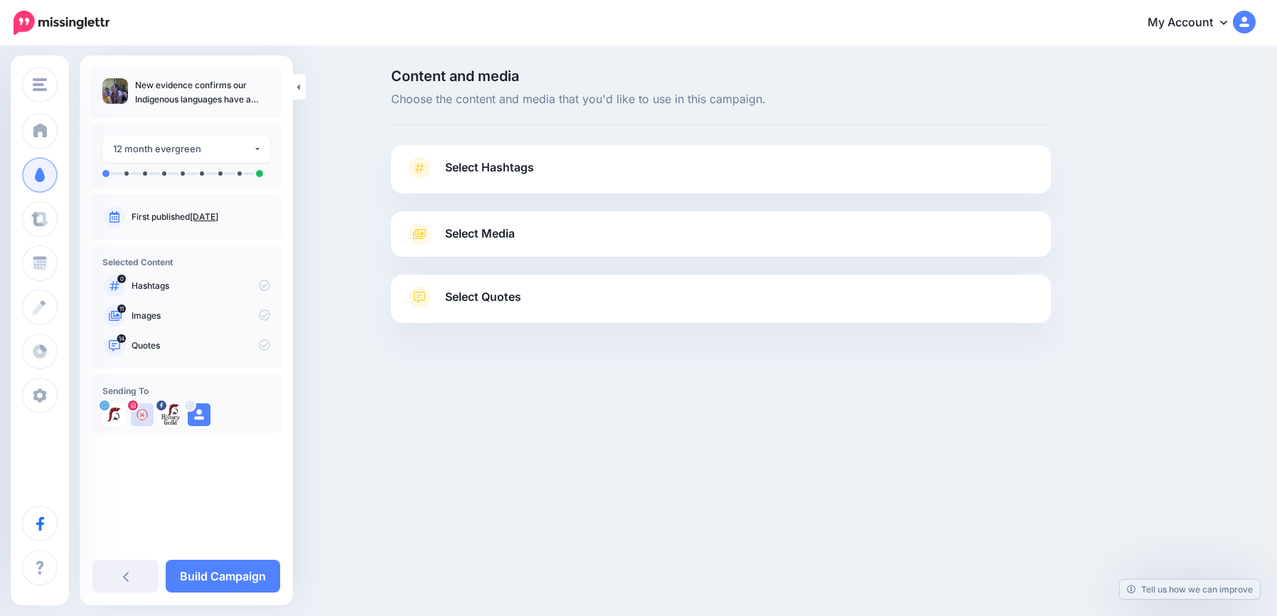
click at [547, 172] on link "Select Hashtags" at bounding box center [720, 174] width 631 height 37
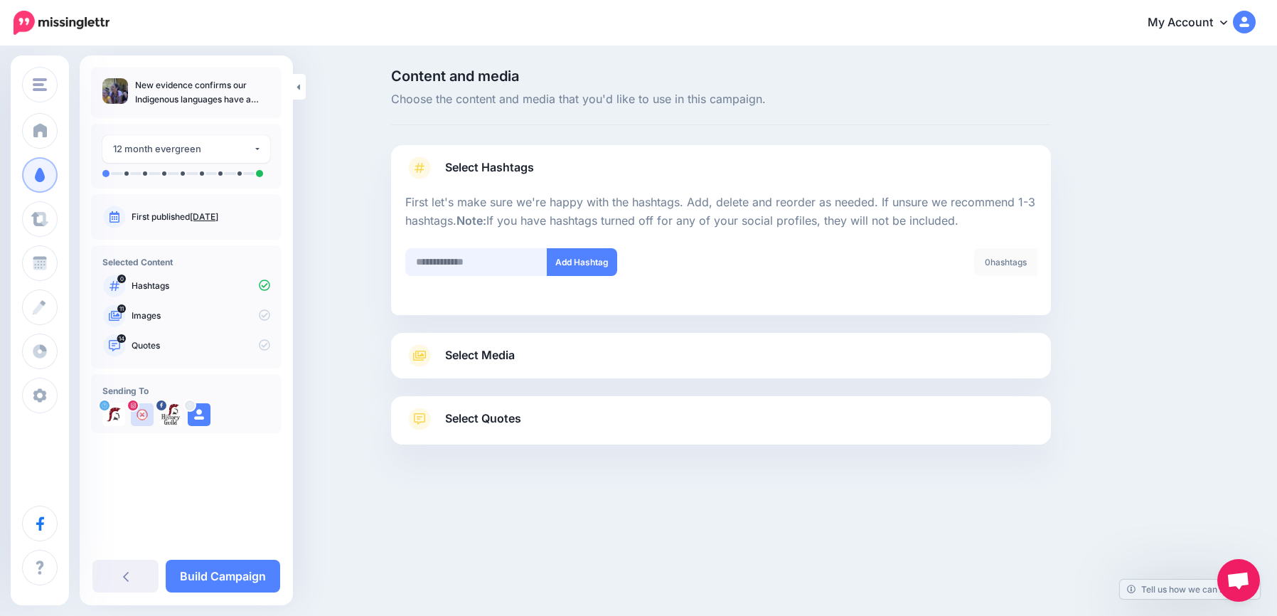
click at [474, 260] on input "text" at bounding box center [476, 262] width 142 height 28
type input "*******"
click at [604, 257] on button "Add Hashtag" at bounding box center [582, 262] width 70 height 28
click at [538, 362] on link "Select Media" at bounding box center [720, 355] width 631 height 23
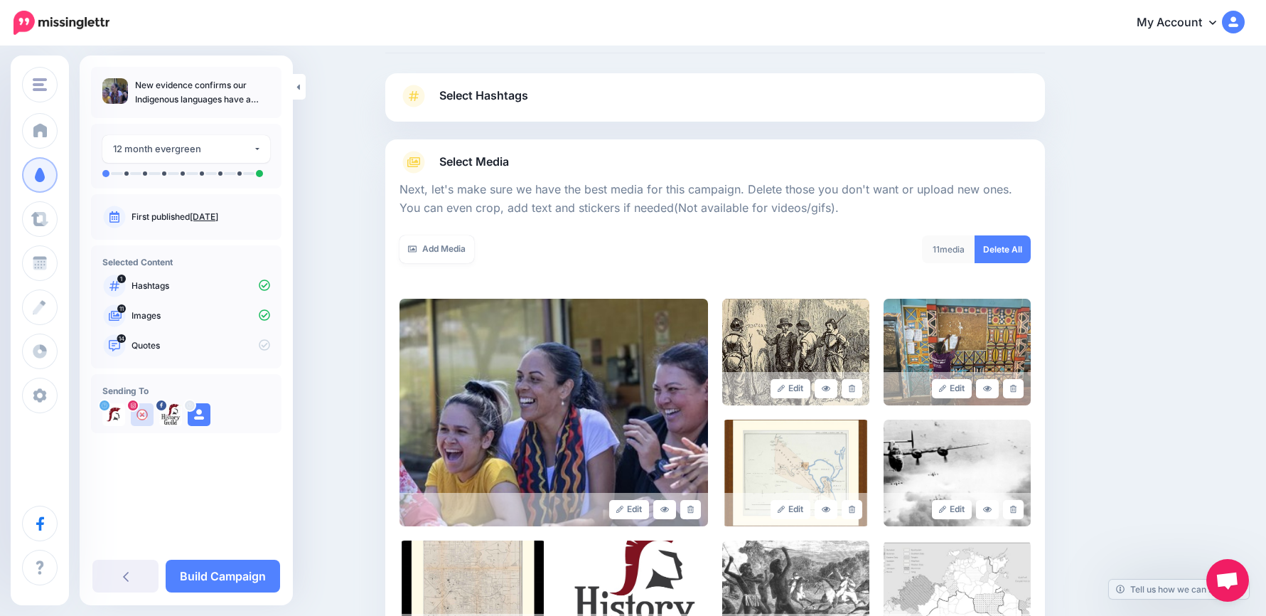
scroll to position [355, 0]
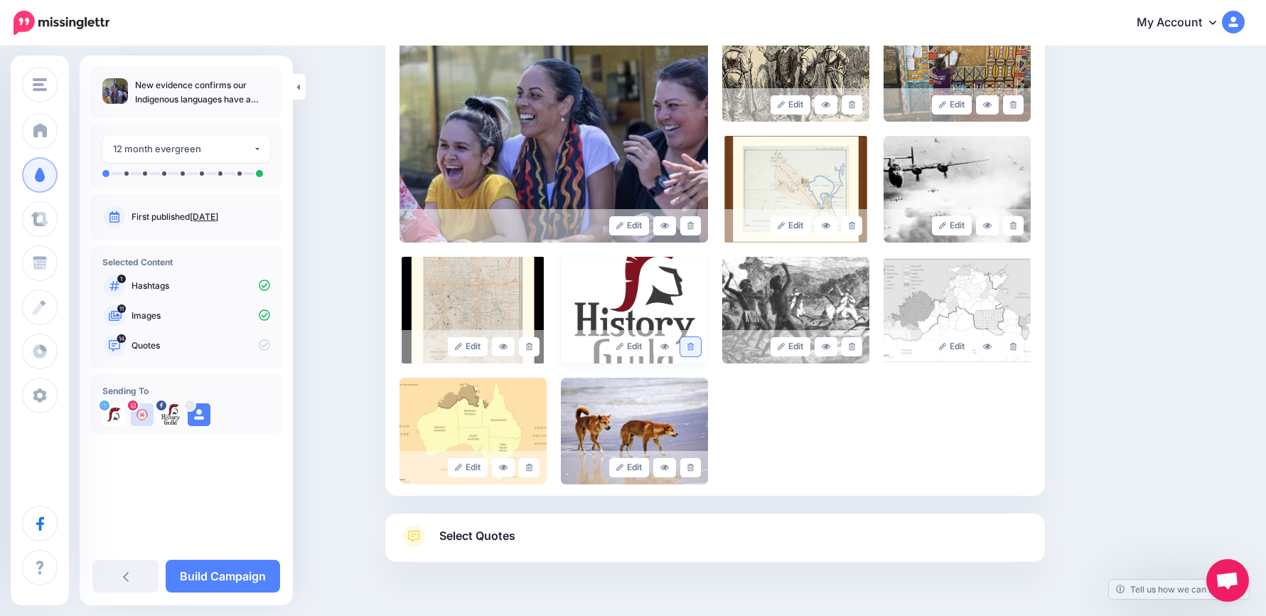
click at [694, 350] on icon at bounding box center [691, 347] width 6 height 8
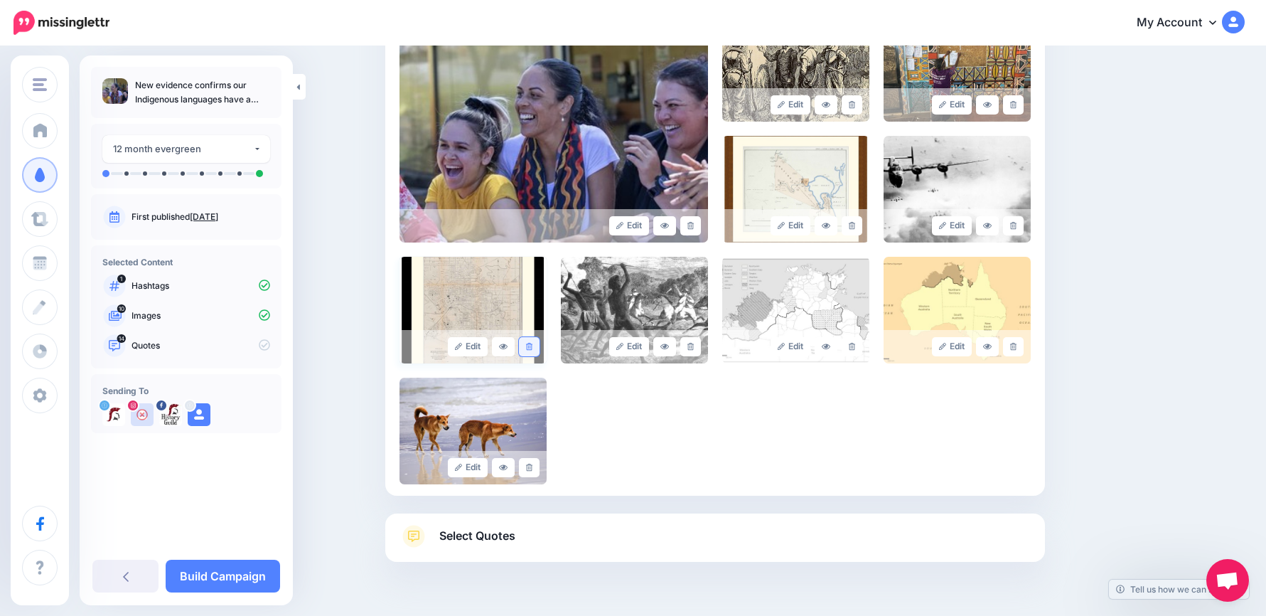
click at [538, 351] on link at bounding box center [529, 346] width 21 height 19
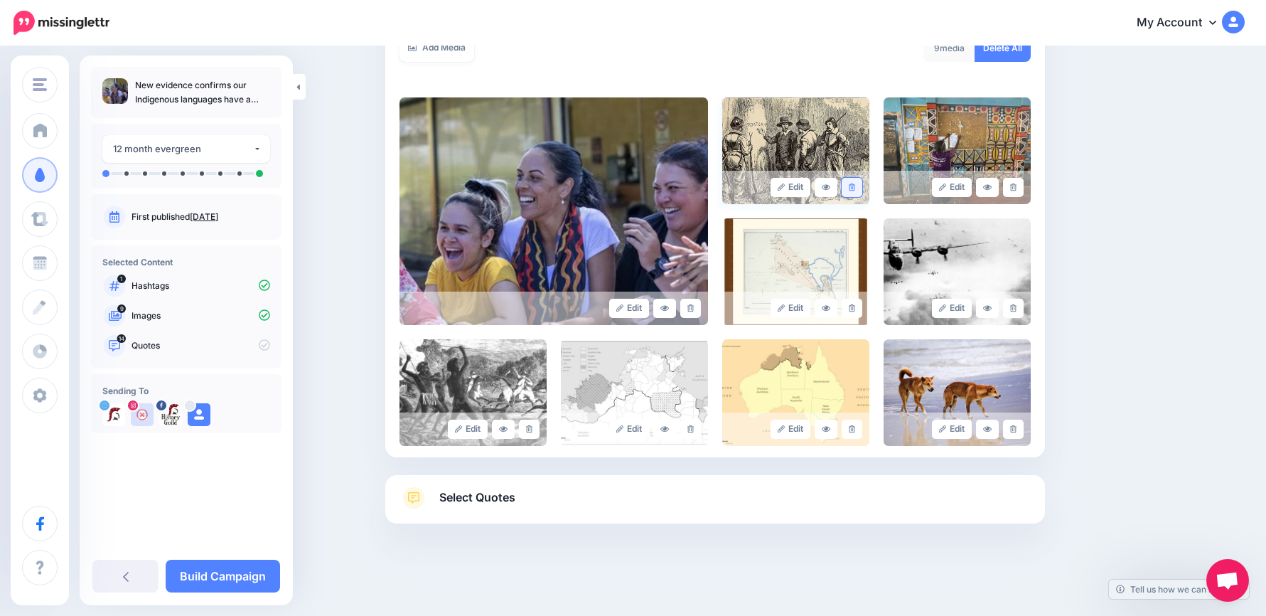
click at [862, 188] on link at bounding box center [852, 187] width 21 height 19
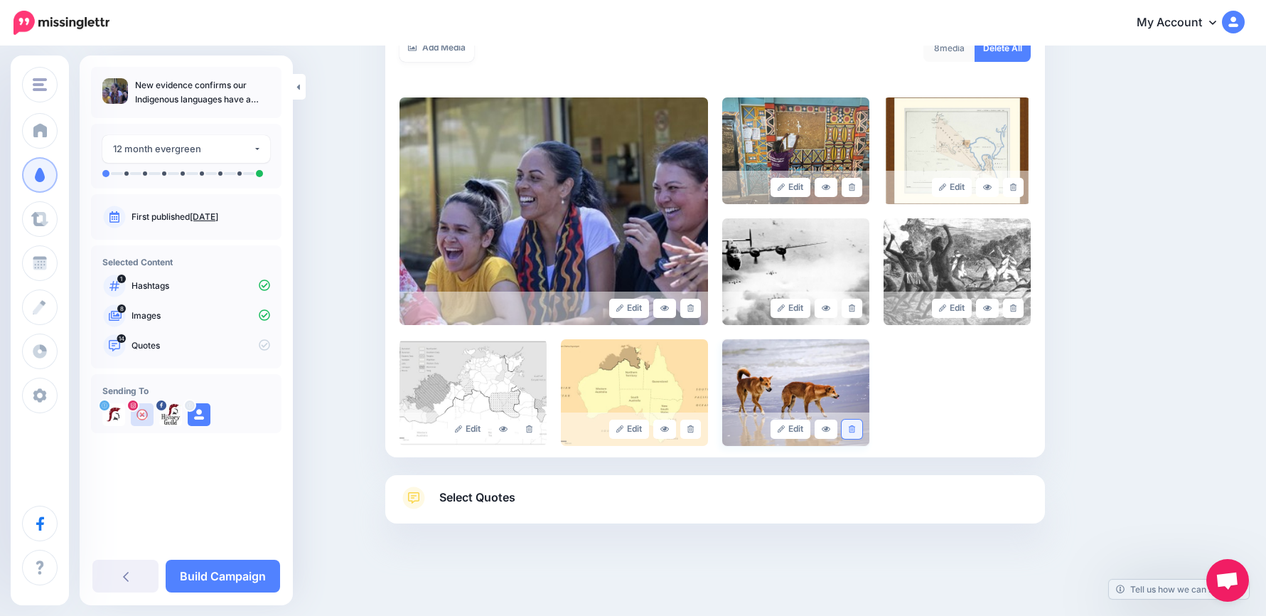
click at [855, 427] on icon at bounding box center [852, 429] width 6 height 8
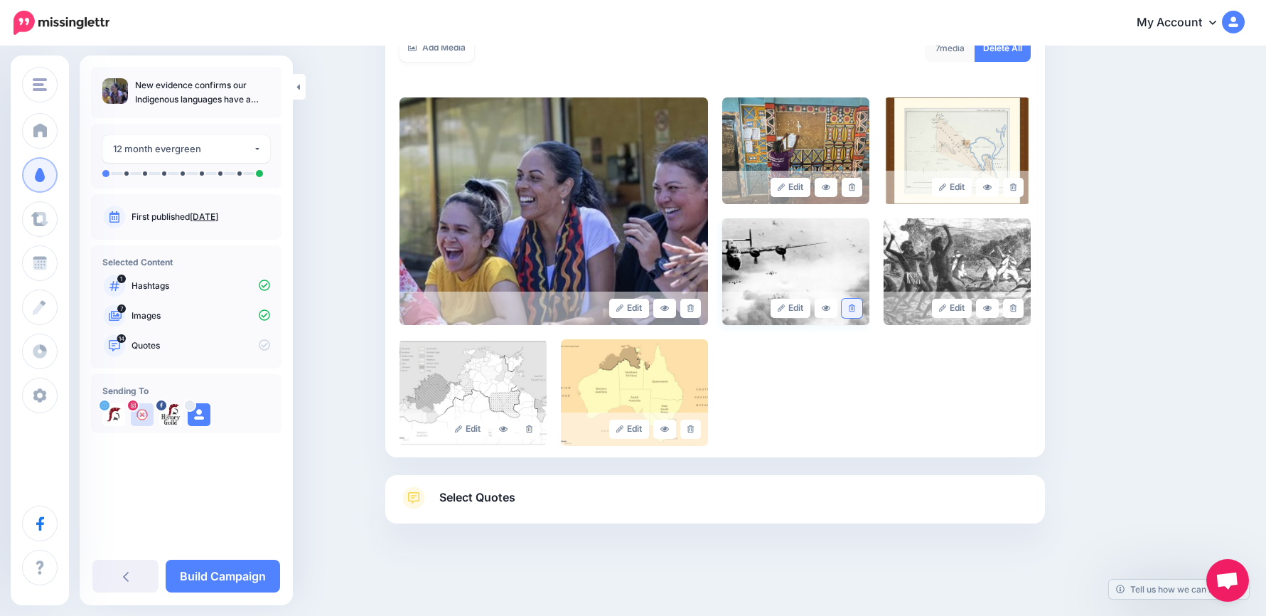
click at [855, 308] on icon at bounding box center [852, 308] width 6 height 8
click at [574, 507] on link "Select Quotes" at bounding box center [715, 504] width 631 height 37
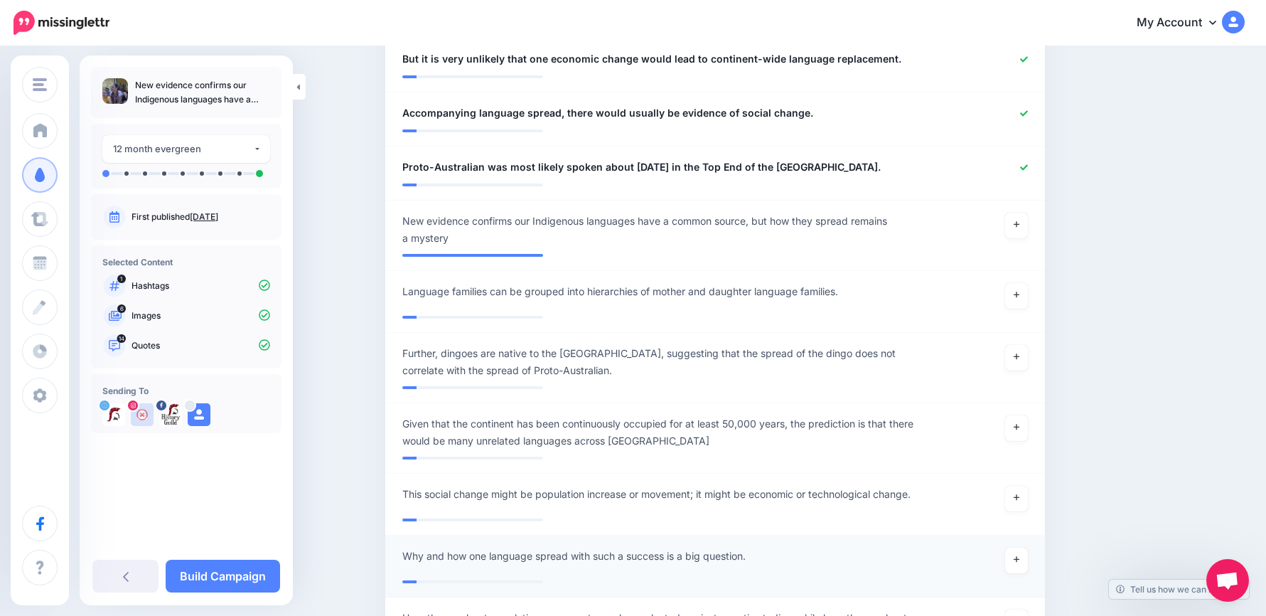
scroll to position [1481, 0]
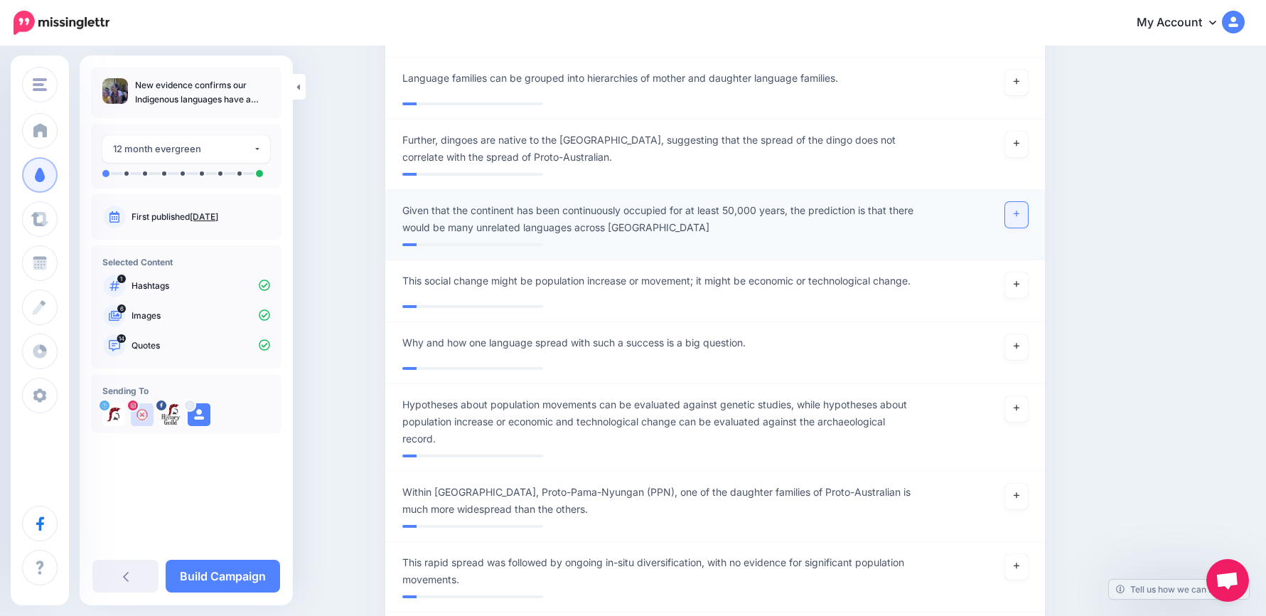
click at [1020, 218] on link at bounding box center [1016, 215] width 23 height 26
click at [1028, 151] on link at bounding box center [1016, 145] width 23 height 26
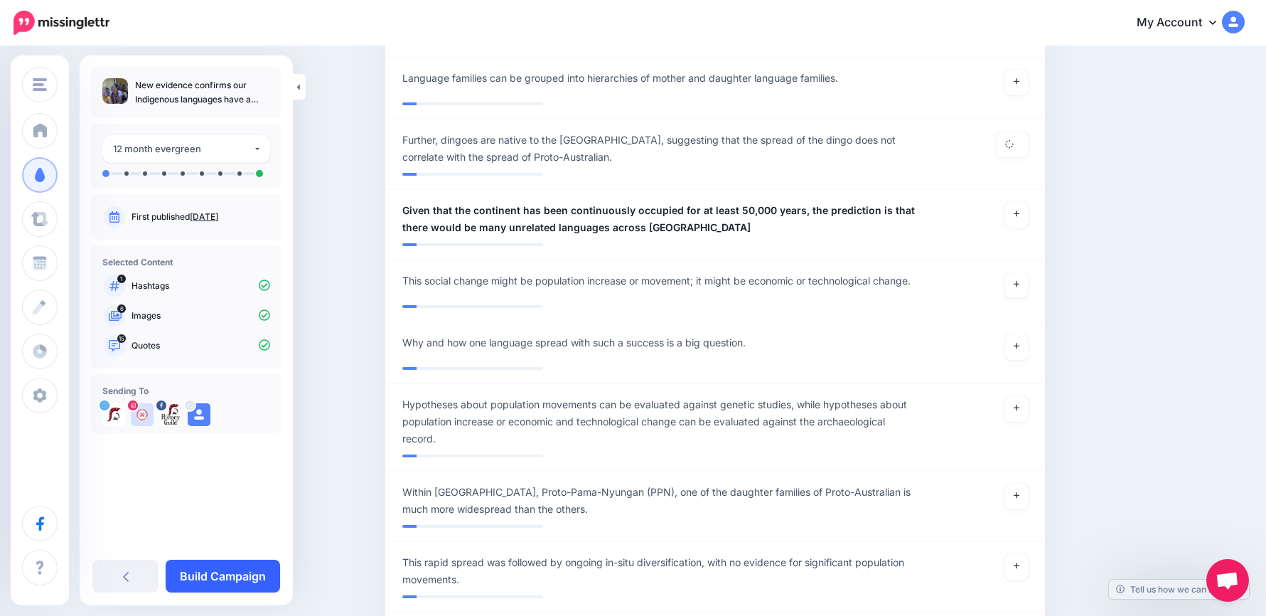
click at [258, 574] on link "Build Campaign" at bounding box center [223, 576] width 114 height 33
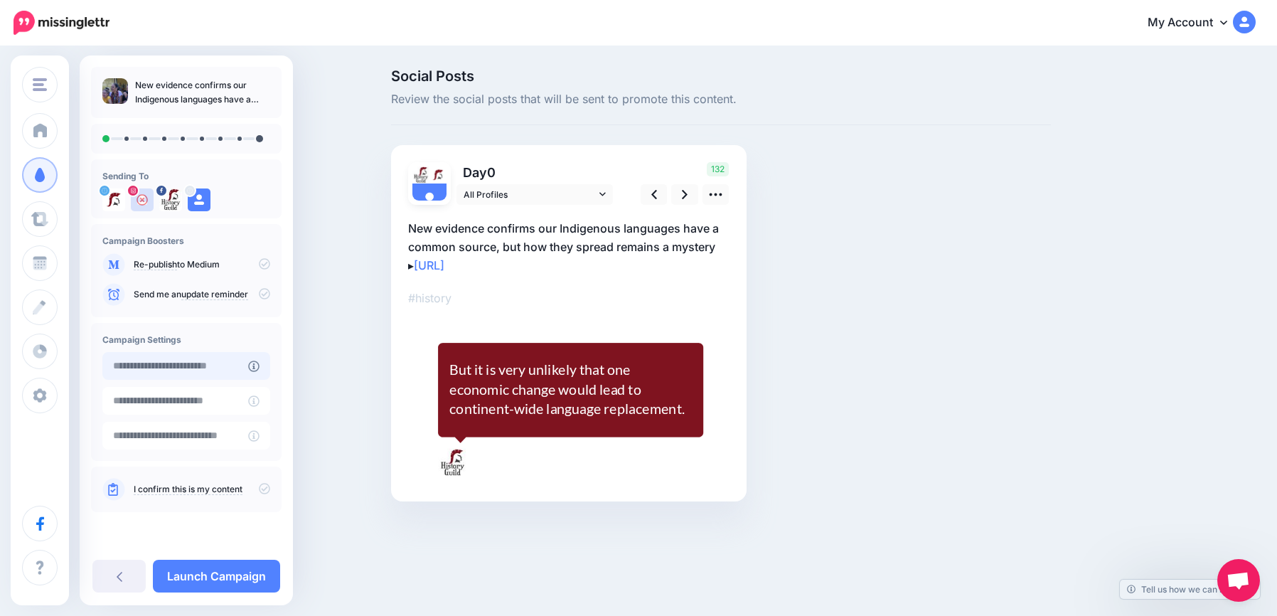
click at [221, 363] on input "text" at bounding box center [175, 366] width 146 height 28
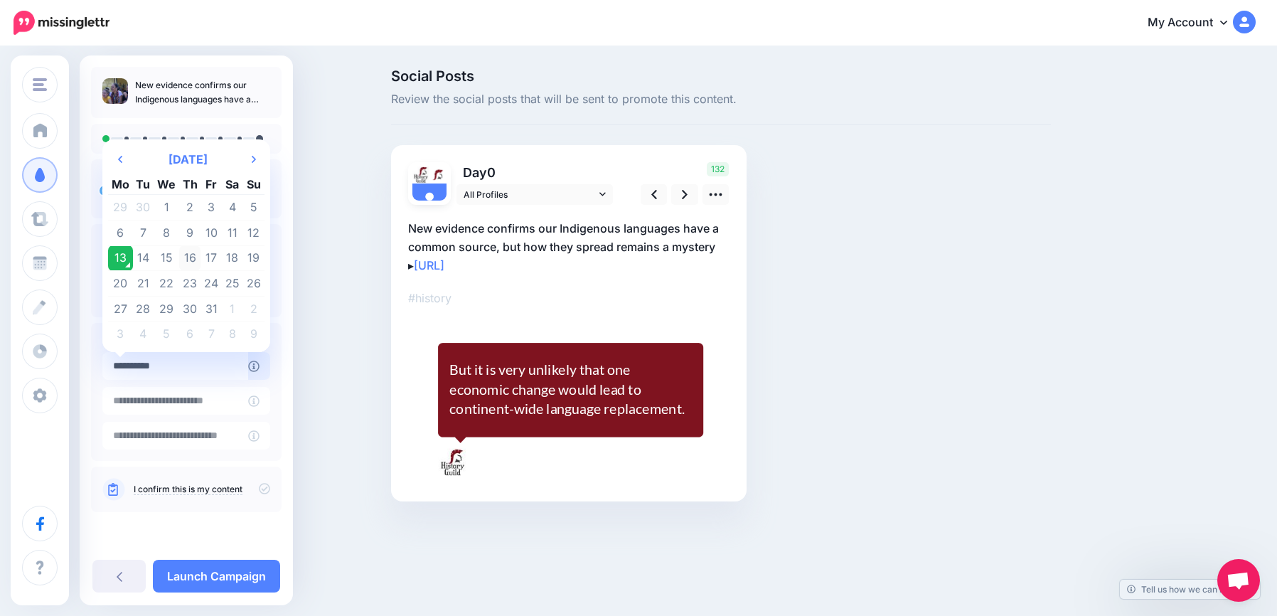
click at [191, 255] on td "16" at bounding box center [190, 258] width 22 height 26
type input "**********"
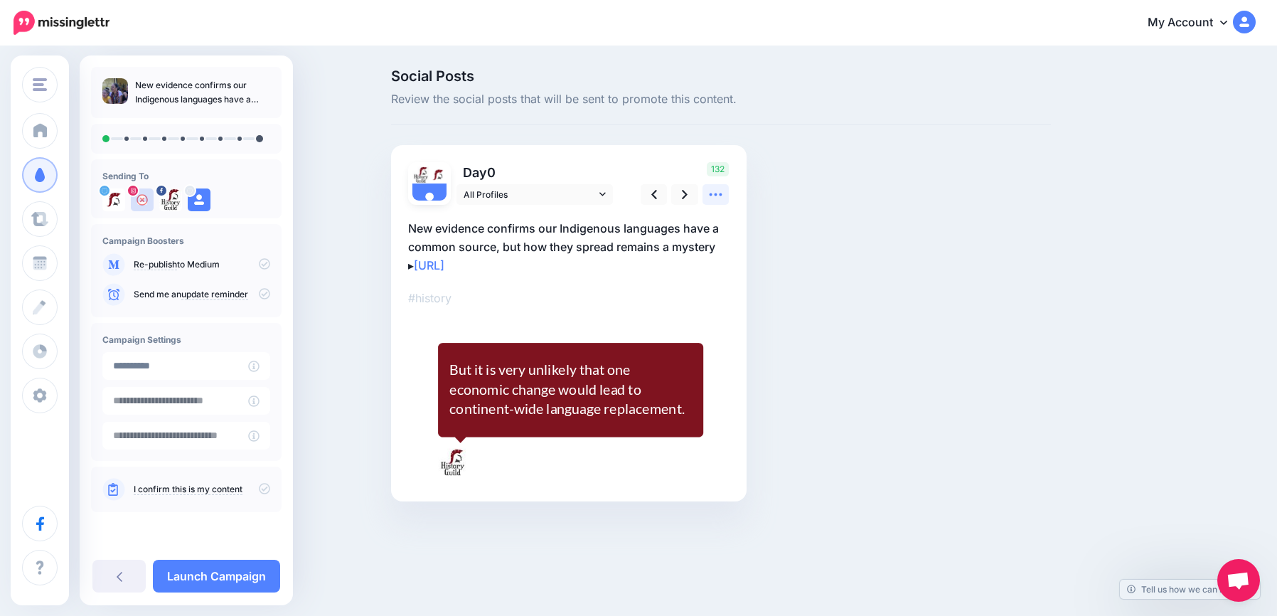
click at [723, 196] on icon at bounding box center [715, 194] width 15 height 15
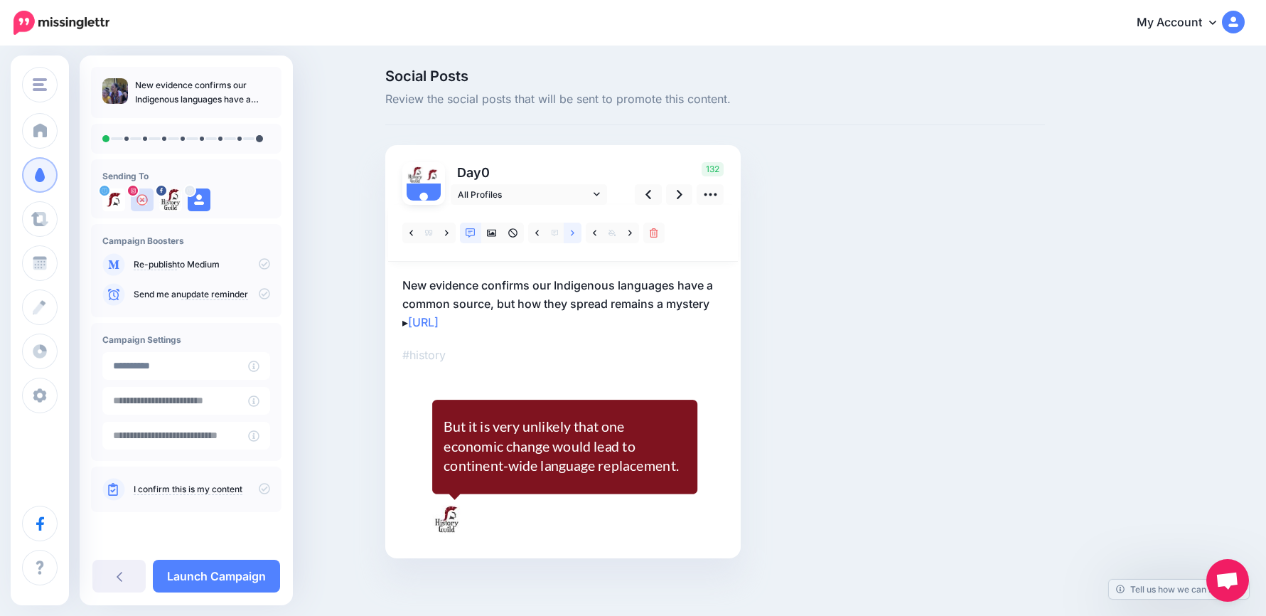
click at [582, 231] on link at bounding box center [573, 233] width 18 height 21
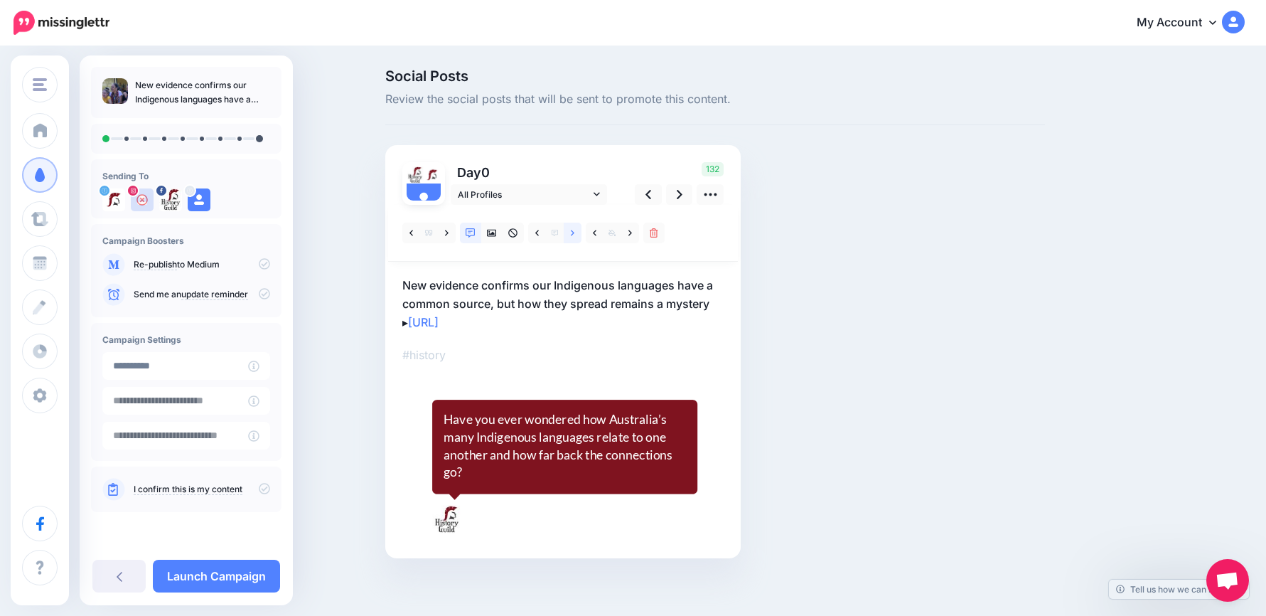
click at [582, 231] on link at bounding box center [573, 233] width 18 height 21
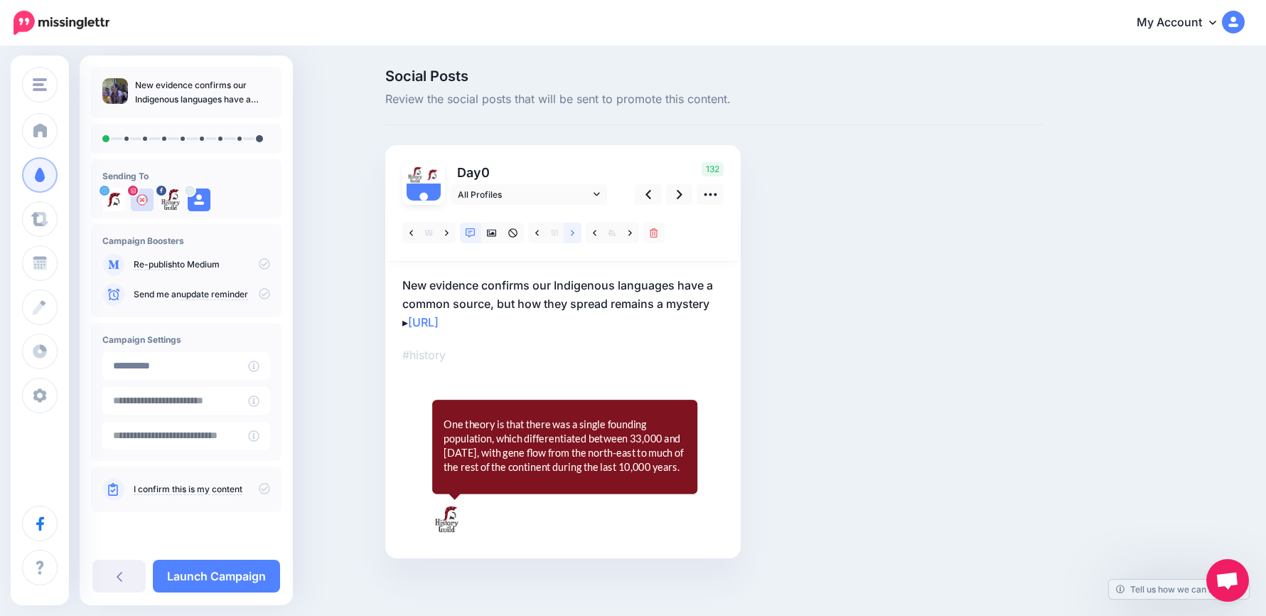
click at [582, 231] on link at bounding box center [573, 233] width 18 height 21
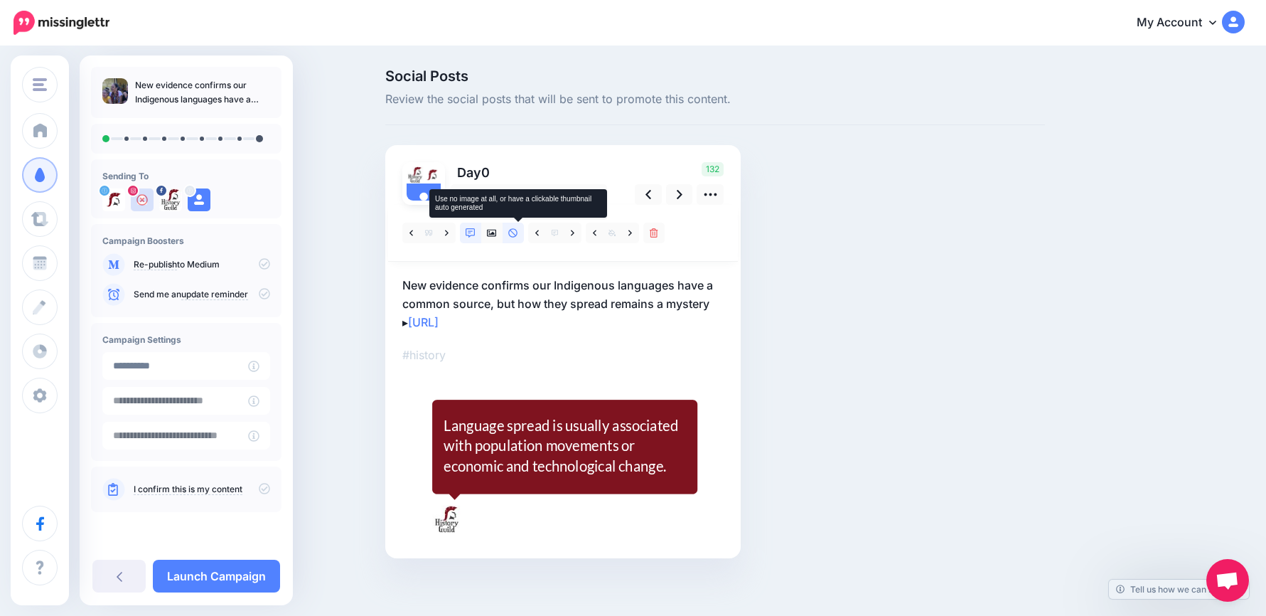
click at [517, 230] on icon at bounding box center [513, 233] width 10 height 10
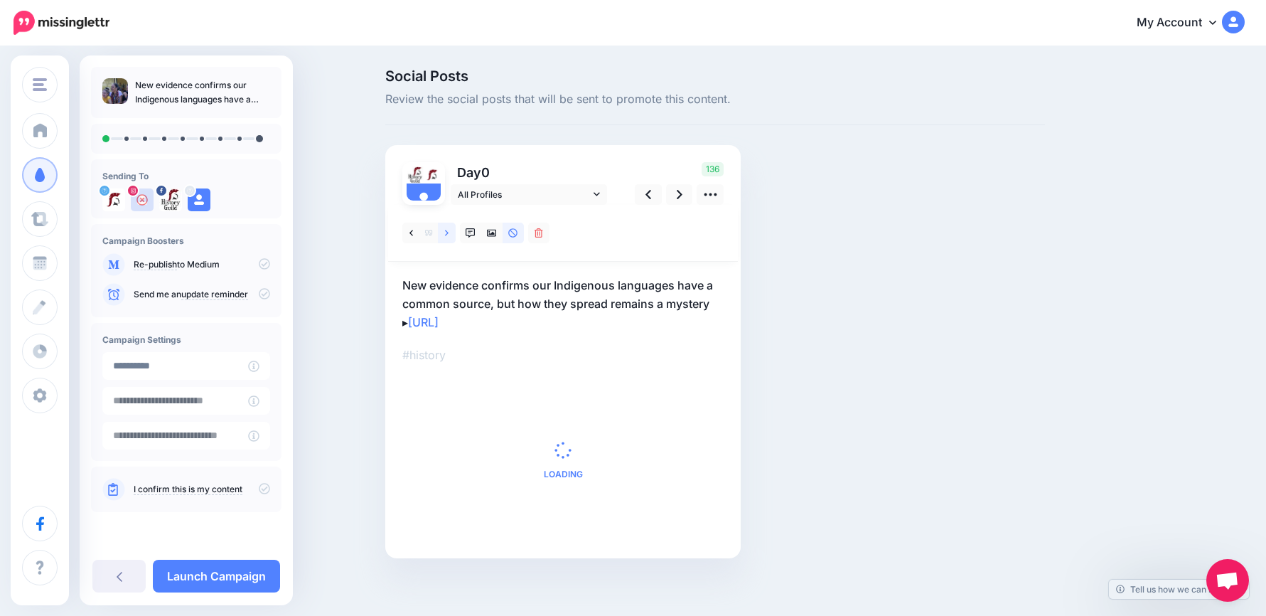
click at [456, 235] on link at bounding box center [447, 233] width 18 height 21
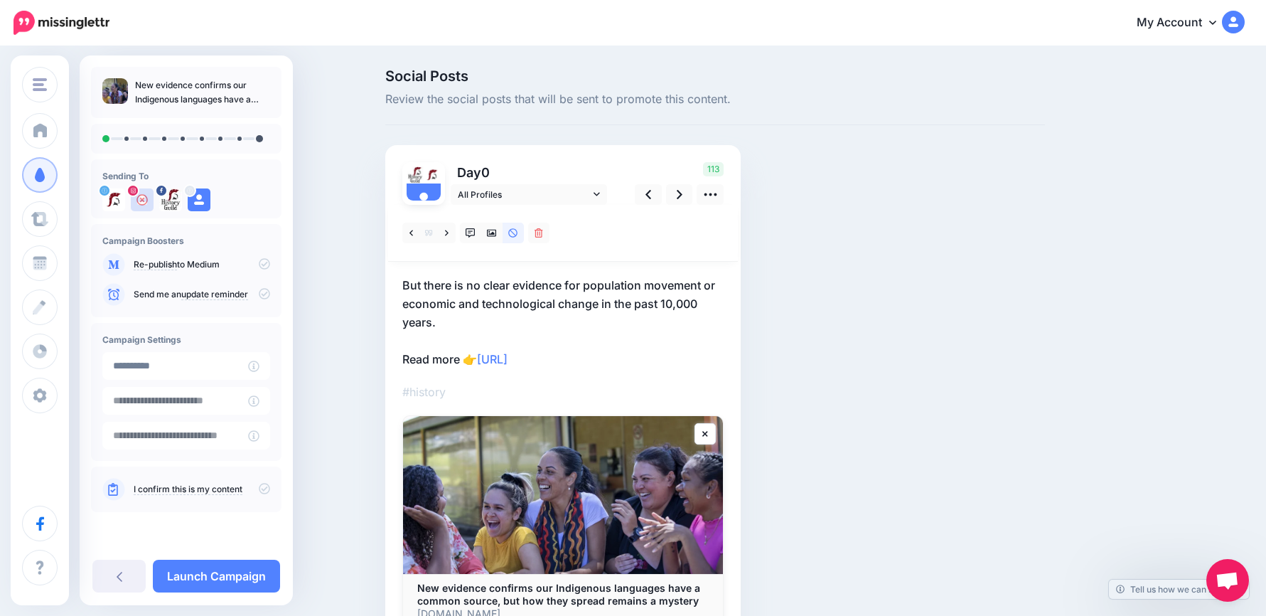
drag, startPoint x: 635, startPoint y: 367, endPoint x: 413, endPoint y: 339, distance: 223.6
click at [413, 339] on p "But there is no clear evidence for population movement or economic and technolo…" at bounding box center [562, 322] width 321 height 92
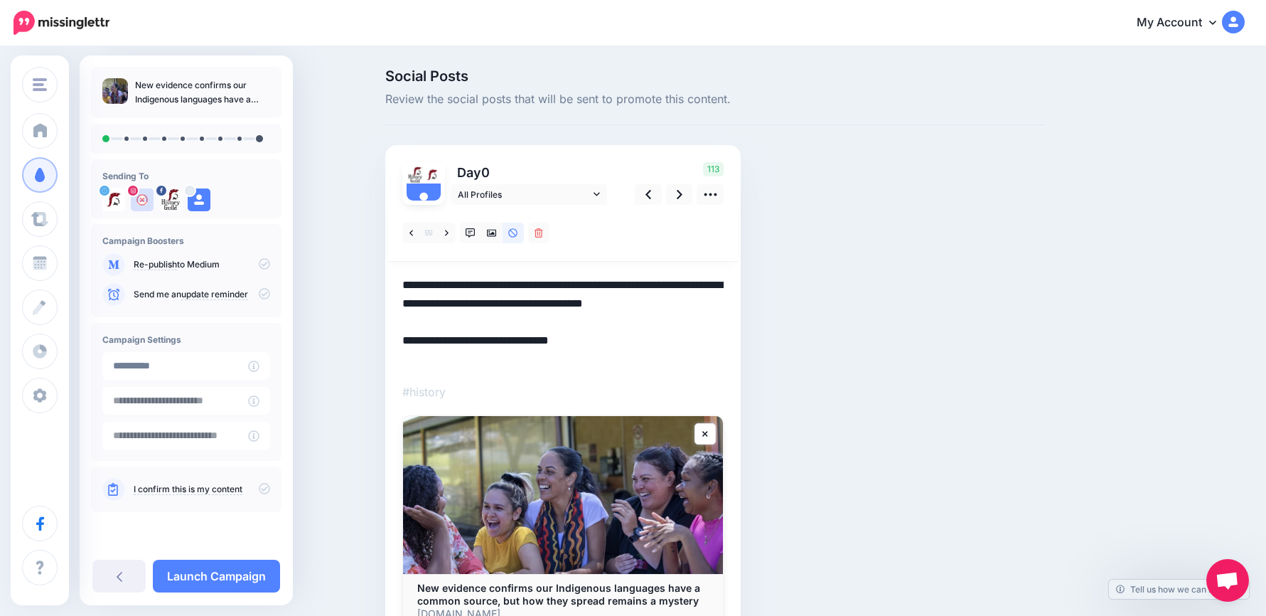
drag, startPoint x: 616, startPoint y: 363, endPoint x: 433, endPoint y: 341, distance: 184.8
click at [433, 341] on textarea "**********" at bounding box center [562, 322] width 321 height 92
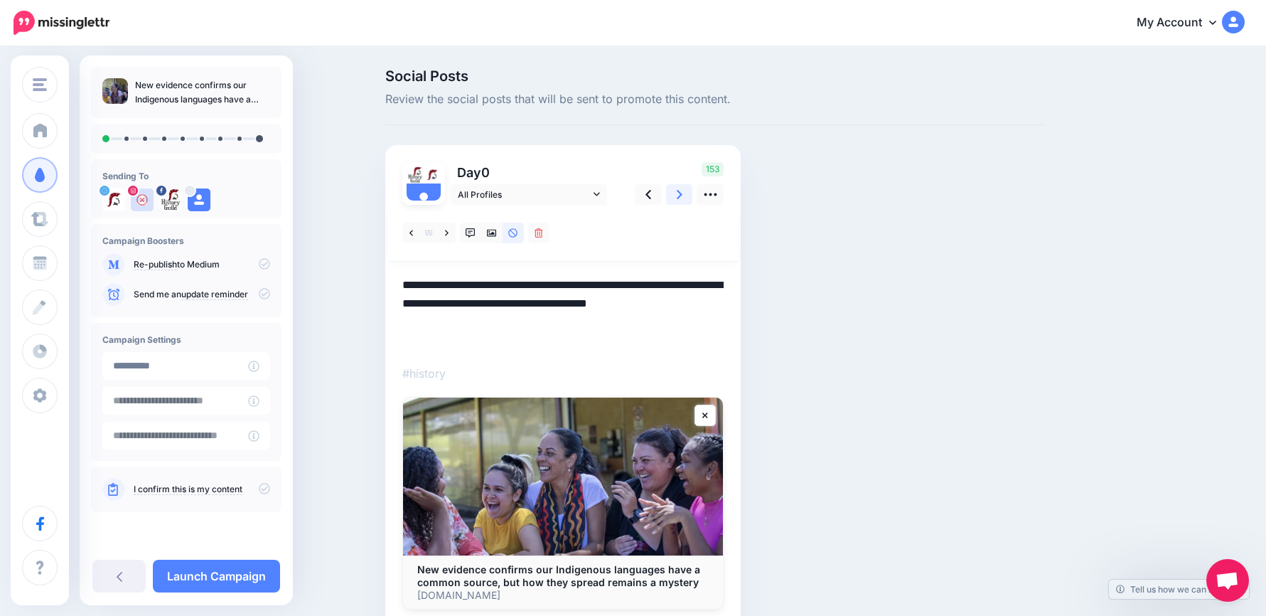
click at [683, 194] on icon at bounding box center [680, 194] width 6 height 9
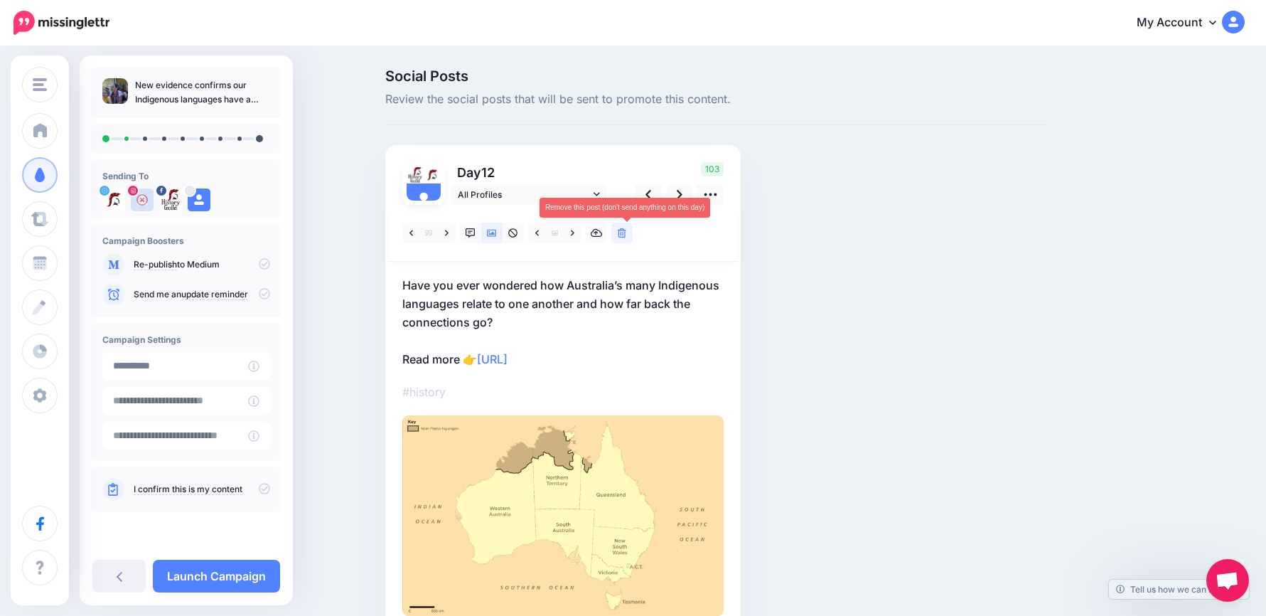
click at [626, 235] on icon at bounding box center [622, 233] width 9 height 10
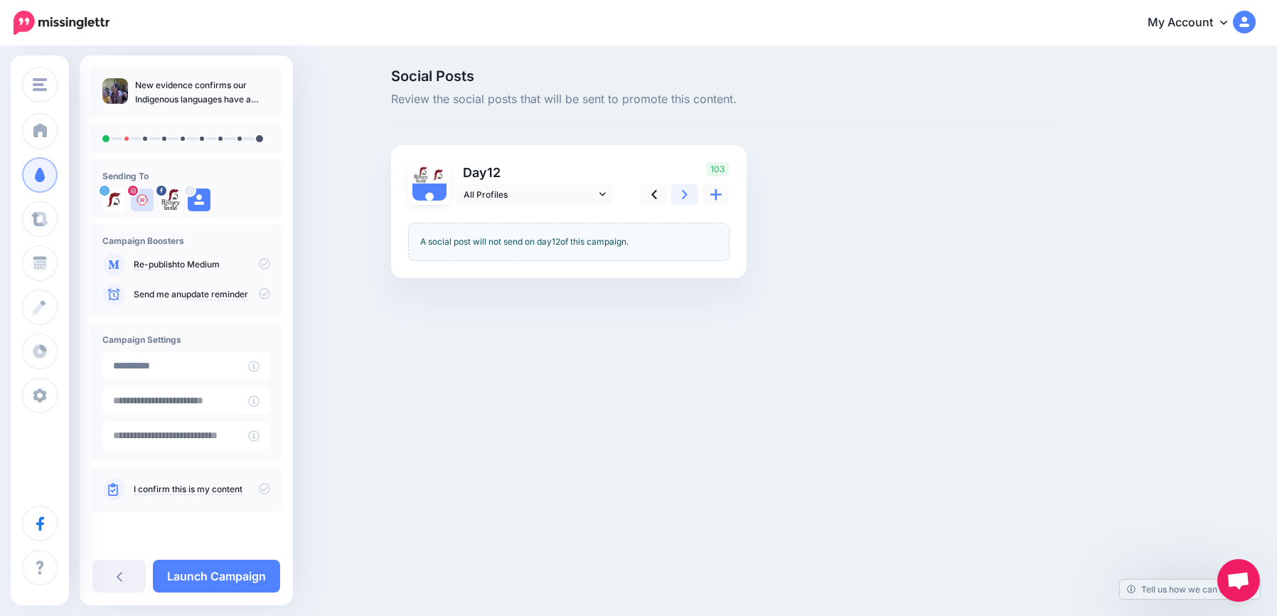
click at [685, 200] on icon at bounding box center [685, 194] width 6 height 15
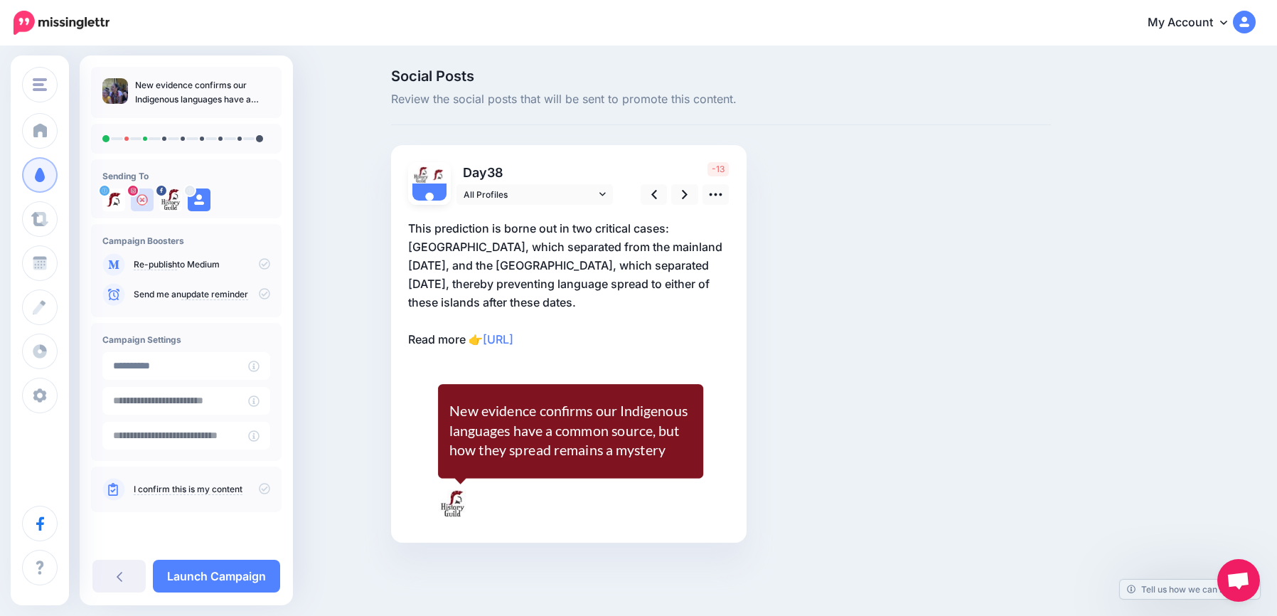
click at [412, 334] on p "This prediction is borne out in two critical cases: [GEOGRAPHIC_DATA], which se…" at bounding box center [568, 283] width 321 height 129
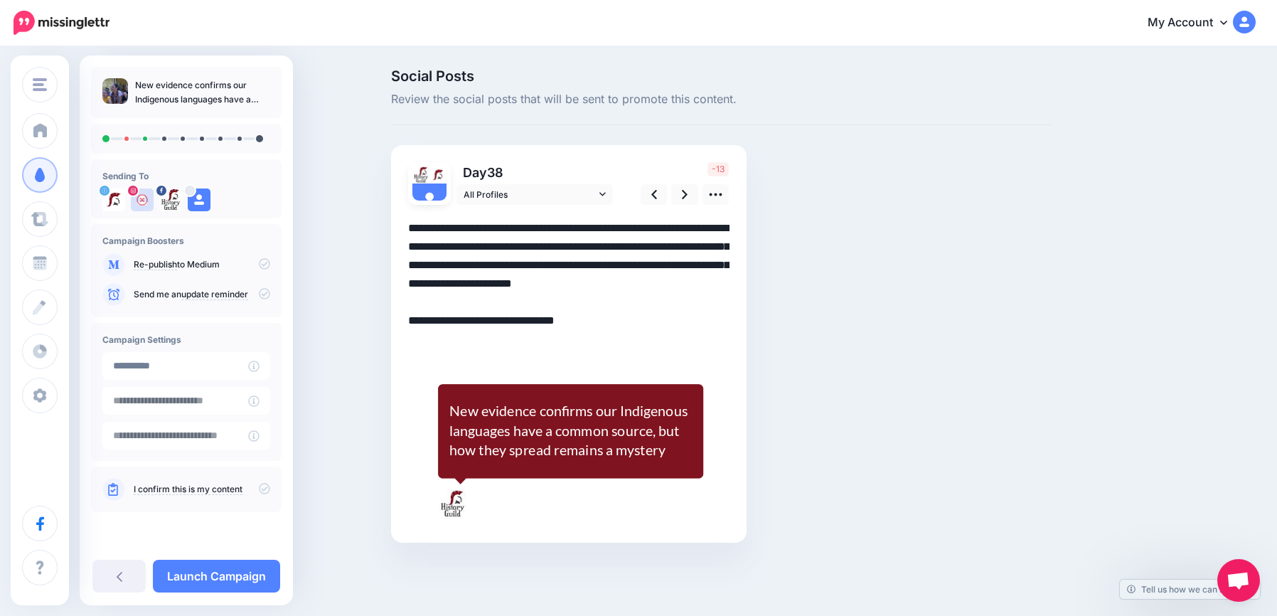
drag, startPoint x: 457, startPoint y: 340, endPoint x: 358, endPoint y: 339, distance: 99.5
click at [358, 339] on div "Social Posts Review the social posts that will be sent to promote this content.…" at bounding box center [638, 327] width 1277 height 559
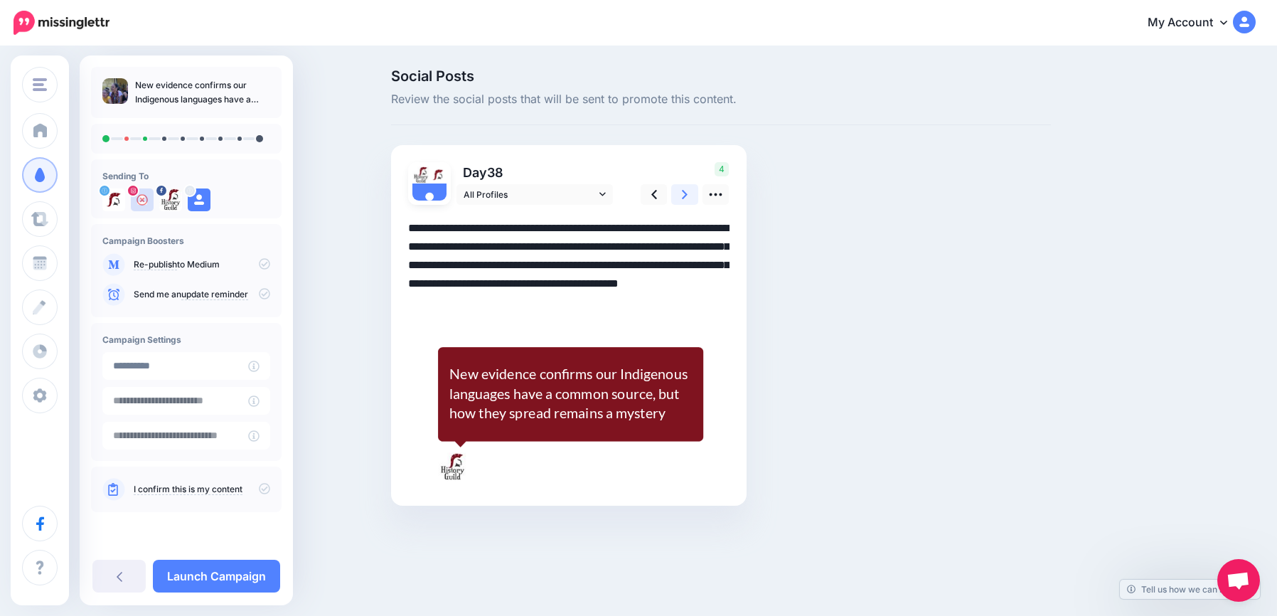
click at [685, 198] on icon at bounding box center [685, 194] width 6 height 15
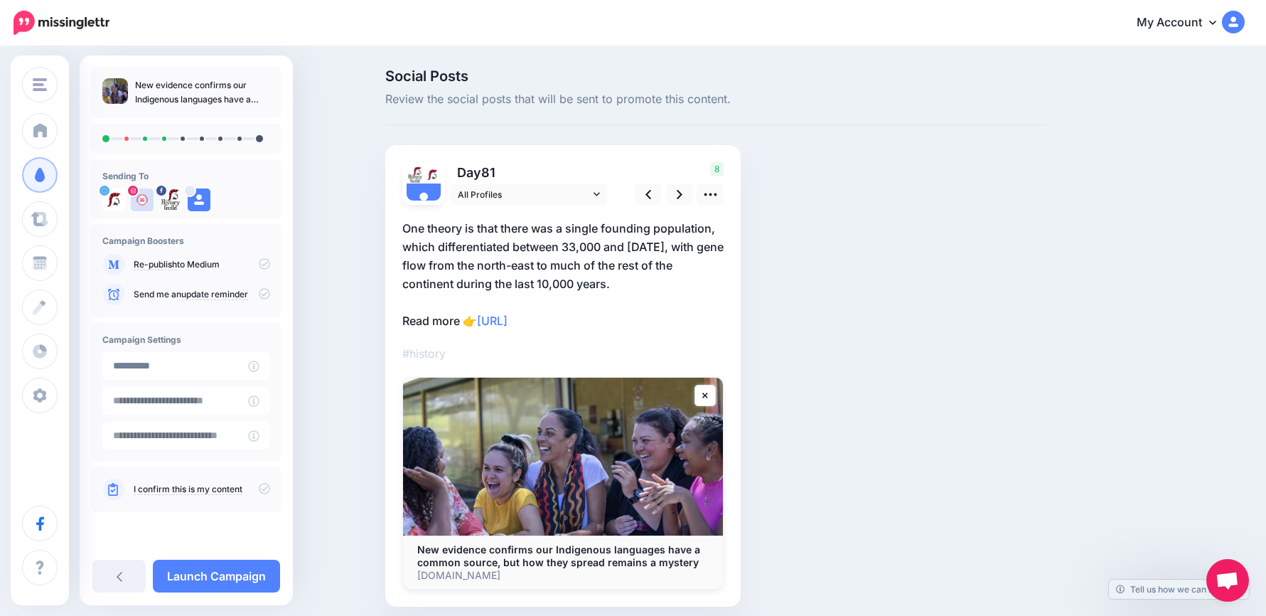
drag, startPoint x: 560, startPoint y: 320, endPoint x: 403, endPoint y: 299, distance: 158.5
click at [405, 299] on div "Day 81 All Profiles" at bounding box center [562, 375] width 355 height 461
click at [662, 192] on link at bounding box center [648, 194] width 27 height 21
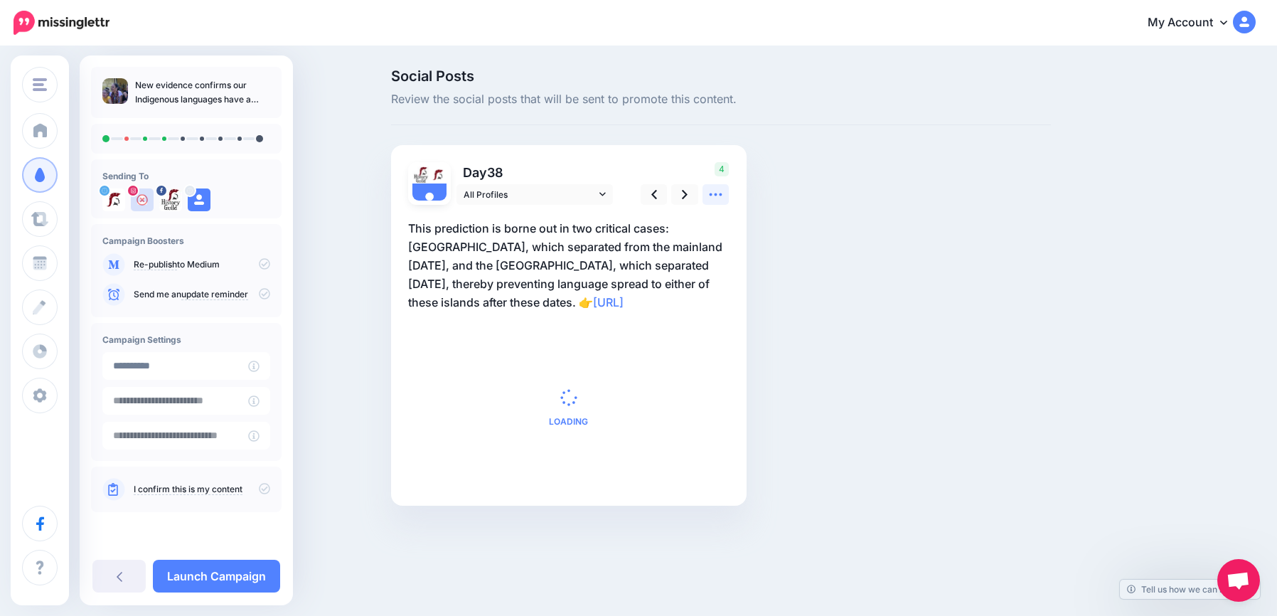
click at [714, 195] on icon at bounding box center [715, 194] width 15 height 15
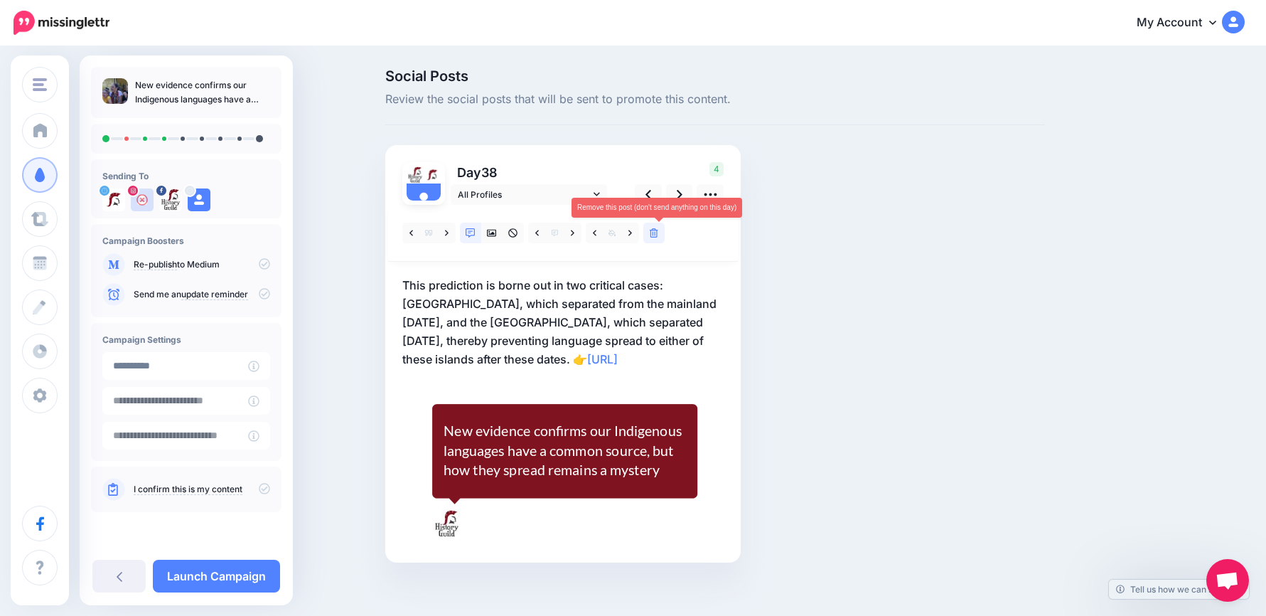
click at [658, 231] on icon at bounding box center [654, 233] width 9 height 10
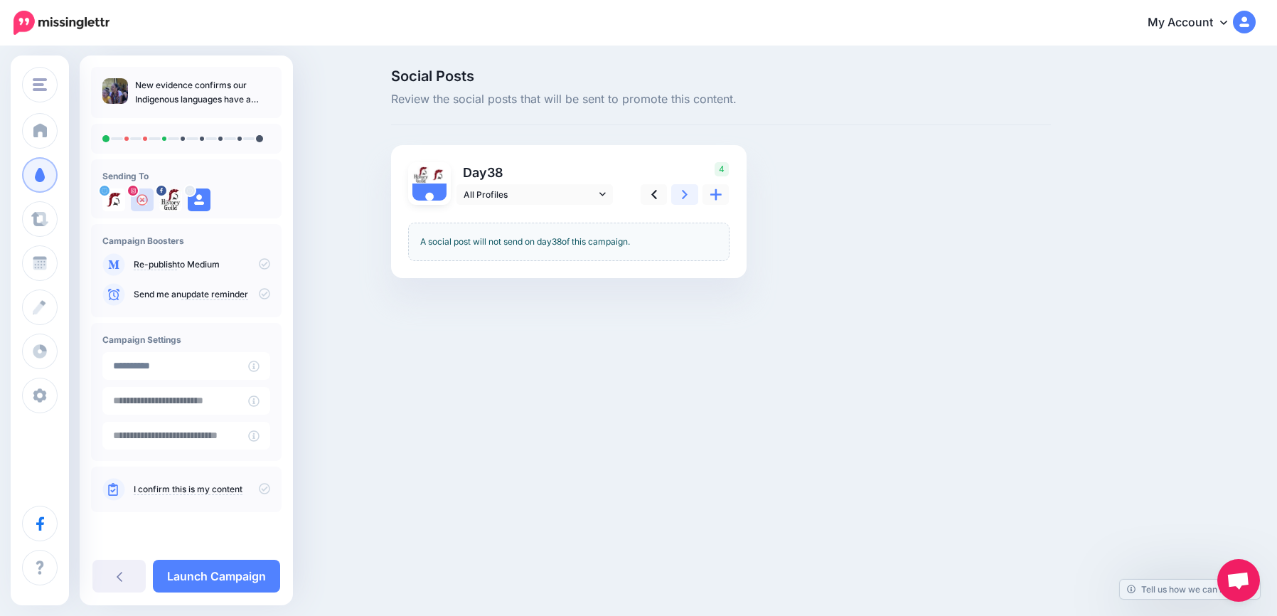
click at [692, 197] on link at bounding box center [684, 194] width 27 height 21
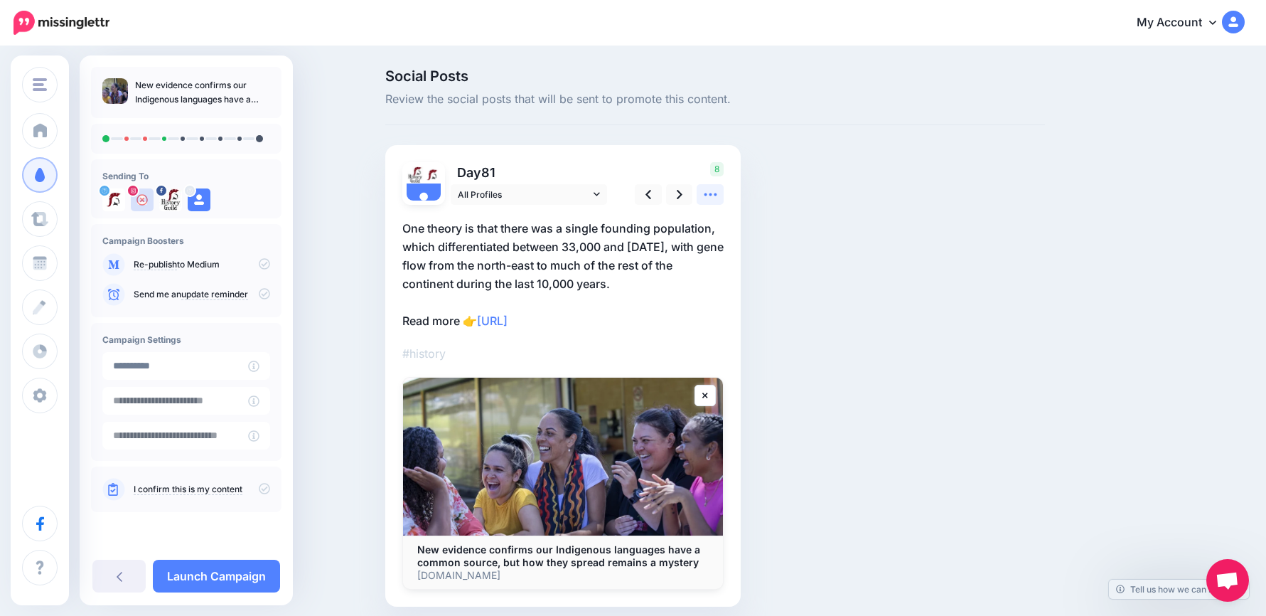
click at [706, 191] on link at bounding box center [710, 194] width 27 height 21
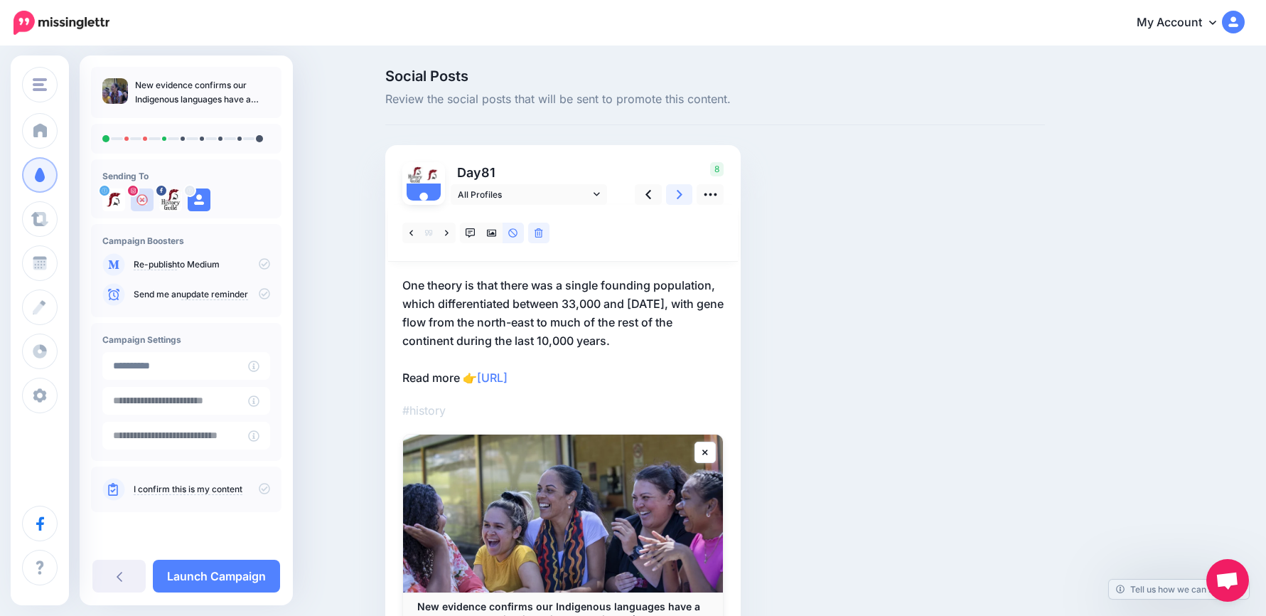
click at [683, 193] on icon at bounding box center [680, 194] width 6 height 15
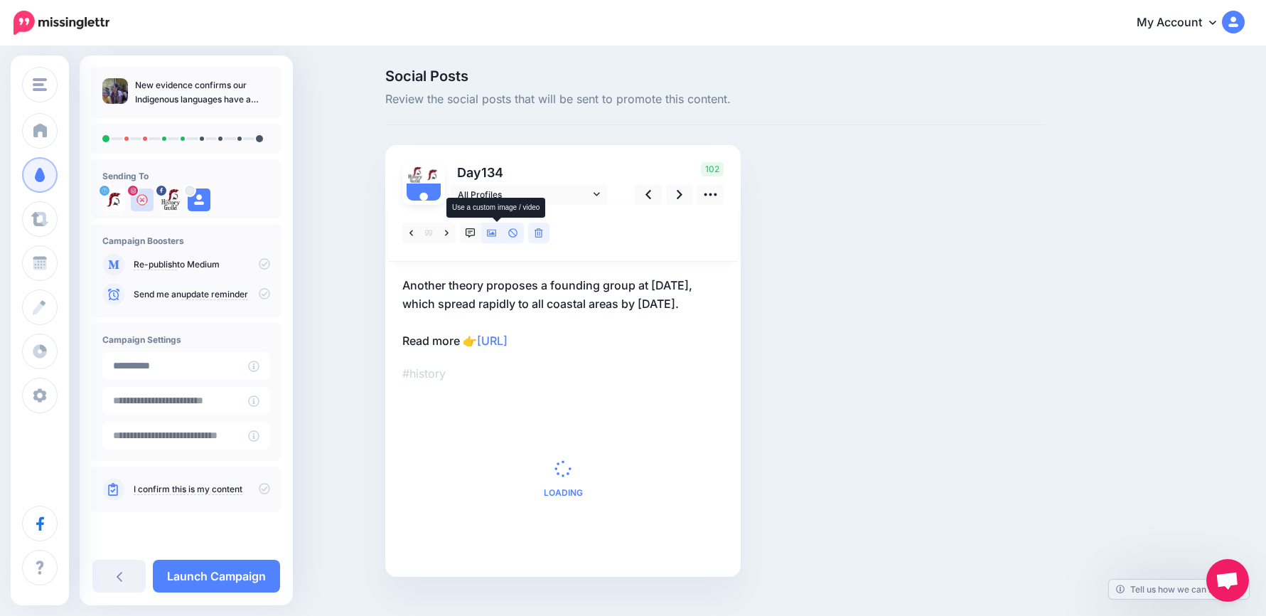
click at [496, 230] on icon at bounding box center [492, 233] width 10 height 10
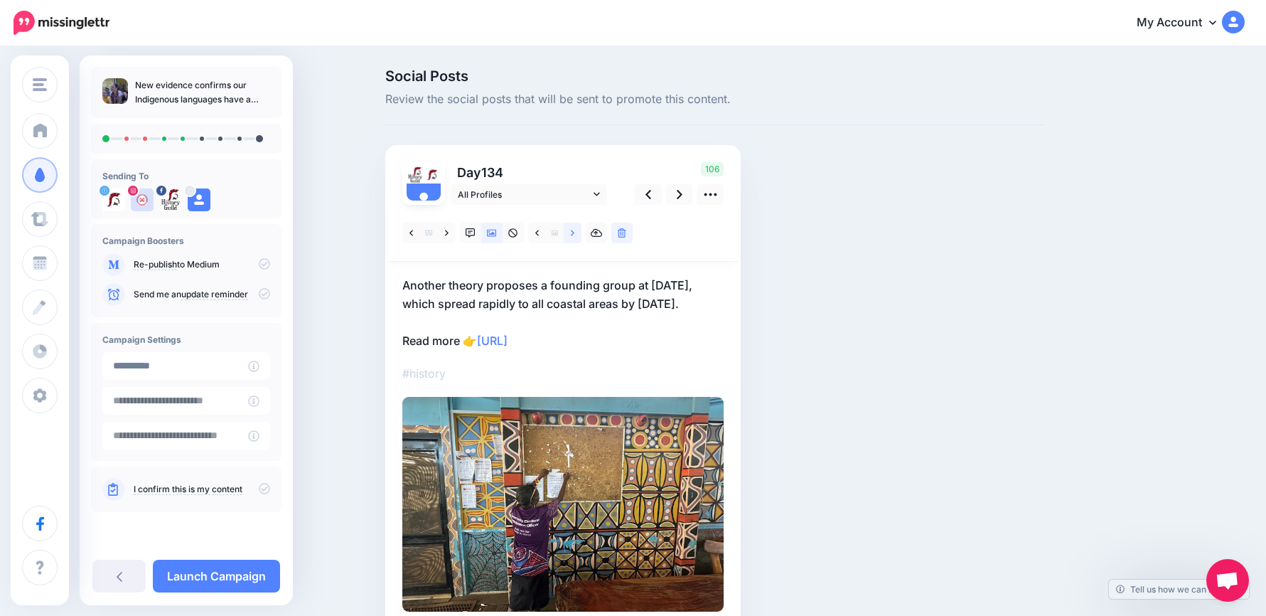
click at [574, 235] on icon at bounding box center [573, 233] width 4 height 10
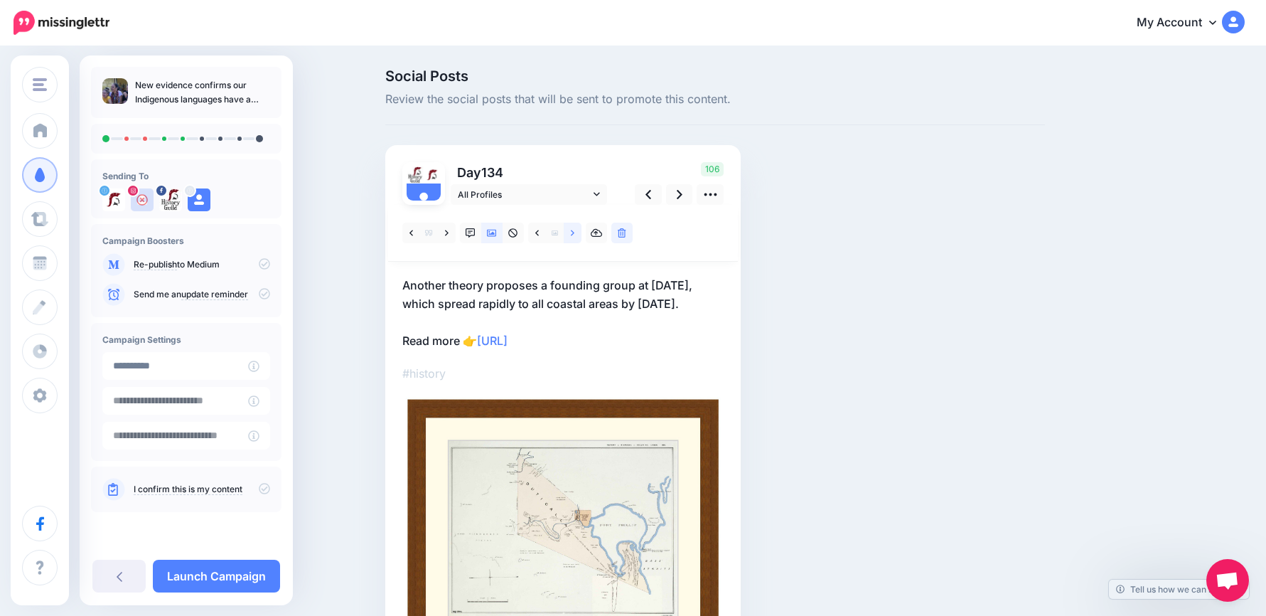
click at [574, 235] on icon at bounding box center [573, 233] width 4 height 10
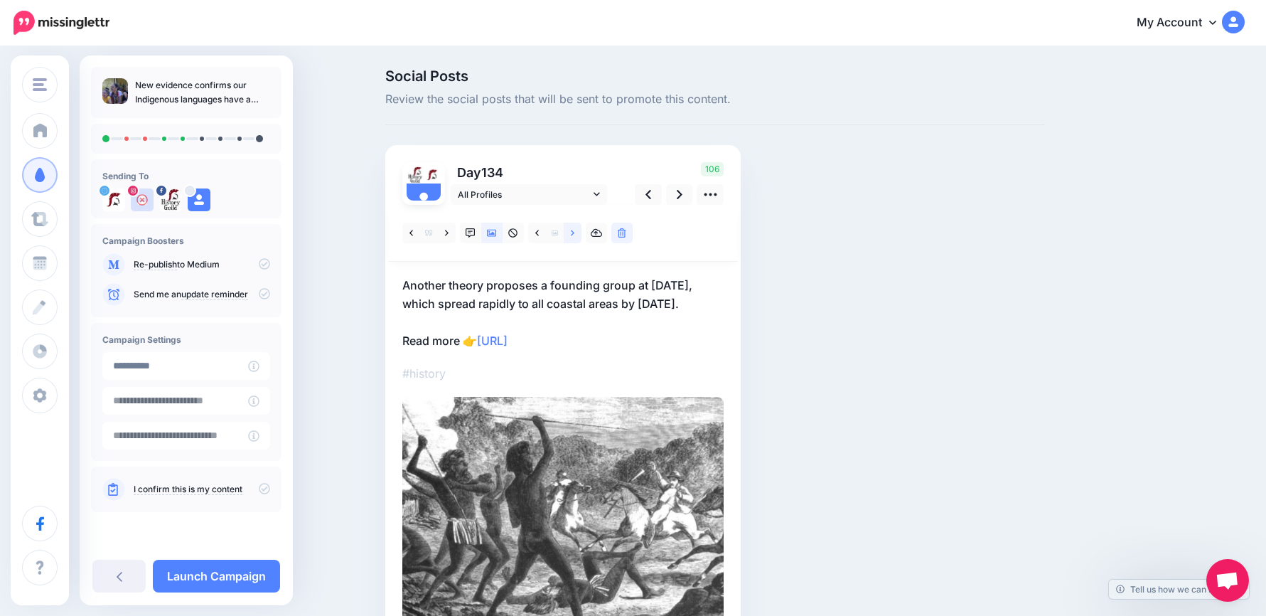
click at [574, 235] on icon at bounding box center [573, 233] width 4 height 10
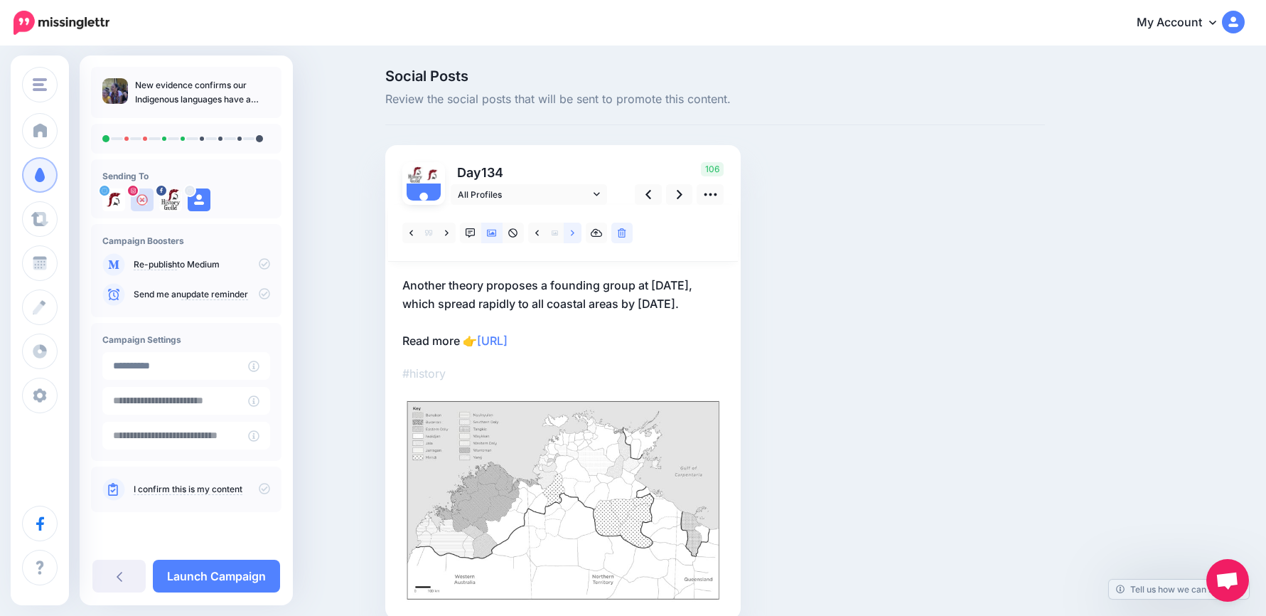
click at [582, 233] on link at bounding box center [573, 233] width 18 height 21
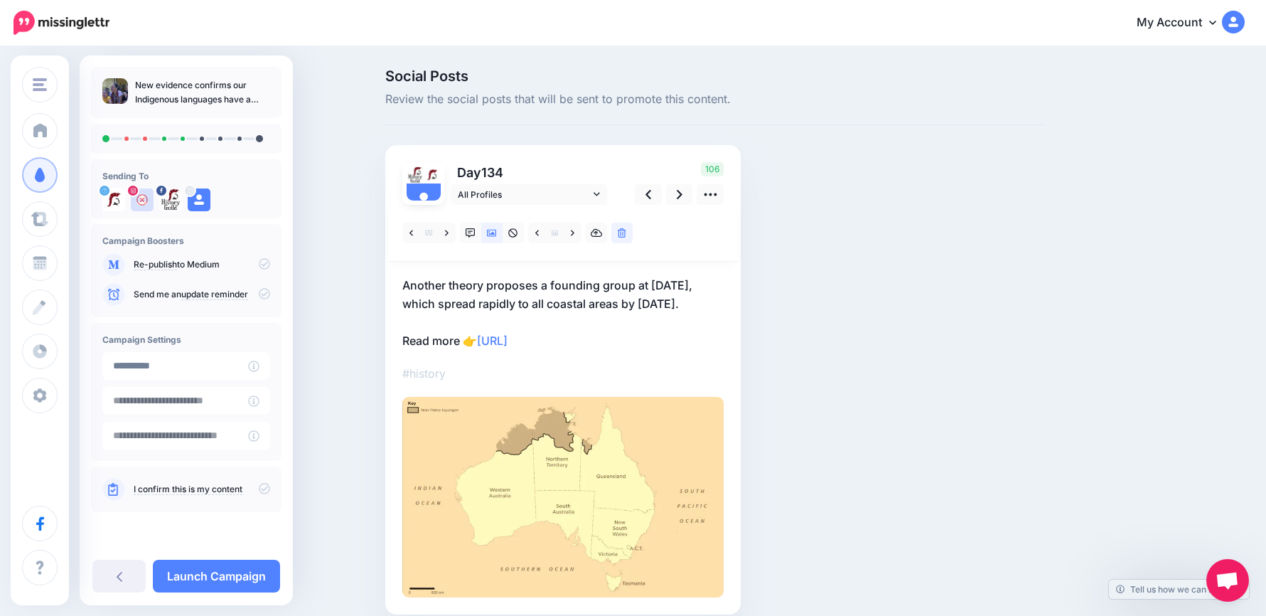
click at [492, 312] on p "Another theory proposes a founding group at [DATE], which spread rapidly to all…" at bounding box center [562, 313] width 321 height 74
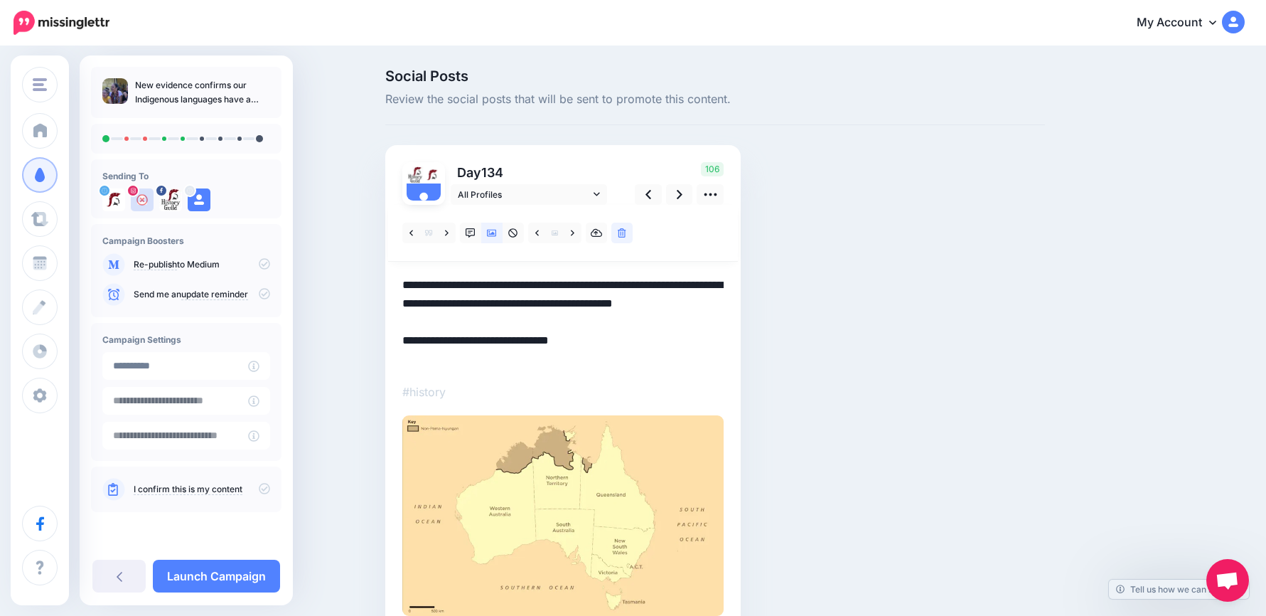
drag, startPoint x: 522, startPoint y: 320, endPoint x: 384, endPoint y: 271, distance: 146.4
click at [384, 271] on div "Social Posts Review the social posts that will be sent to promote this content.…" at bounding box center [715, 372] width 681 height 606
paste textarea "**********"
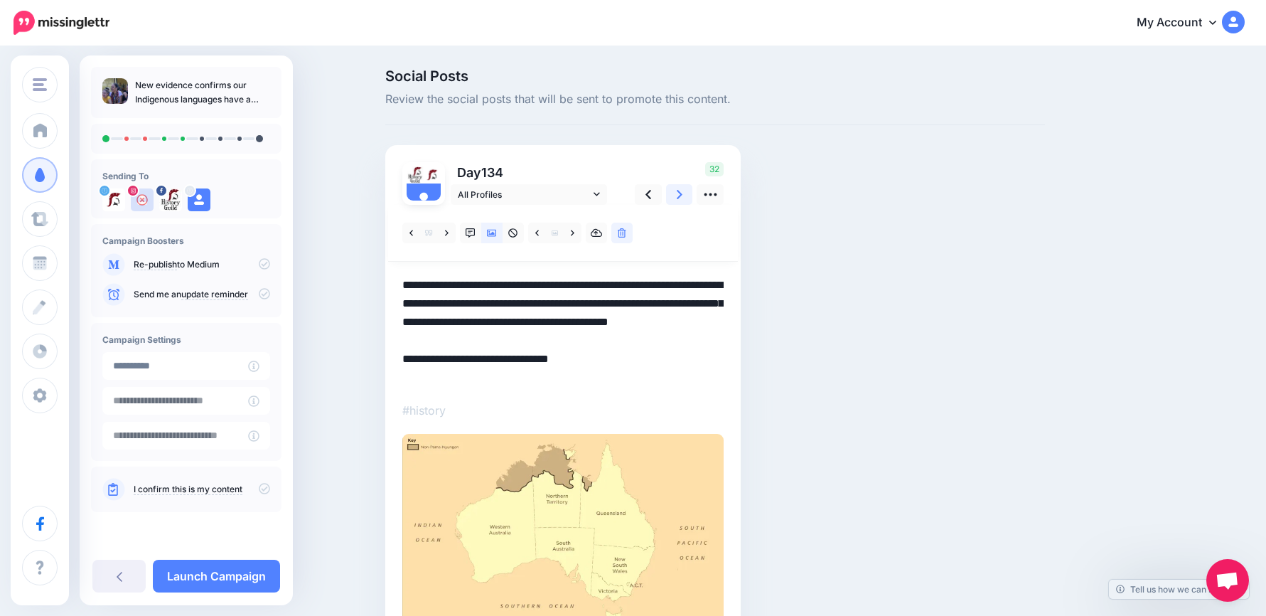
type textarea "**********"
click at [683, 197] on icon at bounding box center [680, 194] width 6 height 9
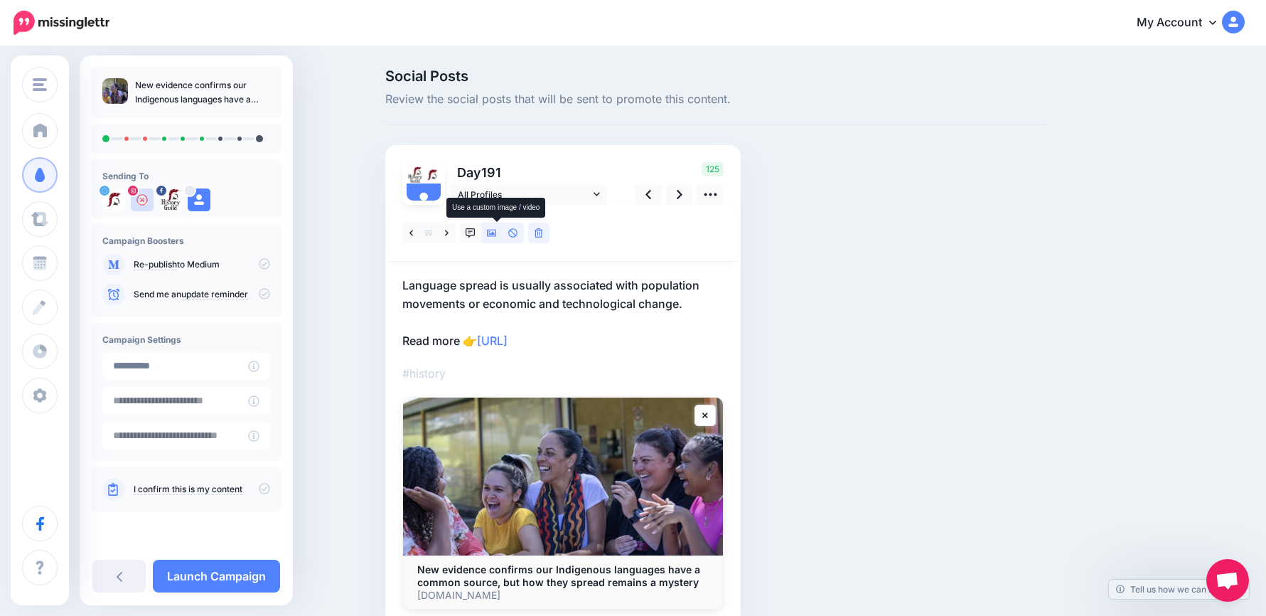
click at [492, 230] on icon at bounding box center [492, 233] width 10 height 10
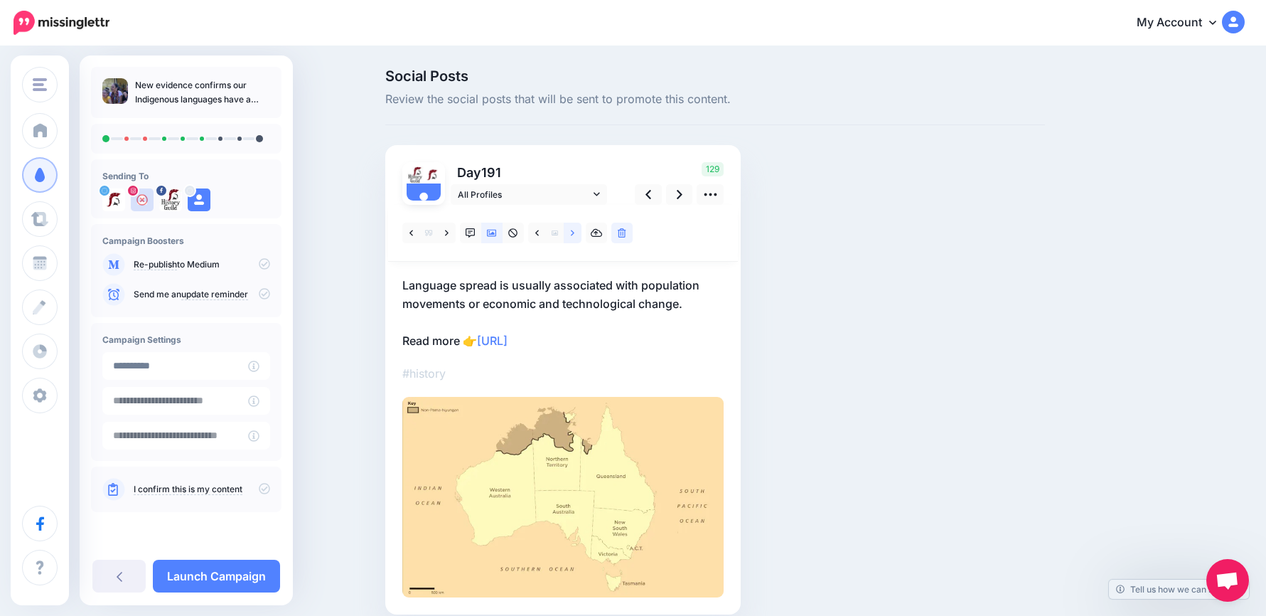
click at [574, 234] on icon at bounding box center [573, 233] width 4 height 10
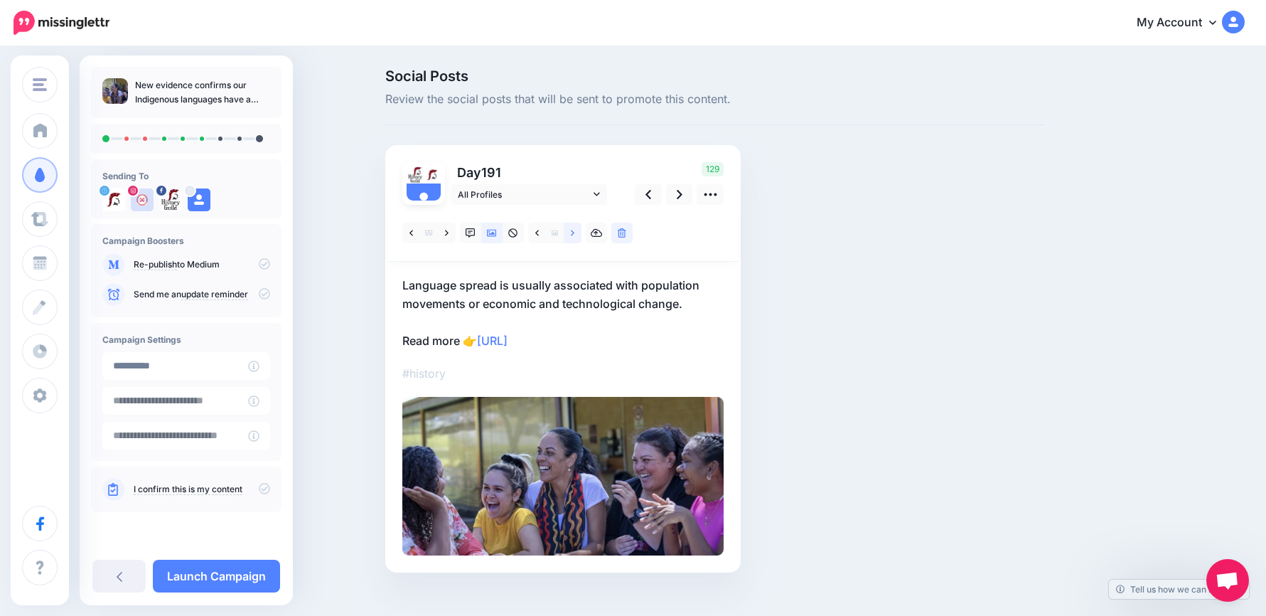
click at [574, 234] on icon at bounding box center [573, 233] width 4 height 10
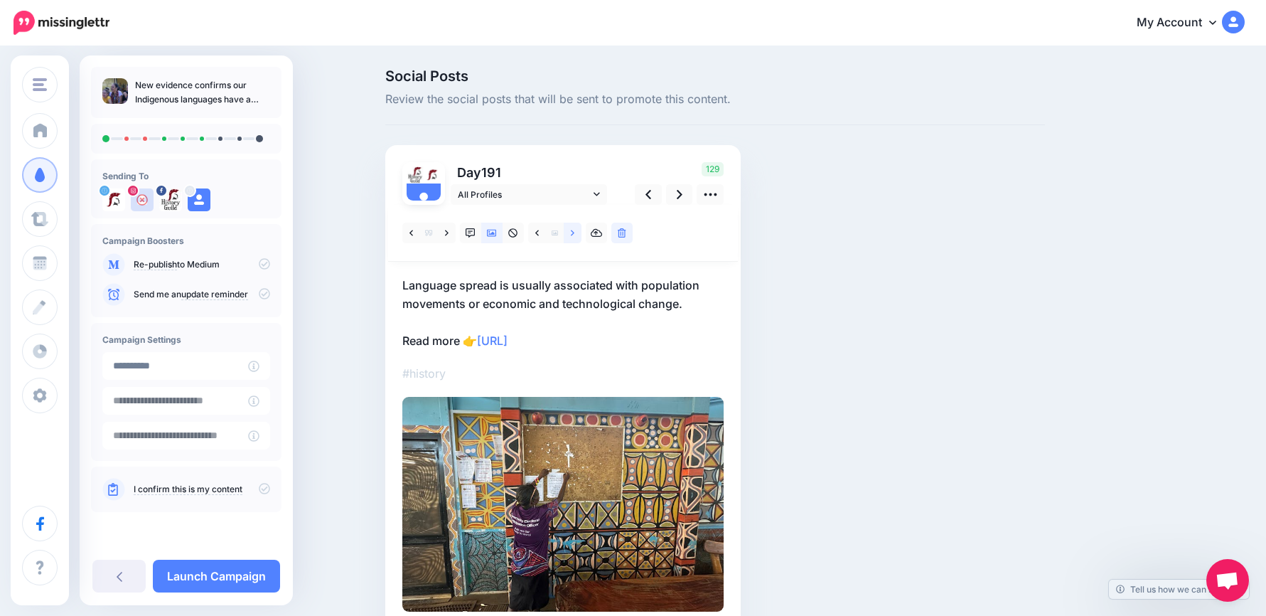
click at [574, 234] on icon at bounding box center [573, 233] width 4 height 10
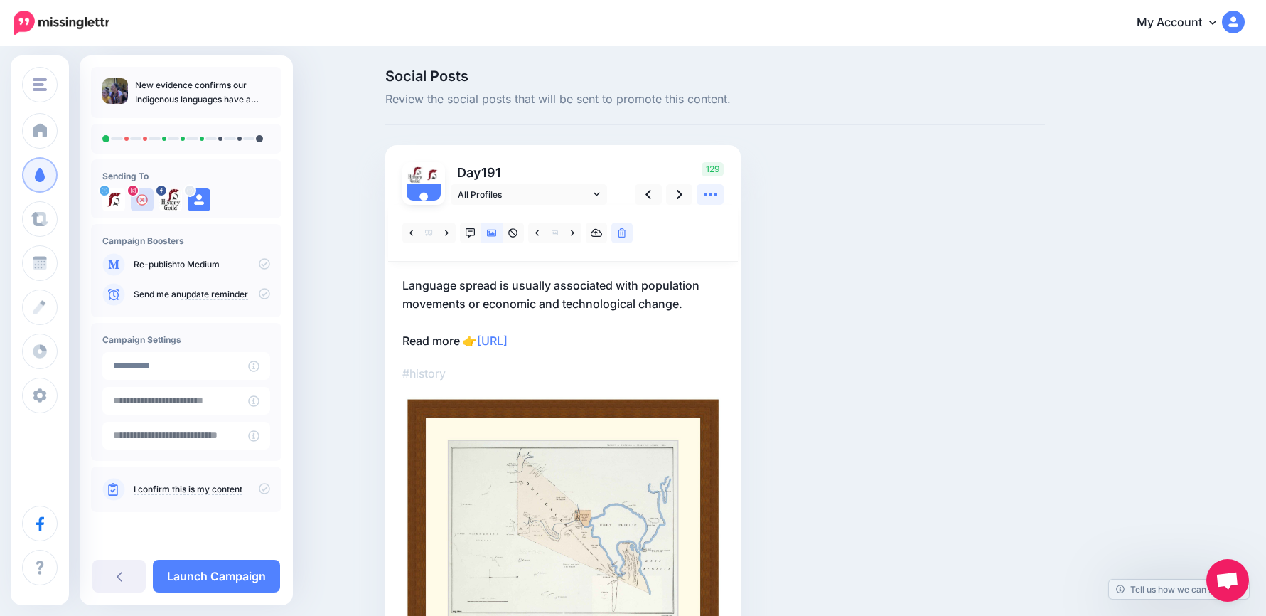
click at [706, 195] on link at bounding box center [710, 194] width 27 height 21
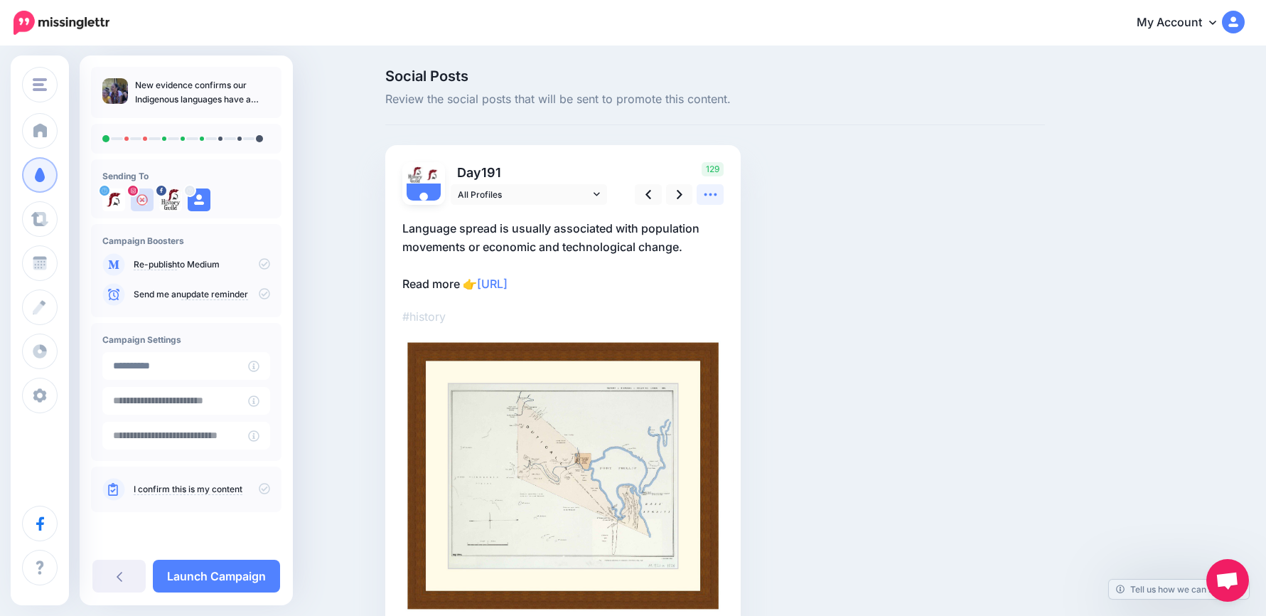
click at [718, 195] on icon at bounding box center [710, 194] width 15 height 15
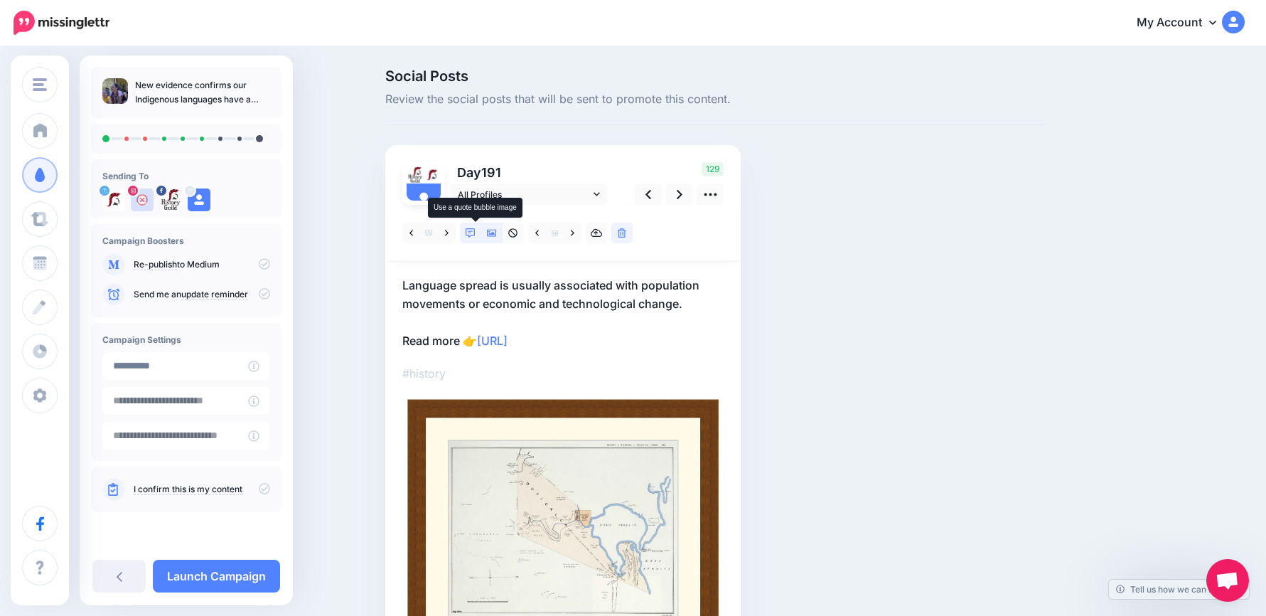
click at [474, 230] on icon at bounding box center [471, 233] width 10 height 10
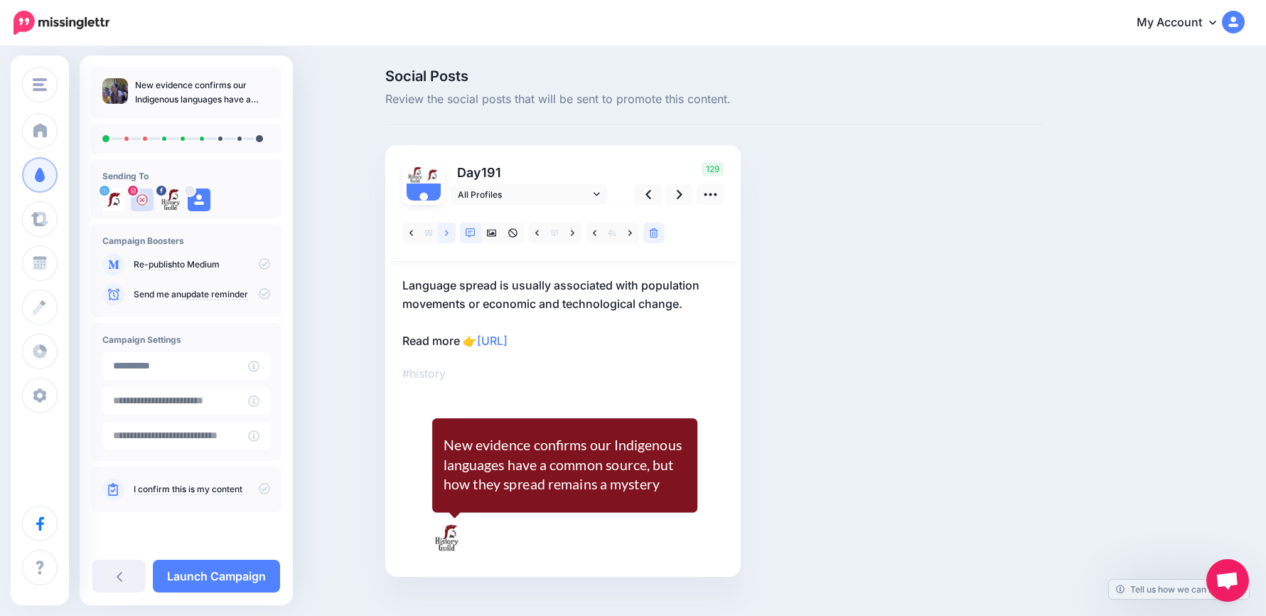
click at [449, 230] on link at bounding box center [447, 233] width 18 height 21
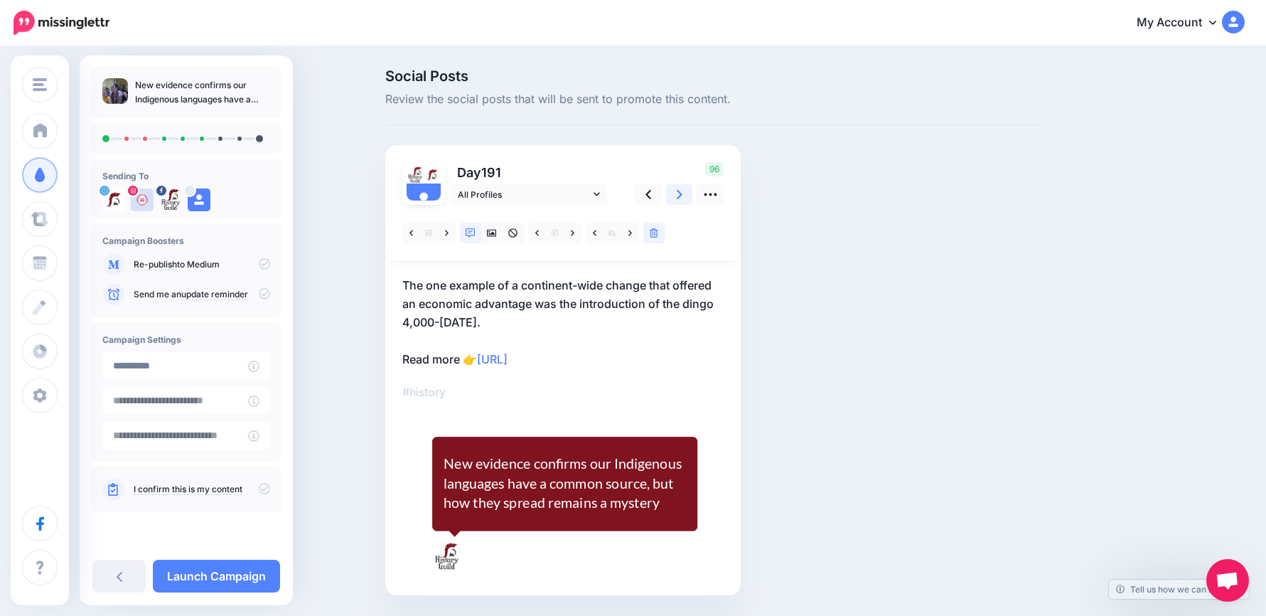
click at [683, 195] on icon at bounding box center [680, 194] width 6 height 15
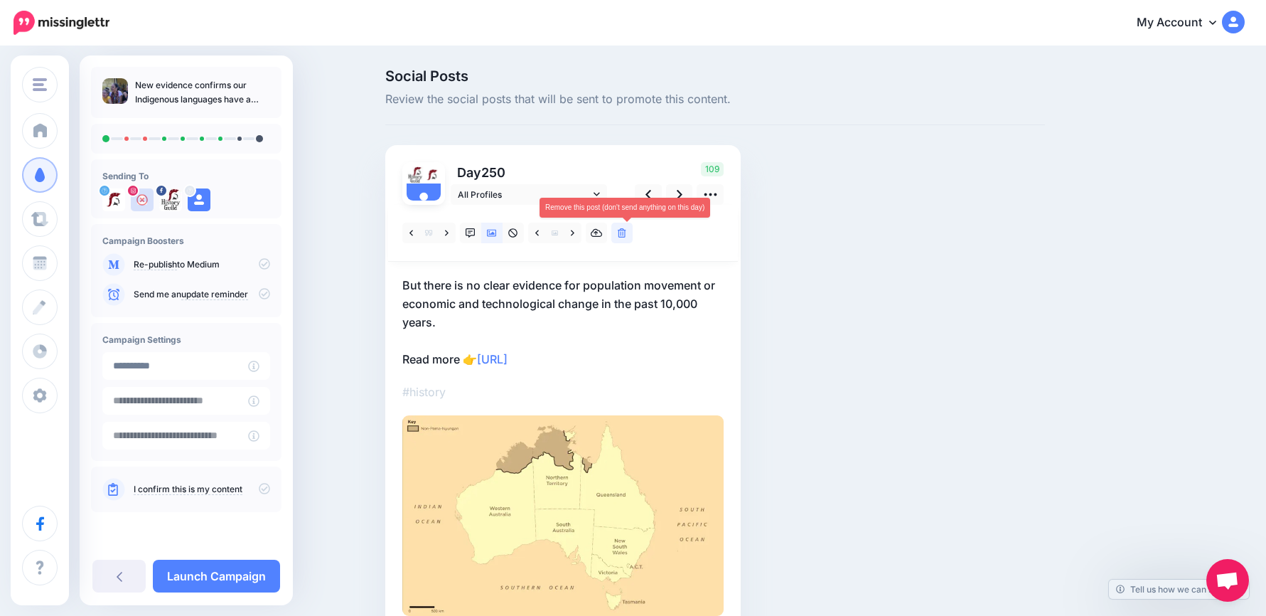
click at [626, 232] on icon at bounding box center [622, 233] width 9 height 10
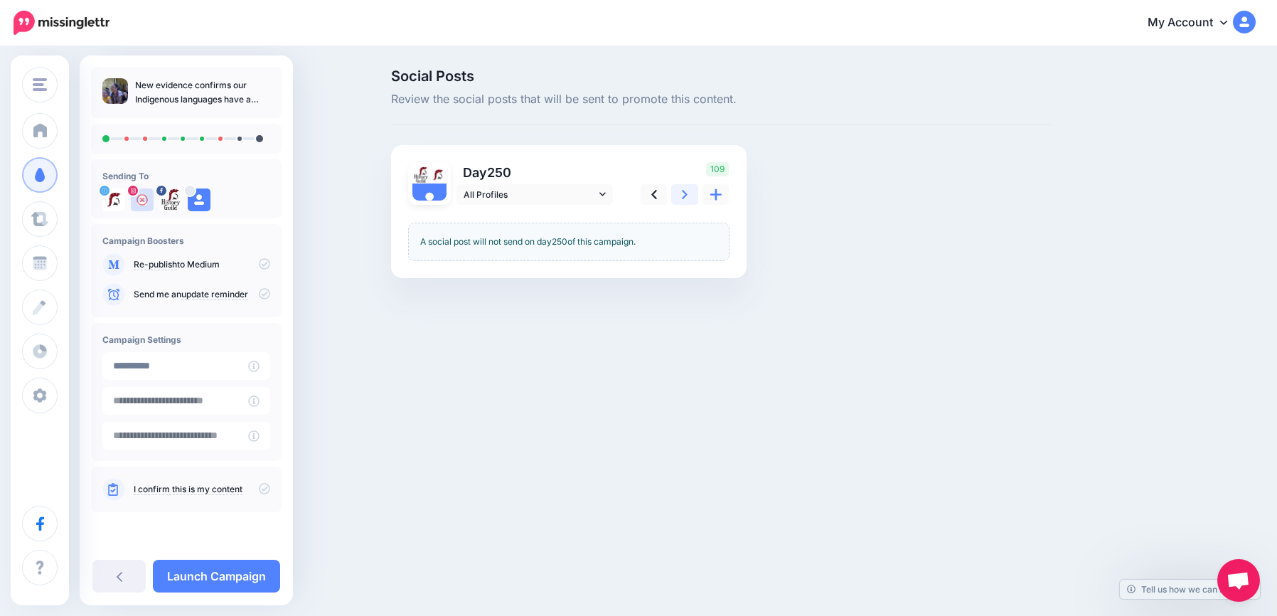
click at [685, 200] on icon at bounding box center [685, 194] width 6 height 15
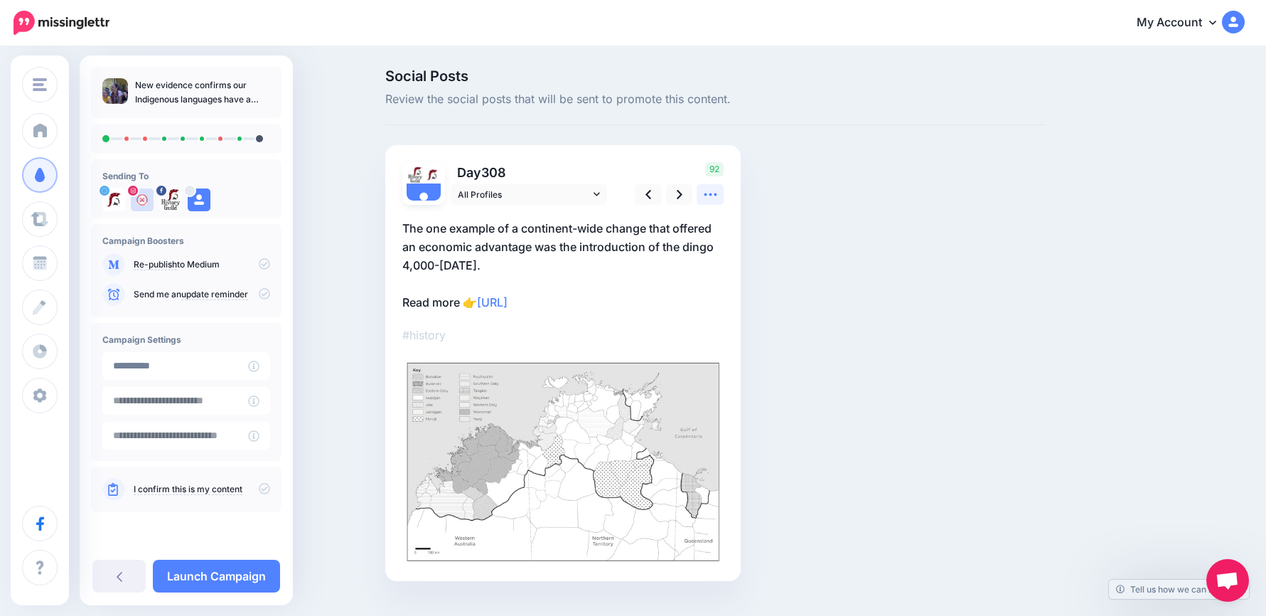
click at [717, 191] on icon at bounding box center [710, 194] width 15 height 15
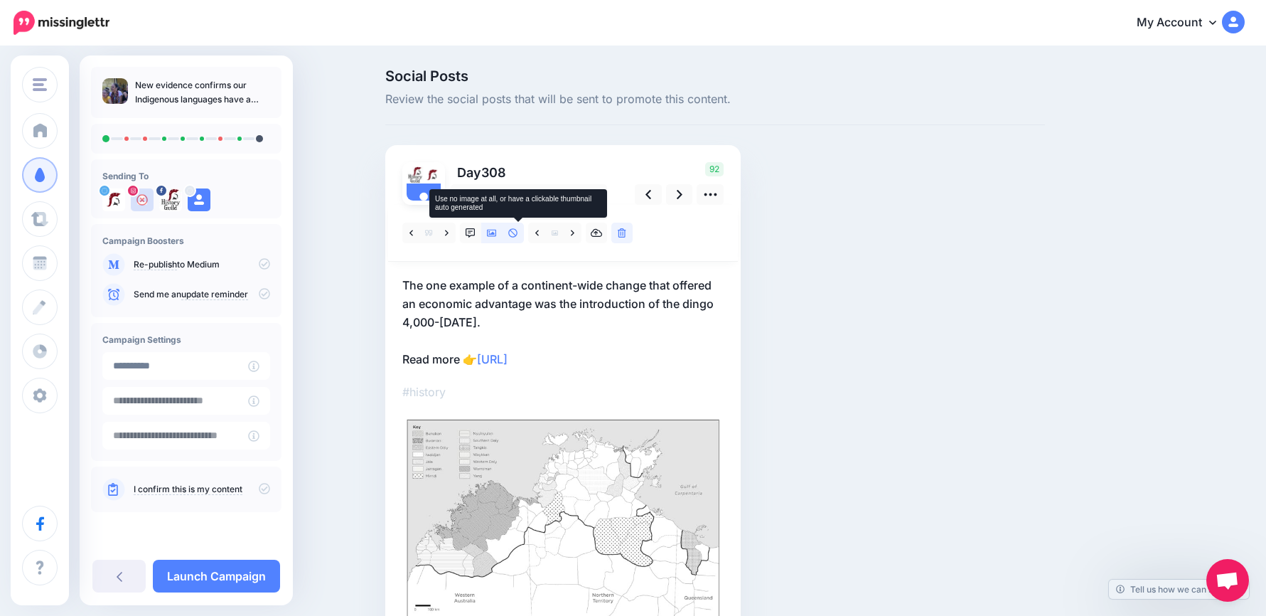
click at [518, 230] on icon at bounding box center [513, 233] width 10 height 10
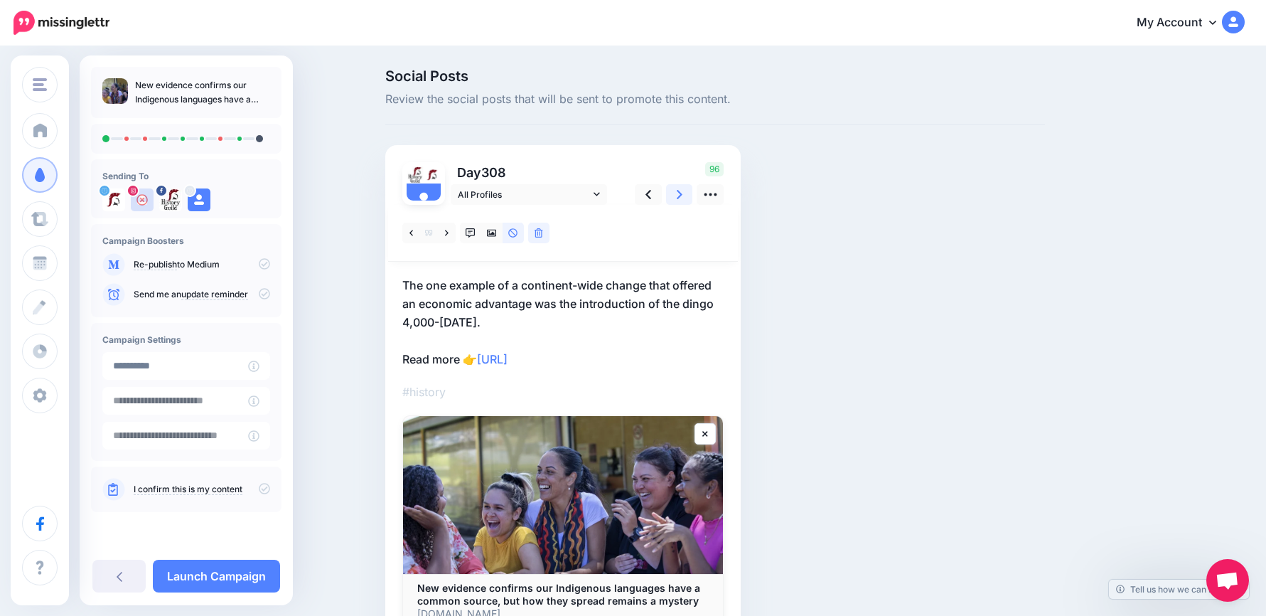
click at [674, 190] on link at bounding box center [679, 194] width 27 height 21
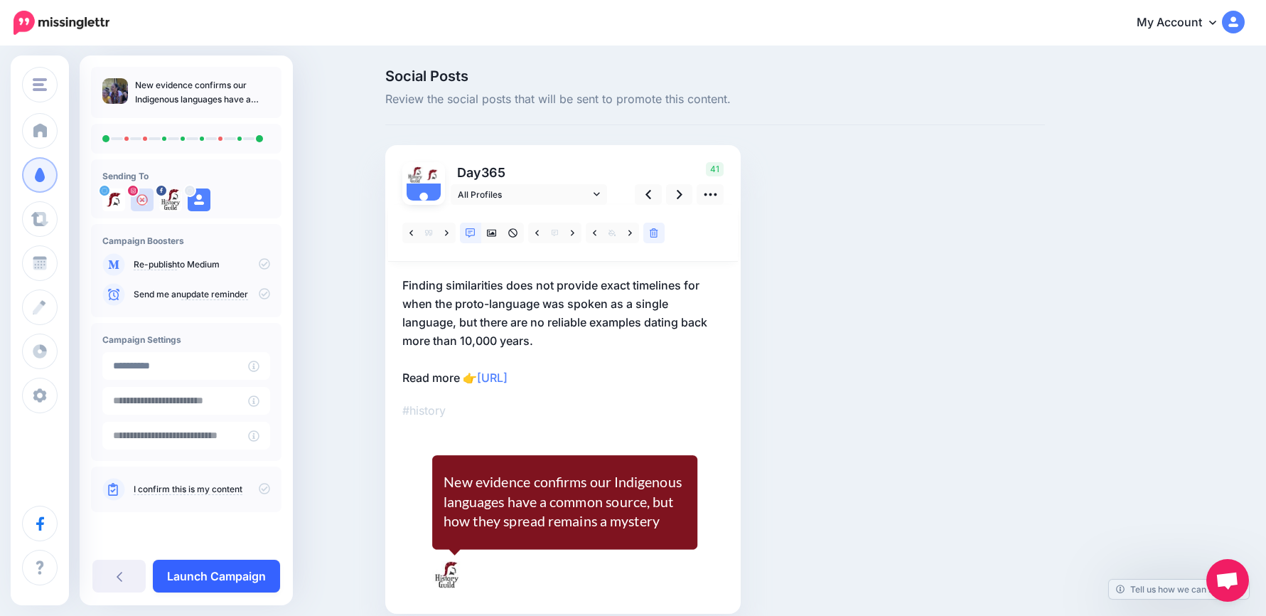
click at [230, 582] on link "Launch Campaign" at bounding box center [216, 576] width 127 height 33
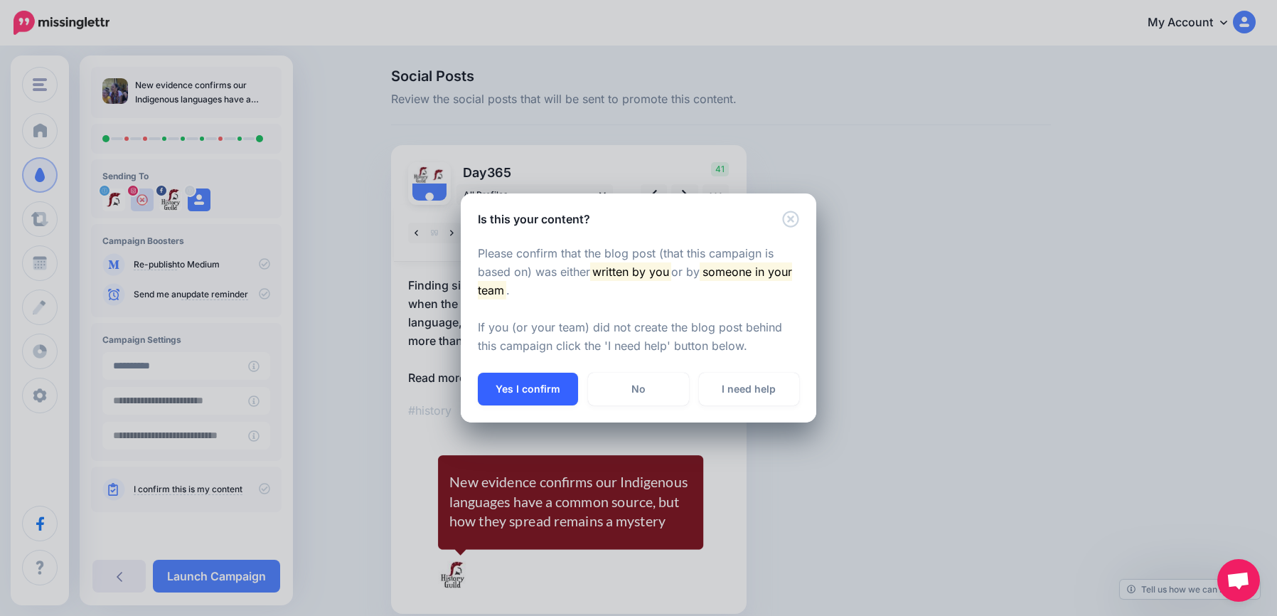
click at [524, 385] on button "Yes I confirm" at bounding box center [528, 389] width 100 height 33
